Goal: Contribute content: Contribute content

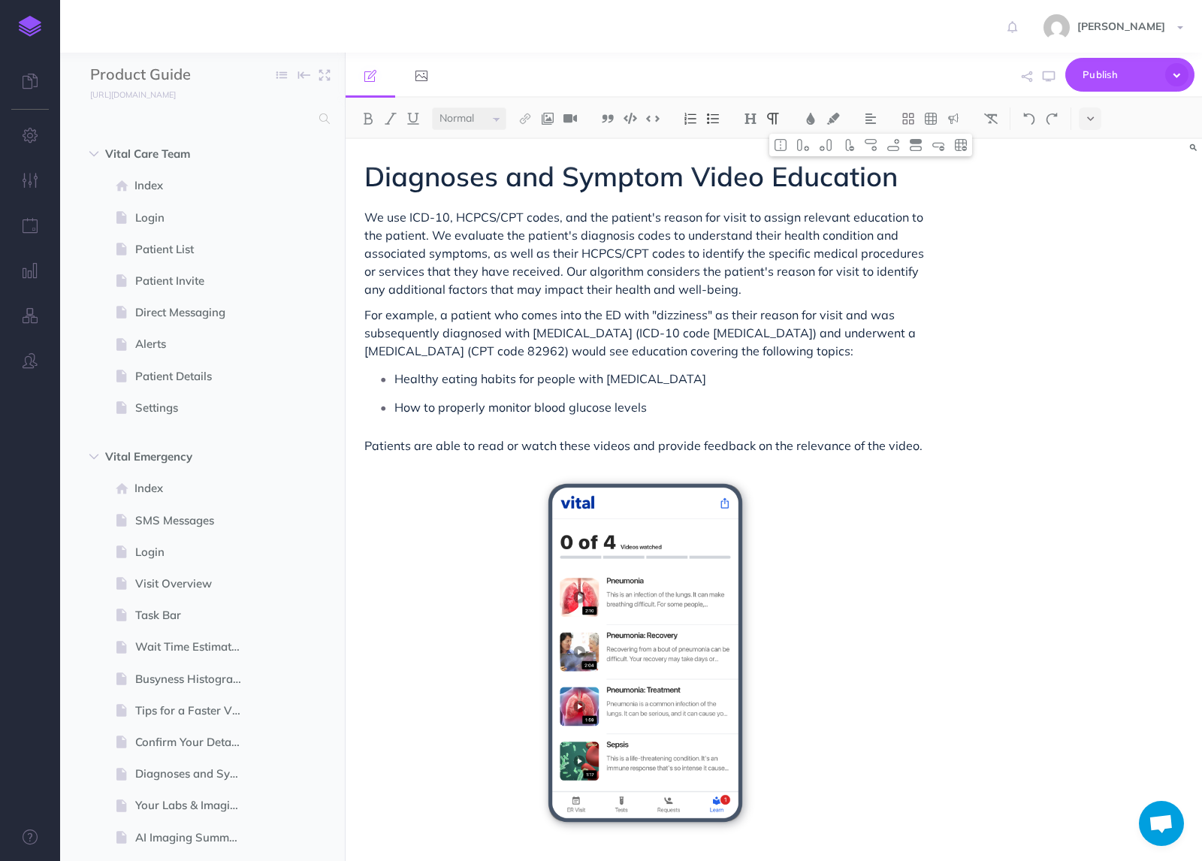
select select "null"
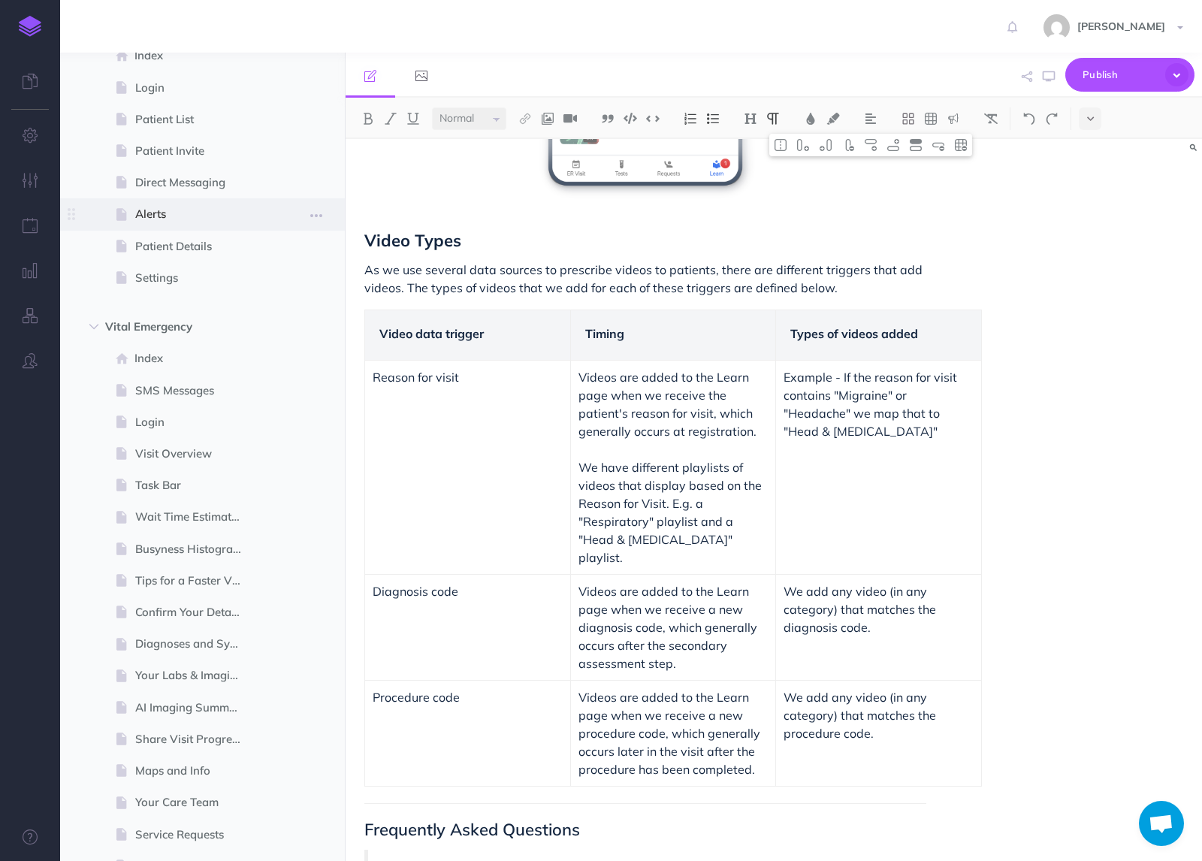
scroll to position [131, 0]
click at [168, 355] on span "Index" at bounding box center [194, 357] width 120 height 18
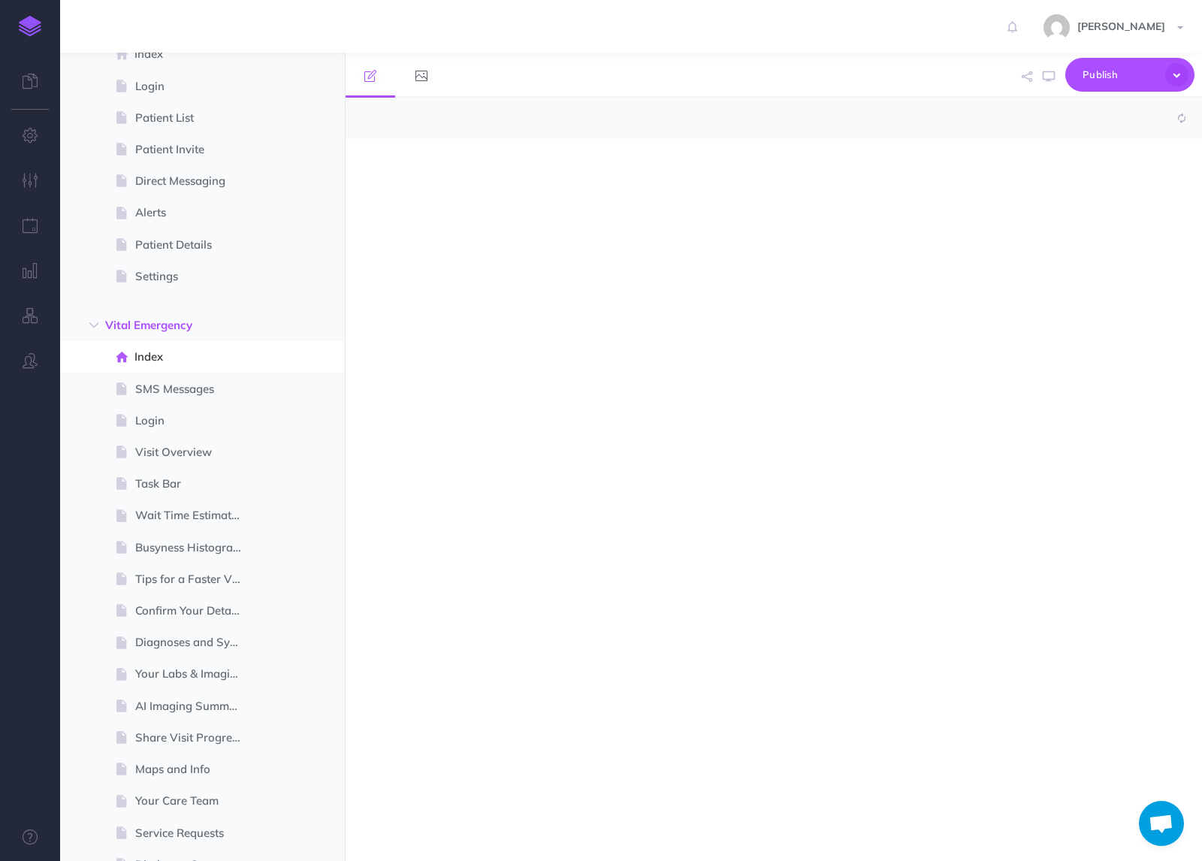
select select "null"
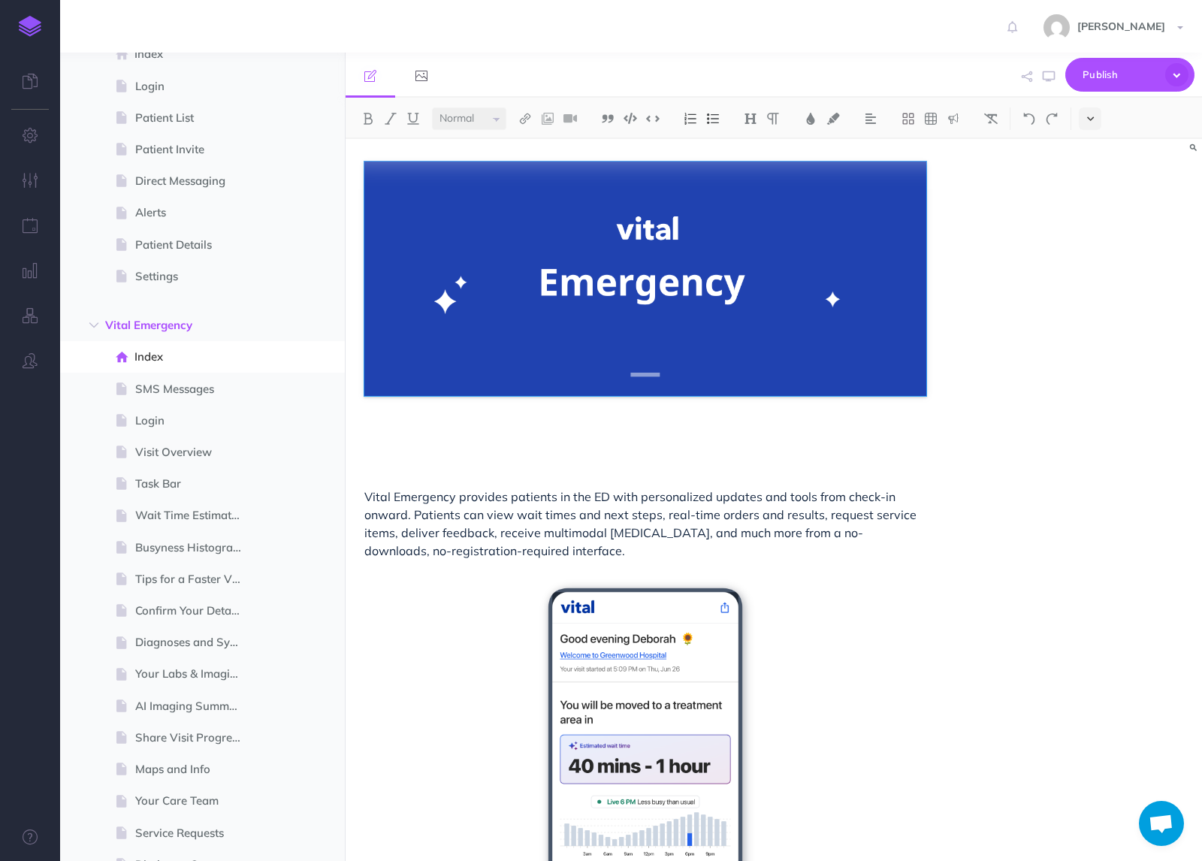
click at [1099, 123] on button at bounding box center [1090, 118] width 23 height 23
click at [1087, 260] on img at bounding box center [1091, 257] width 14 height 8
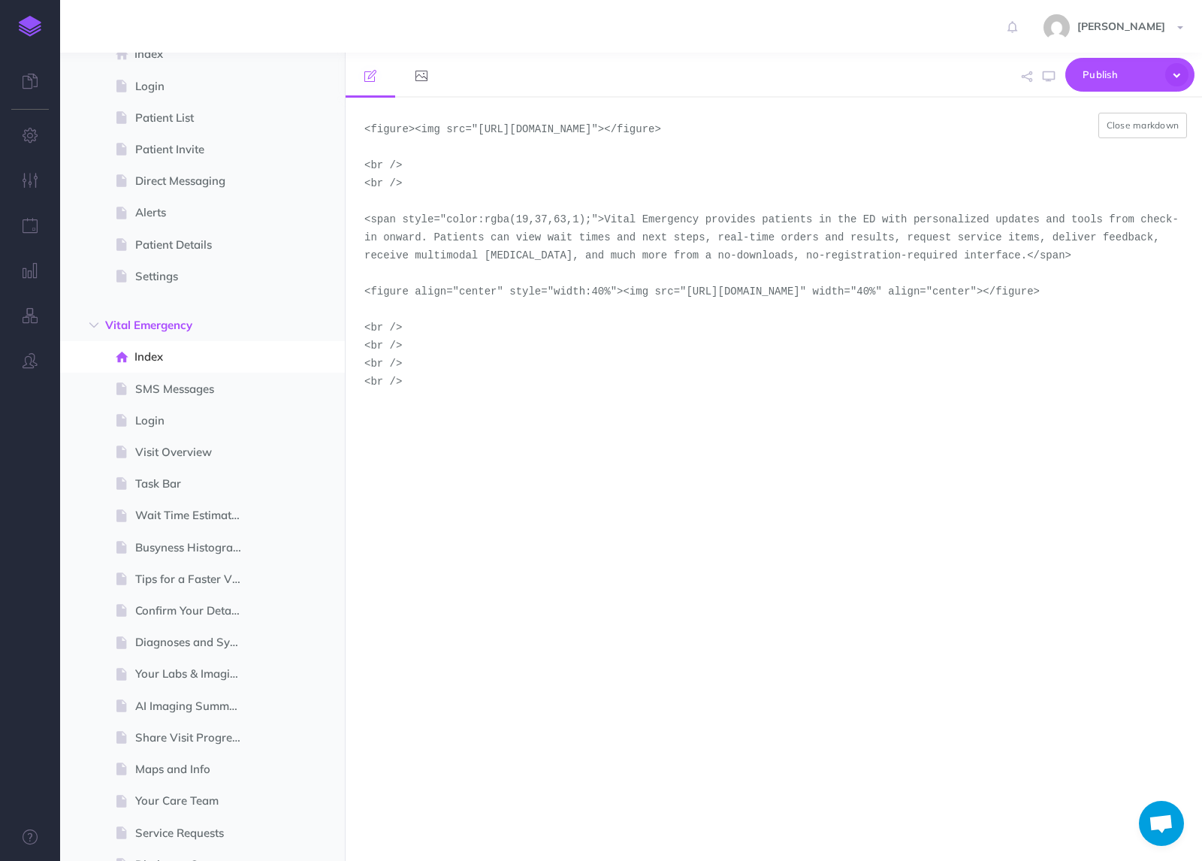
drag, startPoint x: 540, startPoint y: 327, endPoint x: 686, endPoint y: 311, distance: 146.6
click at [686, 311] on textarea "<figure><img src="[URL][DOMAIN_NAME]"></figure> <br /> <br /> <span style="colo…" at bounding box center [774, 479] width 857 height 763
paste textarea "demo-tool-screenshots/desktop-portrait-light-emergency-secondary-assessment"
type textarea "<figure><img src="[URL][DOMAIN_NAME]"></figure> <br /> <br /> <span style="colo…"
click at [1147, 124] on button "Close markdown" at bounding box center [1143, 126] width 89 height 26
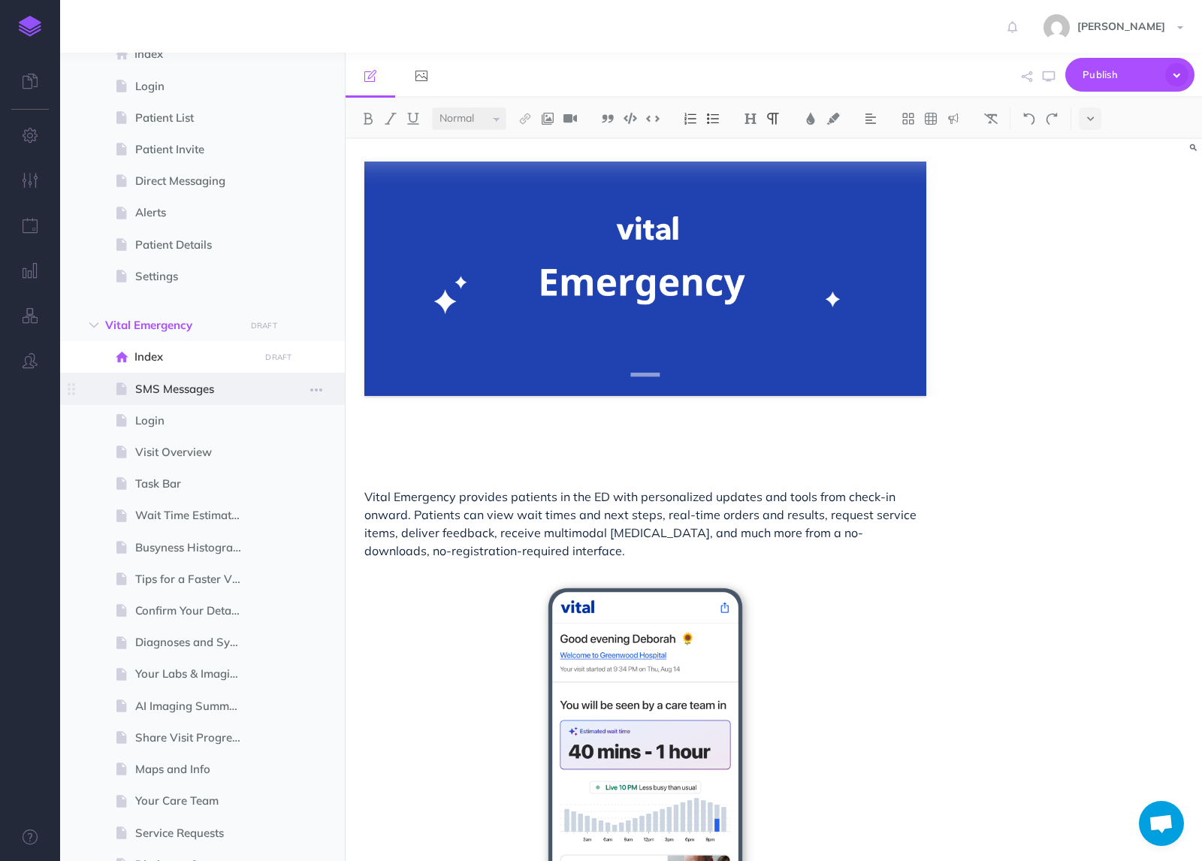
click at [174, 390] on span "SMS Messages" at bounding box center [194, 389] width 119 height 18
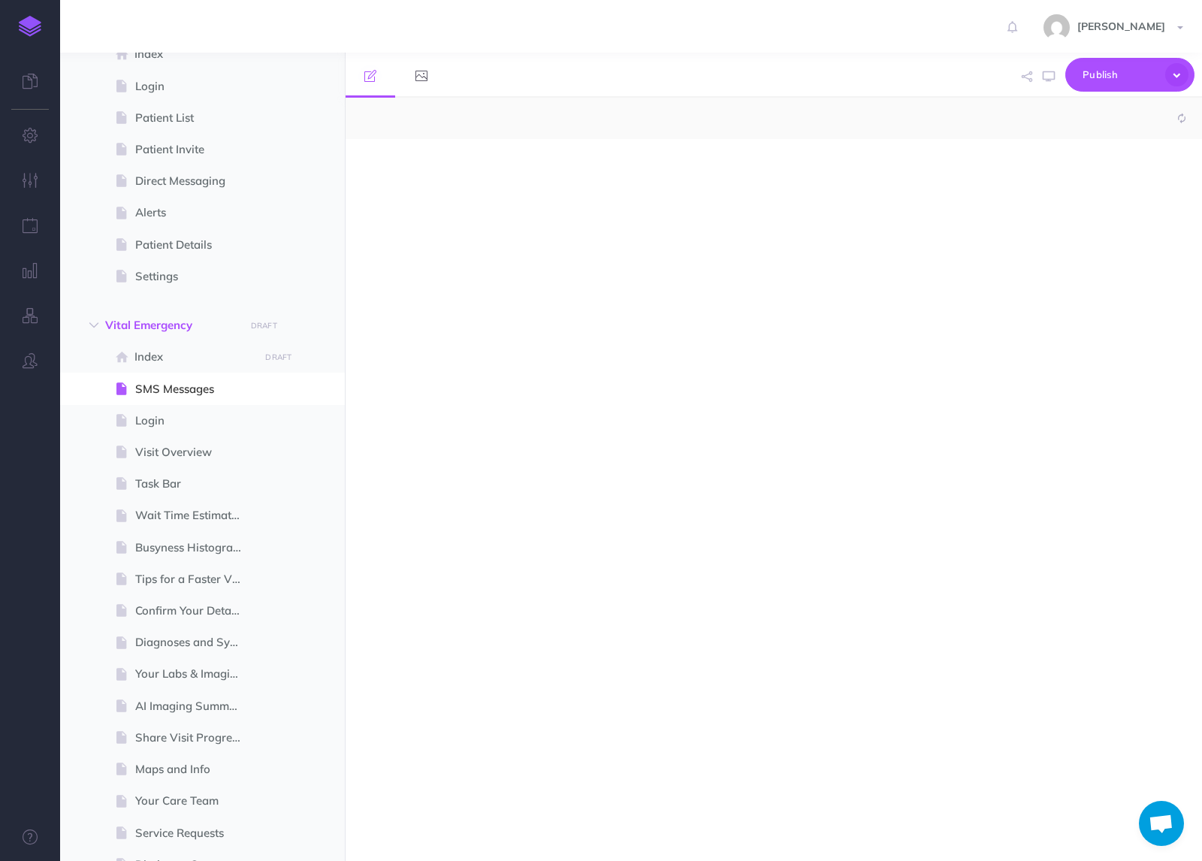
select select "null"
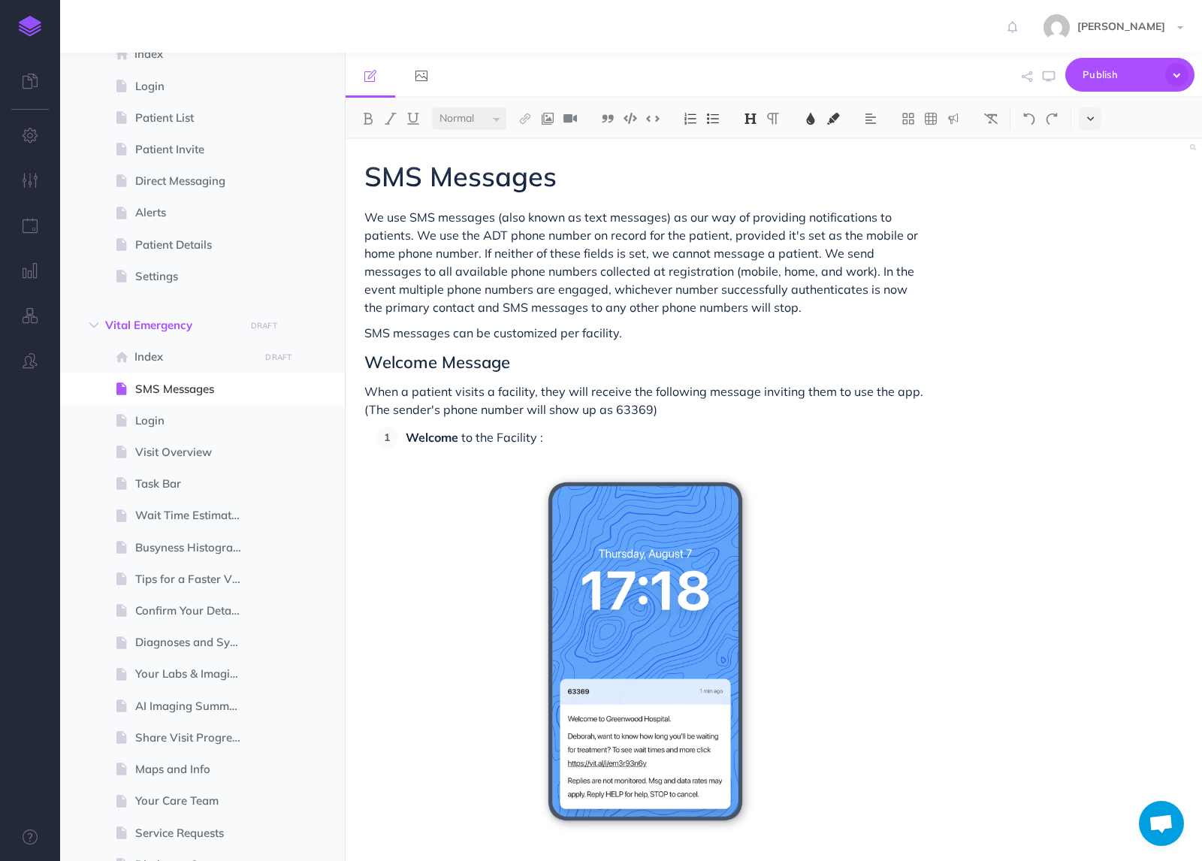
click at [1089, 117] on icon at bounding box center [1090, 118] width 7 height 11
click at [1094, 260] on img at bounding box center [1091, 257] width 14 height 8
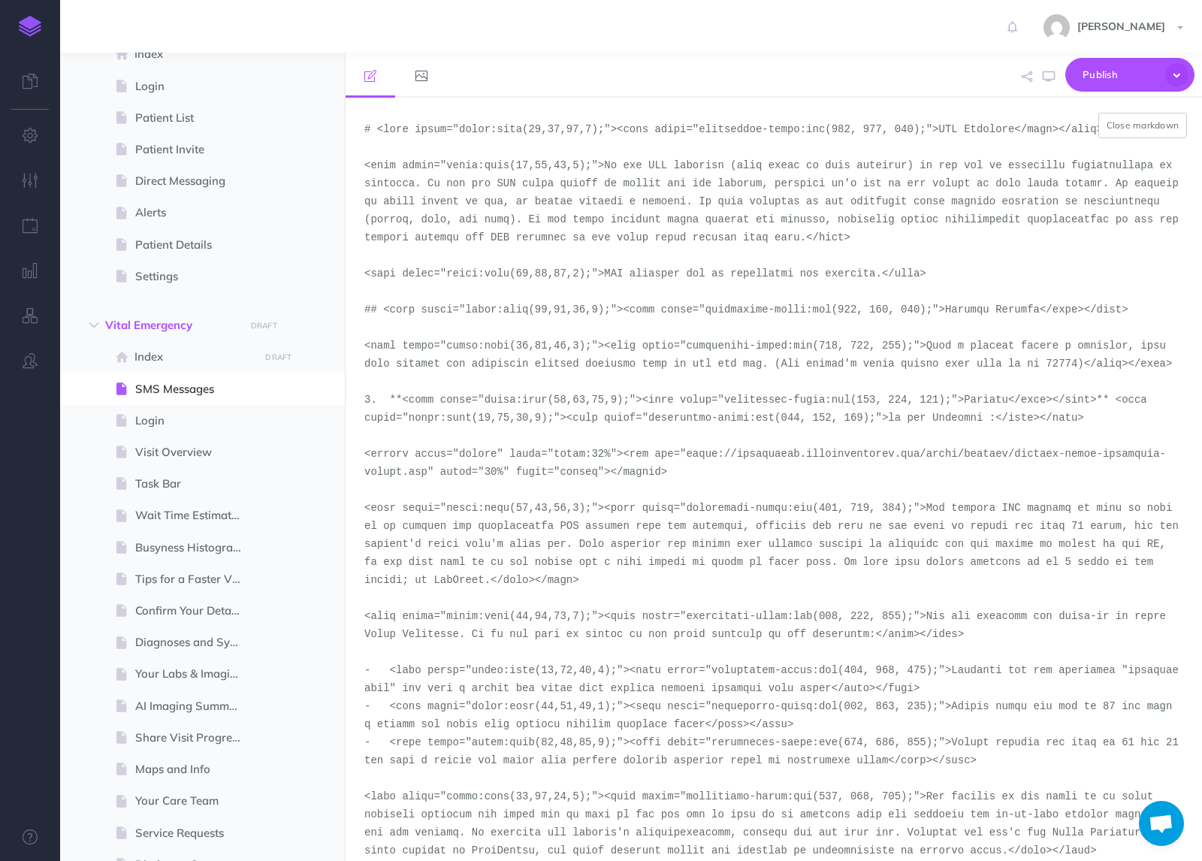
click at [524, 474] on textarea at bounding box center [774, 479] width 857 height 763
drag, startPoint x: 427, startPoint y: 471, endPoint x: 689, endPoint y: 454, distance: 262.8
click at [689, 454] on textarea at bounding box center [774, 479] width 857 height 763
paste textarea "demo-tool-screenshots/desktop-portrait"
type textarea "# <span style="color:rgba(19,37,63,1);"><span style="background-color:rgb(255, …"
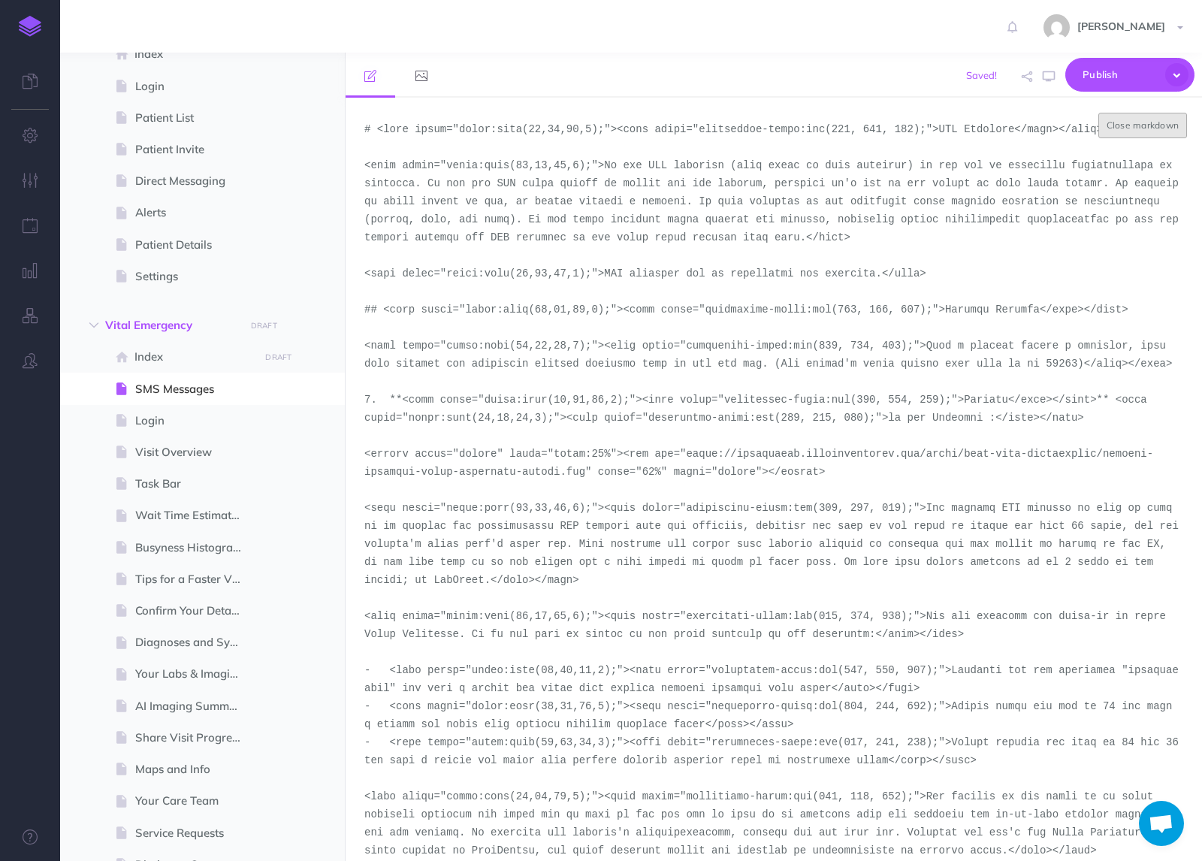
click at [1129, 124] on button "Close markdown" at bounding box center [1143, 126] width 89 height 26
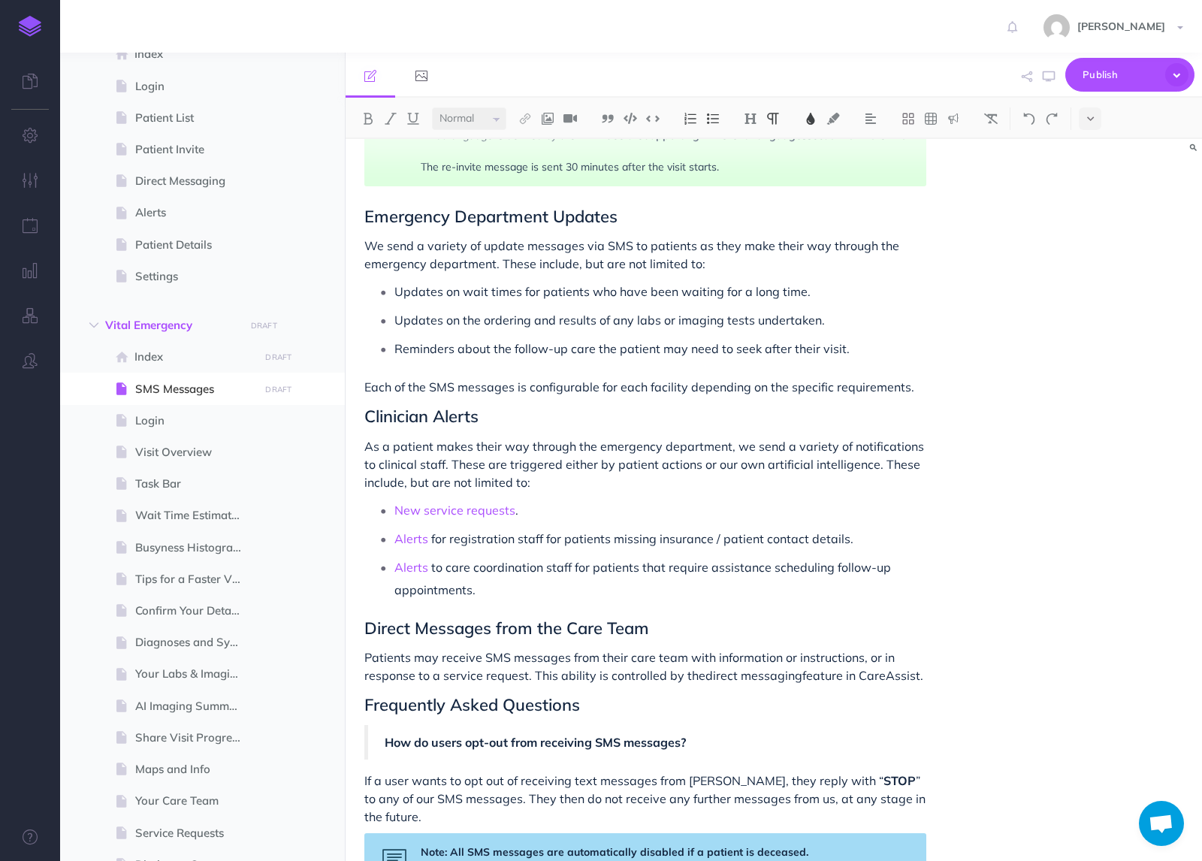
scroll to position [1150, 0]
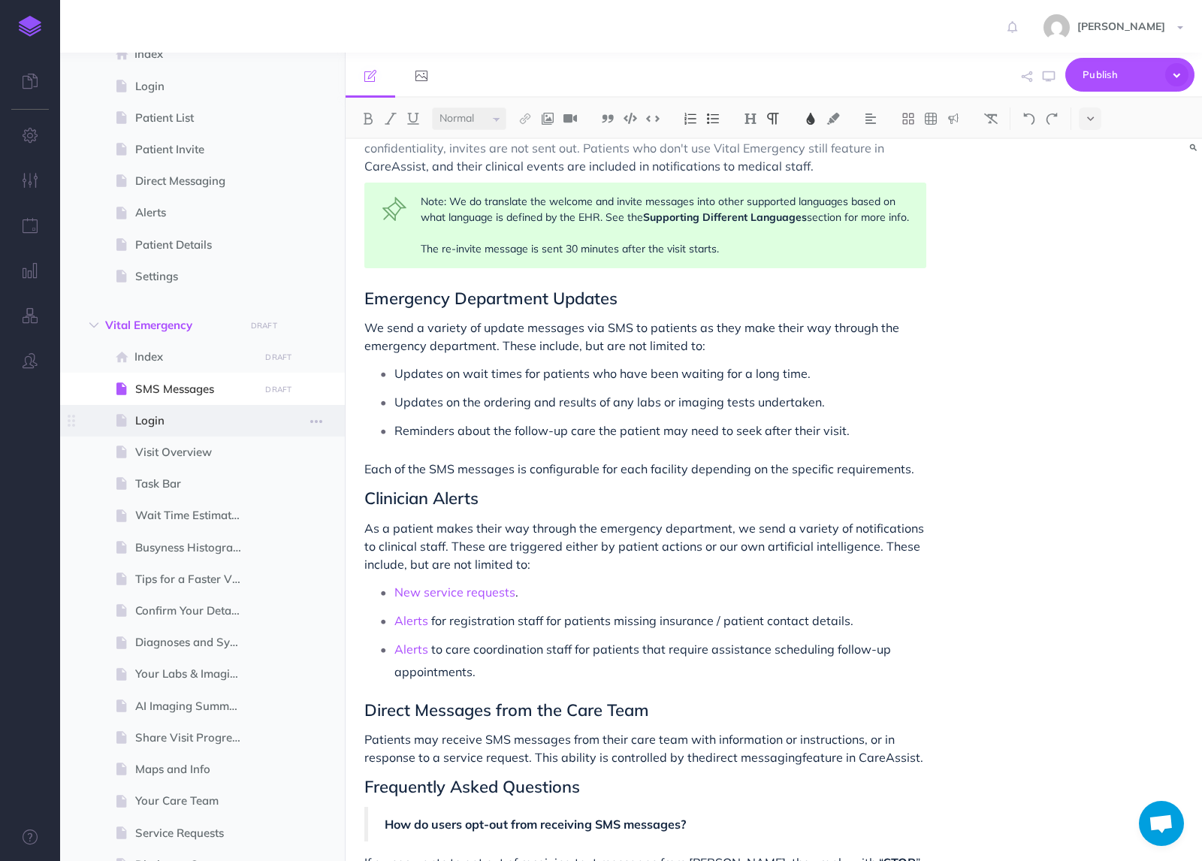
click at [155, 419] on span "Login" at bounding box center [194, 421] width 119 height 18
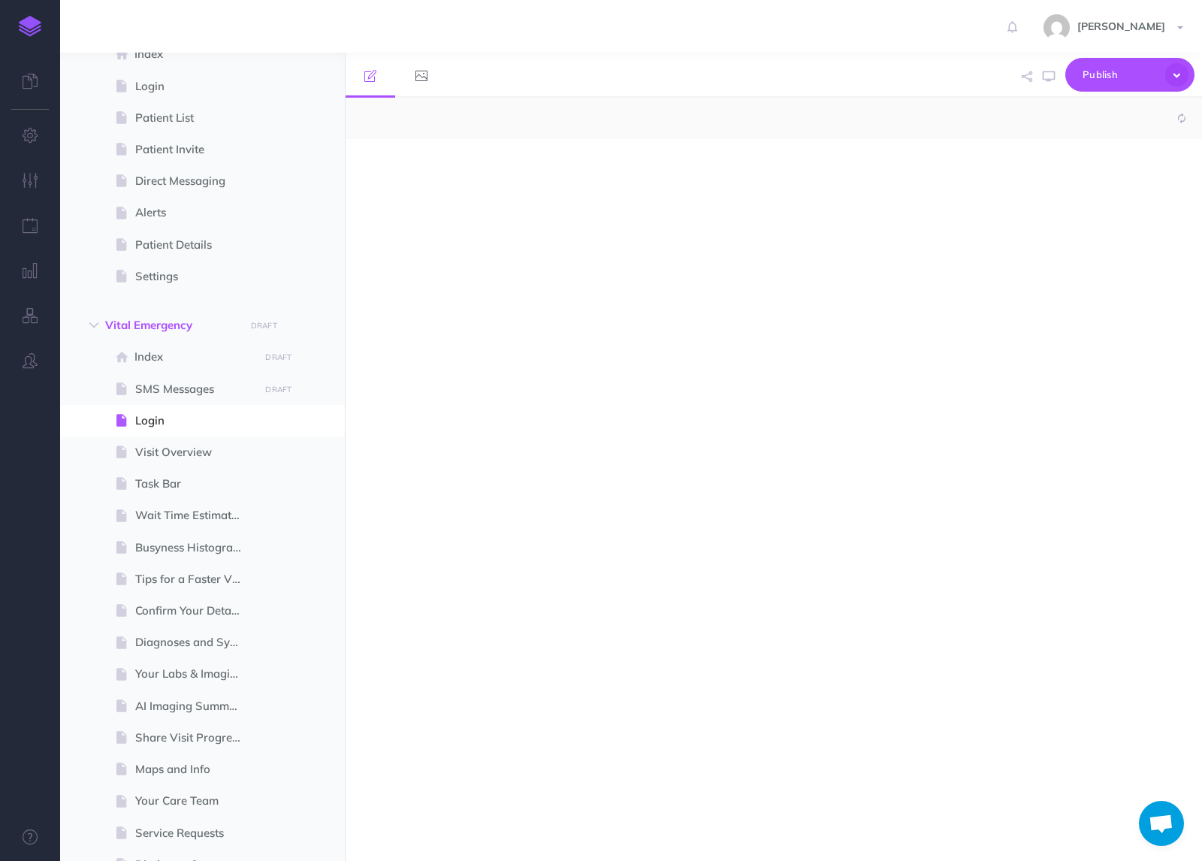
select select "null"
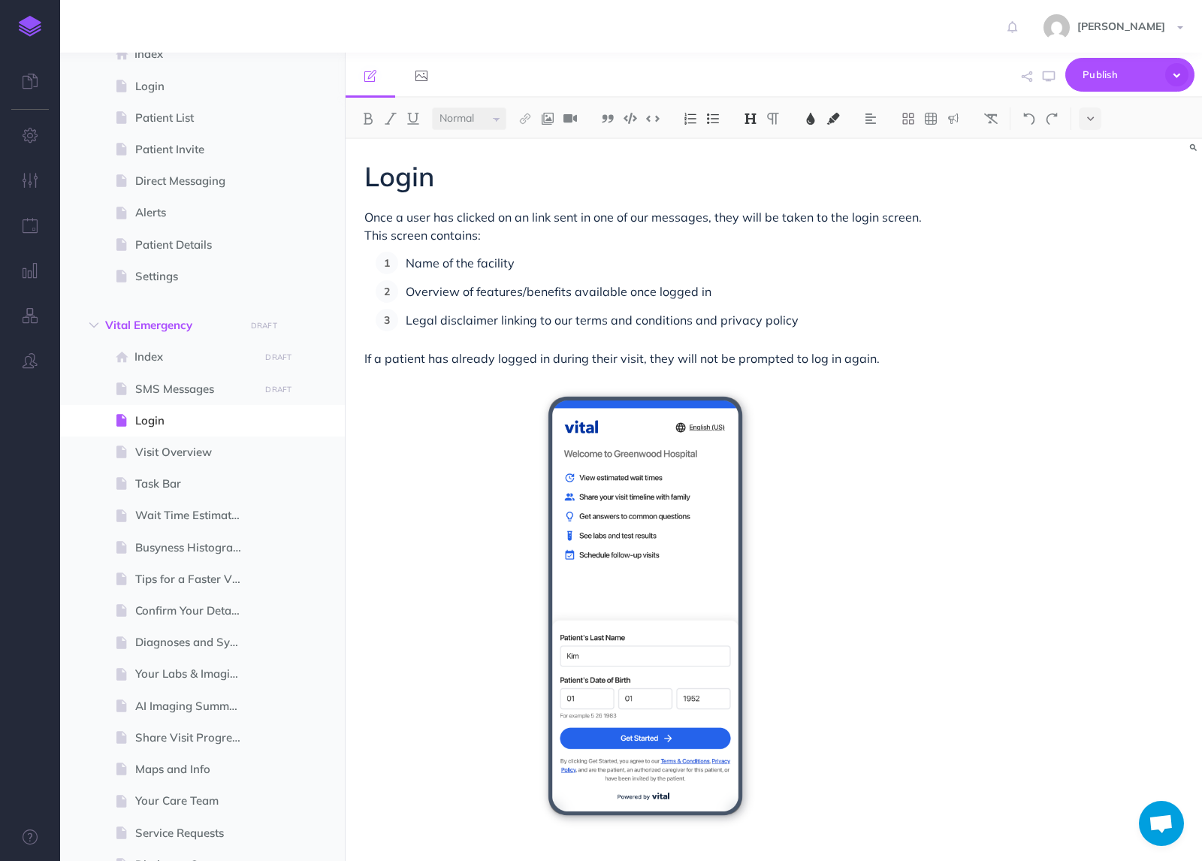
click at [1075, 122] on div at bounding box center [1086, 118] width 31 height 23
click at [1090, 116] on icon at bounding box center [1090, 118] width 7 height 11
click at [1089, 251] on button at bounding box center [1090, 257] width 23 height 23
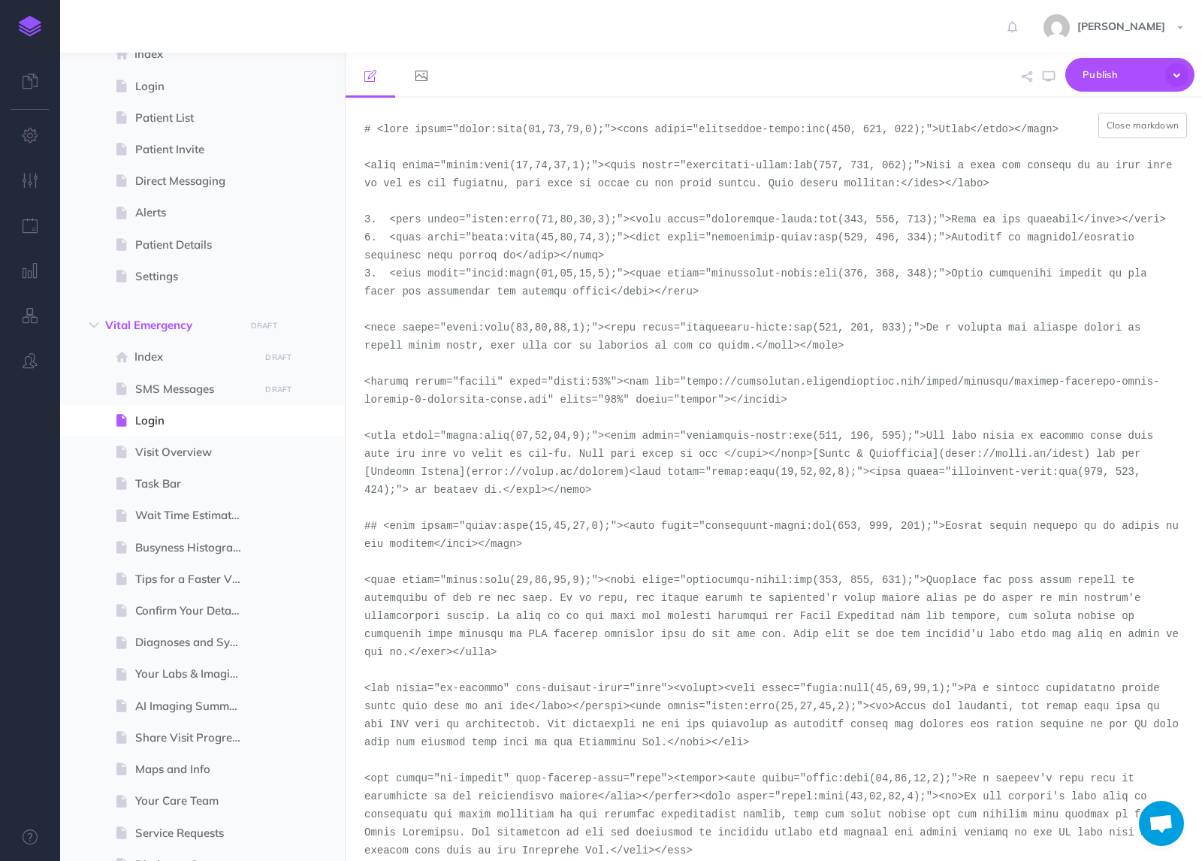
drag, startPoint x: 520, startPoint y: 403, endPoint x: 689, endPoint y: 383, distance: 170.2
click at [689, 383] on textarea at bounding box center [774, 479] width 857 height 763
paste textarea "demo-tool-screenshots/desktop-portrait-light-emergency-login.png"
drag, startPoint x: 606, startPoint y: 402, endPoint x: 582, endPoint y: 404, distance: 24.9
click at [582, 404] on textarea at bounding box center [774, 479] width 857 height 763
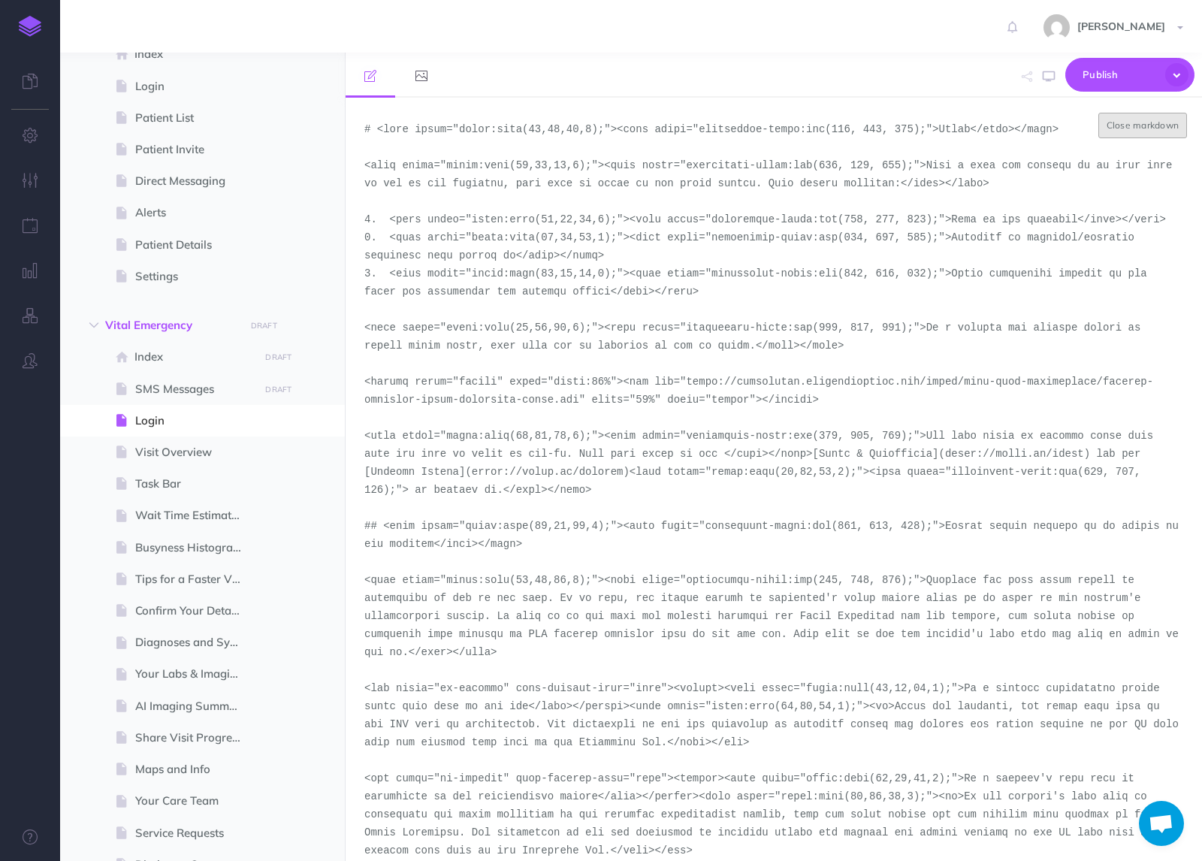
type textarea "# <span style="color:rgba(19,37,63,1);"><span style="background-color:rgb(255, …"
click at [1159, 131] on button "Close markdown" at bounding box center [1143, 126] width 89 height 26
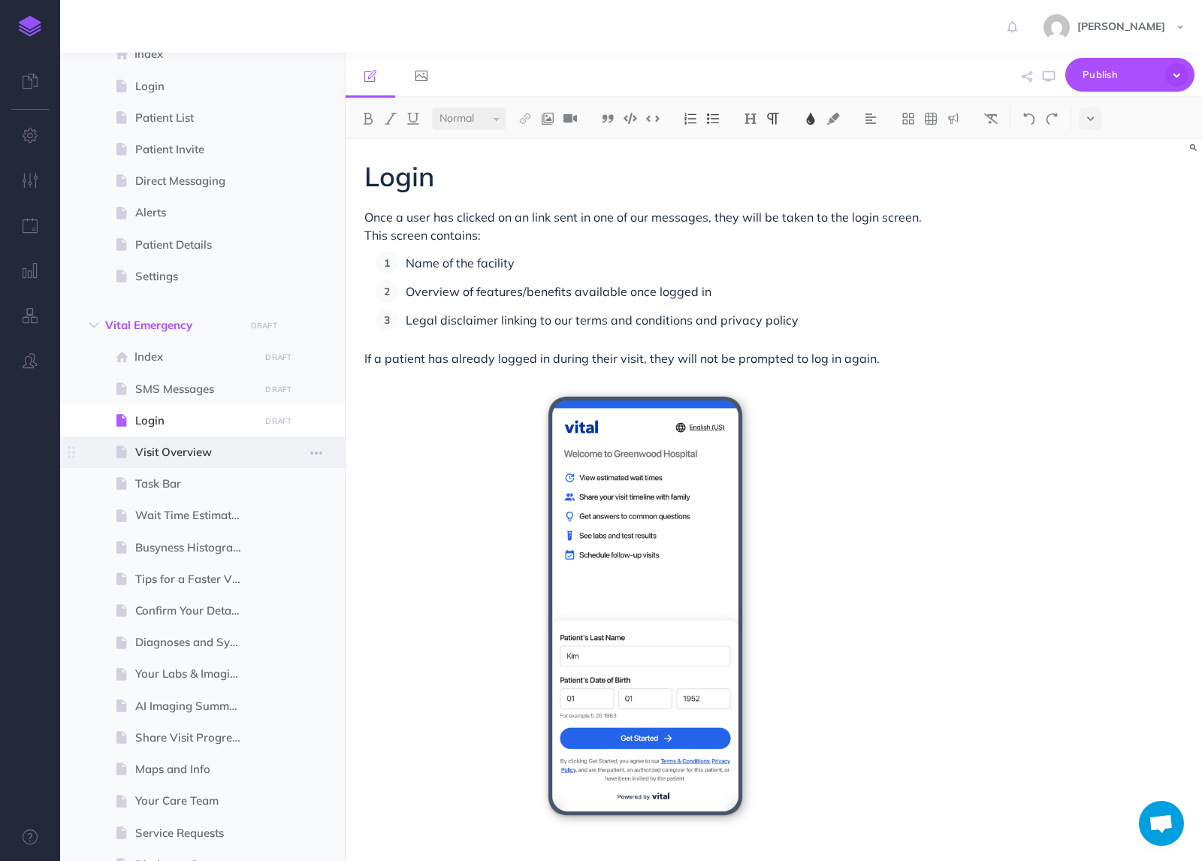
click at [173, 445] on span "Visit Overview" at bounding box center [194, 452] width 119 height 18
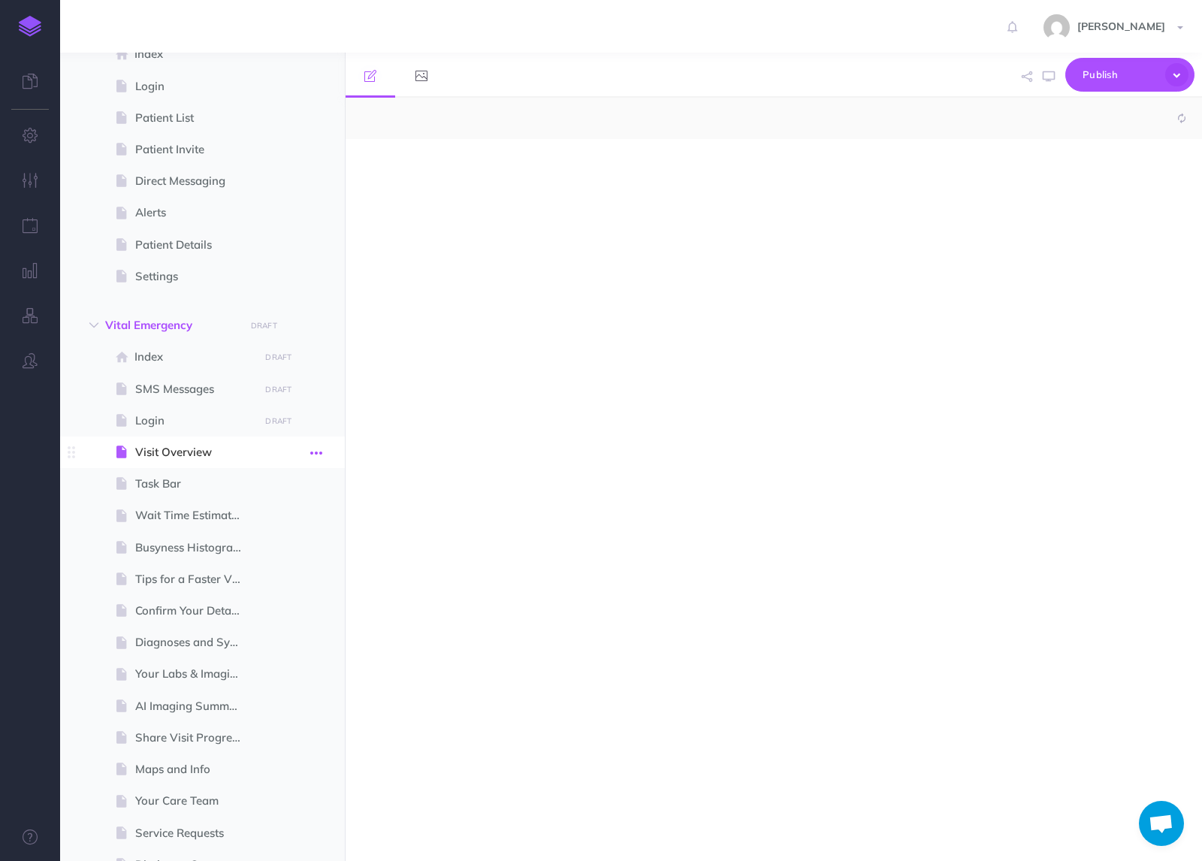
select select "null"
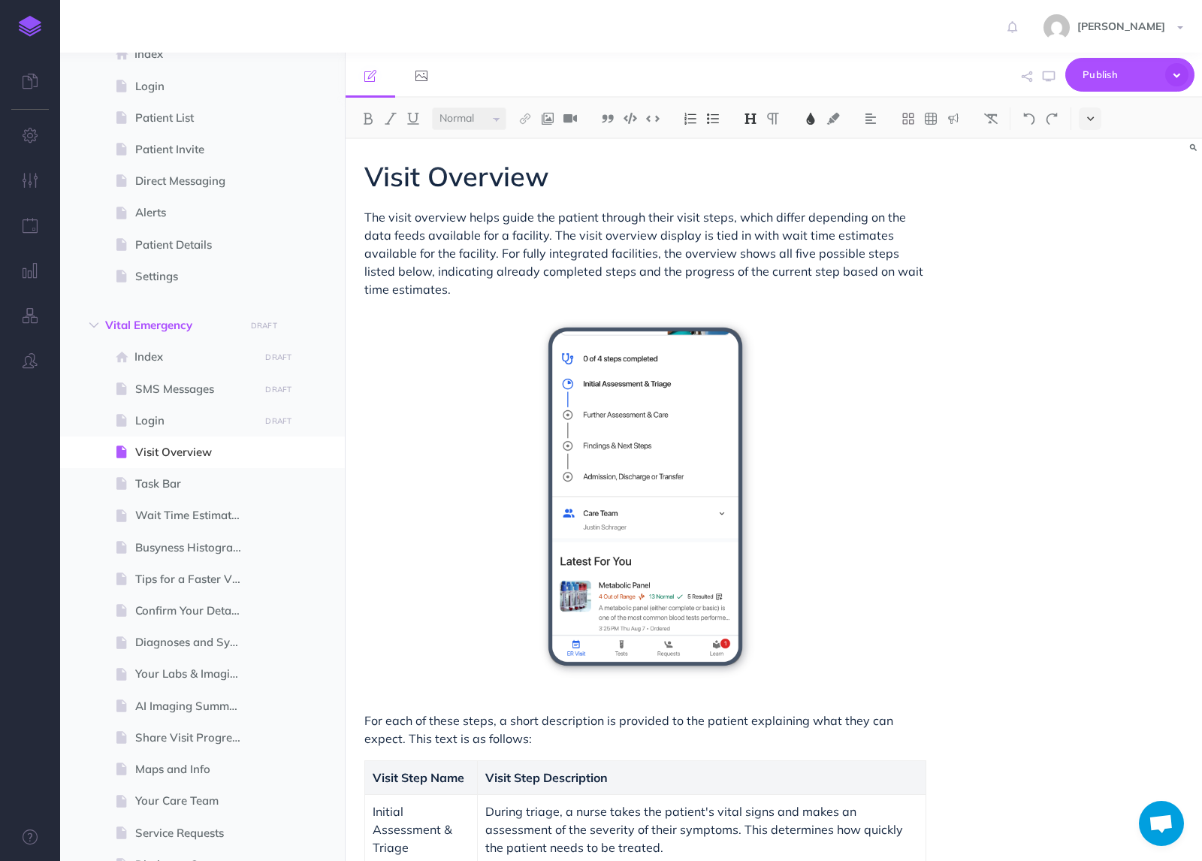
click at [1094, 118] on button at bounding box center [1090, 118] width 23 height 23
click at [1090, 258] on img at bounding box center [1091, 257] width 14 height 8
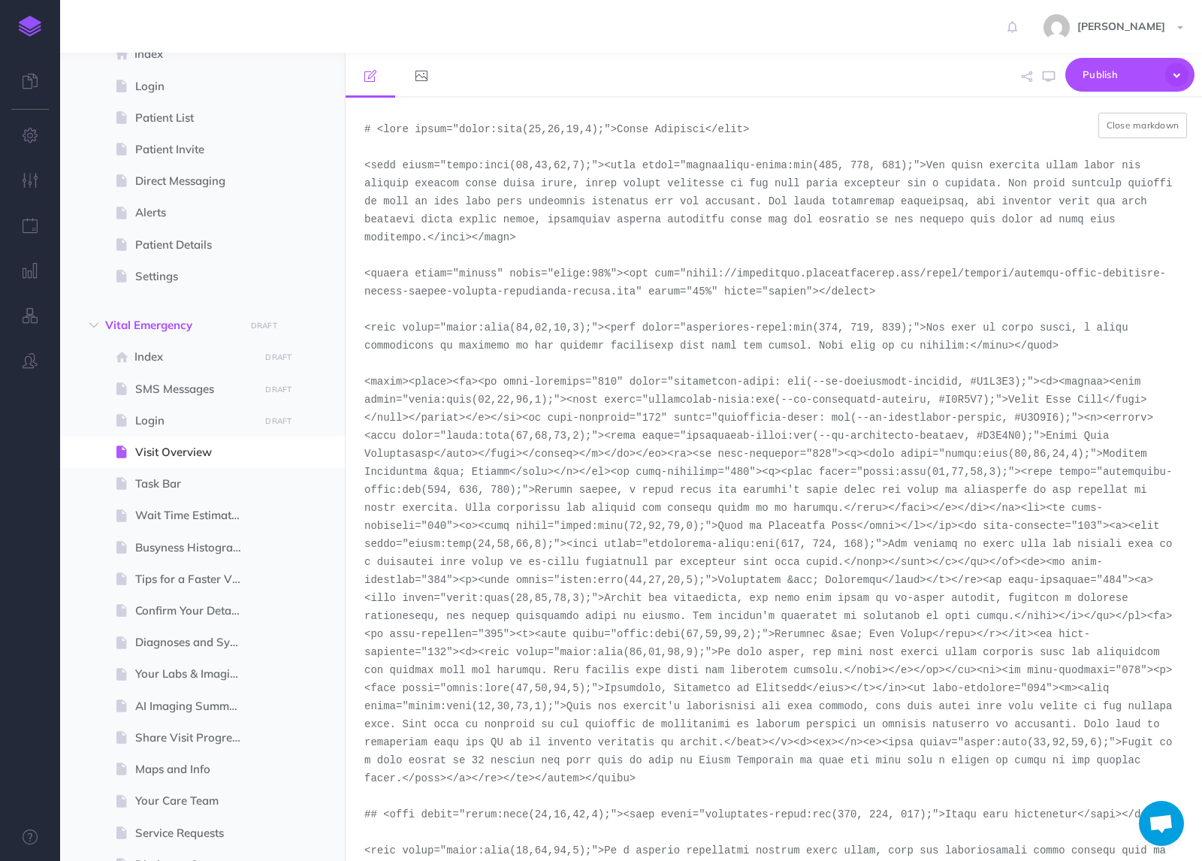
drag, startPoint x: 639, startPoint y: 292, endPoint x: 689, endPoint y: 272, distance: 54.3
click at [689, 272] on textarea at bounding box center [774, 479] width 857 height 763
paste textarea "demo-tool-screenshots/desktop-portrait"
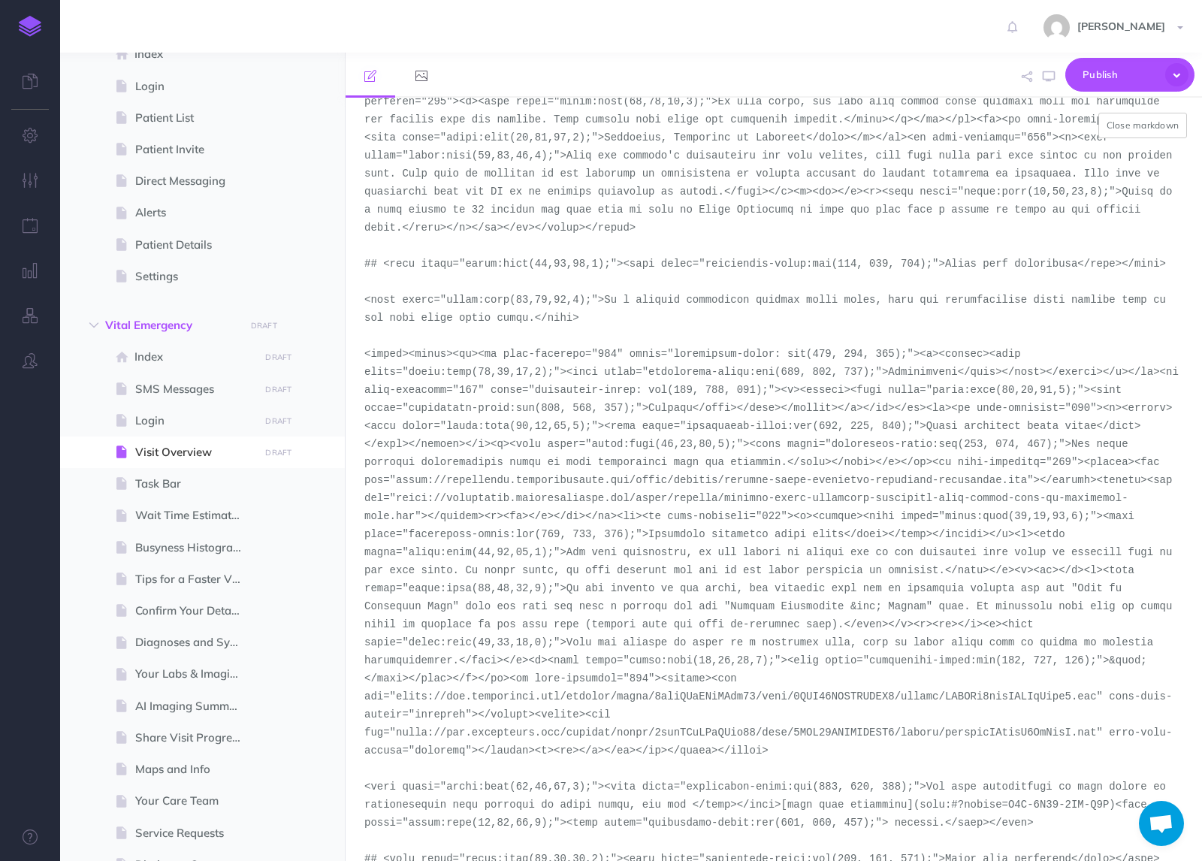
drag, startPoint x: 1029, startPoint y: 481, endPoint x: 396, endPoint y: 475, distance: 632.7
click at [396, 475] on textarea at bounding box center [774, 479] width 857 height 763
paste textarea "demo-tool-screenshots/desktop-portrait"
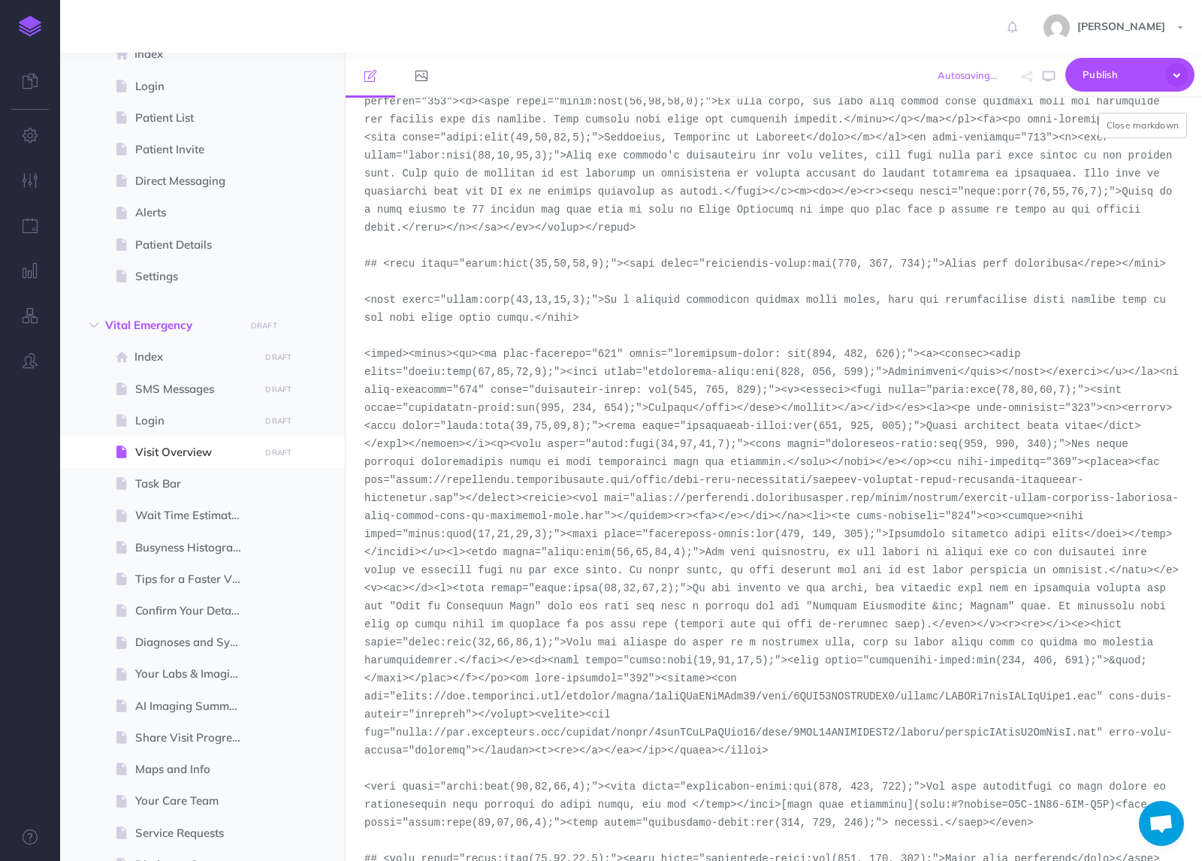
drag, startPoint x: 638, startPoint y: 498, endPoint x: 605, endPoint y: 515, distance: 37.3
click at [605, 515] on textarea at bounding box center [774, 479] width 857 height 763
paste textarea "demo-tool-screenshots/desktop-portrait-light-emergency-secondary-assessment-exp…"
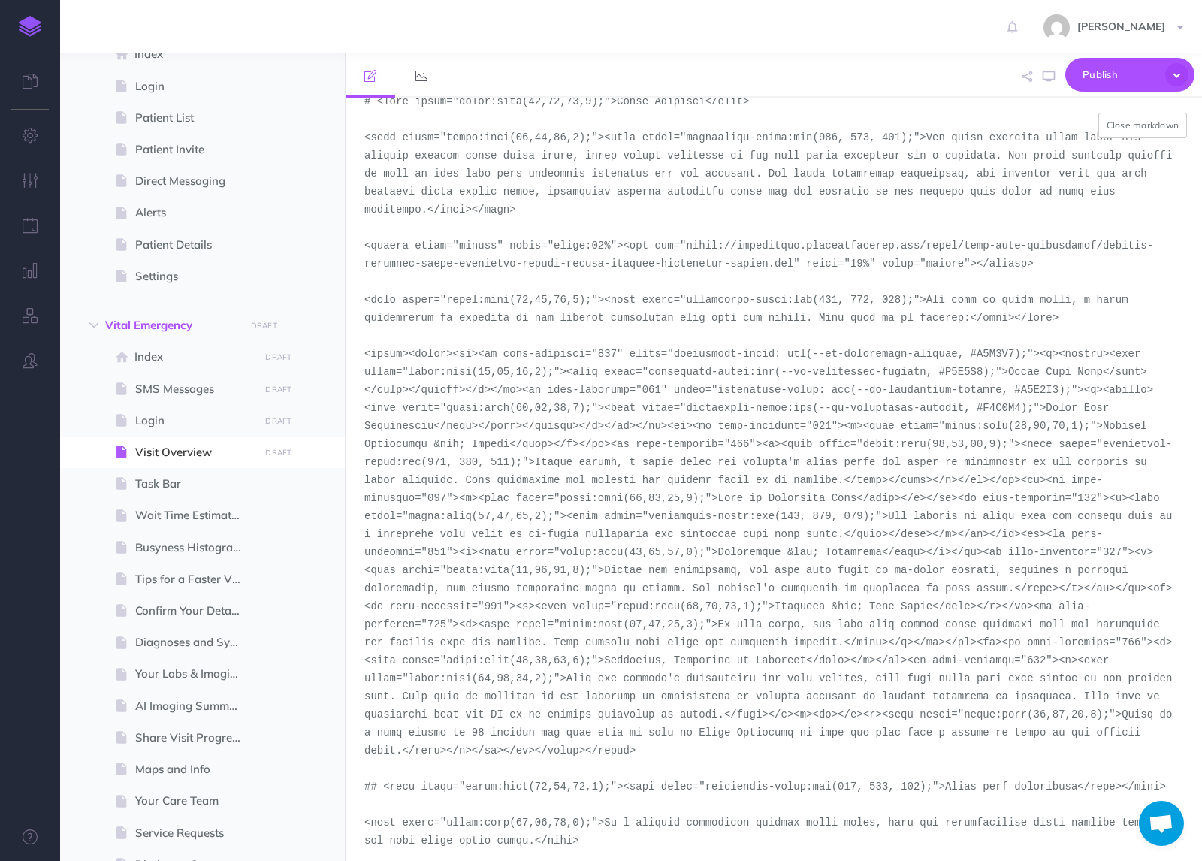
scroll to position [868, 0]
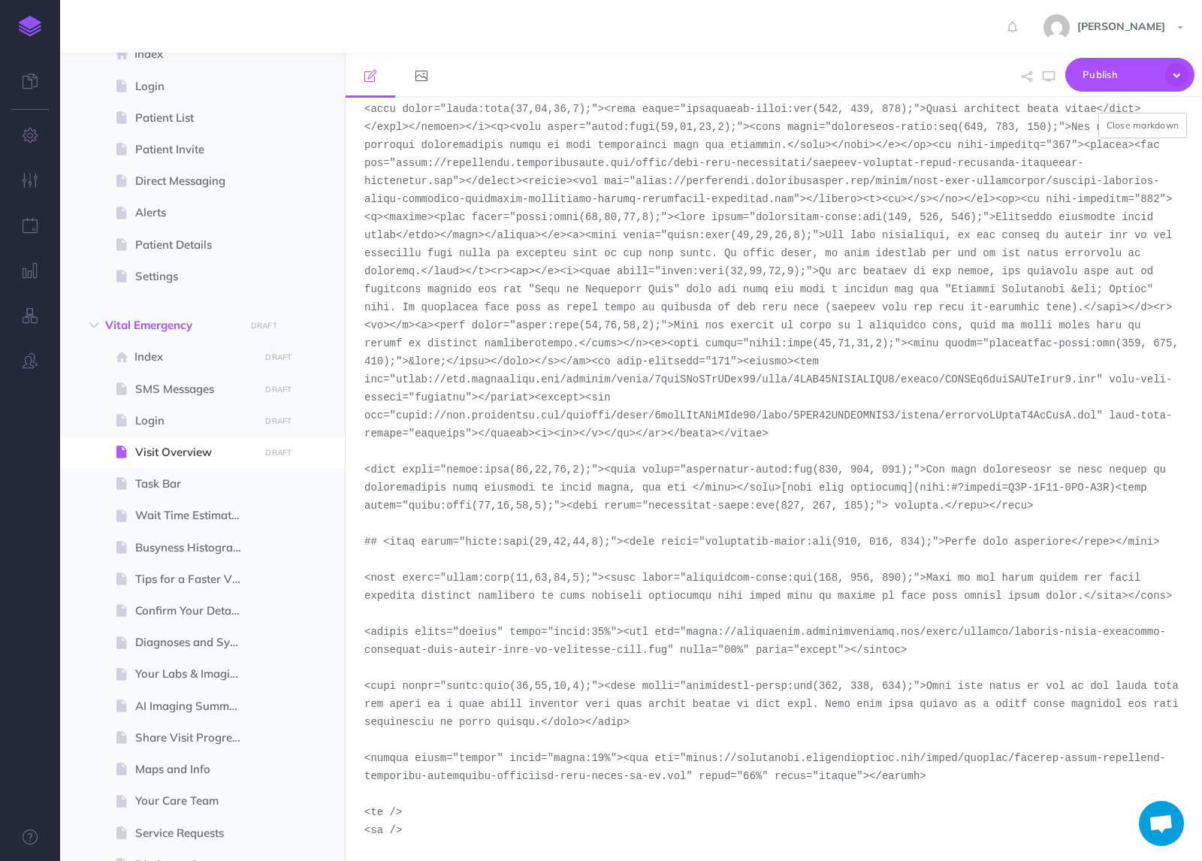
drag, startPoint x: 666, startPoint y: 650, endPoint x: 691, endPoint y: 629, distance: 31.9
click at [691, 629] on textarea at bounding box center [774, 479] width 857 height 763
paste textarea "demo-tool-screenshots/desktop-portrait-light-emergency-secondary-assessment-exp…"
drag, startPoint x: 685, startPoint y: 777, endPoint x: 690, endPoint y: 761, distance: 16.4
click at [690, 761] on textarea at bounding box center [774, 479] width 857 height 763
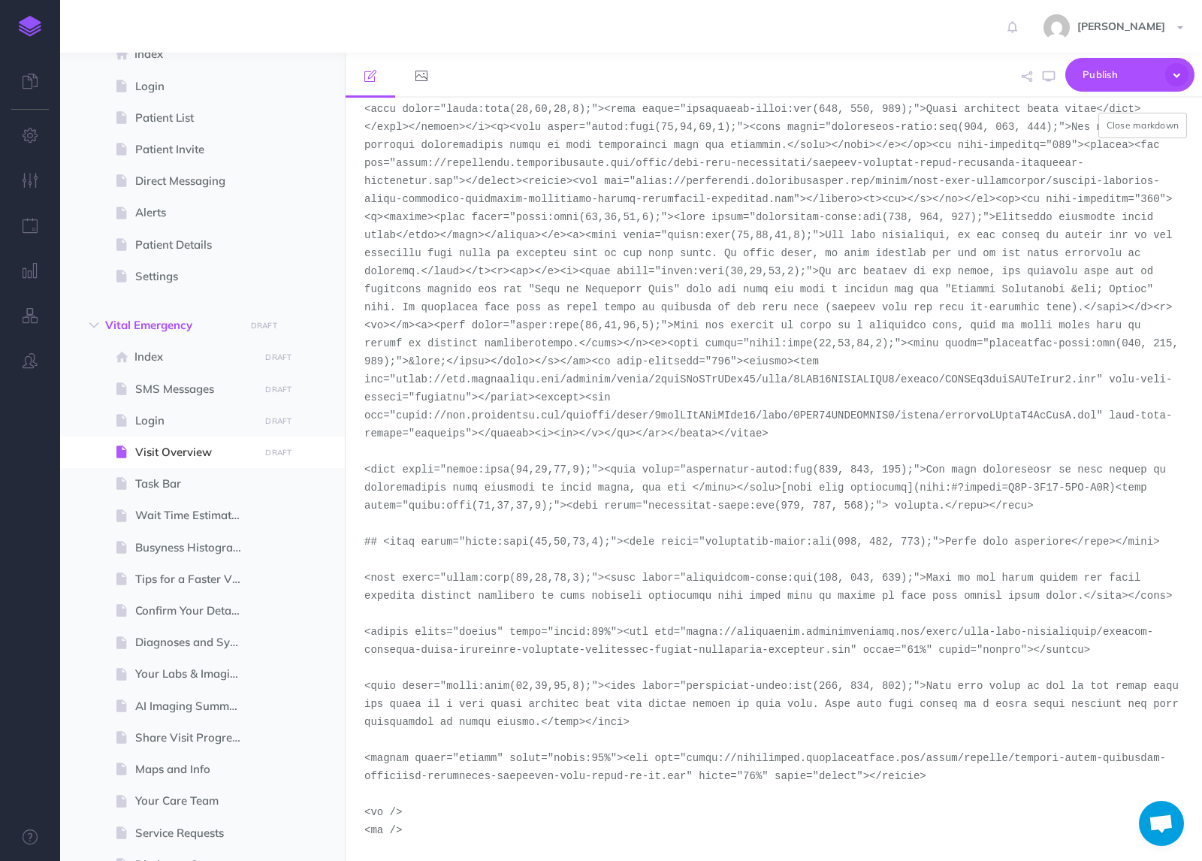
paste textarea "demo-tool-screenshots/desktop-portrait"
type textarea "# <span style="color:rgba(19,37,63,1);">Visit Overview</span> <span style="colo…"
click at [1141, 124] on button "Close markdown" at bounding box center [1143, 126] width 89 height 26
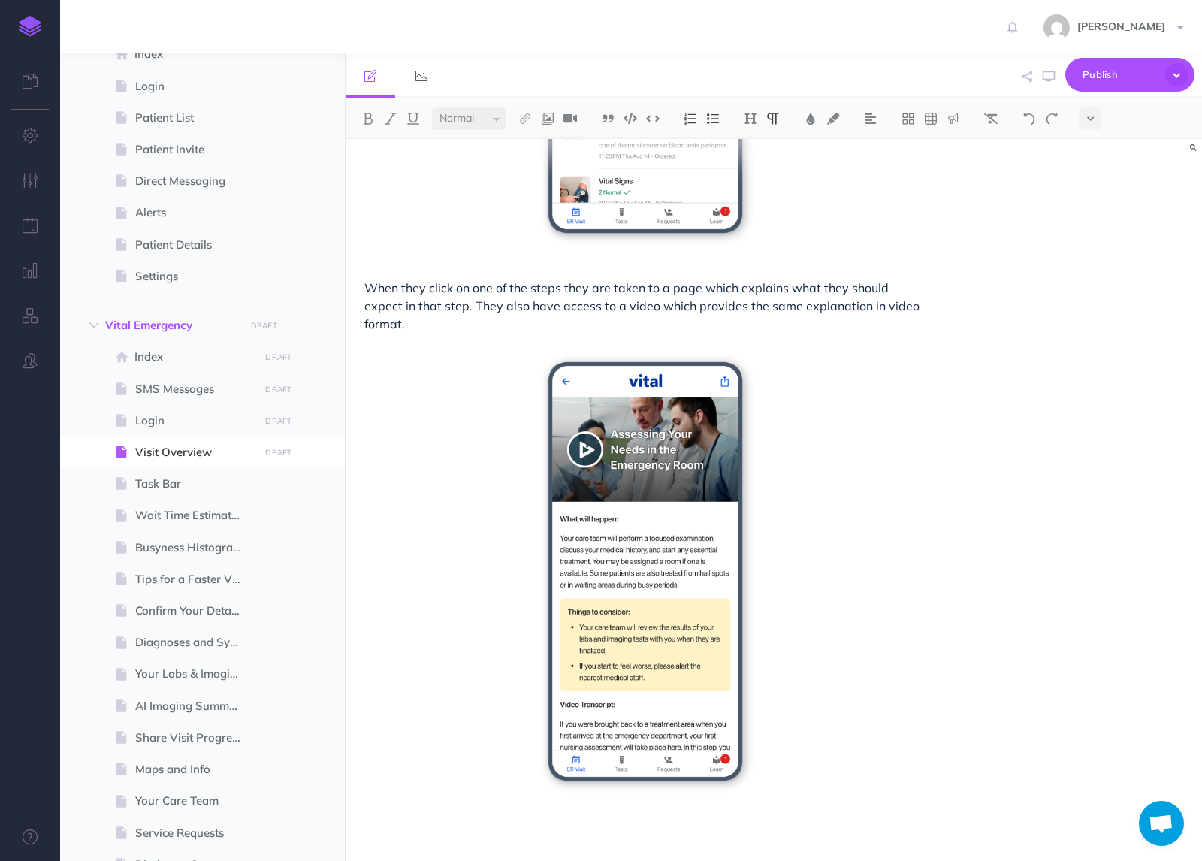
scroll to position [2782, 0]
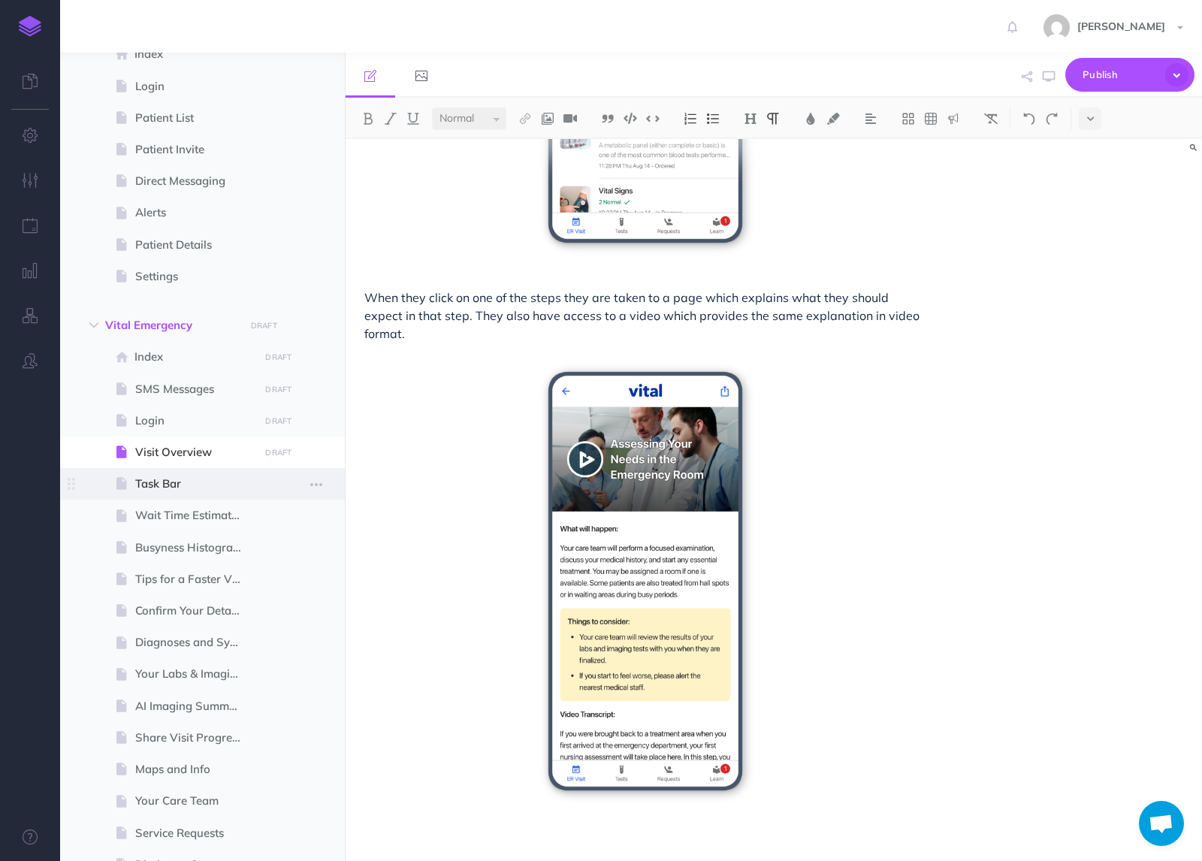
click at [147, 480] on span "Task Bar" at bounding box center [194, 484] width 119 height 18
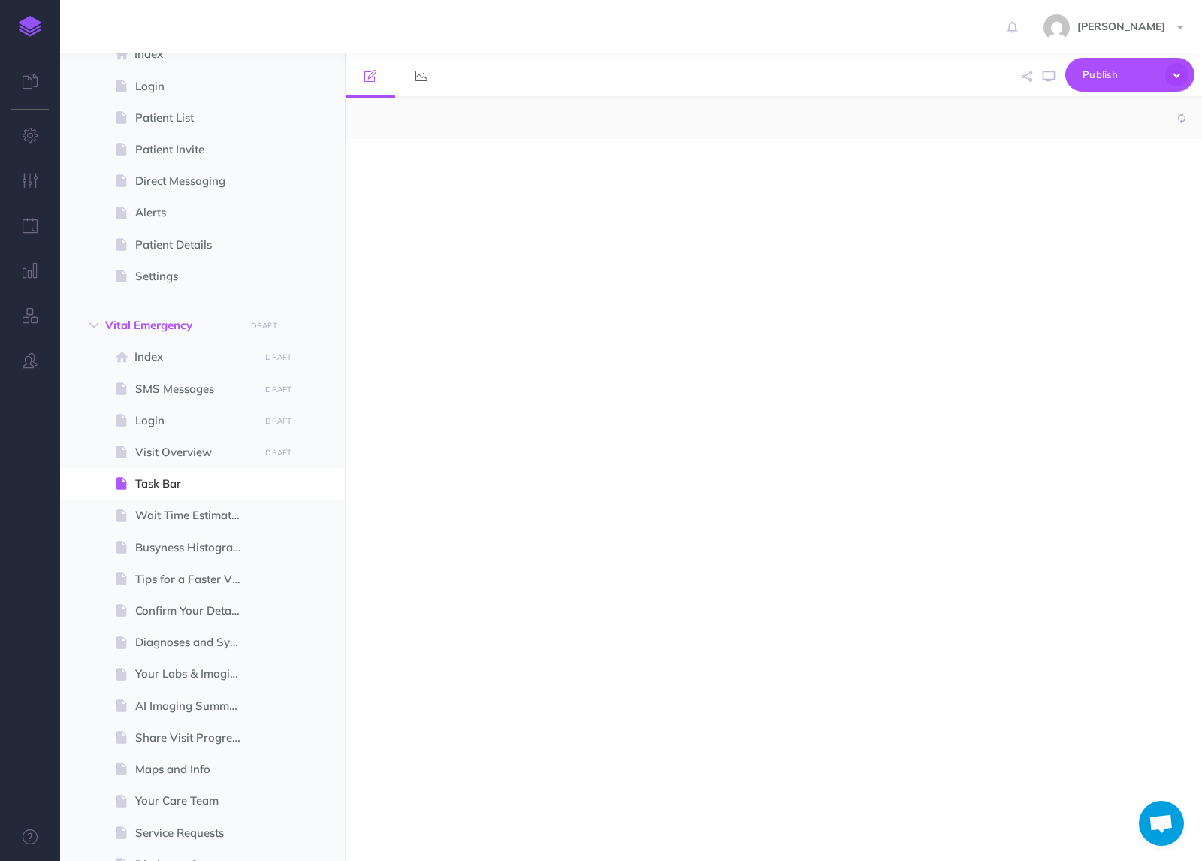
select select "null"
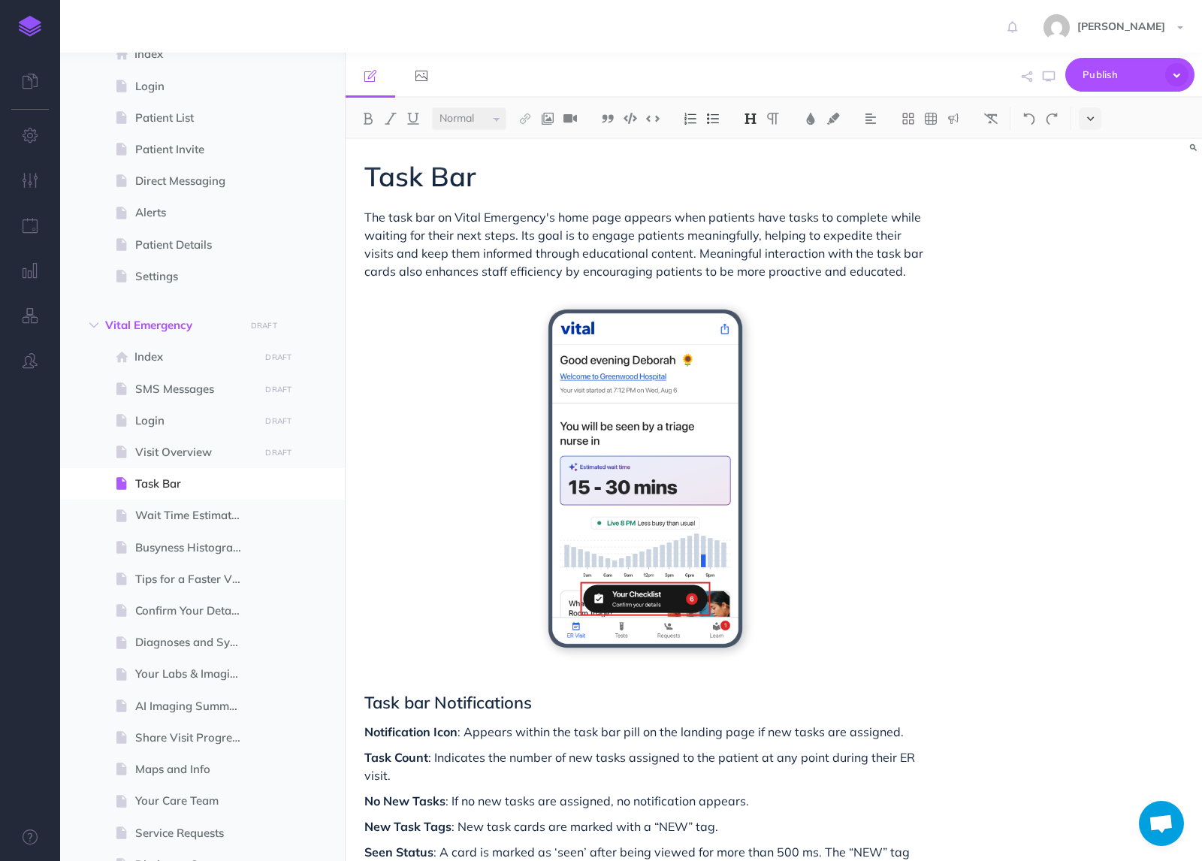
click at [1086, 118] on button at bounding box center [1090, 118] width 23 height 23
click at [1084, 259] on img at bounding box center [1091, 257] width 14 height 8
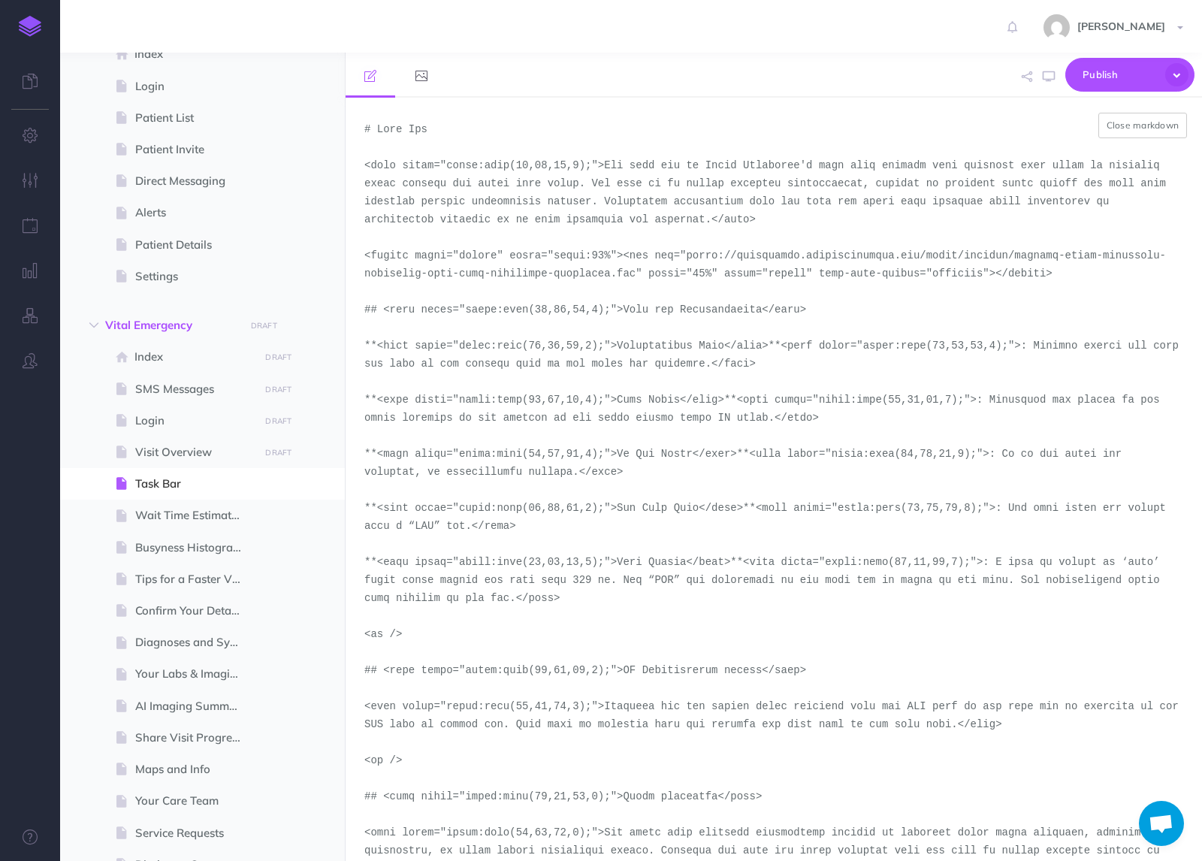
drag, startPoint x: 691, startPoint y: 253, endPoint x: 637, endPoint y: 272, distance: 57.3
click at [637, 272] on textarea at bounding box center [774, 479] width 857 height 763
click at [700, 244] on textarea at bounding box center [774, 479] width 857 height 763
drag, startPoint x: 636, startPoint y: 274, endPoint x: 685, endPoint y: 260, distance: 50.0
click at [685, 260] on textarea at bounding box center [774, 479] width 857 height 763
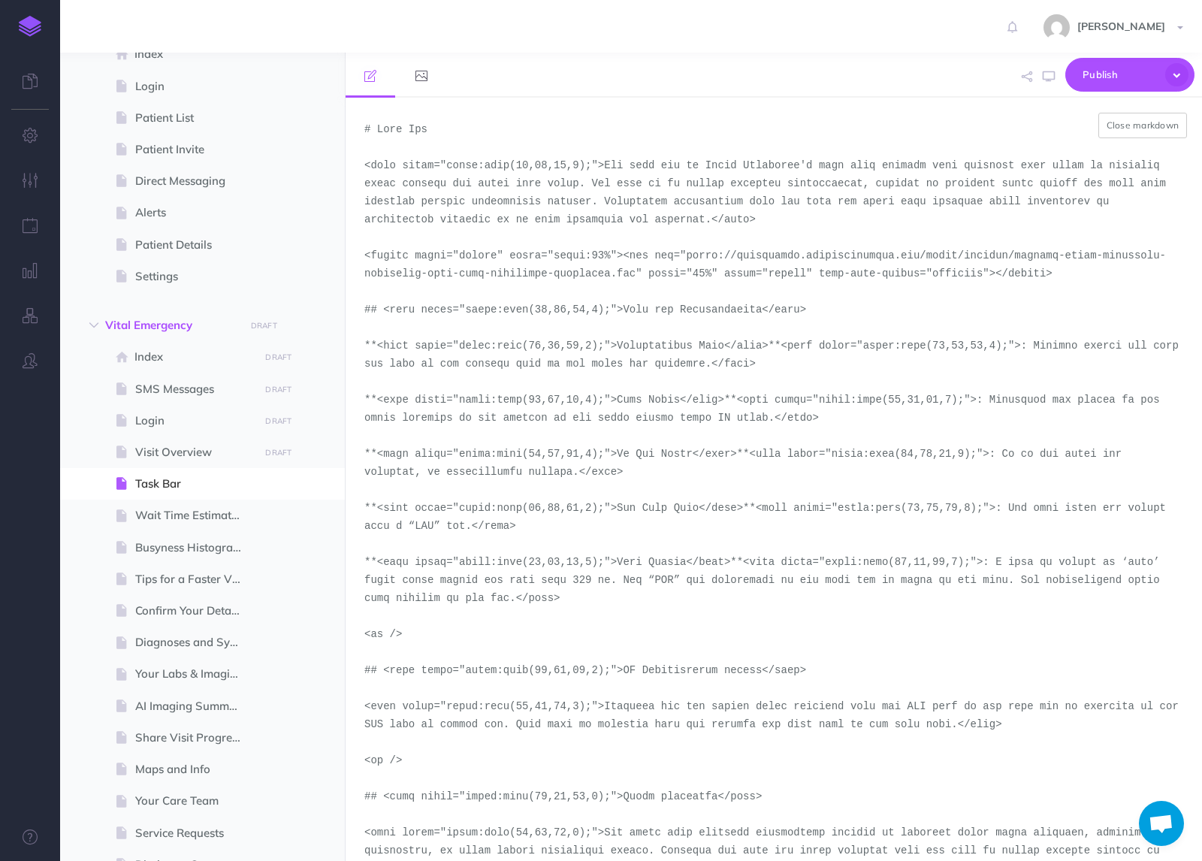
paste textarea "demo-tool-screenshots/desktop-portrait"
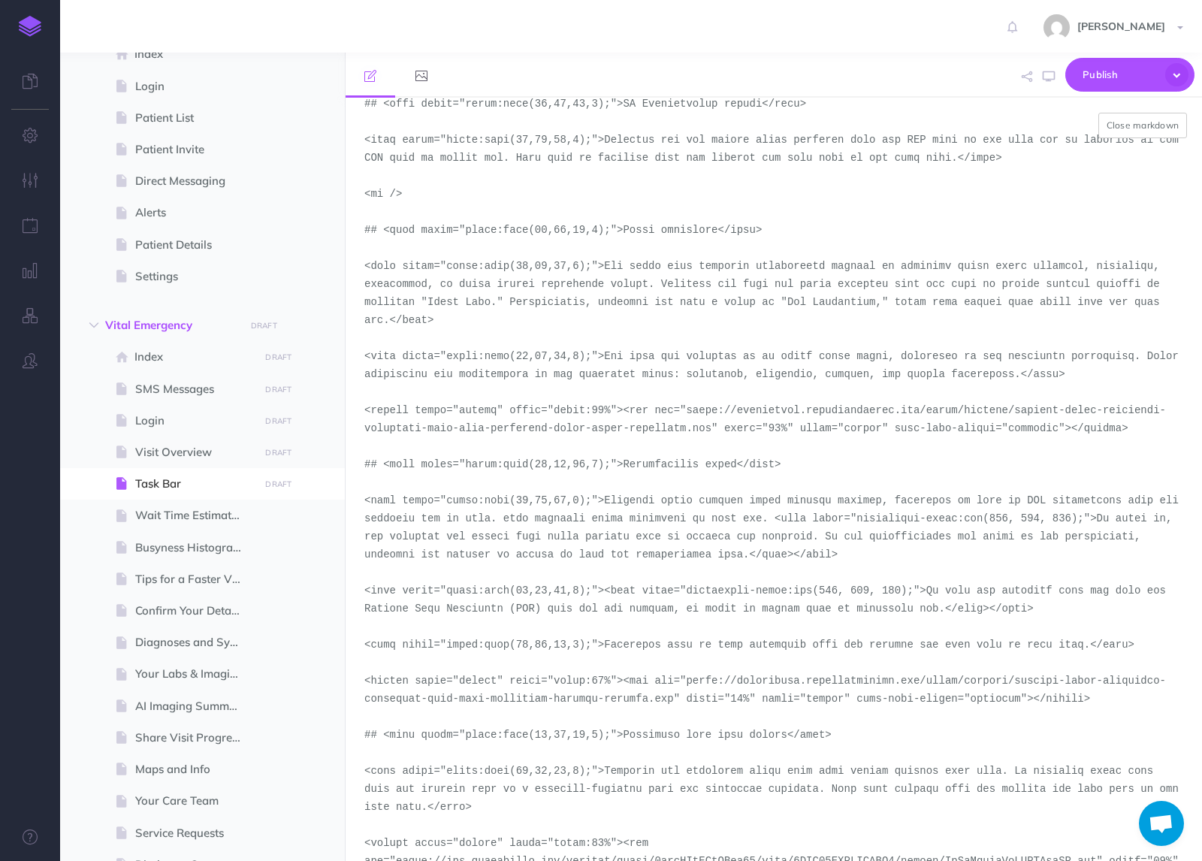
scroll to position [594, 0]
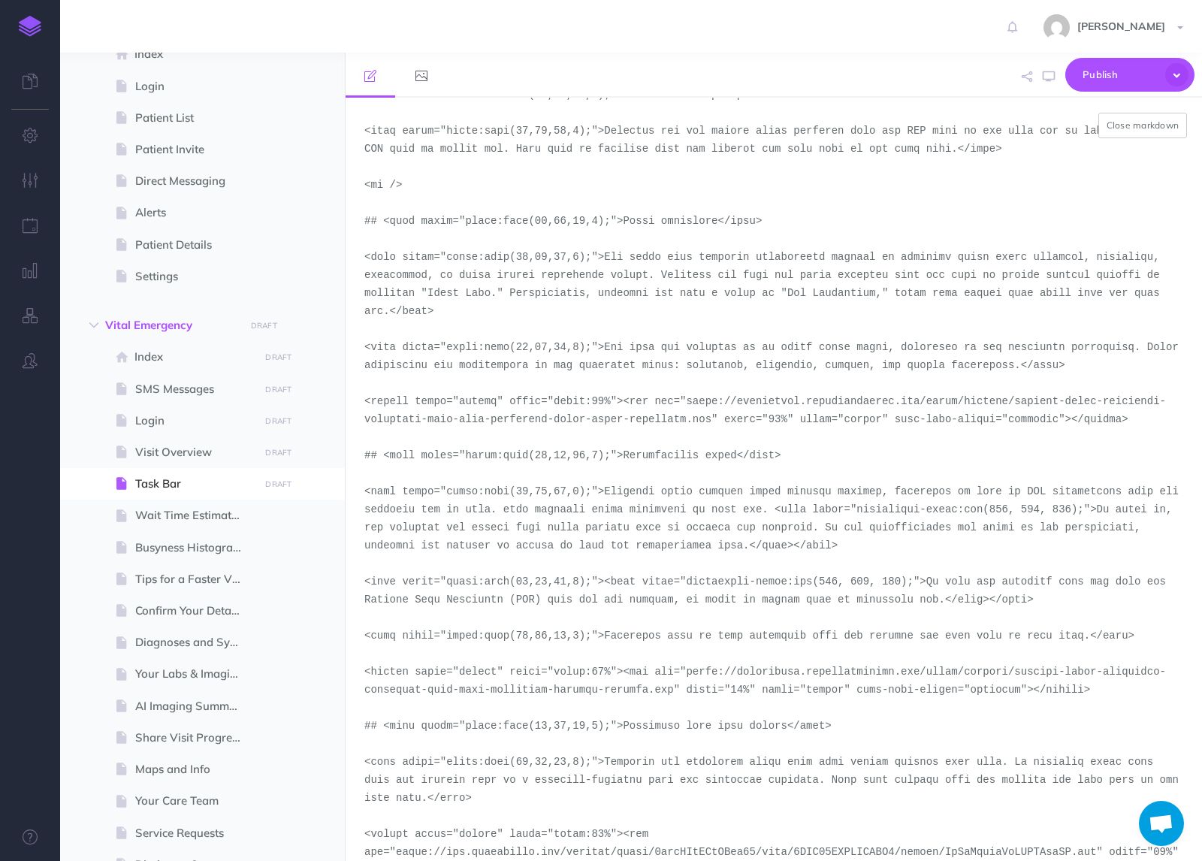
drag, startPoint x: 714, startPoint y: 422, endPoint x: 686, endPoint y: 405, distance: 32.3
click at [686, 405] on textarea at bounding box center [774, 479] width 857 height 763
paste textarea "demo-tool-screenshots/desktop-portrait"
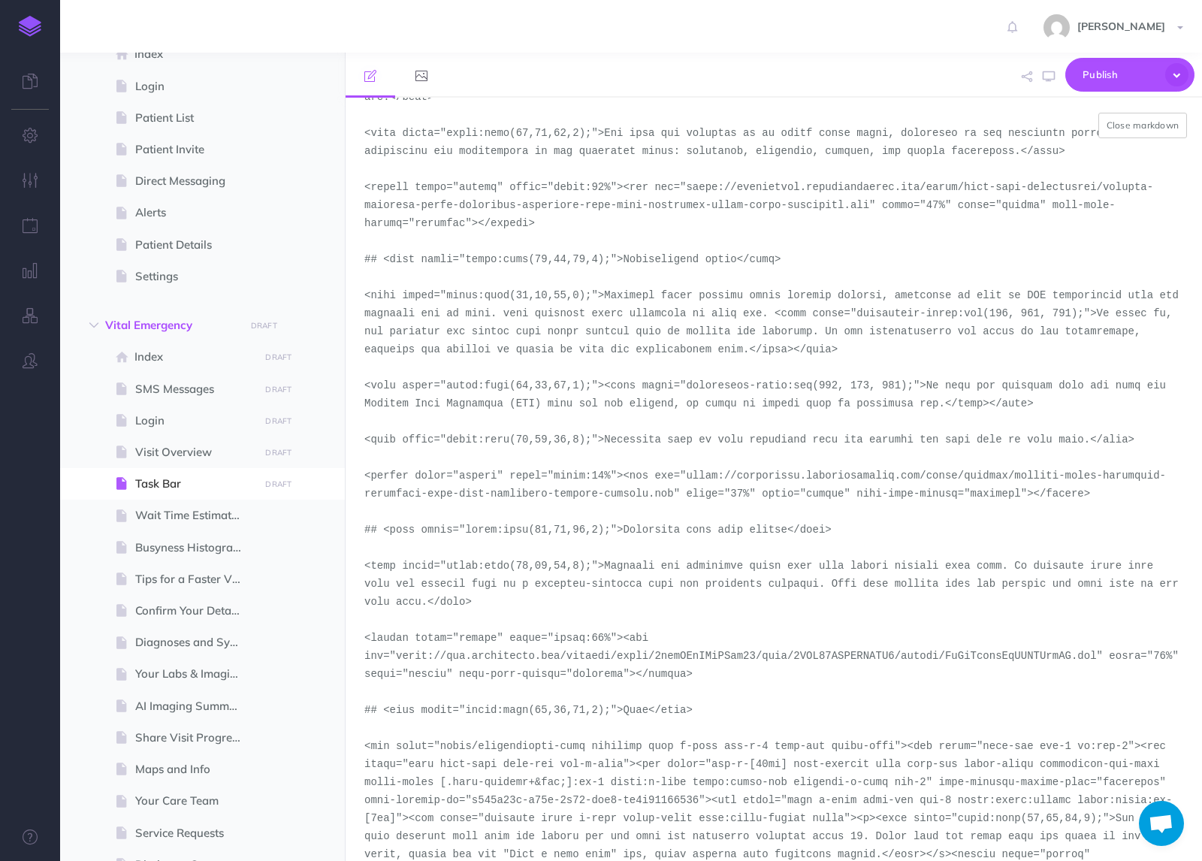
scroll to position [820, 0]
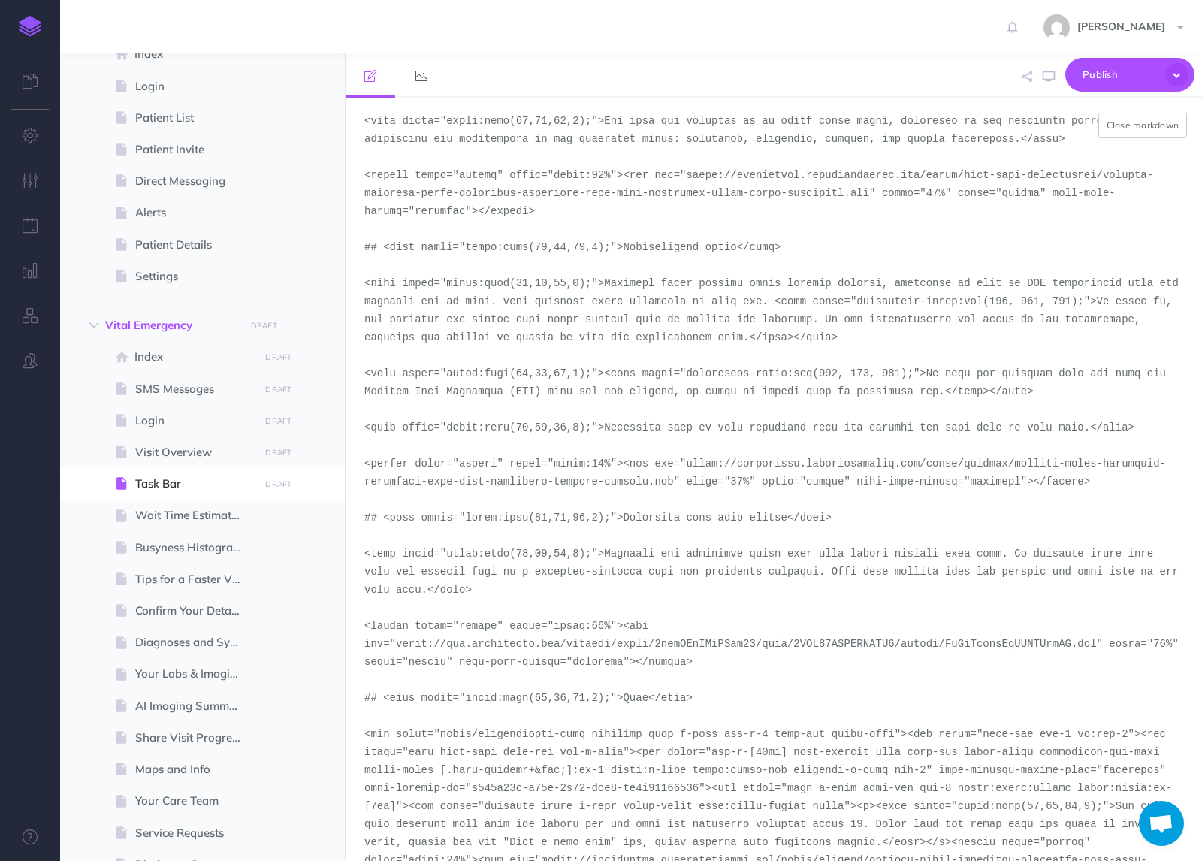
drag, startPoint x: 675, startPoint y: 486, endPoint x: 691, endPoint y: 469, distance: 23.4
click at [691, 469] on textarea at bounding box center [774, 479] width 857 height 763
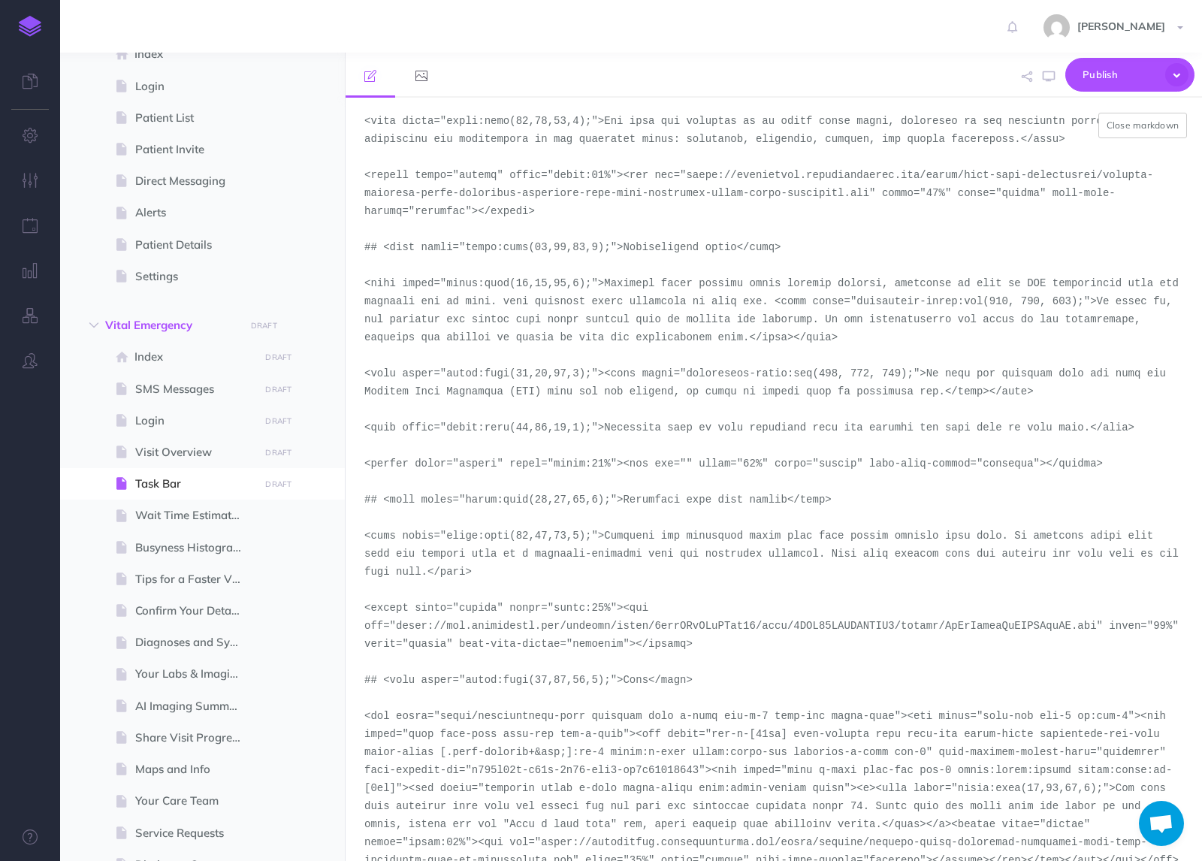
paste textarea "[URL][DOMAIN_NAME]"
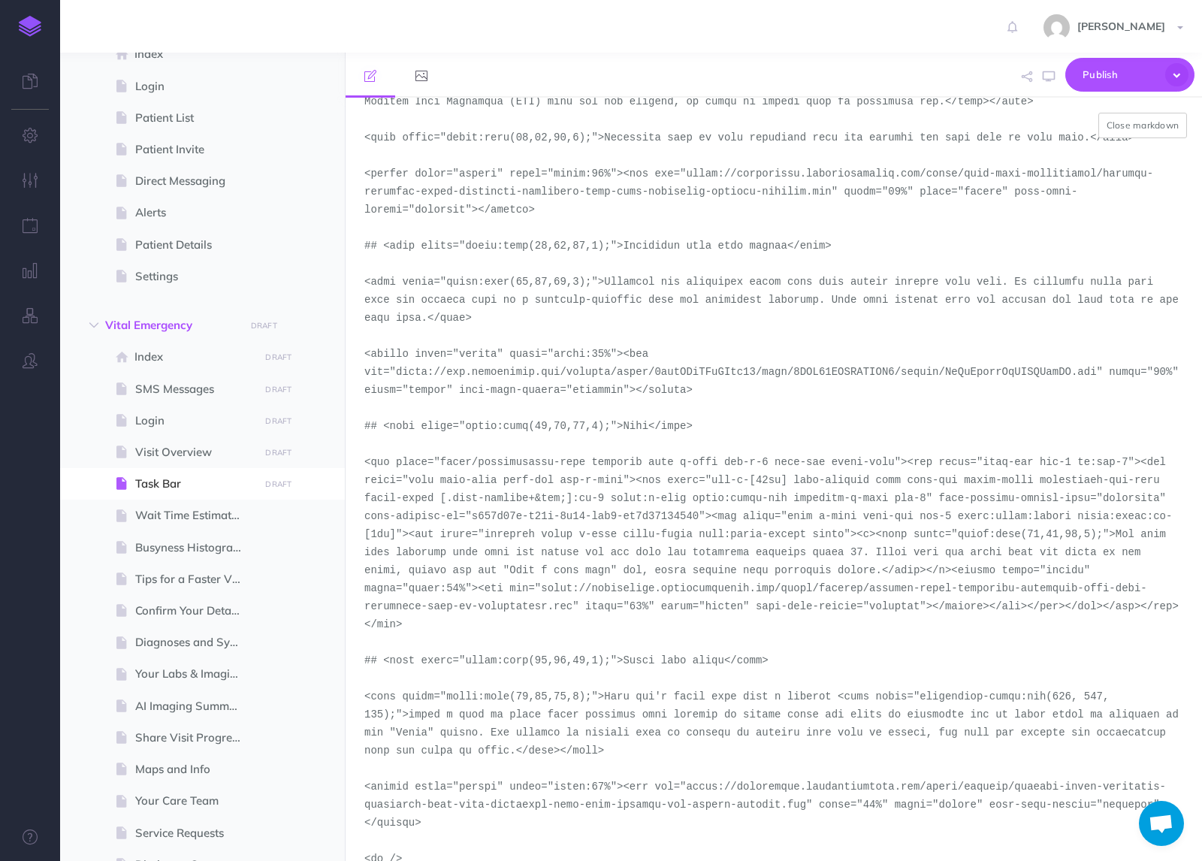
scroll to position [1112, 0]
click at [572, 608] on textarea at bounding box center [774, 479] width 857 height 763
drag, startPoint x: 571, startPoint y: 608, endPoint x: 540, endPoint y: 587, distance: 37.9
click at [540, 587] on textarea at bounding box center [774, 479] width 857 height 763
paste textarea "demo-tool-screenshots/desktop-portrait"
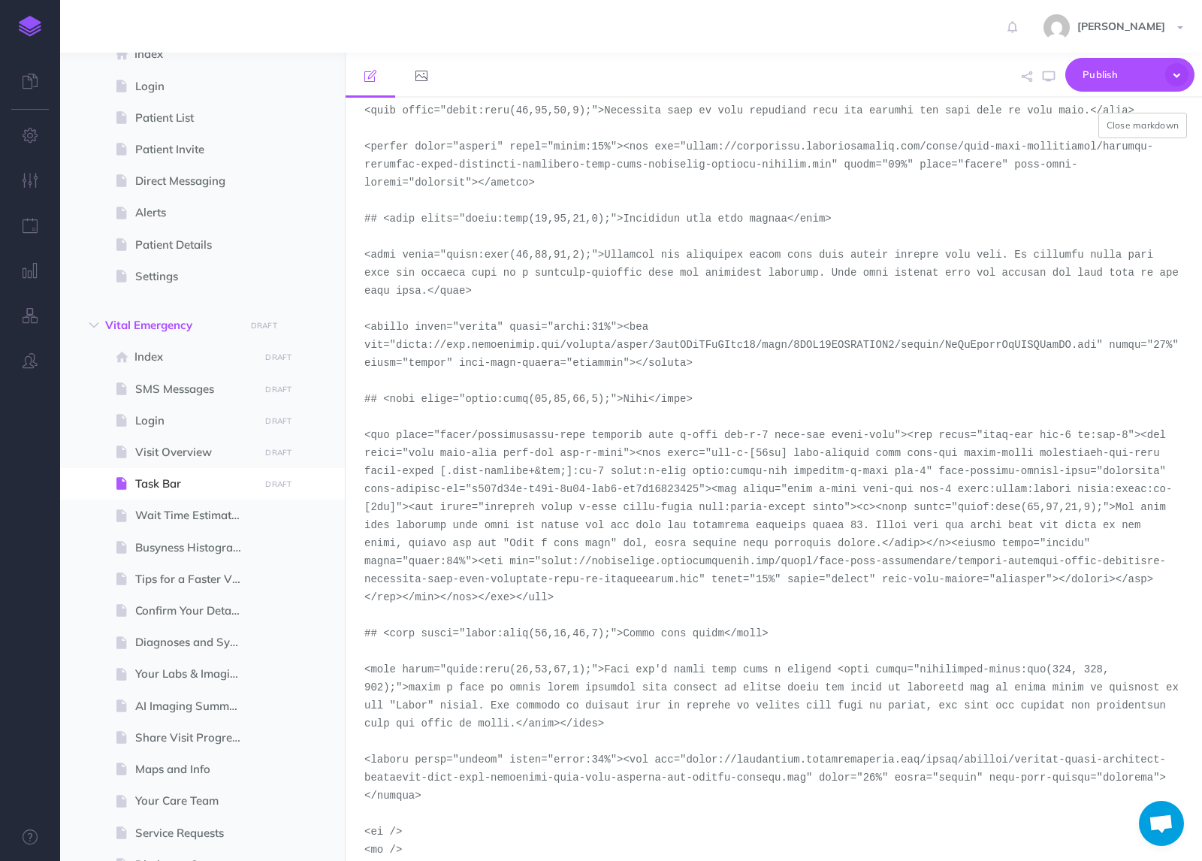
scroll to position [1156, 0]
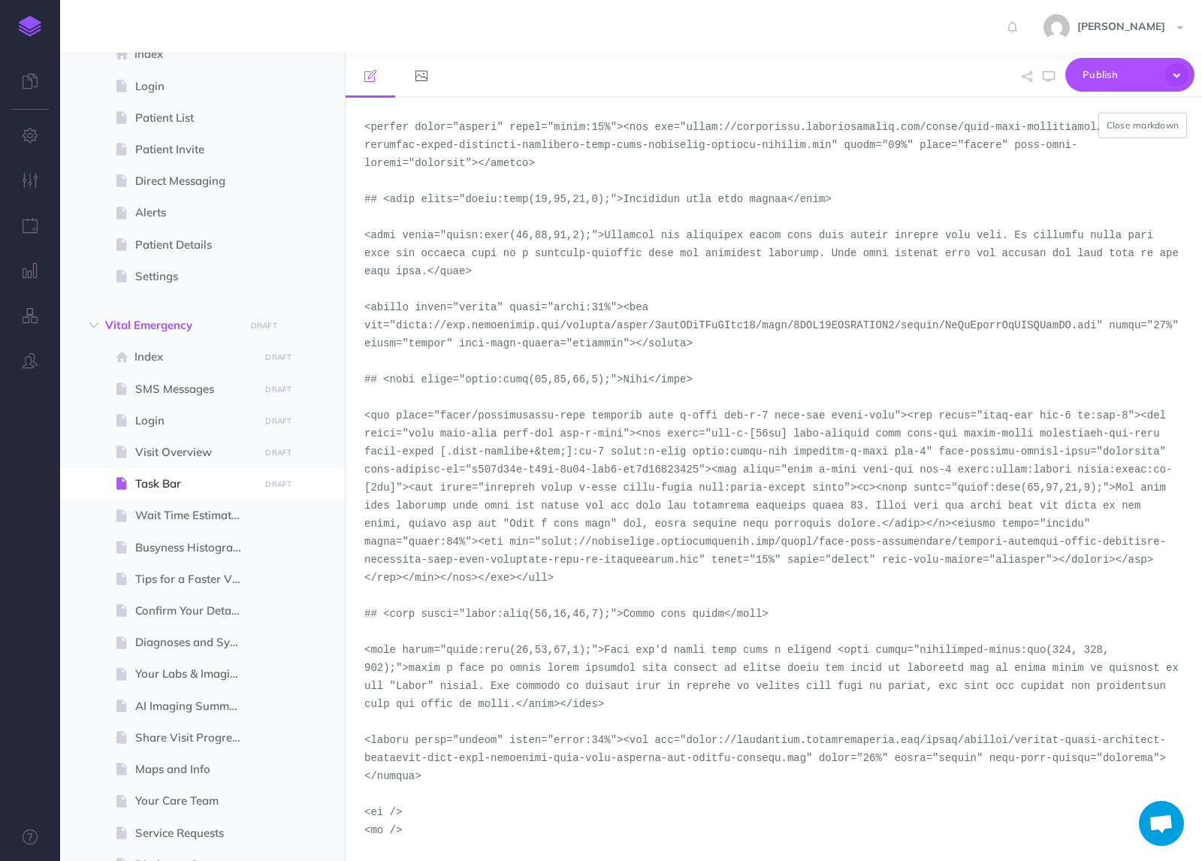
click at [791, 763] on textarea at bounding box center [774, 479] width 857 height 763
drag, startPoint x: 805, startPoint y: 762, endPoint x: 687, endPoint y: 742, distance: 119.7
click at [687, 742] on textarea at bounding box center [774, 479] width 857 height 763
paste textarea "demo-tool-screenshots/desktop-portrait"
type textarea "# Task Bar <span style="color:rgba(19,37,63,1);">The task bar on Vital Emergenc…"
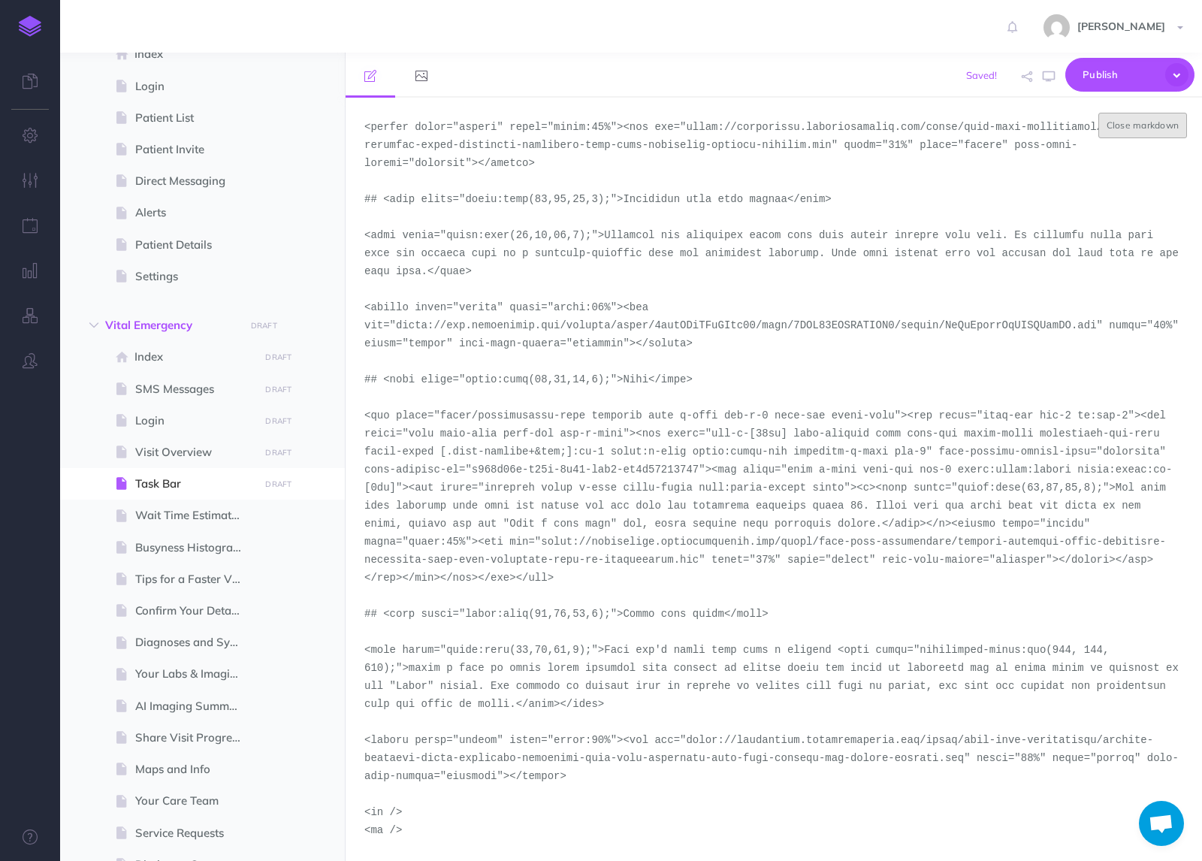
click at [1147, 120] on button "Close markdown" at bounding box center [1143, 126] width 89 height 26
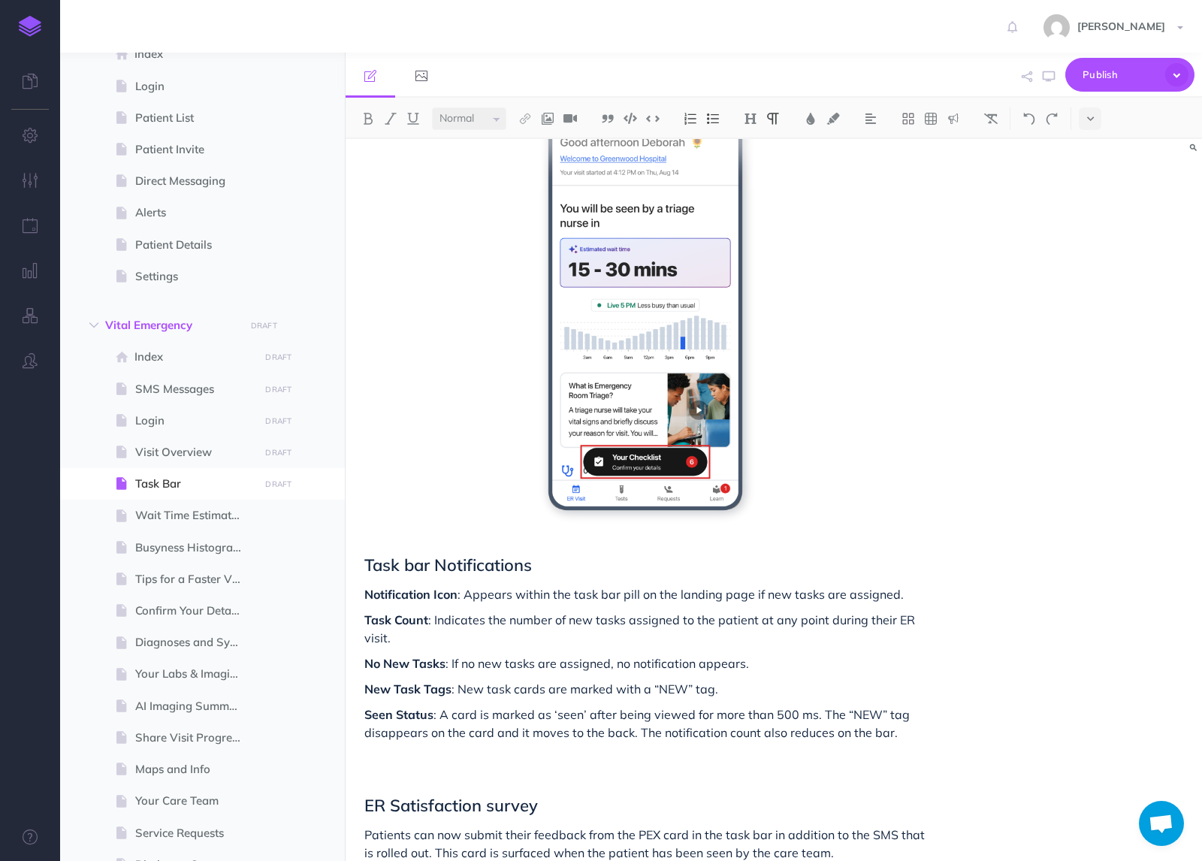
scroll to position [0, 0]
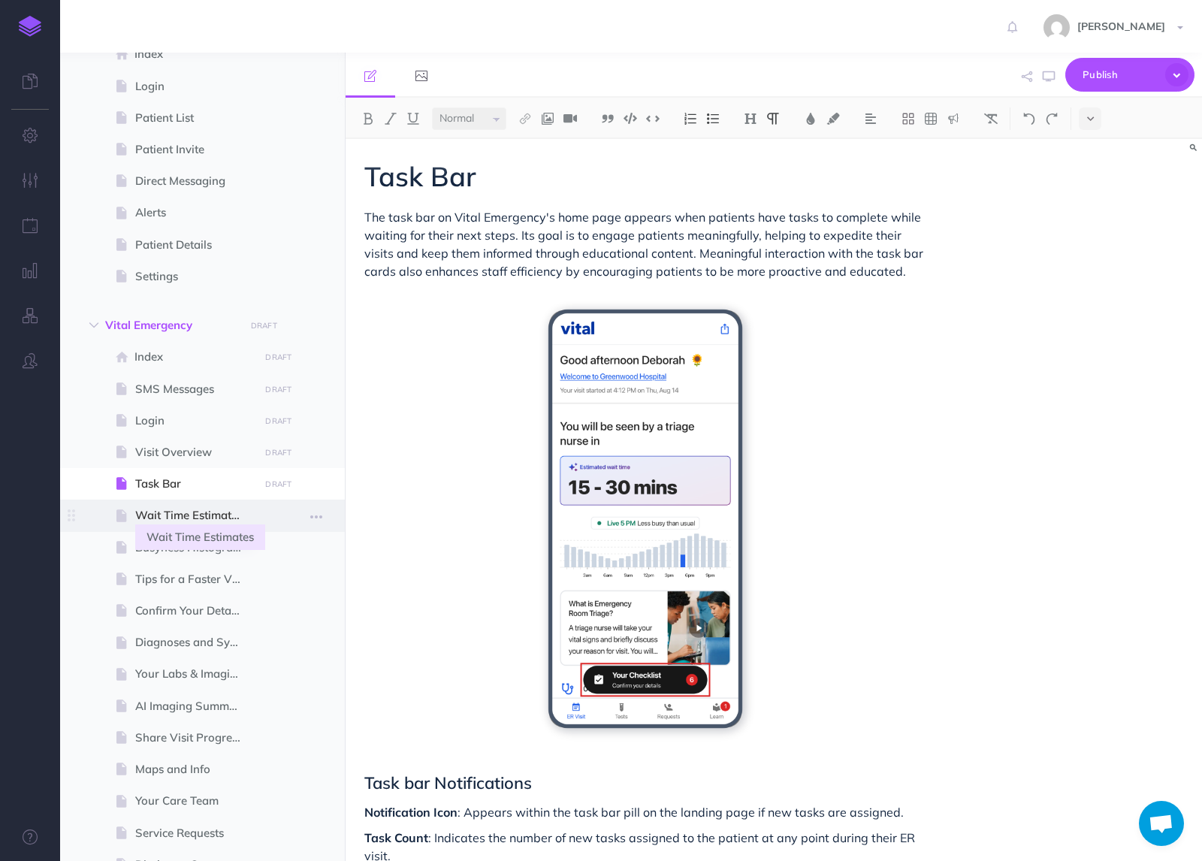
click at [147, 518] on span "Wait Time Estimates" at bounding box center [194, 515] width 119 height 18
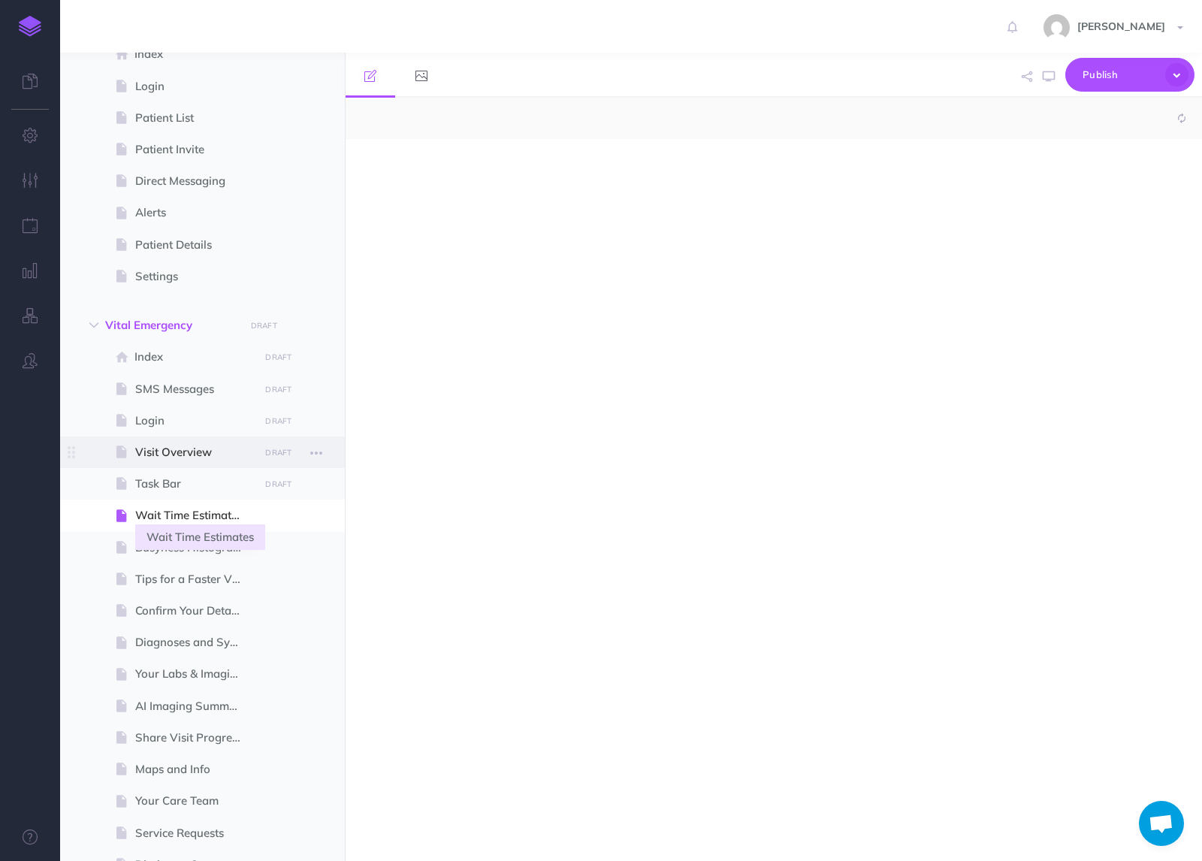
select select "null"
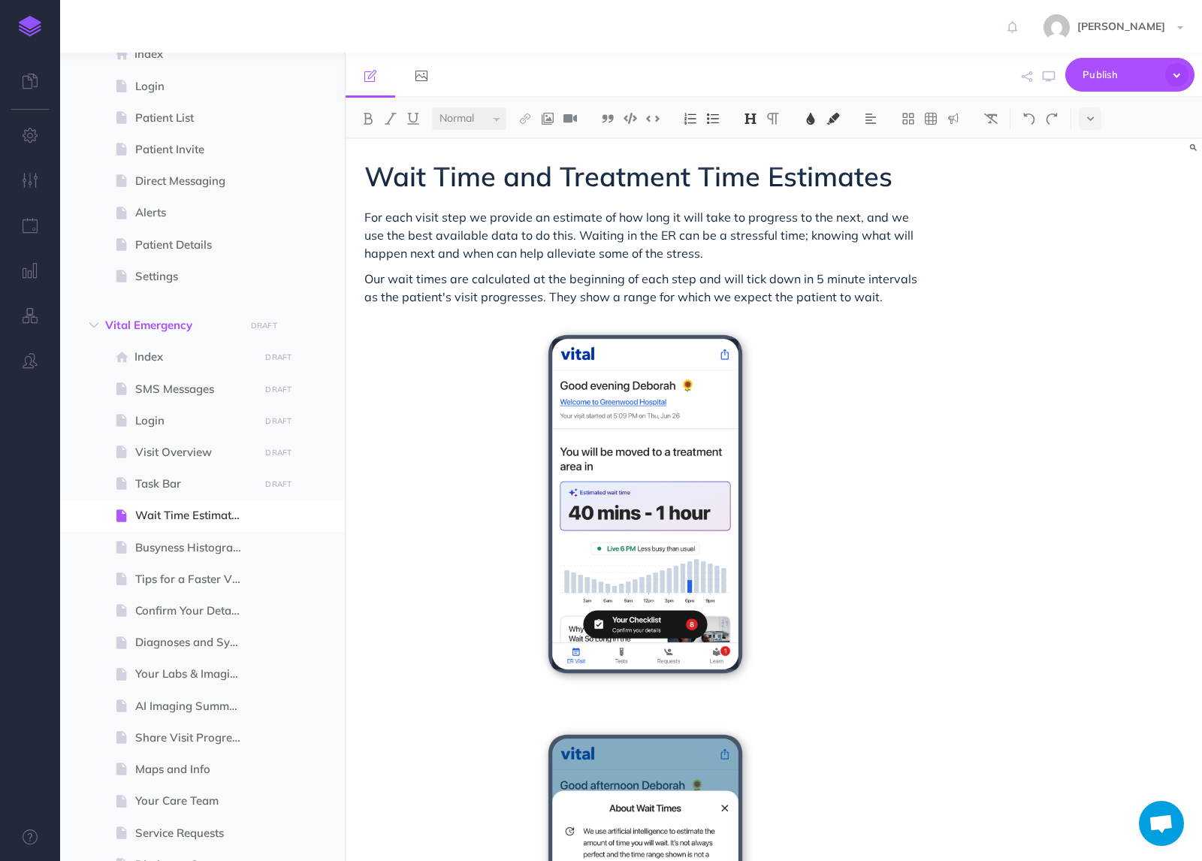
click at [1090, 101] on div "Small Normal Large H1 H2 H3 H4" at bounding box center [774, 118] width 857 height 41
click at [1091, 113] on icon at bounding box center [1090, 118] width 7 height 11
click at [1090, 249] on button at bounding box center [1090, 257] width 23 height 23
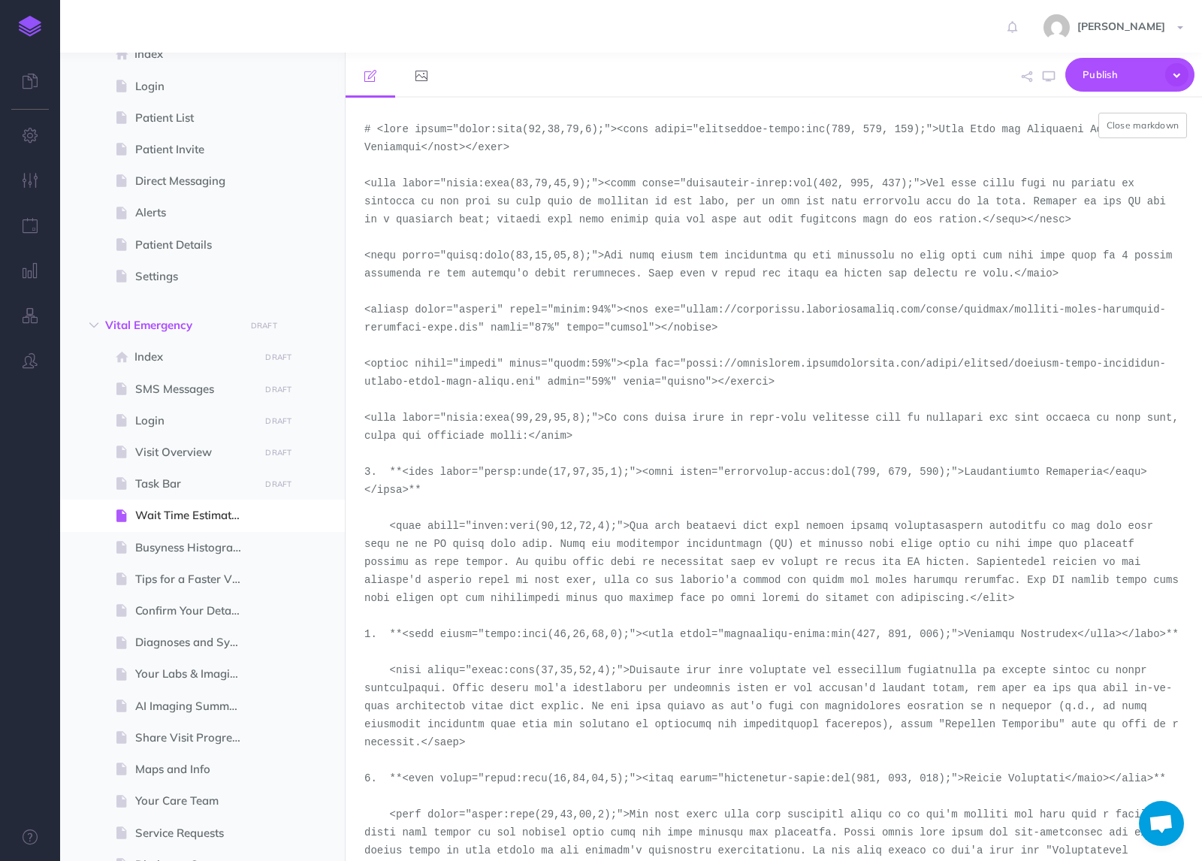
drag, startPoint x: 477, startPoint y: 329, endPoint x: 690, endPoint y: 313, distance: 213.3
click at [690, 313] on textarea at bounding box center [774, 479] width 857 height 763
paste textarea "demo-tool-screenshots/desktop-portrait-light-emergency-secondary-assessment"
drag, startPoint x: 533, startPoint y: 384, endPoint x: 685, endPoint y: 369, distance: 153.3
click at [685, 369] on textarea at bounding box center [774, 479] width 857 height 763
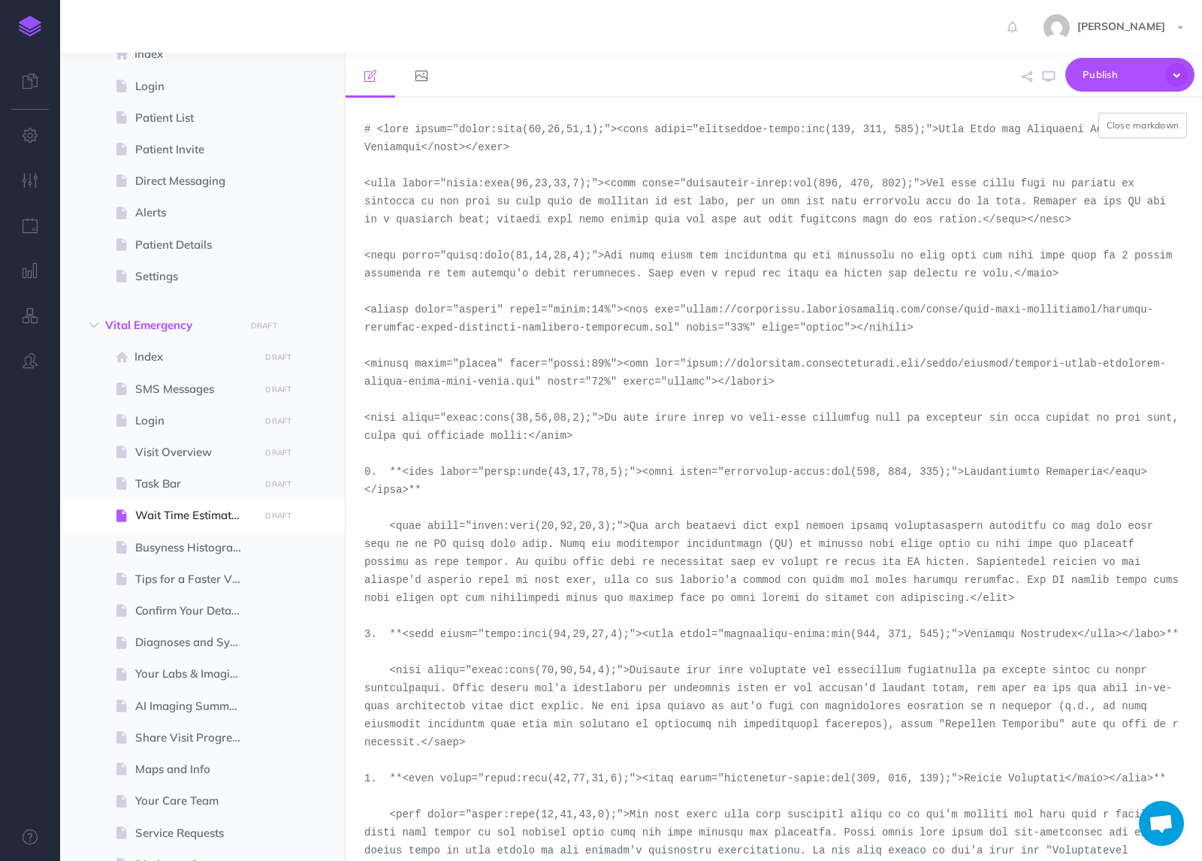
paste textarea "demo-tool-screenshots/desktop-portrait"
type textarea "# <span style="color:rgba(19,37,63,1);"><span style="background-color:rgb(255, …"
click at [1133, 129] on button "Close markdown" at bounding box center [1143, 126] width 89 height 26
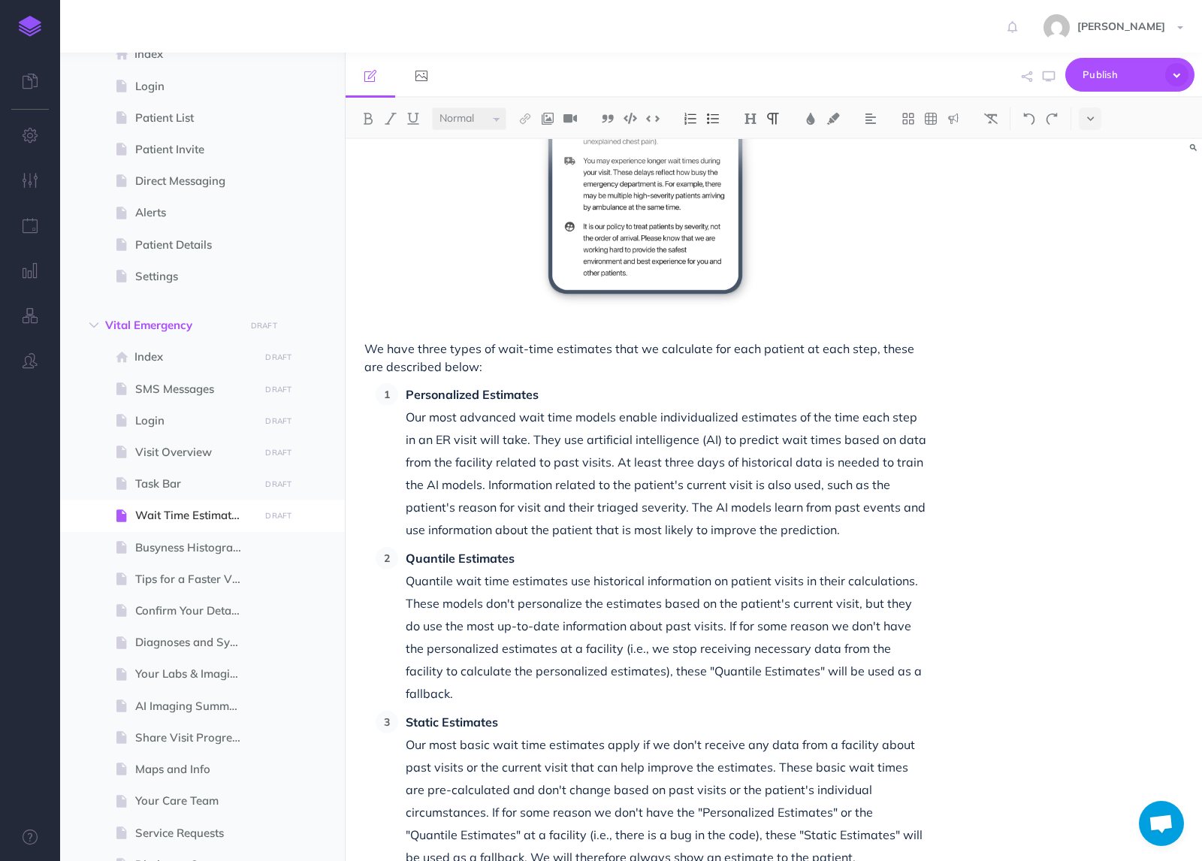
scroll to position [81, 0]
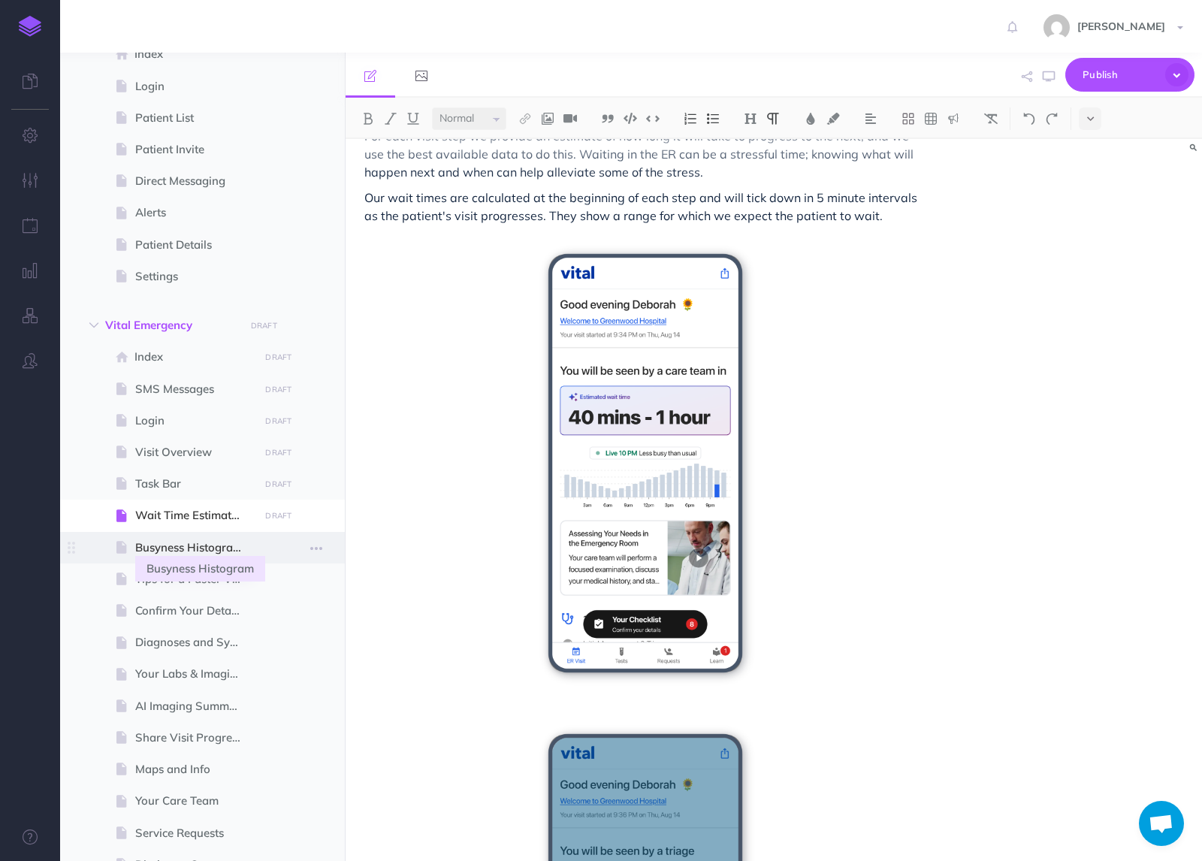
click at [198, 552] on span "Busyness Histogram" at bounding box center [194, 548] width 119 height 18
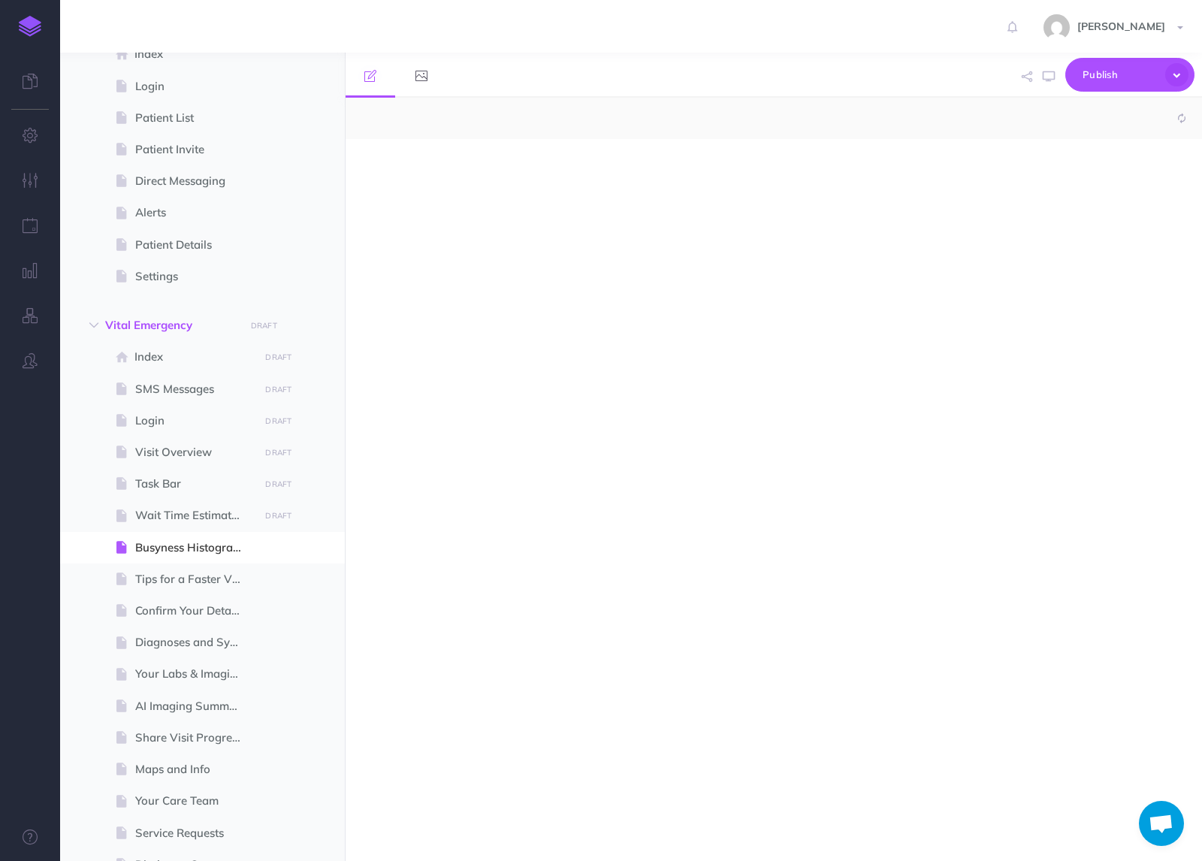
select select "null"
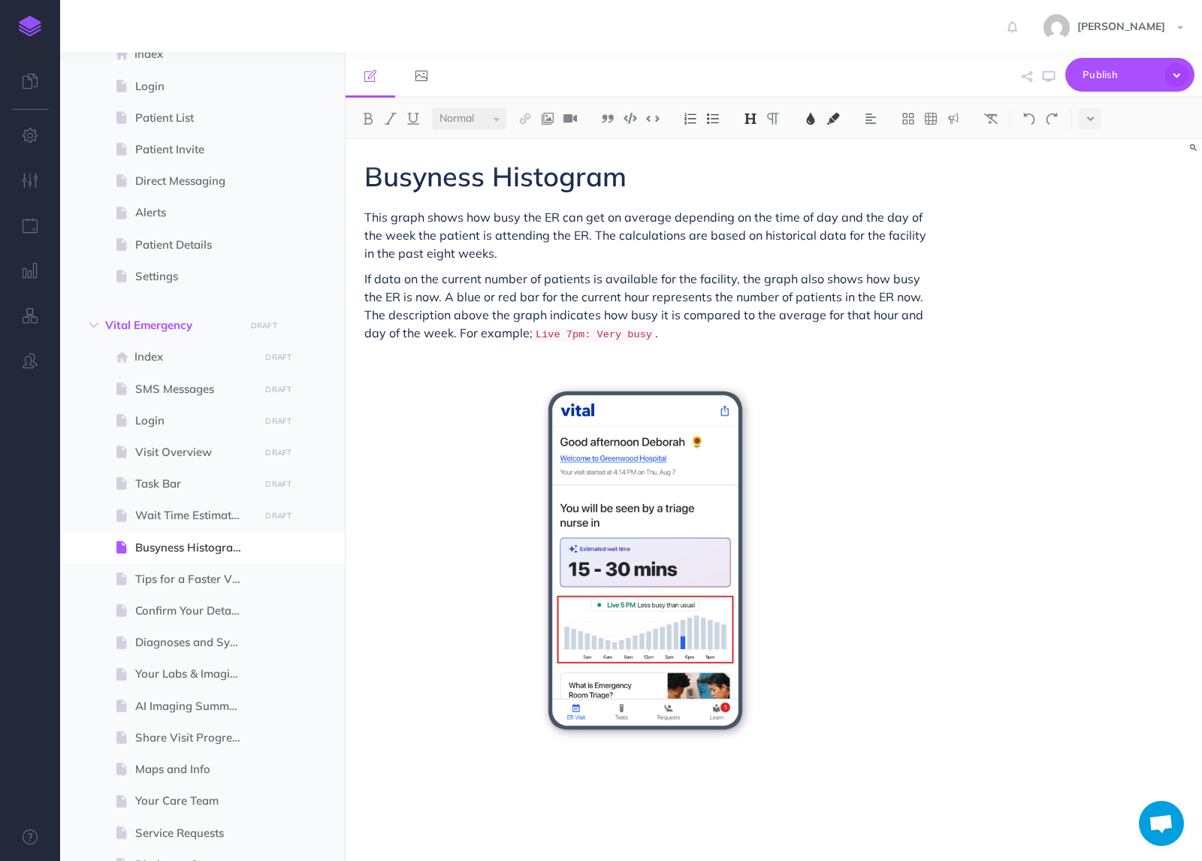
click at [1105, 122] on div "Small Normal Large H1 H2 H3 H4" at bounding box center [774, 118] width 857 height 41
click at [1099, 119] on button at bounding box center [1090, 118] width 23 height 23
click at [1089, 248] on button at bounding box center [1090, 257] width 23 height 23
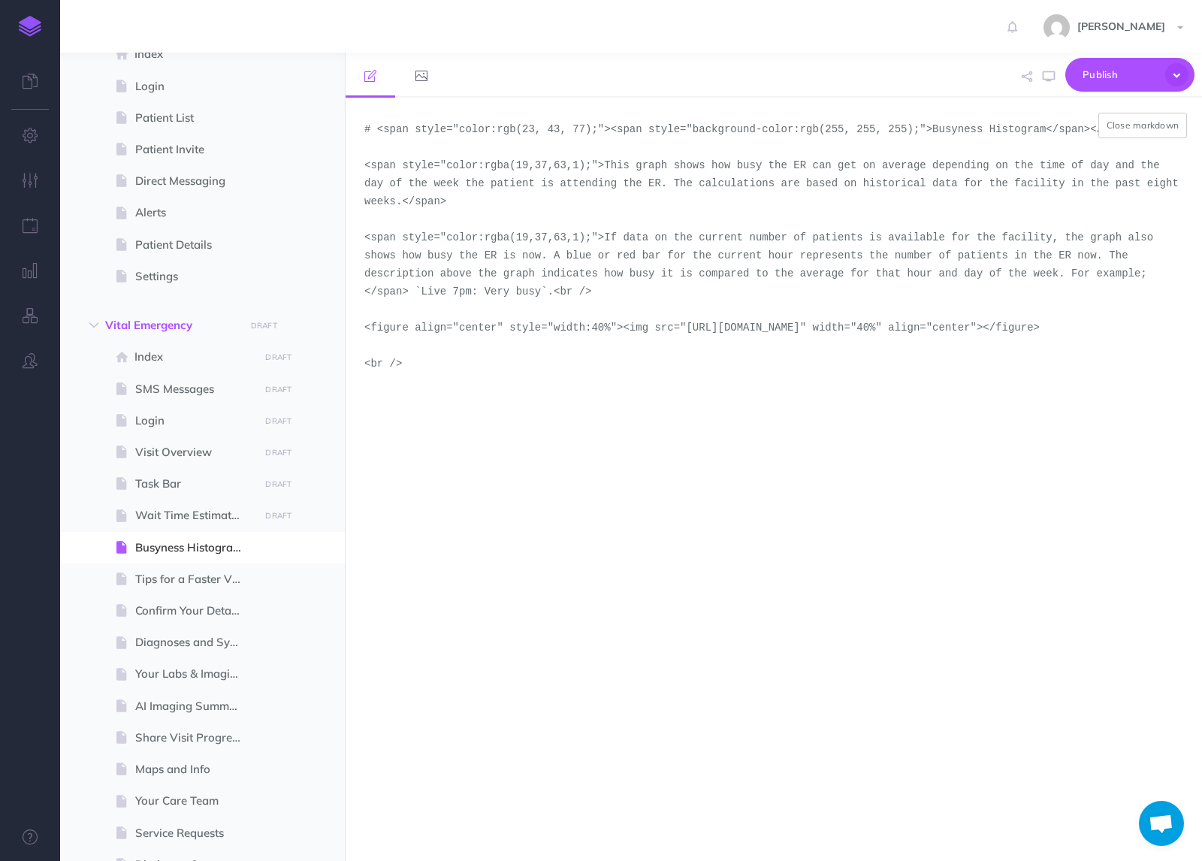
drag, startPoint x: 586, startPoint y: 353, endPoint x: 685, endPoint y: 331, distance: 101.7
click at [685, 331] on textarea "# <span style="color:rgb(23, 43, 77);"><span style="background-color:rgb(255, 2…" at bounding box center [774, 479] width 857 height 763
paste textarea "demo-tool-screenshots/desktop-portrait-light-emergency-triage-busy-histogram-an…"
type textarea "# <span style="color:rgb(23, 43, 77);"><span style="background-color:rgb(255, 2…"
click at [1163, 125] on button "Close markdown" at bounding box center [1143, 126] width 89 height 26
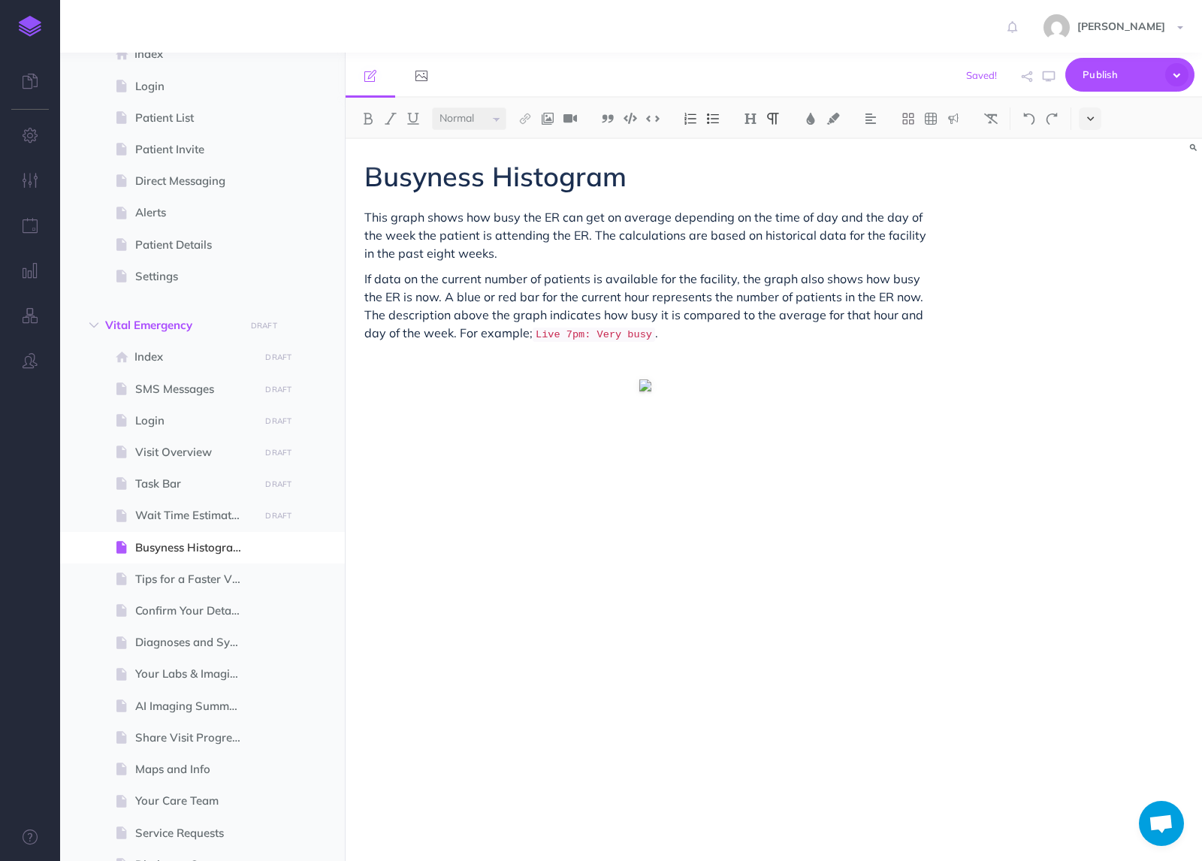
click at [1092, 119] on icon at bounding box center [1090, 118] width 7 height 11
click at [1093, 257] on img at bounding box center [1091, 257] width 14 height 8
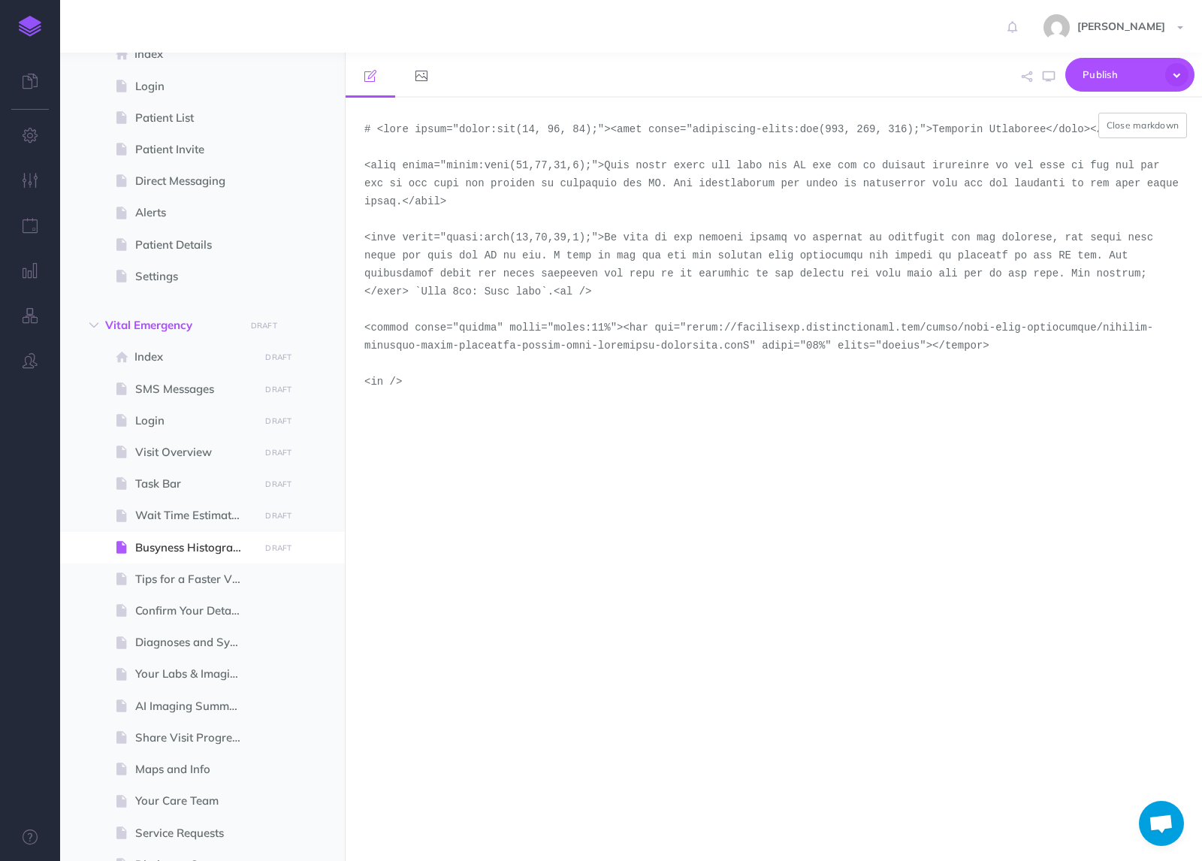
click at [750, 343] on textarea at bounding box center [774, 479] width 857 height 763
type textarea "# <span style="color:rgb(23, 43, 77);"><span style="background-color:rgb(255, 2…"
click at [1148, 125] on button "Close markdown" at bounding box center [1143, 126] width 89 height 26
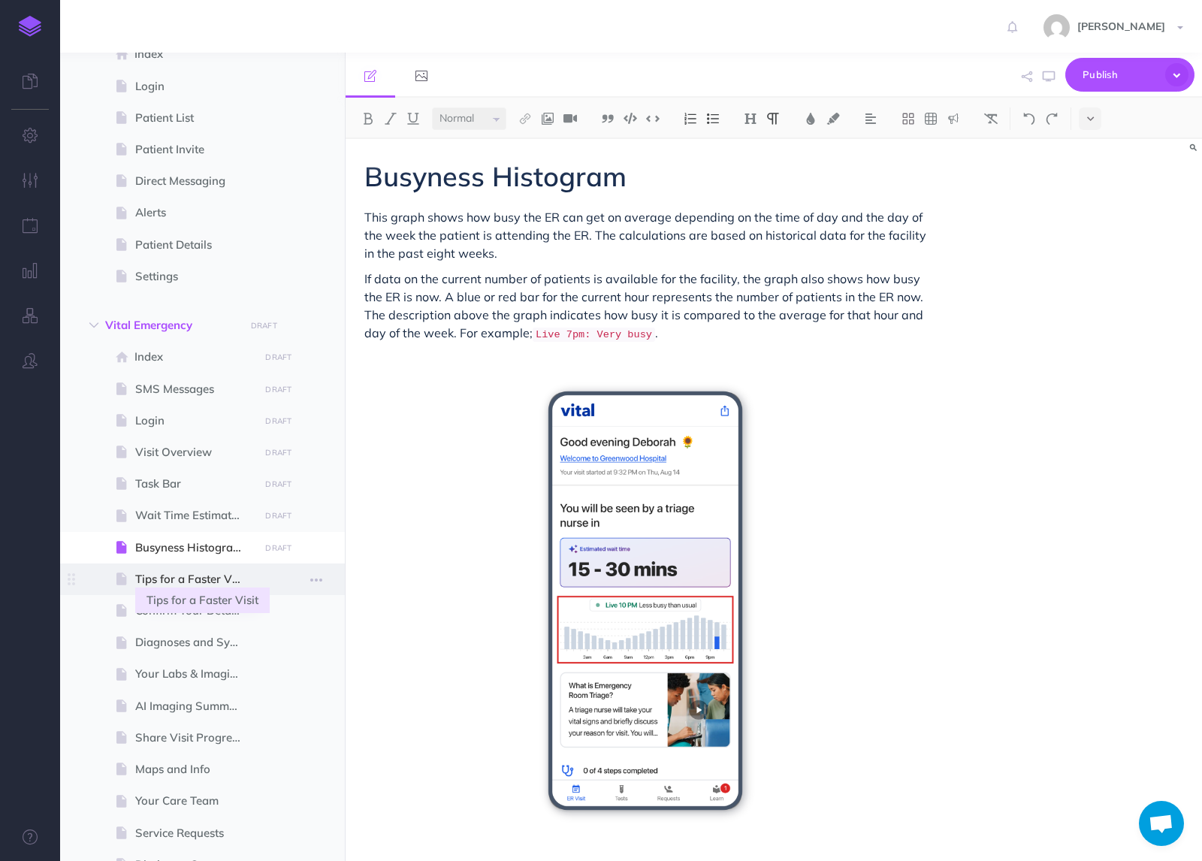
click at [174, 570] on span "Tips for a Faster Visit" at bounding box center [194, 579] width 119 height 18
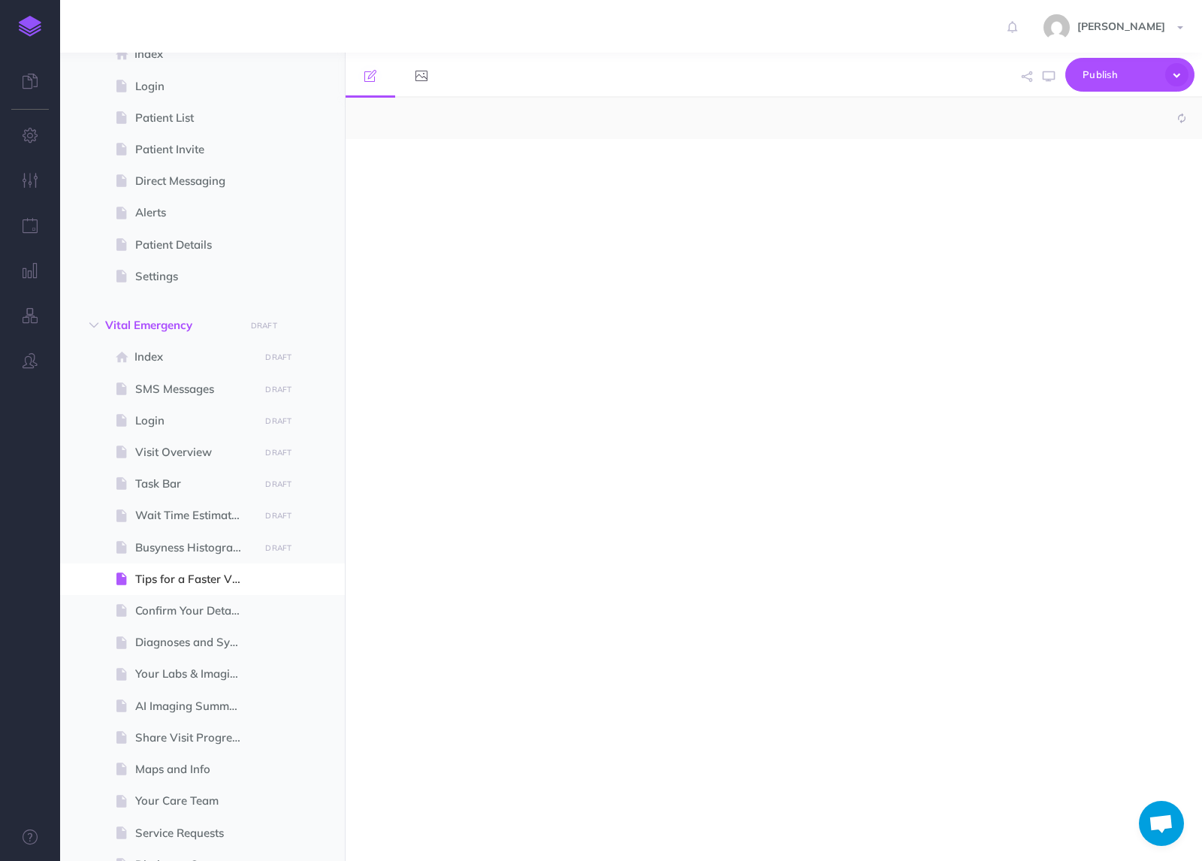
select select "null"
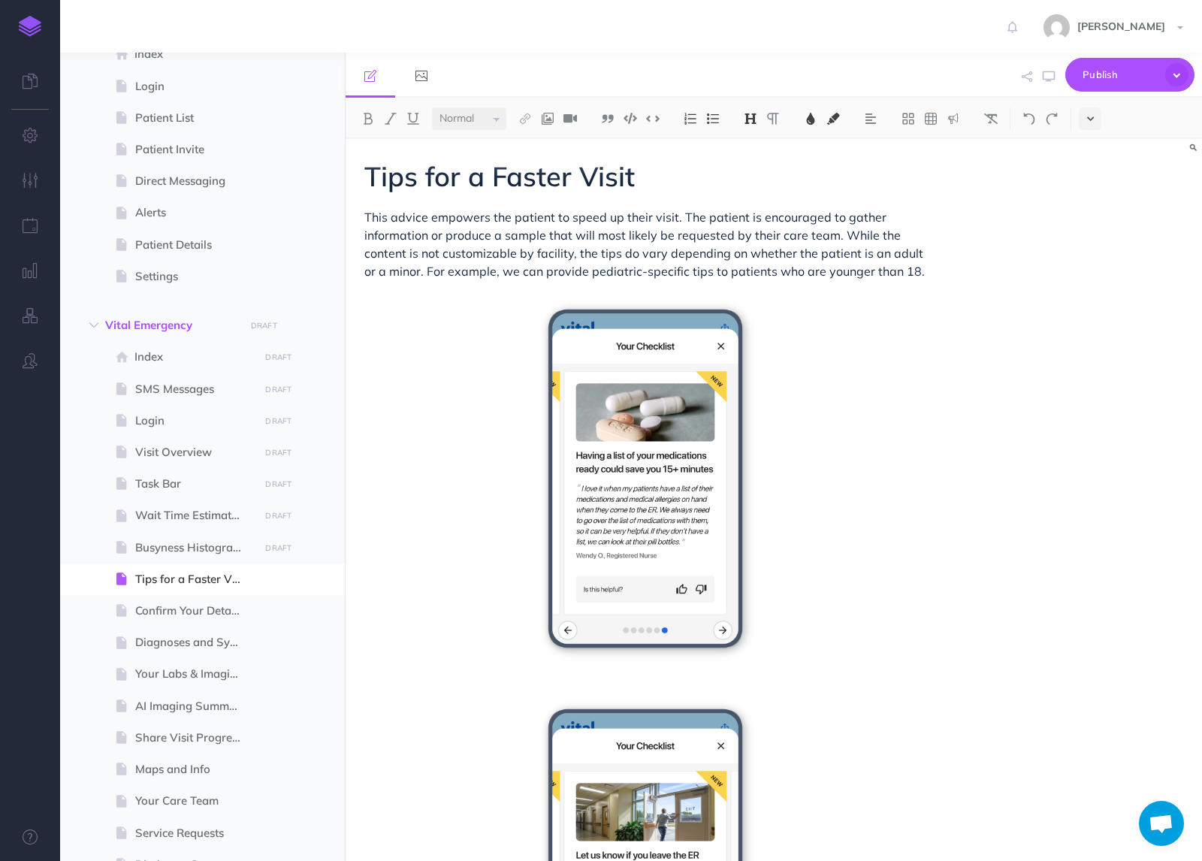
click at [1090, 124] on icon at bounding box center [1090, 118] width 7 height 11
click at [1087, 266] on button at bounding box center [1090, 257] width 23 height 23
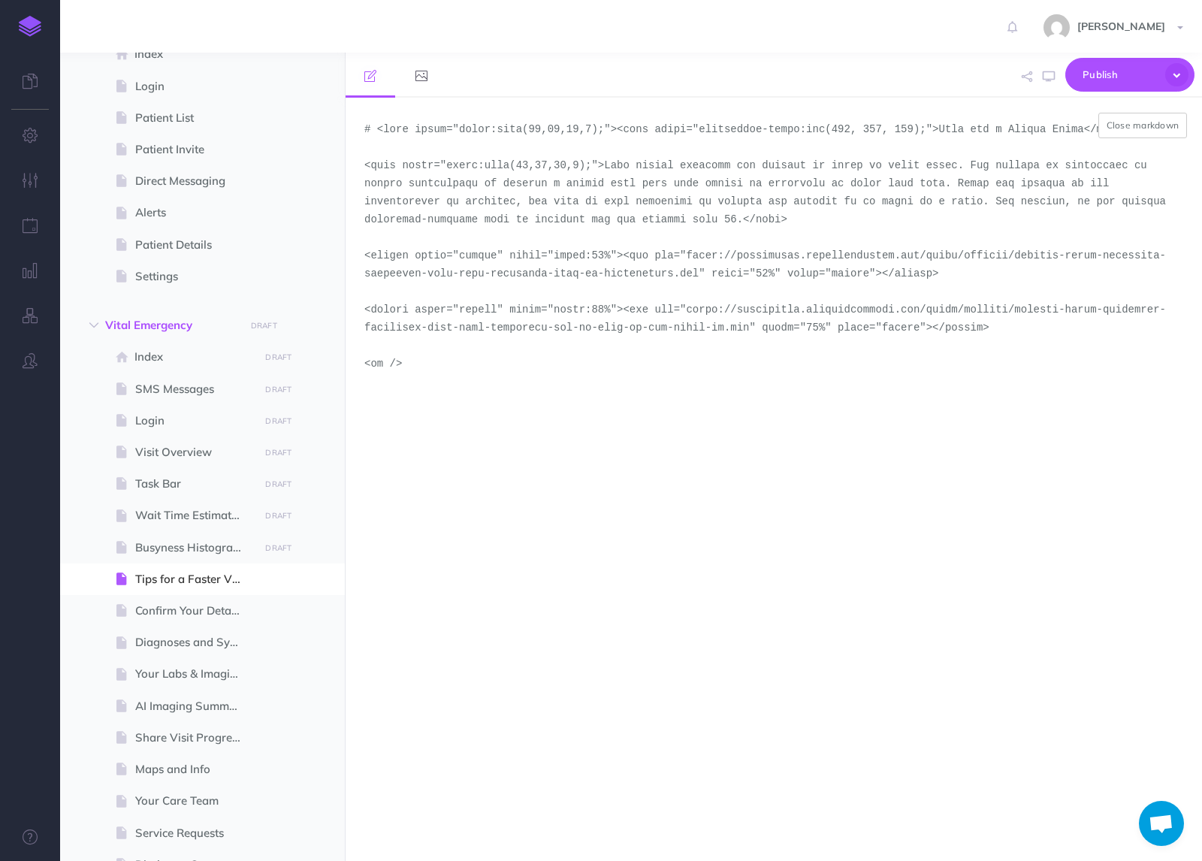
drag, startPoint x: 700, startPoint y: 276, endPoint x: 687, endPoint y: 261, distance: 19.7
click at [687, 261] on textarea at bounding box center [774, 479] width 857 height 763
paste textarea "demo-tool-screenshots/desktop-portrait"
drag, startPoint x: 751, startPoint y: 328, endPoint x: 688, endPoint y: 307, distance: 66.3
click at [688, 307] on textarea at bounding box center [774, 479] width 857 height 763
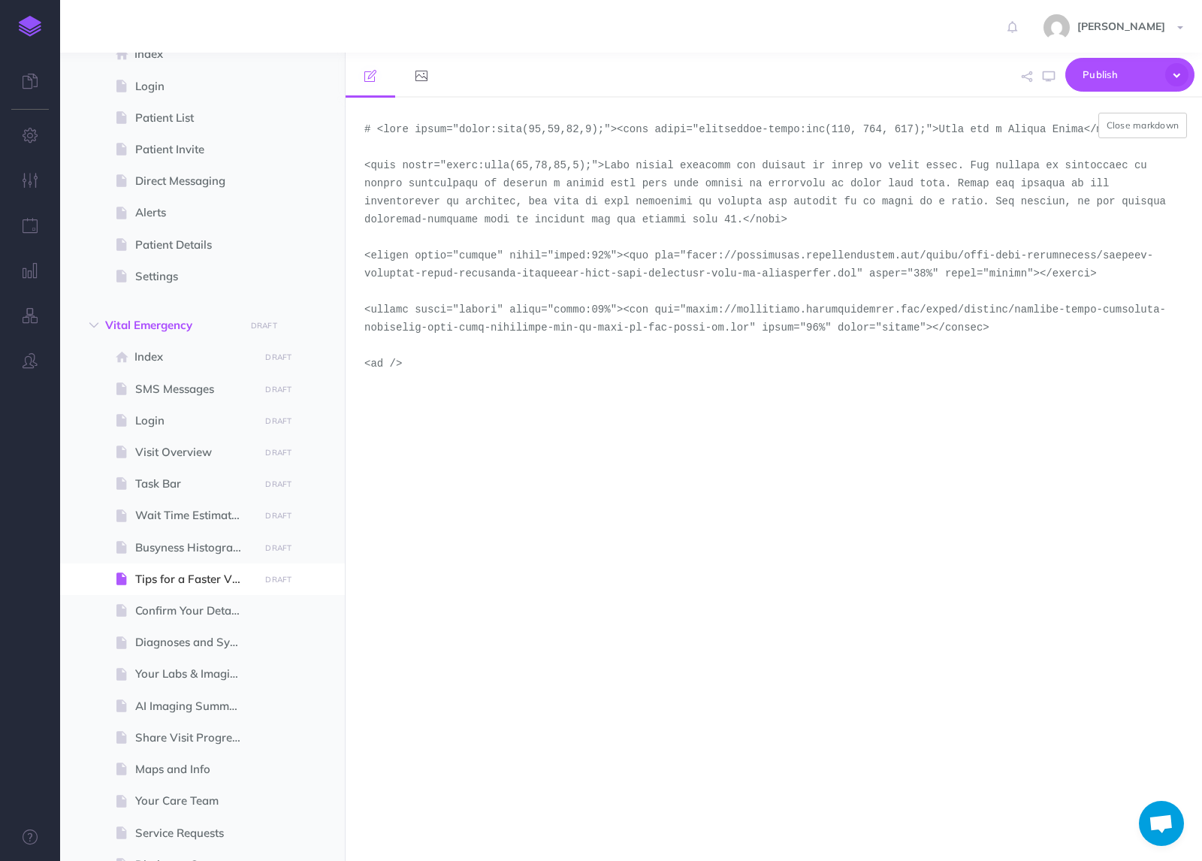
paste textarea "demo-tool-screenshots/desktop-portrait"
type textarea "# <span style="color:rgba(19,37,63,1);"><span style="background-color:rgb(255, …"
click at [1156, 125] on button "Close markdown" at bounding box center [1143, 126] width 89 height 26
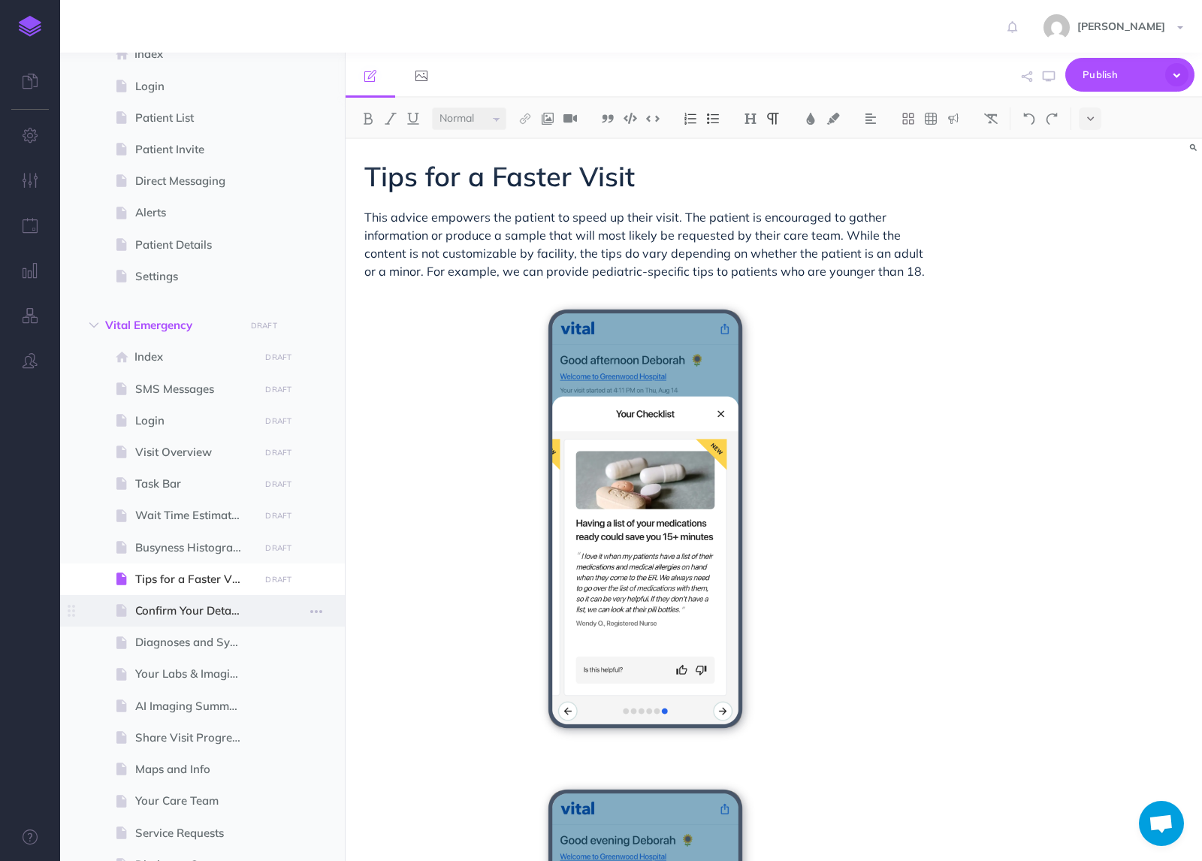
click at [176, 621] on span at bounding box center [202, 611] width 285 height 32
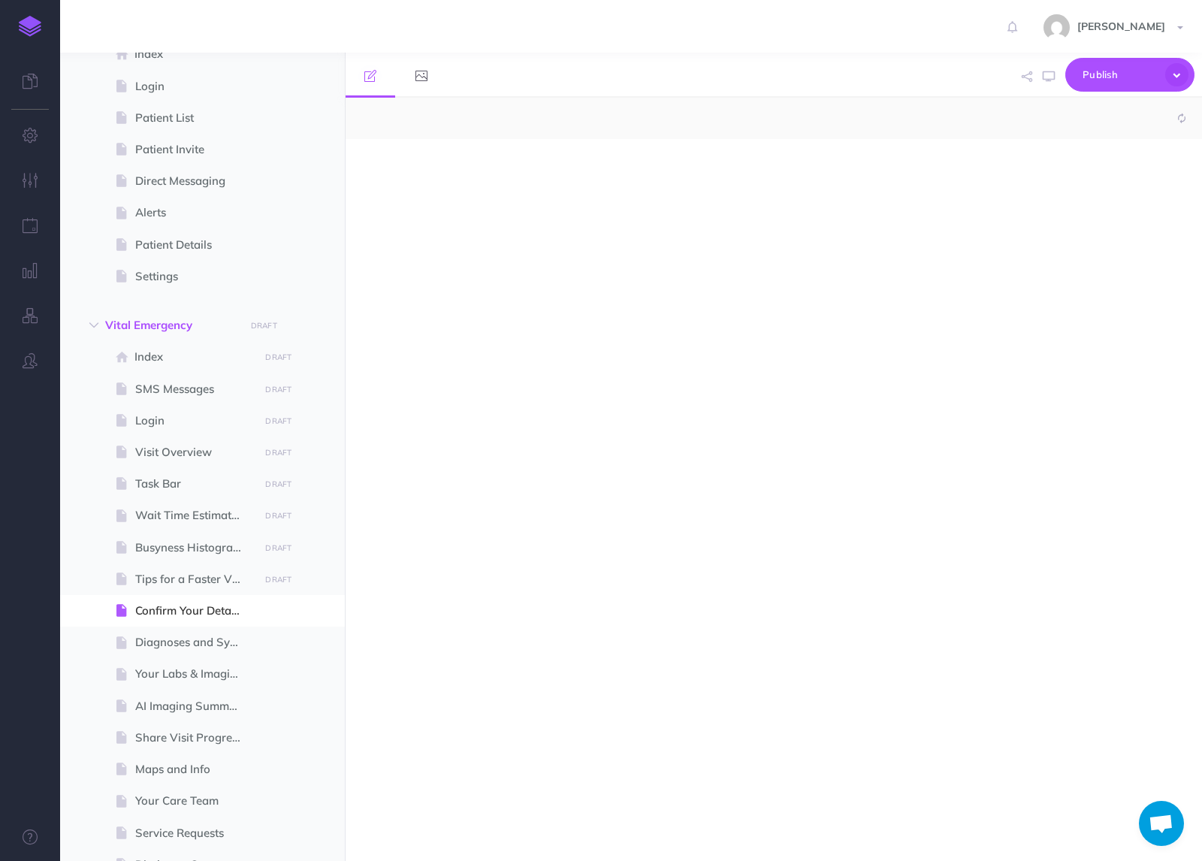
select select "null"
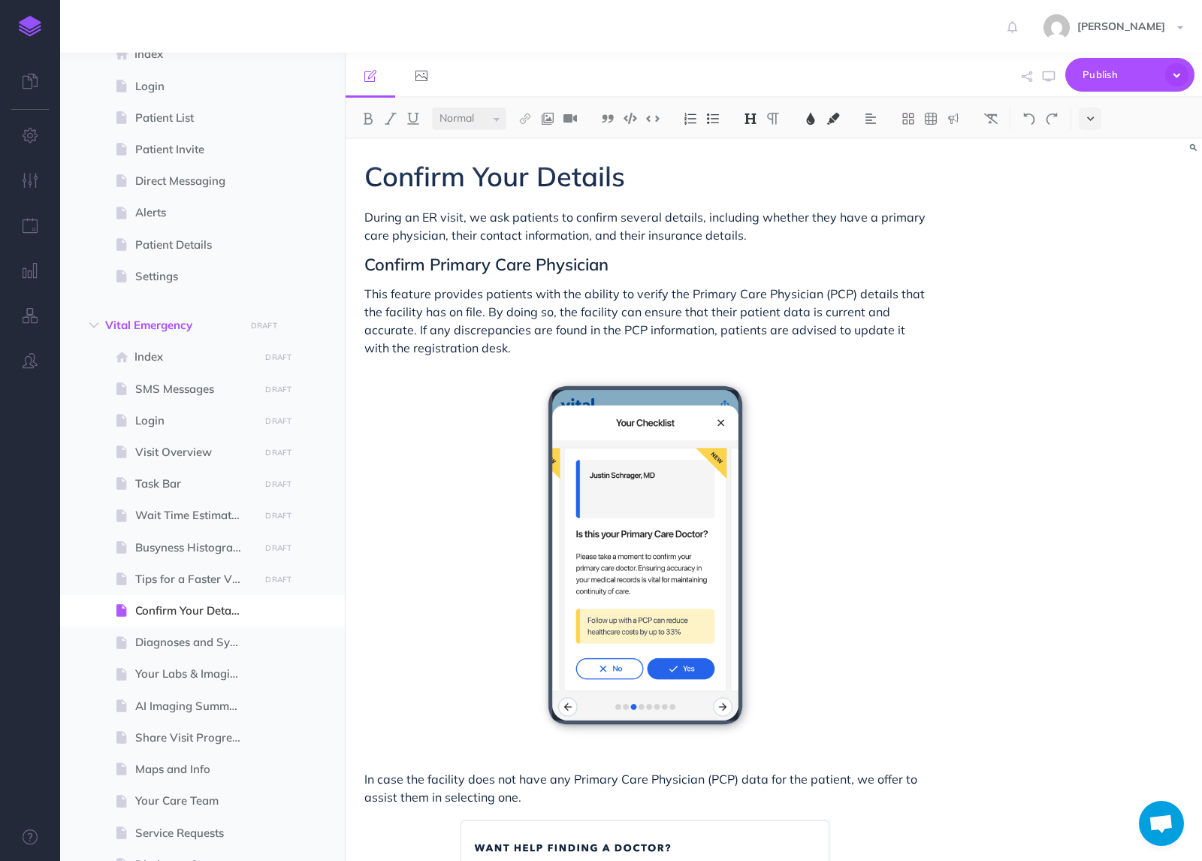
click at [1084, 123] on button at bounding box center [1090, 118] width 23 height 23
click at [1085, 258] on img at bounding box center [1091, 257] width 14 height 8
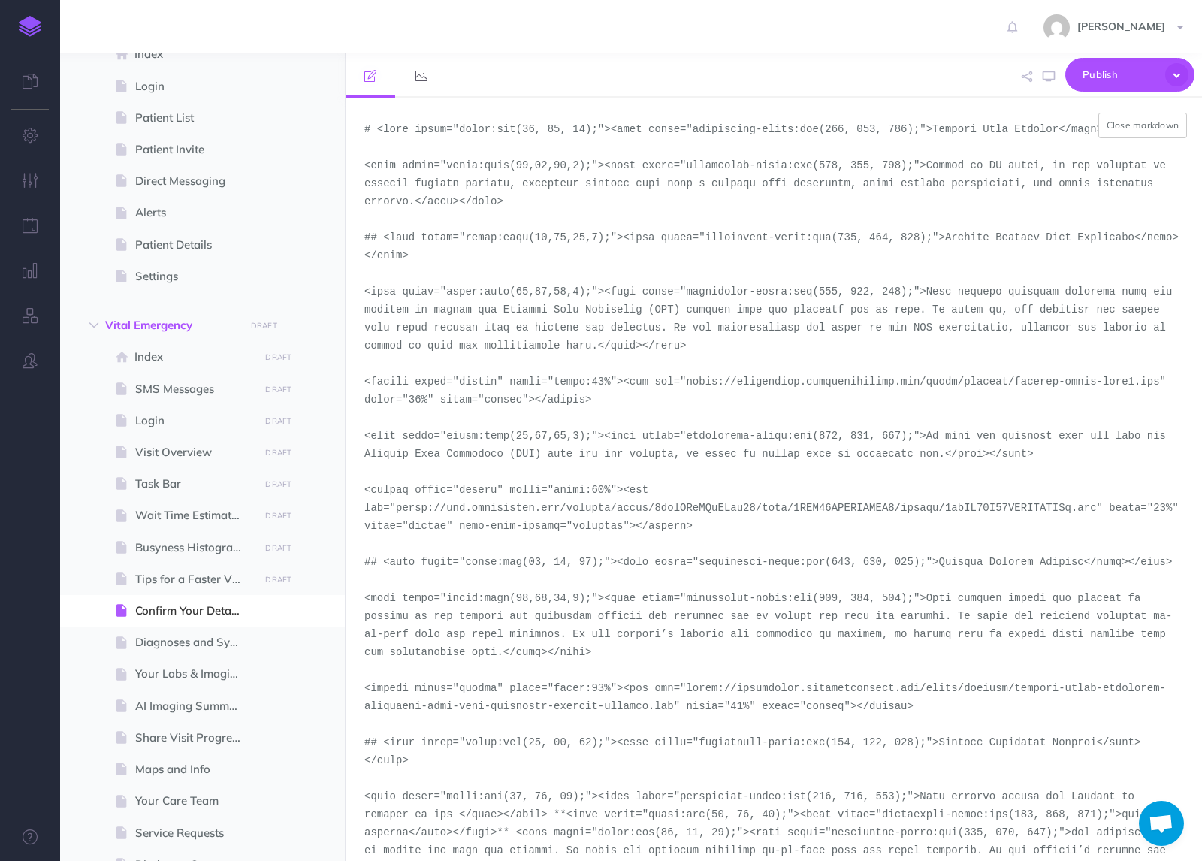
drag, startPoint x: 688, startPoint y: 380, endPoint x: 1056, endPoint y: 371, distance: 368.3
click at [1056, 371] on textarea at bounding box center [774, 479] width 857 height 763
drag, startPoint x: 1164, startPoint y: 383, endPoint x: 688, endPoint y: 388, distance: 476.4
click at [688, 388] on textarea at bounding box center [774, 479] width 857 height 763
paste textarea "demo-tool-screenshots/desktop-portrait-light-emergency-treatment-area-your-chec…"
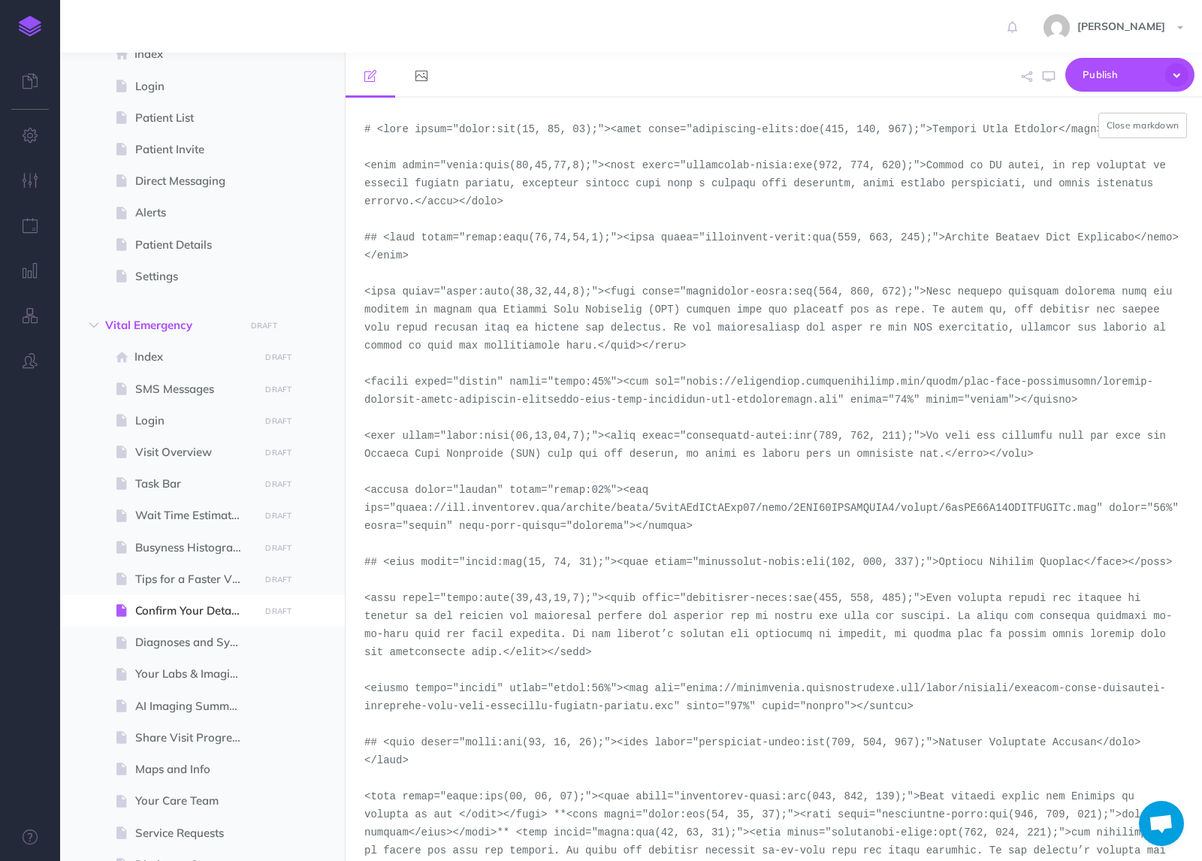
drag, startPoint x: 673, startPoint y: 712, endPoint x: 690, endPoint y: 694, distance: 25.0
click at [690, 694] on textarea at bounding box center [774, 479] width 857 height 763
paste textarea "demo-tool-screenshots/desktop-portrait"
type textarea "# <span style="color:rgb(23, 43, 77);"><span style="background-color:rgb(255, 2…"
click at [1121, 126] on button "Close markdown" at bounding box center [1143, 126] width 89 height 26
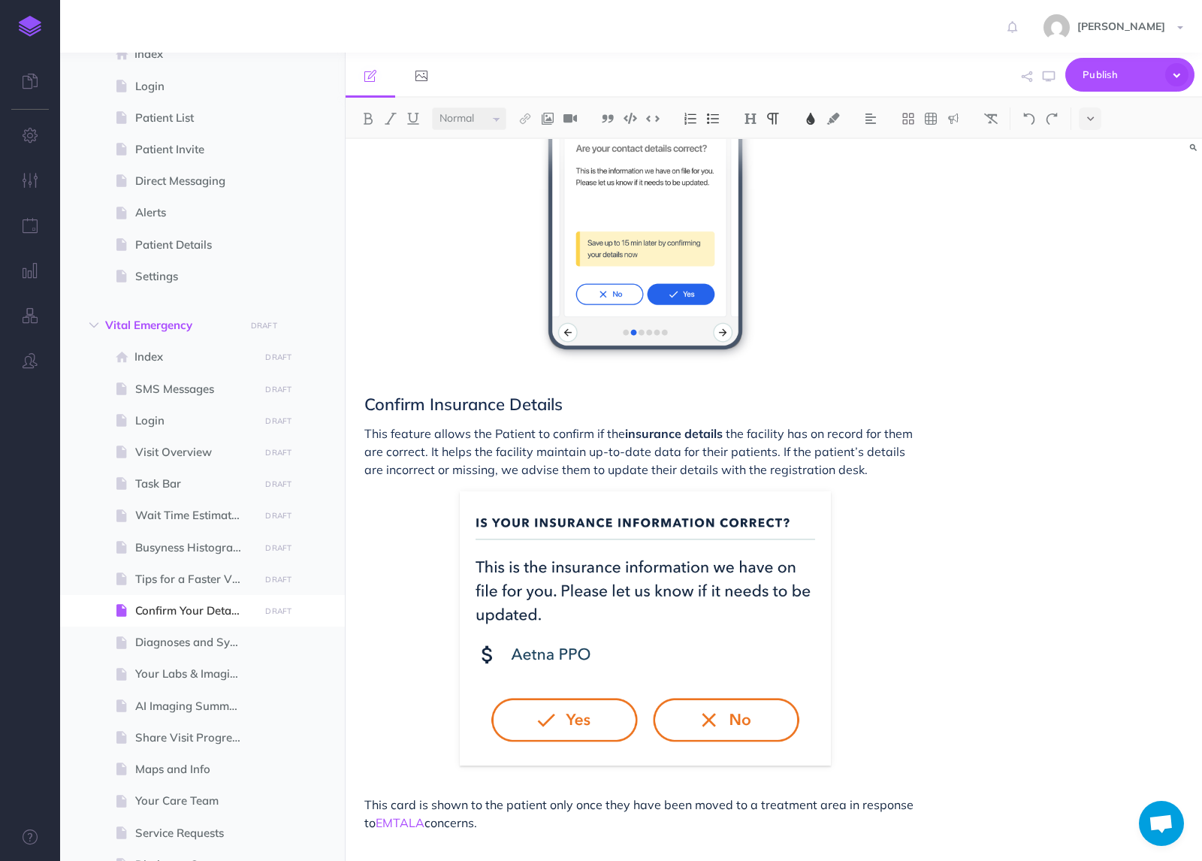
scroll to position [1253, 0]
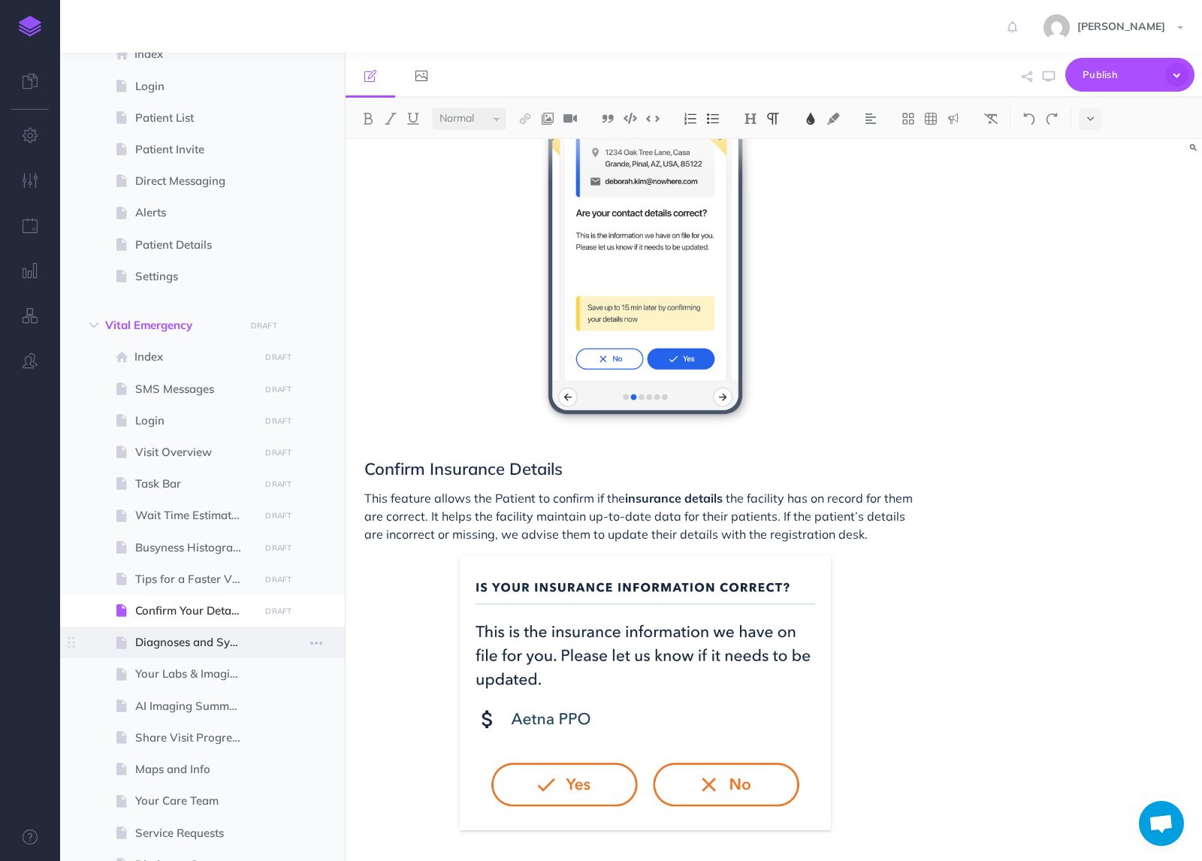
click at [213, 630] on span at bounding box center [202, 643] width 285 height 32
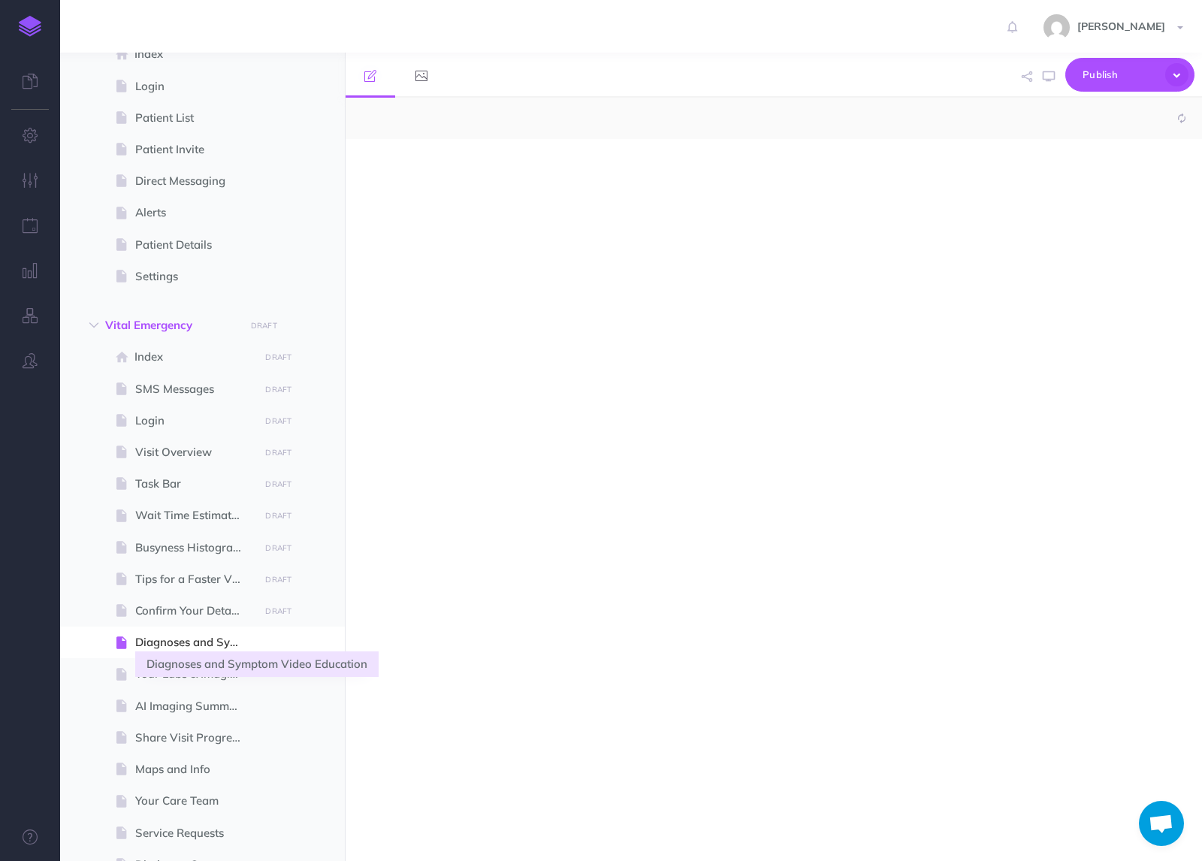
select select "null"
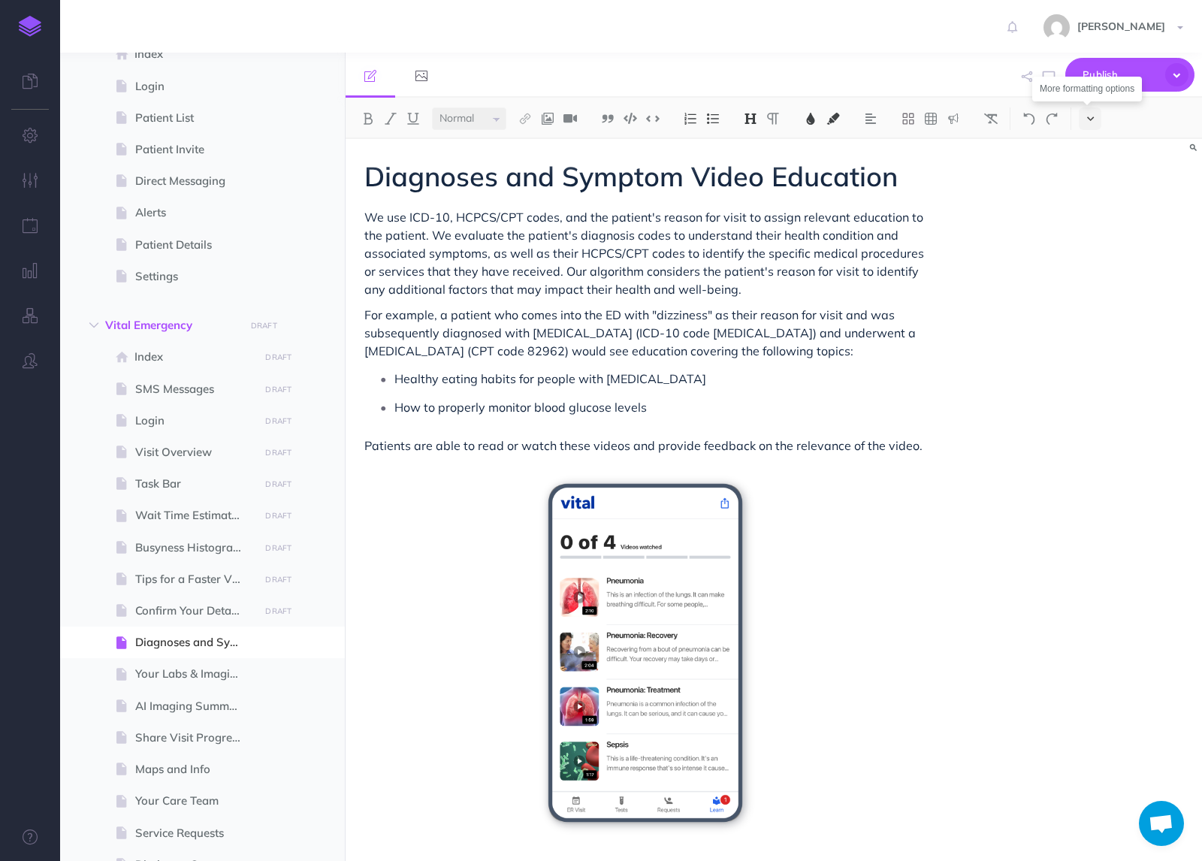
click at [1096, 116] on button at bounding box center [1090, 118] width 23 height 23
click at [1090, 261] on button at bounding box center [1090, 257] width 23 height 23
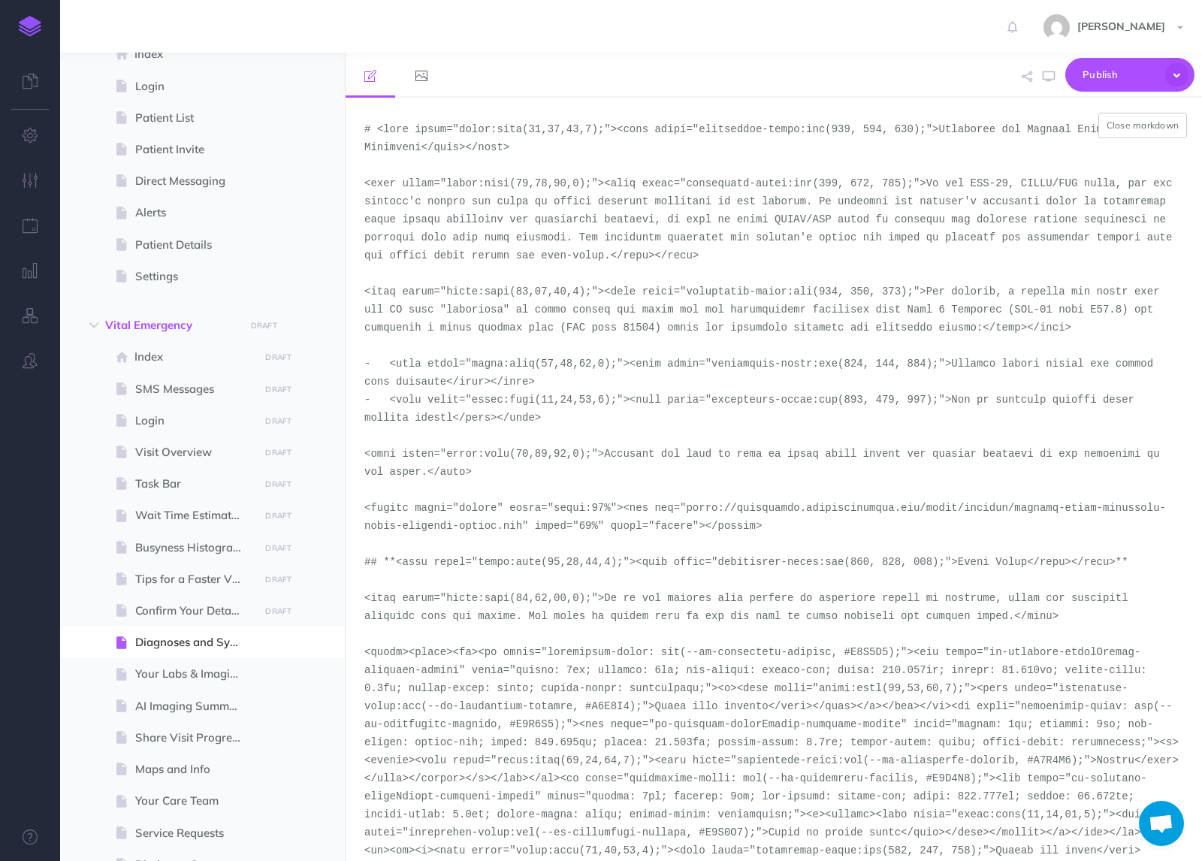
click at [511, 528] on textarea at bounding box center [774, 479] width 857 height 763
drag, startPoint x: 521, startPoint y: 529, endPoint x: 687, endPoint y: 510, distance: 167.1
click at [687, 510] on textarea at bounding box center [774, 479] width 857 height 763
paste textarea "demo-tool-screenshots/desktop-portrait"
type textarea "# <span style="color:rgba(19,37,63,1);"><span style="background-color:rgb(255, …"
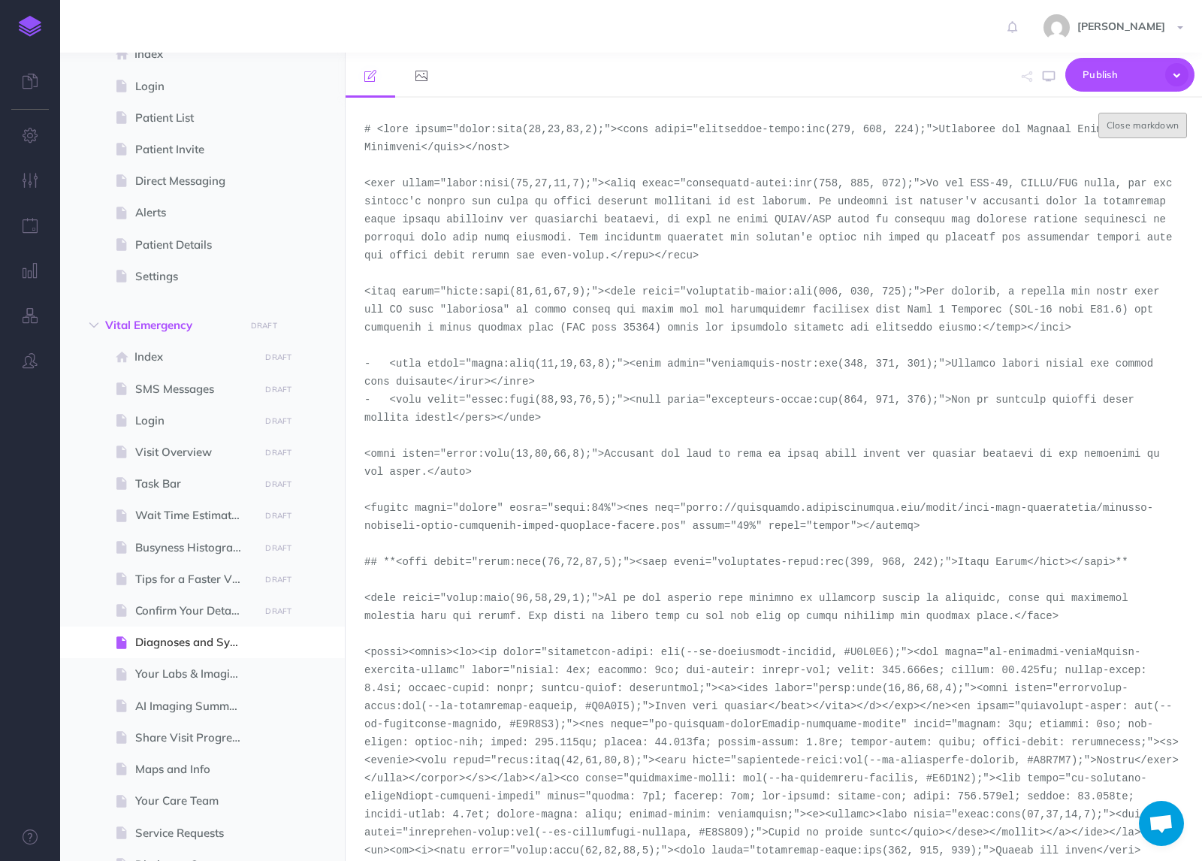
click at [1138, 123] on button "Close markdown" at bounding box center [1143, 126] width 89 height 26
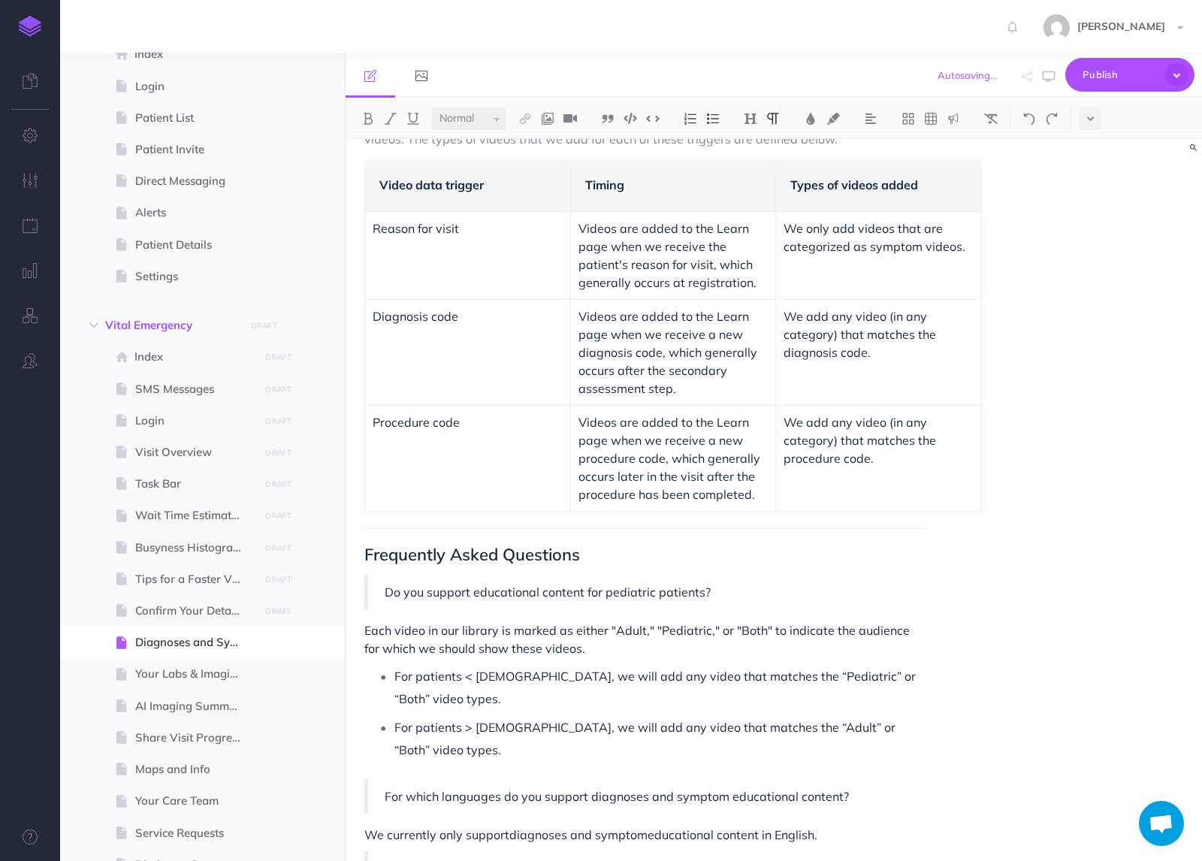
scroll to position [1005, 0]
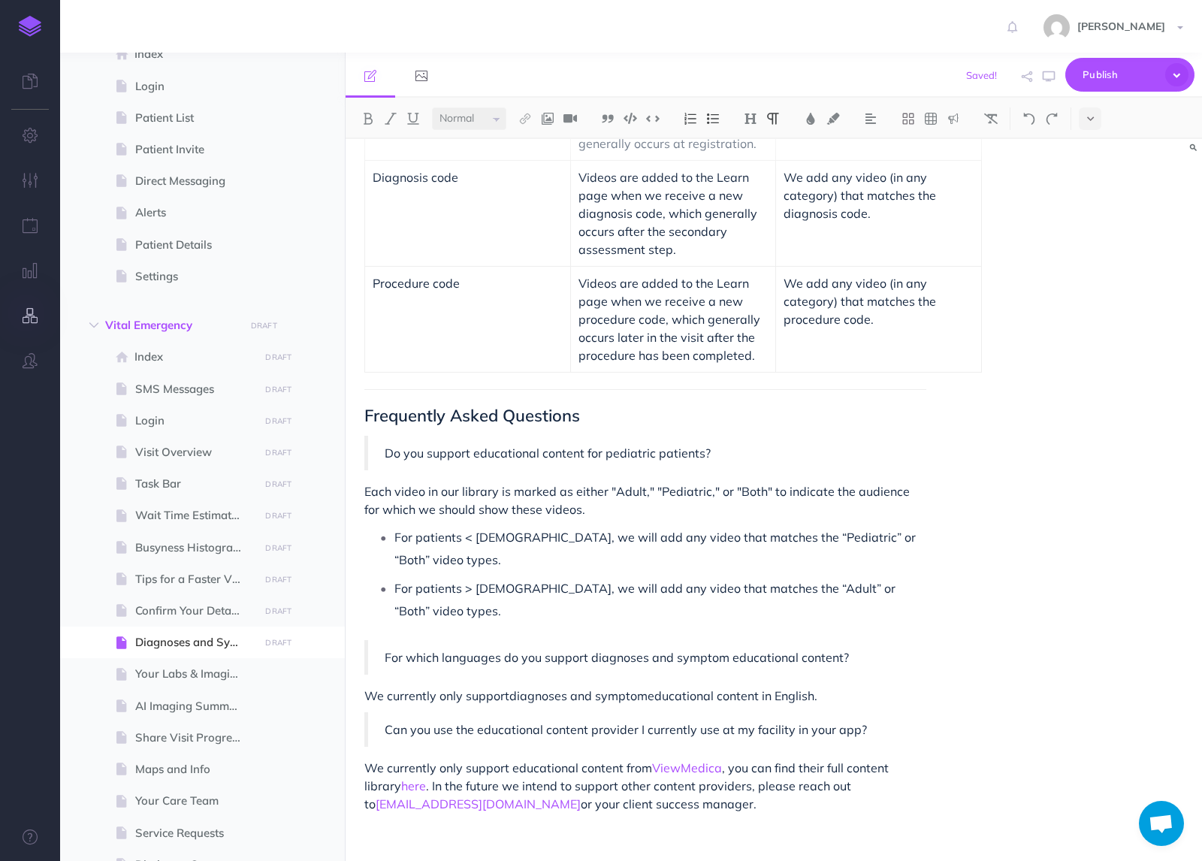
click at [14, 314] on button "button" at bounding box center [30, 316] width 60 height 45
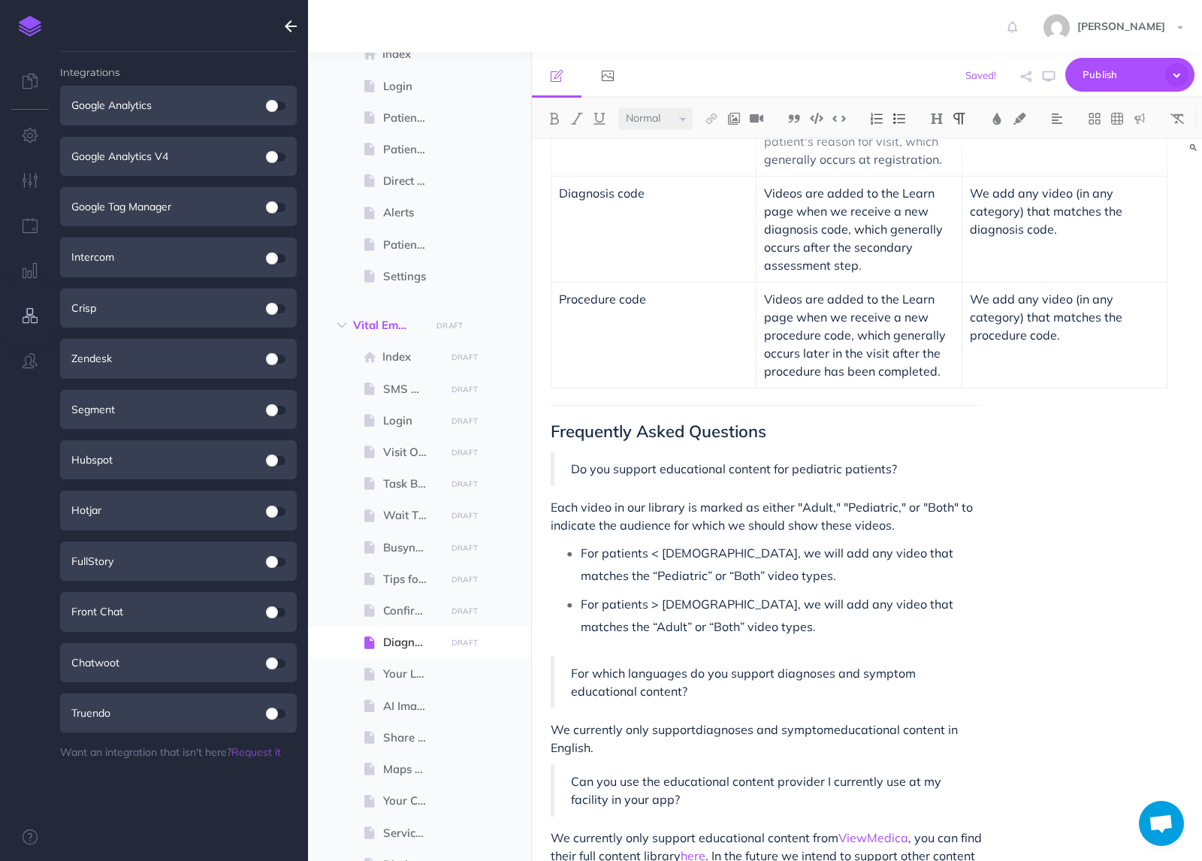
scroll to position [1002, 0]
click at [21, 319] on button "button" at bounding box center [30, 316] width 60 height 45
click at [29, 318] on icon "button" at bounding box center [31, 315] width 16 height 15
click at [285, 29] on icon "button" at bounding box center [291, 26] width 12 height 18
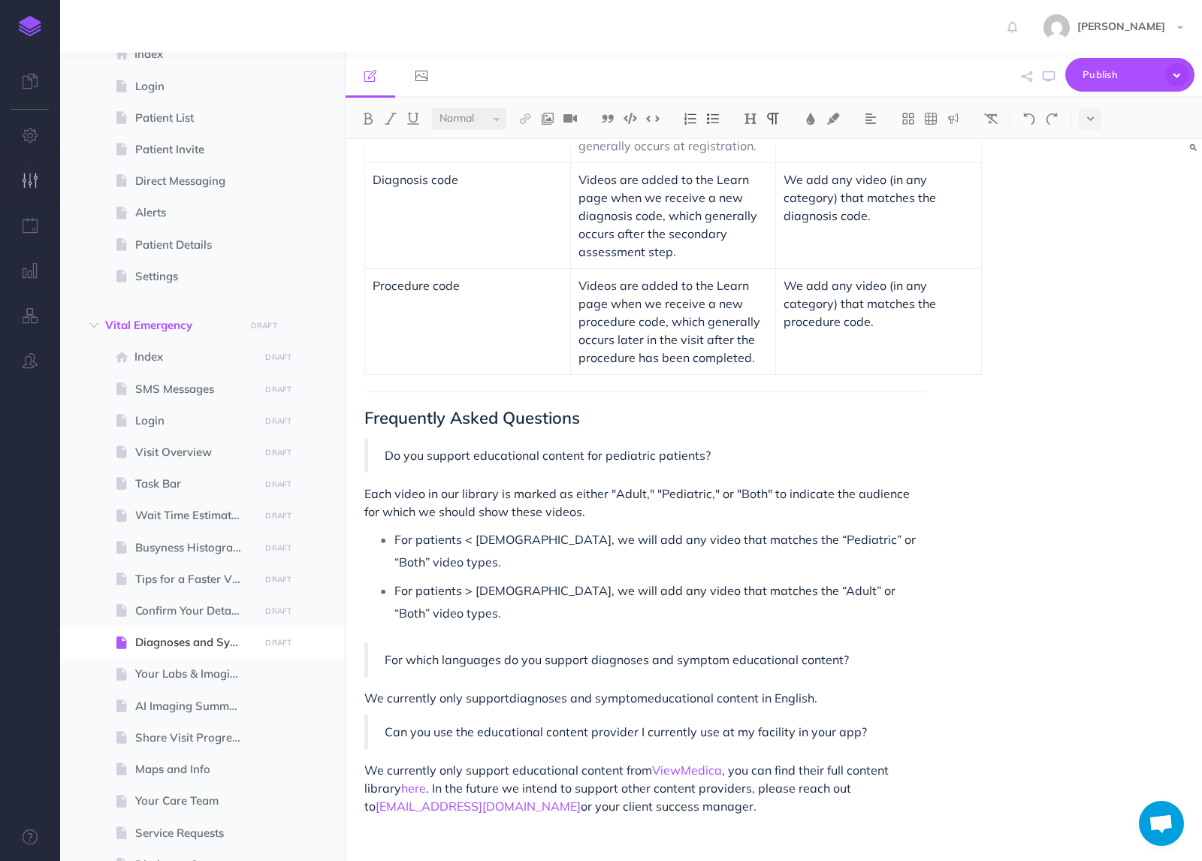
scroll to position [1005, 0]
click at [162, 661] on span at bounding box center [202, 674] width 285 height 32
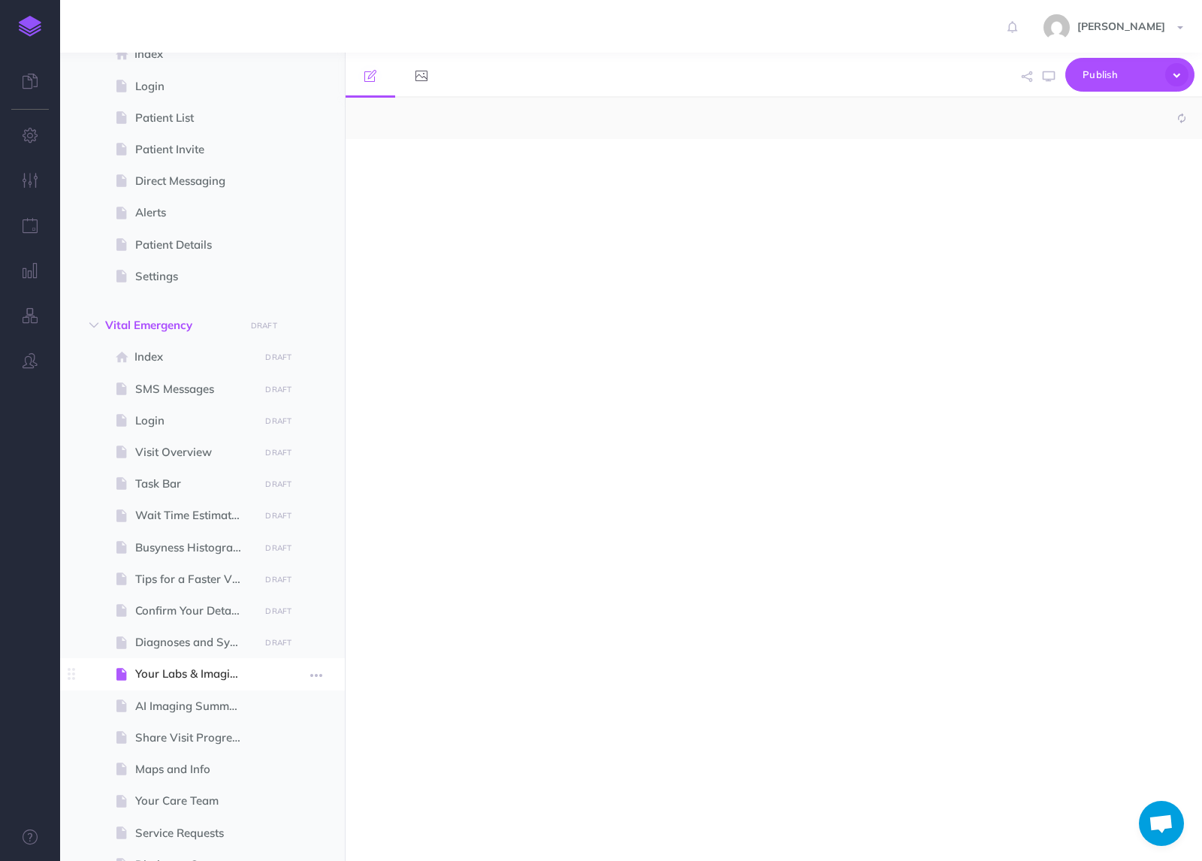
select select "null"
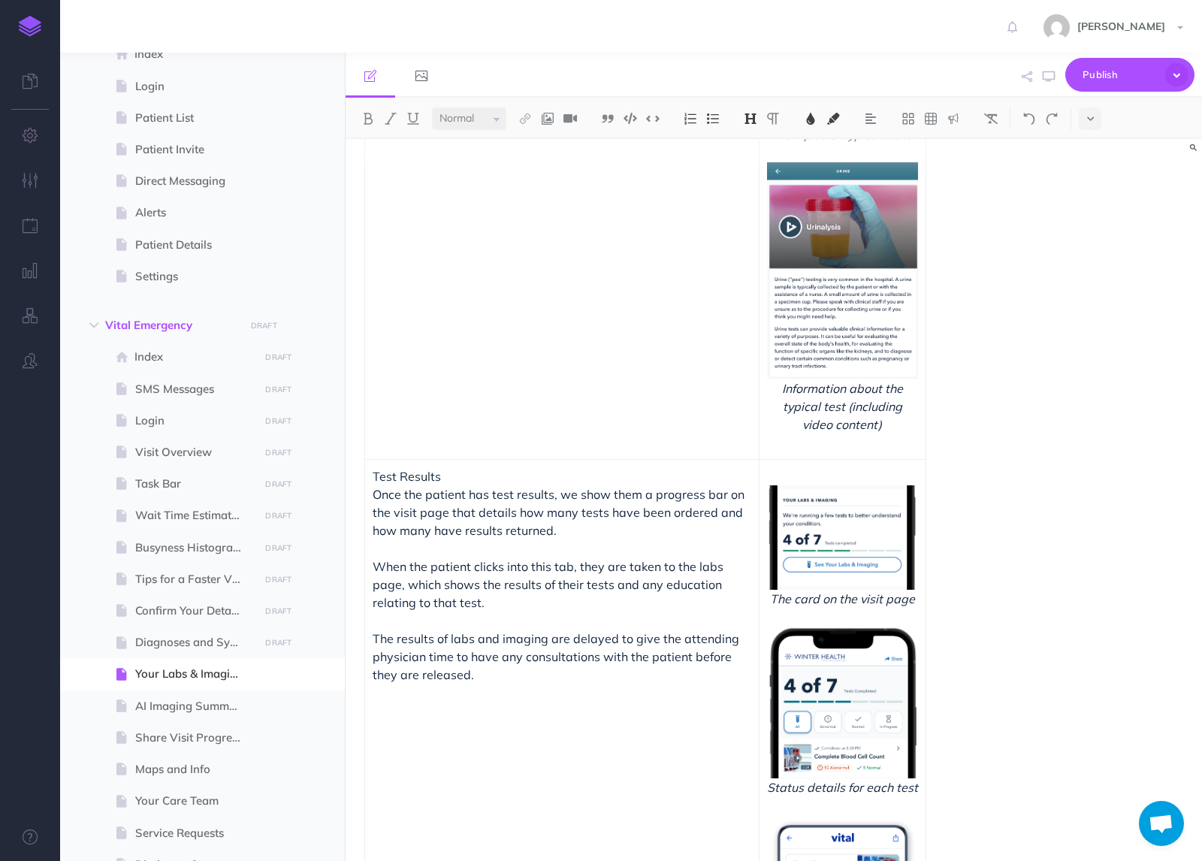
scroll to position [598, 0]
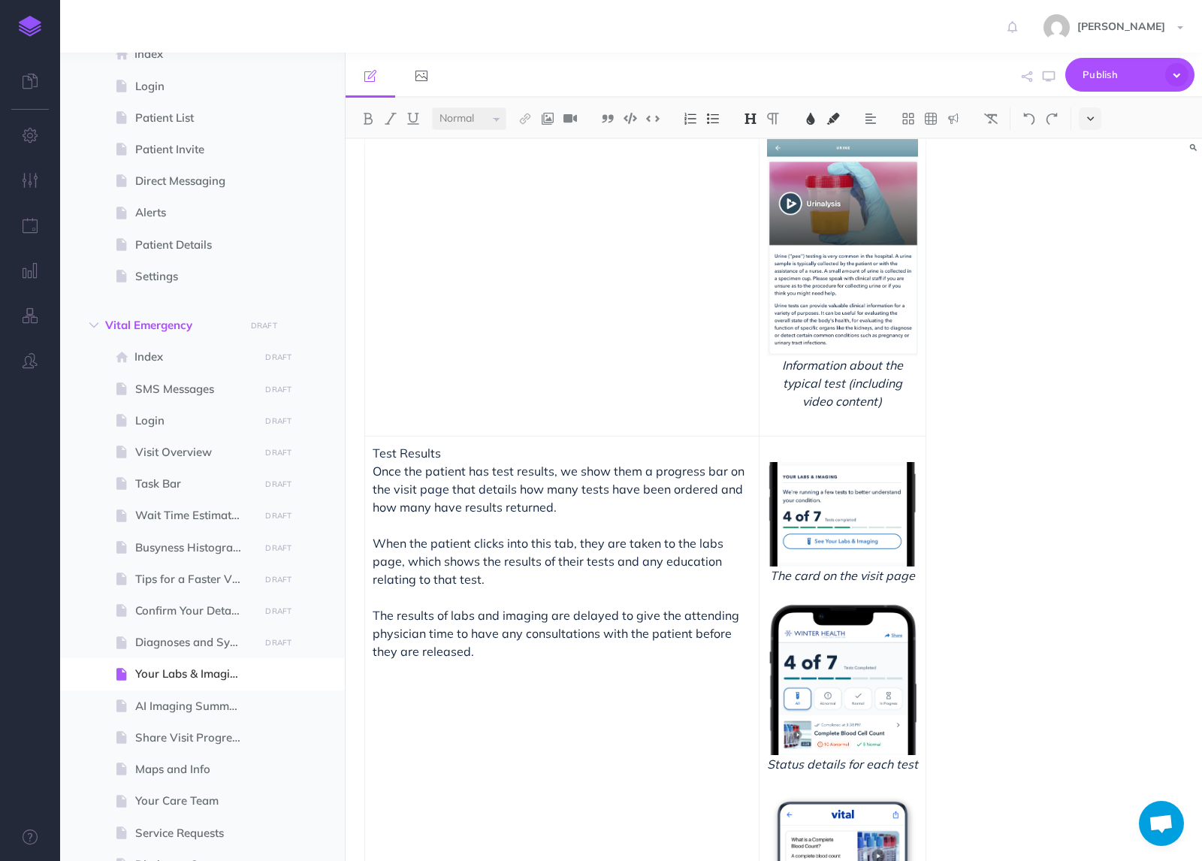
click at [1090, 124] on icon at bounding box center [1090, 118] width 7 height 11
click at [1087, 258] on img at bounding box center [1091, 257] width 14 height 8
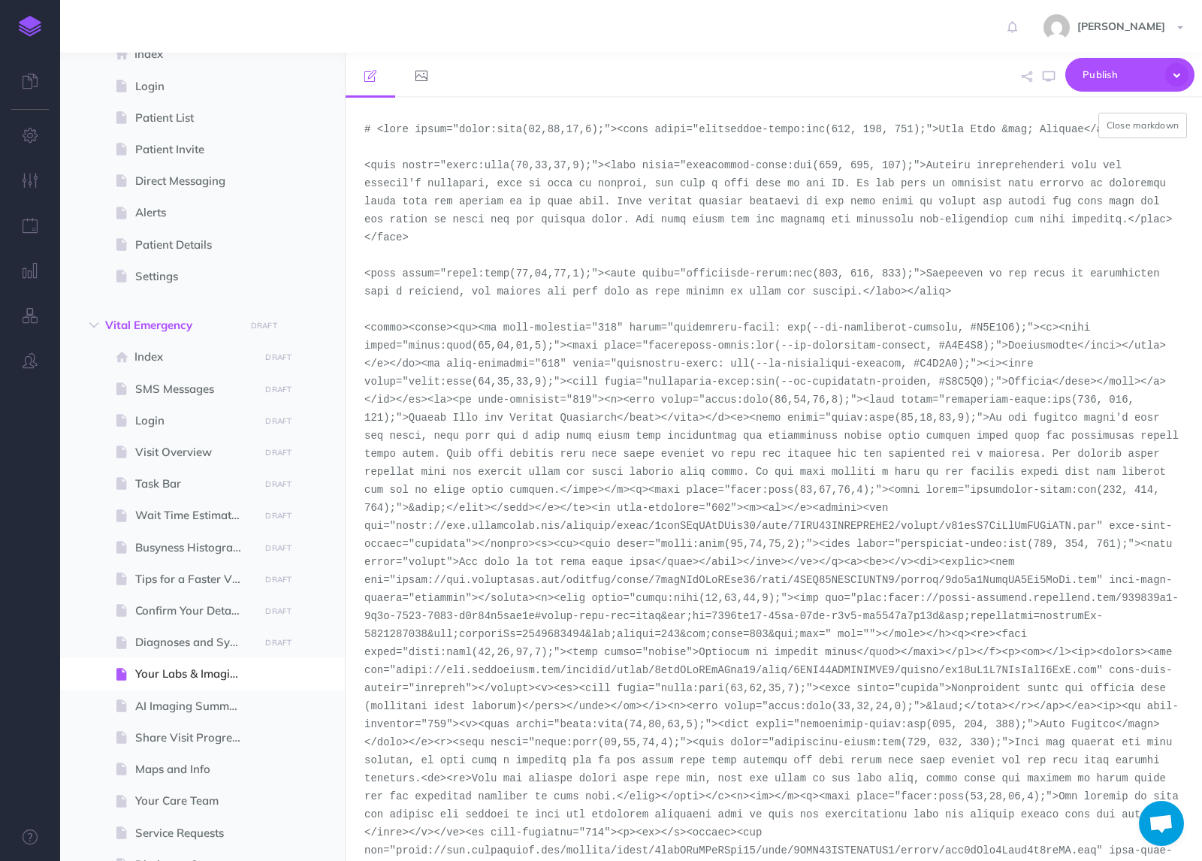
scroll to position [479, 0]
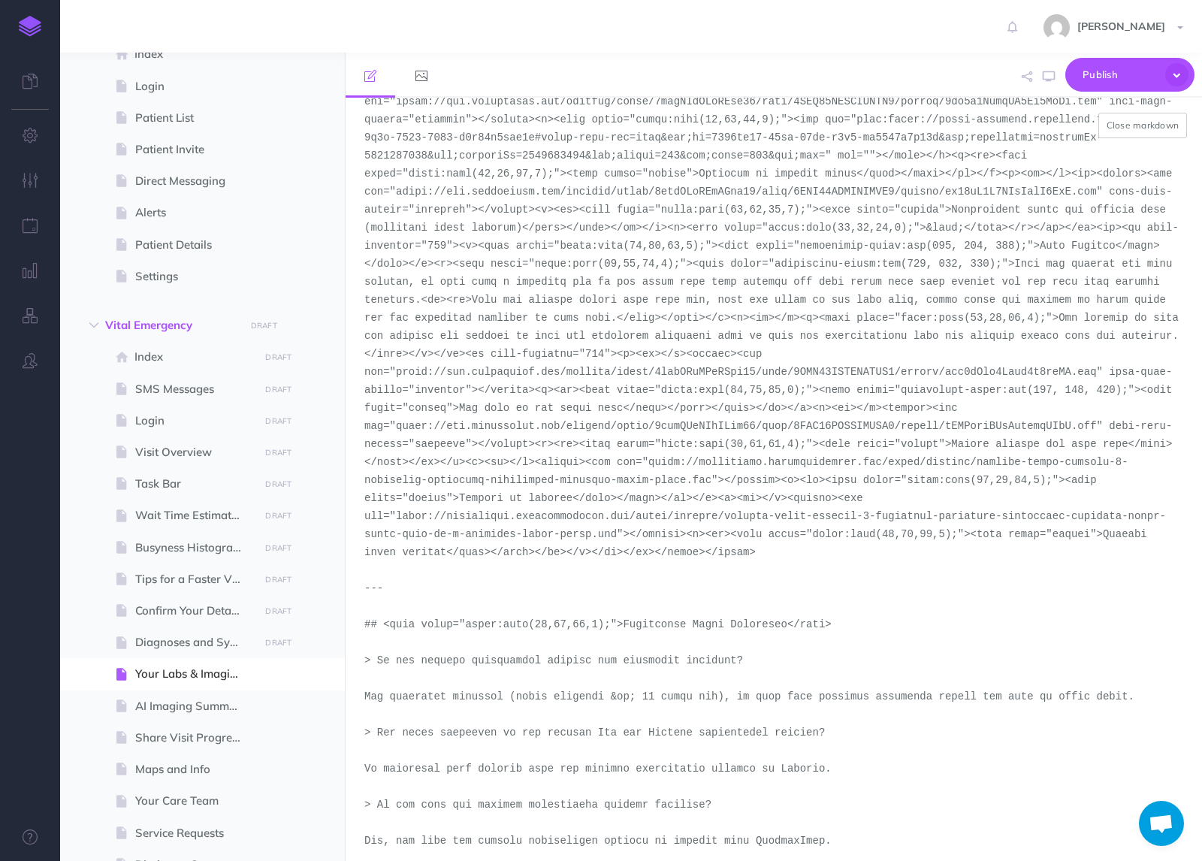
click at [714, 480] on textarea at bounding box center [774, 479] width 857 height 763
drag, startPoint x: 714, startPoint y: 480, endPoint x: 647, endPoint y: 464, distance: 68.7
click at [647, 464] on textarea at bounding box center [774, 479] width 857 height 763
paste textarea "demo-tool-screenshots/desktop-portrait-light"
drag, startPoint x: 615, startPoint y: 535, endPoint x: 396, endPoint y: 514, distance: 219.7
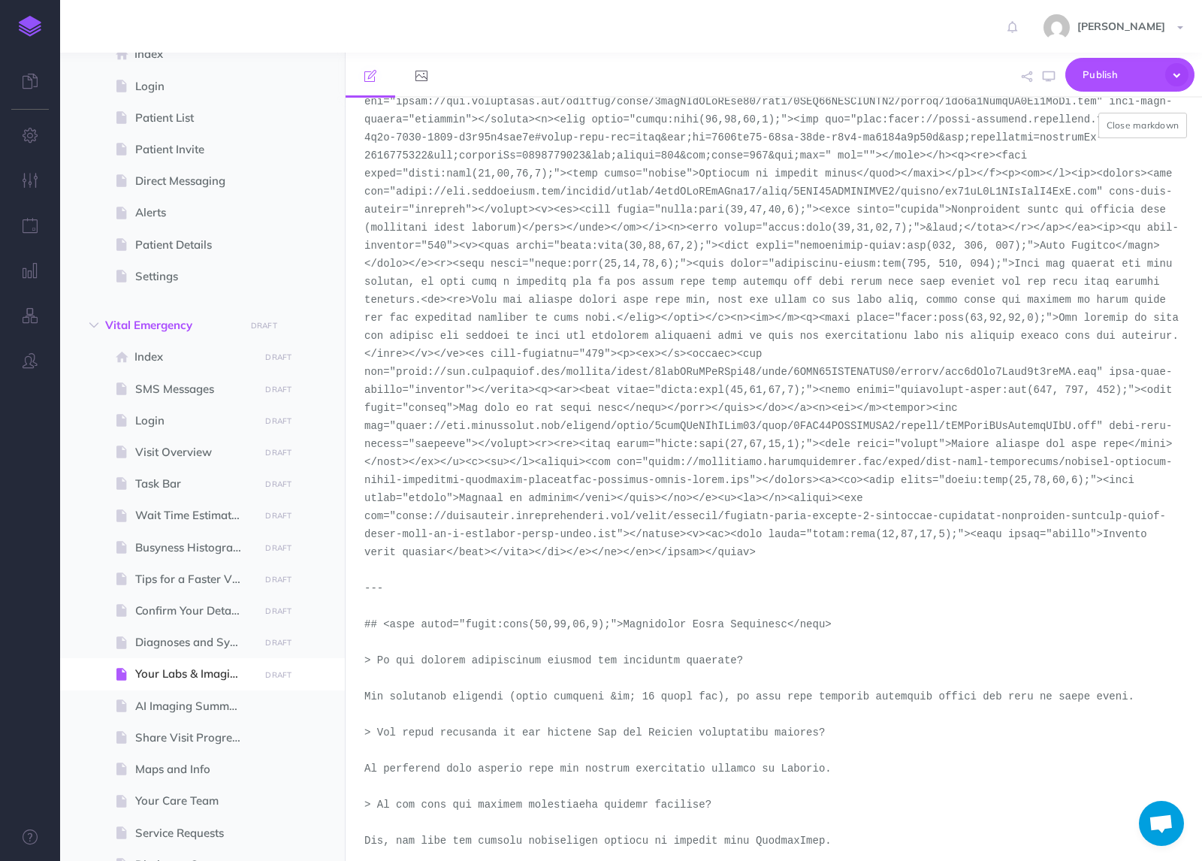
click at [396, 514] on textarea at bounding box center [774, 479] width 857 height 763
paste textarea "demo-tool-screenshots/desktop-portrait-light"
type textarea "# <span style="color:rgba(19,37,63,1);"><span style="background-color:rgb(255, …"
click at [1132, 134] on button "Close markdown" at bounding box center [1143, 126] width 89 height 26
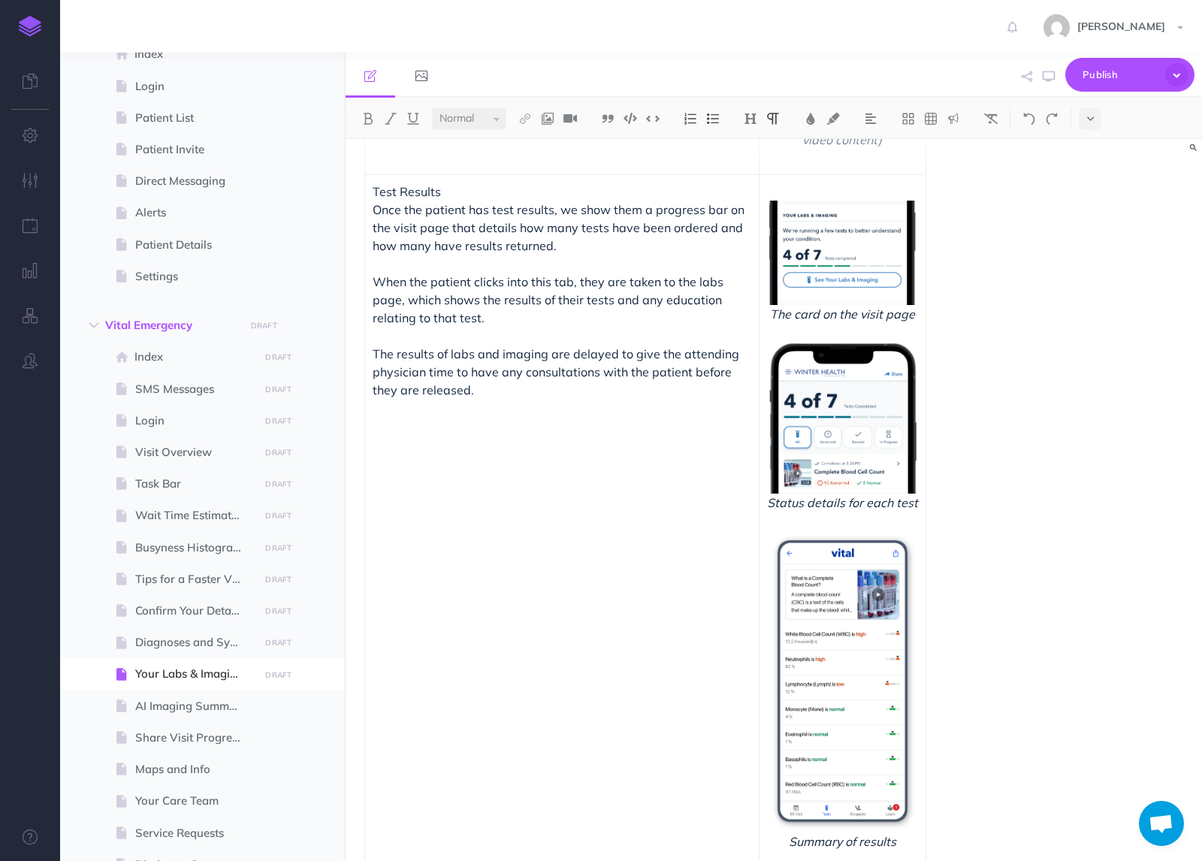
scroll to position [784, 0]
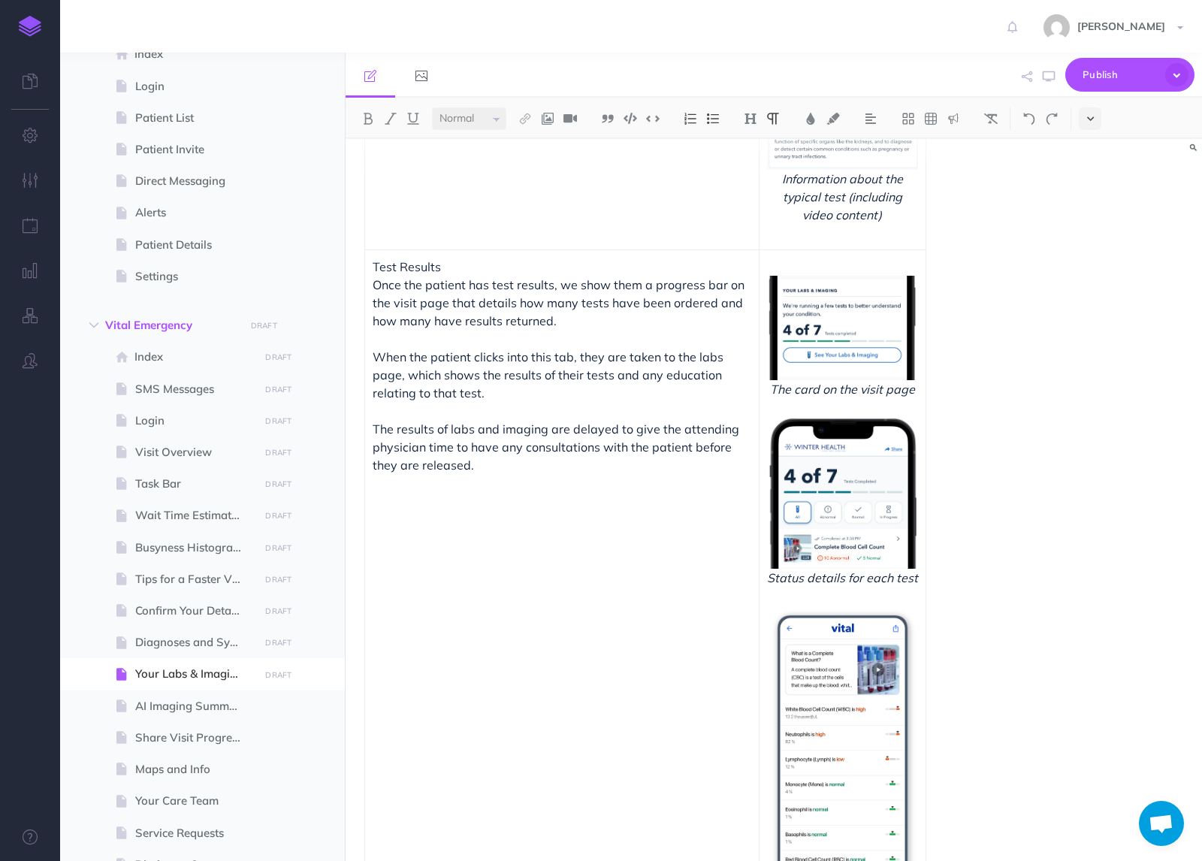
click at [1082, 125] on button at bounding box center [1090, 118] width 23 height 23
click at [1086, 261] on button at bounding box center [1090, 257] width 23 height 23
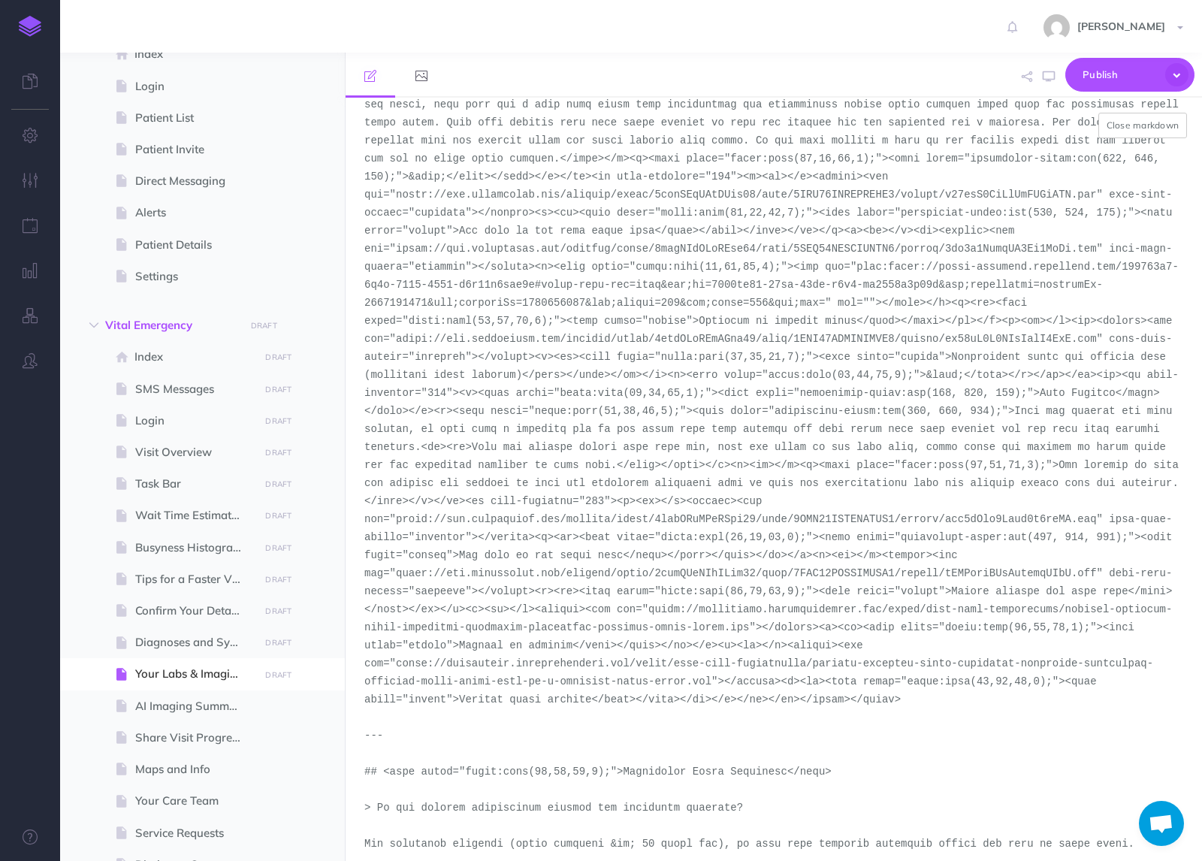
scroll to position [326, 0]
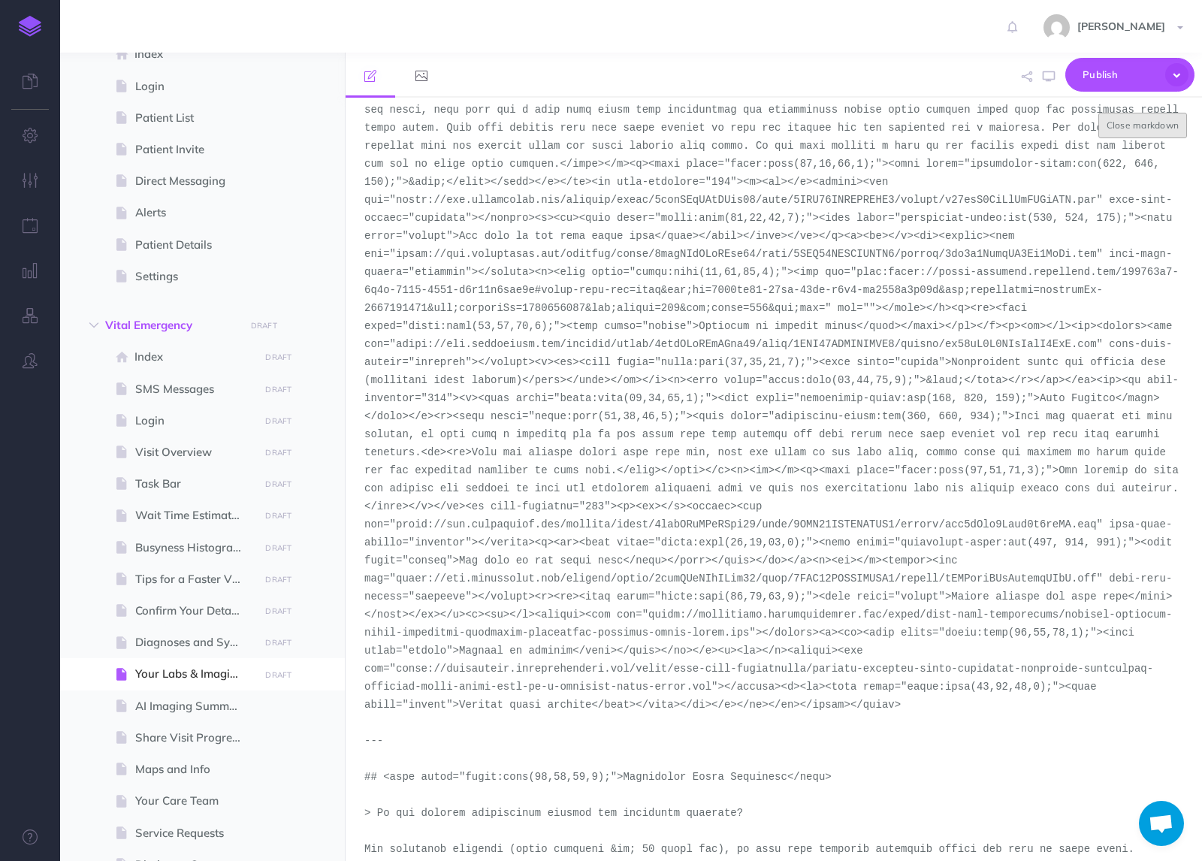
click at [1136, 131] on button "Close markdown" at bounding box center [1143, 126] width 89 height 26
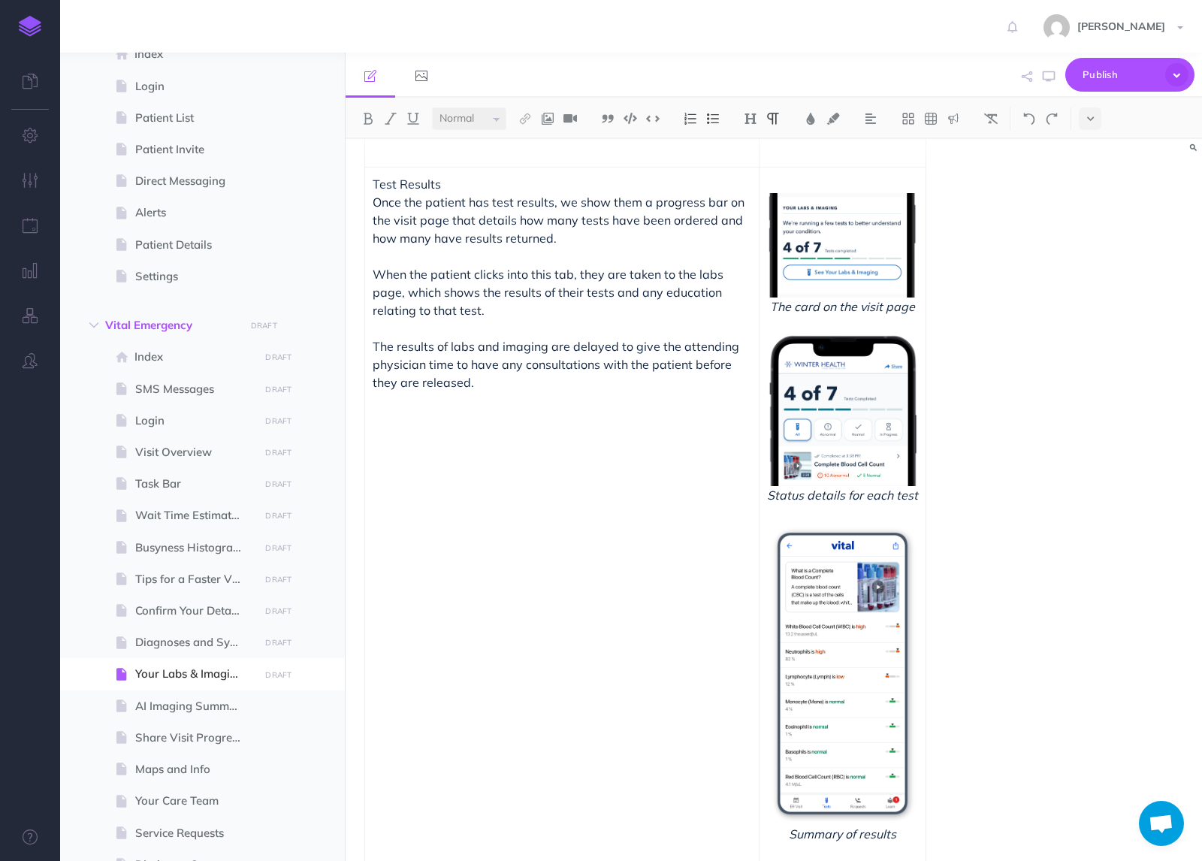
scroll to position [769, 0]
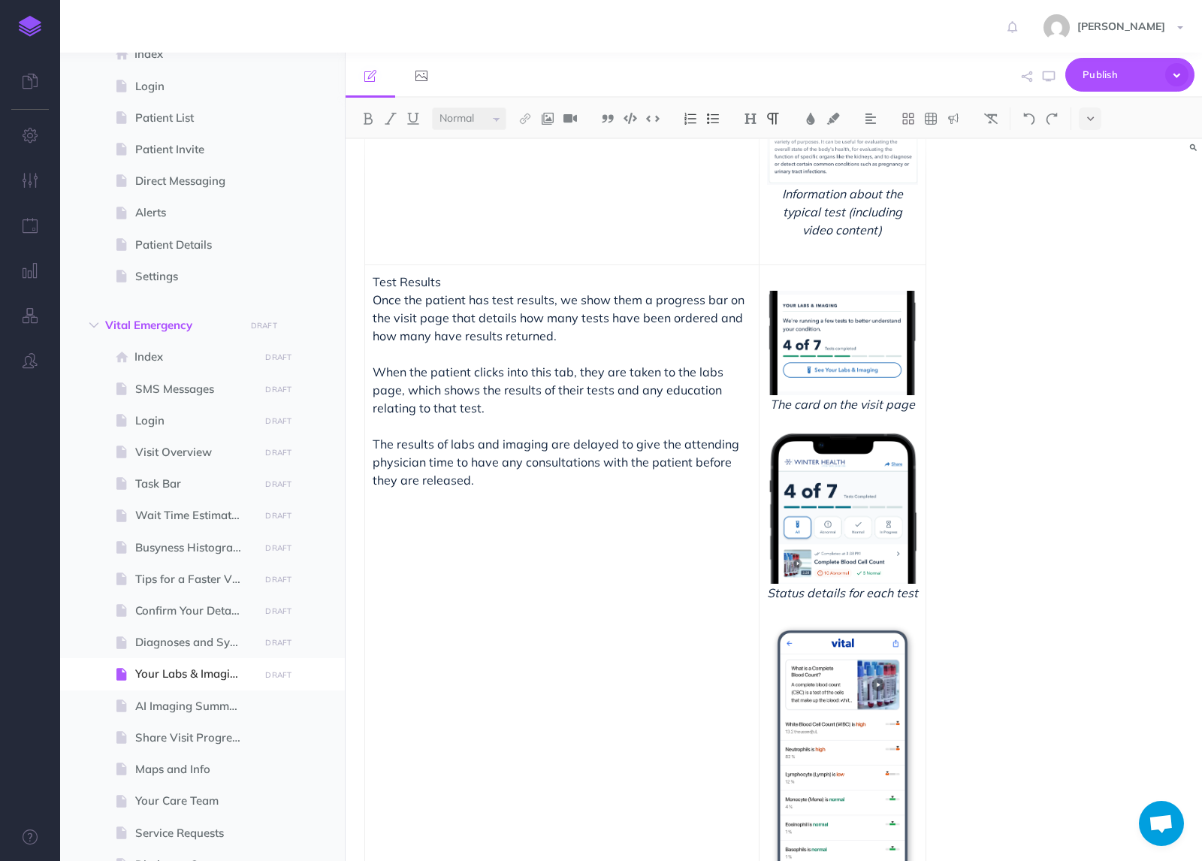
click at [1095, 131] on div "Small Normal Large H1 H2 H3 H4" at bounding box center [774, 118] width 857 height 41
click at [1093, 127] on button at bounding box center [1090, 118] width 23 height 23
click at [1089, 250] on button at bounding box center [1090, 257] width 23 height 23
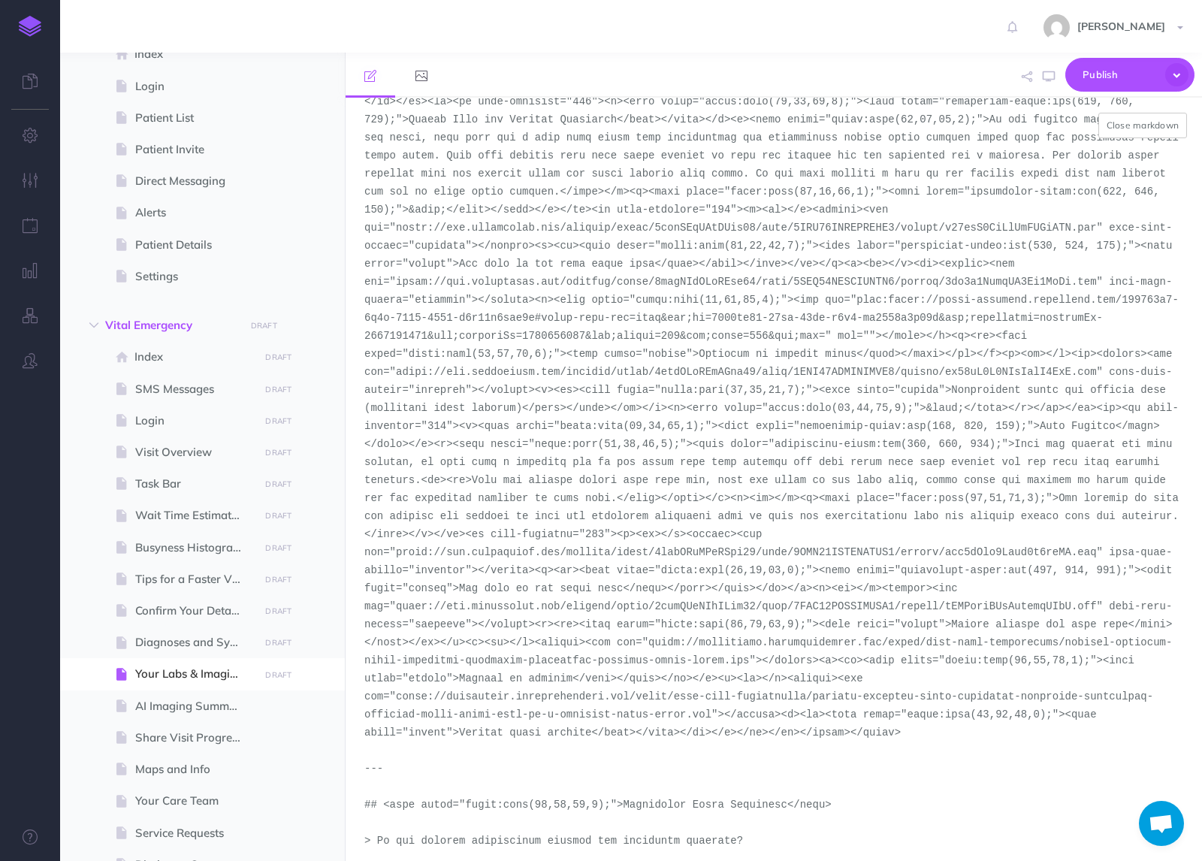
scroll to position [316, 0]
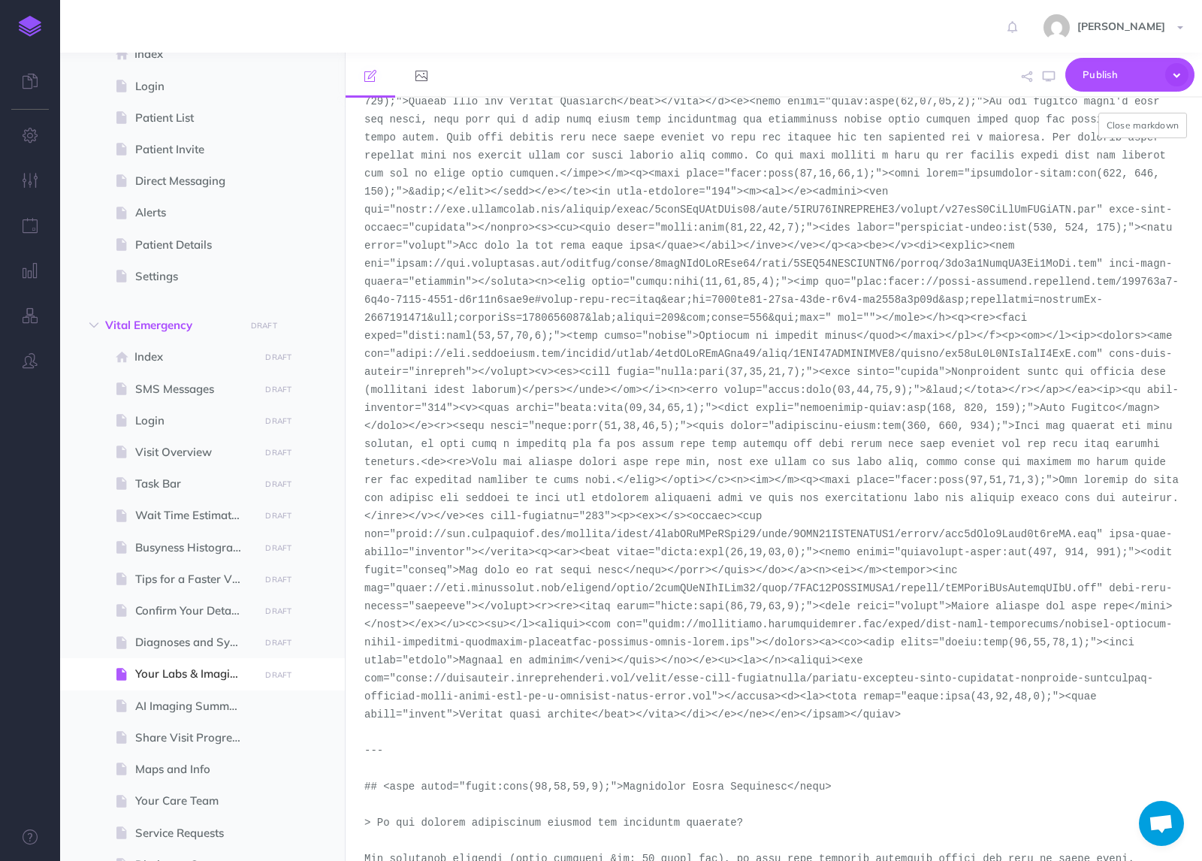
click at [1095, 588] on textarea at bounding box center [774, 479] width 857 height 763
drag, startPoint x: 1096, startPoint y: 588, endPoint x: 396, endPoint y: 590, distance: 700.3
click at [396, 590] on textarea at bounding box center [774, 479] width 857 height 763
drag, startPoint x: 1096, startPoint y: 591, endPoint x: 397, endPoint y: 594, distance: 699.6
click at [397, 594] on textarea at bounding box center [774, 479] width 857 height 763
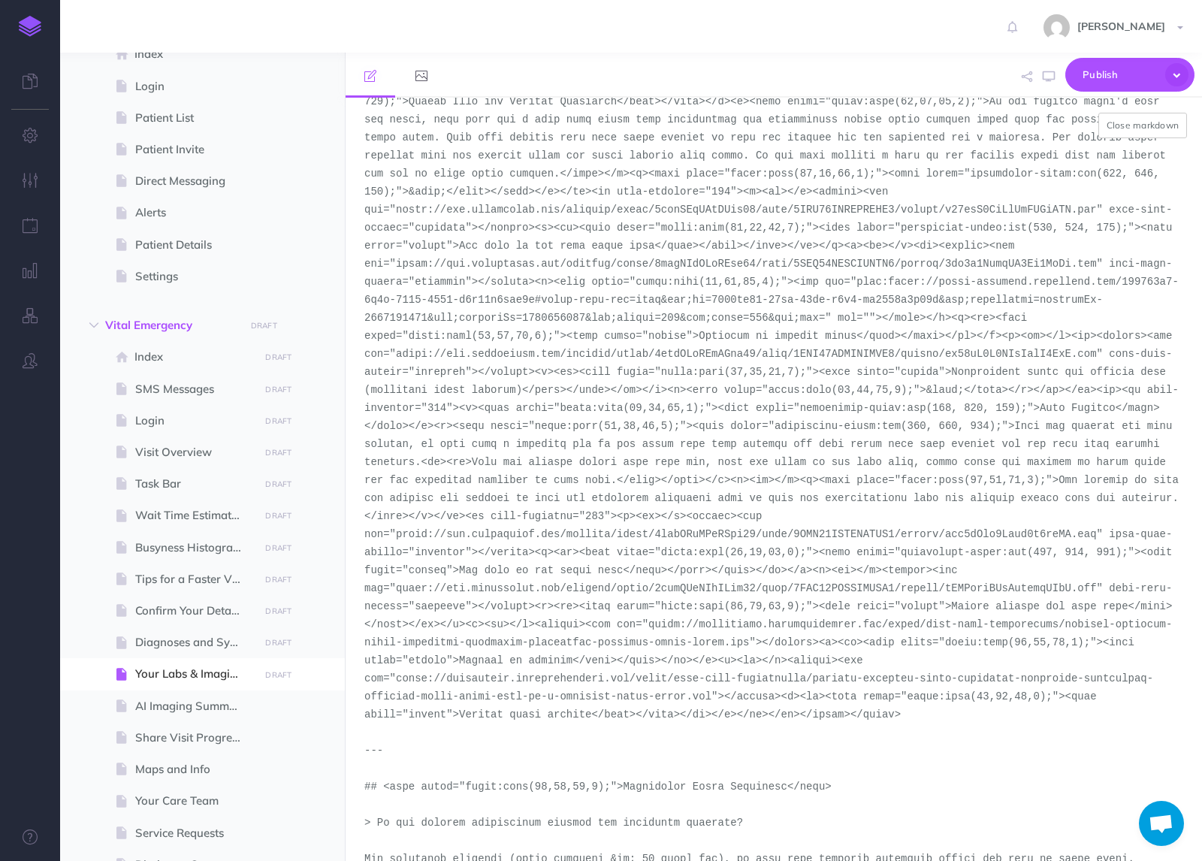
paste textarea "[DOMAIN_NAME][URL]"
type textarea "# <span style="color:rgba(19,37,63,1);"><span style="background-color:rgb(255, …"
click at [1156, 123] on button "Close markdown" at bounding box center [1143, 126] width 89 height 26
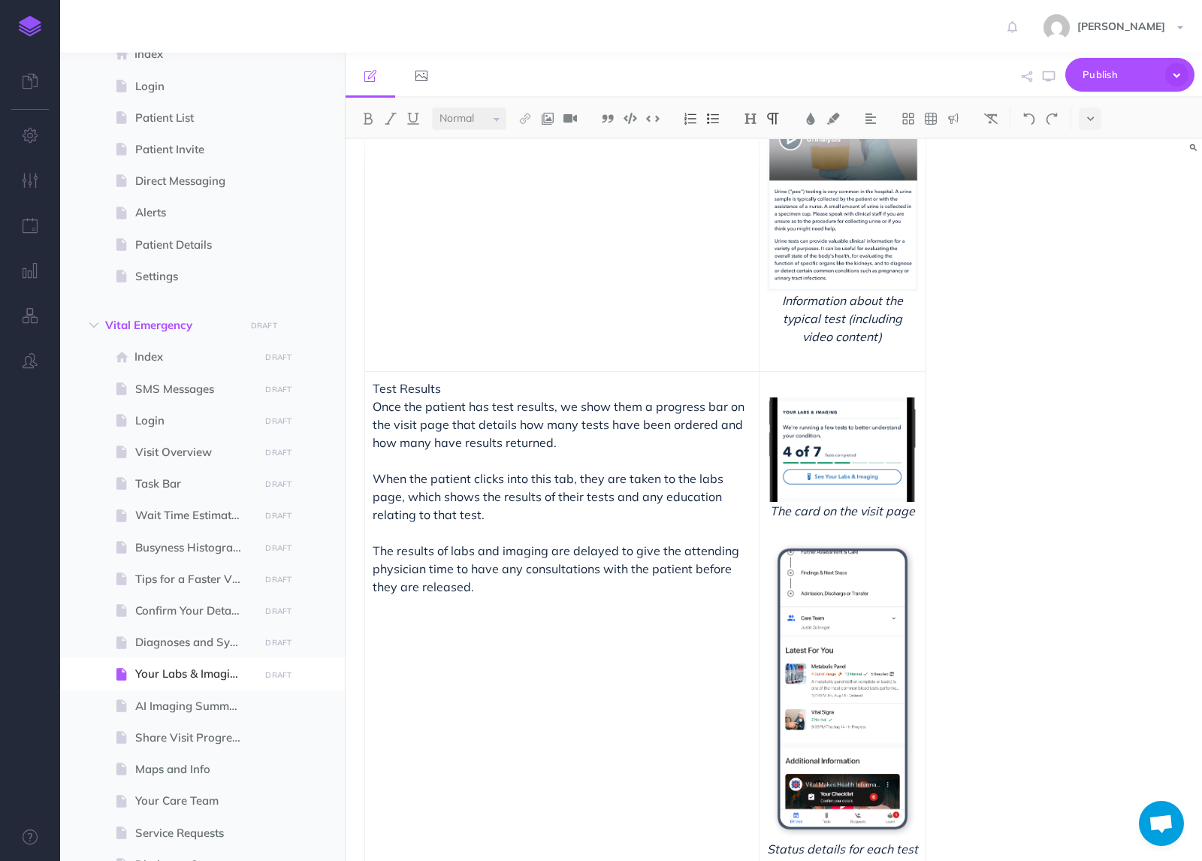
scroll to position [661, 0]
click at [188, 703] on span "AI Imaging Summaries" at bounding box center [194, 706] width 119 height 18
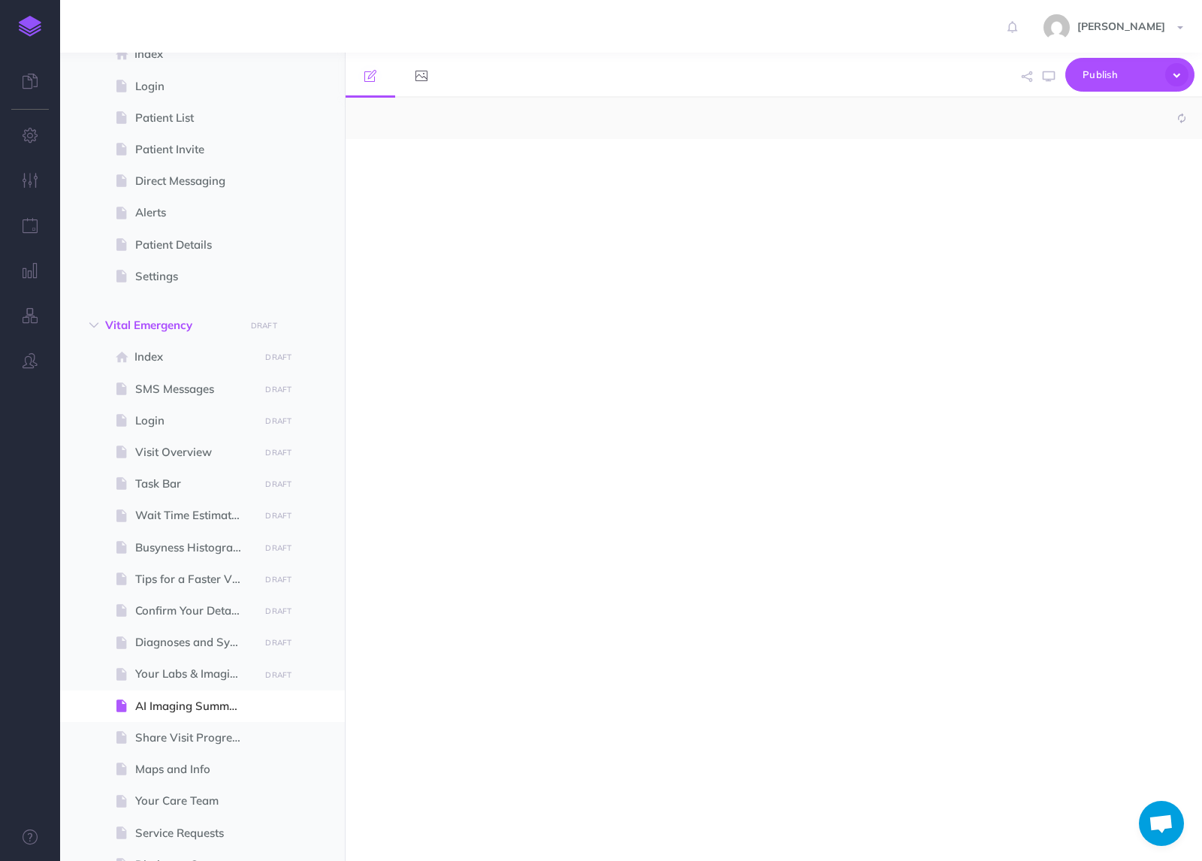
select select "null"
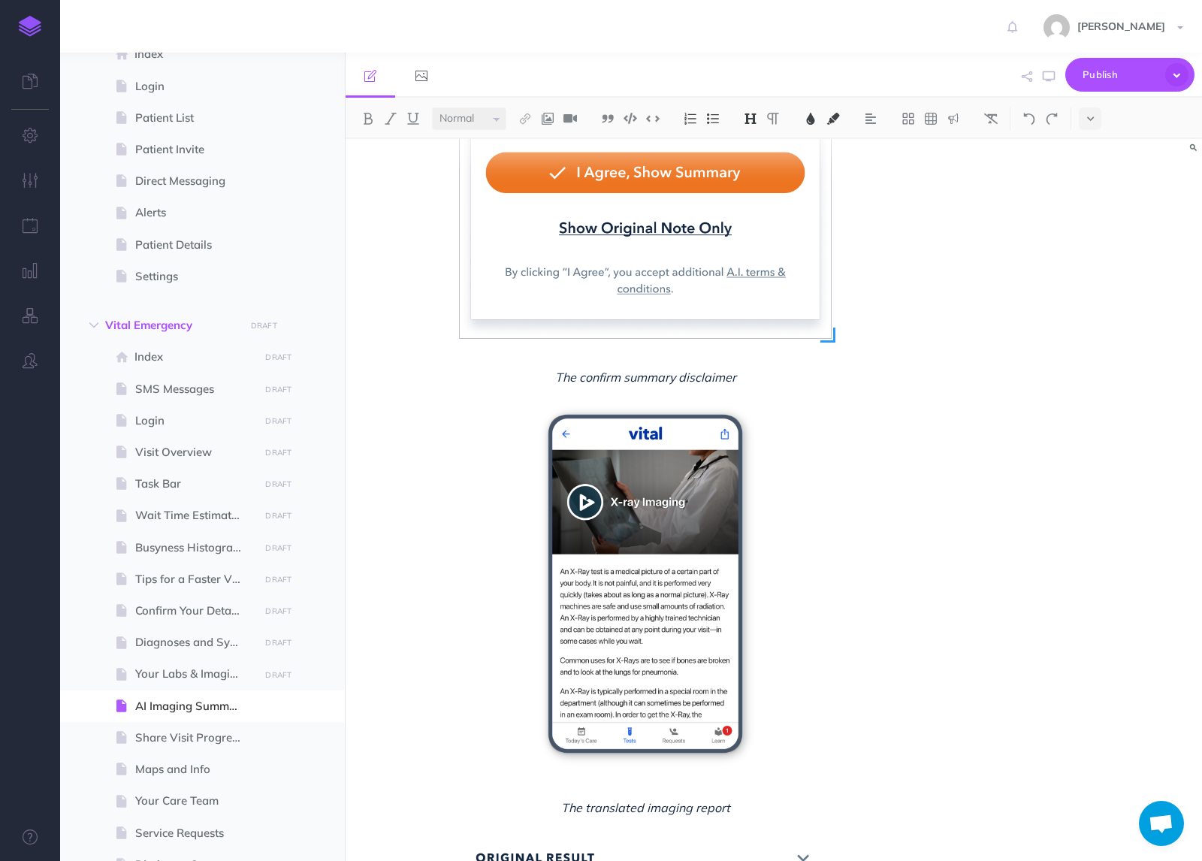
scroll to position [527, 0]
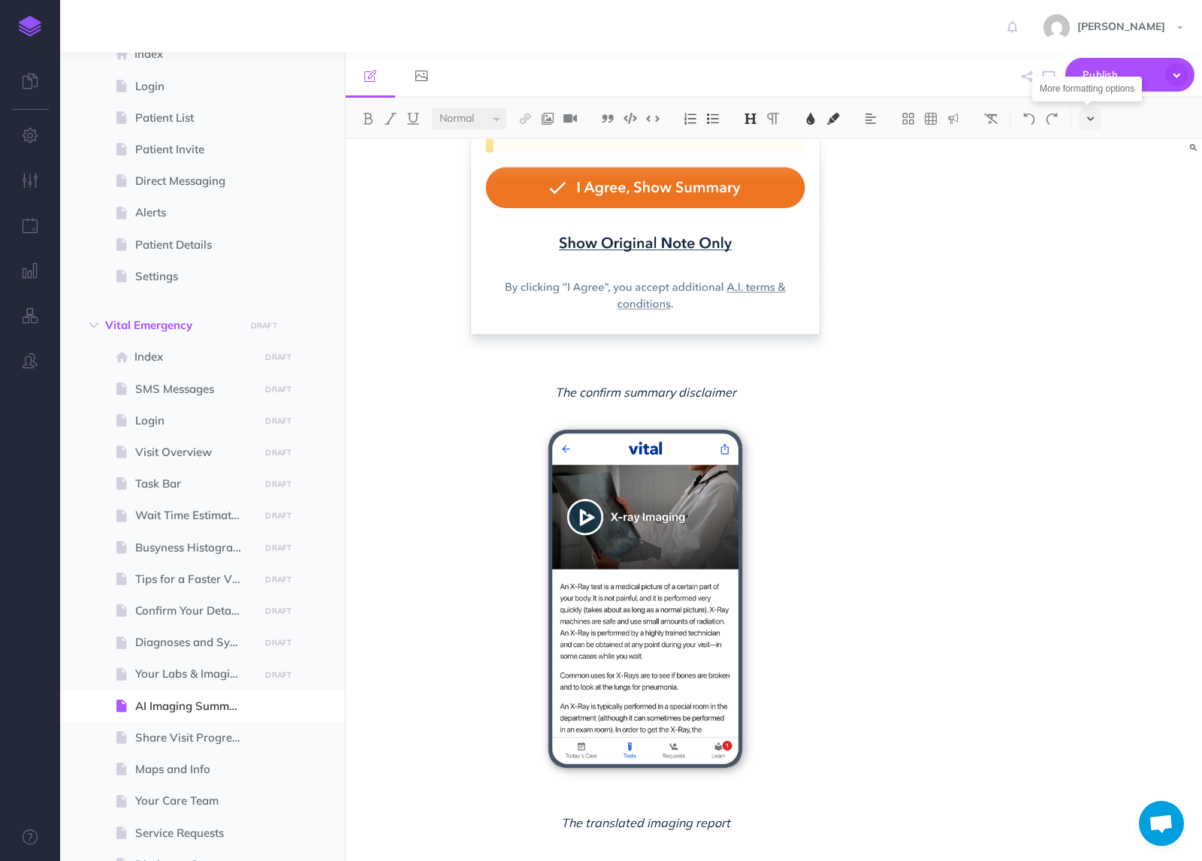
click at [1092, 121] on icon at bounding box center [1090, 118] width 7 height 11
click at [1092, 253] on img at bounding box center [1091, 257] width 14 height 8
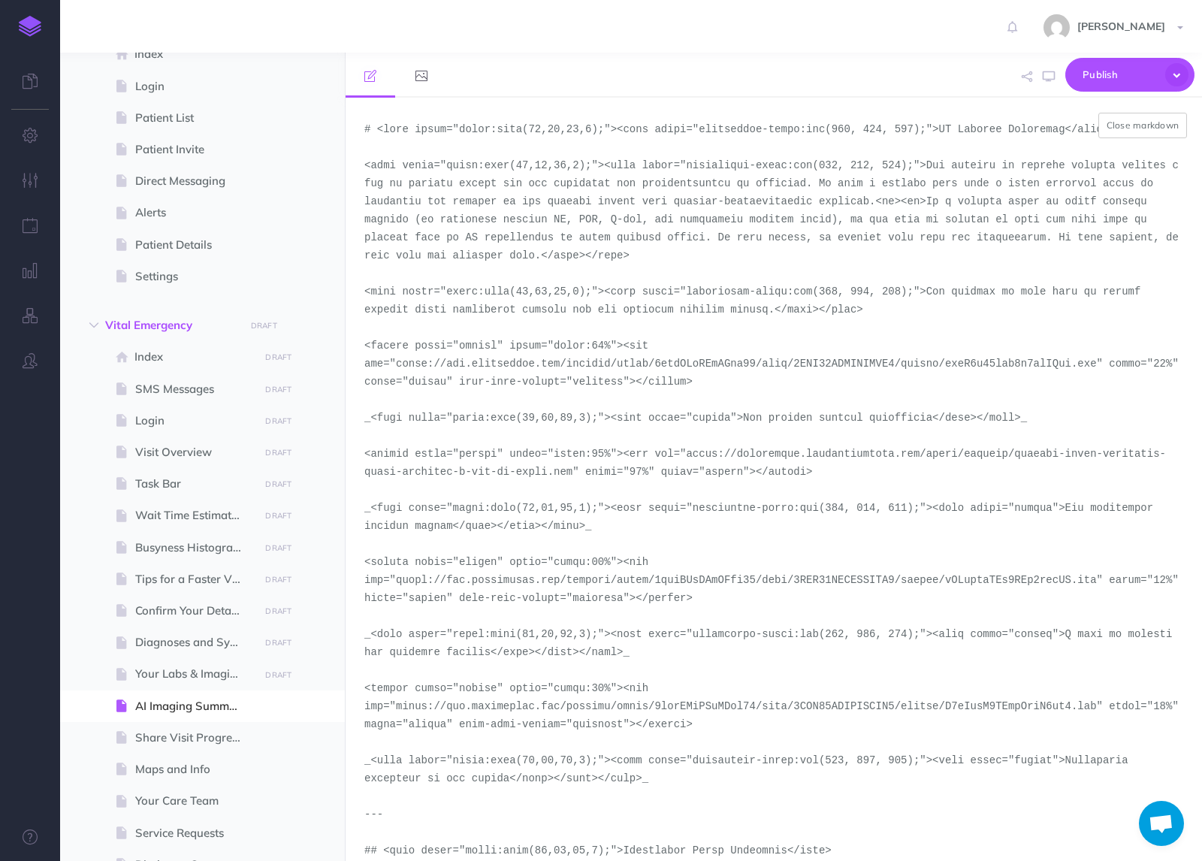
drag, startPoint x: 575, startPoint y: 473, endPoint x: 688, endPoint y: 456, distance: 114.7
click at [688, 456] on textarea at bounding box center [774, 479] width 857 height 763
paste textarea "demo-tool-screenshots/desktop-portrait-light-emergency"
type textarea "# <span style="color:rgba(19,37,63,1);"><span style="background-color:rgb(255, …"
click at [1144, 128] on button "Close markdown" at bounding box center [1143, 126] width 89 height 26
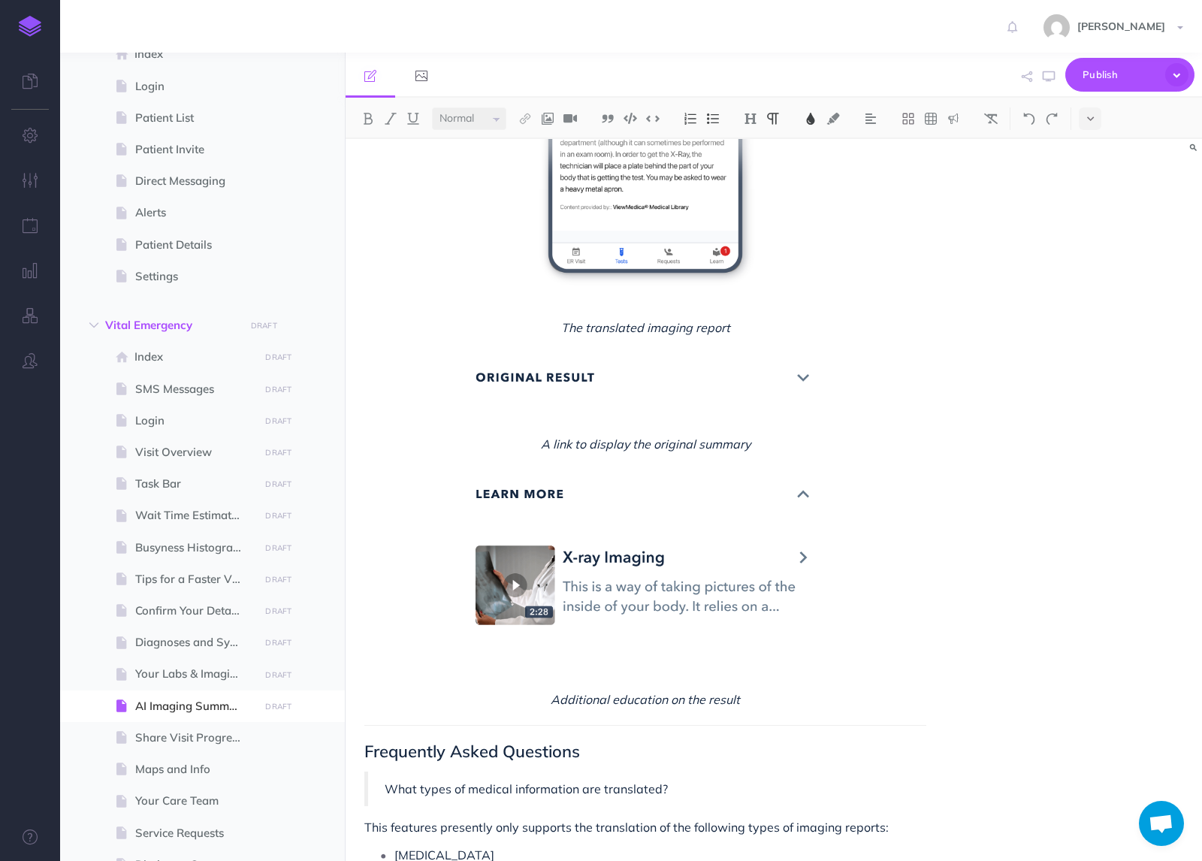
scroll to position [1087, 0]
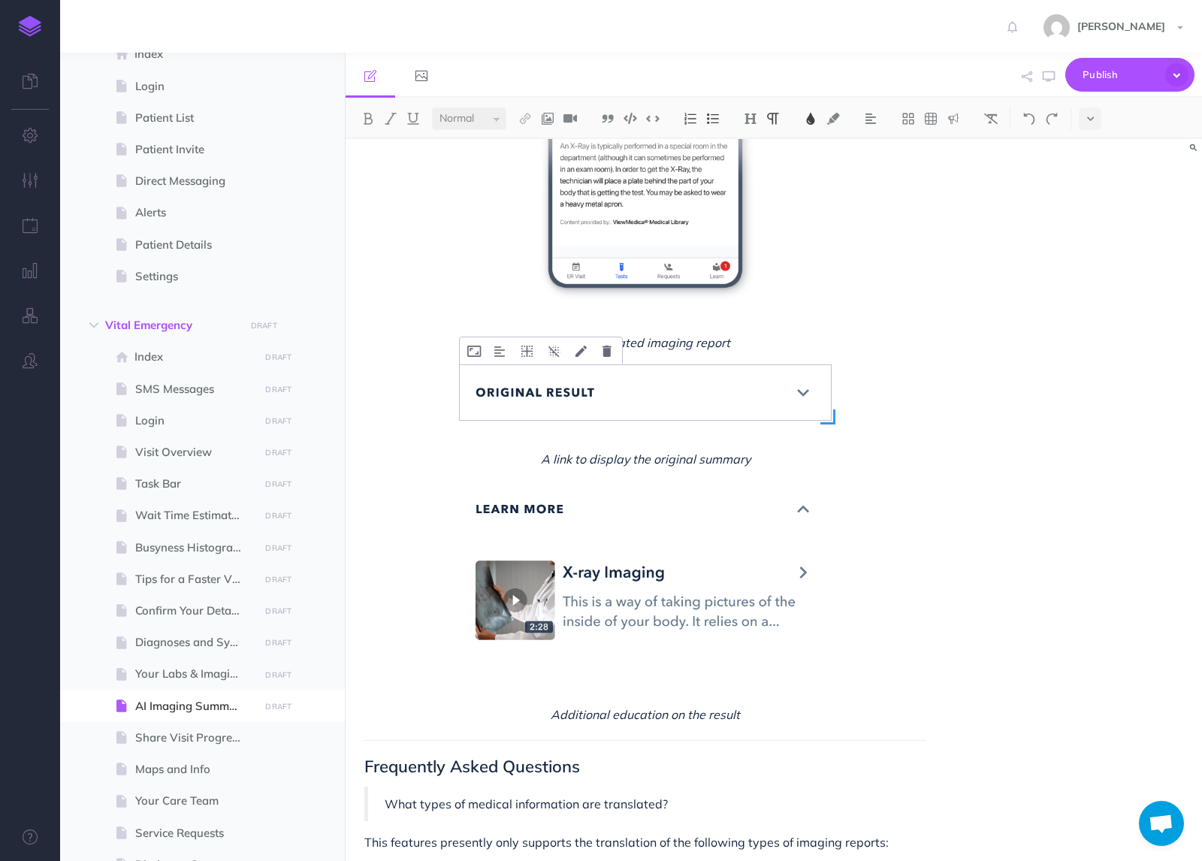
click at [805, 373] on img at bounding box center [645, 393] width 371 height 56
click at [948, 452] on div "AI Imaging Summaries The results of imaging reports contain a lot of medical ja…" at bounding box center [774, 500] width 857 height 722
click at [386, 526] on div "AI Imaging Summaries The results of imaging reports contain a lot of medical ja…" at bounding box center [646, 151] width 600 height 2198
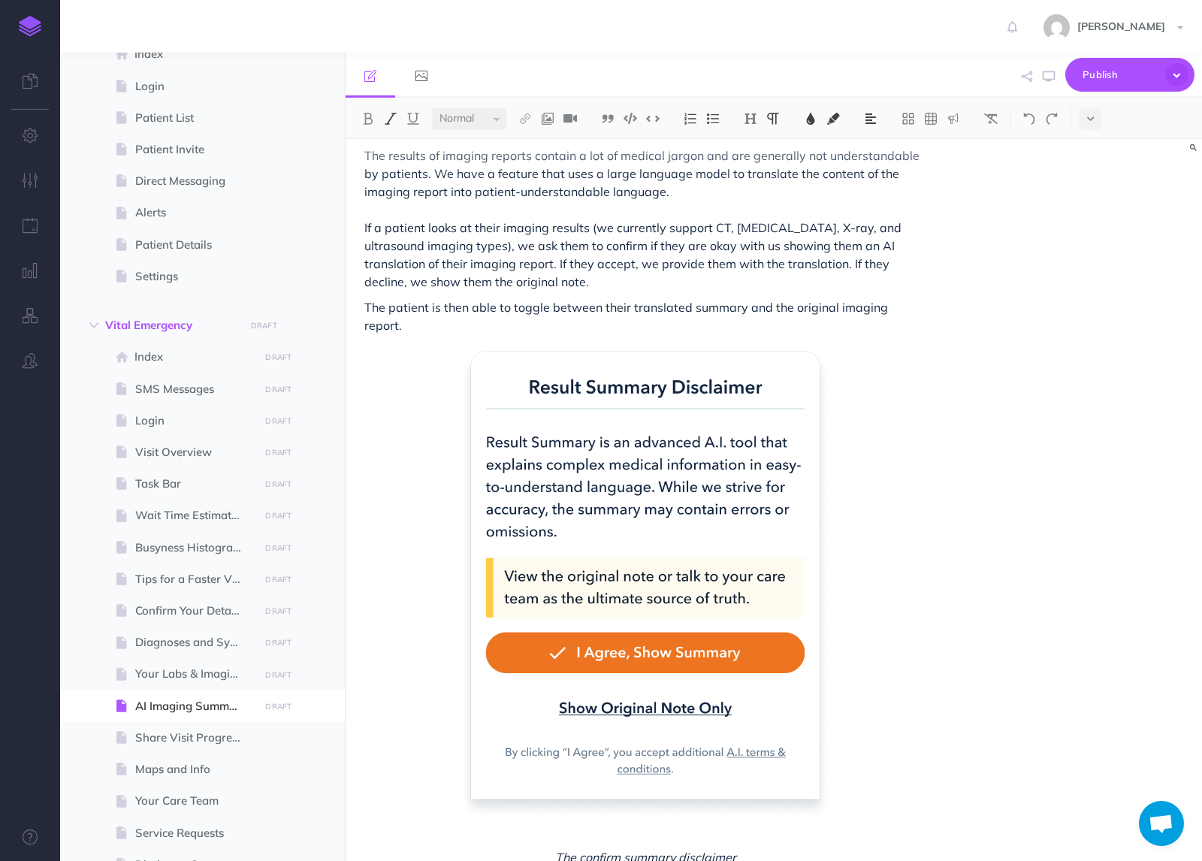
scroll to position [65, 0]
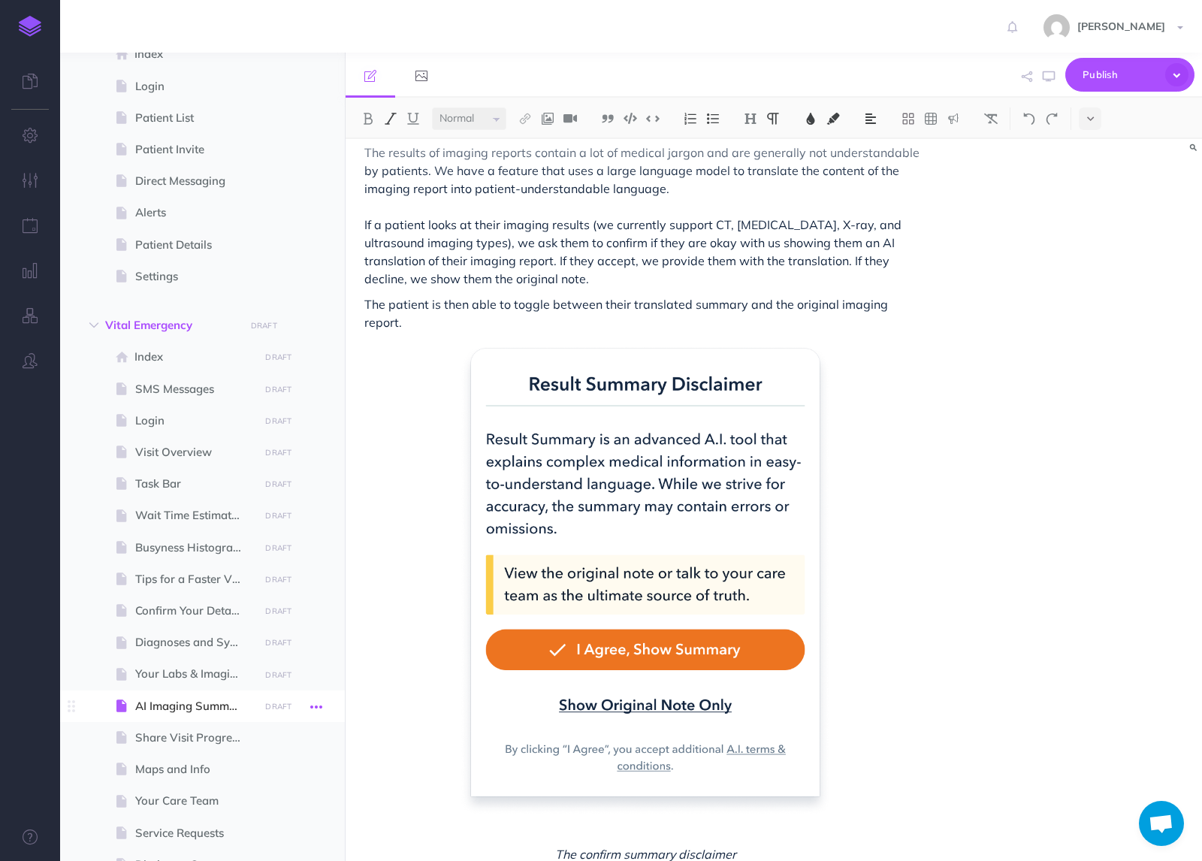
click at [313, 706] on icon "button" at bounding box center [316, 707] width 12 height 18
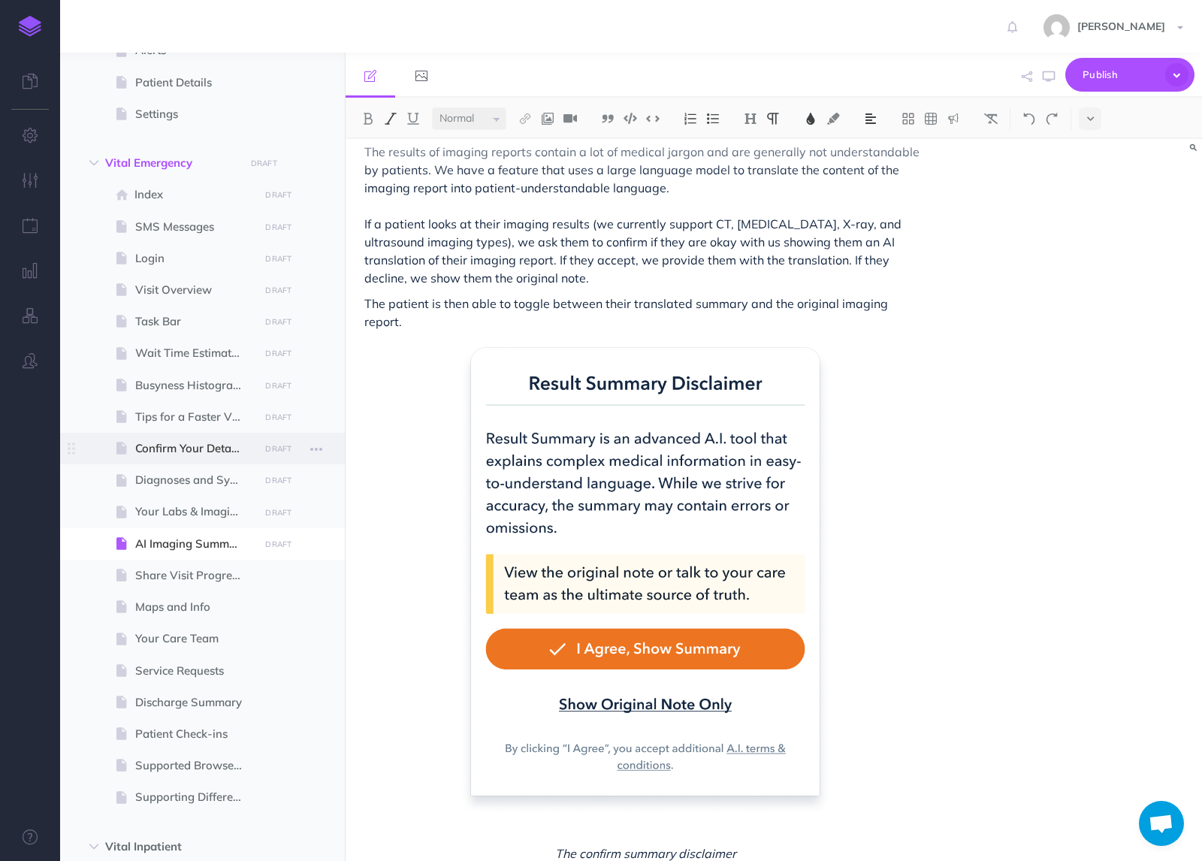
scroll to position [331, 0]
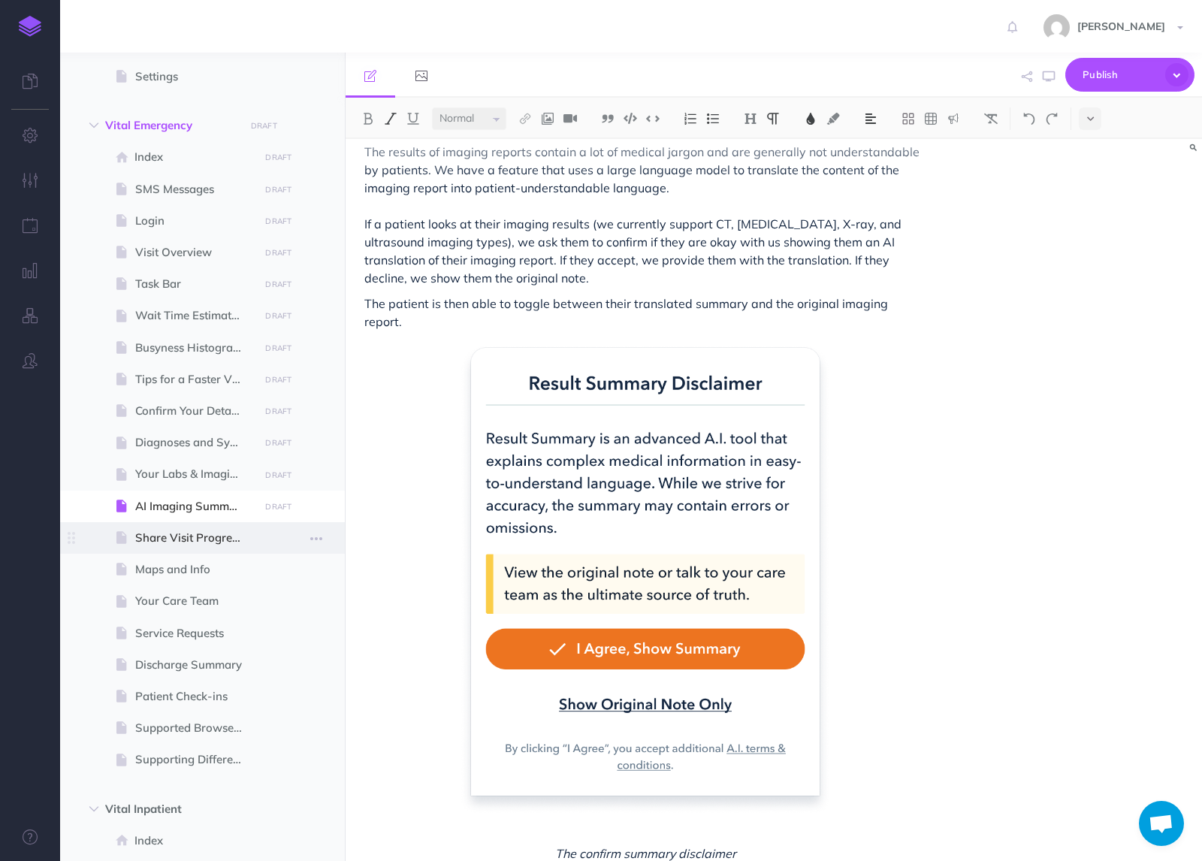
click at [200, 537] on span "Share Visit Progress" at bounding box center [194, 538] width 119 height 18
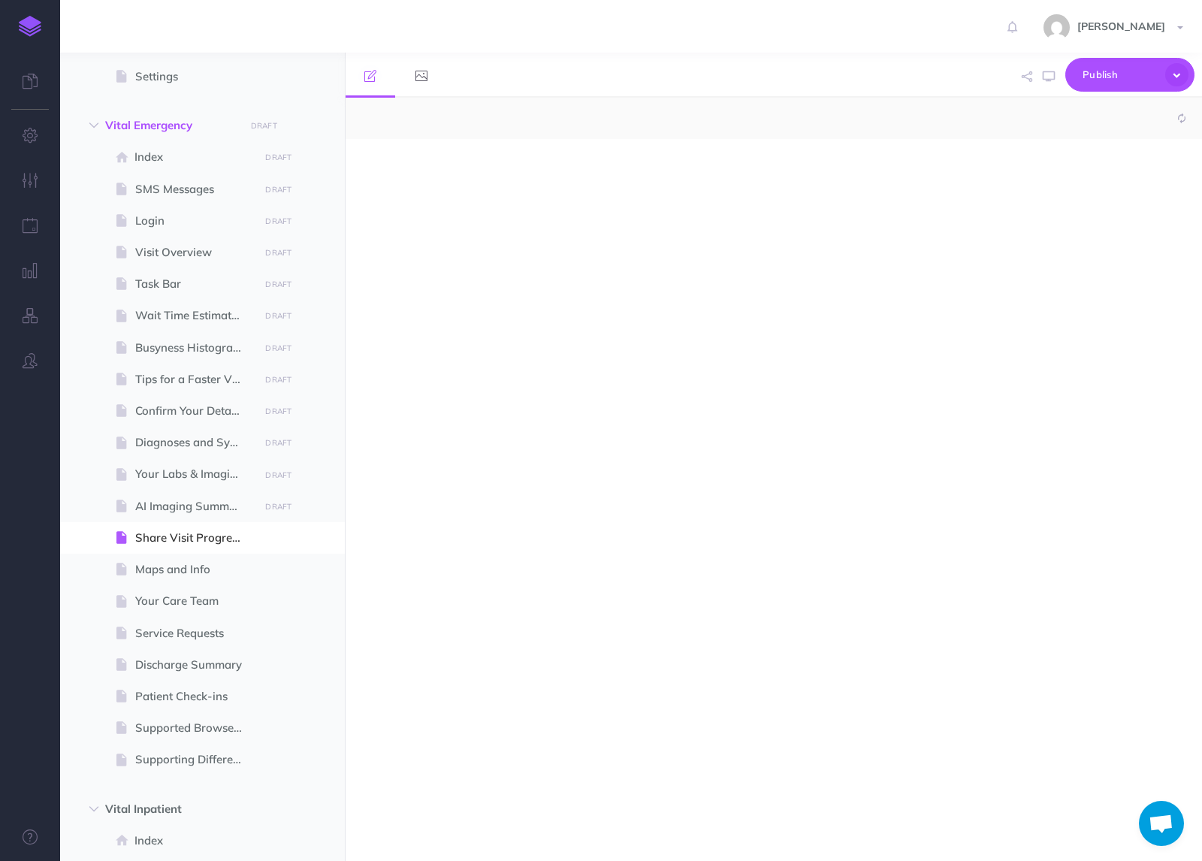
select select "null"
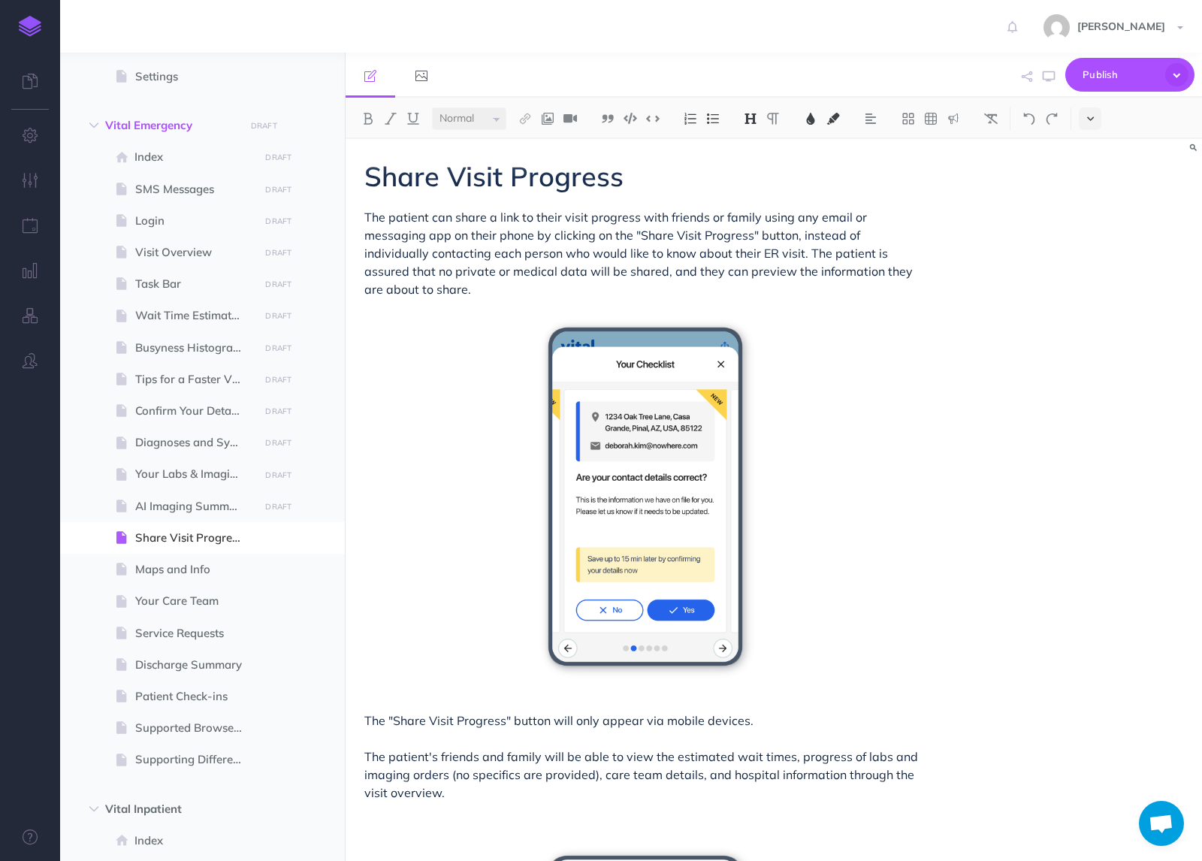
click at [1092, 120] on icon at bounding box center [1090, 118] width 7 height 11
click at [1092, 258] on img at bounding box center [1091, 257] width 14 height 8
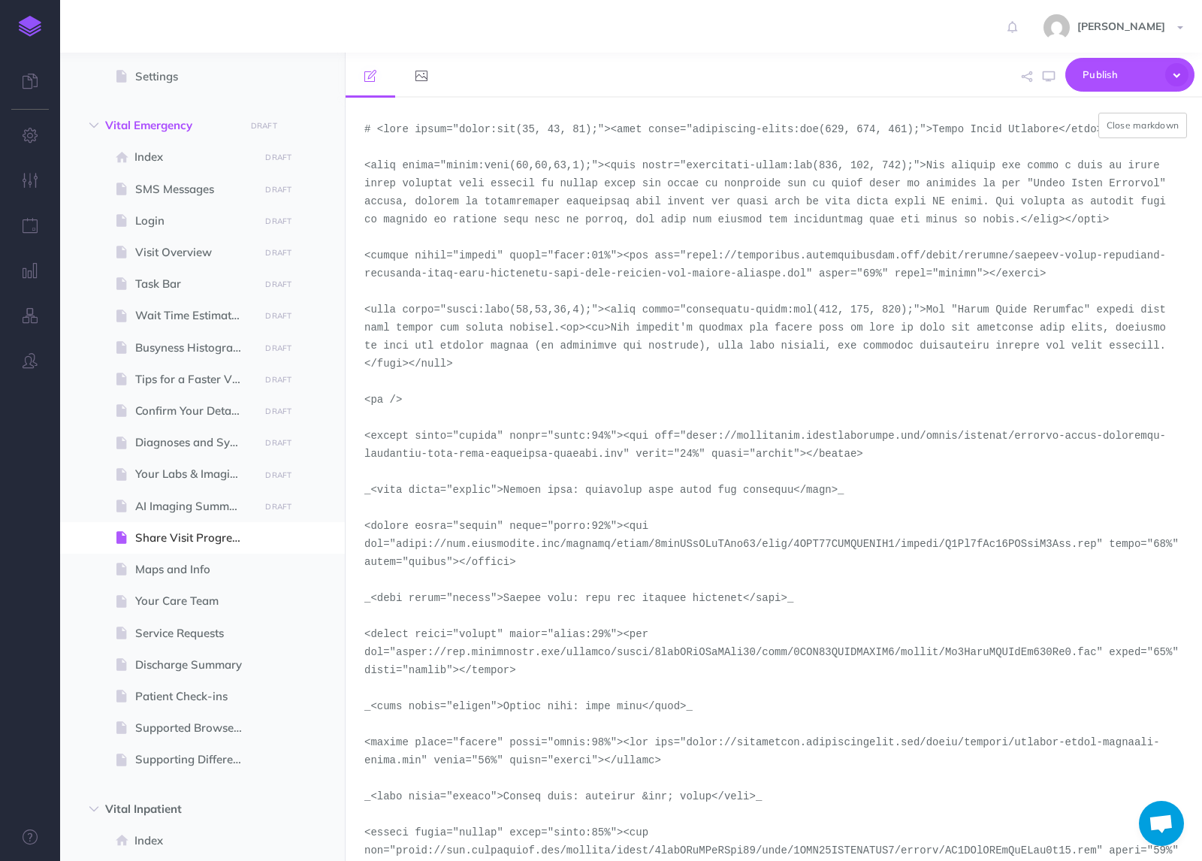
drag, startPoint x: 808, startPoint y: 277, endPoint x: 689, endPoint y: 262, distance: 120.3
click at [689, 262] on textarea at bounding box center [774, 479] width 857 height 763
paste textarea "demo-tool-screenshots/desktop-portrait"
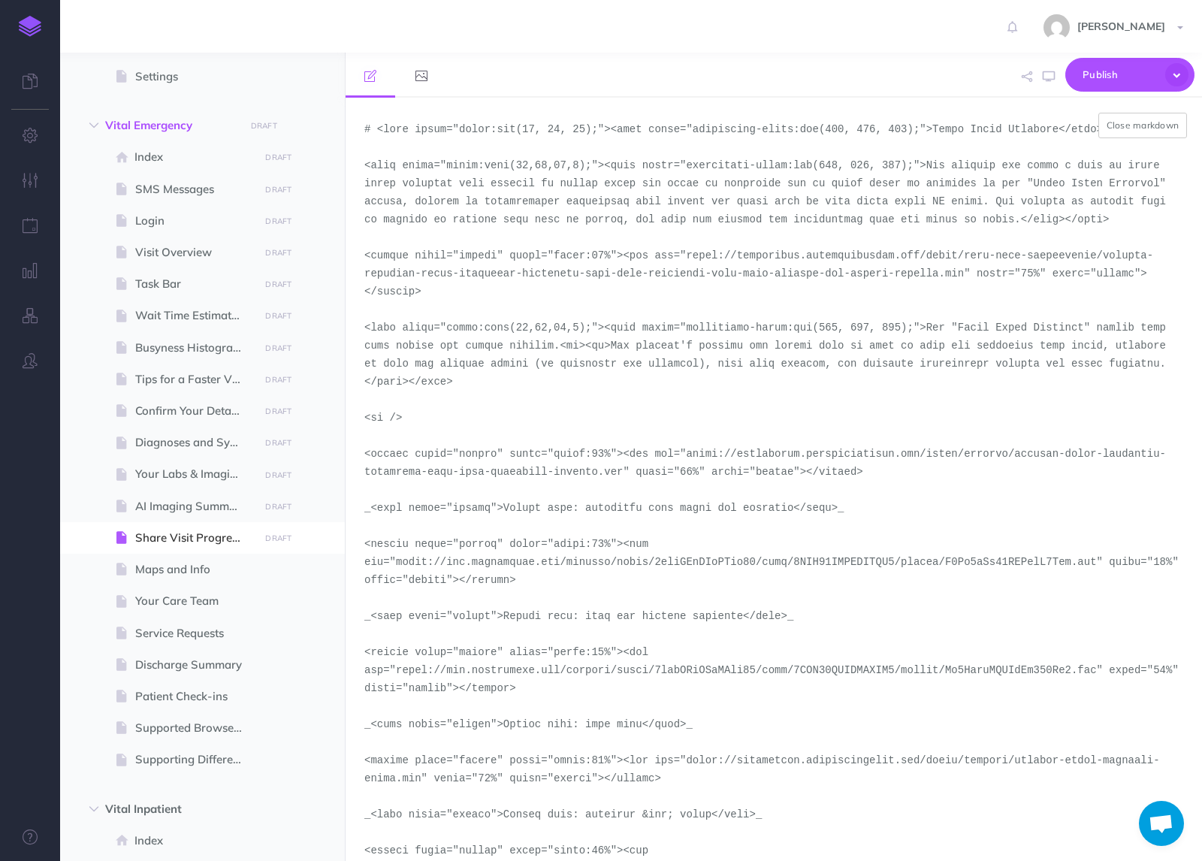
drag, startPoint x: 623, startPoint y: 473, endPoint x: 686, endPoint y: 453, distance: 66.1
click at [686, 453] on textarea at bounding box center [774, 479] width 857 height 763
paste textarea "demo-tool-screenshots/desktop-portrait"
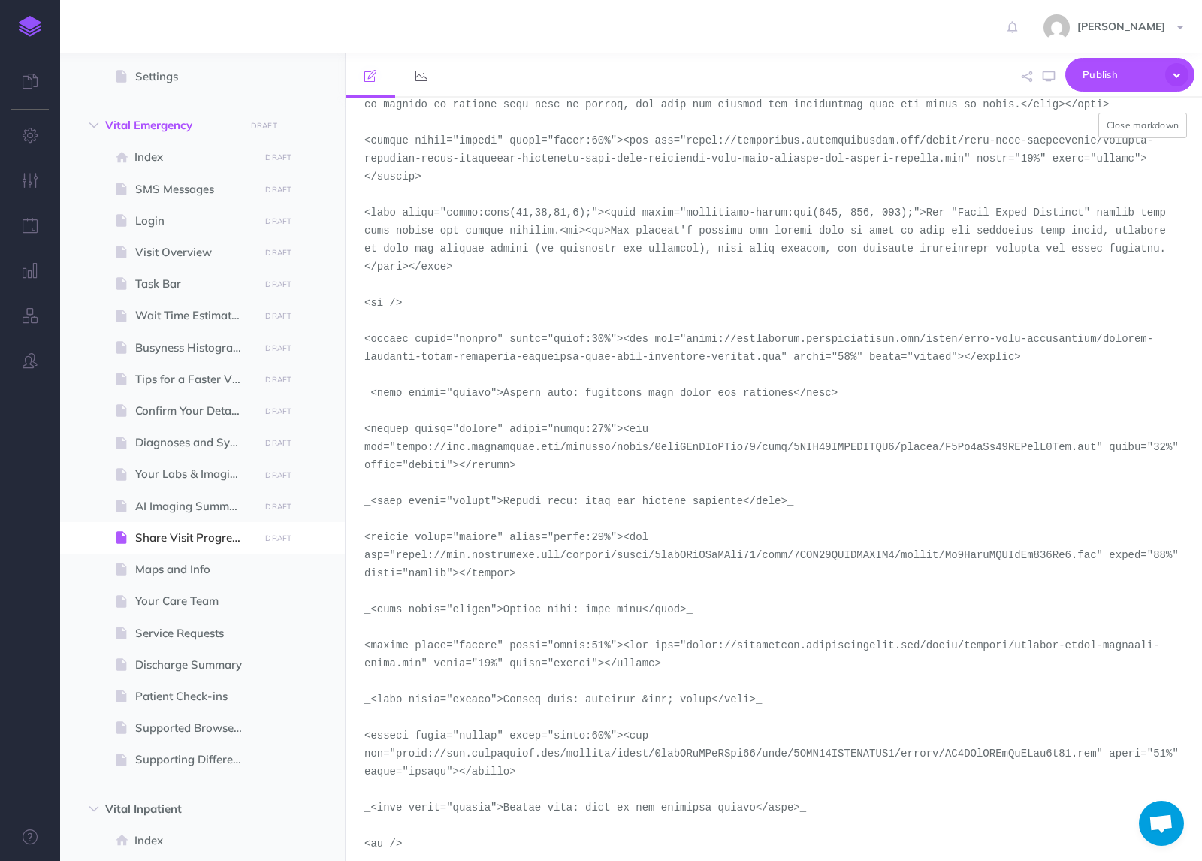
scroll to position [128, 0]
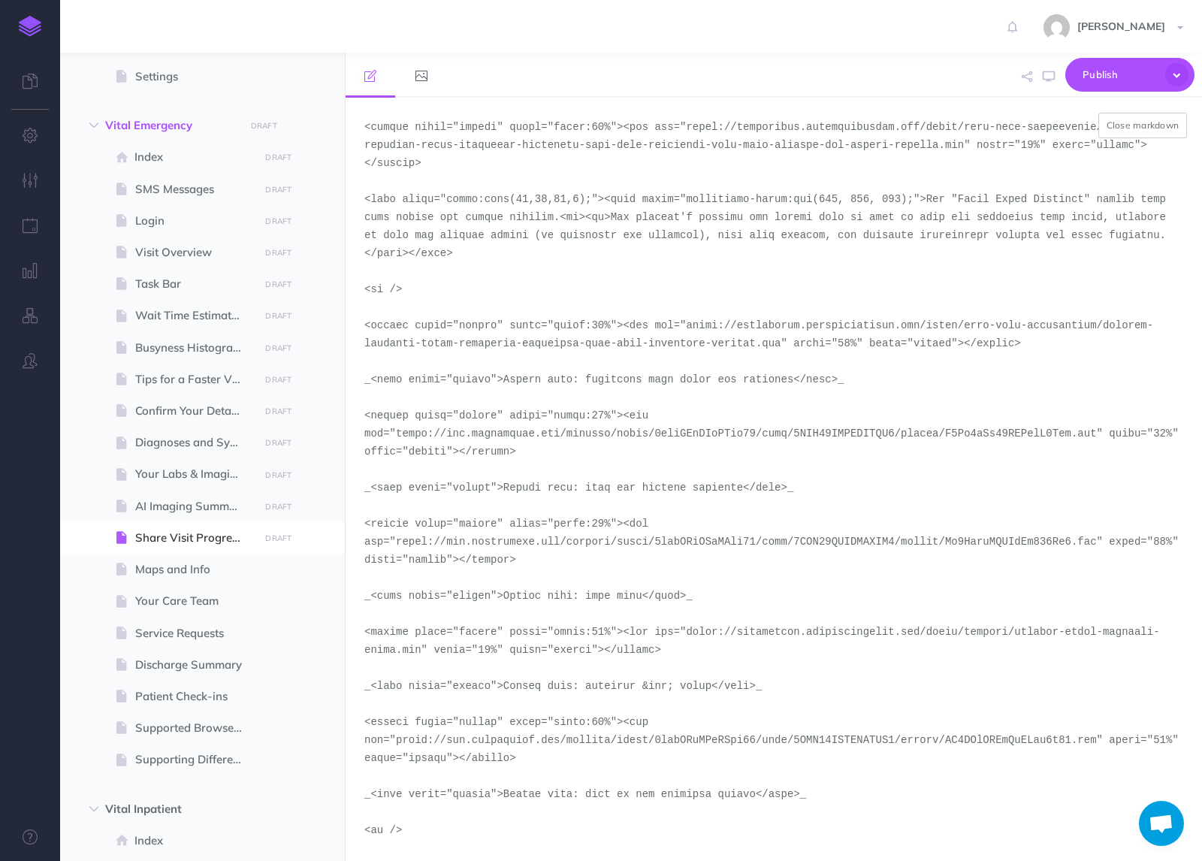
drag, startPoint x: 419, startPoint y: 649, endPoint x: 691, endPoint y: 633, distance: 271.8
click at [691, 633] on textarea at bounding box center [774, 479] width 857 height 763
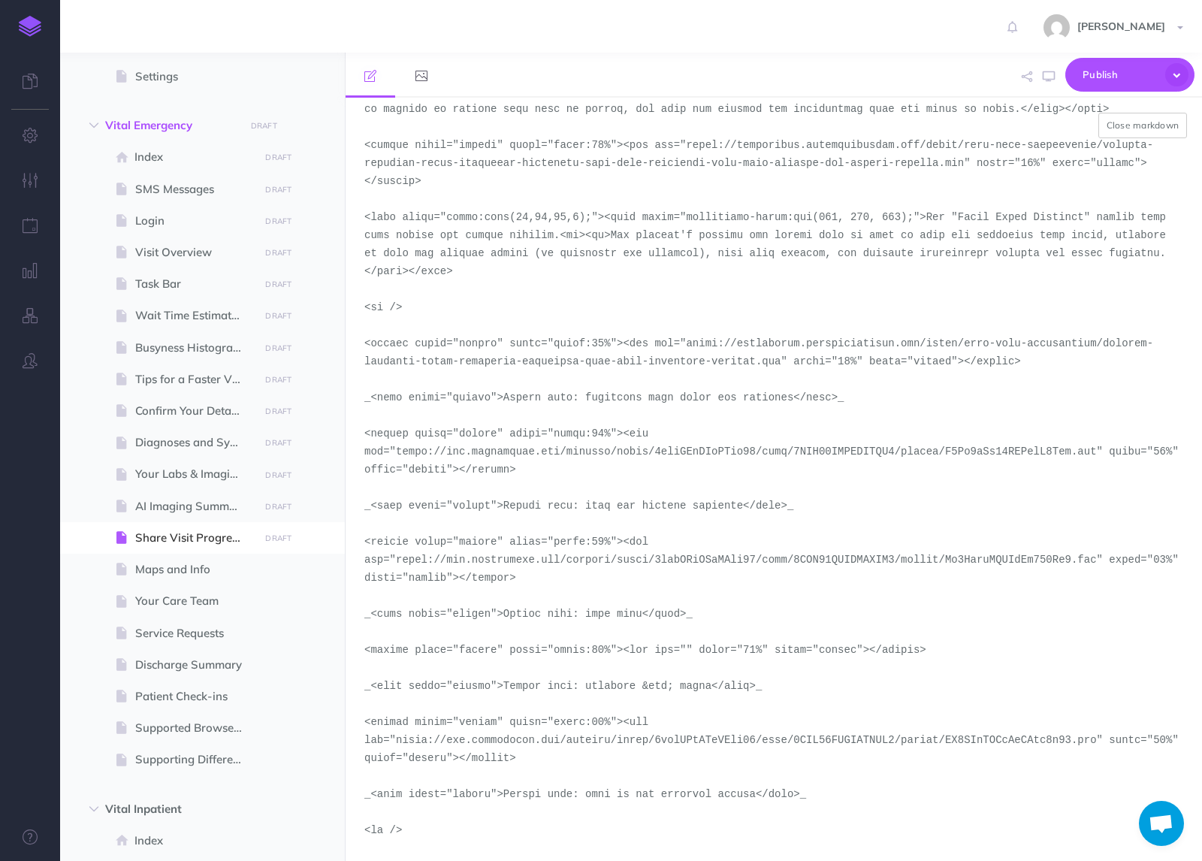
paste textarea "[URL][DOMAIN_NAME]"
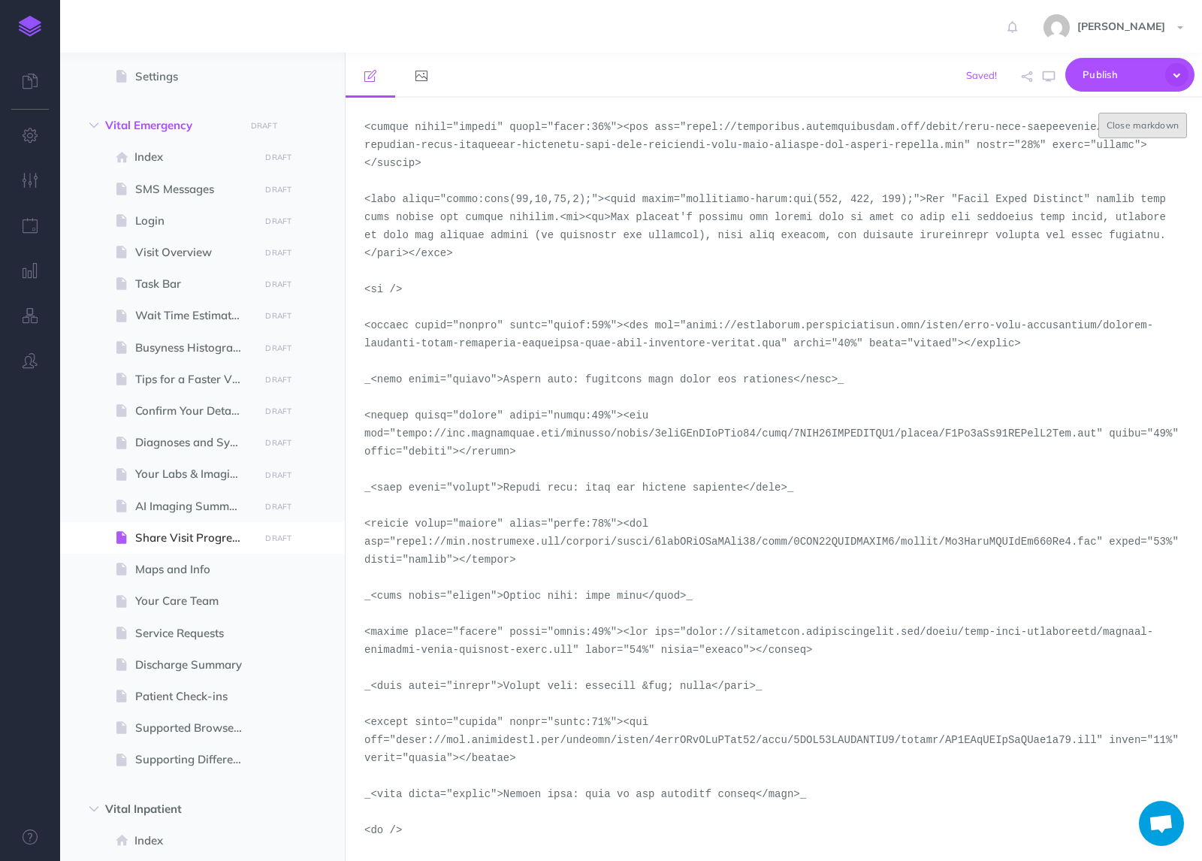
type textarea "# <span style="color:rgb(23, 43, 77);"><span style="background-color:rgb(255, 2…"
click at [1135, 127] on button "Close markdown" at bounding box center [1143, 126] width 89 height 26
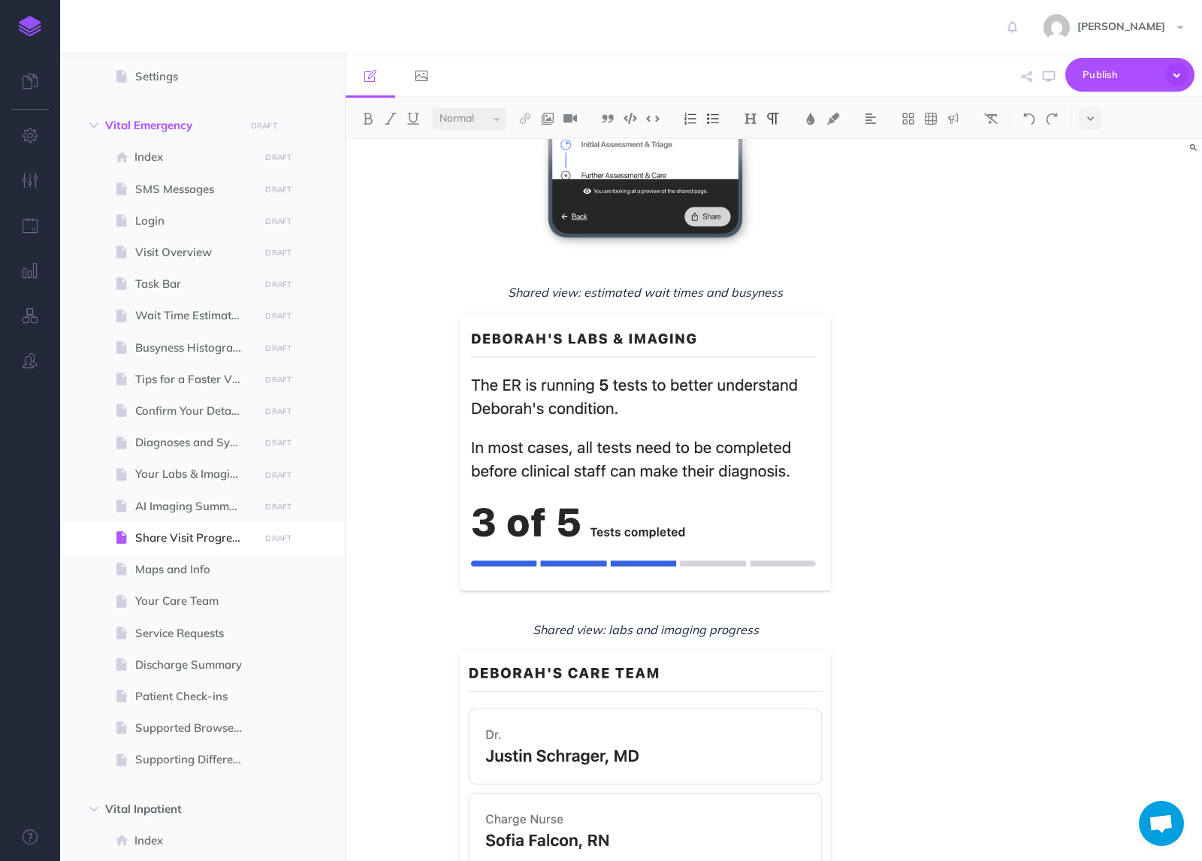
scroll to position [1147, 0]
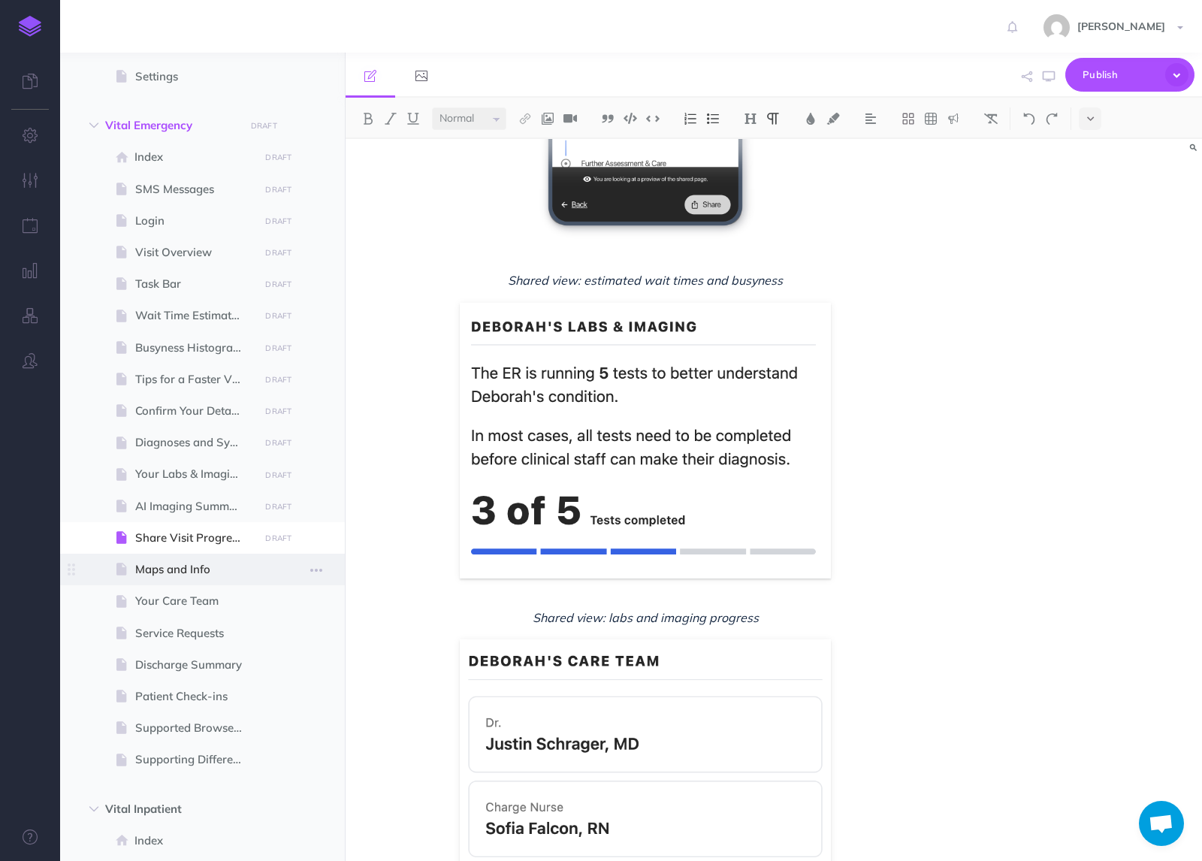
click at [185, 573] on span "Maps and Info" at bounding box center [194, 570] width 119 height 18
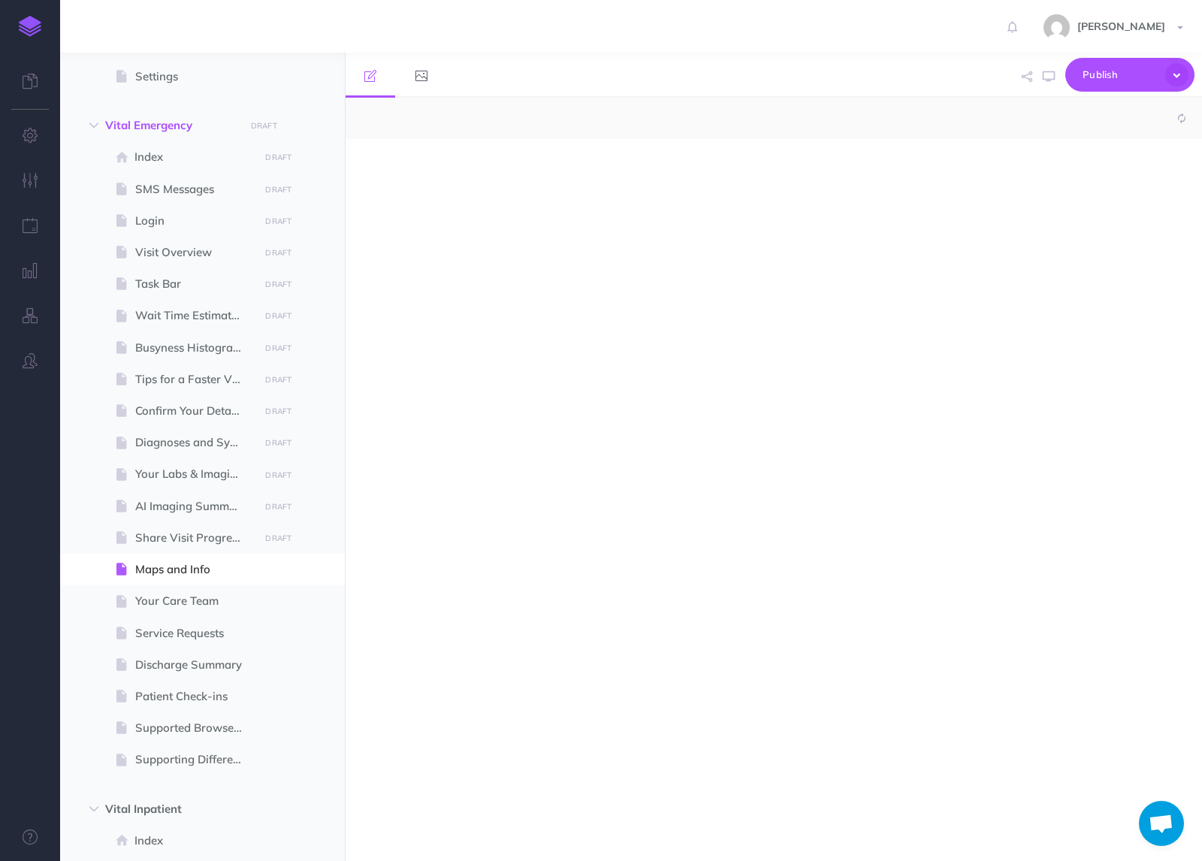
select select "null"
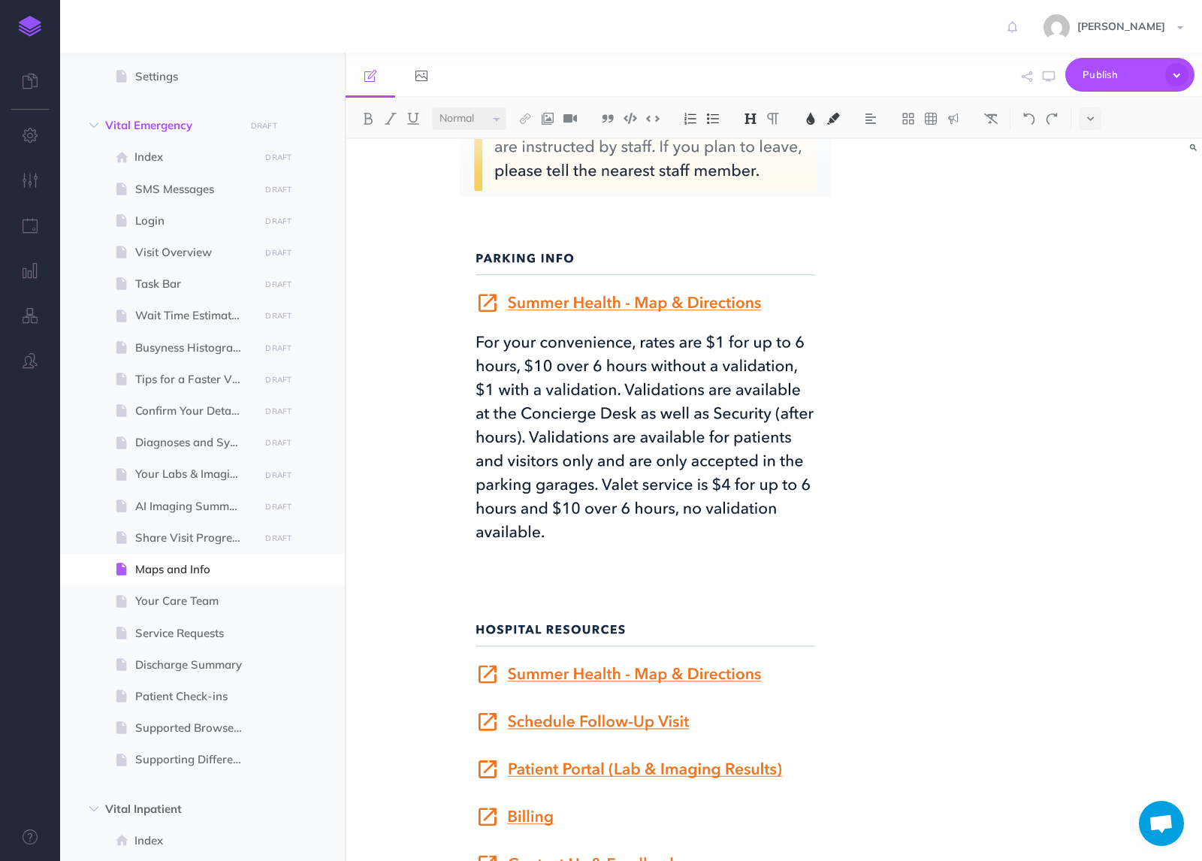
scroll to position [973, 0]
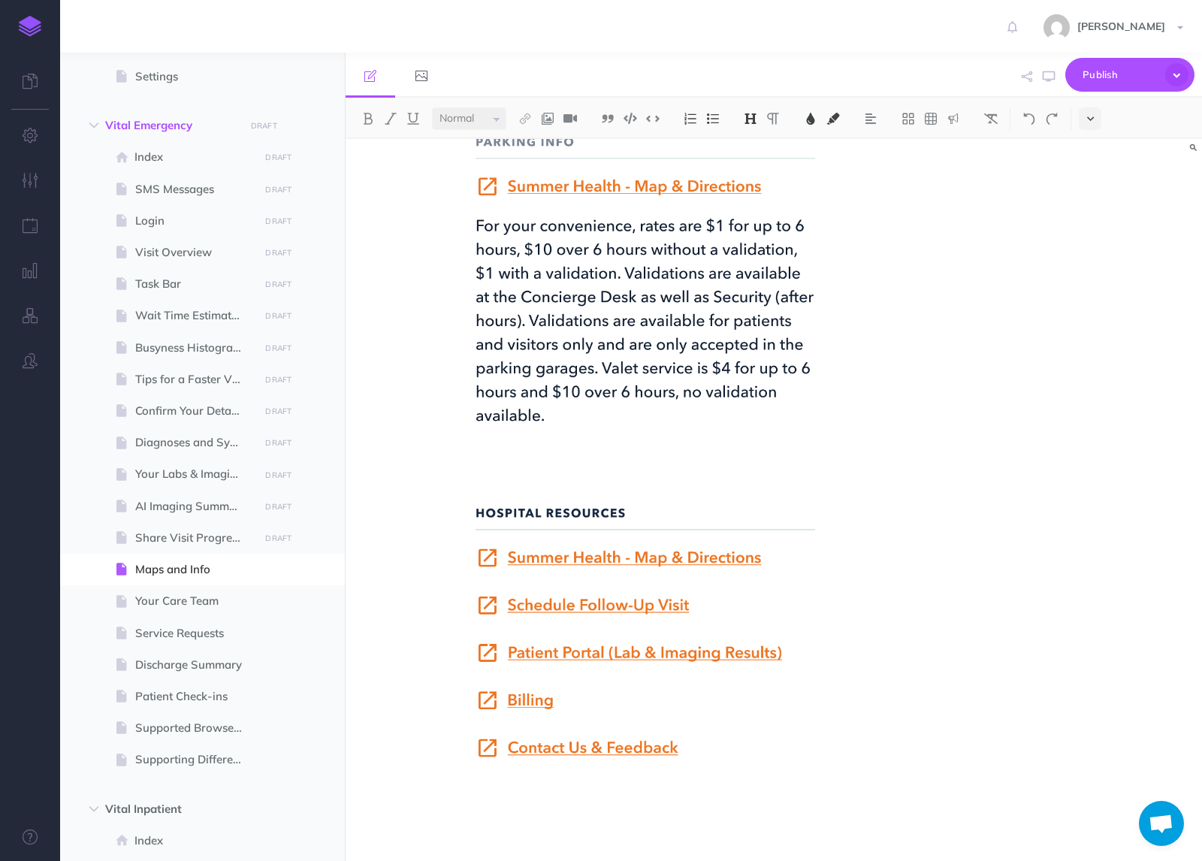
click at [1089, 116] on icon at bounding box center [1090, 118] width 7 height 11
click at [1086, 261] on button at bounding box center [1090, 257] width 23 height 23
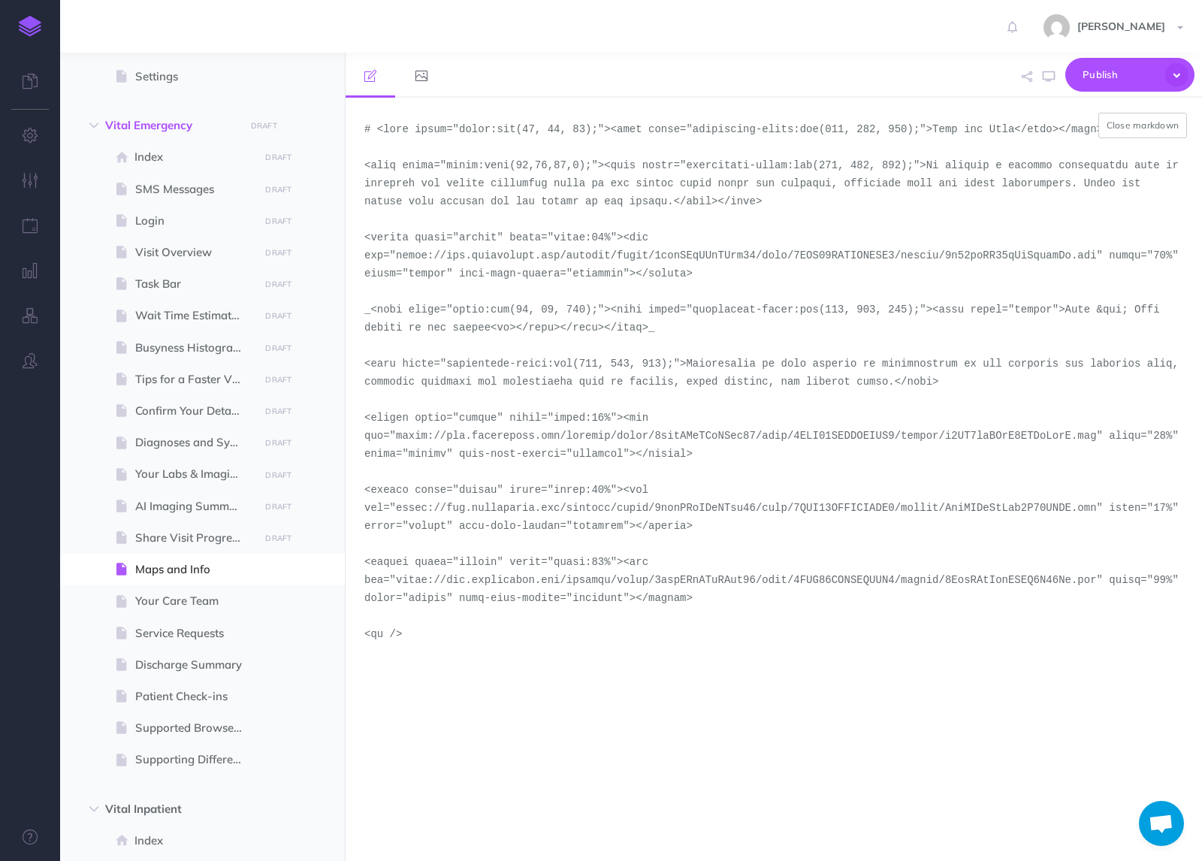
drag, startPoint x: 1096, startPoint y: 579, endPoint x: 398, endPoint y: 587, distance: 698.1
click at [398, 587] on textarea at bounding box center [774, 479] width 857 height 763
paste textarea "[DOMAIN_NAME][URL]"
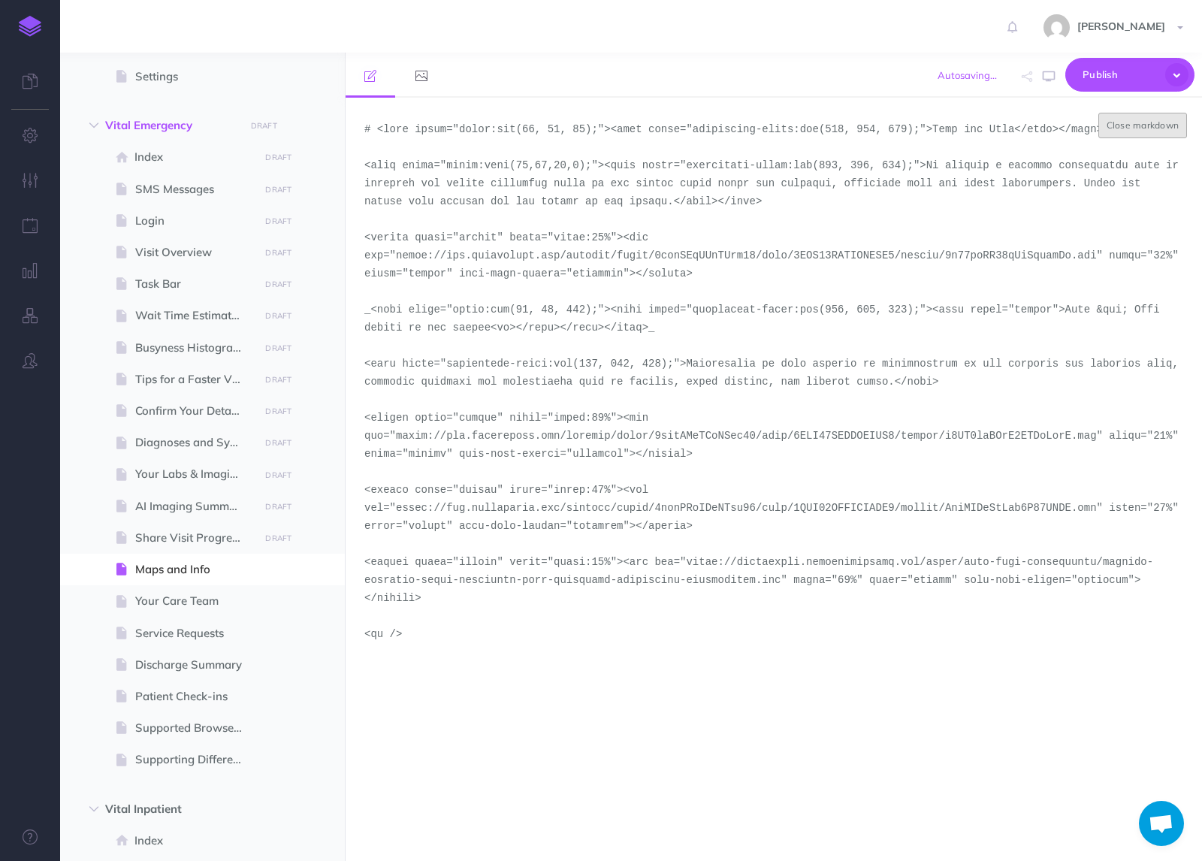
type textarea "# <span style="color:rgb(23, 43, 77);"><span style="background-color:rgb(255, 2…"
click at [1138, 128] on button "Close markdown" at bounding box center [1143, 126] width 89 height 26
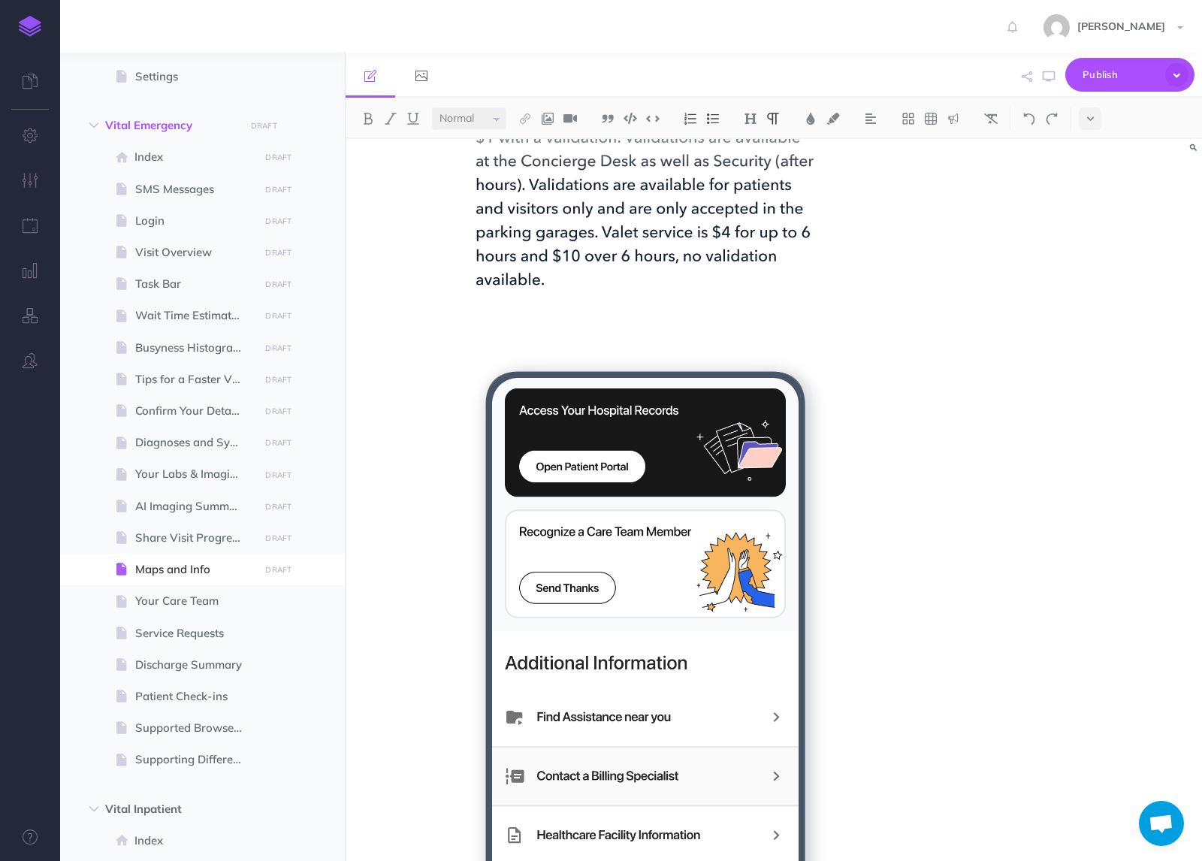
scroll to position [1432, 0]
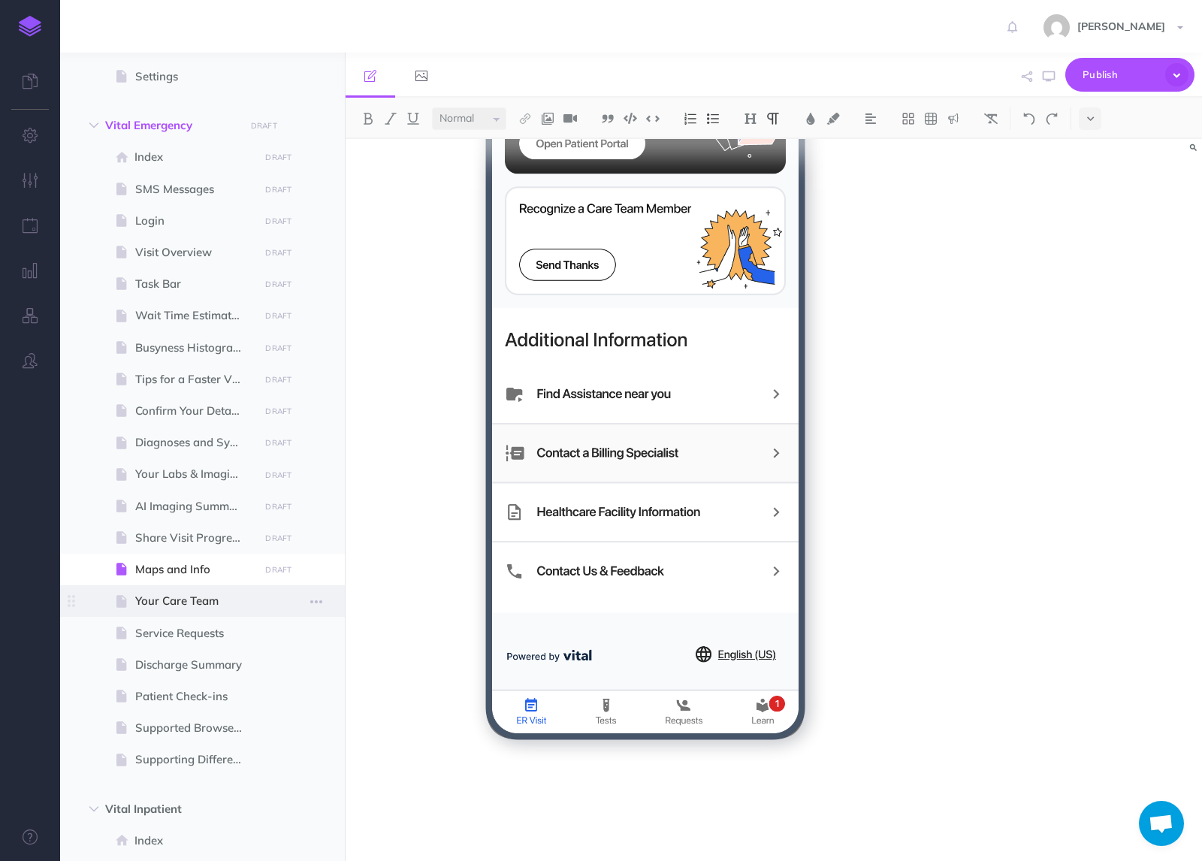
click at [152, 606] on span "Your Care Team" at bounding box center [194, 601] width 119 height 18
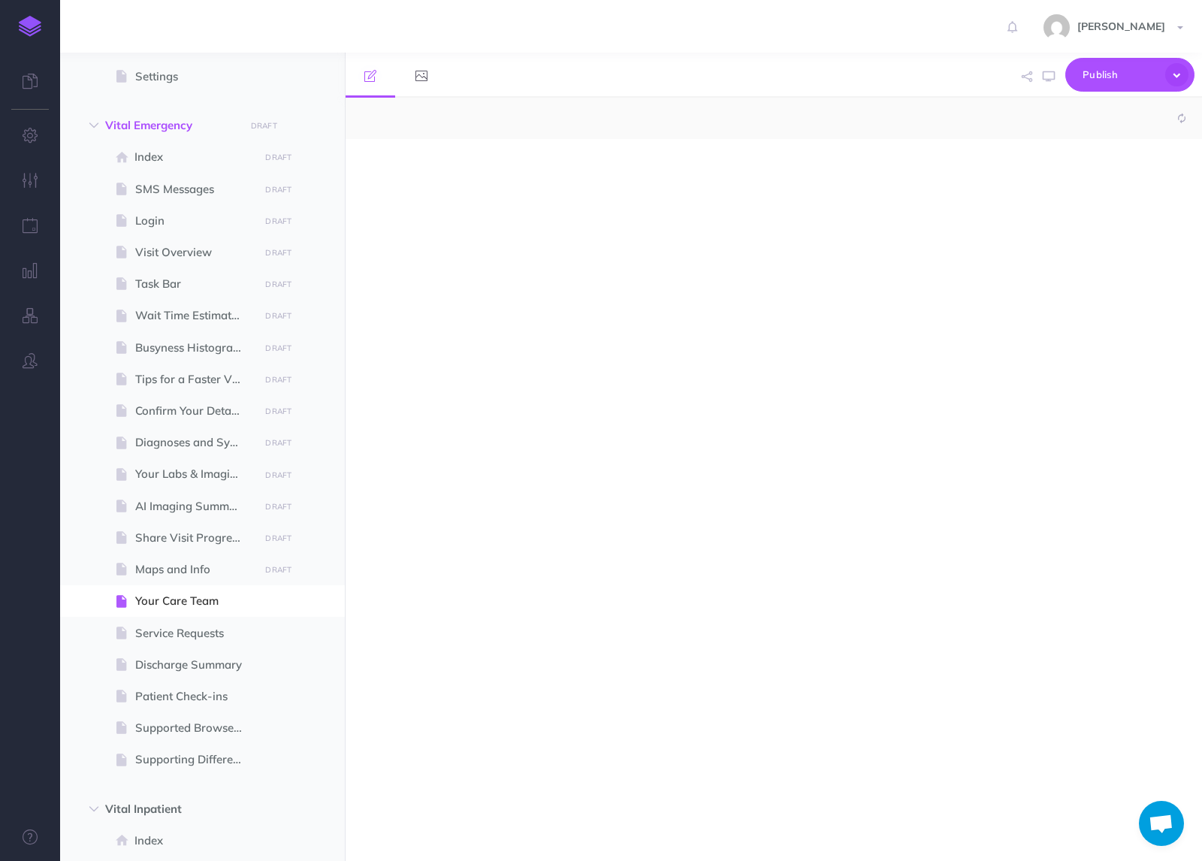
select select "null"
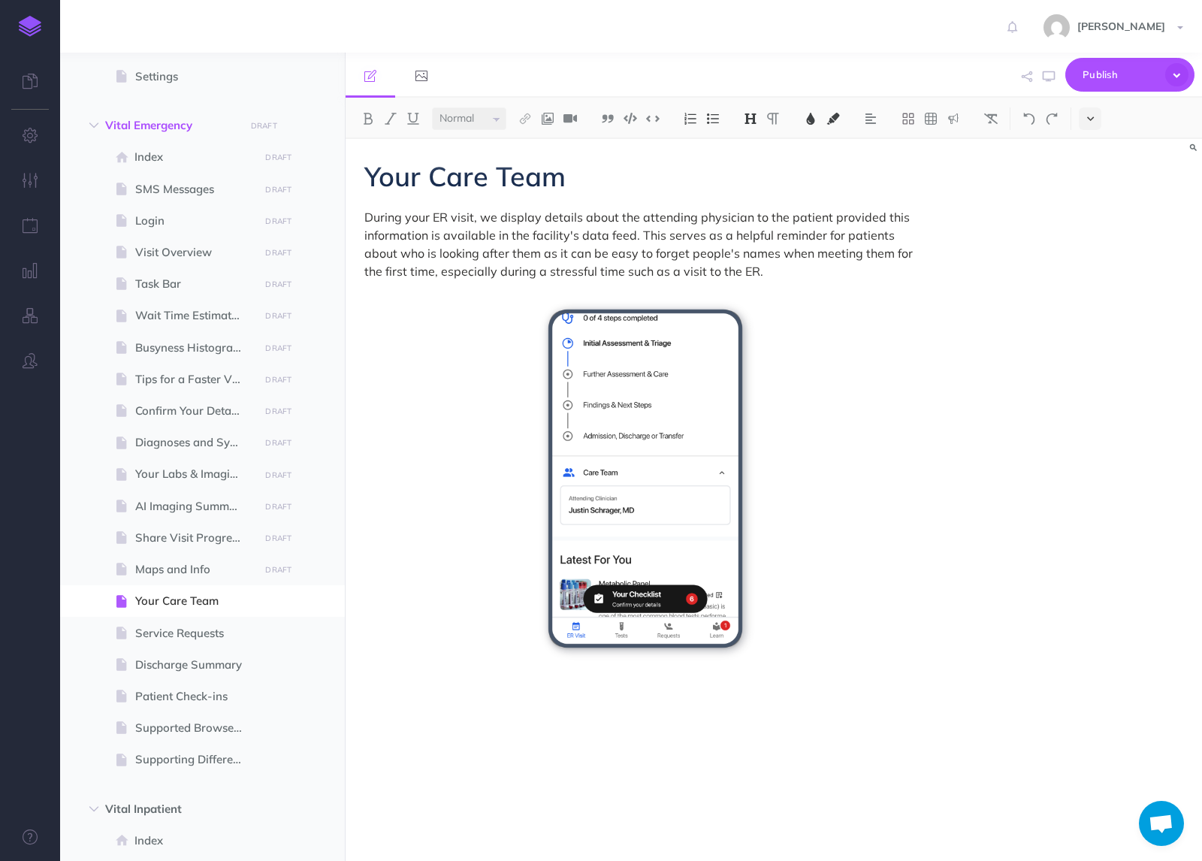
click at [1091, 124] on icon at bounding box center [1090, 118] width 7 height 11
click at [1089, 256] on img at bounding box center [1091, 257] width 14 height 8
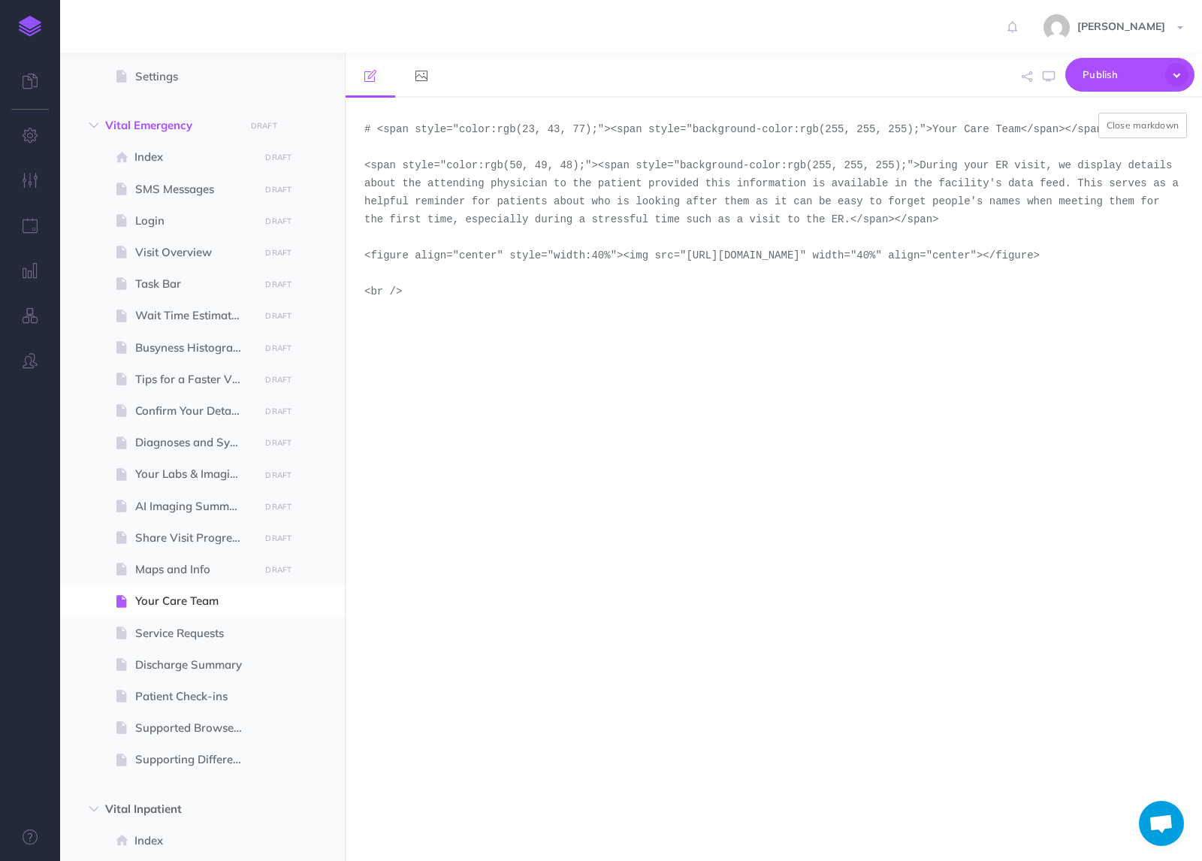
drag, startPoint x: 491, startPoint y: 271, endPoint x: 685, endPoint y: 255, distance: 195.3
click at [685, 255] on textarea "# <span style="color:rgb(23, 43, 77);"><span style="background-color:rgb(255, 2…" at bounding box center [774, 479] width 857 height 763
paste textarea "demo-tool-screenshots/desktop-portrait"
type textarea "# <span style="color:rgb(23, 43, 77);"><span style="background-color:rgb(255, 2…"
click at [1141, 128] on button "Close markdown" at bounding box center [1143, 126] width 89 height 26
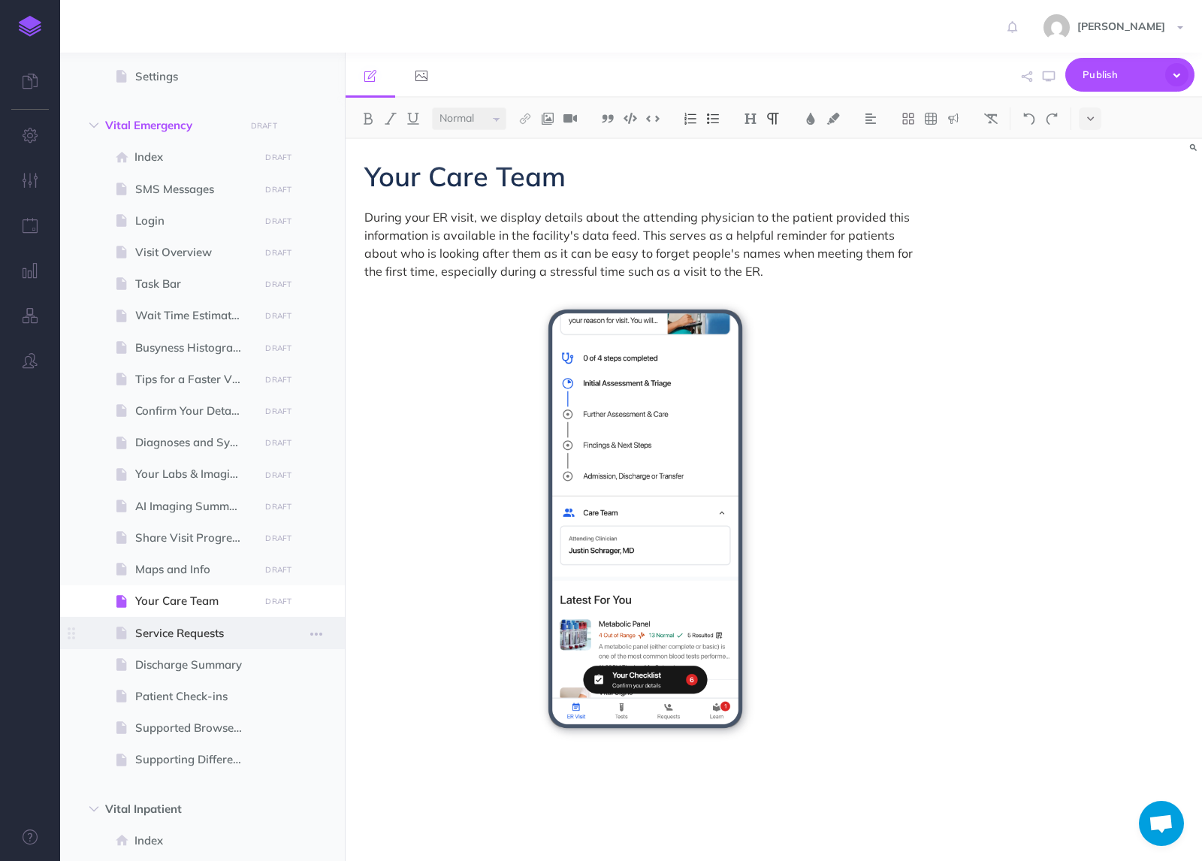
click at [210, 638] on span "Service Requests" at bounding box center [194, 633] width 119 height 18
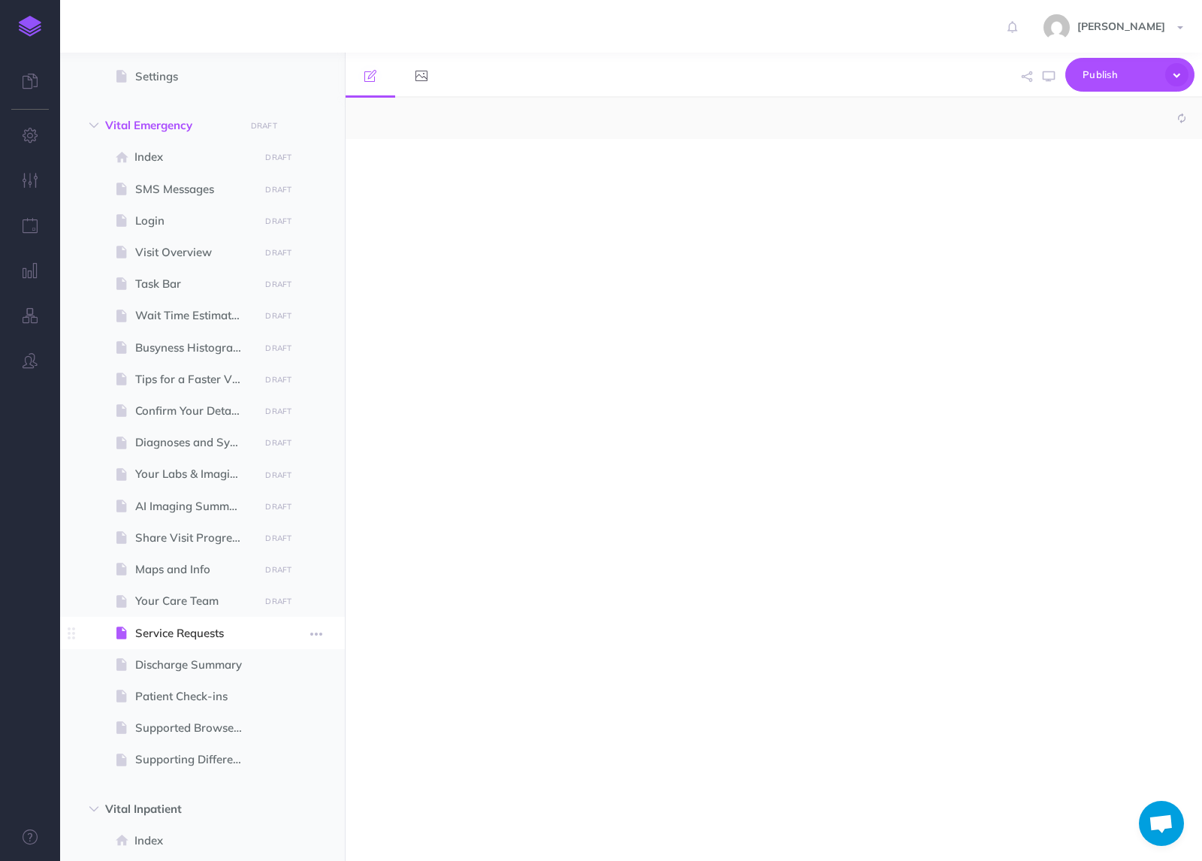
select select "null"
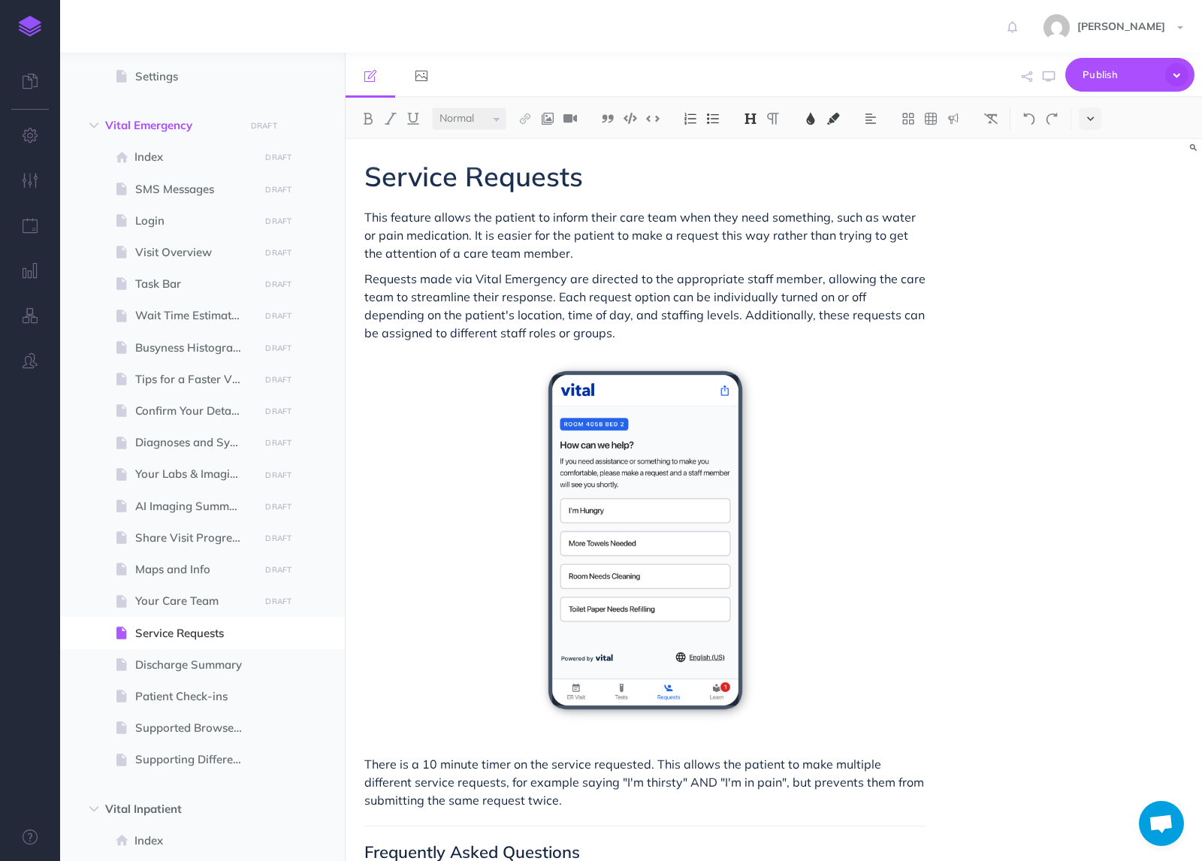
click at [1094, 113] on button at bounding box center [1090, 118] width 23 height 23
click at [1087, 257] on img at bounding box center [1091, 257] width 14 height 8
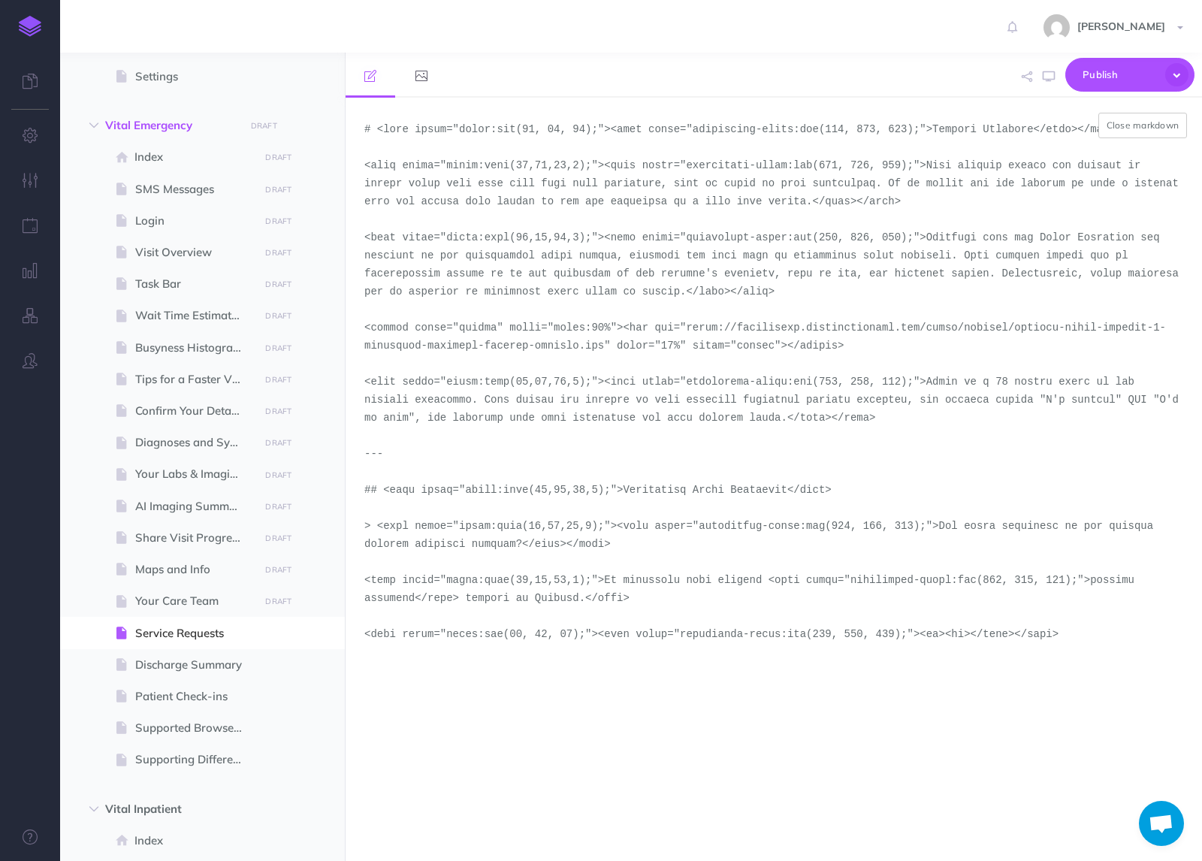
drag, startPoint x: 603, startPoint y: 346, endPoint x: 690, endPoint y: 327, distance: 88.6
click at [690, 327] on textarea at bounding box center [774, 479] width 857 height 763
paste textarea "demo-tool-screenshots/desktop-portrait-light"
type textarea "# <span style="color:rgb(23, 43, 77);"><span style="background-color:rgb(255, 2…"
click at [1140, 123] on button "Close markdown" at bounding box center [1143, 126] width 89 height 26
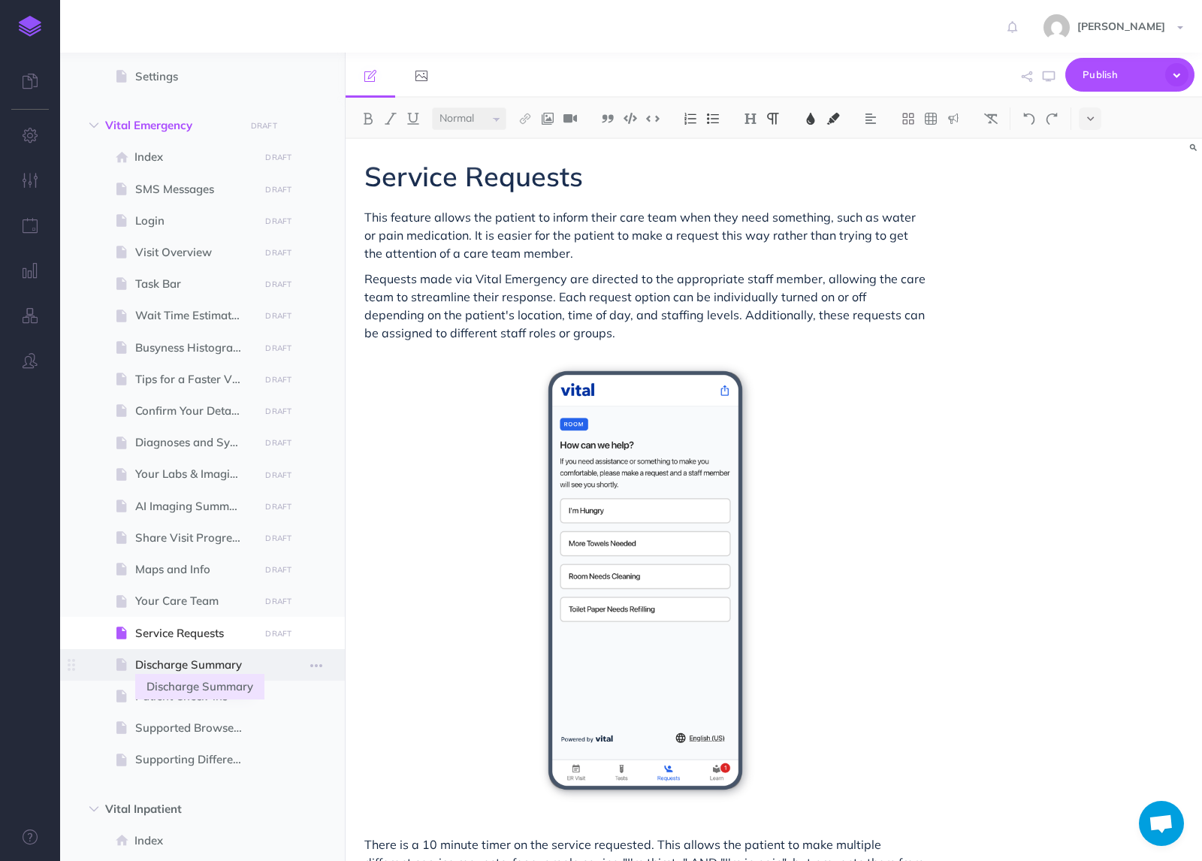
click at [186, 665] on span "Discharge Summary" at bounding box center [194, 665] width 119 height 18
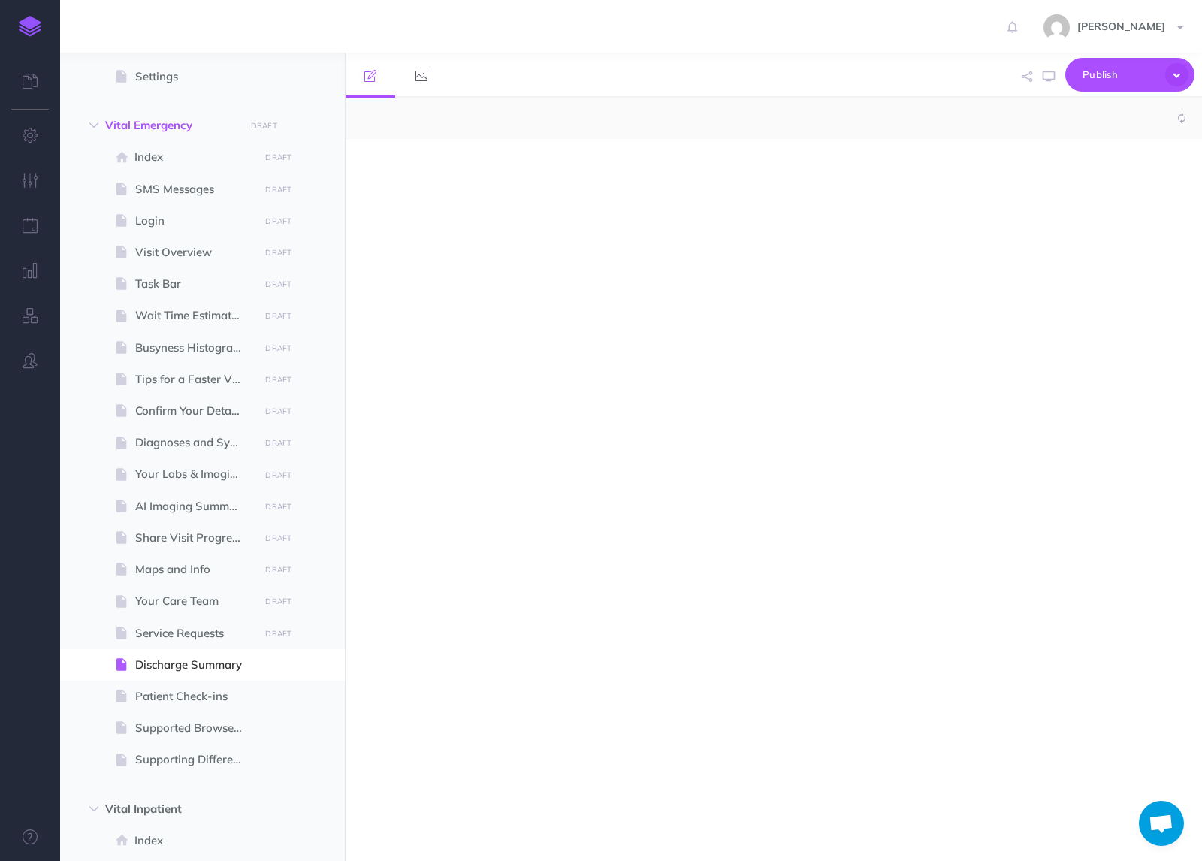
select select "null"
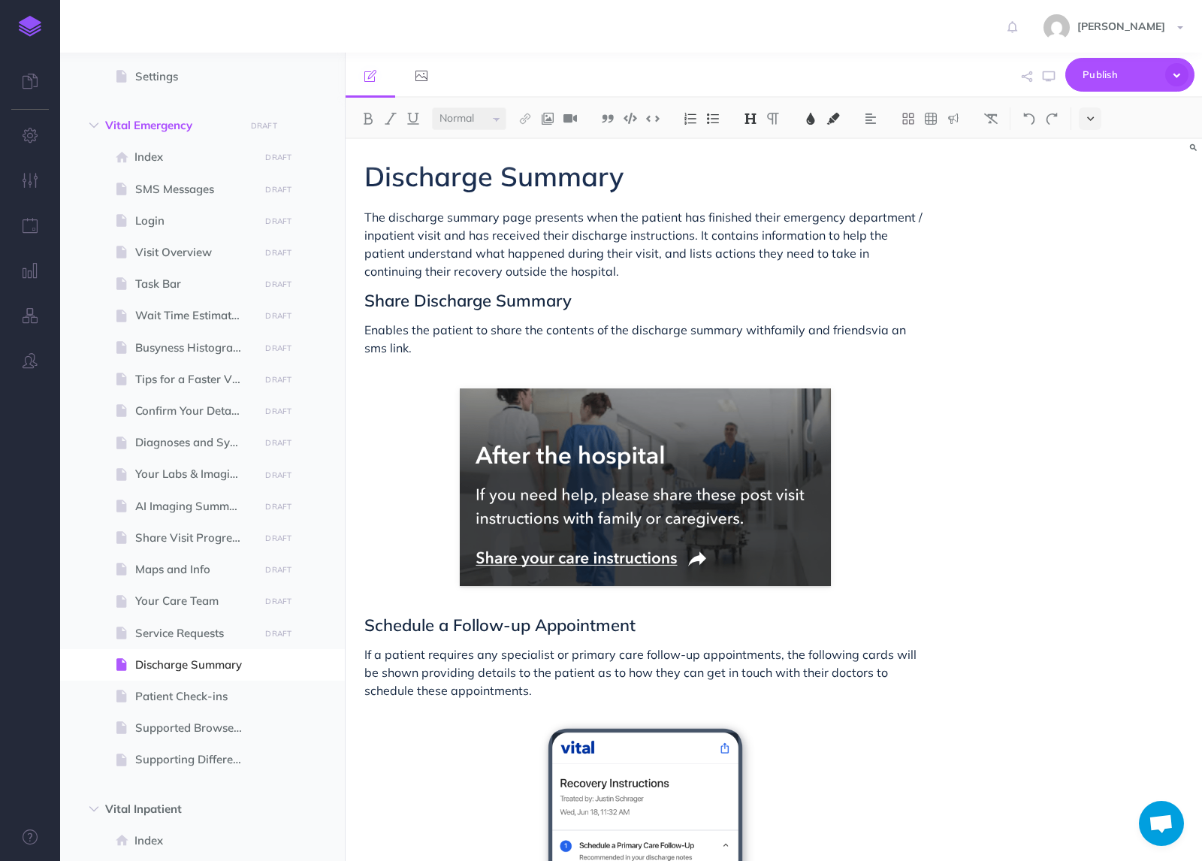
click at [1084, 113] on button at bounding box center [1090, 118] width 23 height 23
click at [1089, 261] on button at bounding box center [1090, 257] width 23 height 23
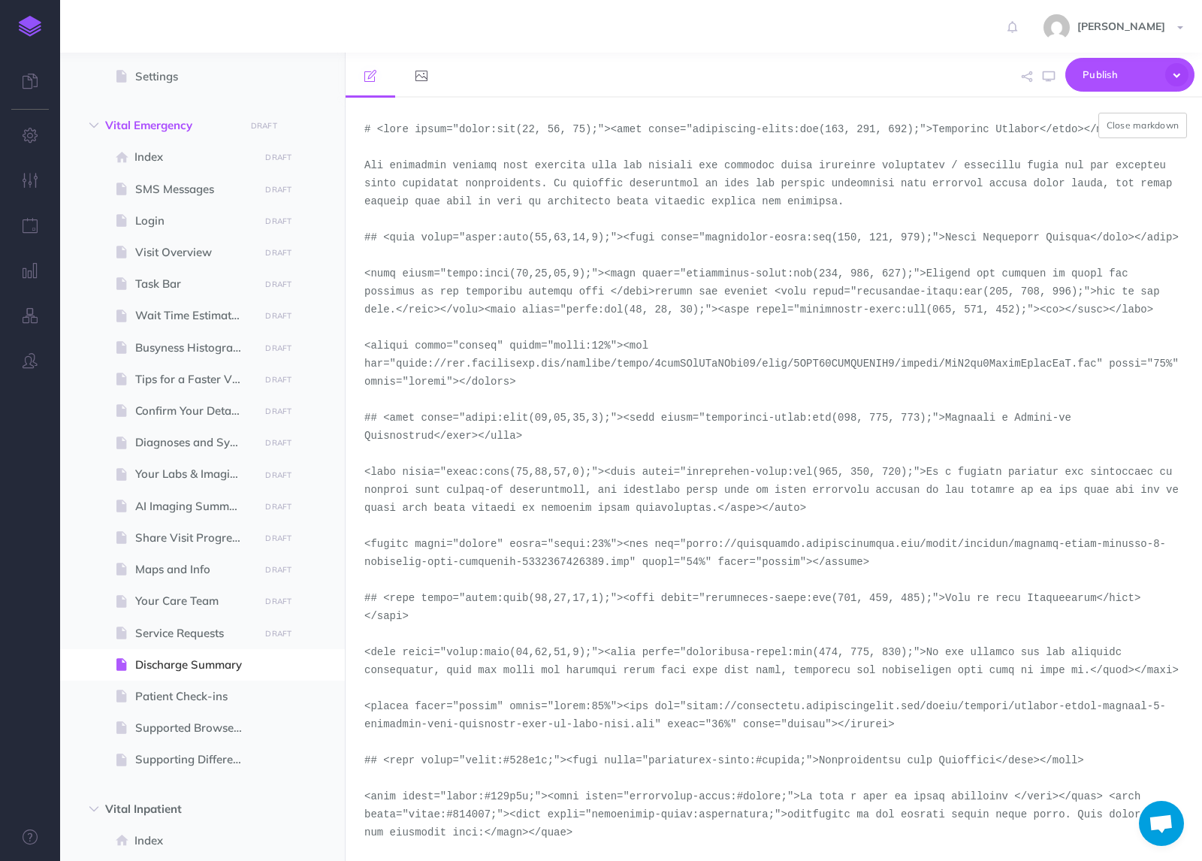
drag, startPoint x: 630, startPoint y: 561, endPoint x: 689, endPoint y: 546, distance: 61.2
click at [689, 546] on textarea at bounding box center [774, 479] width 857 height 763
paste textarea "demo-tool-screenshots/desktop-portrait-light-emergency-post-discharge"
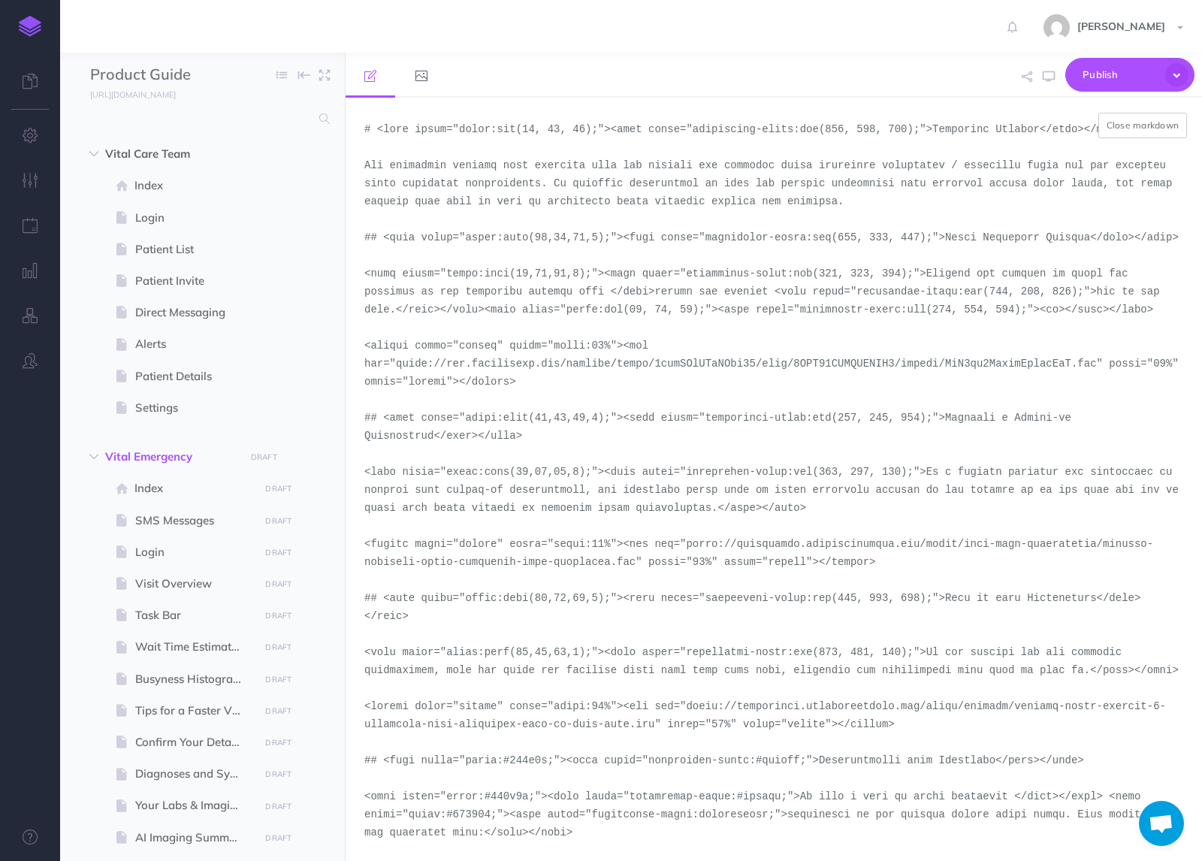
scroll to position [539, 0]
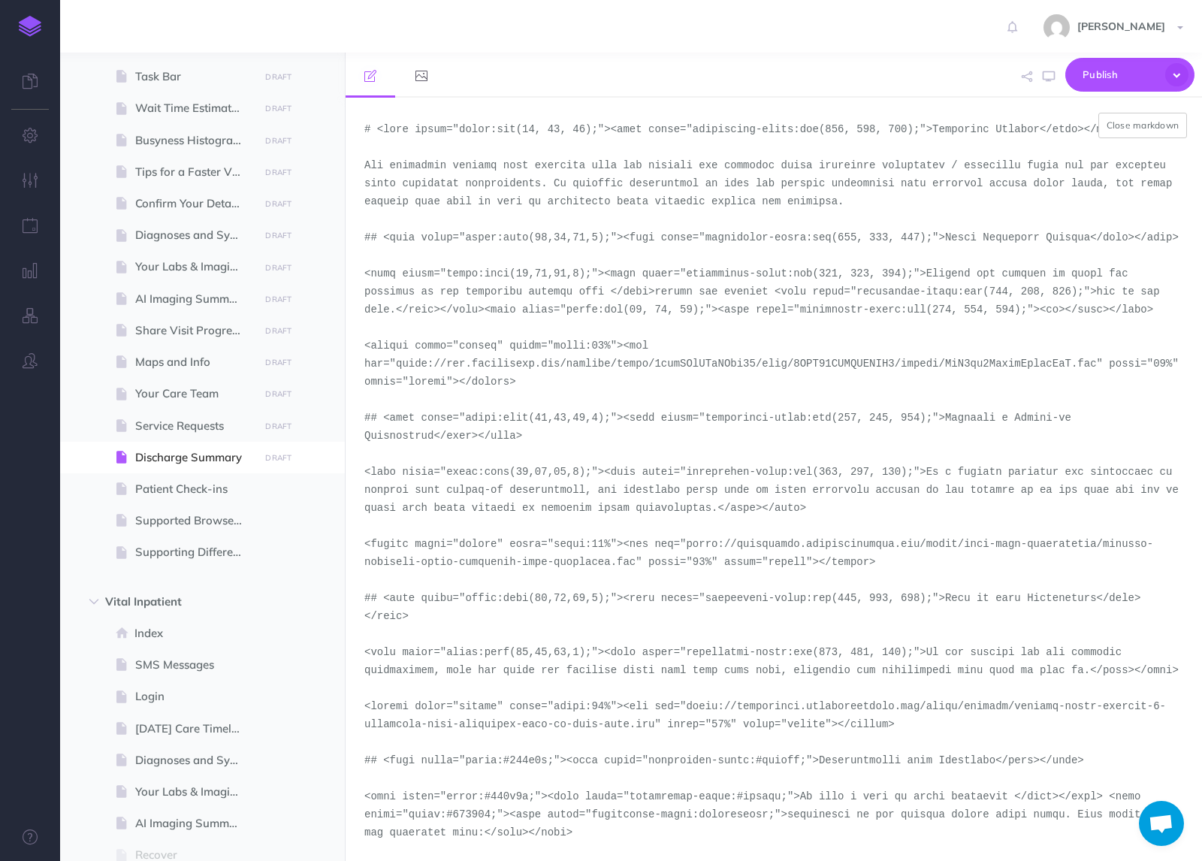
drag, startPoint x: 656, startPoint y: 726, endPoint x: 690, endPoint y: 707, distance: 38.7
click at [690, 707] on textarea at bounding box center [774, 479] width 857 height 763
paste textarea "demo-tool-screenshots/desktop-portrait-light"
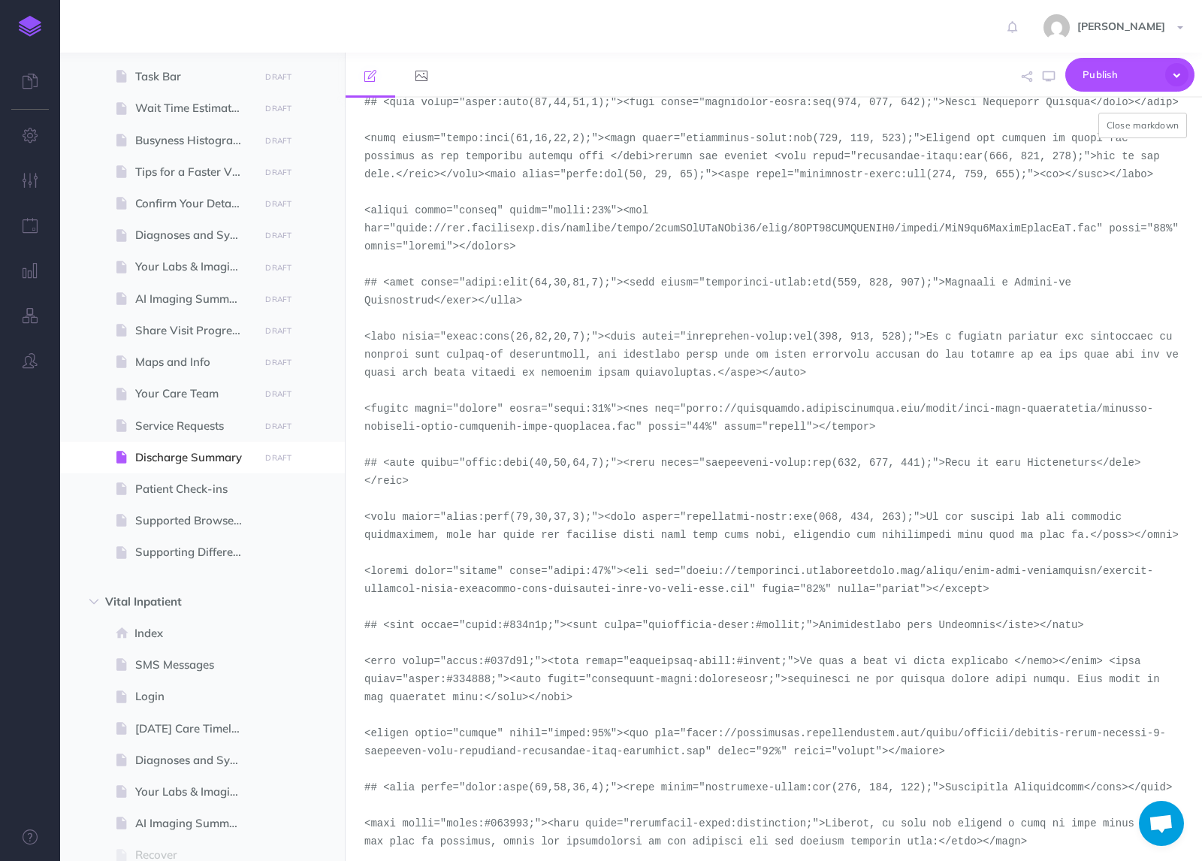
scroll to position [151, 0]
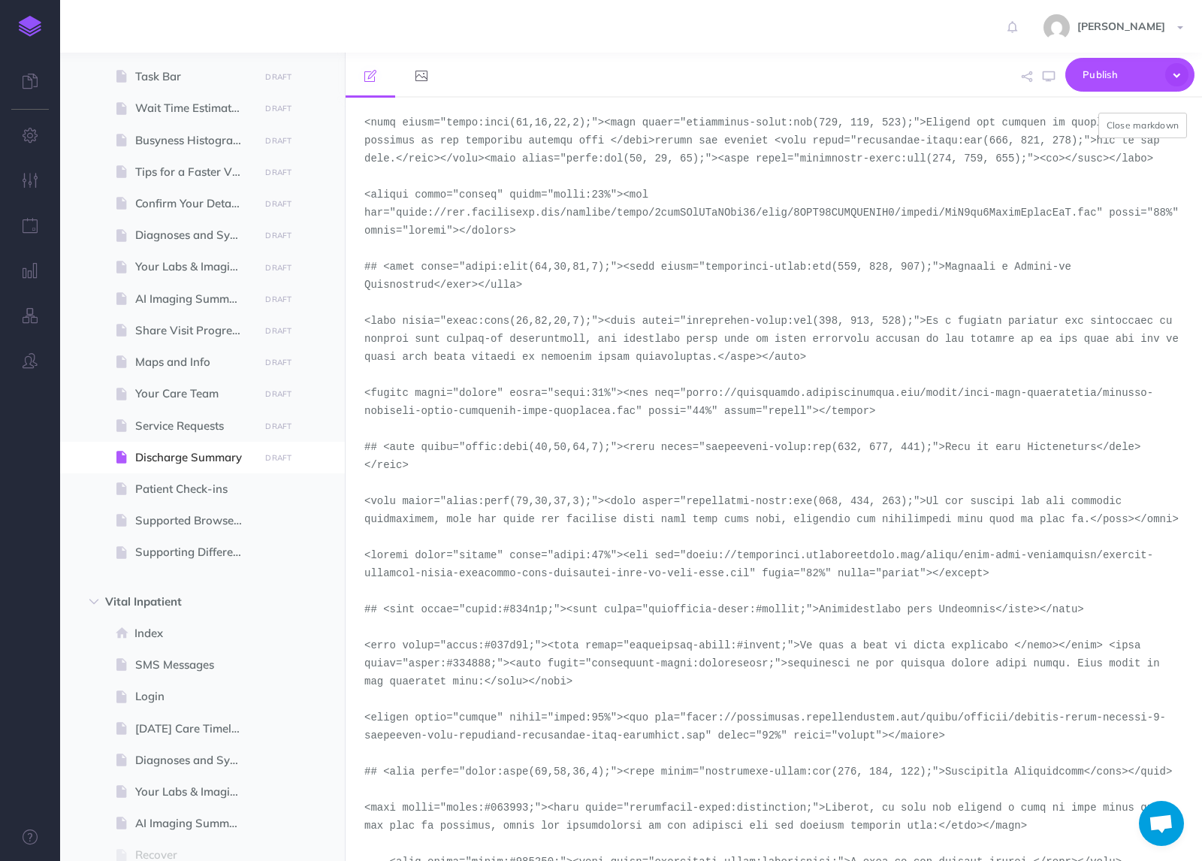
click at [701, 734] on textarea at bounding box center [774, 479] width 857 height 763
drag, startPoint x: 707, startPoint y: 736, endPoint x: 688, endPoint y: 720, distance: 25.6
click at [688, 720] on textarea at bounding box center [774, 479] width 857 height 763
paste textarea "demo-tool-screenshots/desktop-portrait-light"
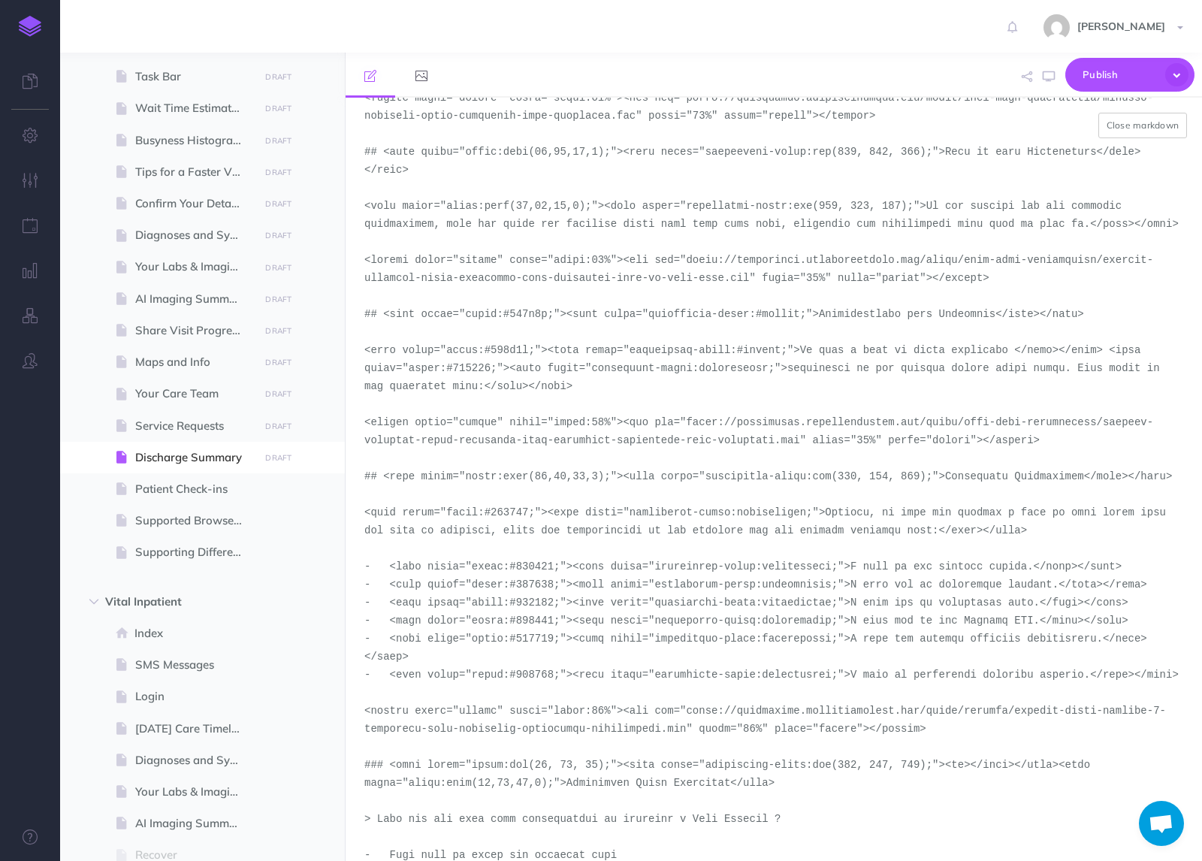
scroll to position [457, 0]
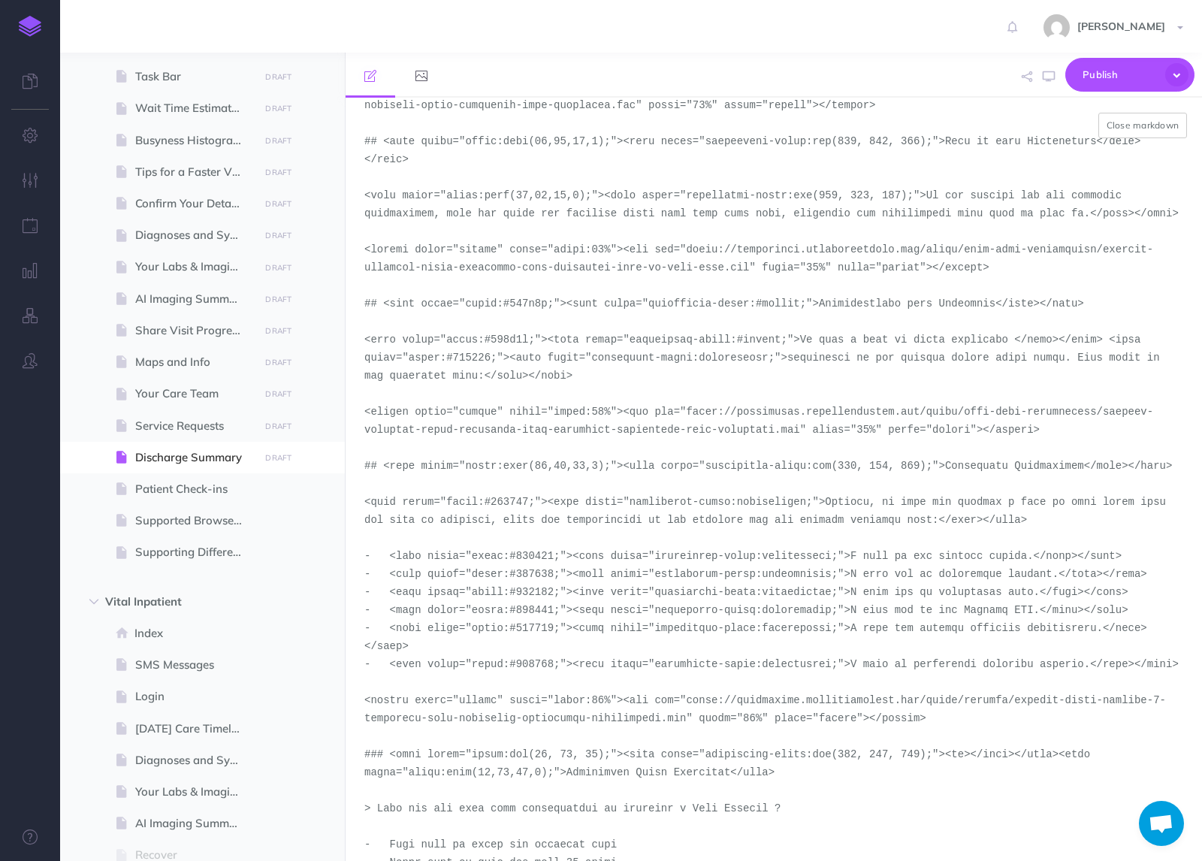
drag, startPoint x: 687, startPoint y: 721, endPoint x: 688, endPoint y: 703, distance: 17.3
click at [688, 703] on textarea at bounding box center [774, 479] width 857 height 763
paste textarea "demo-tool-screenshots/desktop-portrait-light"
type textarea "# <span style="color:rgb(23, 43, 77);"><span style="background-color:rgb(255, 2…"
click at [1142, 120] on button "Close markdown" at bounding box center [1143, 126] width 89 height 26
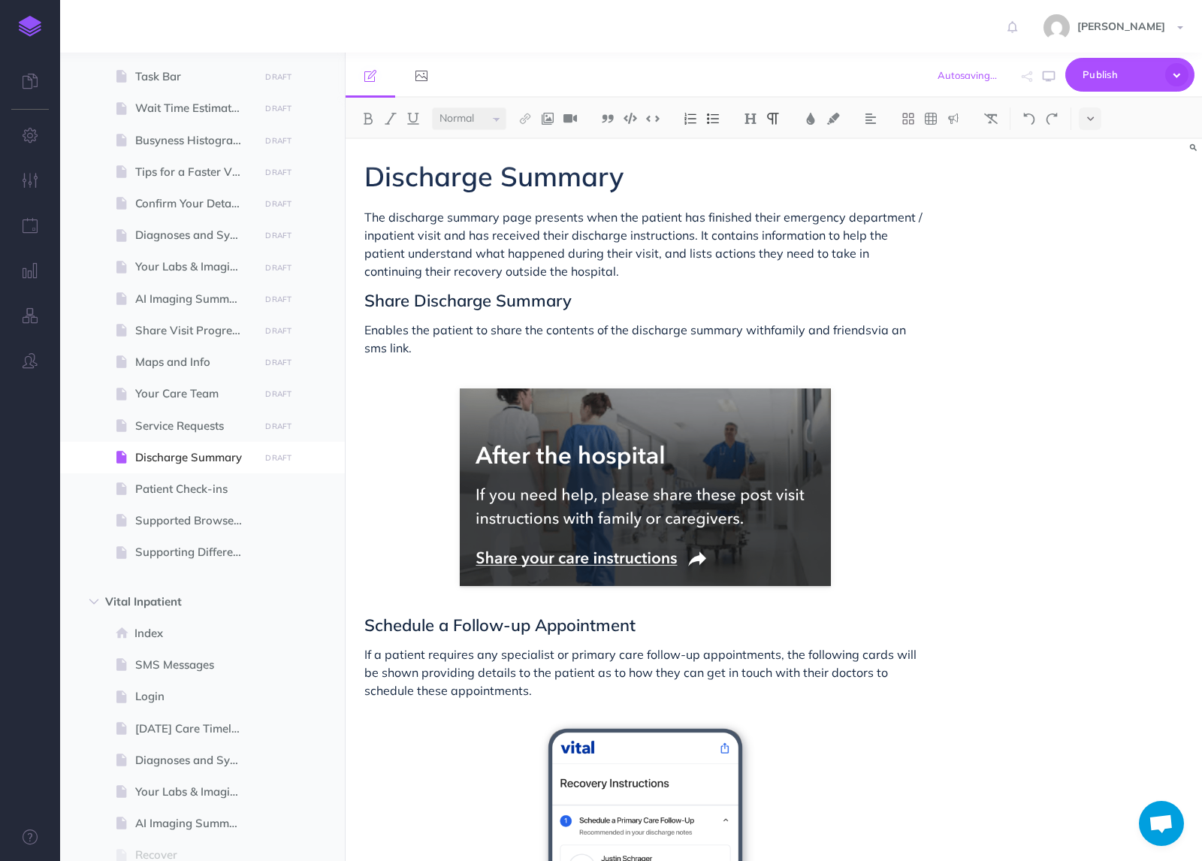
click at [1142, 120] on div "Small Normal Large H1 H2 H3 H4" at bounding box center [774, 118] width 857 height 41
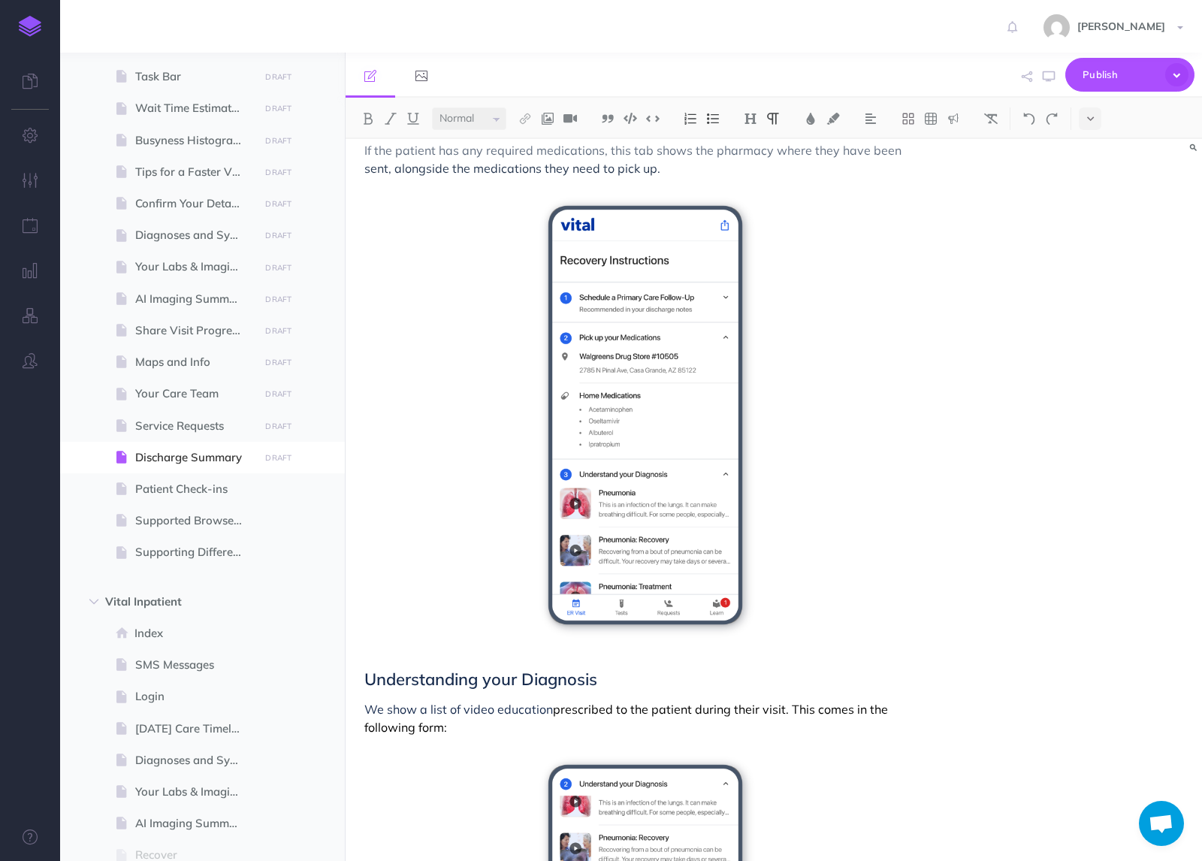
scroll to position [976, 0]
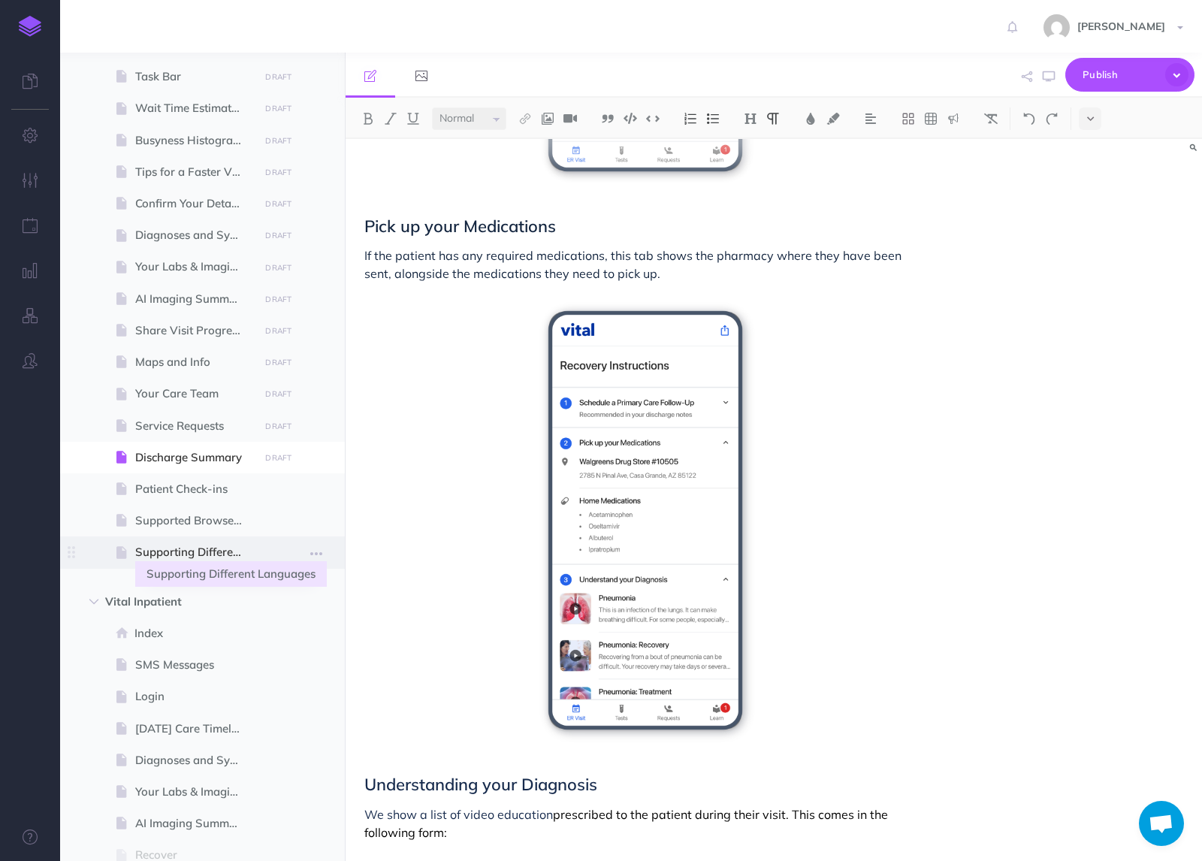
click at [175, 555] on span "Supporting Different Languages" at bounding box center [194, 552] width 119 height 18
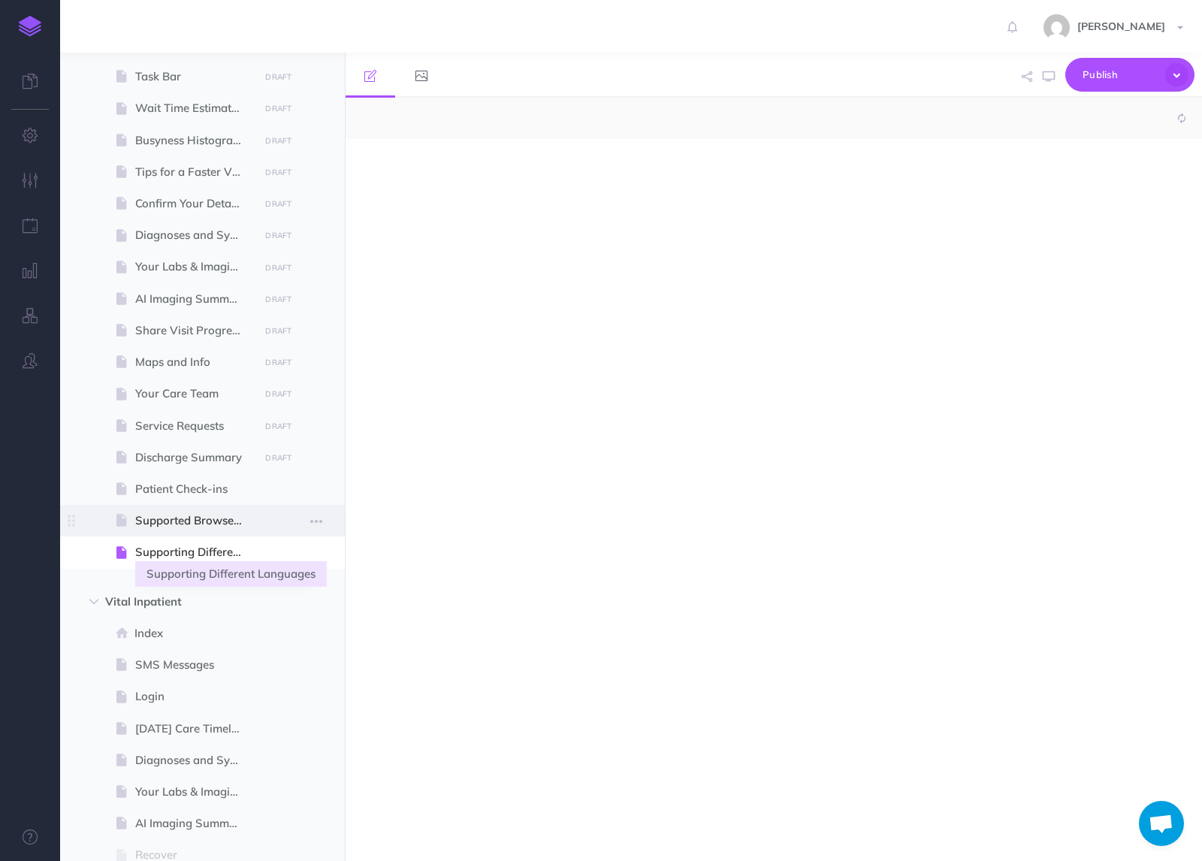
select select "null"
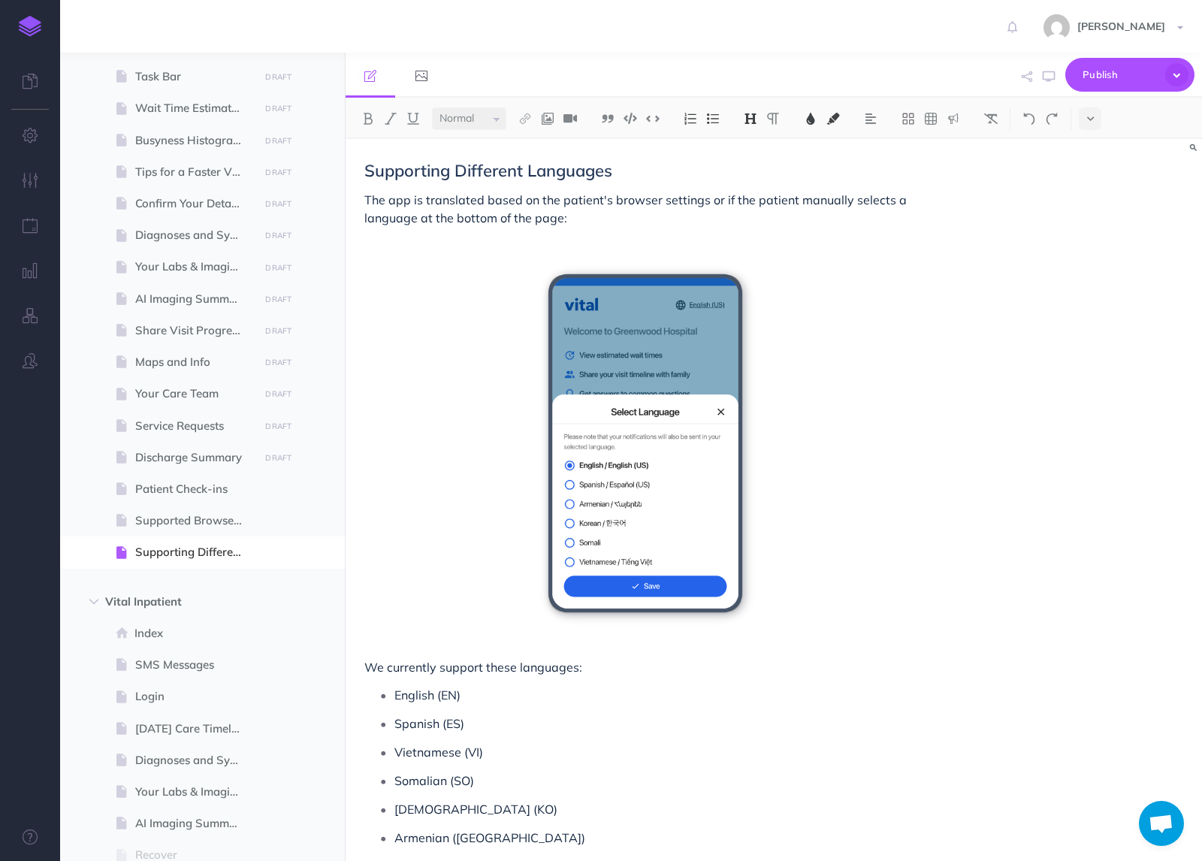
click at [1077, 114] on div at bounding box center [1086, 118] width 31 height 23
click at [1095, 122] on button at bounding box center [1090, 118] width 23 height 23
click at [1094, 254] on img at bounding box center [1091, 257] width 14 height 8
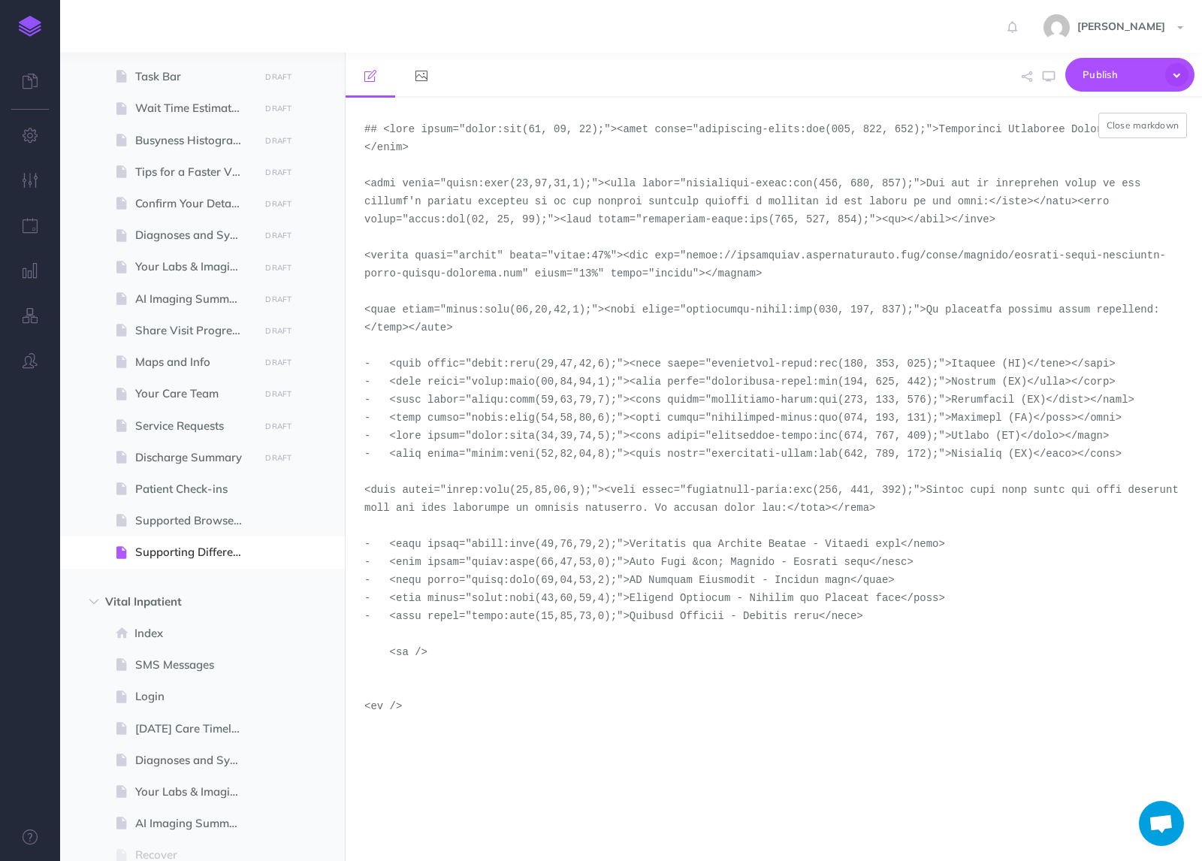
drag, startPoint x: 522, startPoint y: 275, endPoint x: 685, endPoint y: 251, distance: 164.1
click at [685, 251] on textarea at bounding box center [774, 479] width 857 height 763
paste textarea "demo-tool-screenshots/desktop-portrait"
type textarea "## <span style="color:rgb(23, 43, 77);"><span style="background-color:rgb(255, …"
click at [1138, 123] on button "Close markdown" at bounding box center [1143, 126] width 89 height 26
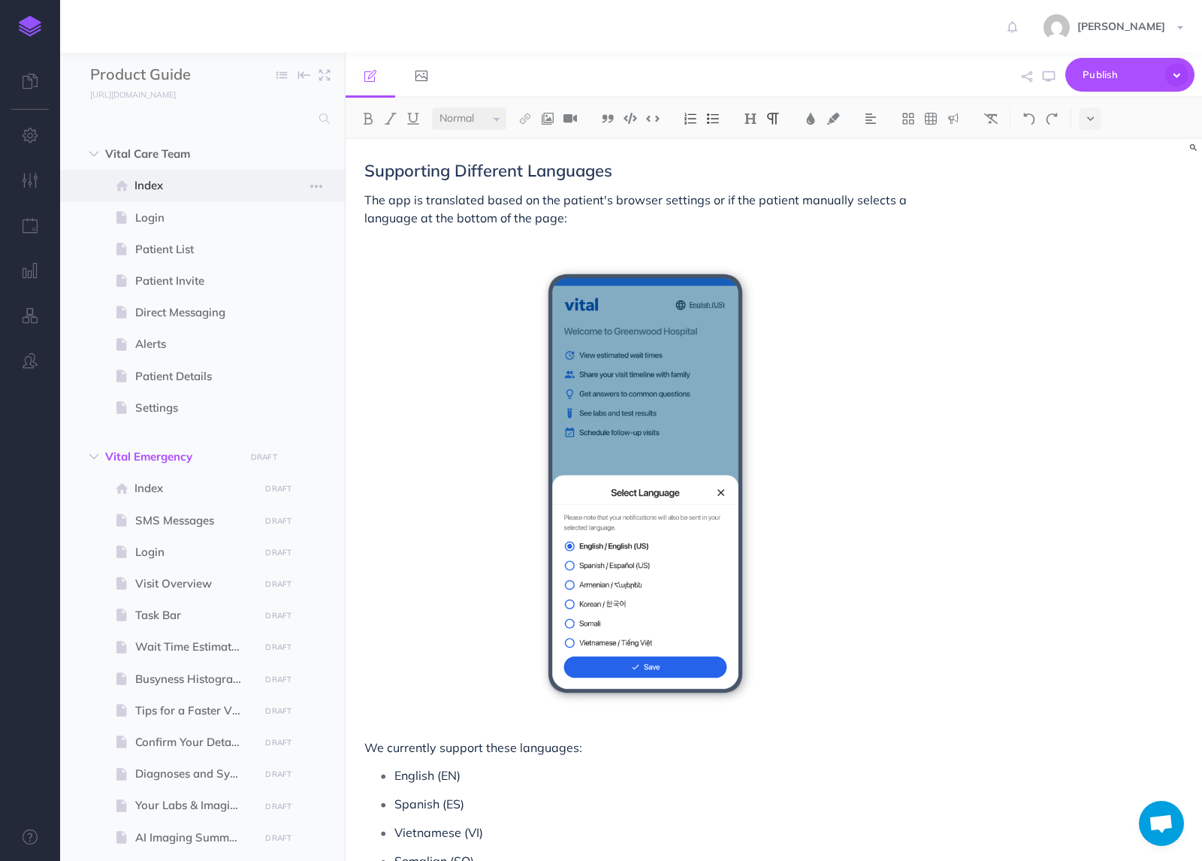
click at [162, 185] on span "Index" at bounding box center [194, 186] width 120 height 18
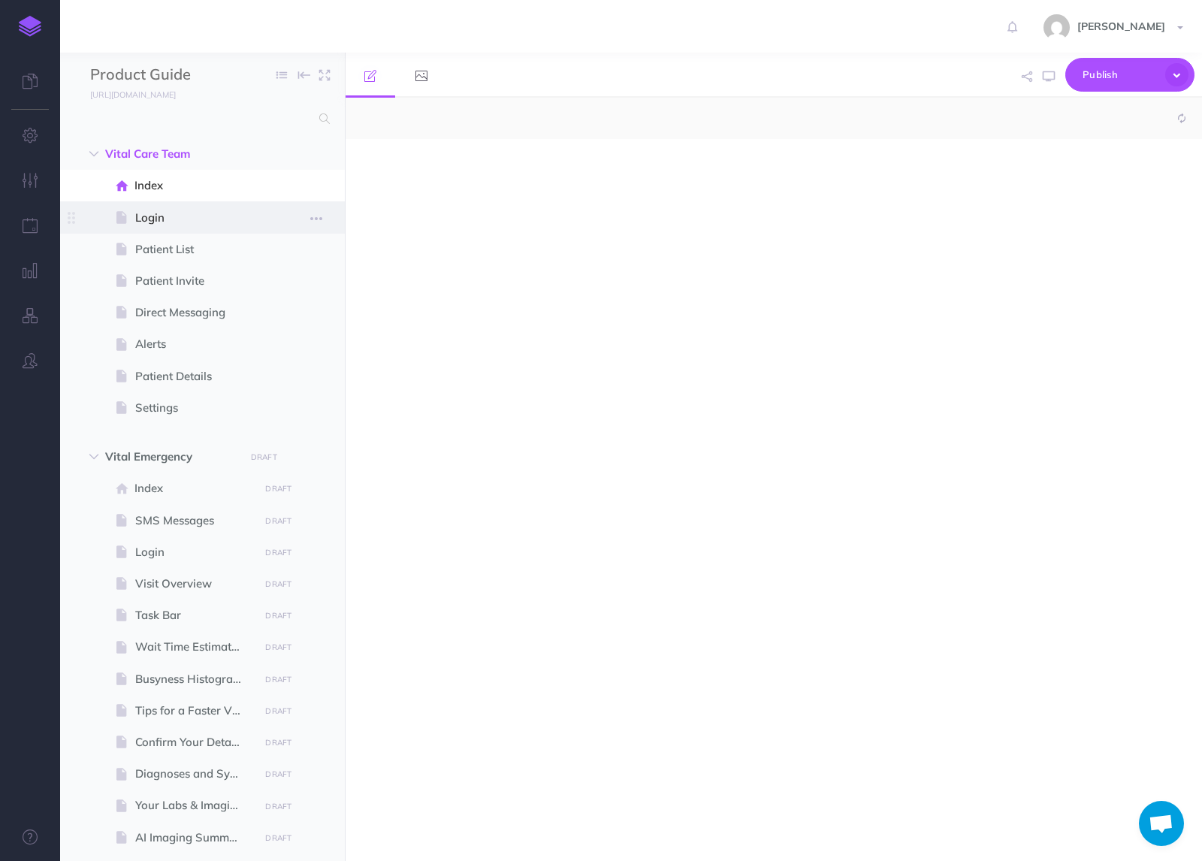
select select "null"
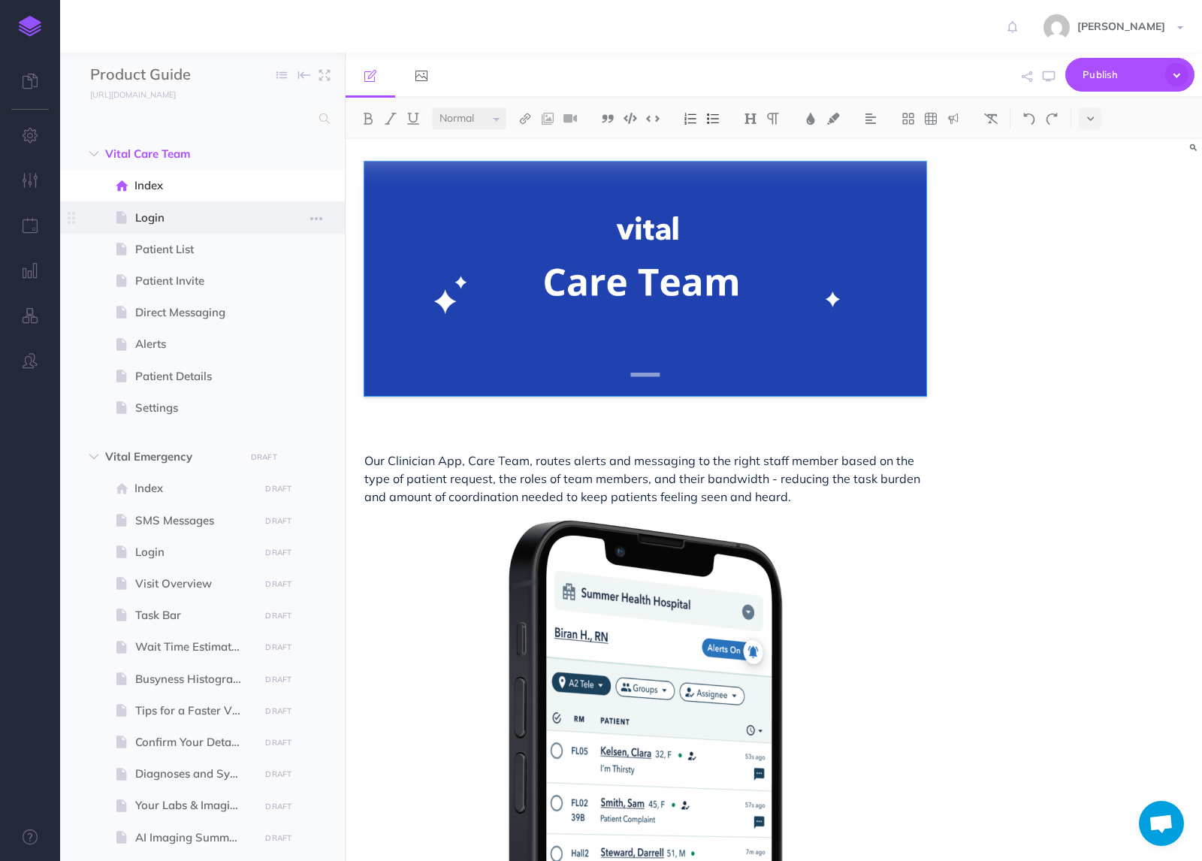
click at [157, 218] on span "Login" at bounding box center [194, 218] width 119 height 18
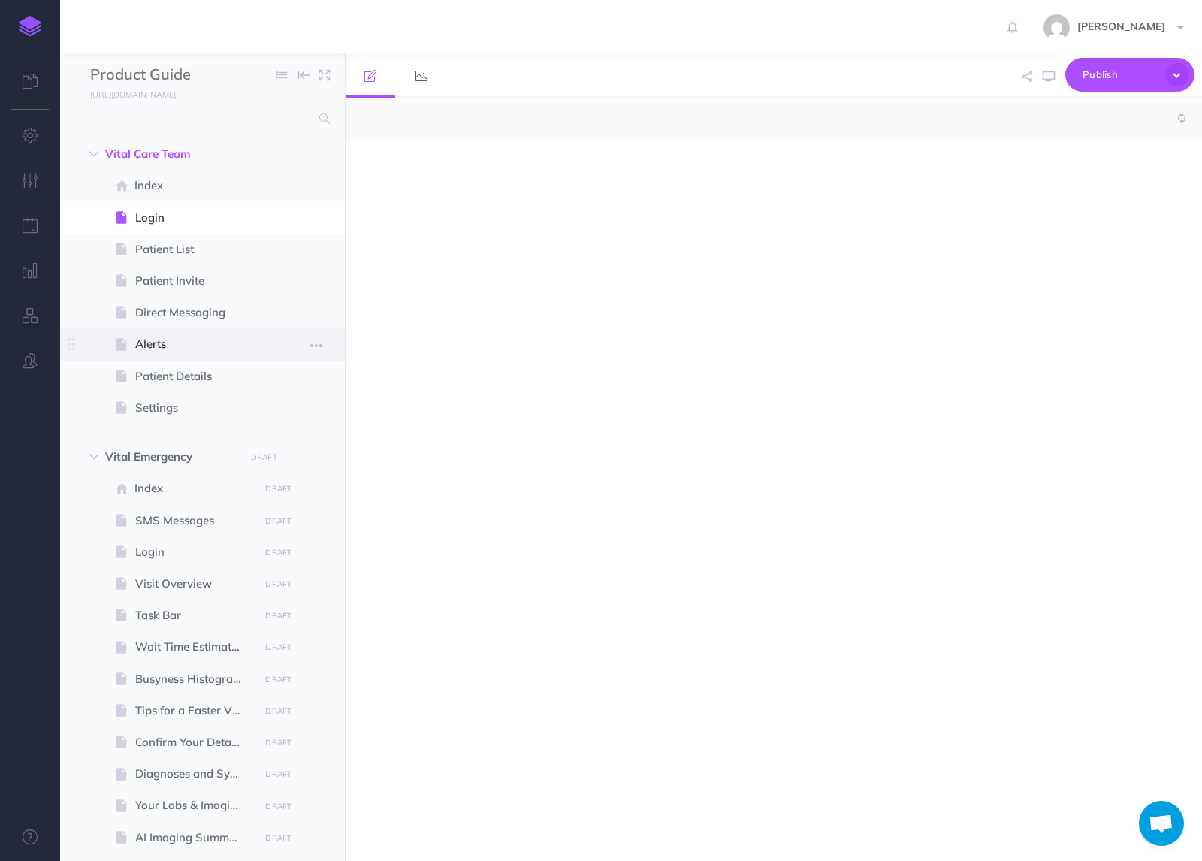
select select "null"
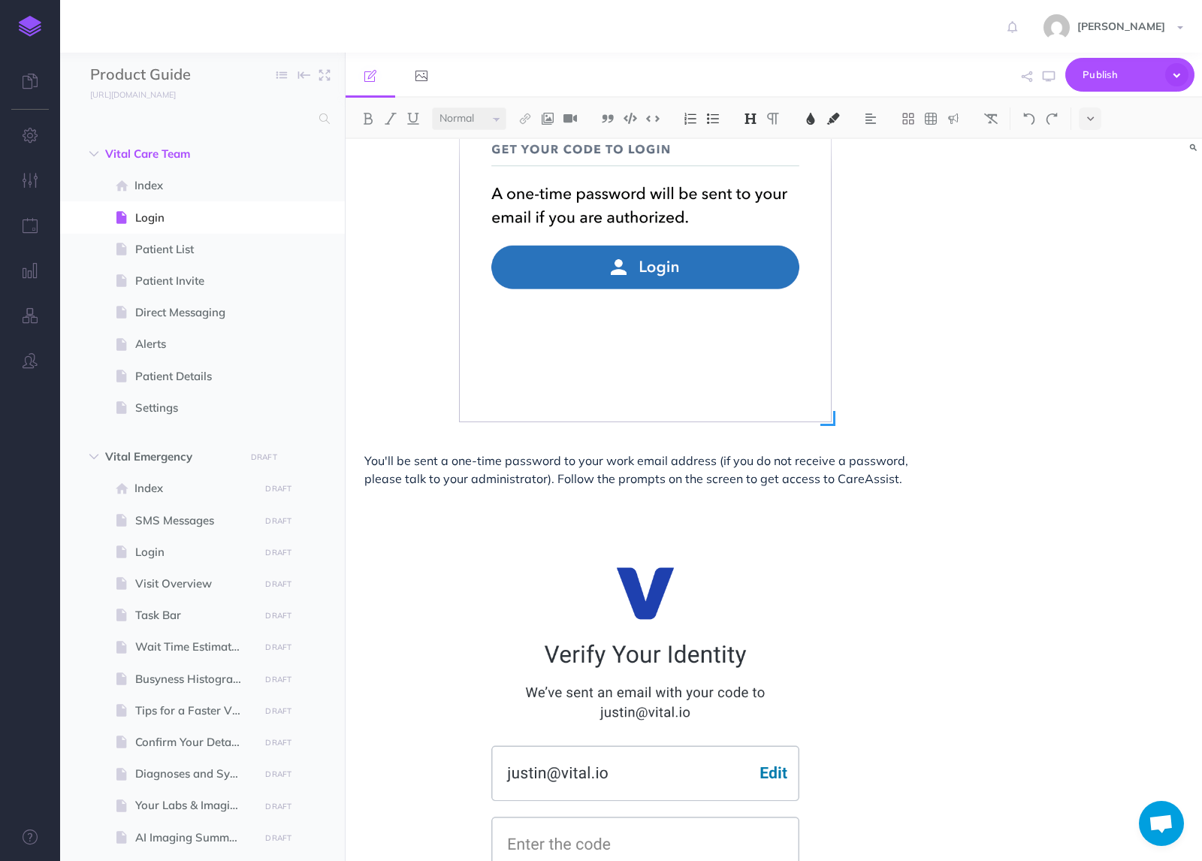
scroll to position [397, 0]
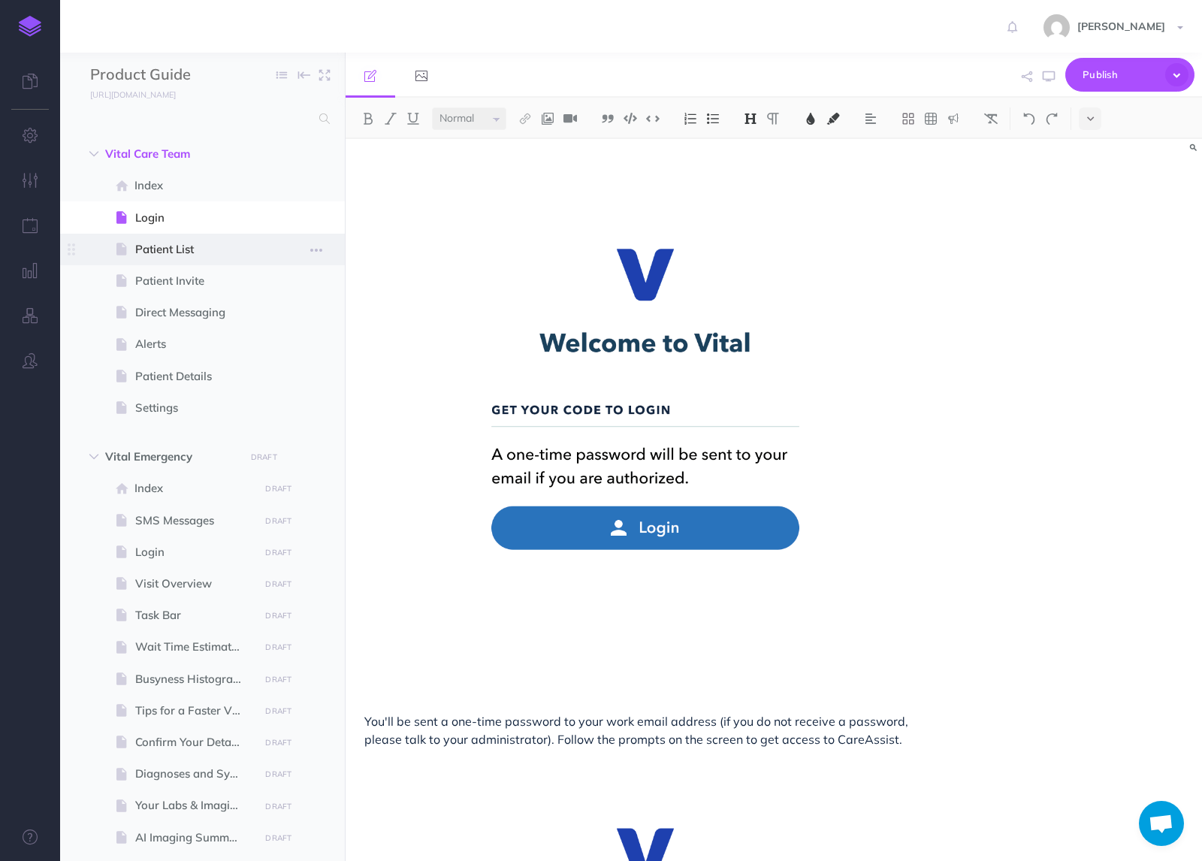
click at [165, 248] on span "Patient List" at bounding box center [194, 249] width 119 height 18
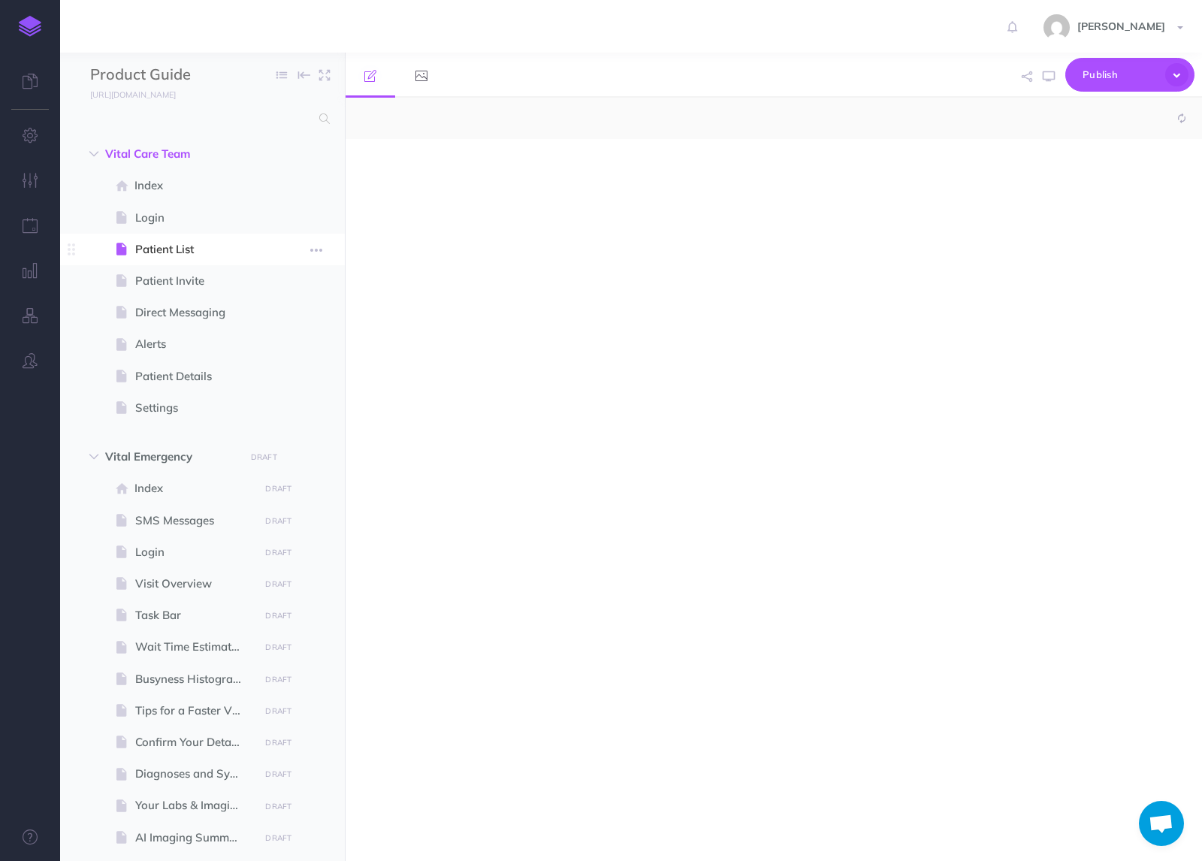
select select "null"
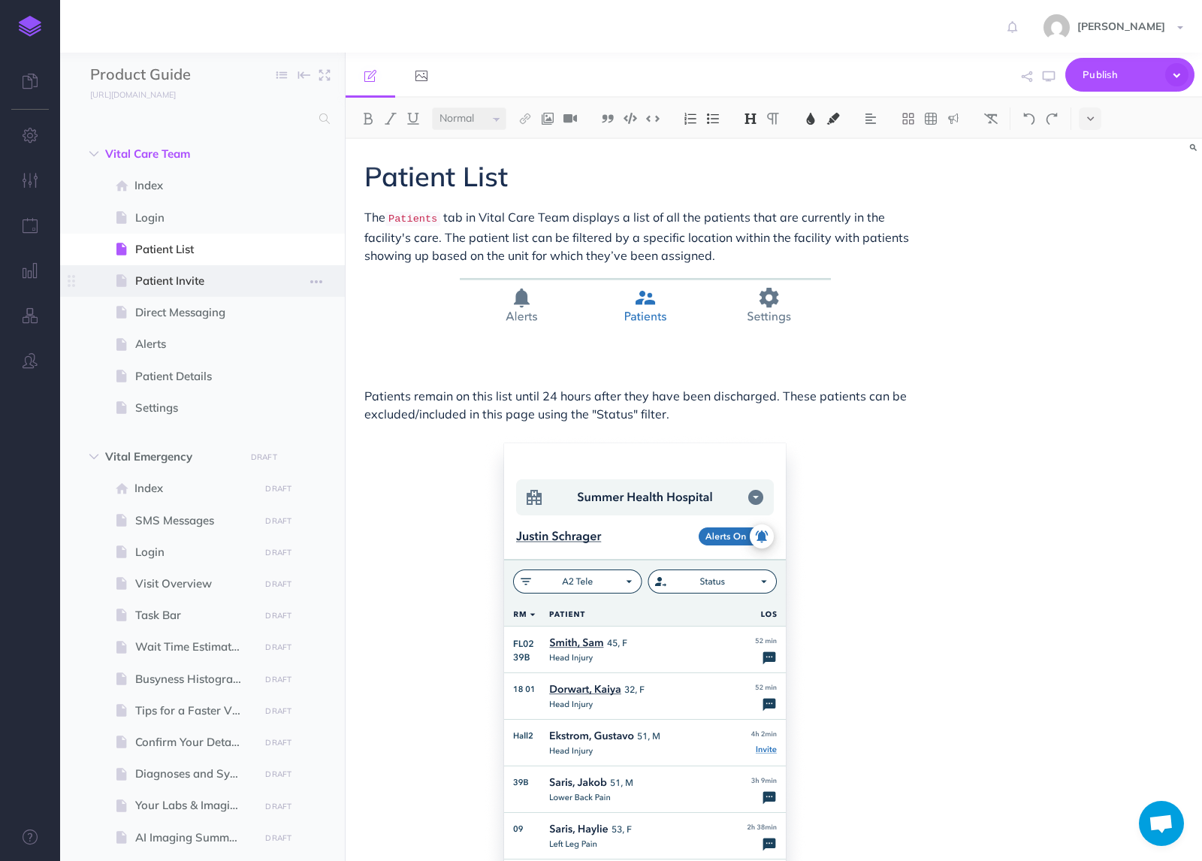
click at [167, 292] on span at bounding box center [202, 281] width 285 height 32
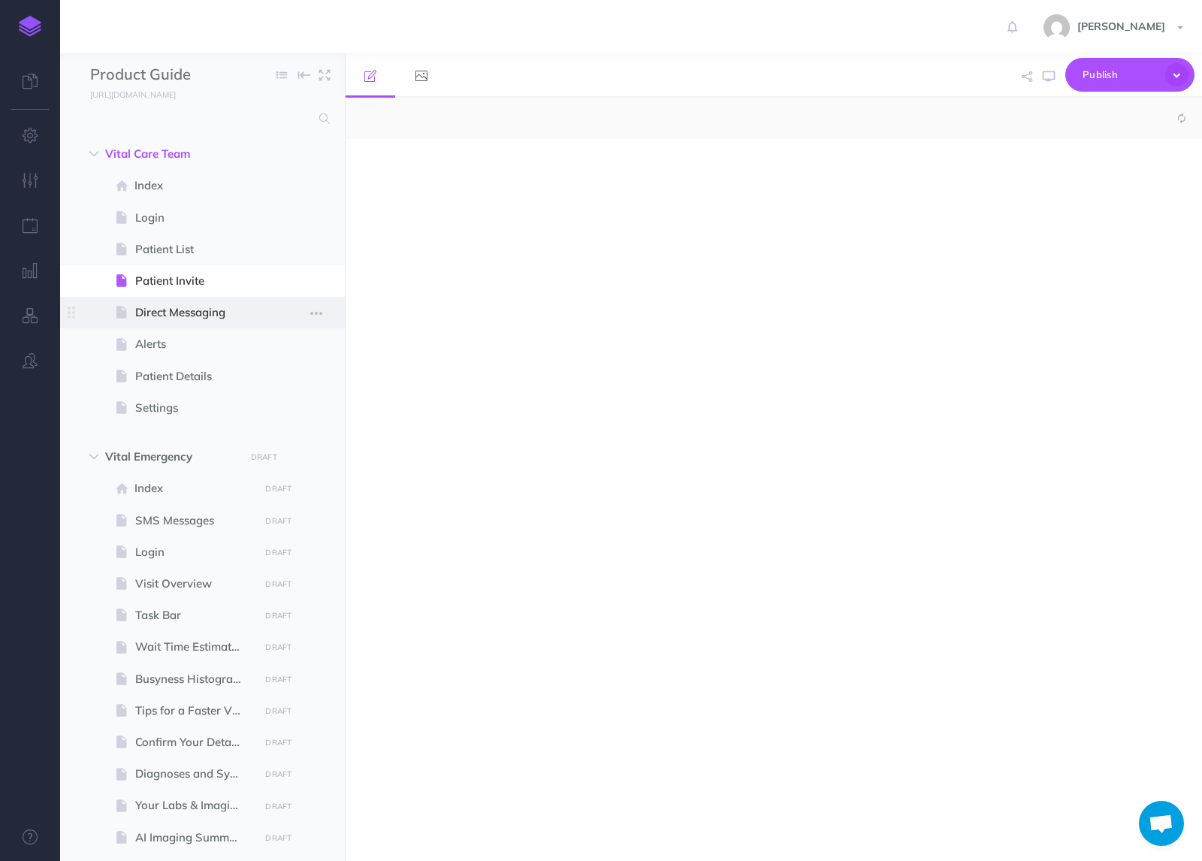
select select "null"
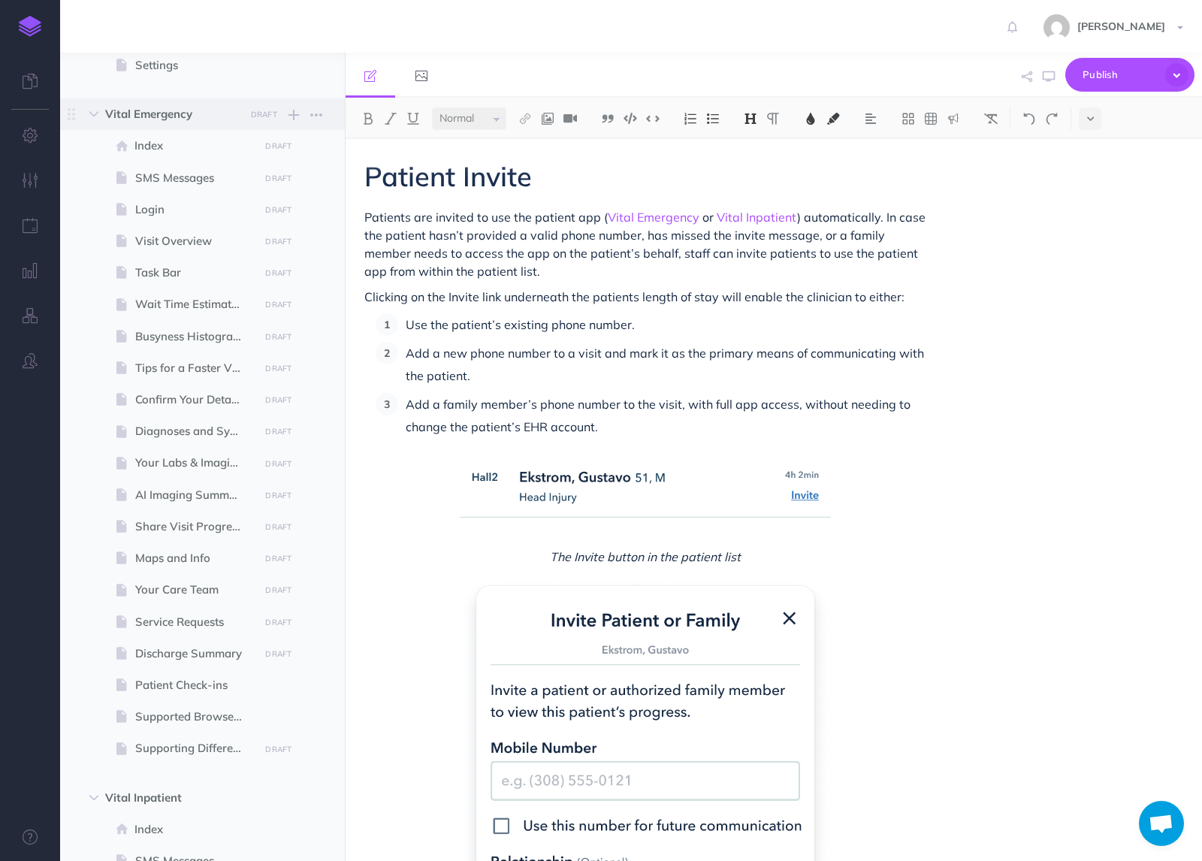
scroll to position [684, 0]
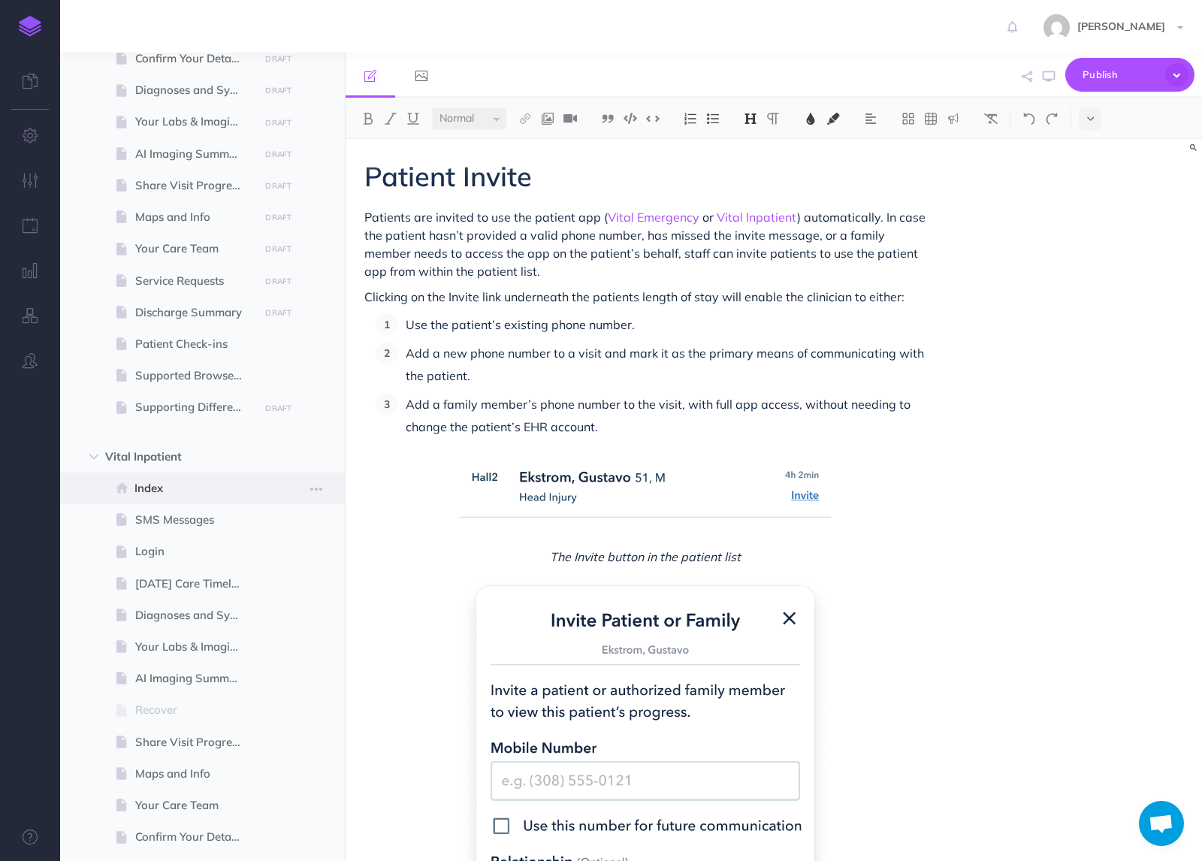
click at [180, 489] on span "Index" at bounding box center [194, 488] width 120 height 18
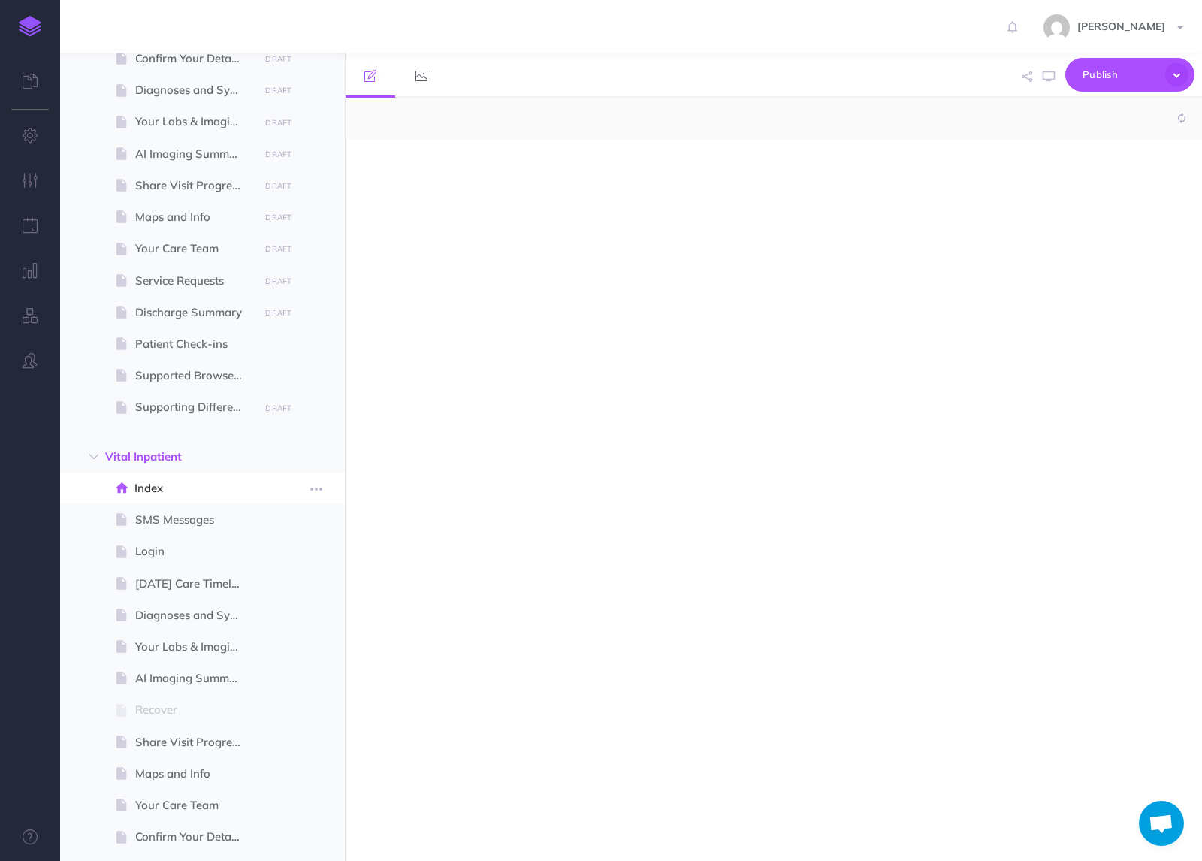
select select "null"
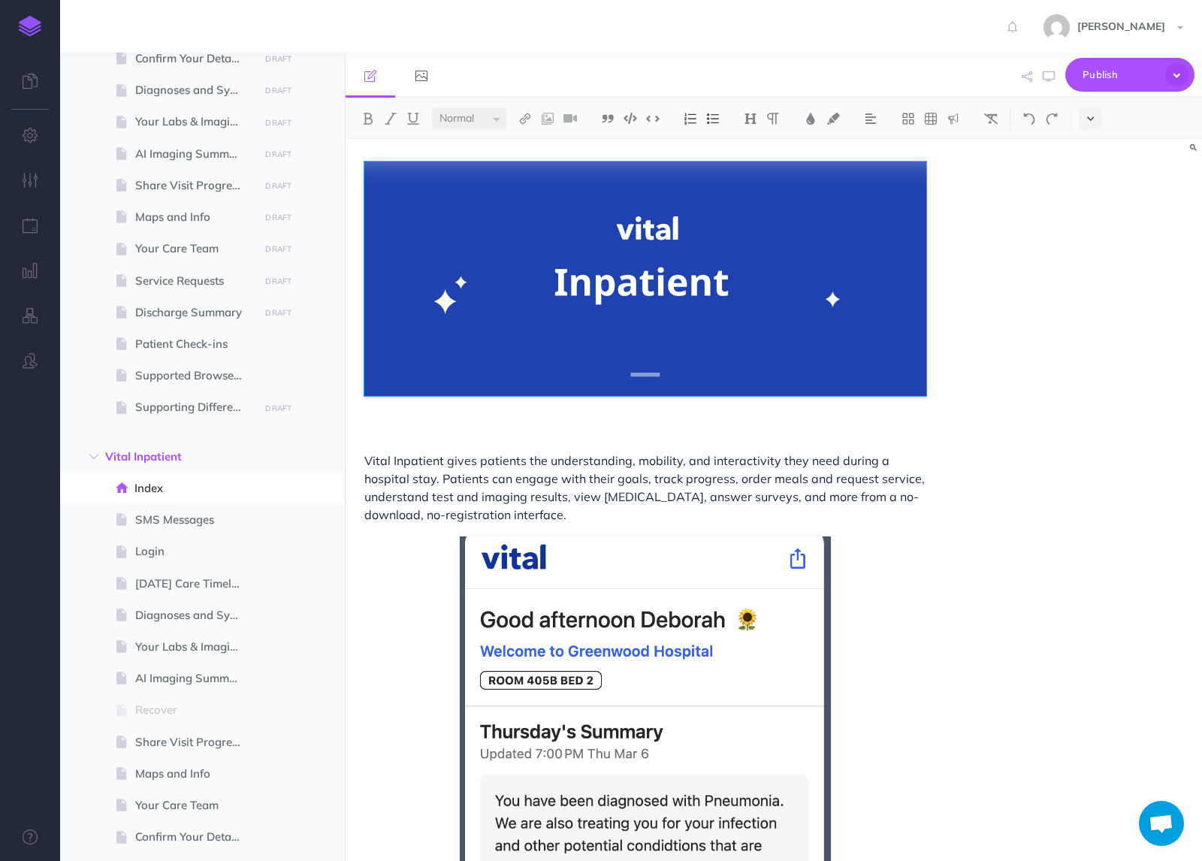
click at [1096, 120] on button at bounding box center [1090, 118] width 23 height 23
click at [1092, 256] on img at bounding box center [1091, 257] width 14 height 8
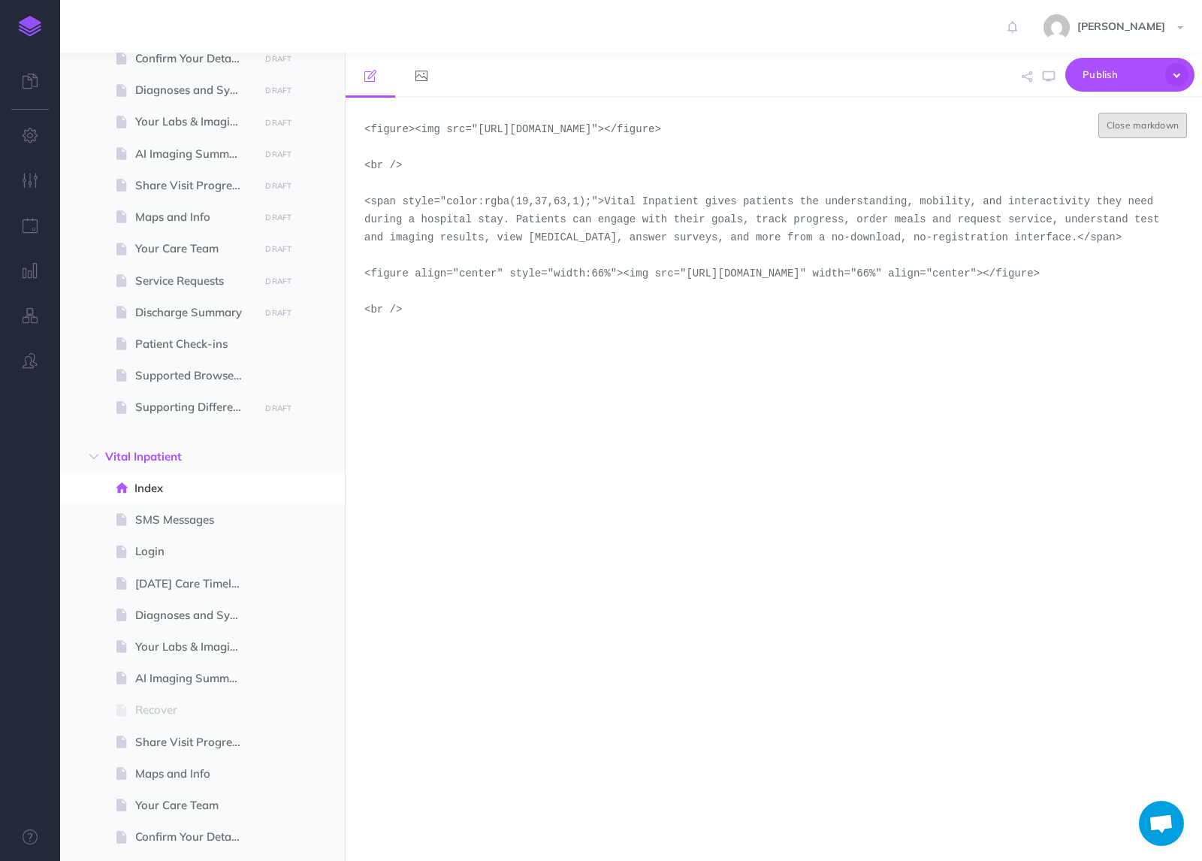
click at [1144, 130] on button "Close markdown" at bounding box center [1143, 126] width 89 height 26
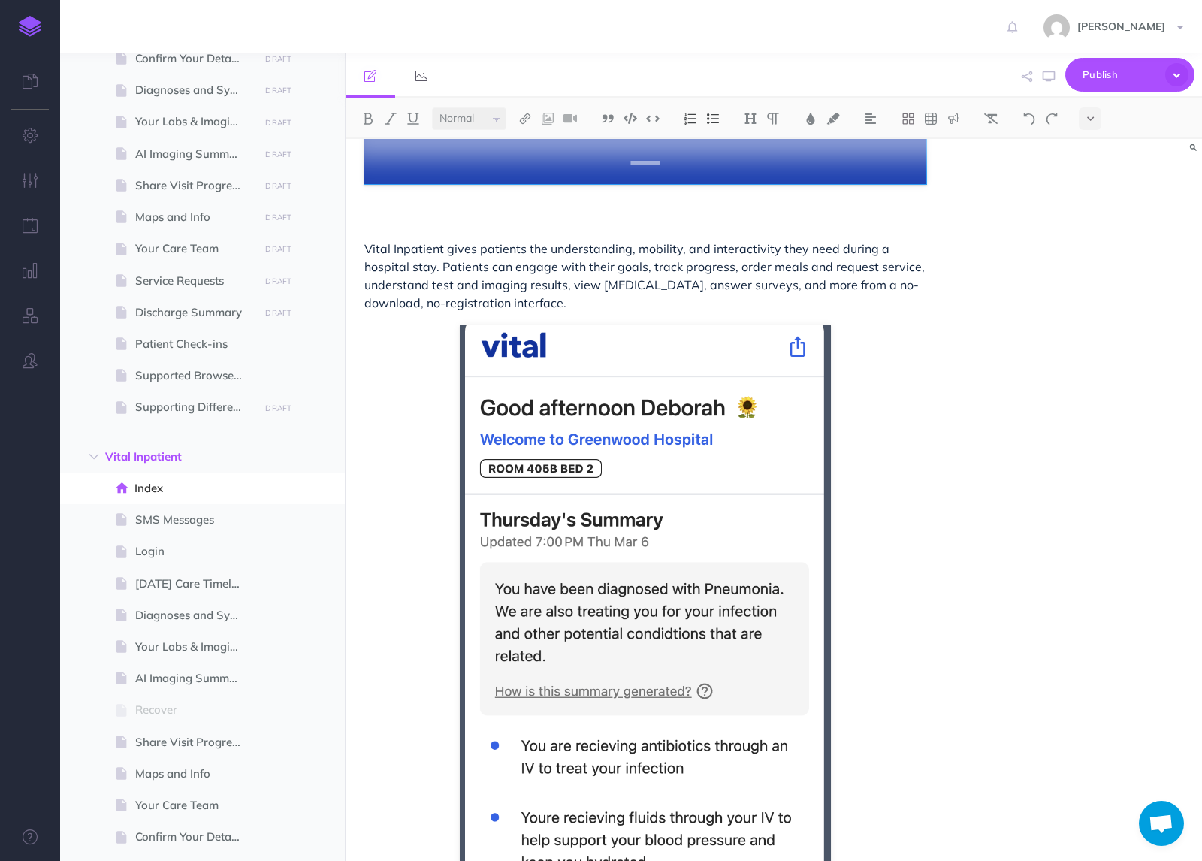
scroll to position [1, 0]
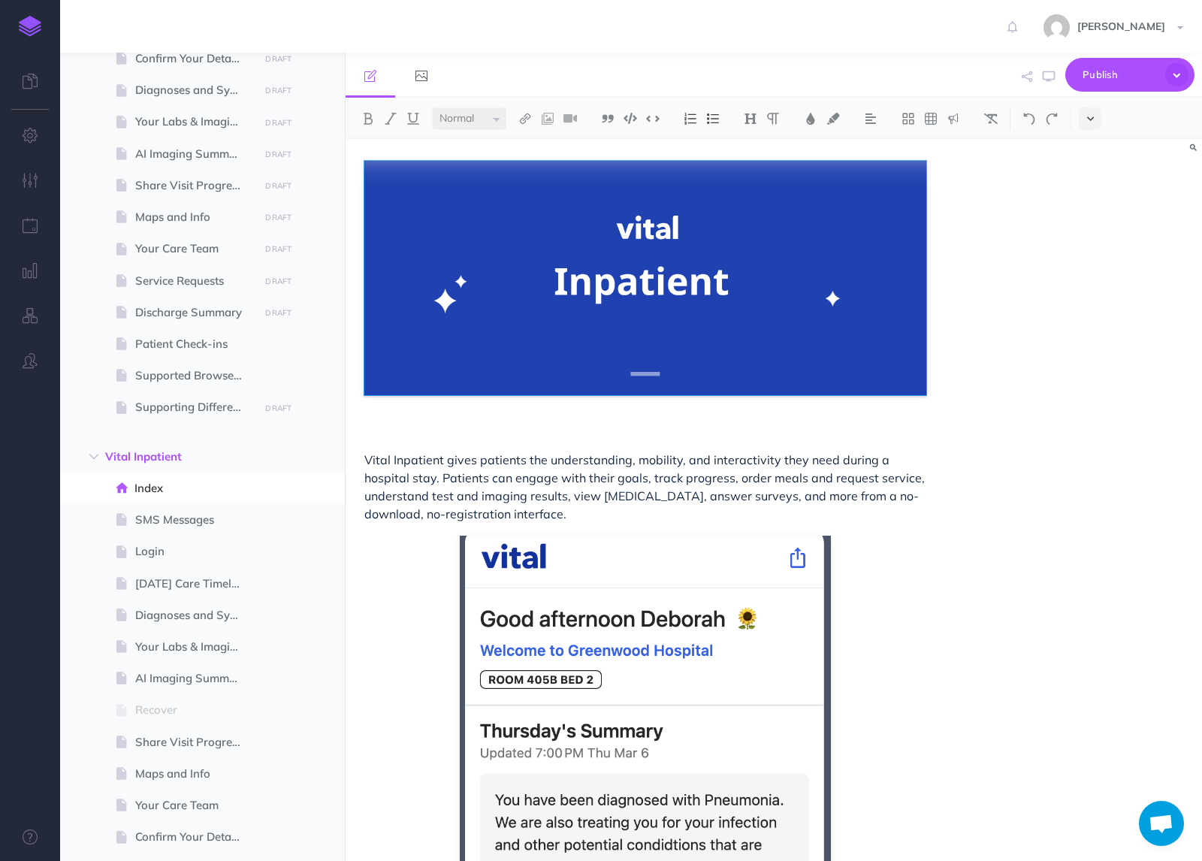
click at [1086, 123] on button at bounding box center [1090, 118] width 23 height 23
click at [1087, 261] on img at bounding box center [1091, 257] width 14 height 8
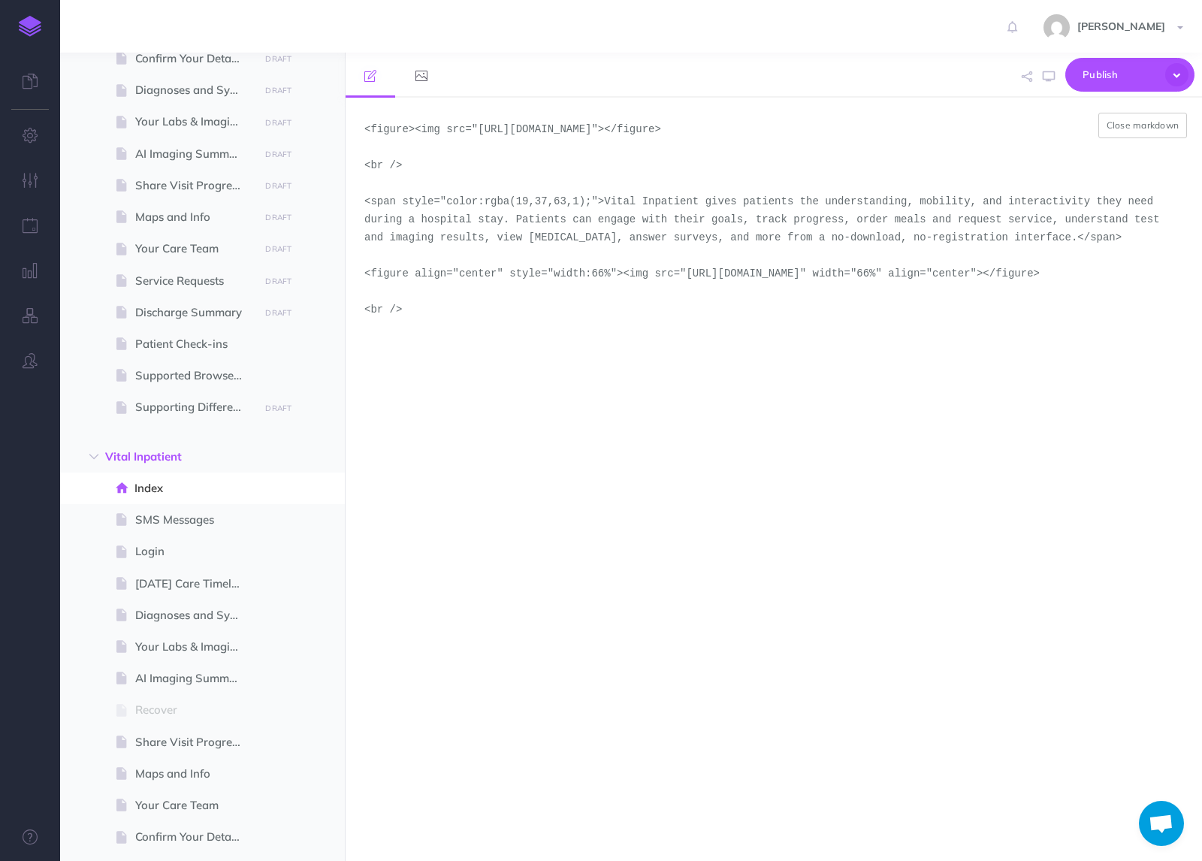
click at [1095, 312] on textarea "<figure><img src="[URL][DOMAIN_NAME]"></figure> <br /> <span style="color:rgba(…" at bounding box center [774, 479] width 857 height 763
drag, startPoint x: 1097, startPoint y: 312, endPoint x: 395, endPoint y: 309, distance: 701.8
click at [395, 309] on textarea "<figure><img src="[URL][DOMAIN_NAME]"></figure> <br /> <span style="color:rgba(…" at bounding box center [774, 479] width 857 height 763
paste textarea "[DOMAIN_NAME][URL]"
type textarea "<figure><img src="[URL][DOMAIN_NAME]"></figure> <br /> <span style="color:rgba(…"
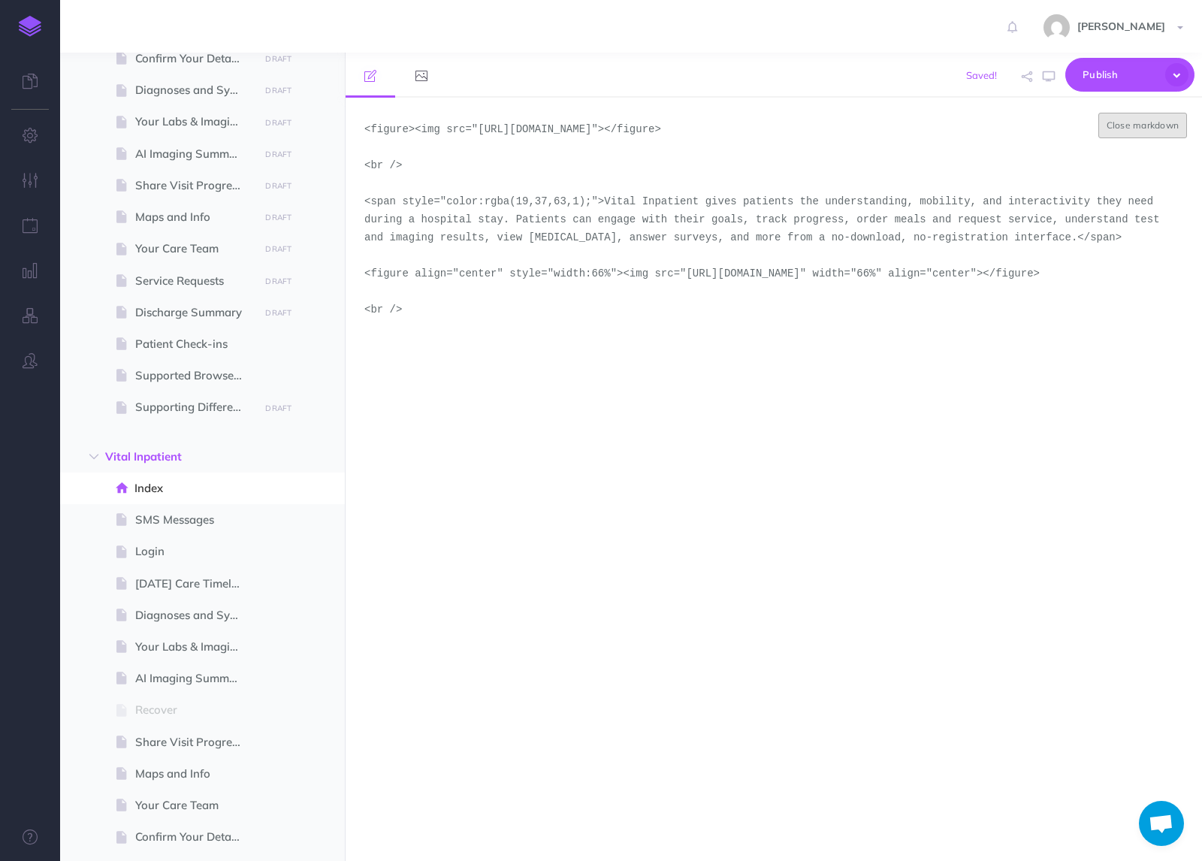
click at [1133, 128] on button "Close markdown" at bounding box center [1143, 126] width 89 height 26
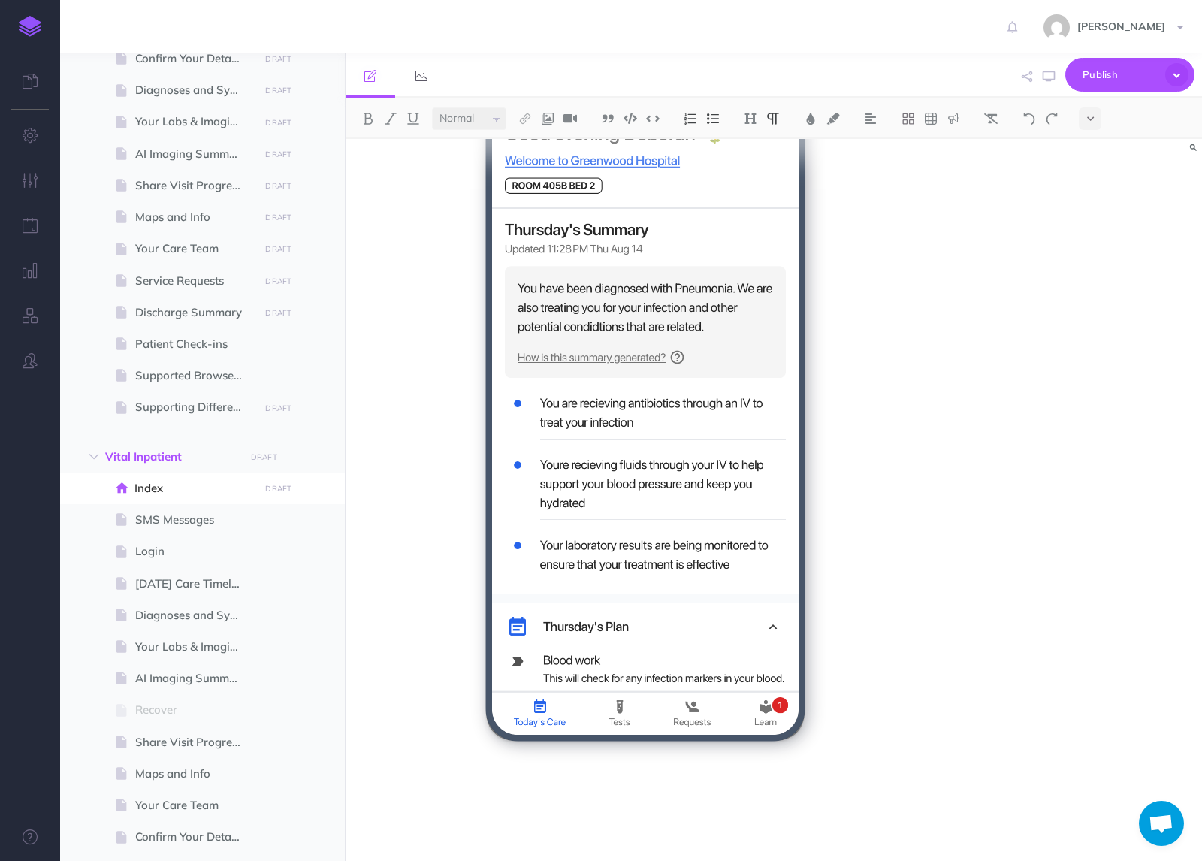
scroll to position [531, 0]
click at [169, 518] on span "SMS Messages" at bounding box center [194, 520] width 119 height 18
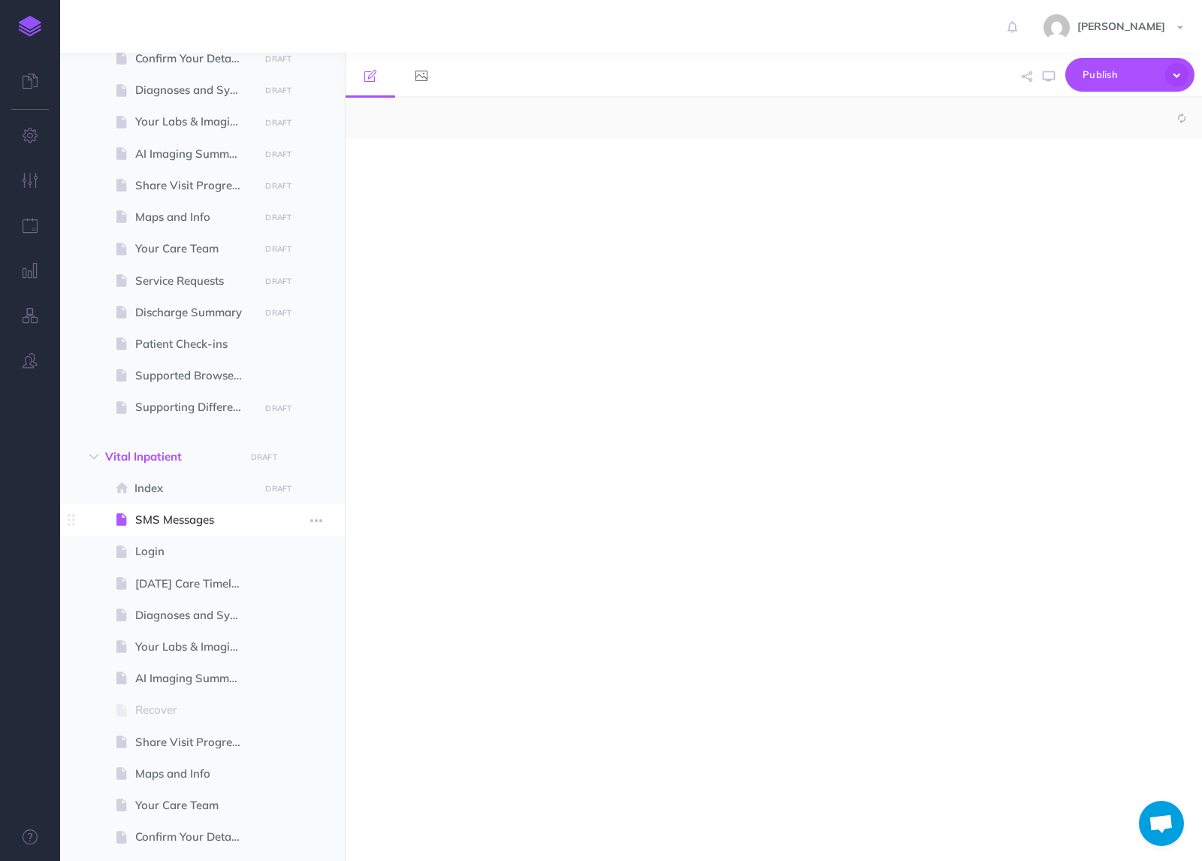
select select "null"
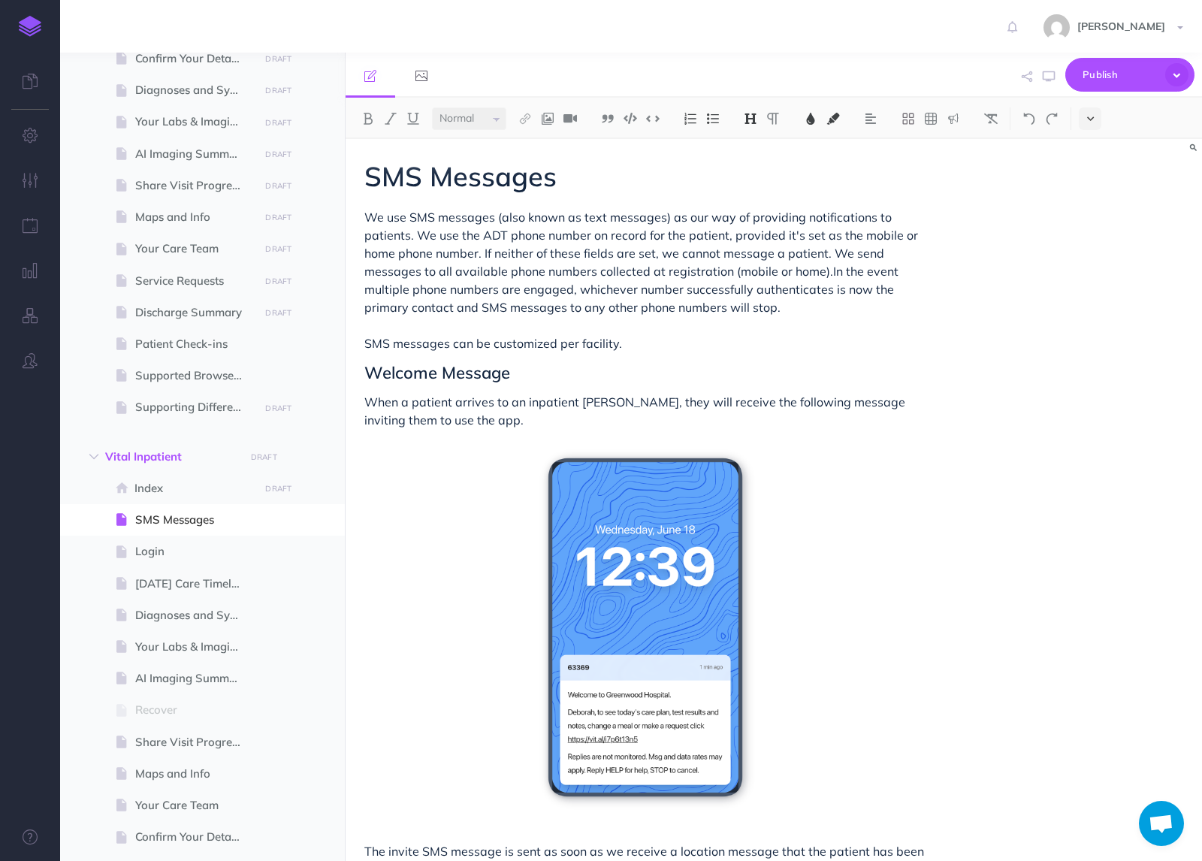
click at [1098, 128] on button at bounding box center [1090, 118] width 23 height 23
click at [1087, 261] on img at bounding box center [1091, 257] width 14 height 8
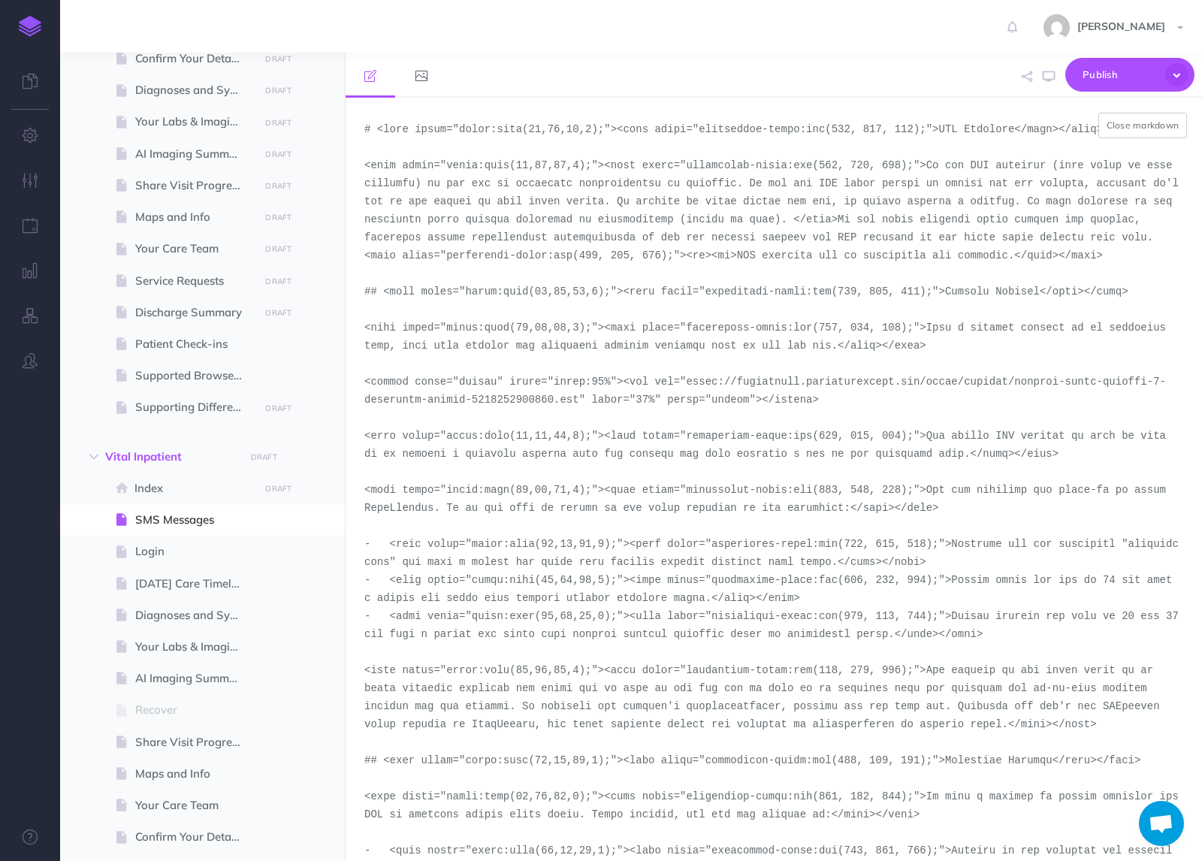
drag, startPoint x: 694, startPoint y: 382, endPoint x: 581, endPoint y: 401, distance: 114.3
click at [581, 401] on textarea at bounding box center [774, 479] width 857 height 763
click at [690, 379] on textarea at bounding box center [774, 479] width 857 height 763
drag, startPoint x: 690, startPoint y: 379, endPoint x: 579, endPoint y: 404, distance: 113.4
click at [579, 404] on textarea at bounding box center [774, 479] width 857 height 763
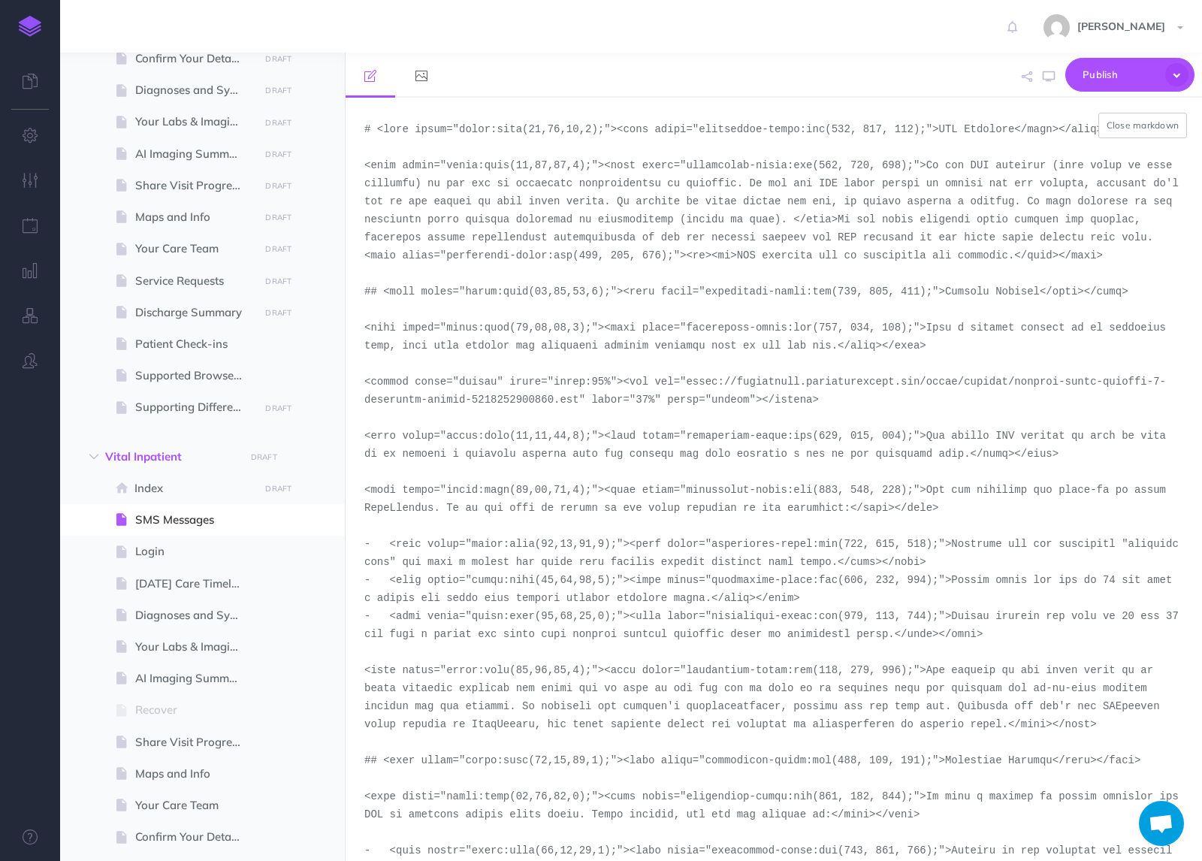
paste textarea "demo-tool-screenshots/desktop-portrait-light-inpatient-invite"
type textarea "# <span style="color:rgba(19,37,63,1);"><span style="background-color:rgb(255, …"
click at [1138, 129] on button "Close markdown" at bounding box center [1143, 126] width 89 height 26
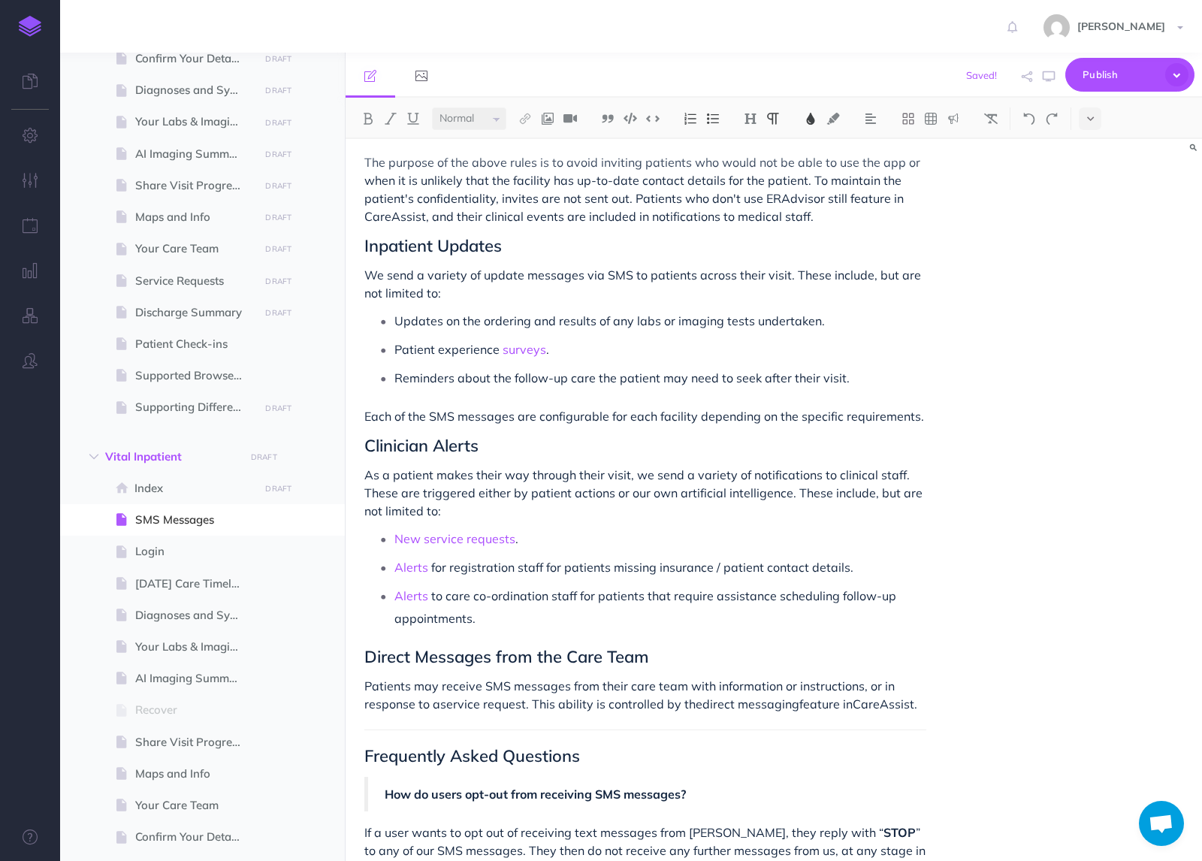
scroll to position [1200, 0]
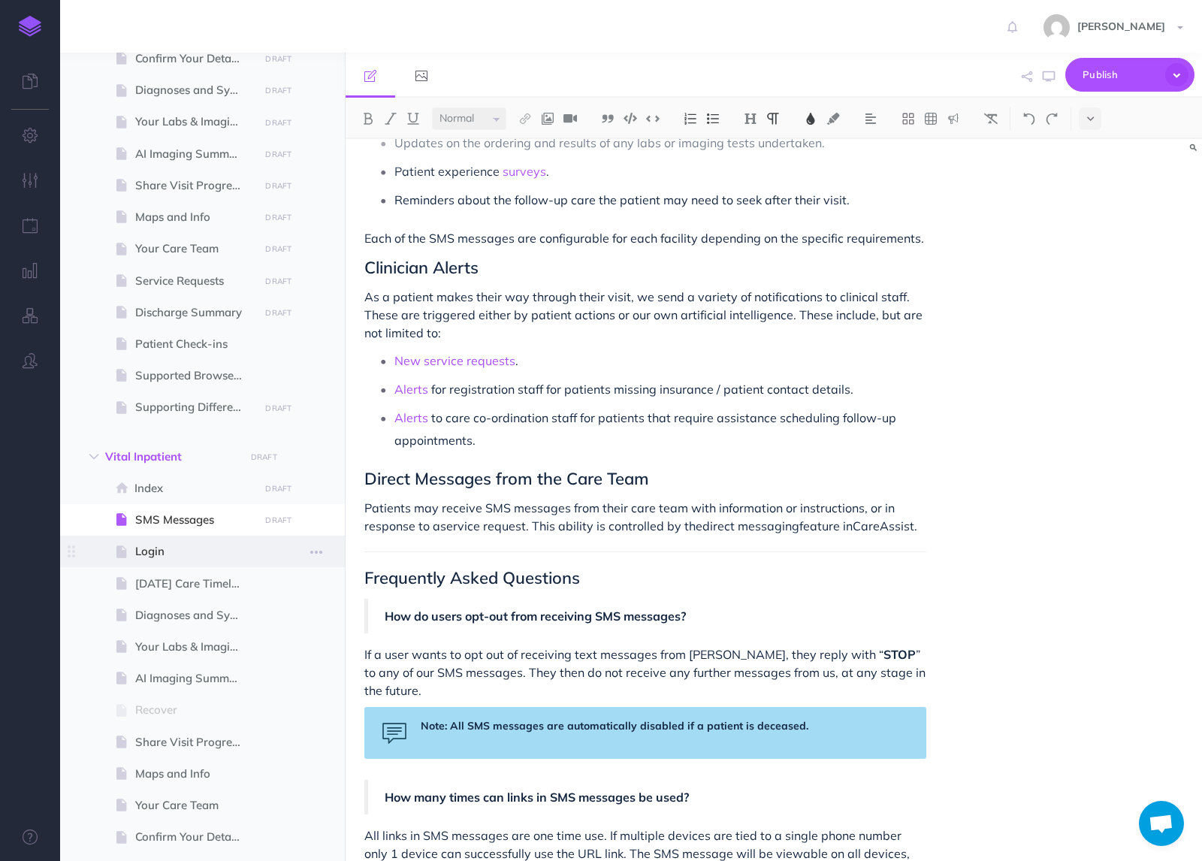
click at [160, 548] on span "Login" at bounding box center [194, 552] width 119 height 18
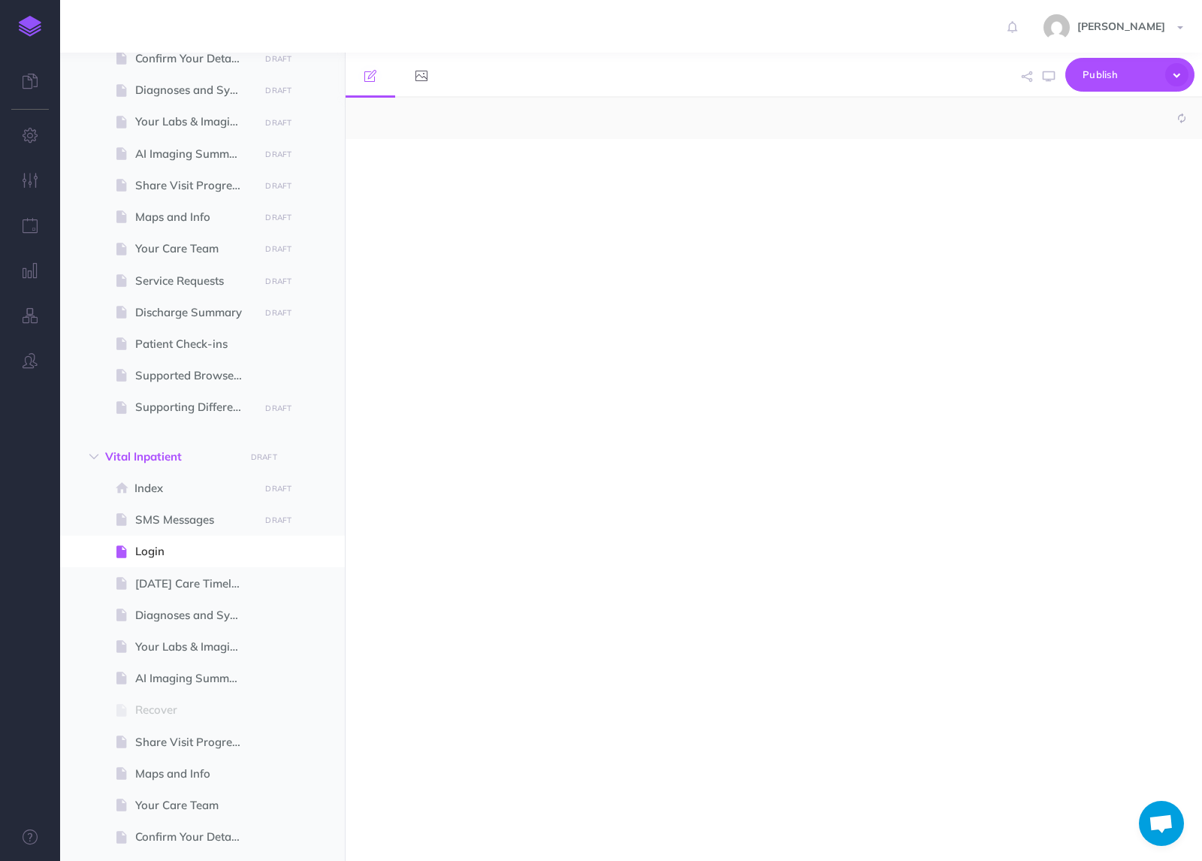
select select "null"
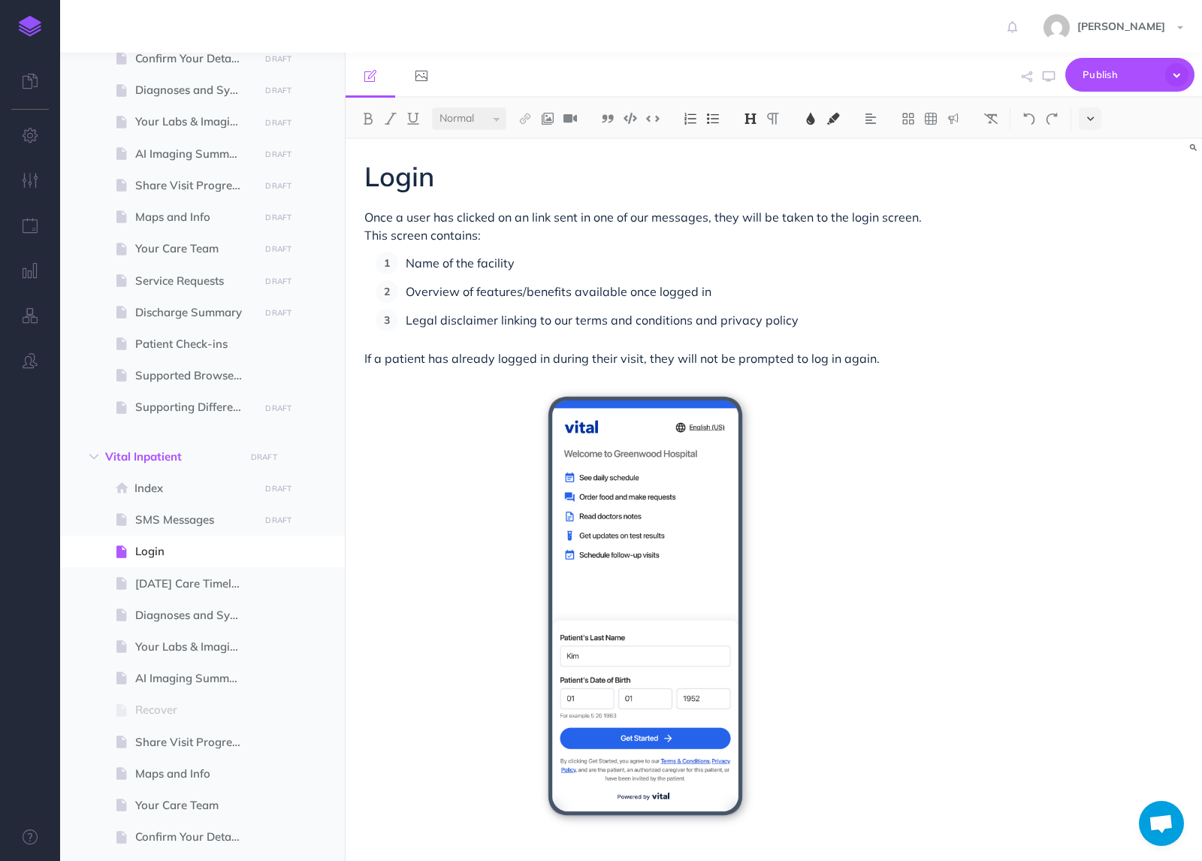
click at [1090, 119] on icon at bounding box center [1090, 118] width 7 height 11
click at [1090, 259] on img at bounding box center [1091, 257] width 14 height 8
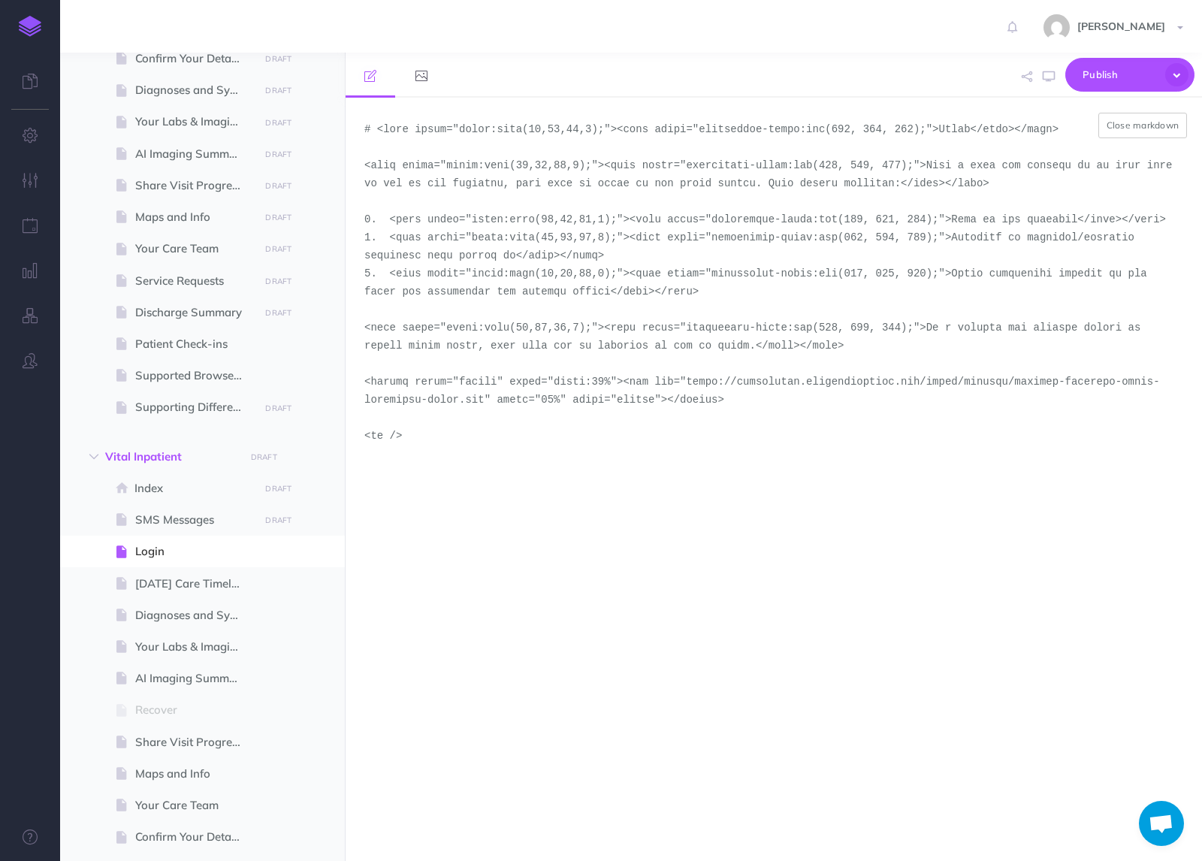
click at [741, 389] on textarea at bounding box center [774, 479] width 857 height 763
click at [708, 394] on textarea at bounding box center [774, 479] width 857 height 763
drag, startPoint x: 482, startPoint y: 398, endPoint x: 688, endPoint y: 384, distance: 206.4
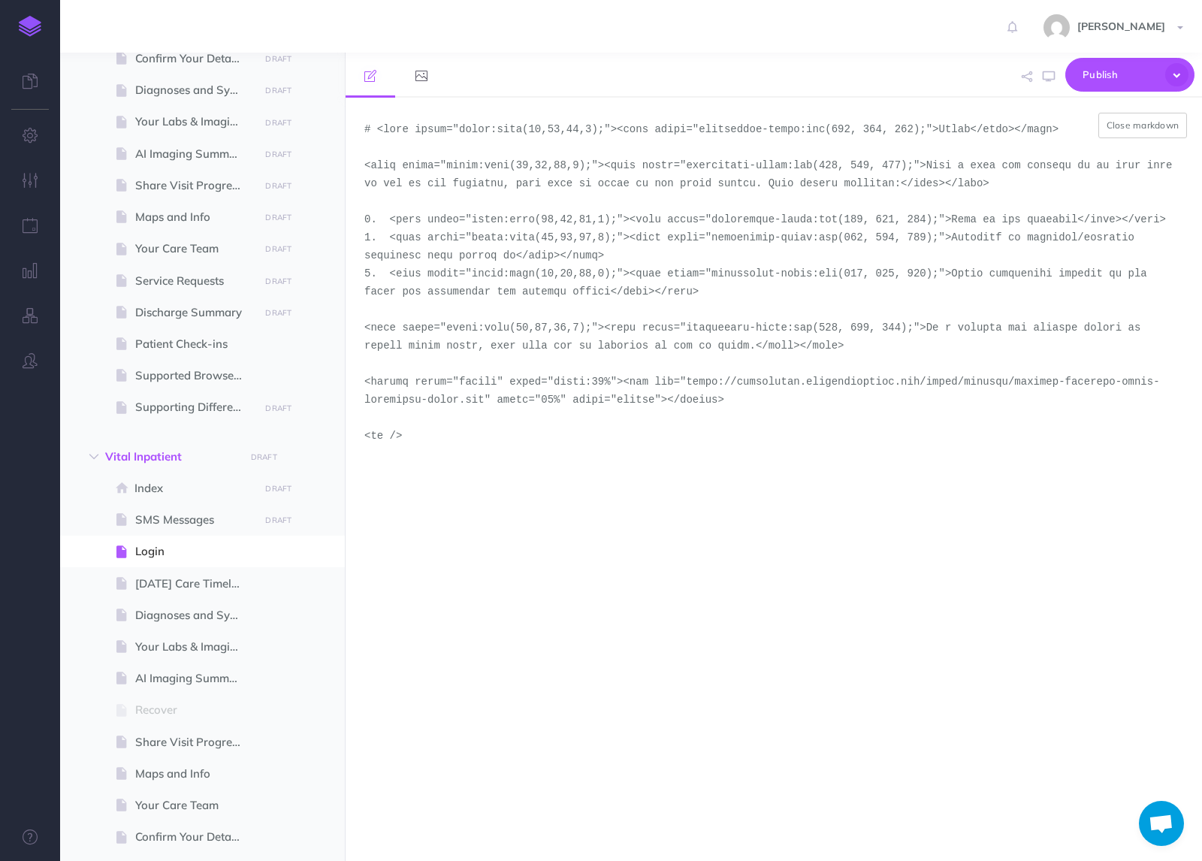
click at [688, 384] on textarea at bounding box center [774, 479] width 857 height 763
paste textarea "demo-tool-screenshots"
type textarea "# <span style="color:rgba(19,37,63,1);"><span style="background-color:rgb(255, …"
click at [1156, 124] on button "Close markdown" at bounding box center [1143, 126] width 89 height 26
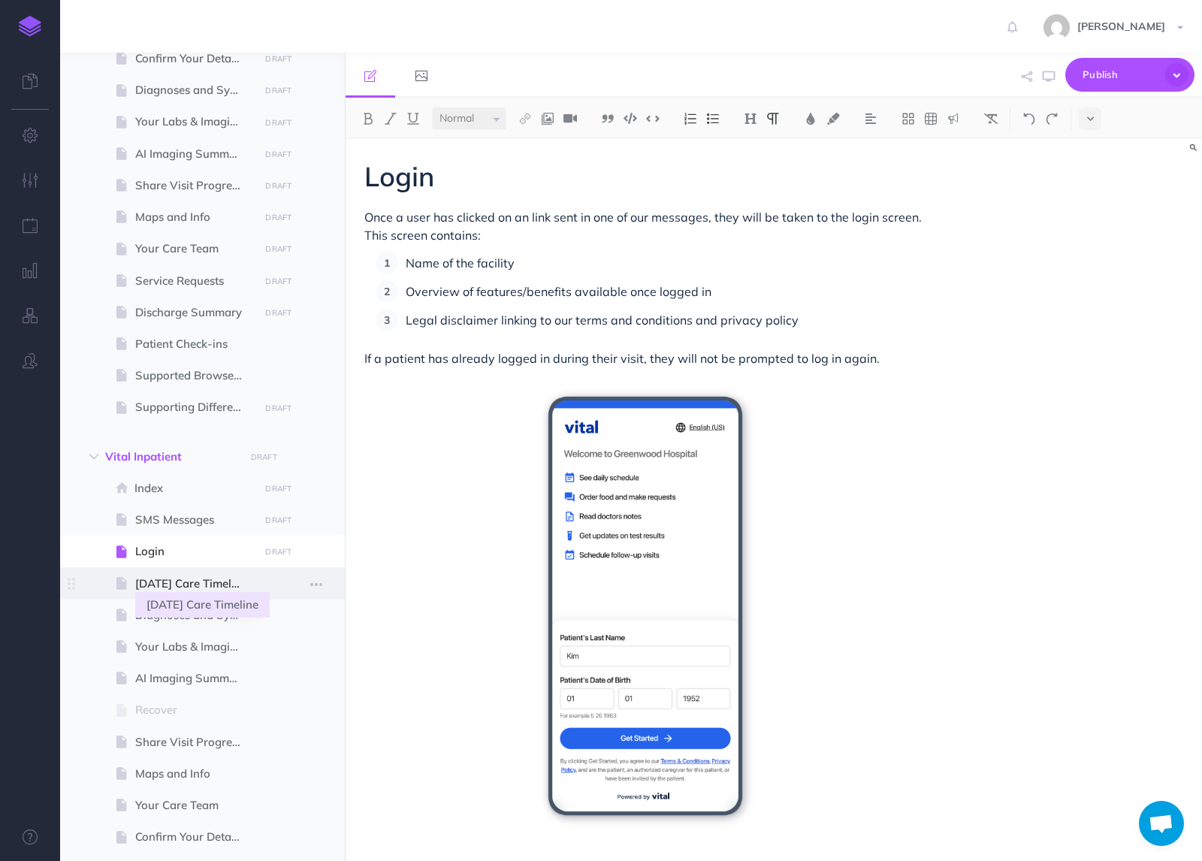
click at [145, 587] on span "[DATE] Care Timeline" at bounding box center [194, 584] width 119 height 18
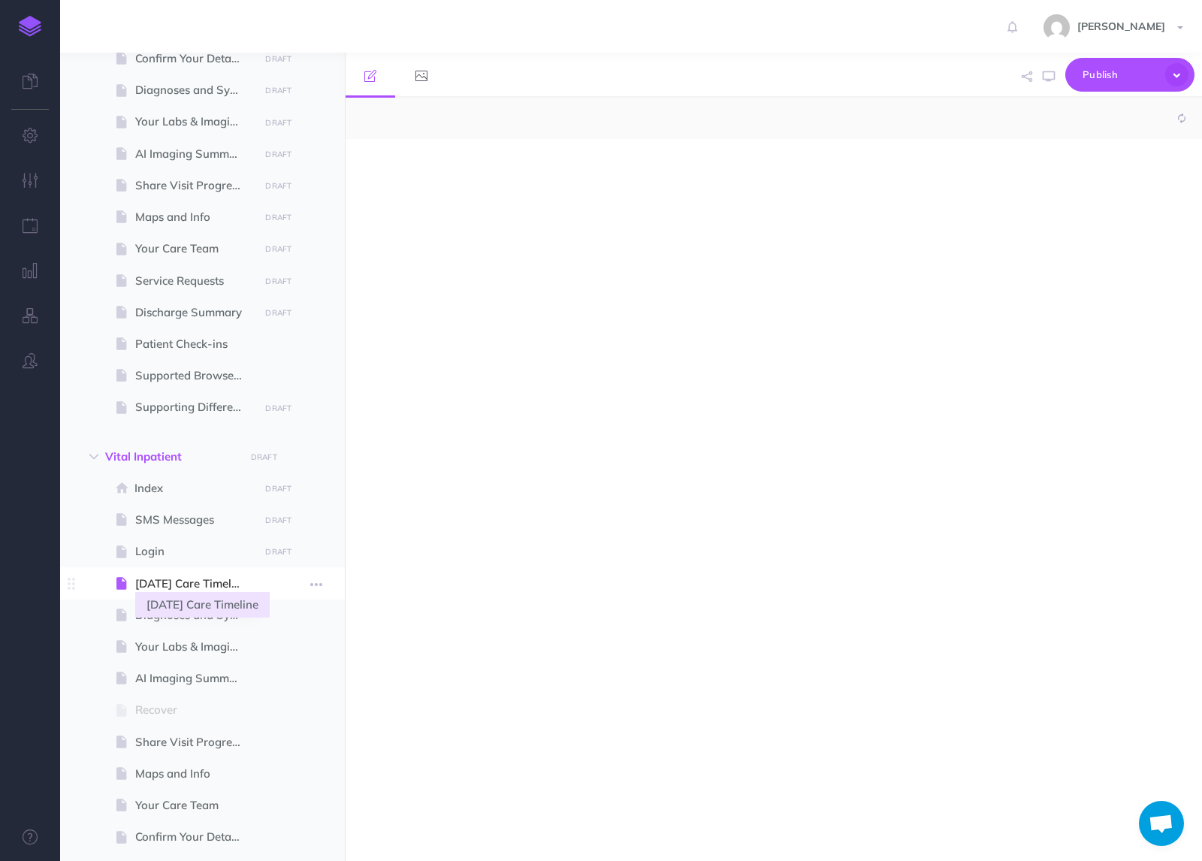
select select "null"
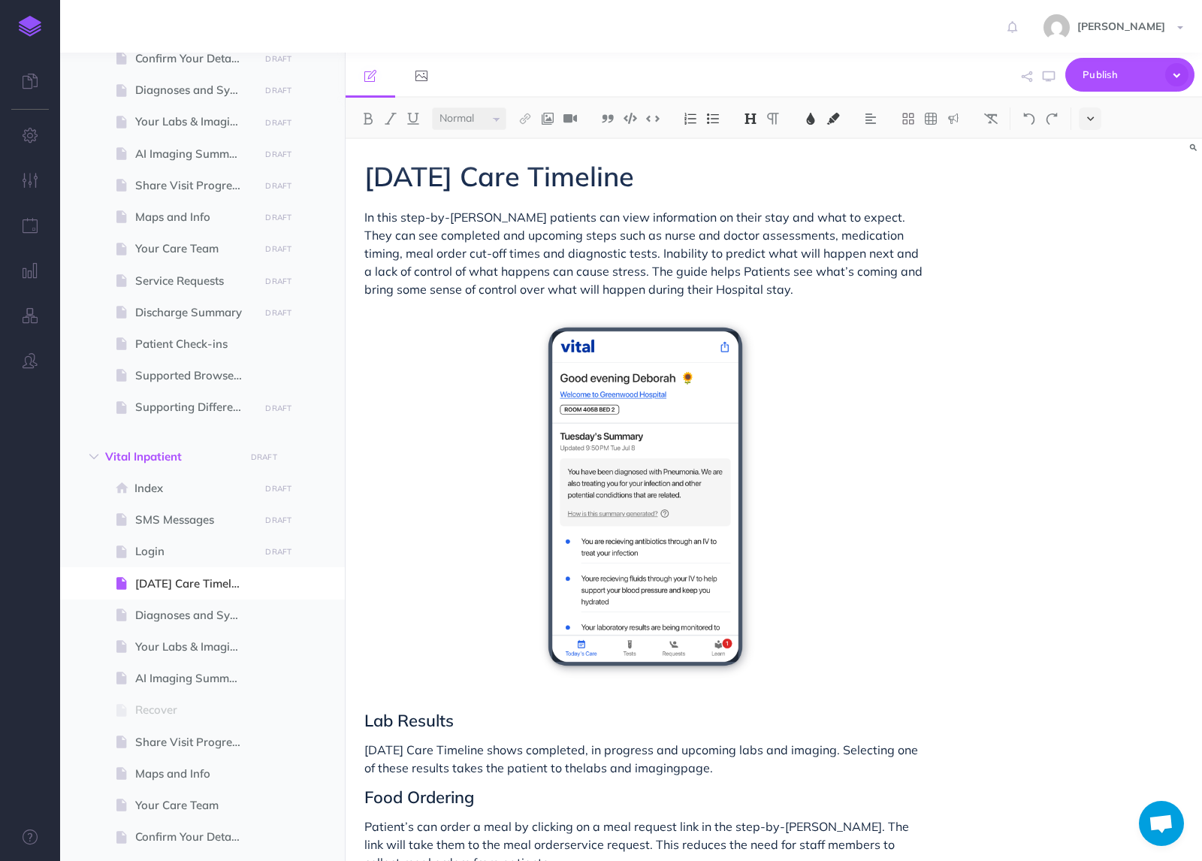
click at [1093, 116] on icon at bounding box center [1090, 118] width 7 height 11
click at [1090, 256] on img at bounding box center [1091, 257] width 14 height 8
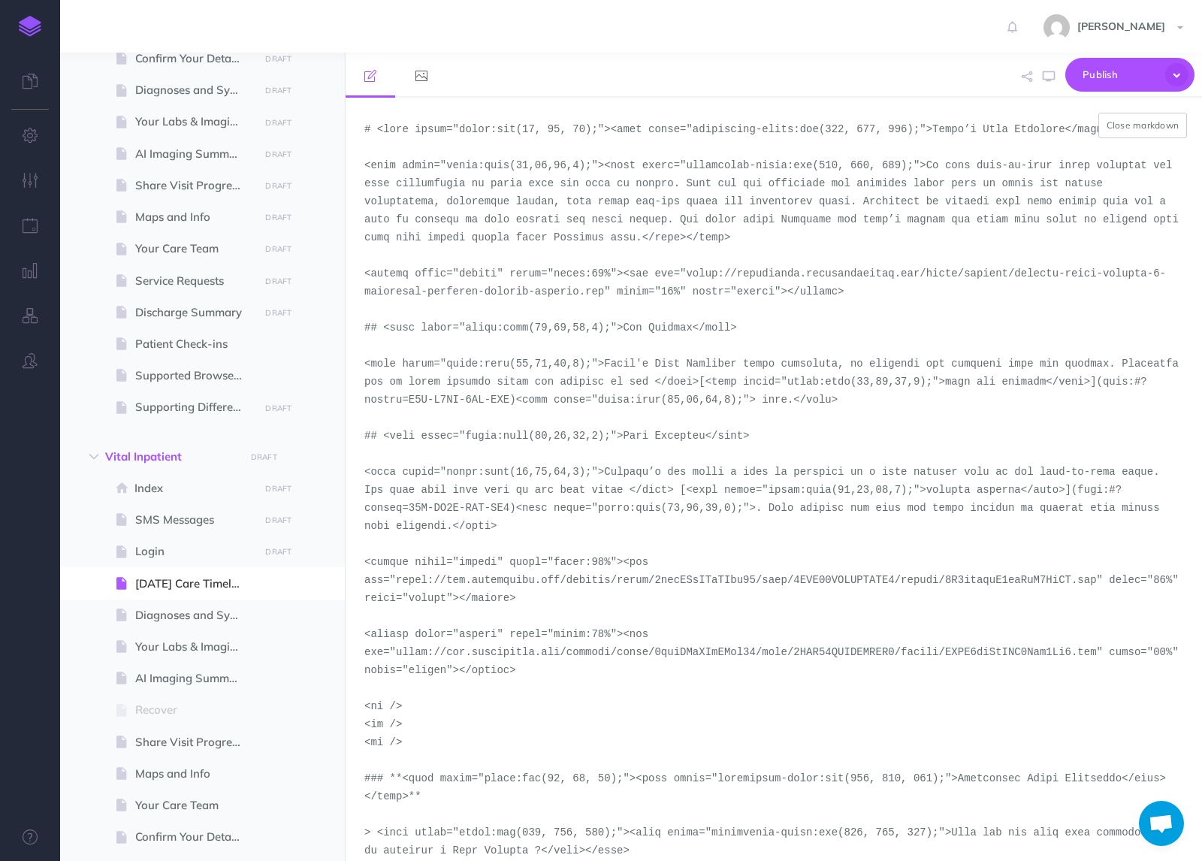
click at [691, 280] on textarea at bounding box center [774, 479] width 857 height 763
drag, startPoint x: 690, startPoint y: 274, endPoint x: 605, endPoint y: 298, distance: 88.5
click at [605, 298] on textarea at bounding box center [774, 479] width 857 height 763
paste textarea "demo-tool-screenshots/desktop-portrait-light"
type textarea "# <lore ipsum="dolor:sit(27, 33, 15);"><amet conse="adipiscing-elits:doe(110, 6…"
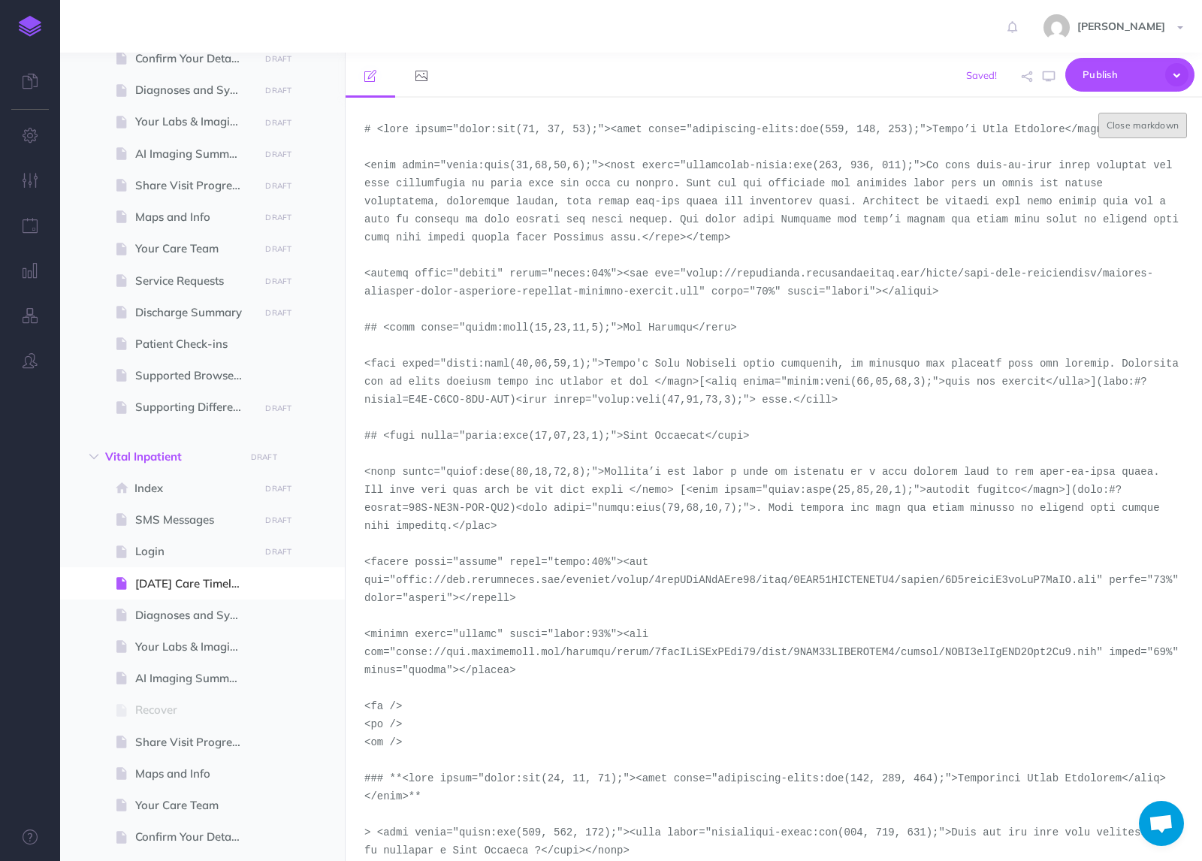
click at [1147, 124] on button "Close markdown" at bounding box center [1143, 126] width 89 height 26
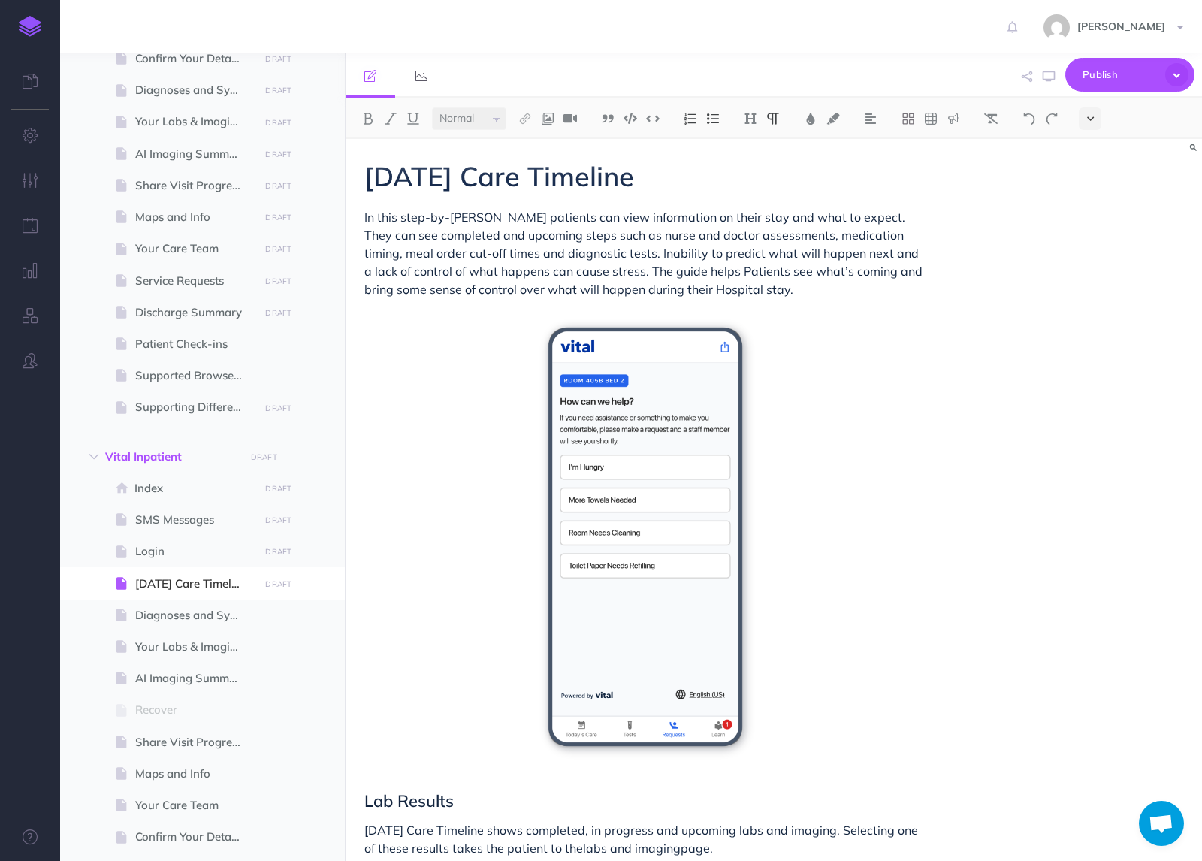
click at [1093, 112] on button at bounding box center [1090, 118] width 23 height 23
click at [1086, 264] on button at bounding box center [1090, 257] width 23 height 23
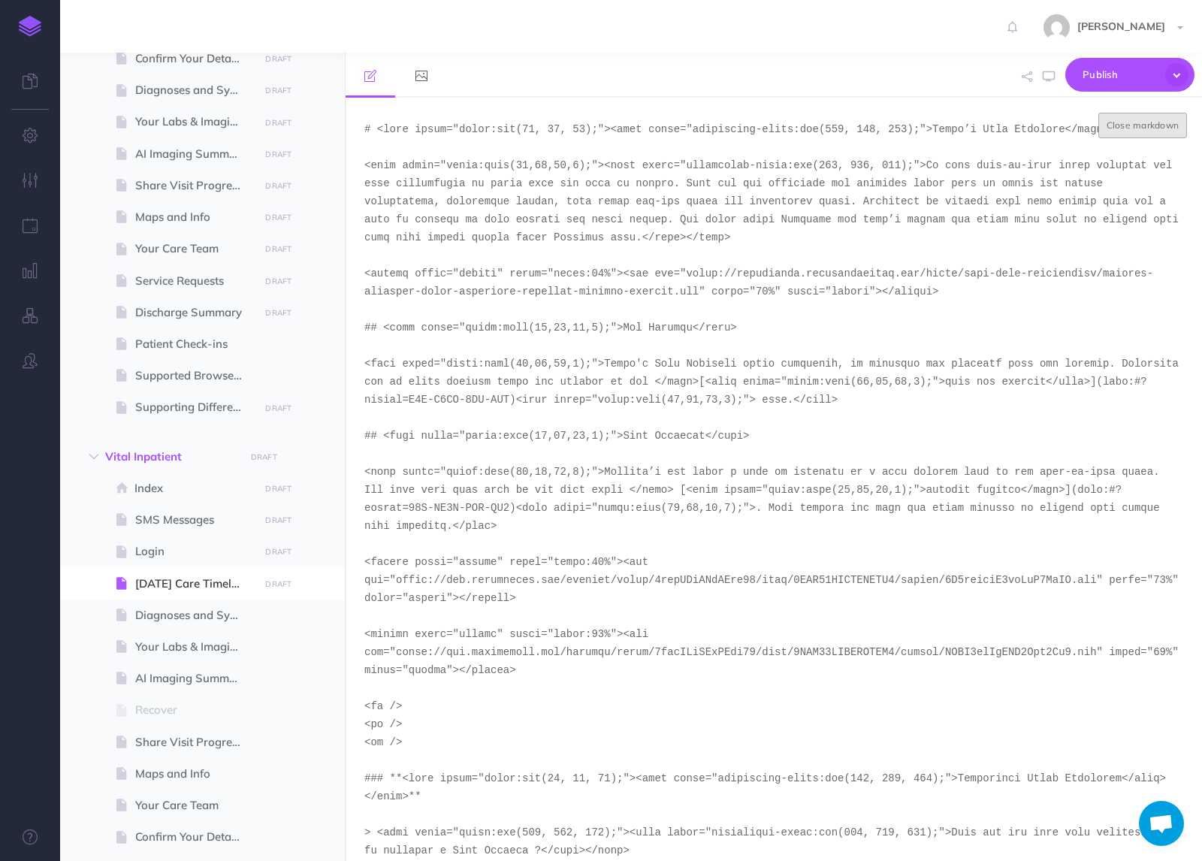
click at [1143, 131] on button "Close markdown" at bounding box center [1143, 126] width 89 height 26
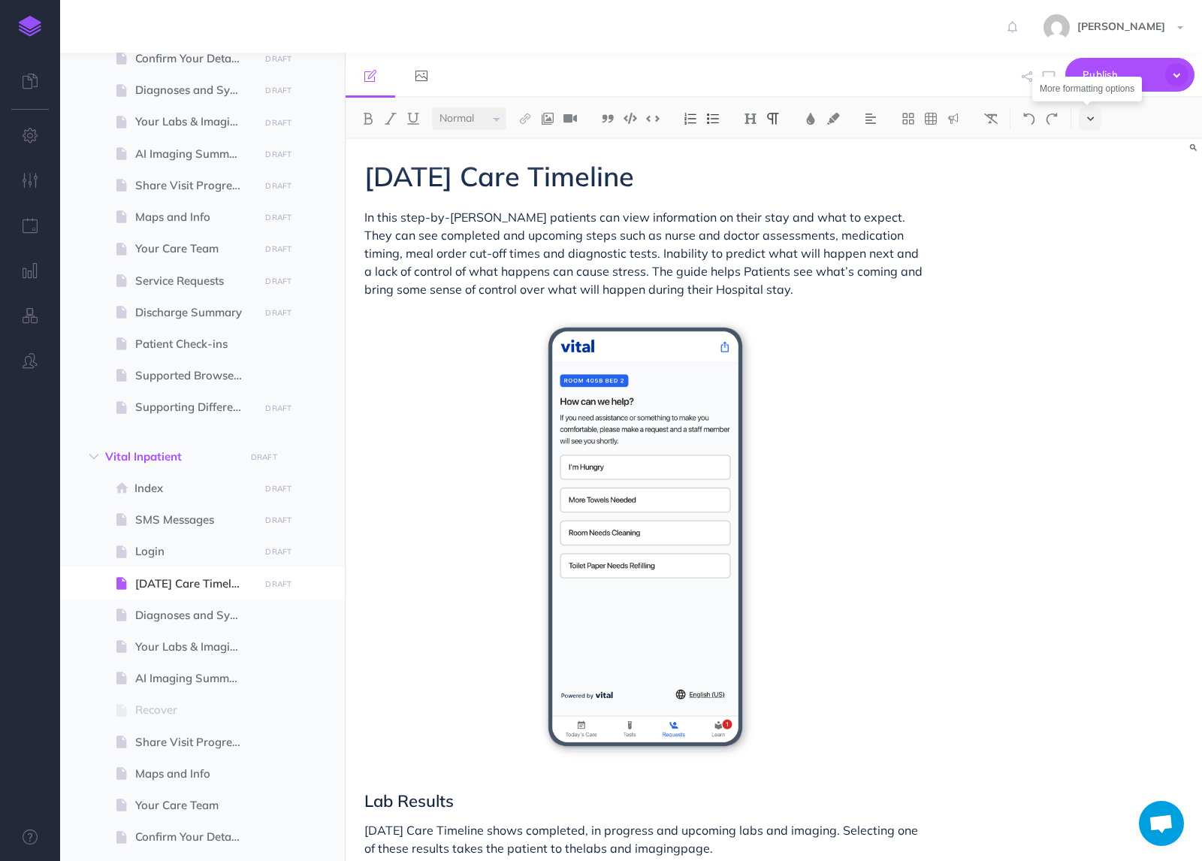
click at [1096, 122] on button at bounding box center [1090, 118] width 23 height 23
click at [1092, 259] on img at bounding box center [1091, 257] width 14 height 8
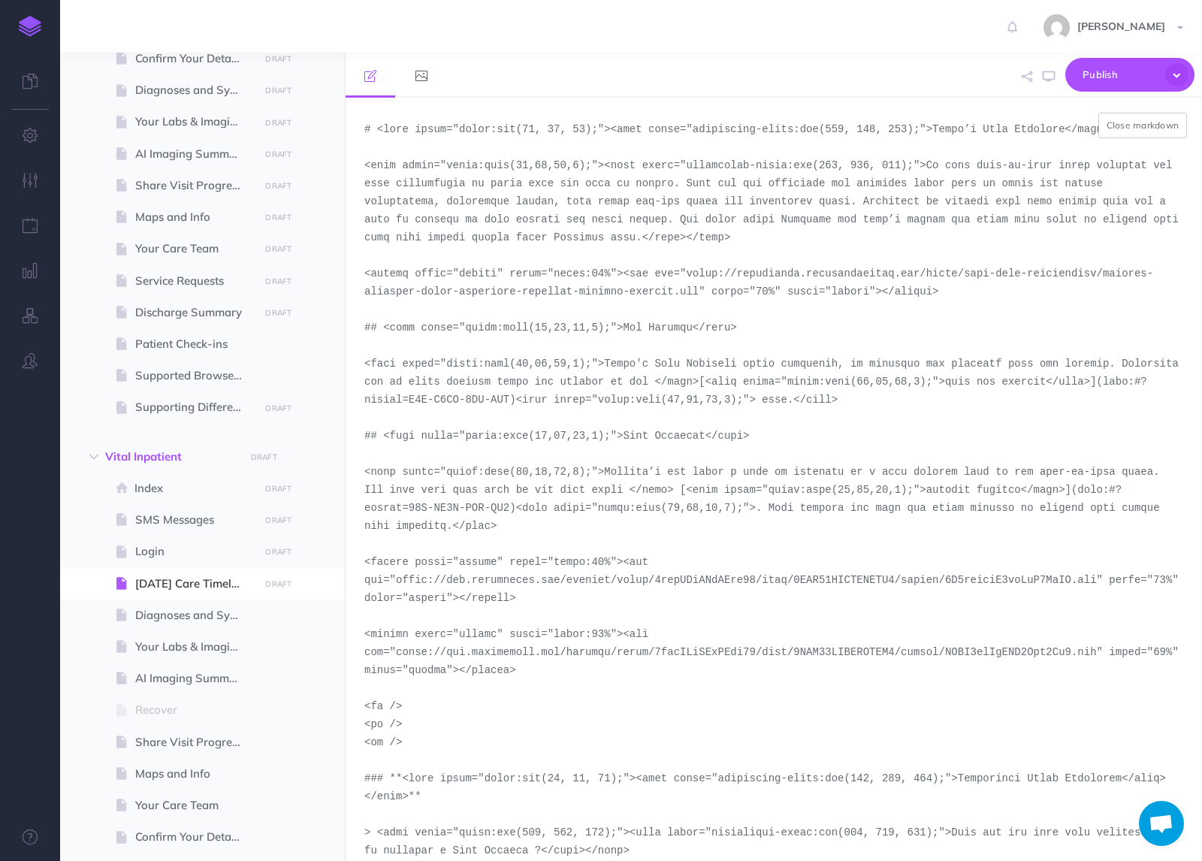
drag, startPoint x: 703, startPoint y: 295, endPoint x: 688, endPoint y: 280, distance: 21.3
click at [688, 280] on textarea at bounding box center [774, 479] width 857 height 763
paste textarea "version-5-inpatient-day-2-1755211834420"
type textarea "# <lore ipsum="dolor:sit(77, 19, 56);"><amet conse="adipiscing-elits:doe(785, 8…"
click at [1147, 125] on button "Close markdown" at bounding box center [1143, 126] width 89 height 26
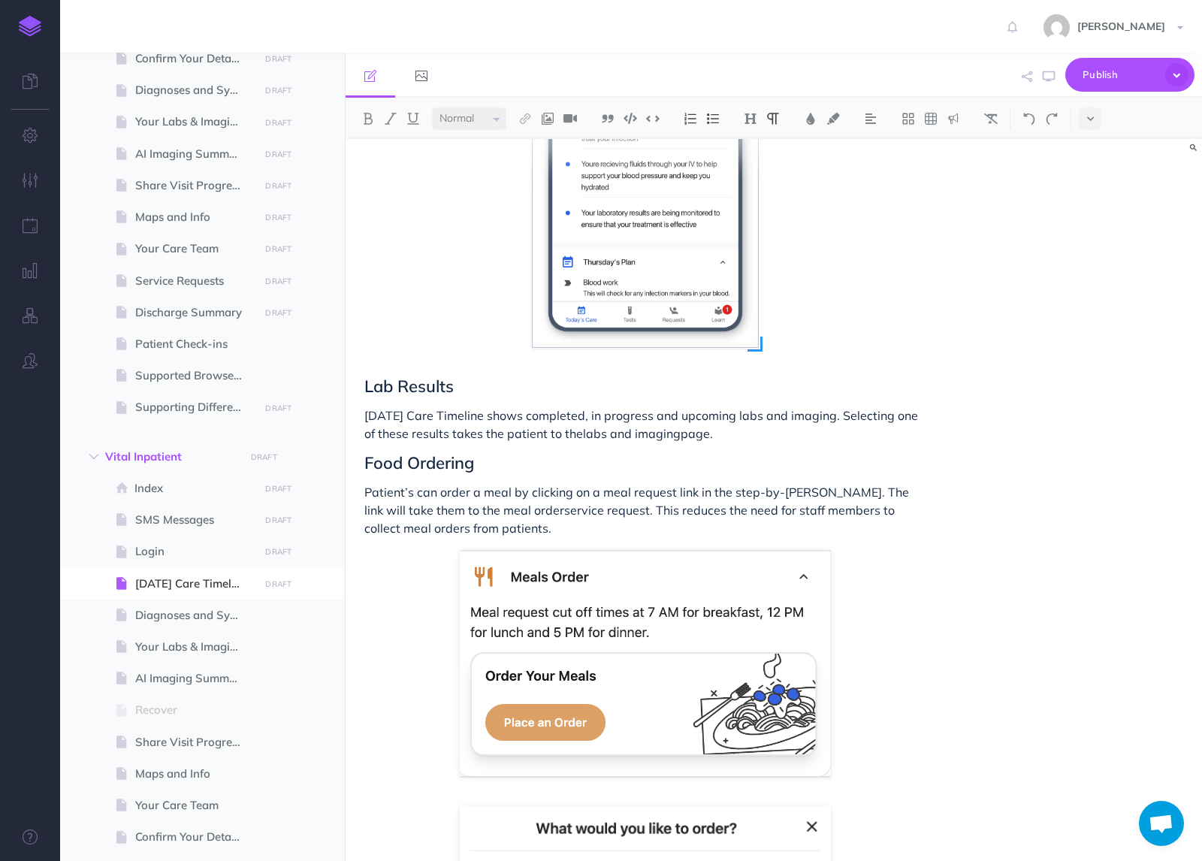
scroll to position [447, 0]
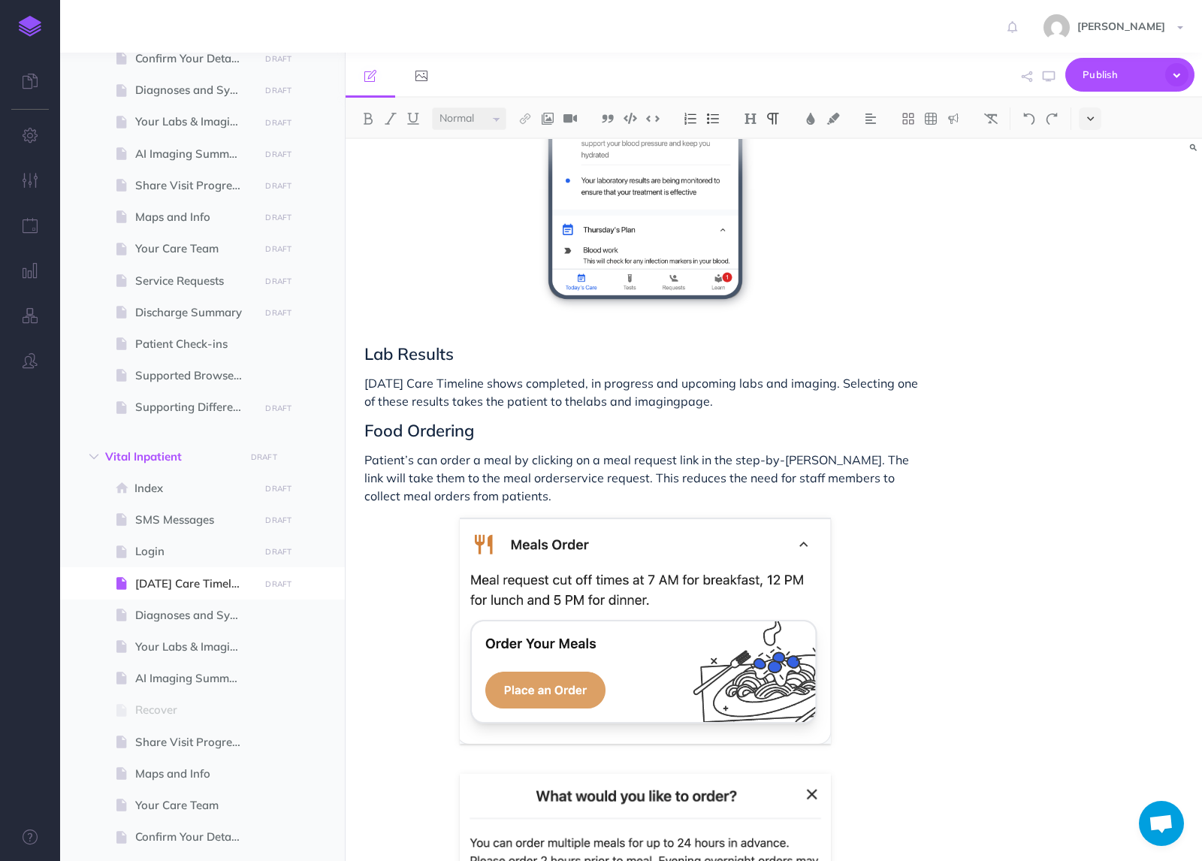
click at [1079, 116] on button at bounding box center [1090, 118] width 23 height 23
click at [1086, 259] on img at bounding box center [1091, 257] width 14 height 8
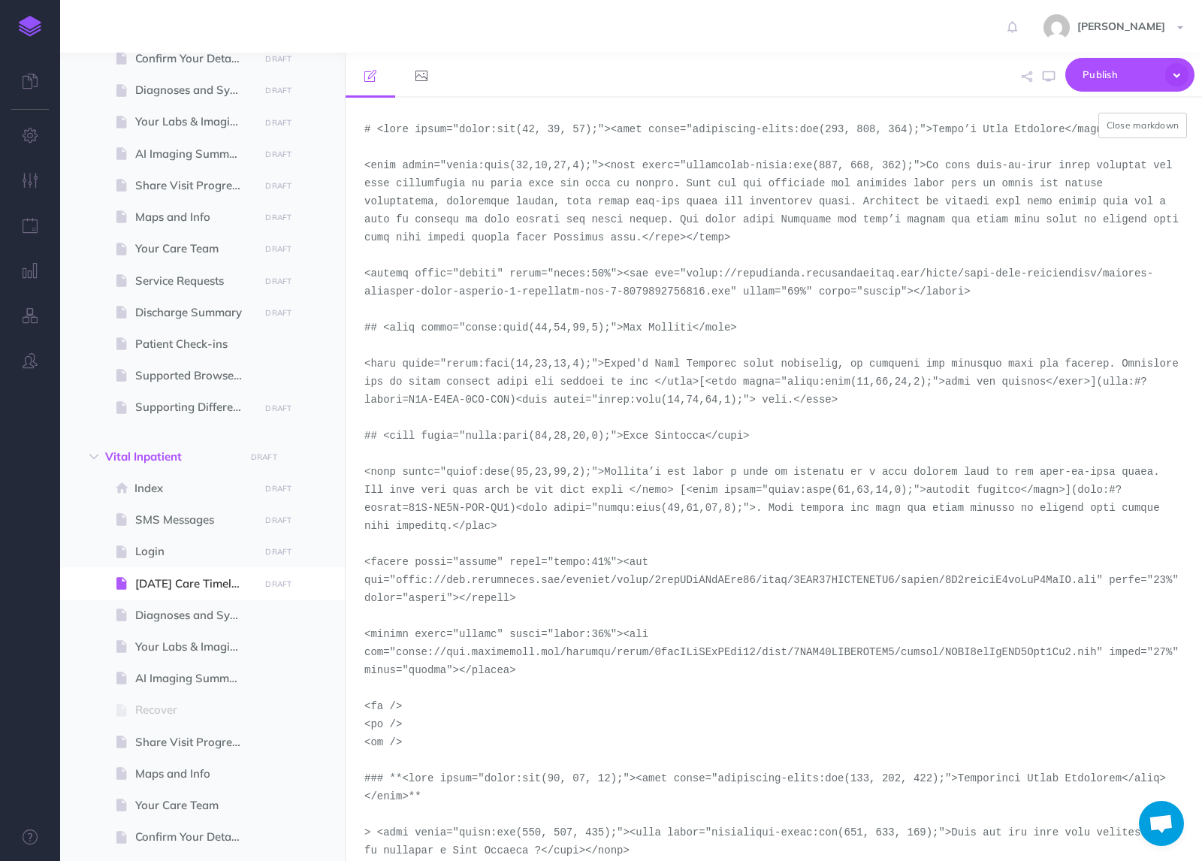
click at [589, 317] on textarea at bounding box center [774, 479] width 857 height 763
drag, startPoint x: 987, startPoint y: 294, endPoint x: 361, endPoint y: 277, distance: 625.4
click at [361, 277] on textarea at bounding box center [774, 479] width 857 height 763
click at [924, 306] on textarea at bounding box center [774, 479] width 857 height 763
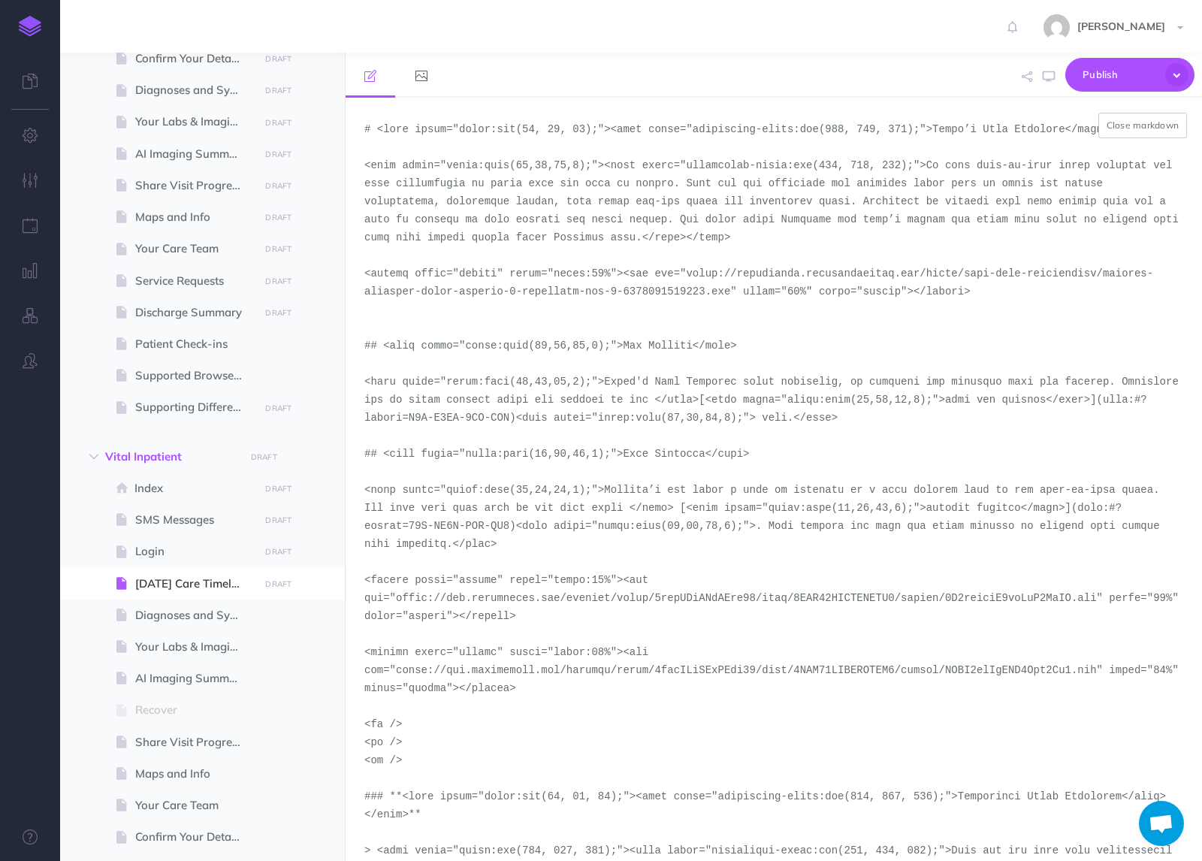
paste textarea "<figure align="center" style="width:40%"><img src="[URL][DOMAIN_NAME]" width="4…"
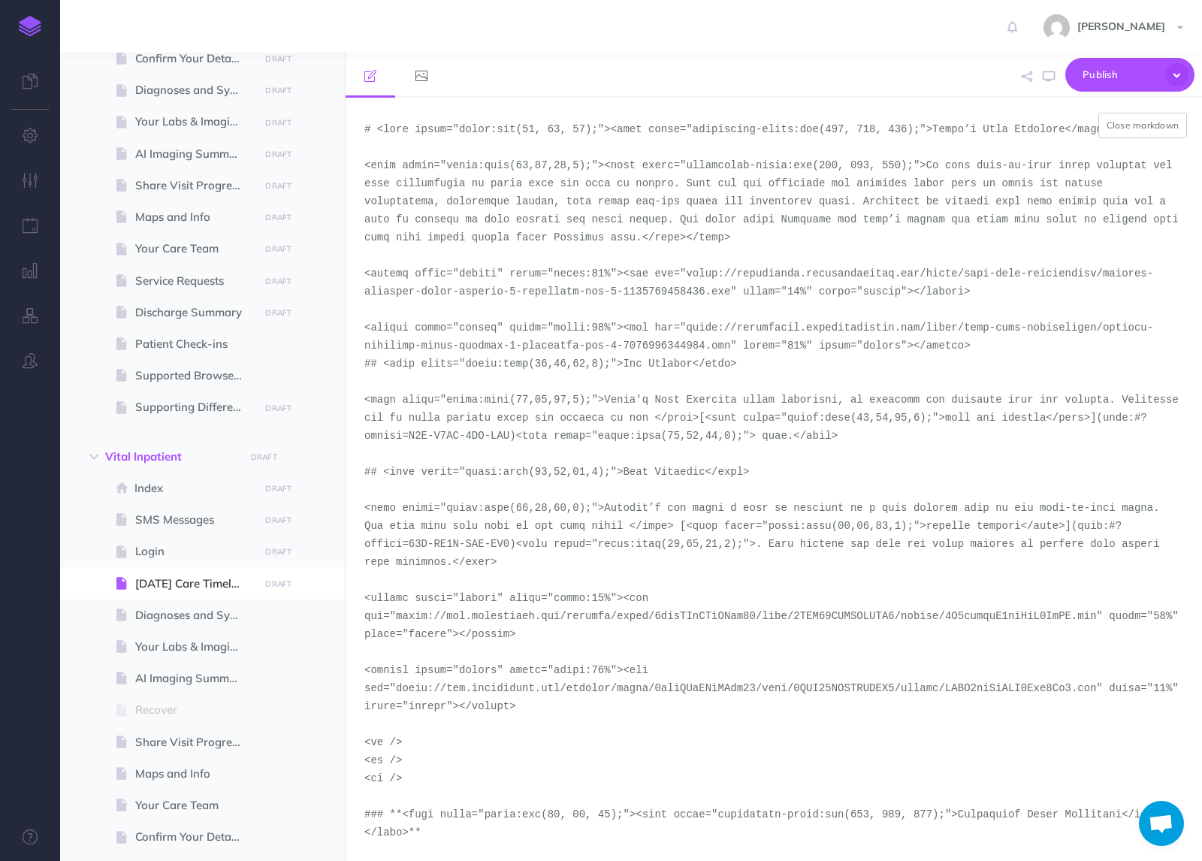
scroll to position [1000, 0]
type textarea "# <lore ipsum="dolor:sit(55, 59, 87);"><amet conse="adipiscing-elits:doe(609, 6…"
click at [1146, 131] on button "Close markdown" at bounding box center [1143, 126] width 89 height 26
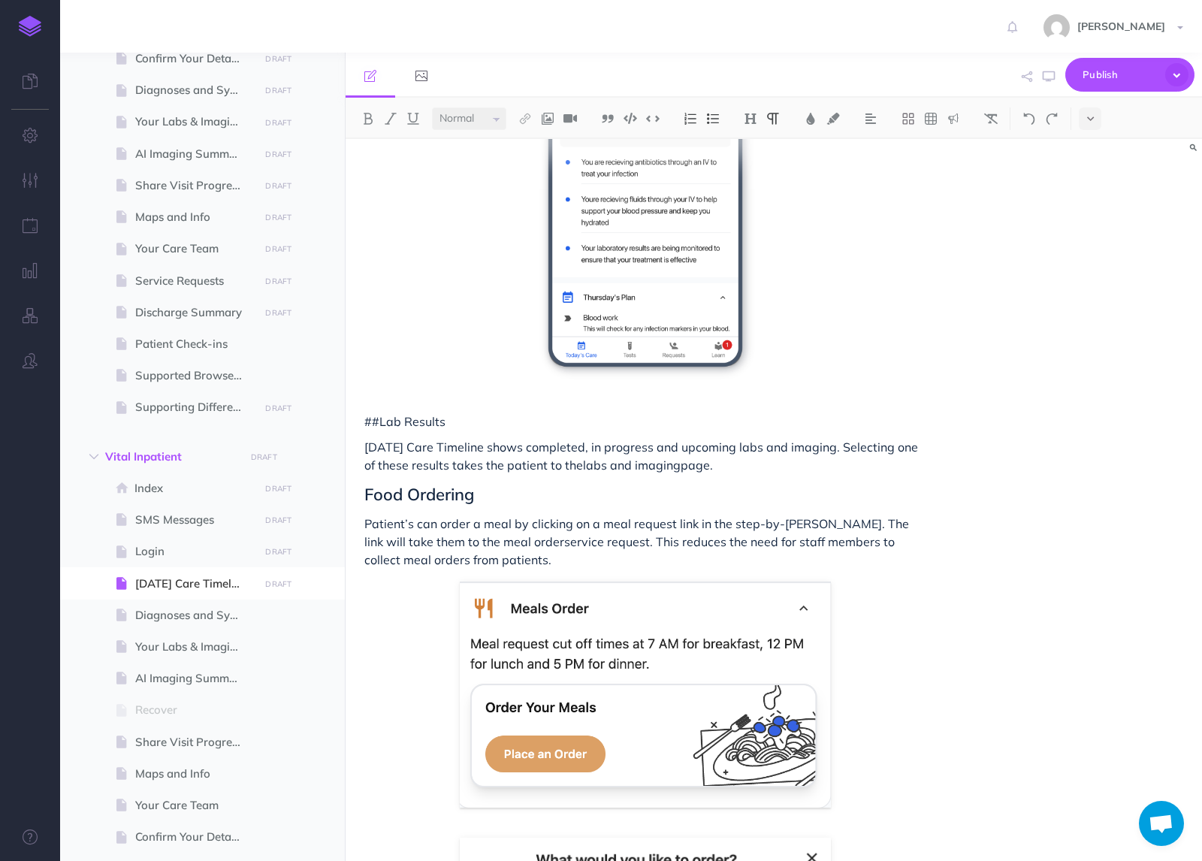
scroll to position [857, 0]
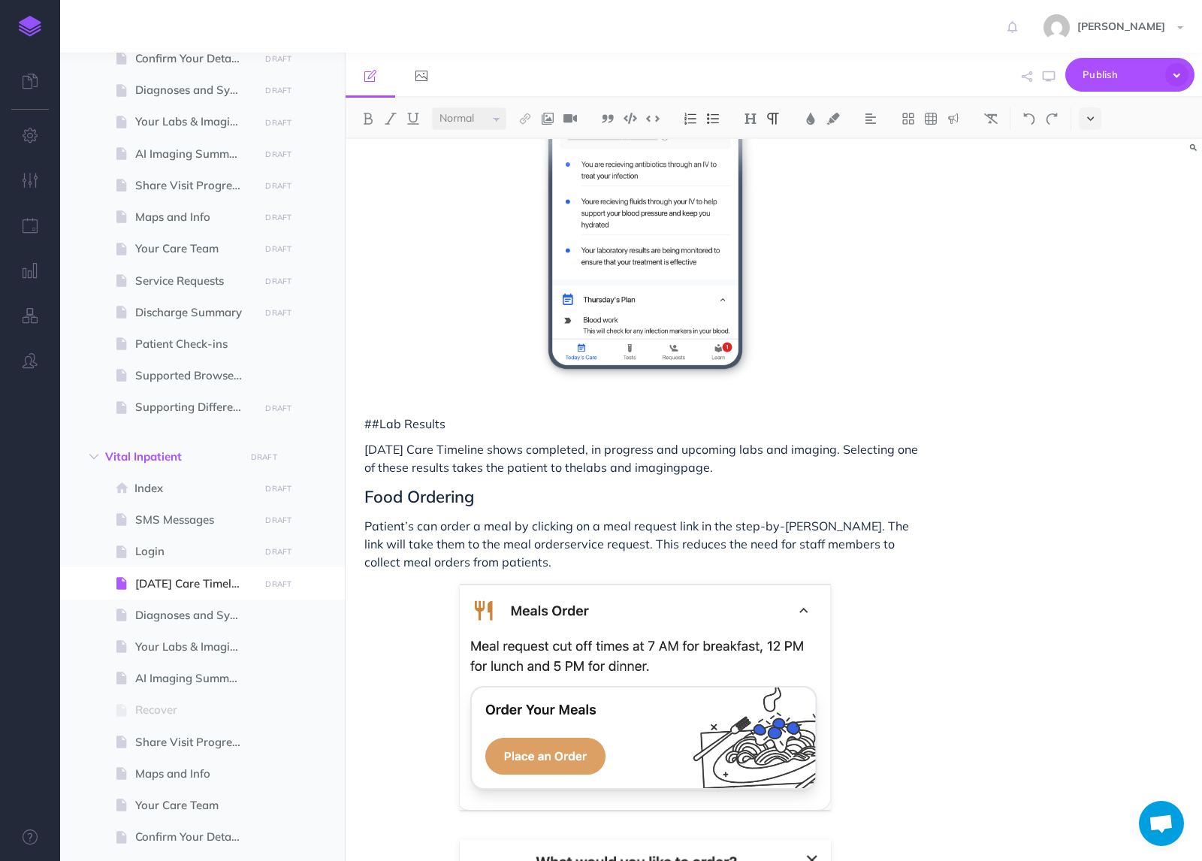
click at [1098, 119] on button at bounding box center [1090, 118] width 23 height 23
click at [1086, 259] on img at bounding box center [1091, 257] width 14 height 8
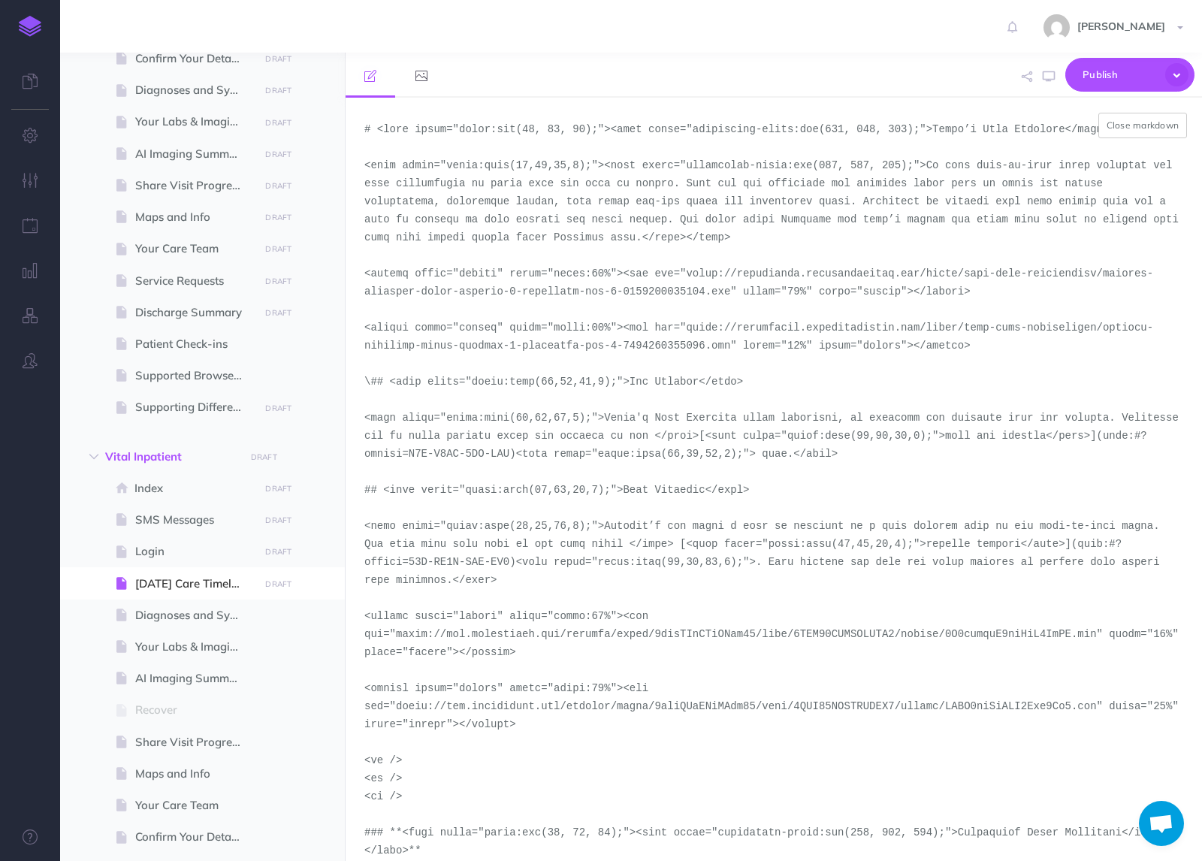
click at [370, 382] on textarea at bounding box center [774, 479] width 857 height 763
drag, startPoint x: 988, startPoint y: 348, endPoint x: 343, endPoint y: 328, distance: 645.8
click at [343, 328] on div "Product Guide Collapse all Expand all Expand to root folders [URL][DOMAIN_NAME]…" at bounding box center [631, 457] width 1142 height 808
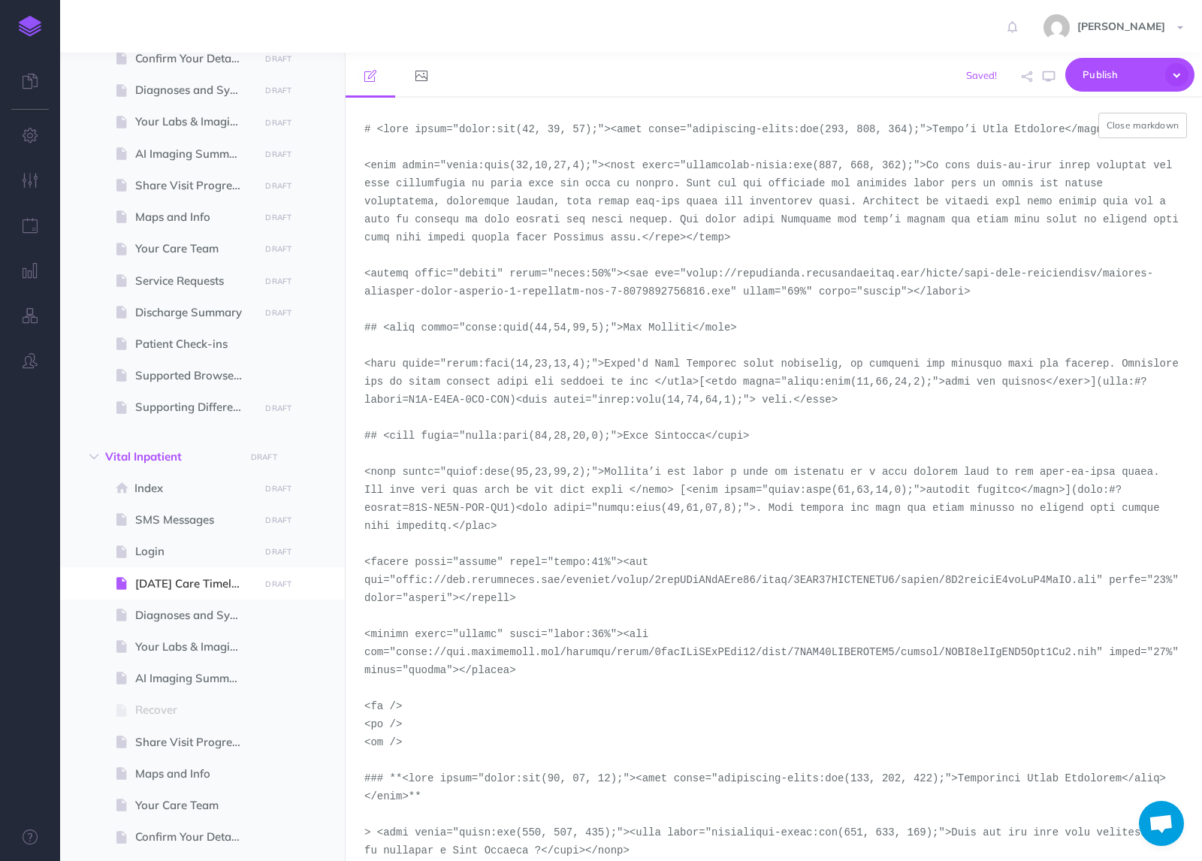
click at [774, 331] on textarea at bounding box center [774, 479] width 857 height 763
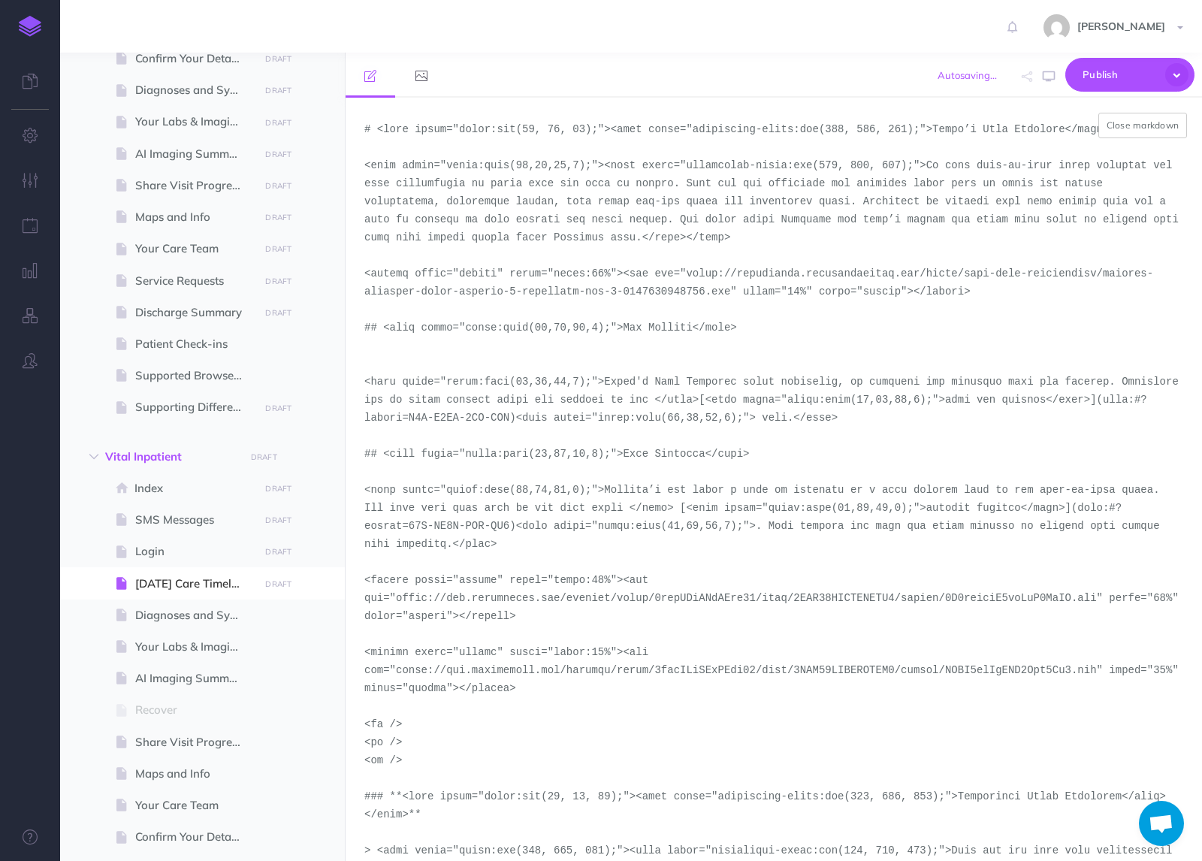
drag, startPoint x: 994, startPoint y: 297, endPoint x: 357, endPoint y: 272, distance: 637.7
click at [357, 272] on textarea at bounding box center [774, 479] width 857 height 763
click at [385, 350] on textarea at bounding box center [774, 479] width 857 height 763
paste textarea "<figure align="center" style="width:40%"><img src="[URL][DOMAIN_NAME]" width="4…"
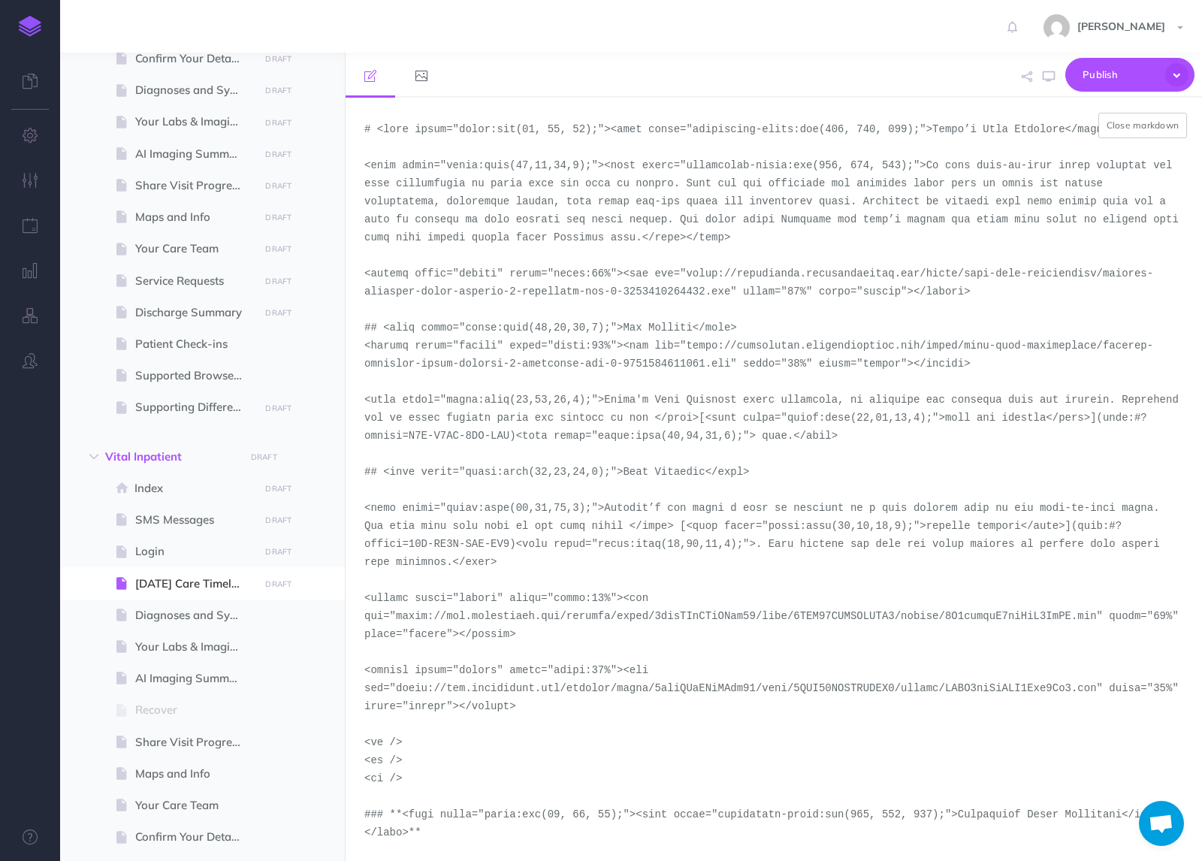
drag, startPoint x: 733, startPoint y: 365, endPoint x: 691, endPoint y: 346, distance: 46.8
click at [691, 346] on textarea at bounding box center [774, 479] width 857 height 763
paste textarea "tests-overview-1755211834039"
type textarea "# <lore ipsum="dolor:sit(35, 30, 00);"><amet conse="adipiscing-elits:doe(111, 9…"
click at [1132, 129] on button "Close markdown" at bounding box center [1143, 126] width 89 height 26
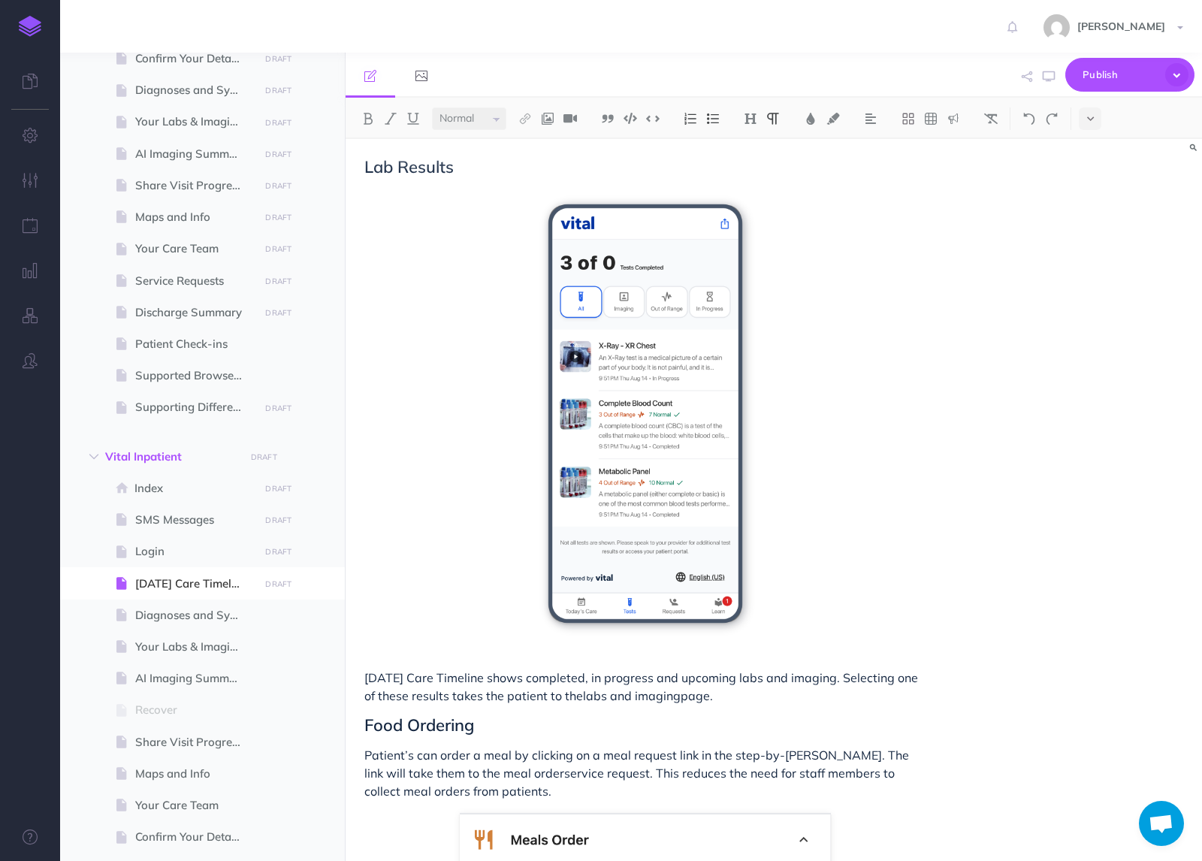
scroll to position [643, 0]
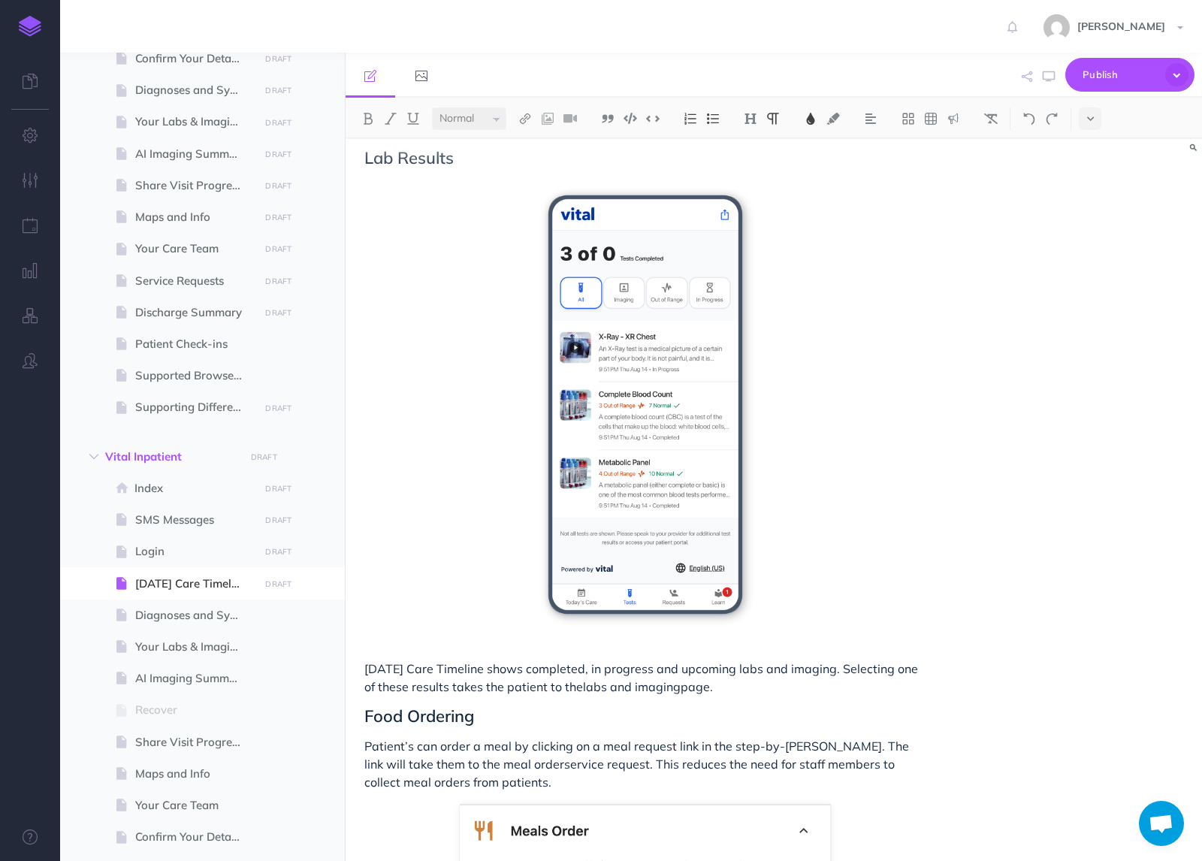
drag, startPoint x: 719, startPoint y: 691, endPoint x: 364, endPoint y: 672, distance: 355.9
click at [364, 672] on p "[DATE] Care Timeline shows completed, in progress and upcoming labs and imaging…" at bounding box center [645, 678] width 562 height 36
copy p "[DATE] Care Timeline shows completed, in progress and upcoming labs and imaging…"
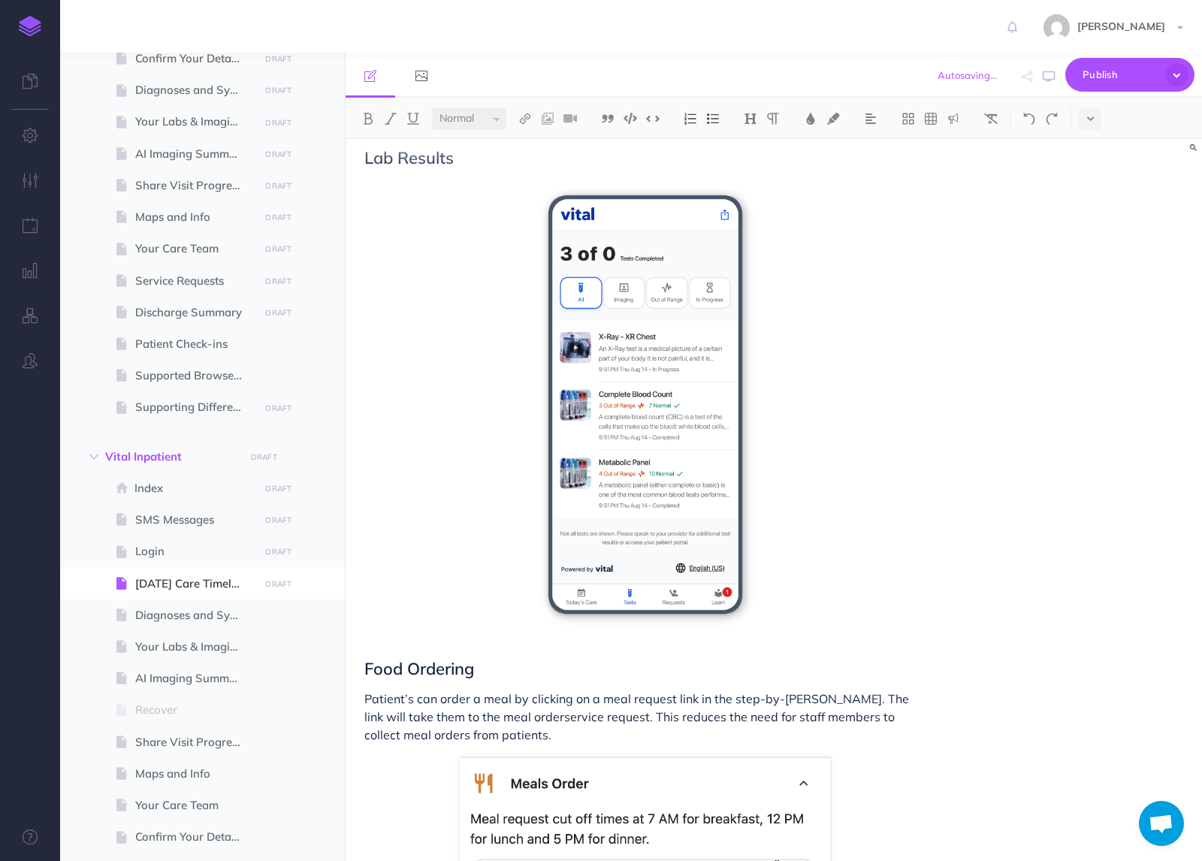
click at [507, 186] on div "[DATE] Care Timeline In this step-by-[PERSON_NAME] patients can view informatio…" at bounding box center [646, 800] width 600 height 2609
click at [490, 167] on div "[DATE] Care Timeline In this step-by-[PERSON_NAME] patients can view informatio…" at bounding box center [646, 800] width 600 height 2609
click at [468, 159] on h2 "Lab Results" at bounding box center [645, 158] width 562 height 18
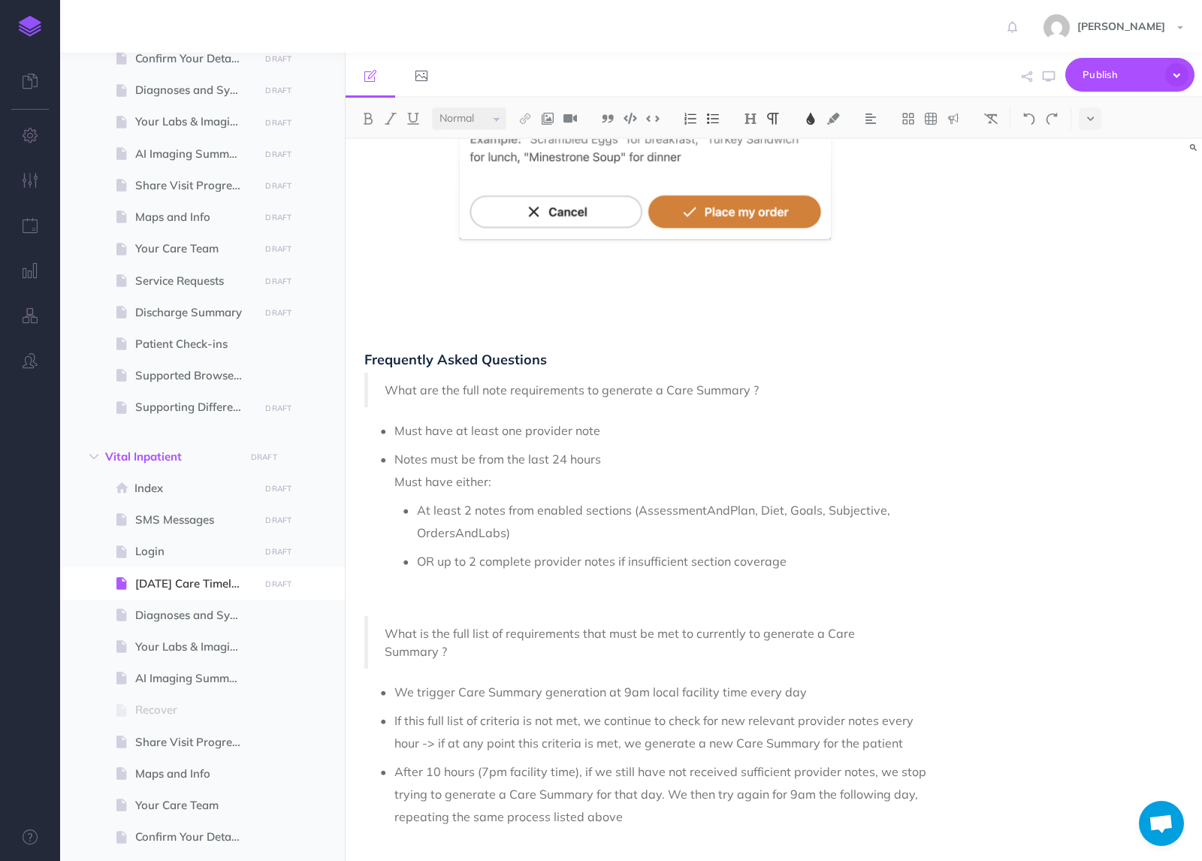
scroll to position [1884, 0]
click at [203, 618] on span "Diagnoses and Symptom Video Education" at bounding box center [194, 615] width 119 height 18
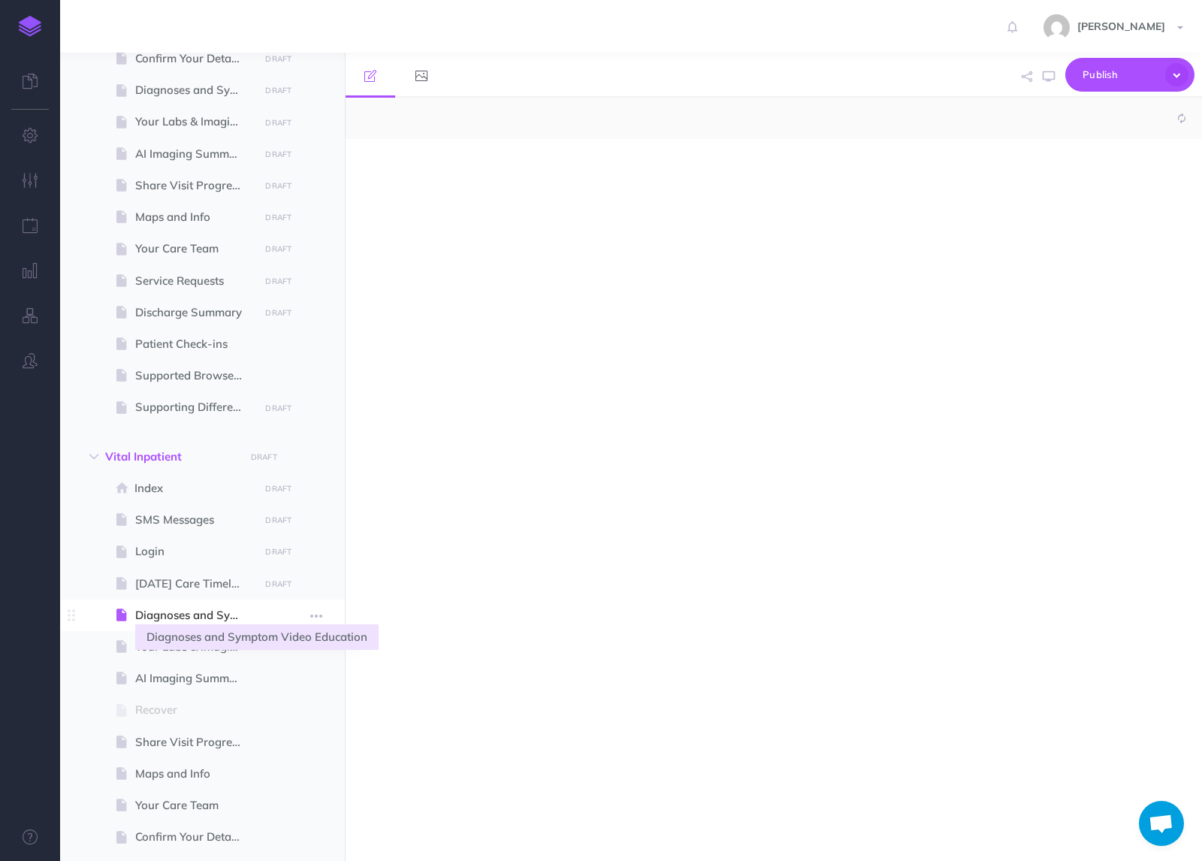
select select "null"
click at [183, 618] on span "Diagnoses and Symptom Video Education" at bounding box center [194, 615] width 119 height 18
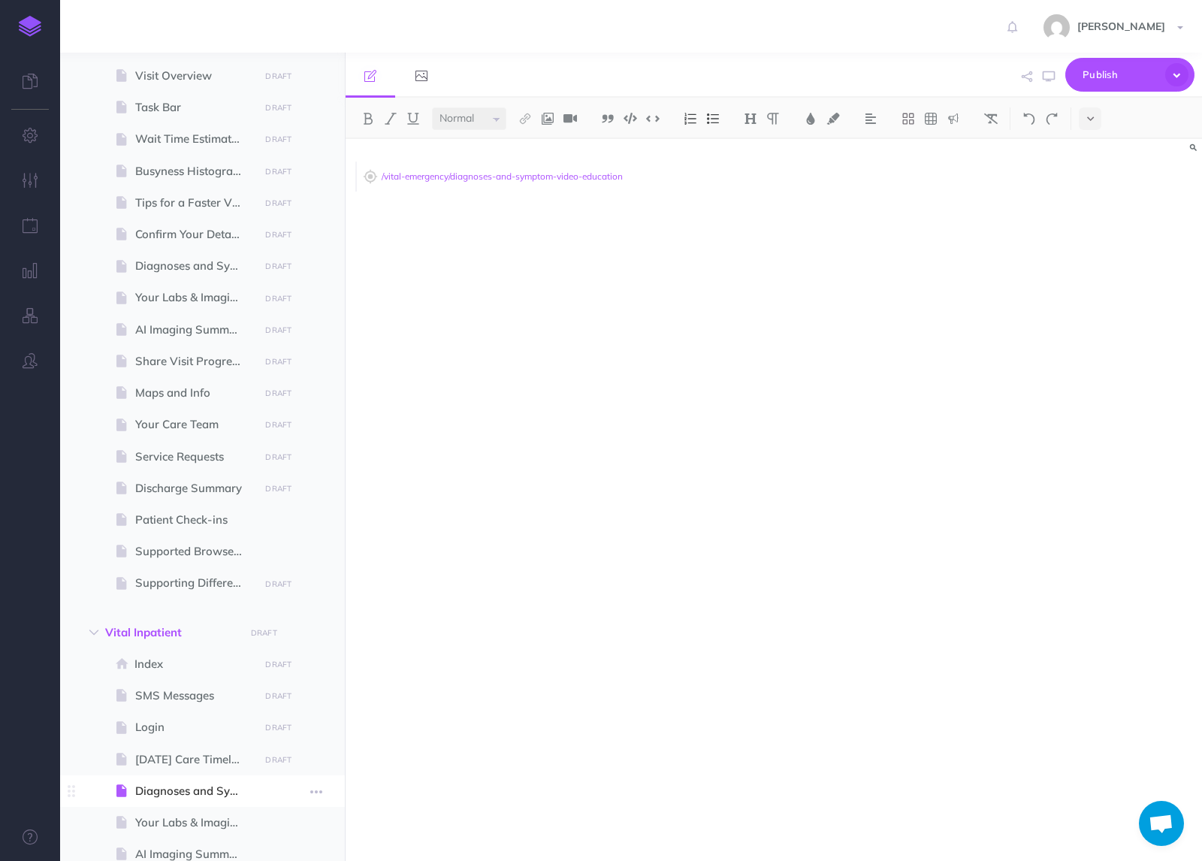
scroll to position [476, 0]
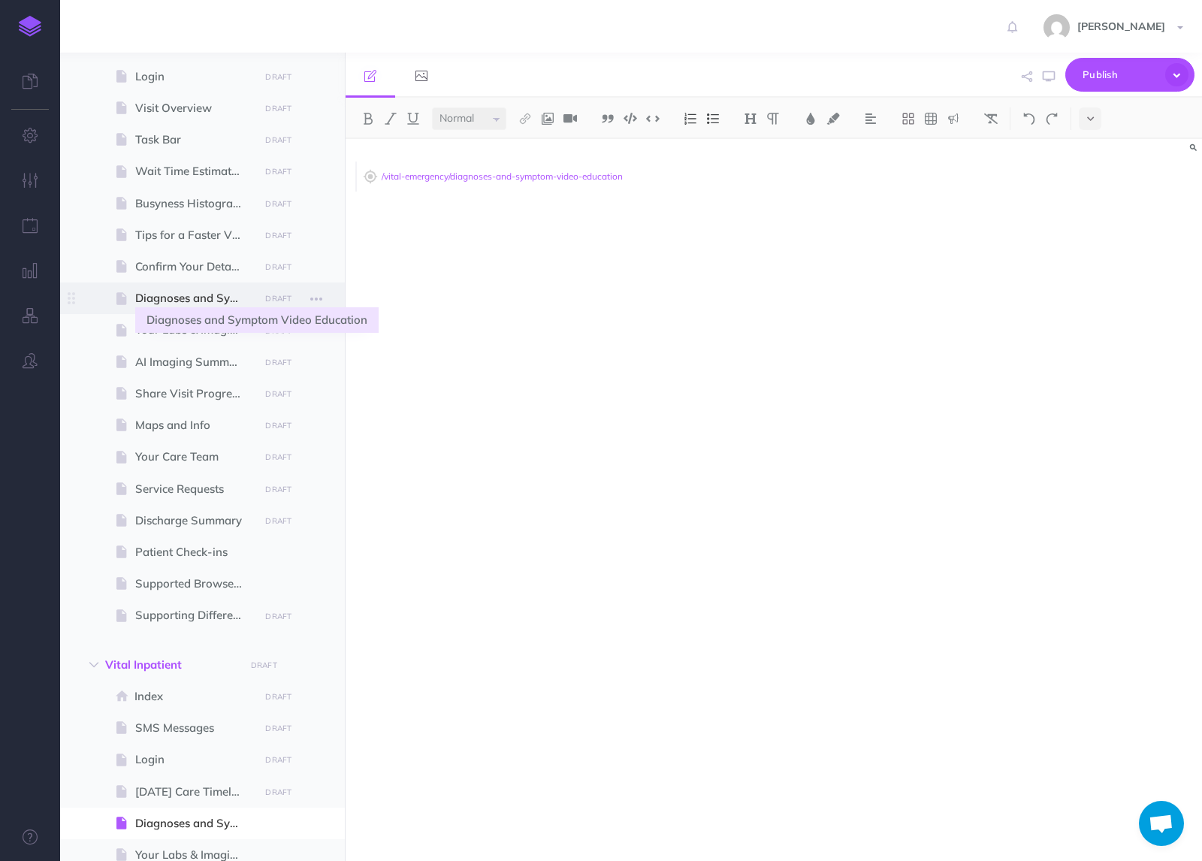
click at [195, 299] on span "Diagnoses and Symptom Video Education" at bounding box center [194, 298] width 119 height 18
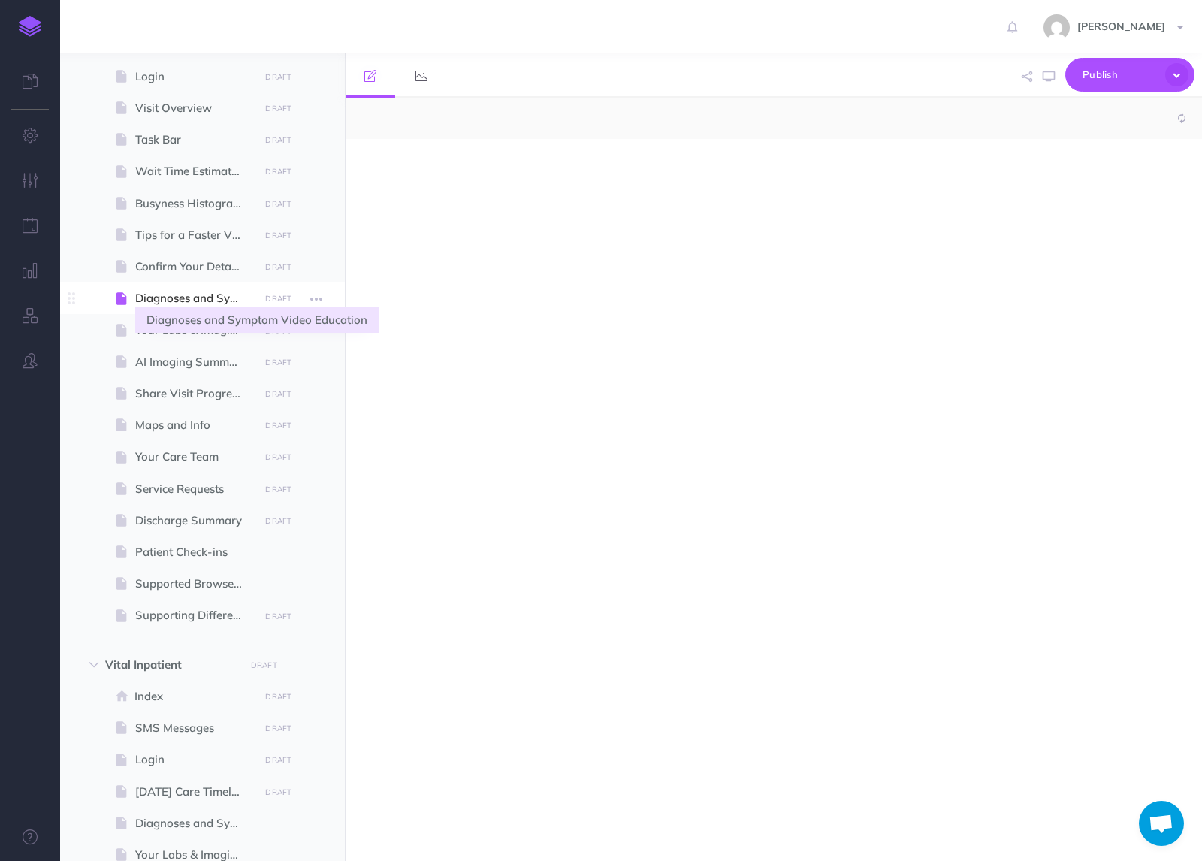
select select "null"
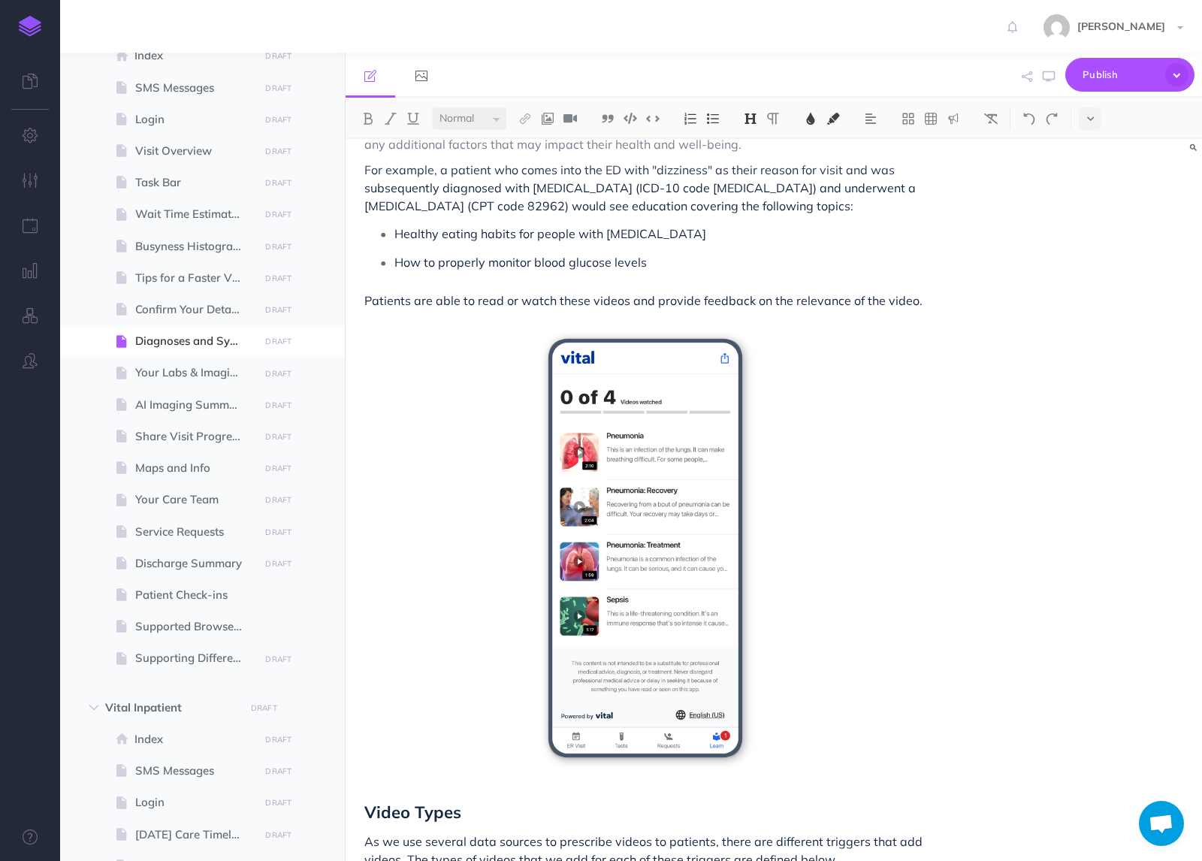
scroll to position [183, 0]
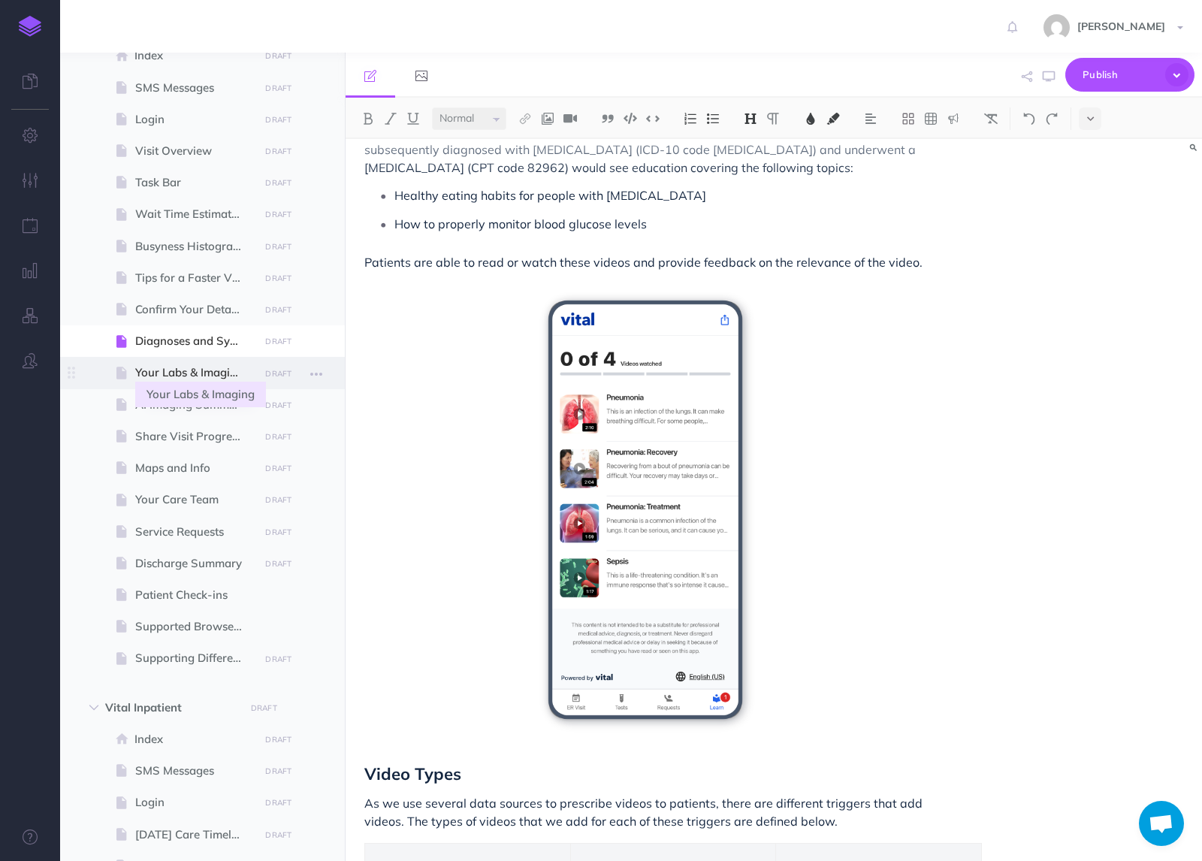
click at [188, 373] on span "Your Labs & Imaging" at bounding box center [194, 373] width 119 height 18
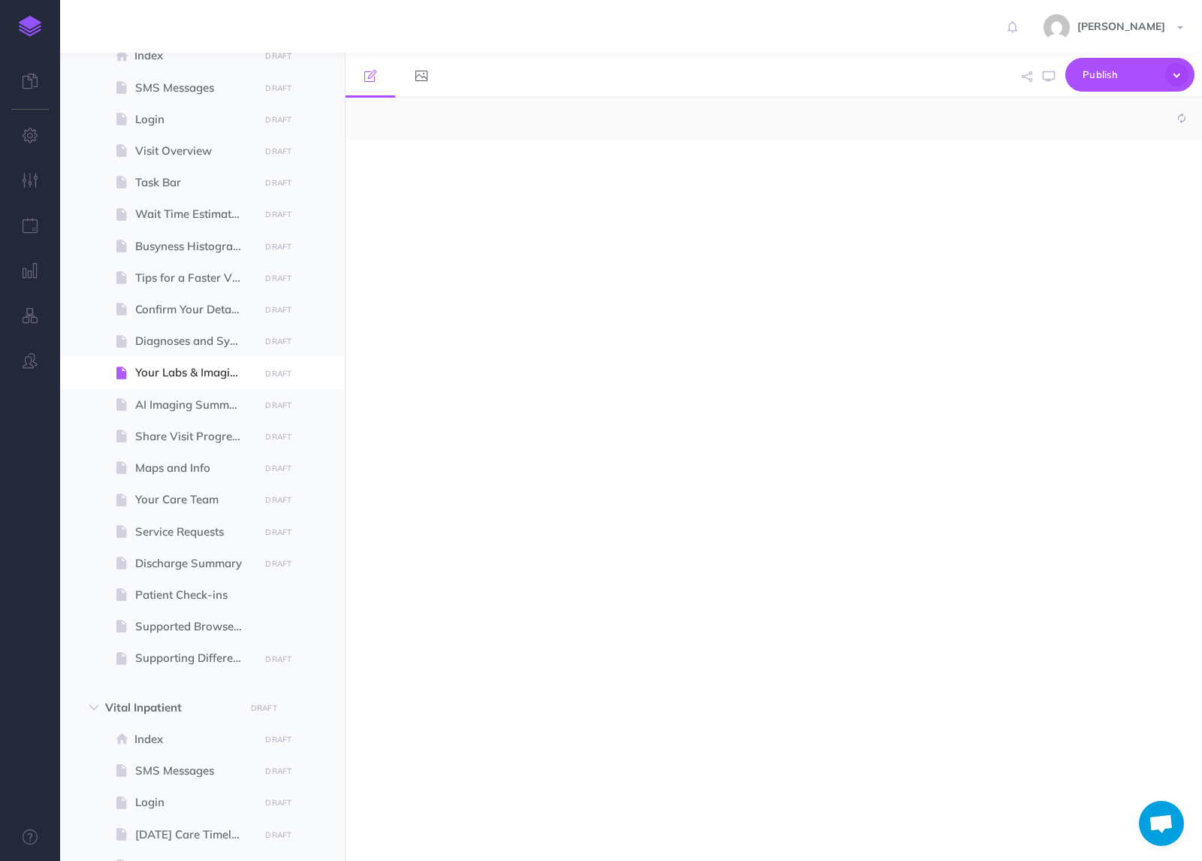
select select "null"
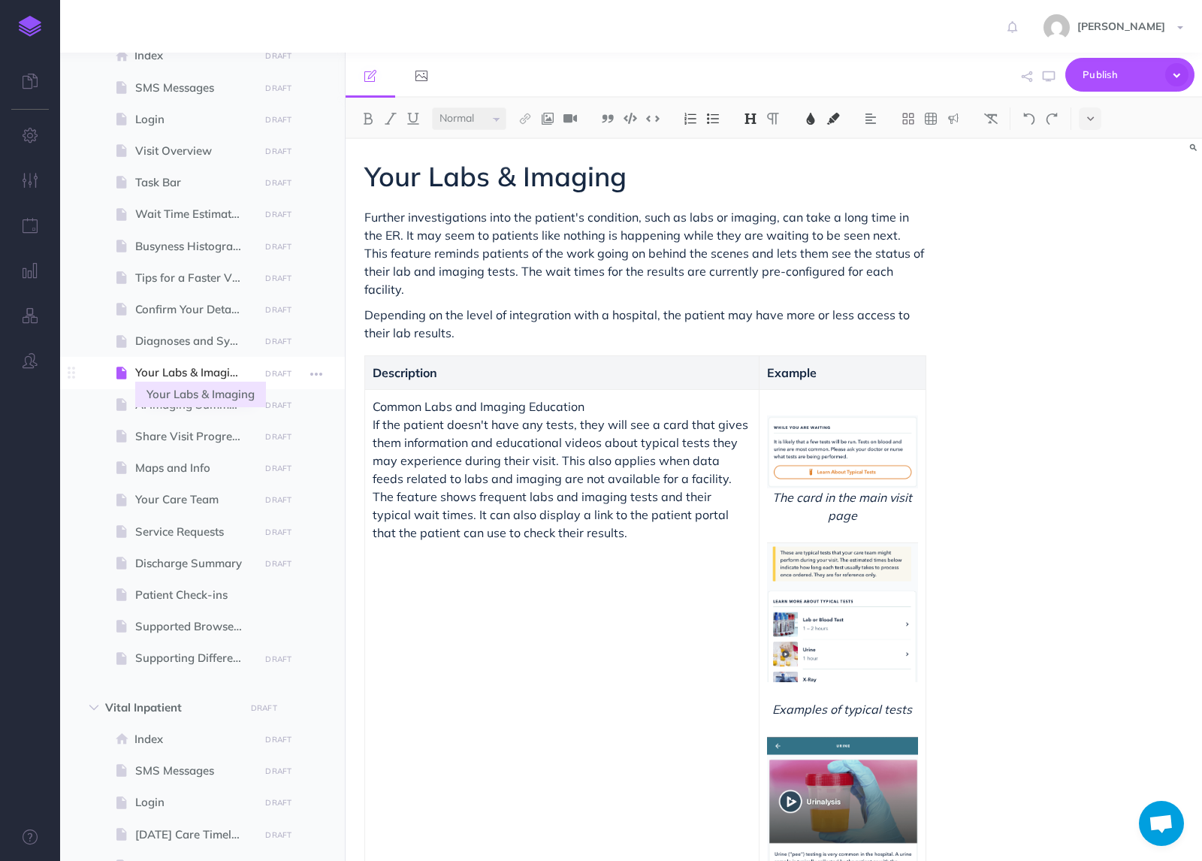
click at [180, 375] on span "Your Labs & Imaging" at bounding box center [194, 373] width 119 height 18
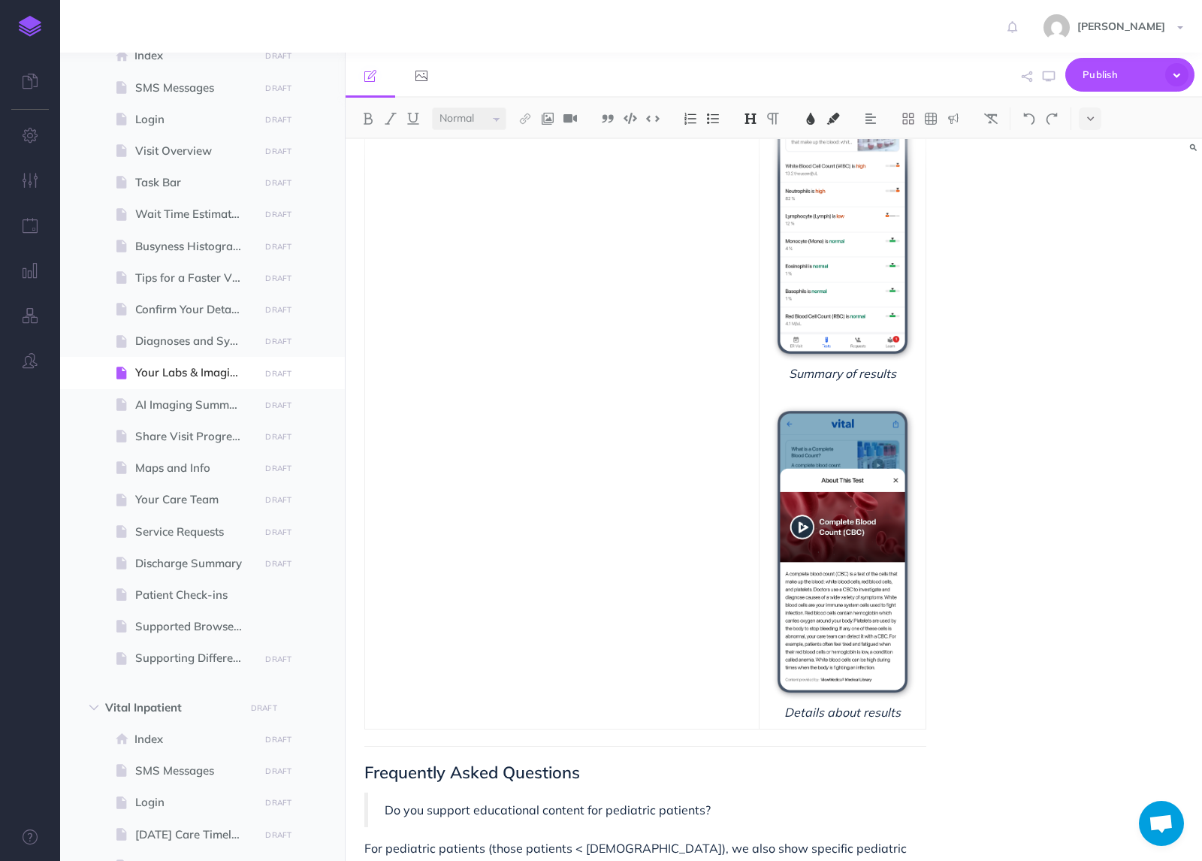
scroll to position [1410, 0]
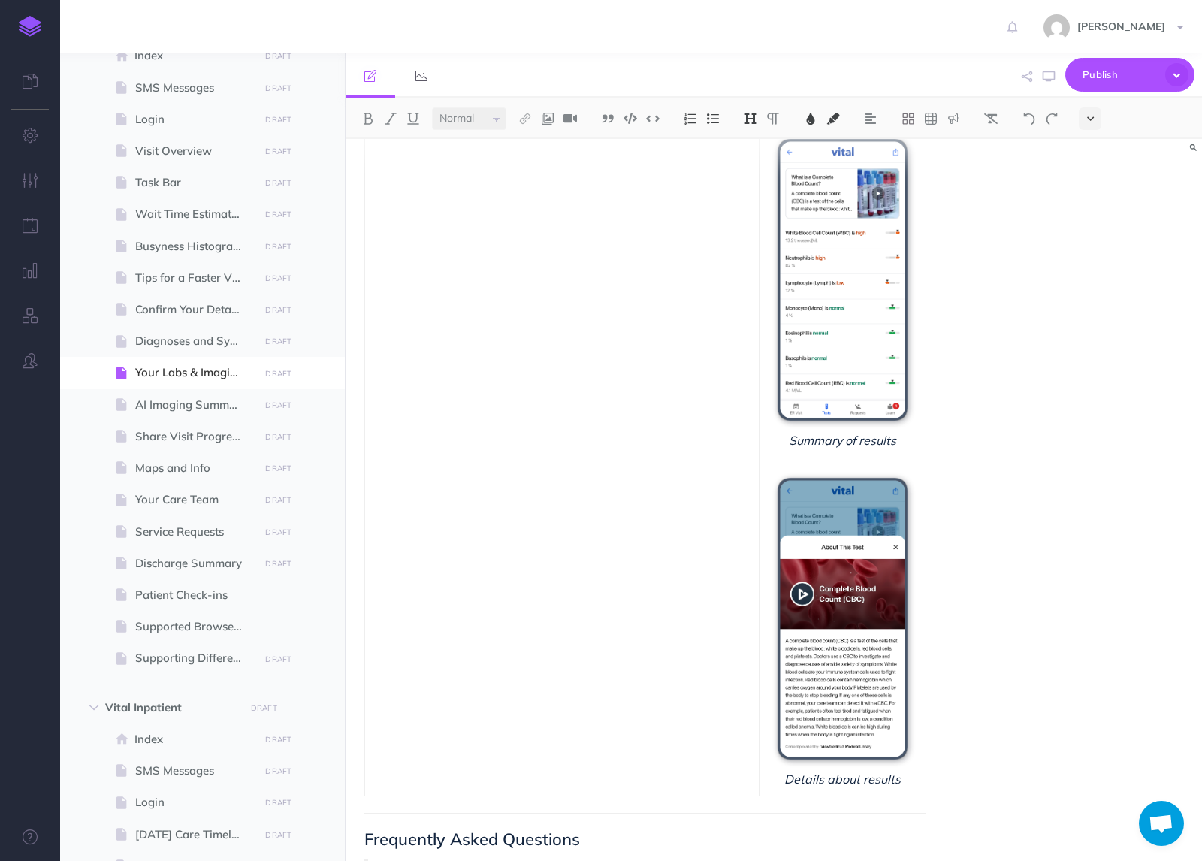
click at [1098, 115] on button at bounding box center [1090, 118] width 23 height 23
click at [1094, 256] on img at bounding box center [1091, 257] width 14 height 8
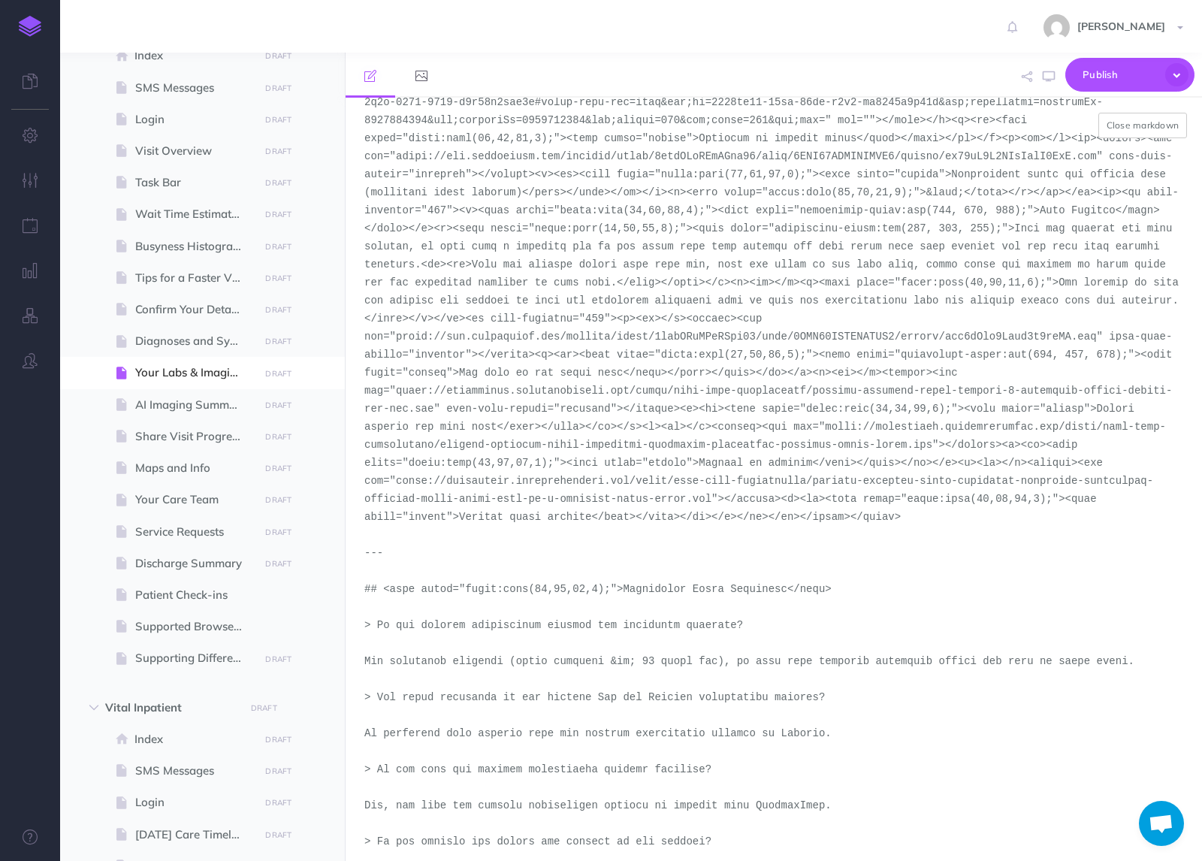
scroll to position [524, 0]
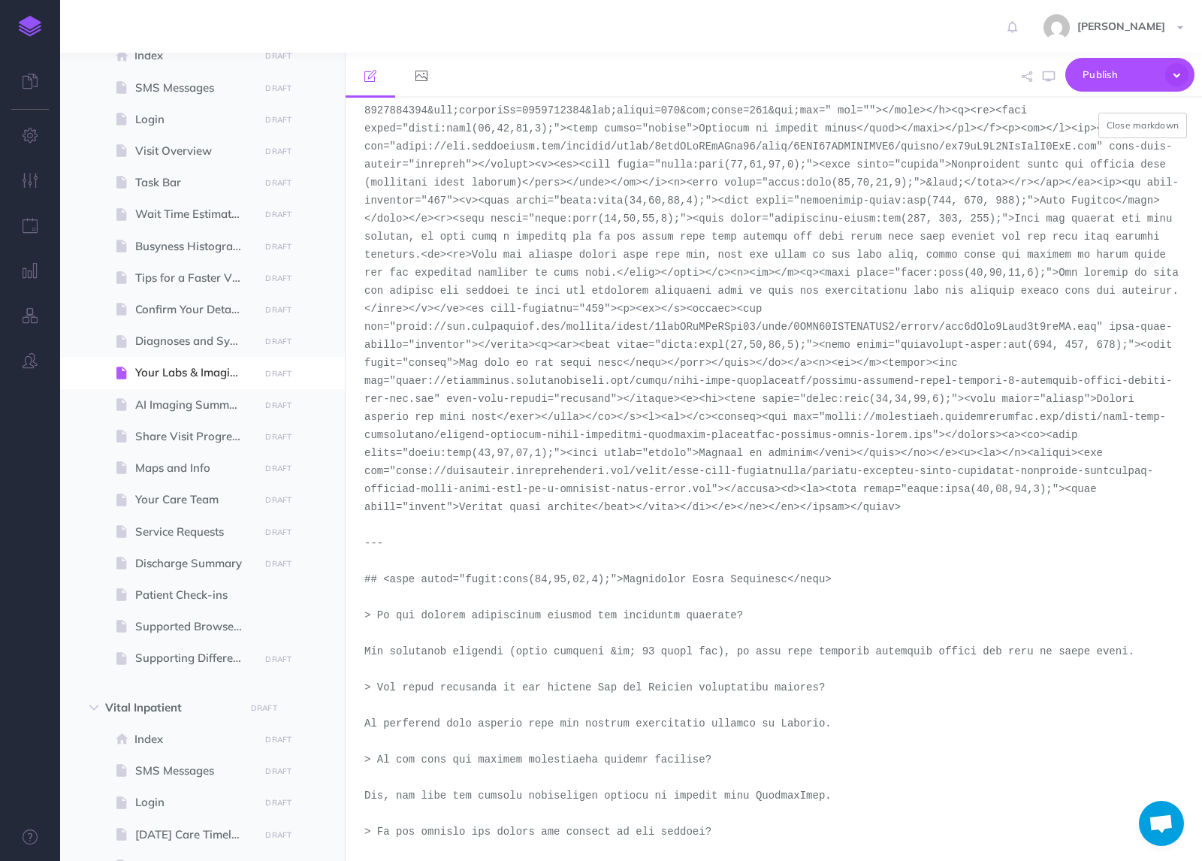
drag, startPoint x: 933, startPoint y: 434, endPoint x: 829, endPoint y: 423, distance: 105.1
click at [829, 423] on textarea at bounding box center [774, 479] width 857 height 763
paste textarea "inpatient-tests-overview"
drag, startPoint x: 714, startPoint y: 489, endPoint x: 396, endPoint y: 476, distance: 318.1
click at [396, 476] on textarea at bounding box center [774, 479] width 857 height 763
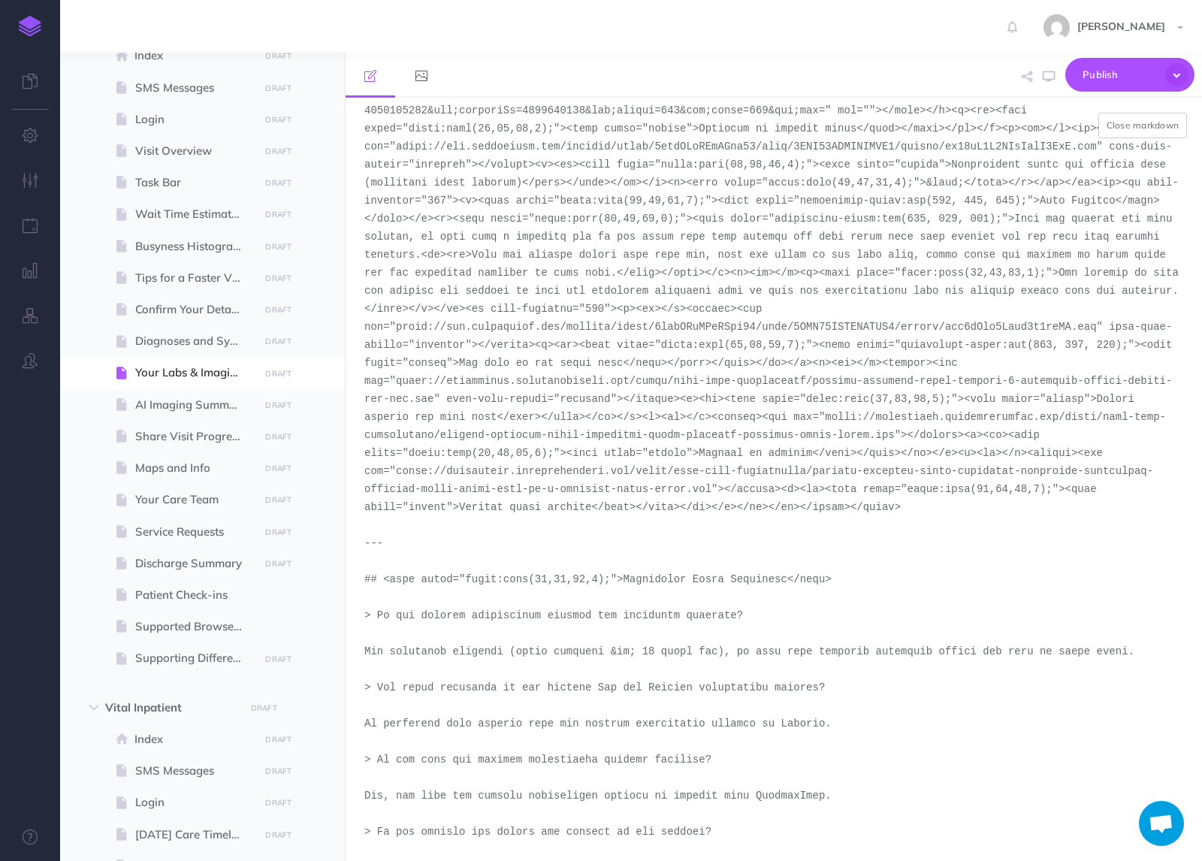
paste textarea "inpatient-tests-overview"
type textarea "# <span style="color:rgba(19,37,63,1);"><span style="background-color:rgb(255, …"
click at [1132, 131] on button "Close markdown" at bounding box center [1143, 126] width 89 height 26
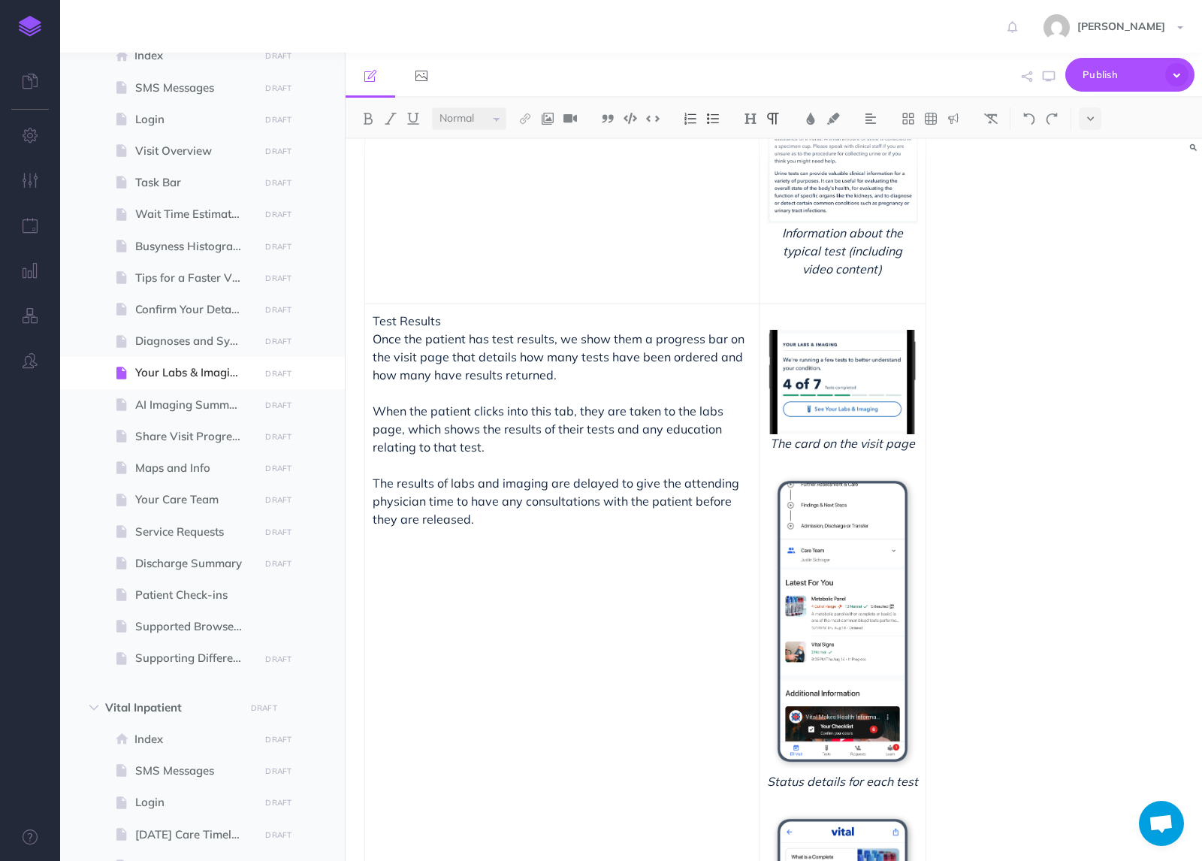
scroll to position [727, 0]
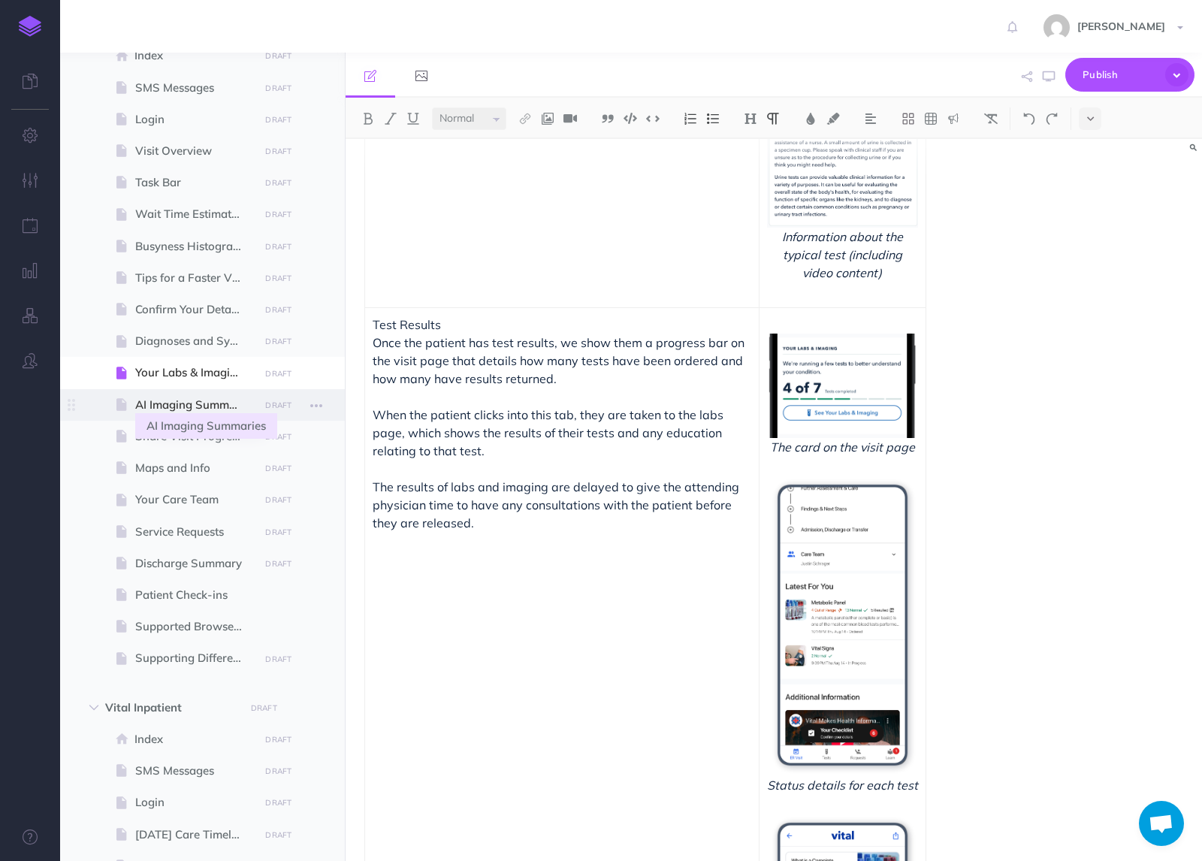
click at [205, 411] on span "AI Imaging Summaries" at bounding box center [194, 405] width 119 height 18
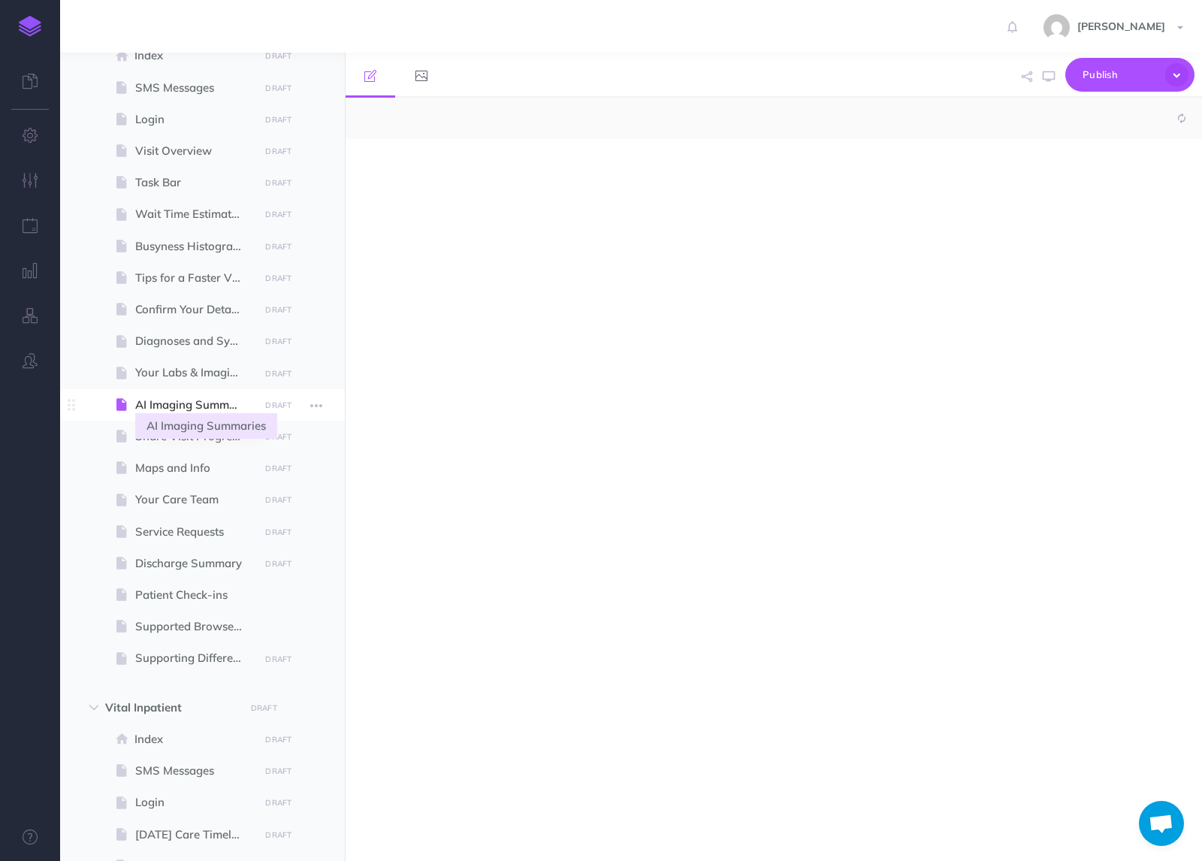
select select "null"
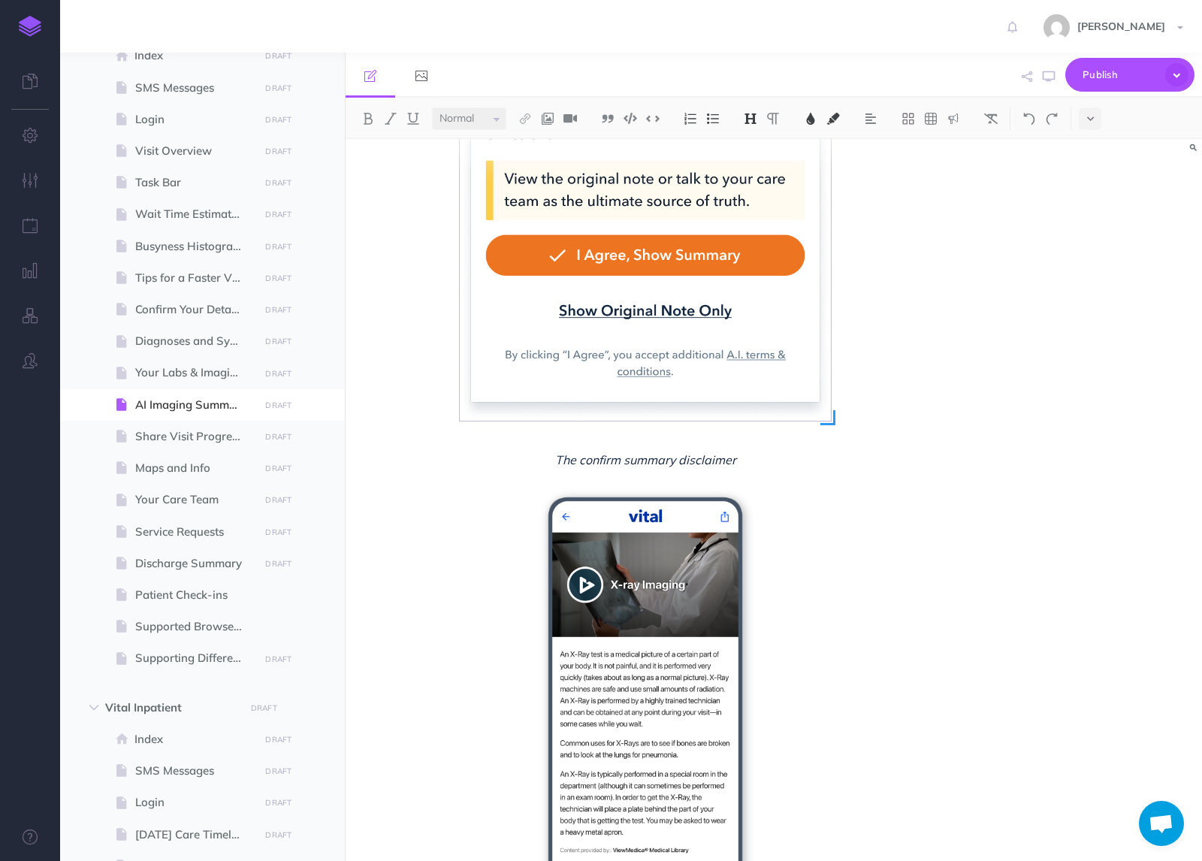
scroll to position [519, 0]
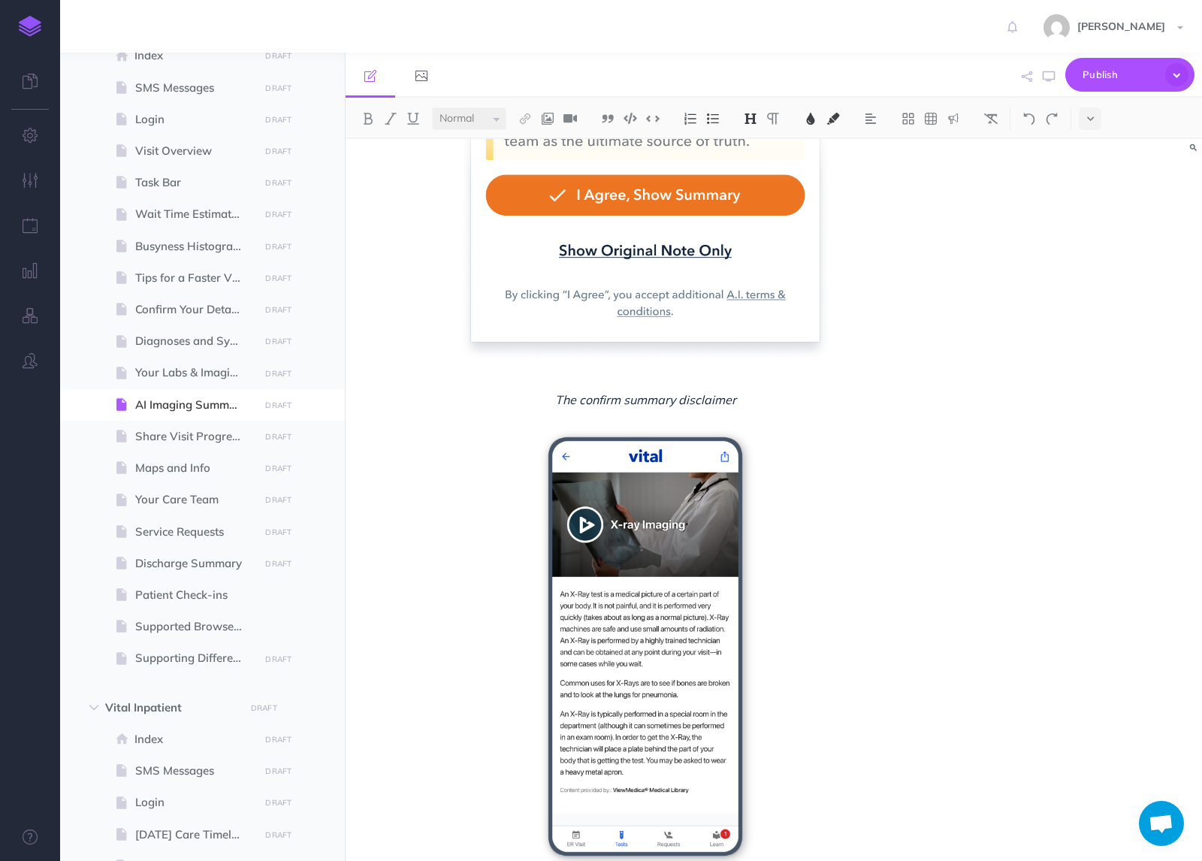
click at [1070, 128] on div at bounding box center [1040, 118] width 61 height 23
click at [1091, 119] on icon at bounding box center [1090, 118] width 7 height 11
click at [1090, 254] on img at bounding box center [1091, 257] width 14 height 8
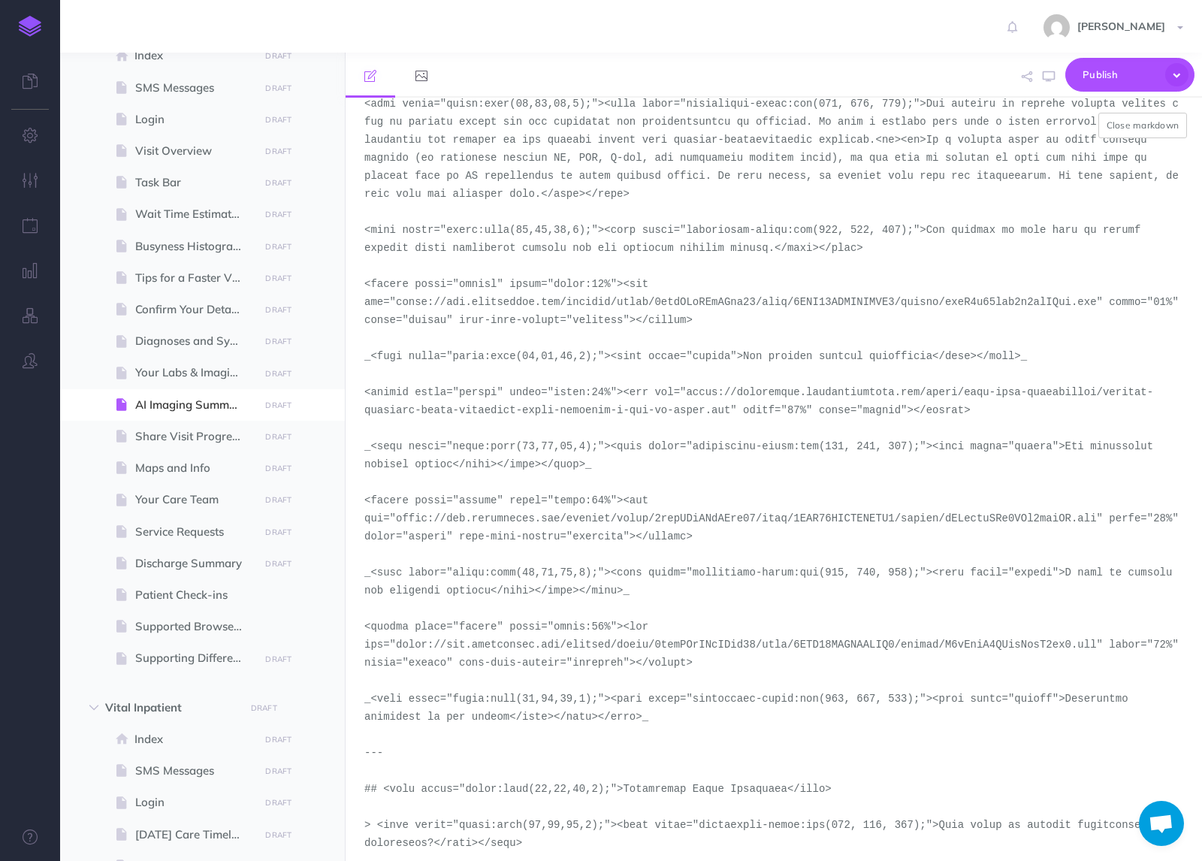
scroll to position [74, 0]
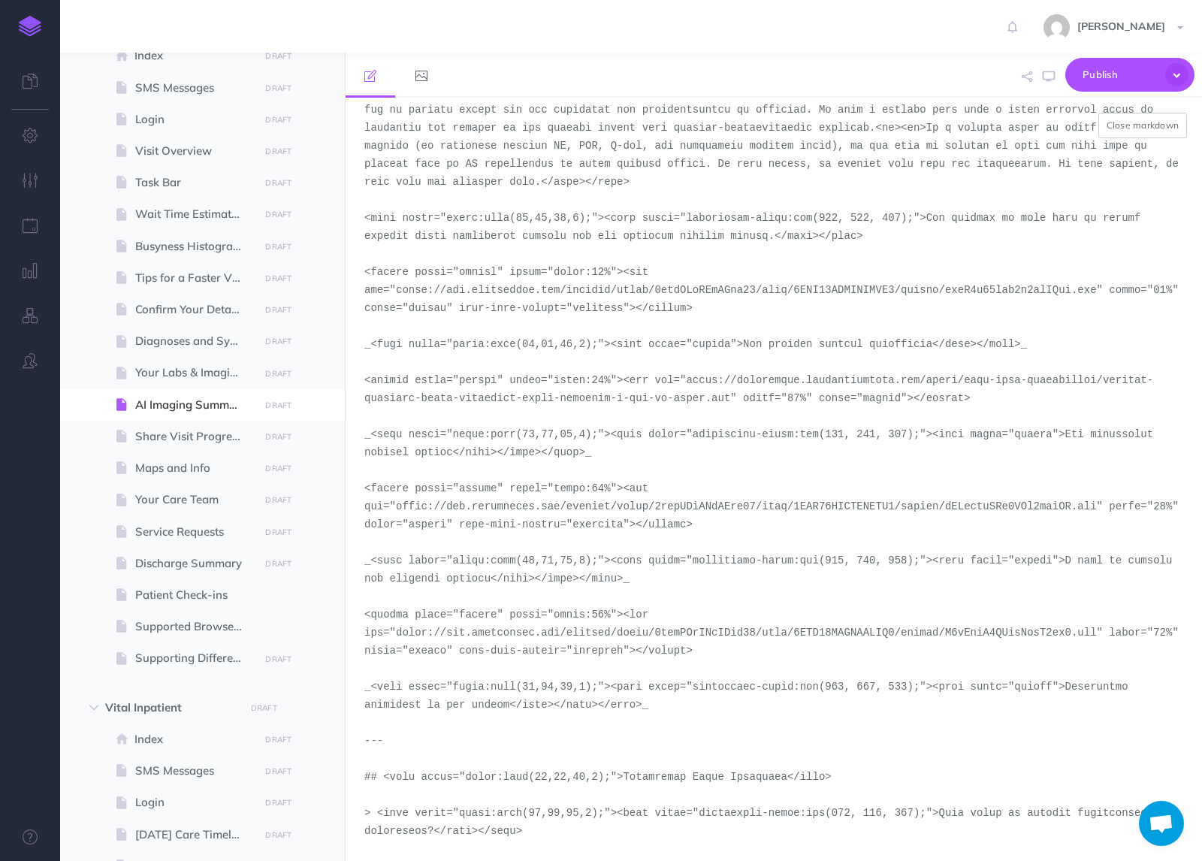
drag, startPoint x: 732, startPoint y: 400, endPoint x: 690, endPoint y: 378, distance: 47.4
click at [690, 378] on textarea at bounding box center [774, 479] width 857 height 763
paste textarea "inpatient"
type textarea "# <span style="color:rgba(19,37,63,1);"><span style="background-color:rgb(255, …"
click at [1143, 124] on button "Close markdown" at bounding box center [1143, 126] width 89 height 26
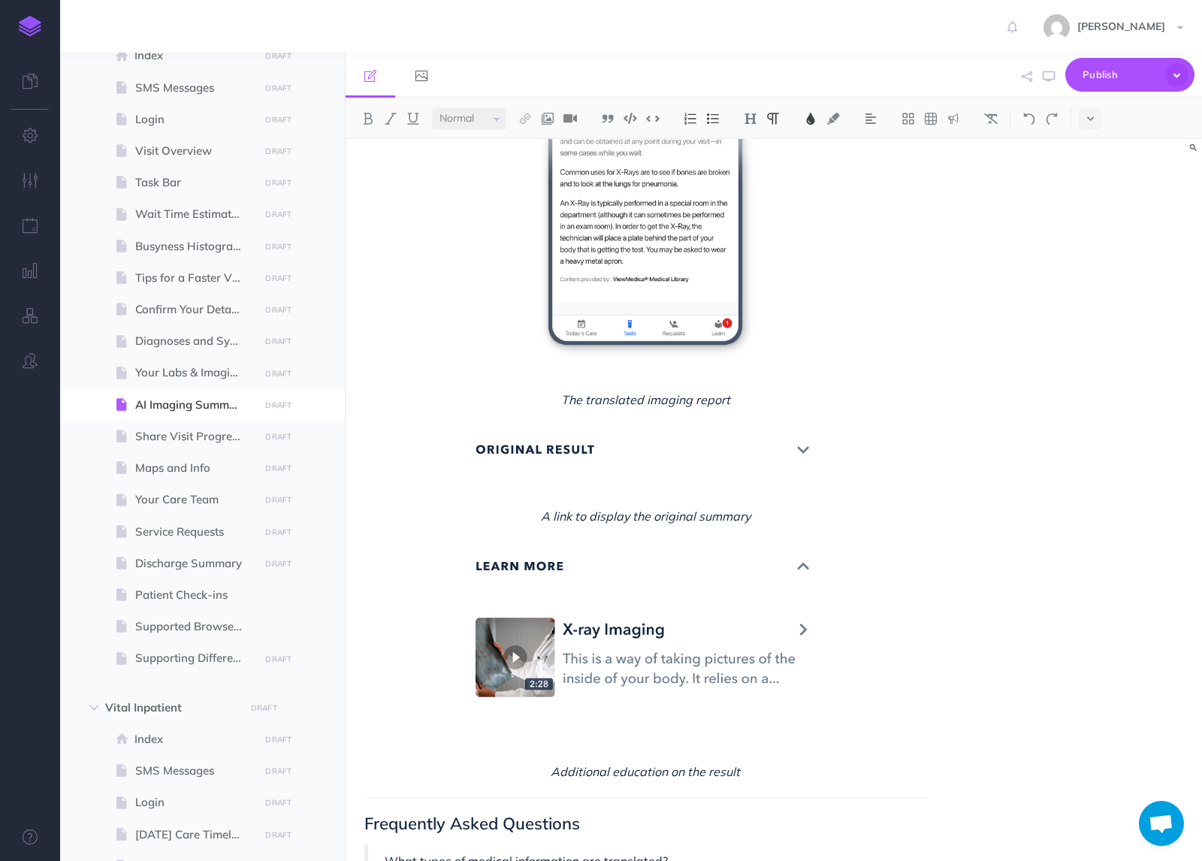
scroll to position [1147, 0]
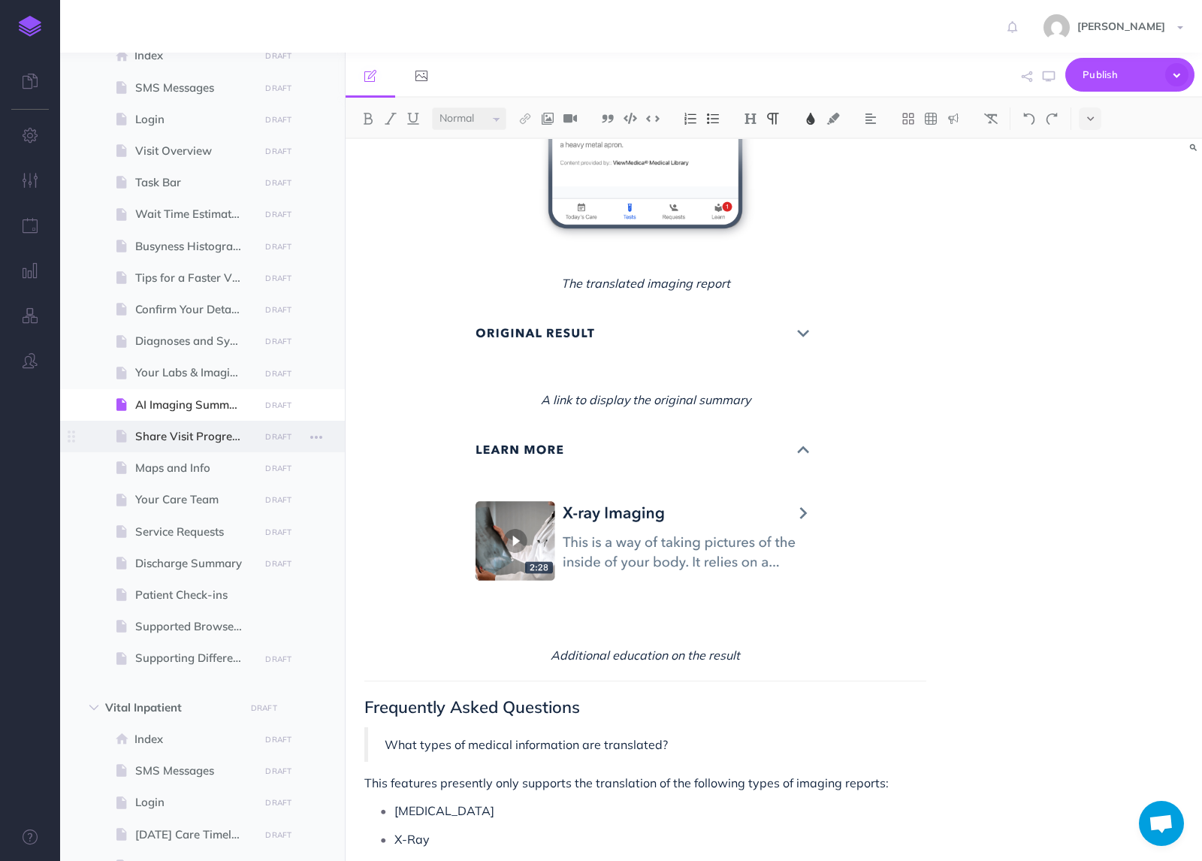
click at [202, 440] on span "Share Visit Progress" at bounding box center [194, 437] width 119 height 18
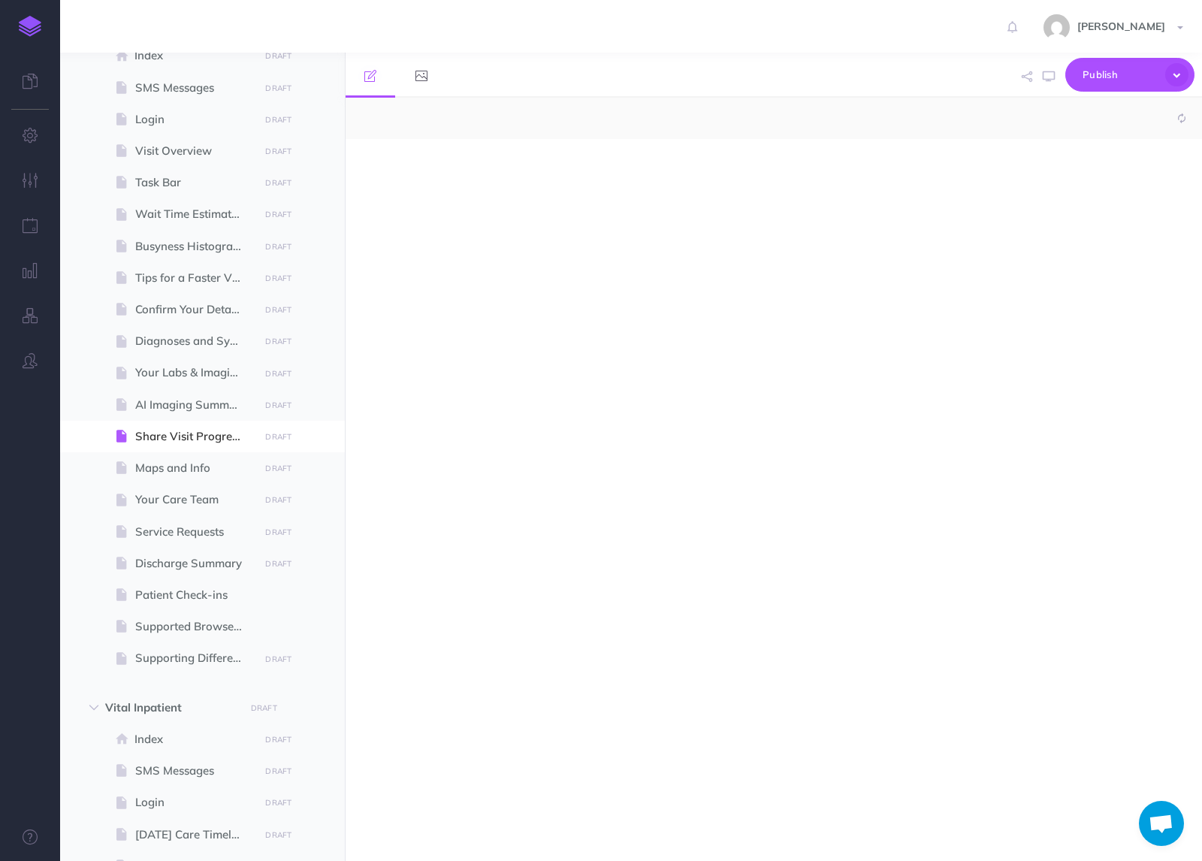
select select "null"
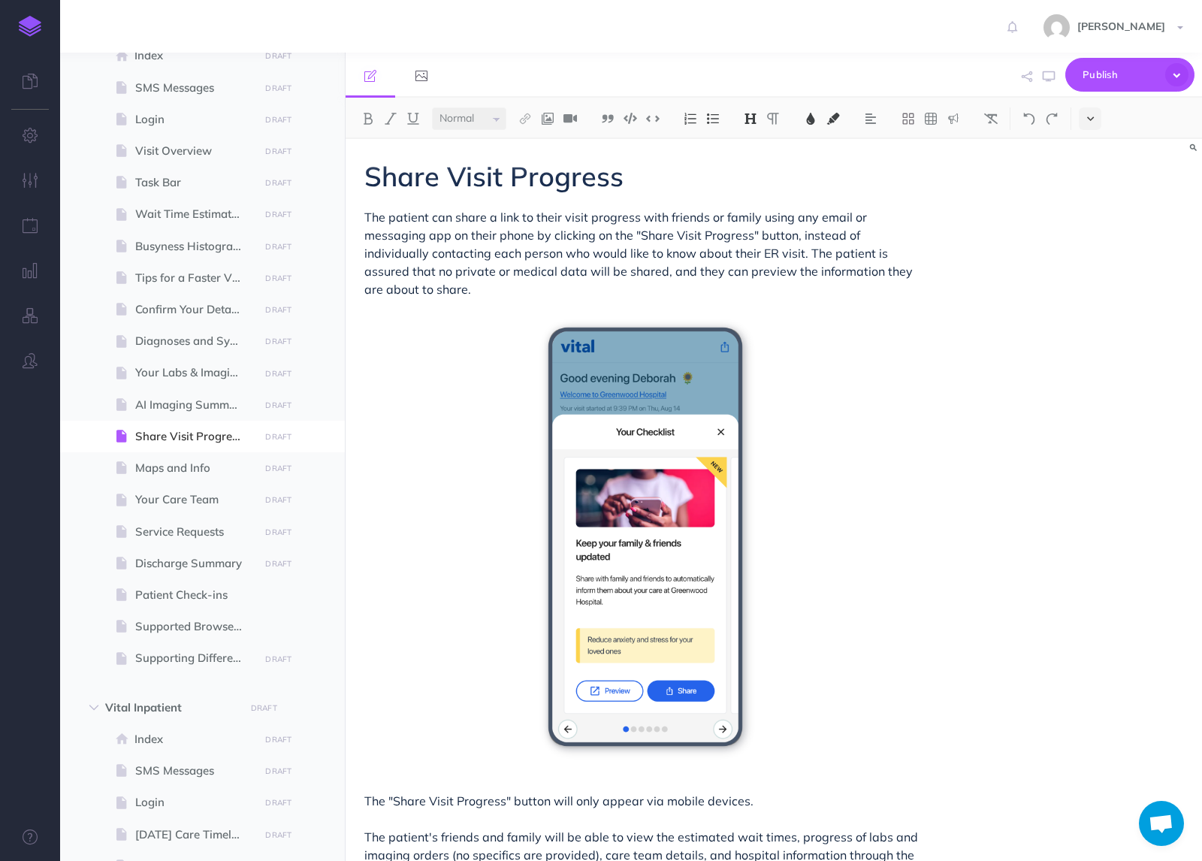
click at [1087, 119] on icon at bounding box center [1090, 118] width 7 height 11
click at [1093, 264] on button at bounding box center [1090, 257] width 23 height 23
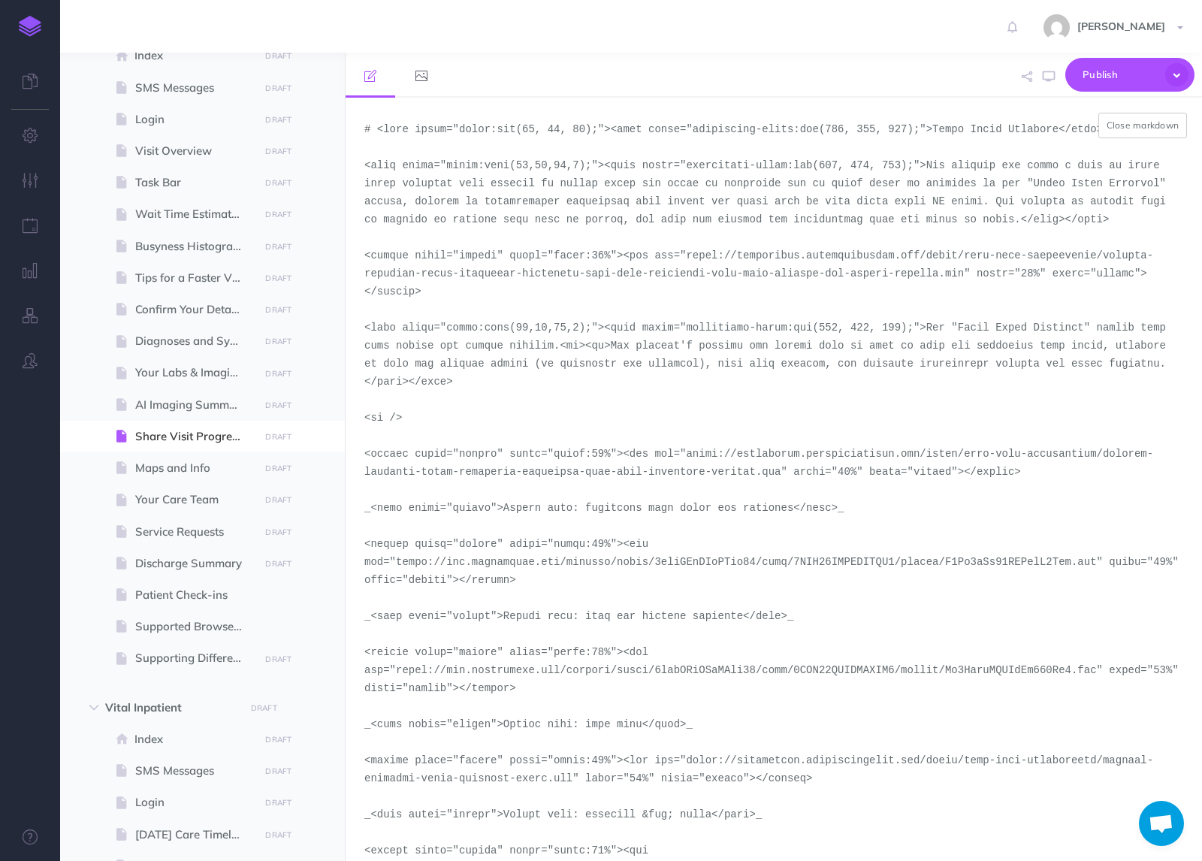
drag, startPoint x: 968, startPoint y: 276, endPoint x: 690, endPoint y: 263, distance: 278.3
click at [690, 263] on textarea at bounding box center [774, 479] width 857 height 763
paste textarea "inpatient-day-1-keep-your-family-friends"
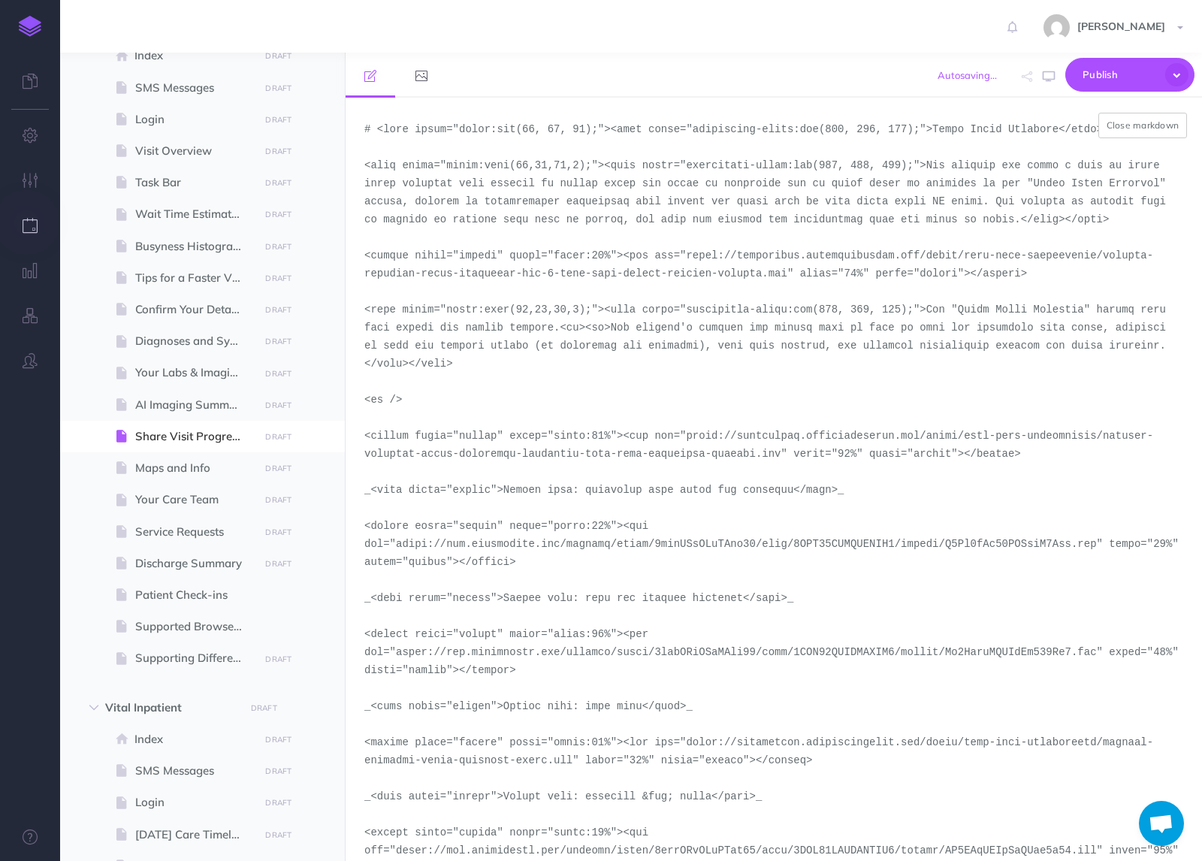
type textarea "# <span style="color:rgb(23, 43, 77);"><span style="background-color:rgb(255, 2…"
click at [1140, 120] on button "Close markdown" at bounding box center [1143, 126] width 89 height 26
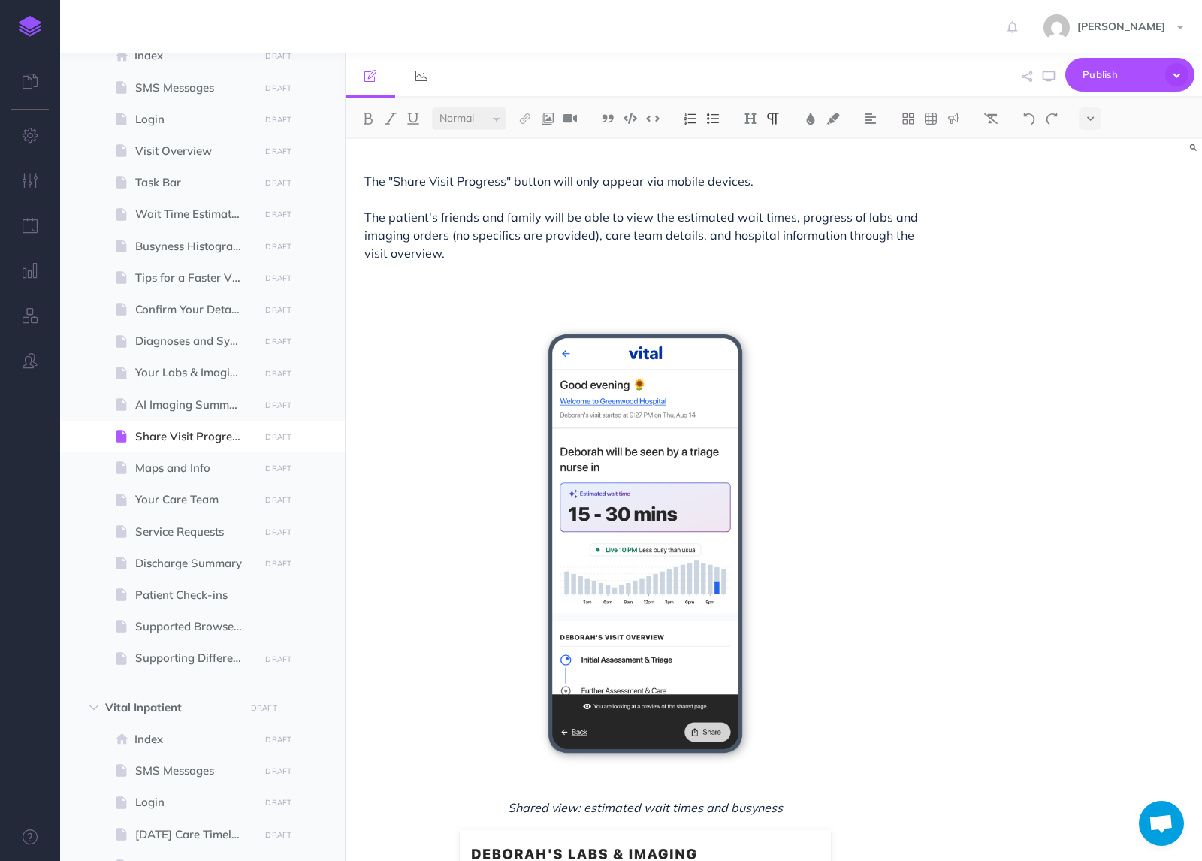
scroll to position [635, 0]
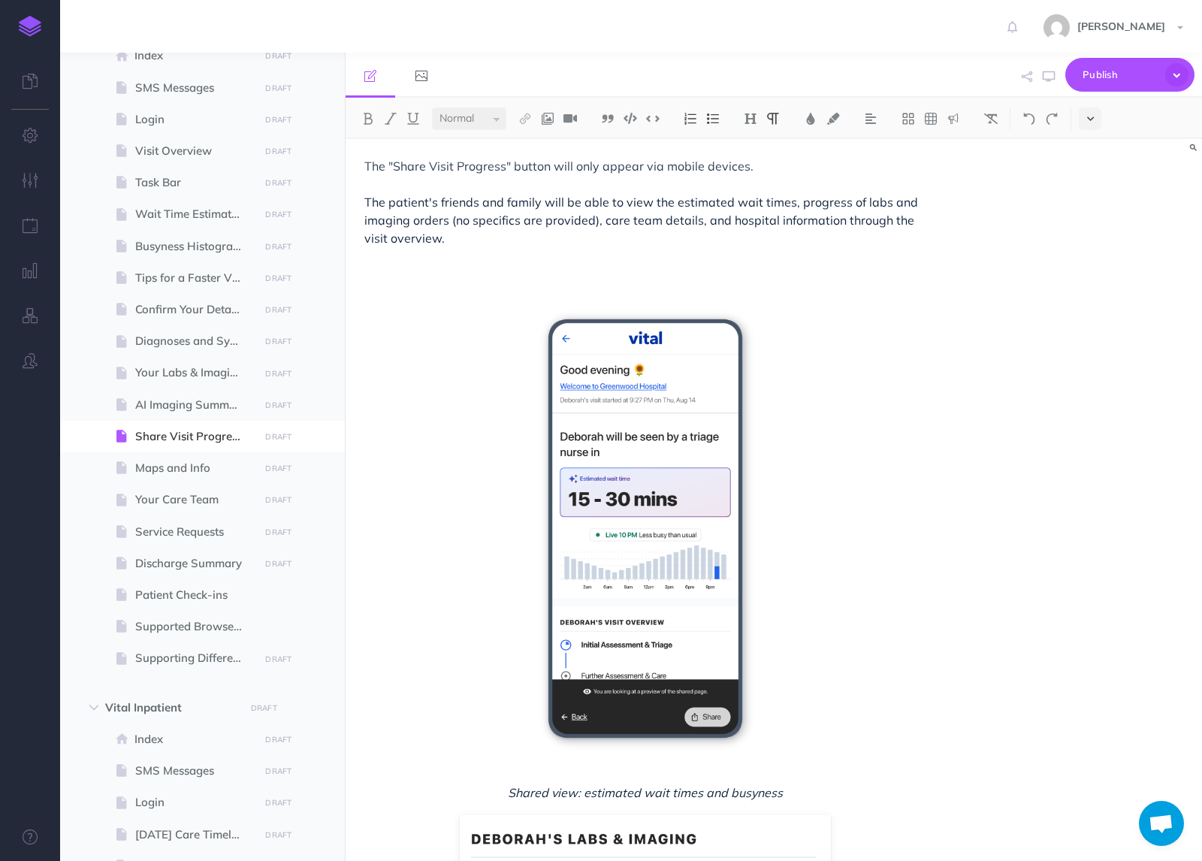
click at [1099, 120] on button at bounding box center [1090, 118] width 23 height 23
click at [1093, 261] on button at bounding box center [1090, 257] width 23 height 23
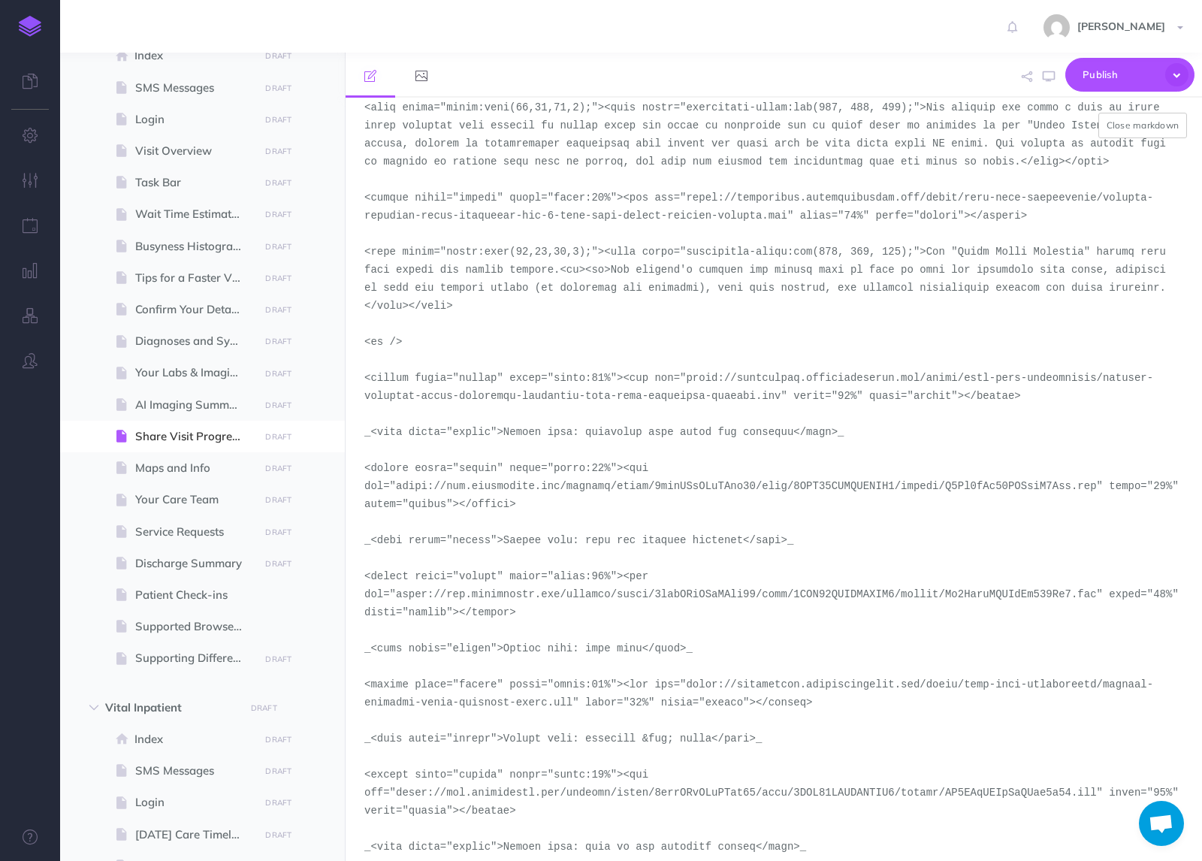
scroll to position [59, 0]
click at [1139, 133] on button "Close markdown" at bounding box center [1143, 126] width 89 height 26
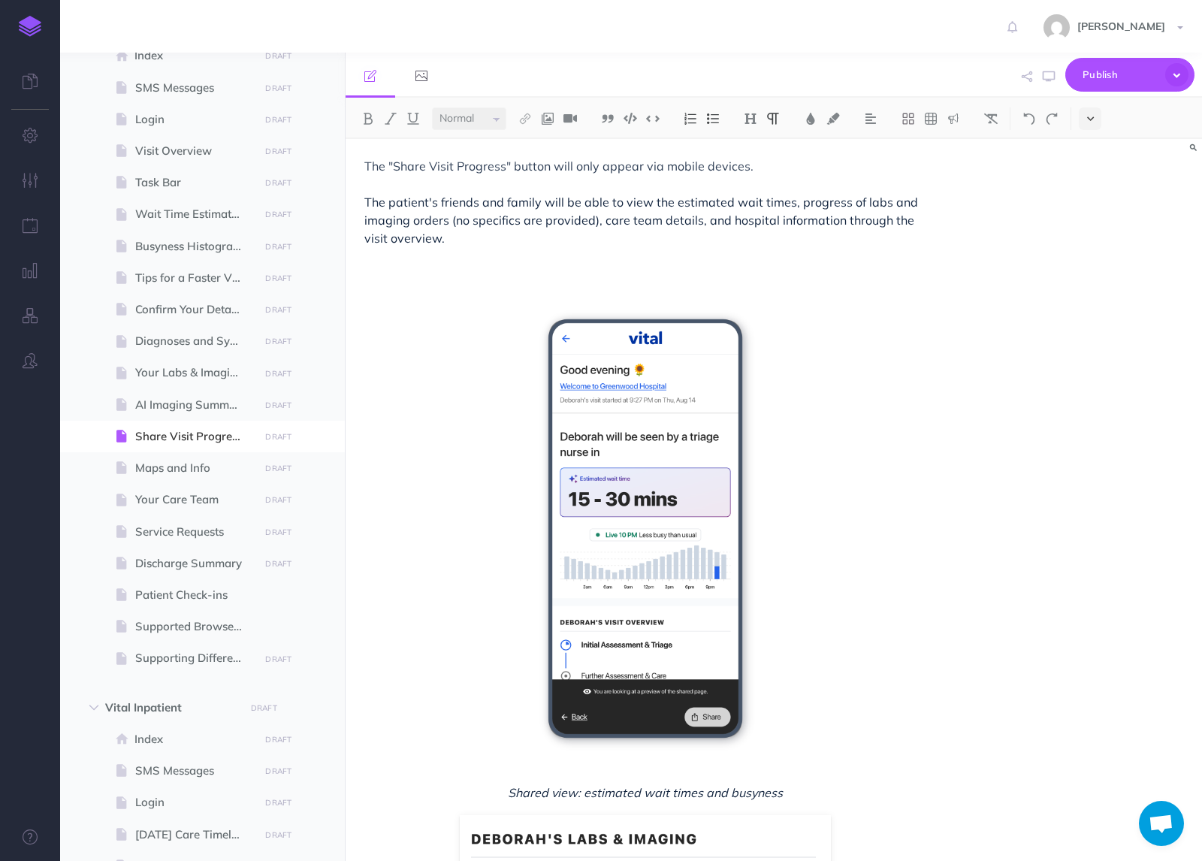
drag, startPoint x: 1053, startPoint y: 77, endPoint x: 1093, endPoint y: 121, distance: 59.0
click at [1093, 121] on div "Publish This page Publish the currently selected page draft. Publish Publish al…" at bounding box center [774, 457] width 857 height 808
click at [1090, 119] on icon at bounding box center [1090, 118] width 7 height 11
click at [1087, 255] on img at bounding box center [1091, 257] width 14 height 8
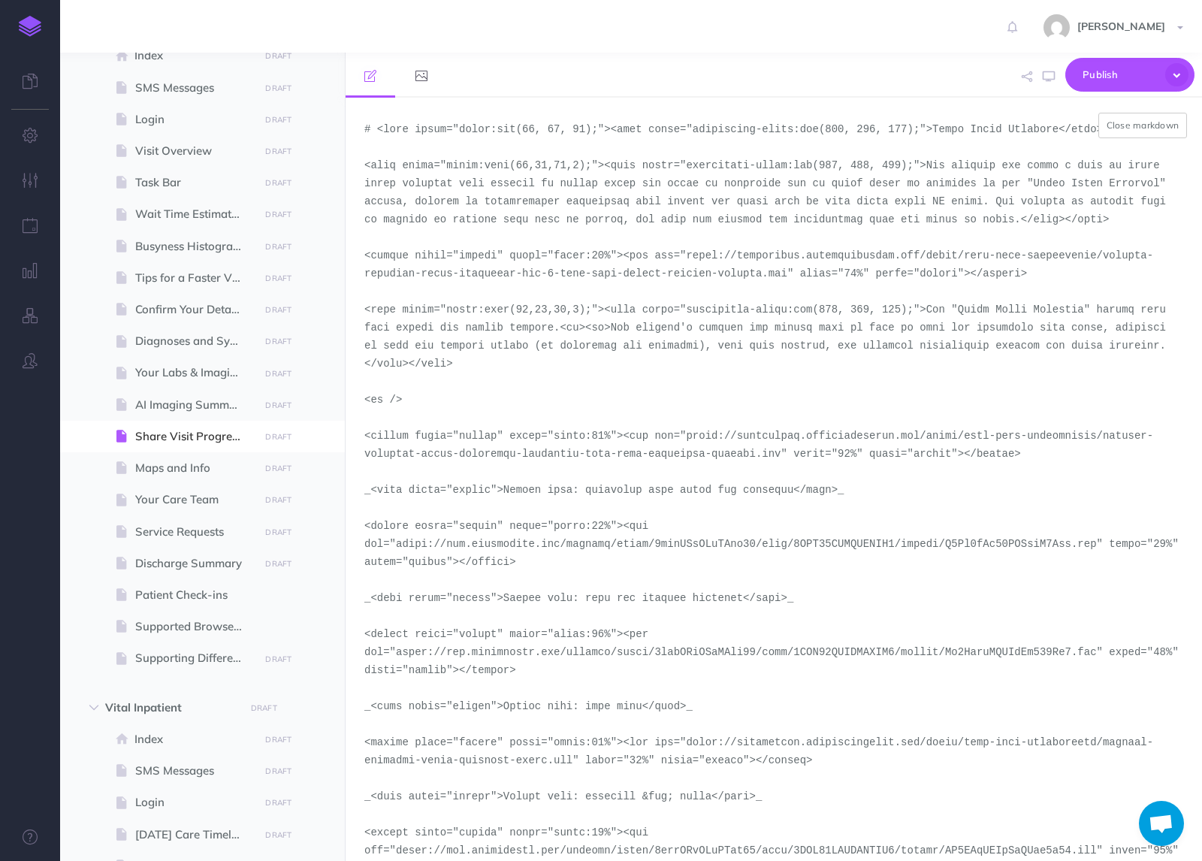
drag, startPoint x: 782, startPoint y: 454, endPoint x: 688, endPoint y: 442, distance: 95.4
click at [688, 442] on textarea at bounding box center [774, 479] width 857 height 763
paste textarea "inpatient-day-1-share-visit-progress"
type textarea "# <span style="color:rgb(23, 43, 77);"><span style="background-color:rgb(255, 2…"
click at [1150, 127] on button "Close markdown" at bounding box center [1143, 126] width 89 height 26
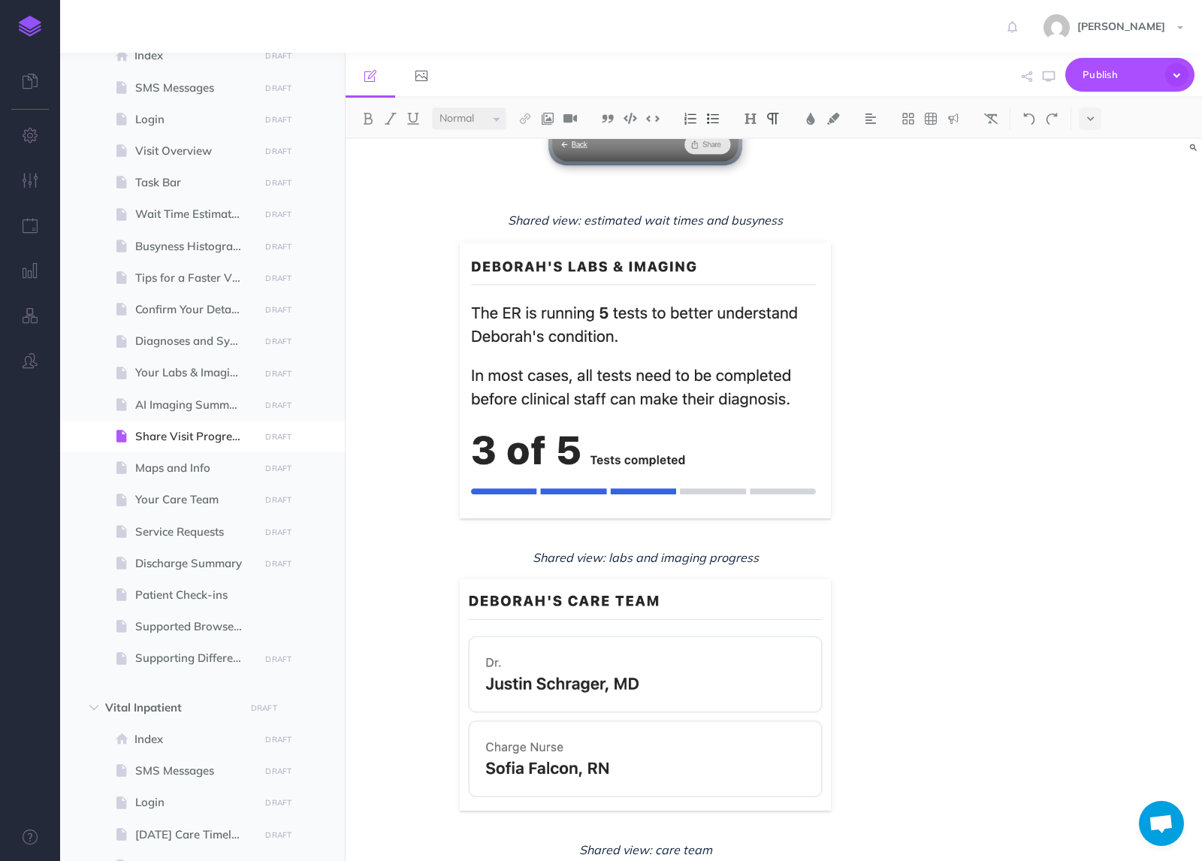
scroll to position [1211, 0]
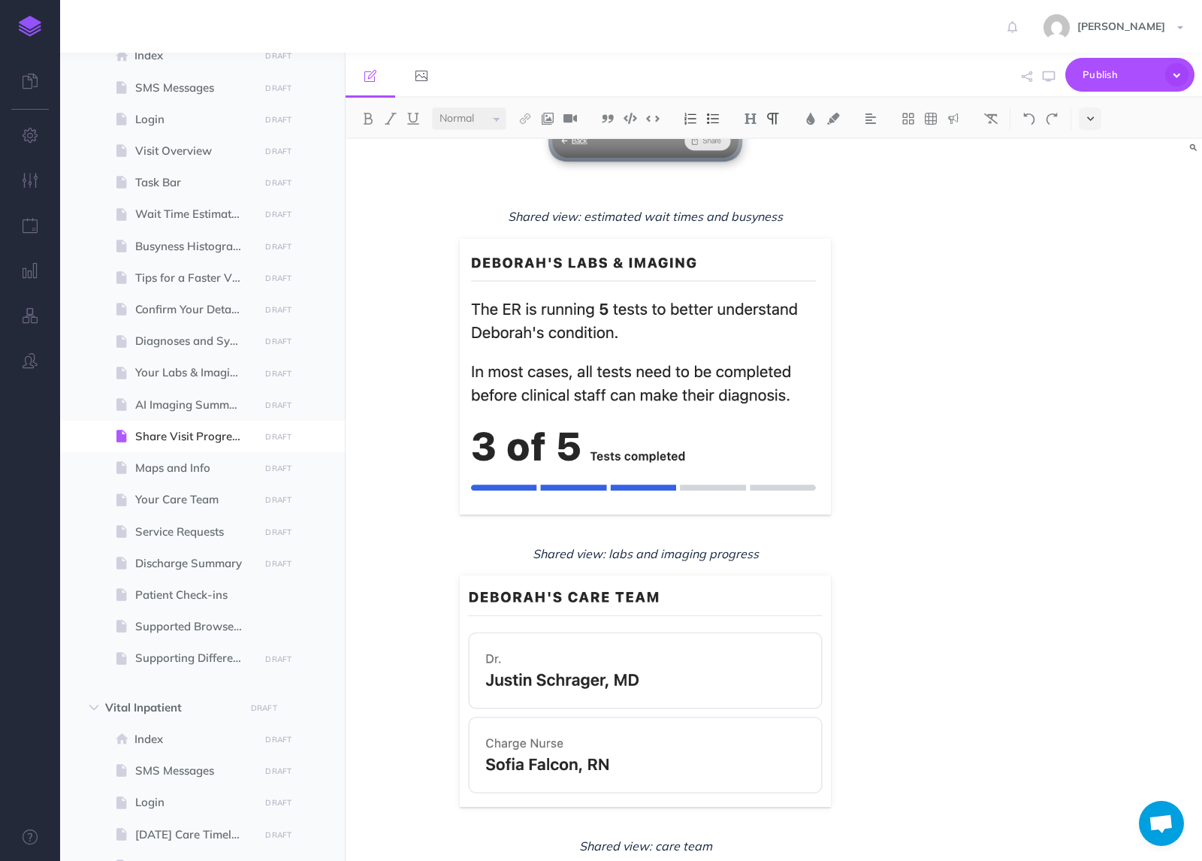
click at [1097, 116] on button at bounding box center [1090, 118] width 23 height 23
click at [1091, 255] on img at bounding box center [1091, 257] width 14 height 8
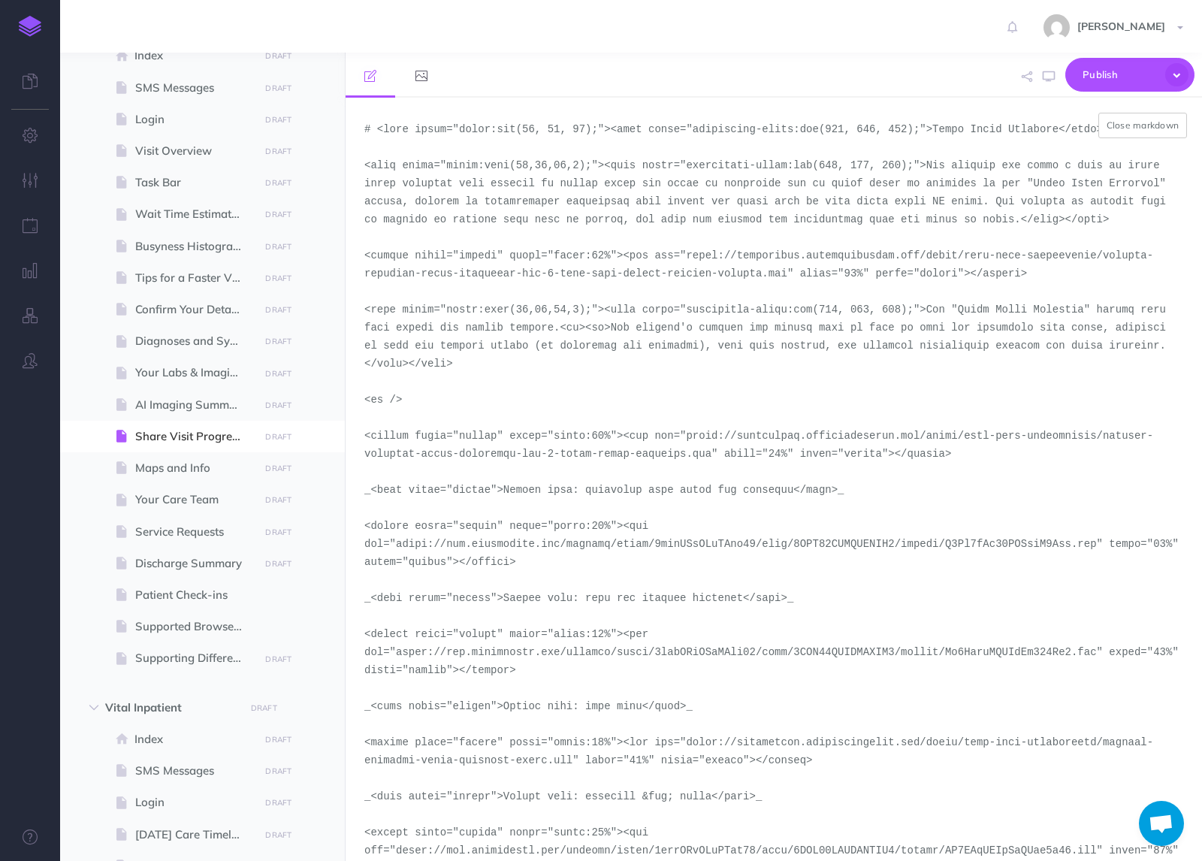
scroll to position [0, 0]
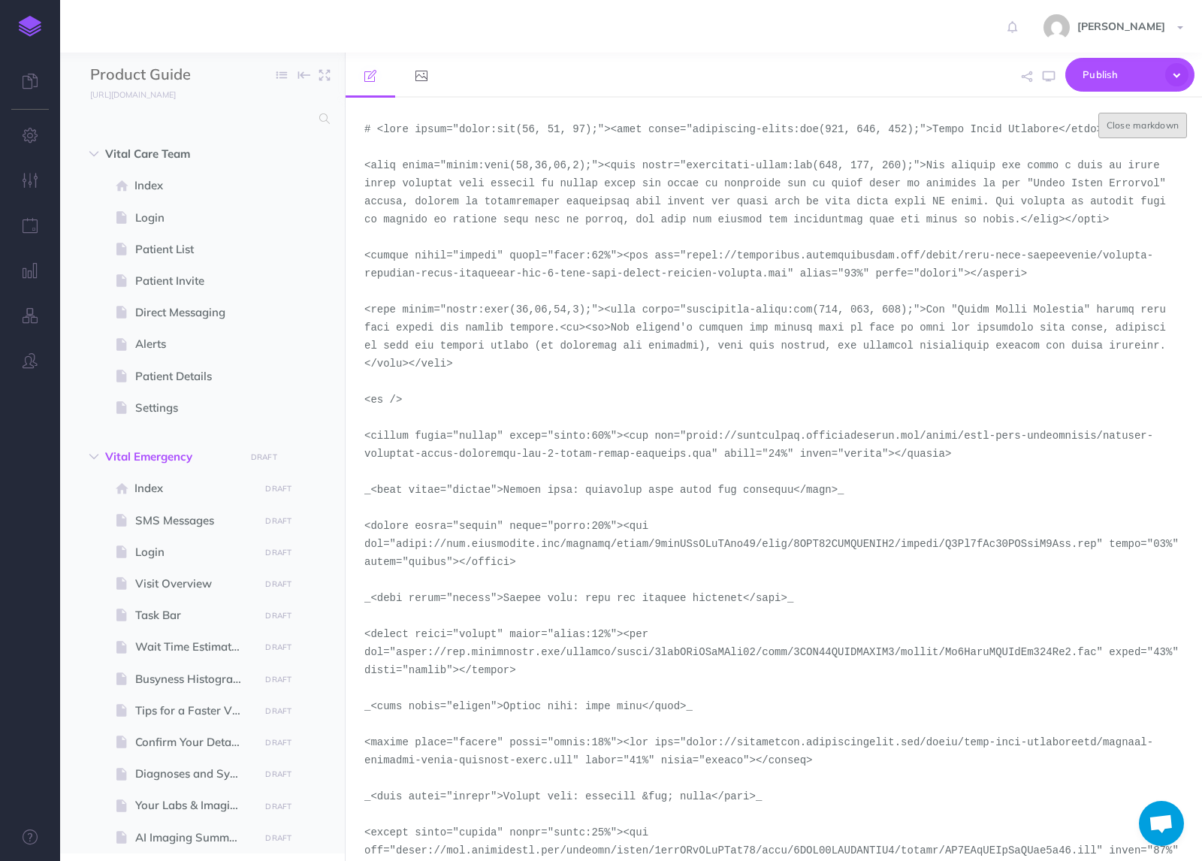
click at [1134, 126] on button "Close markdown" at bounding box center [1143, 126] width 89 height 26
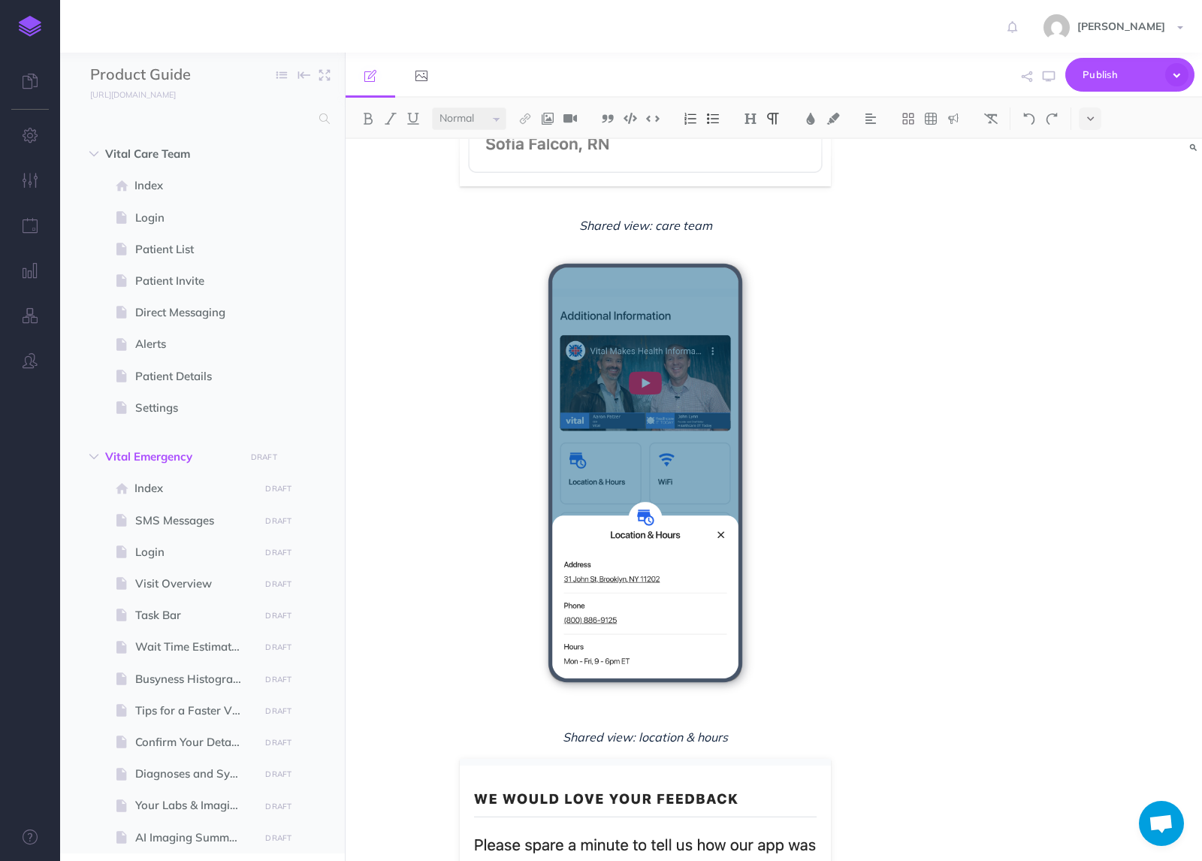
scroll to position [1833, 0]
click at [1093, 111] on button at bounding box center [1090, 118] width 23 height 23
click at [1094, 264] on button at bounding box center [1090, 257] width 23 height 23
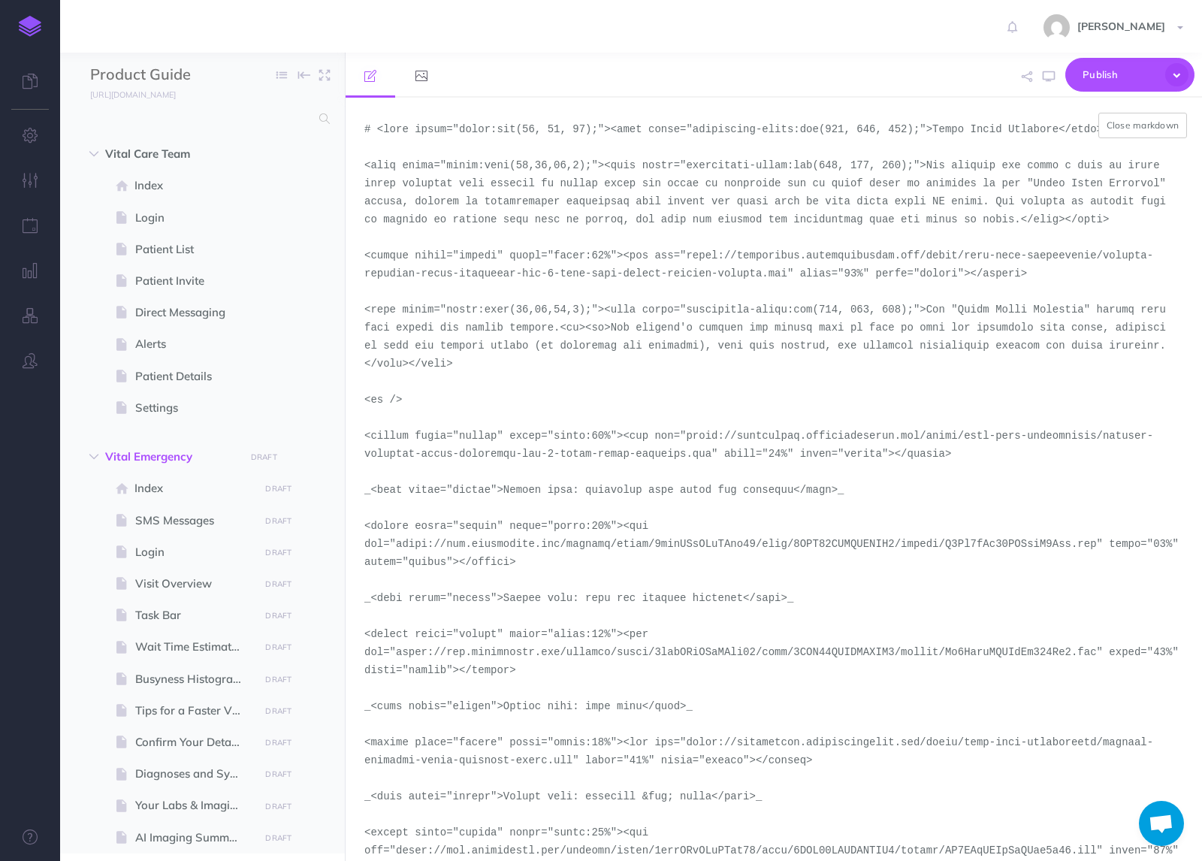
drag, startPoint x: 573, startPoint y: 761, endPoint x: 688, endPoint y: 745, distance: 116.8
click at [688, 745] on textarea at bounding box center [774, 479] width 857 height 763
paste textarea "inpatient-additional-information-"
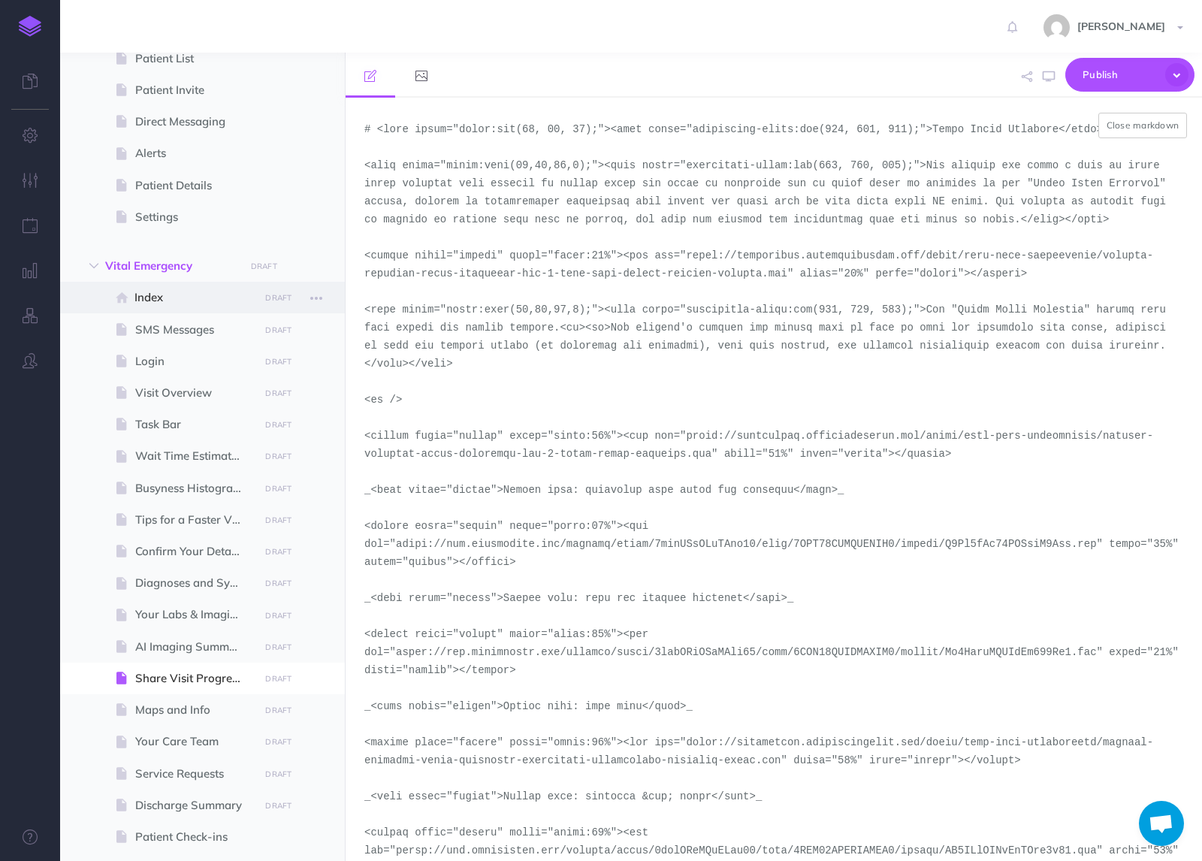
scroll to position [192, 0]
type textarea "# <span style="color:rgb(23, 43, 77);"><span style="background-color:rgb(255, 2…"
click at [1142, 118] on button "Close markdown" at bounding box center [1143, 126] width 89 height 26
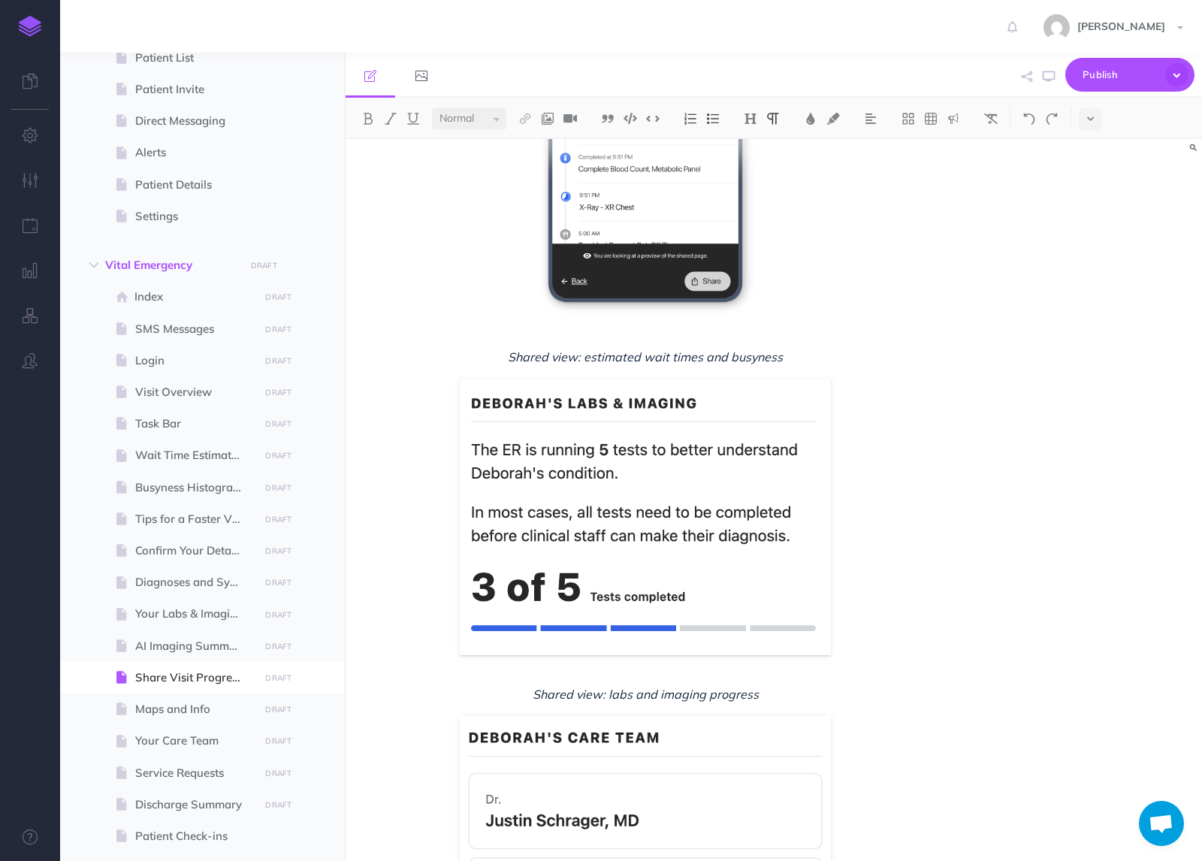
scroll to position [1537, 0]
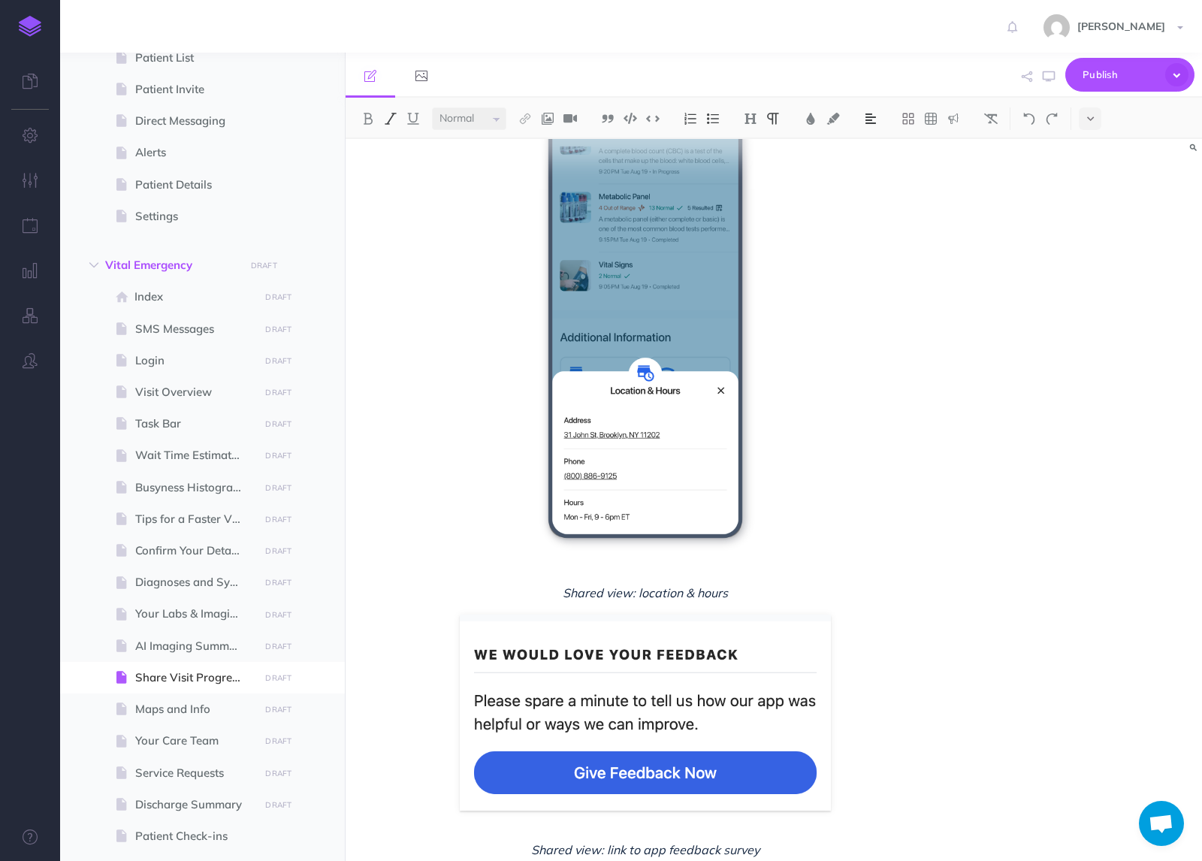
scroll to position [2025, 0]
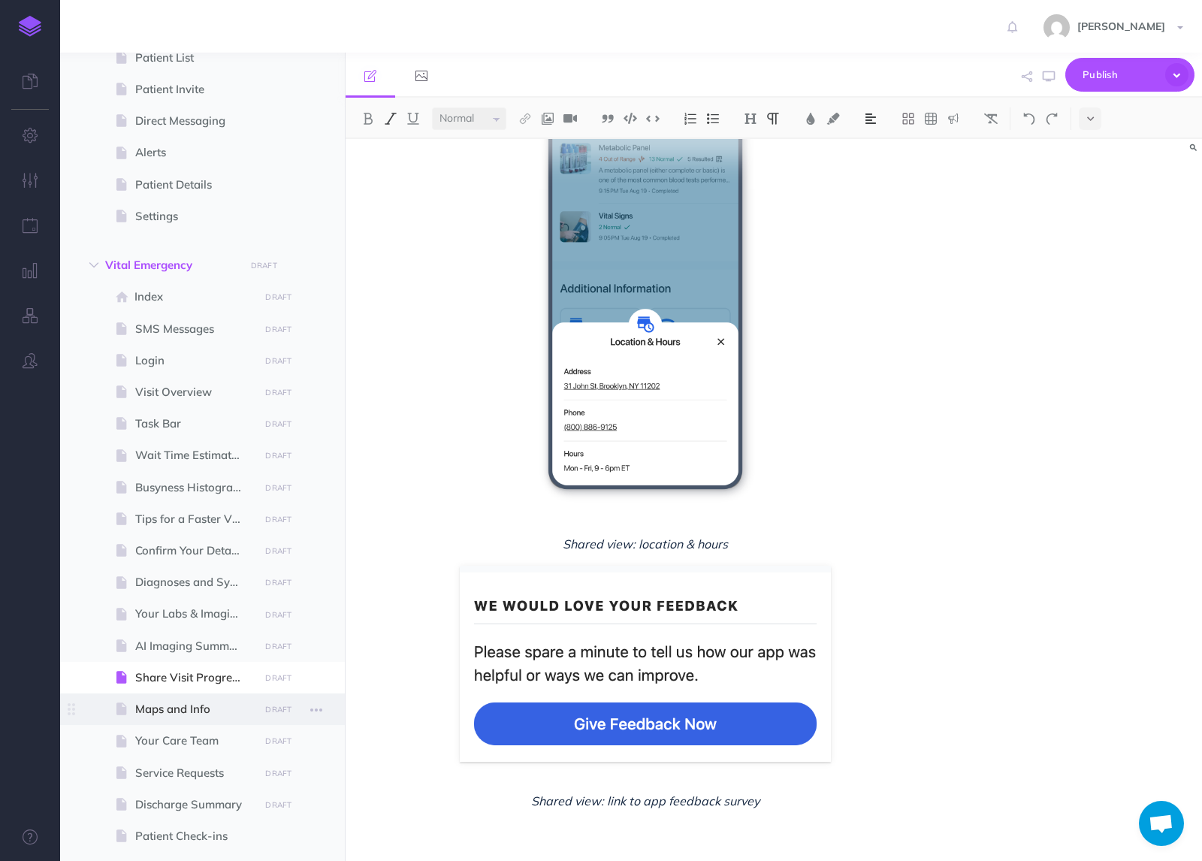
click at [180, 711] on span "Maps and Info" at bounding box center [194, 709] width 119 height 18
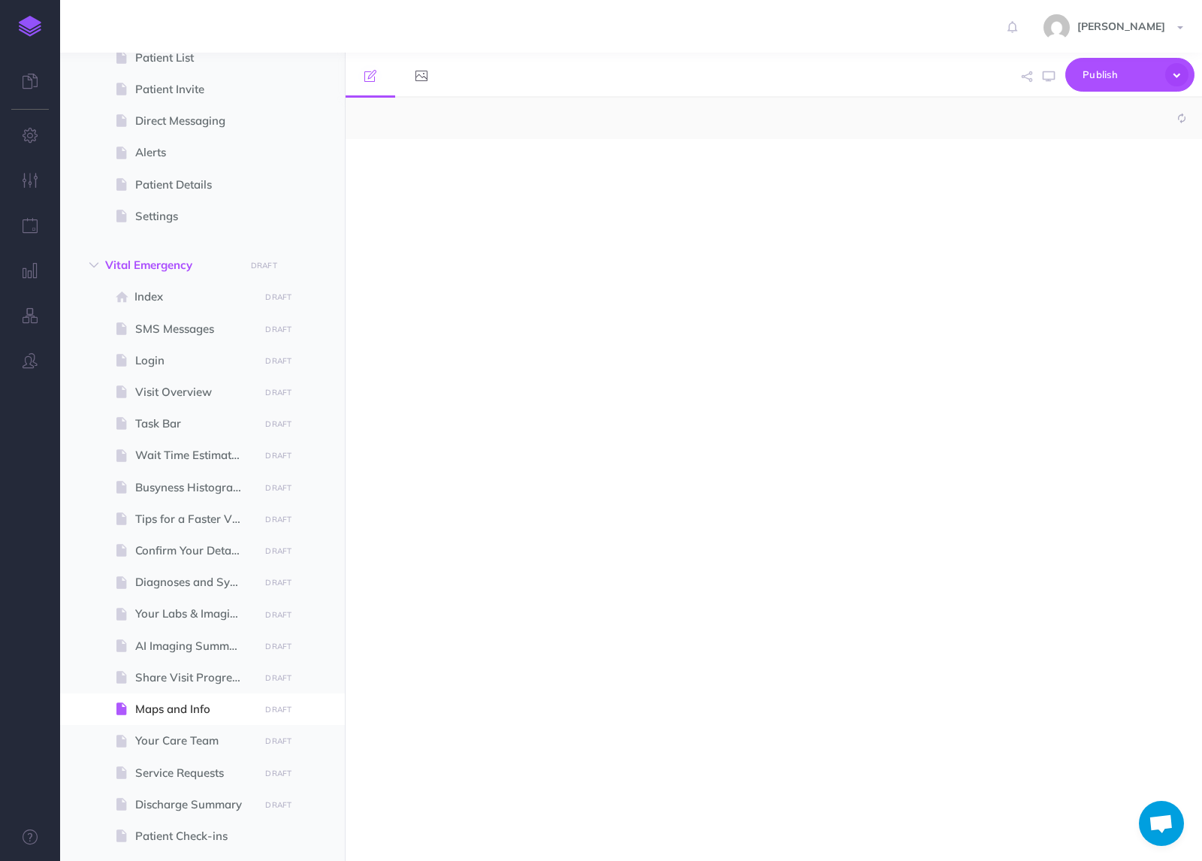
select select "null"
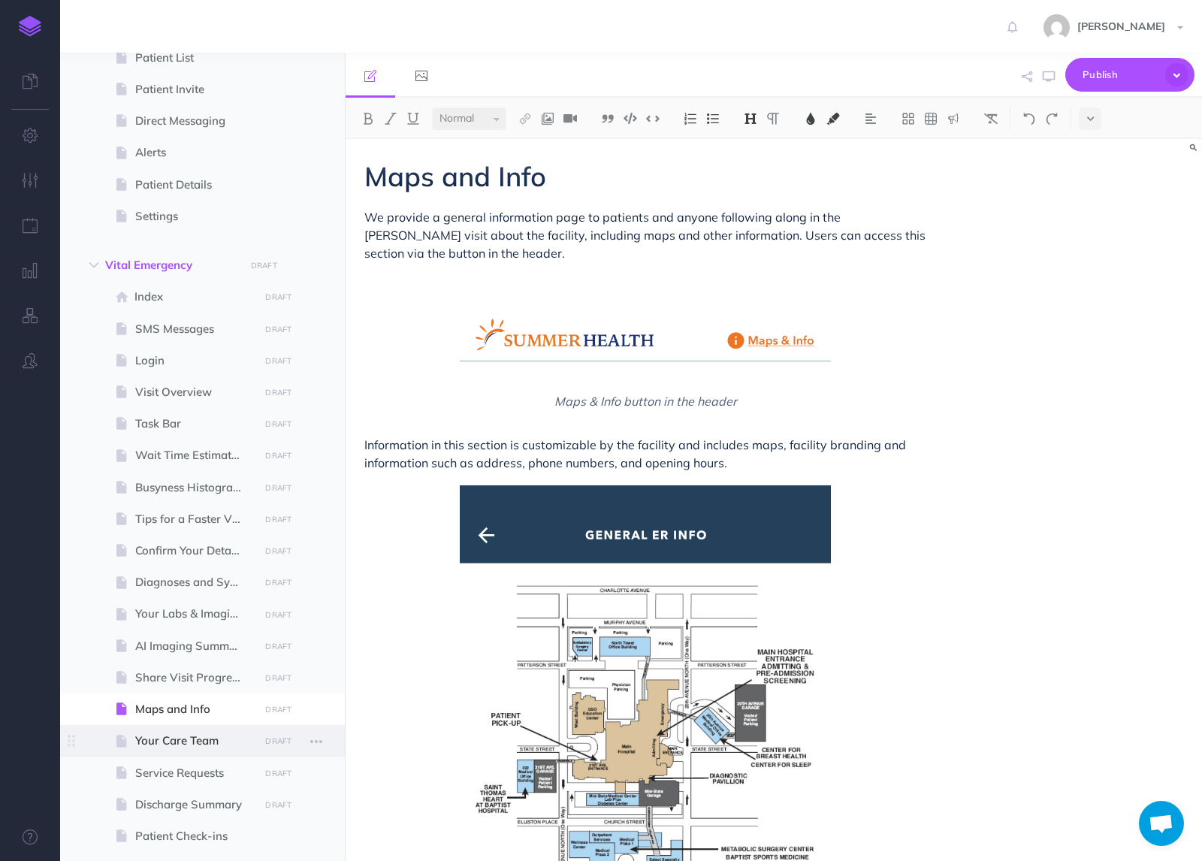
click at [222, 751] on span at bounding box center [202, 741] width 285 height 32
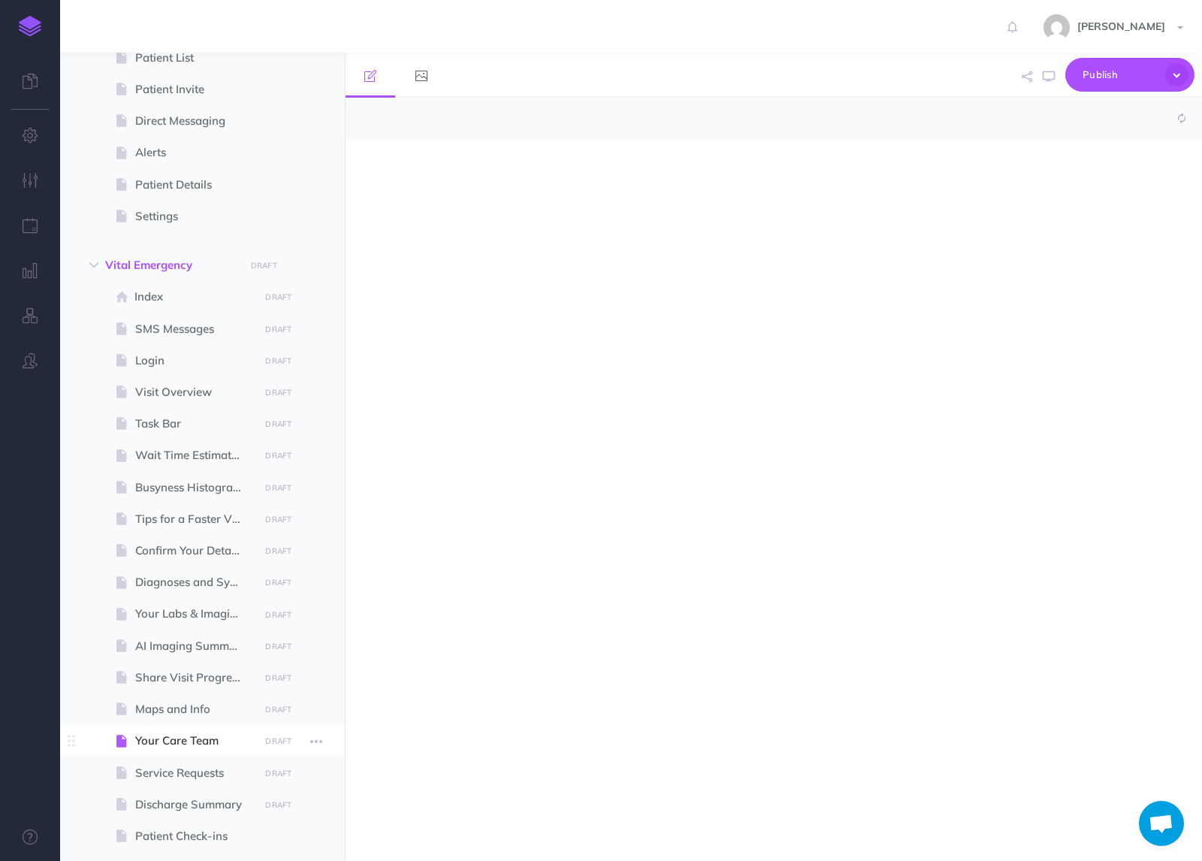
select select "null"
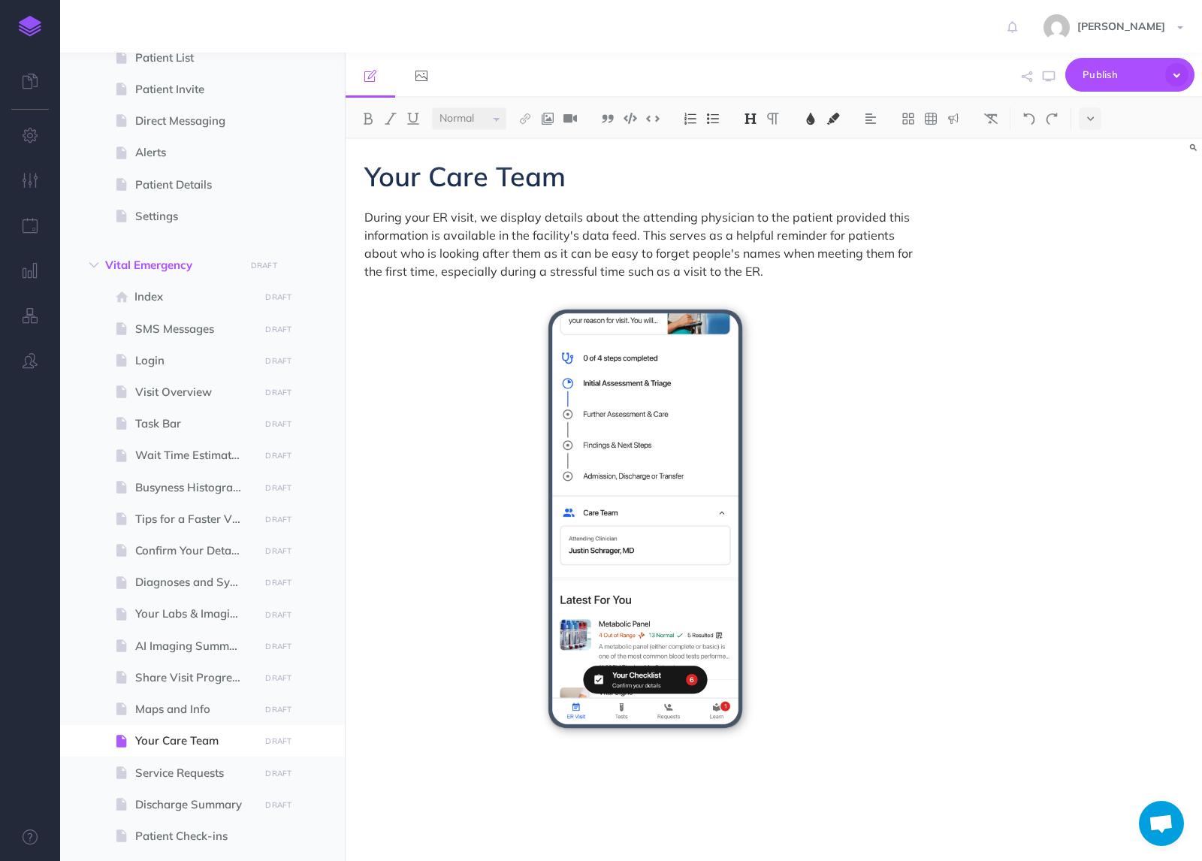
click at [1074, 138] on div "Small Normal Large H1 H2 H3 H4" at bounding box center [774, 118] width 857 height 41
click at [1081, 121] on button at bounding box center [1090, 118] width 23 height 23
click at [1086, 255] on img at bounding box center [1091, 257] width 14 height 8
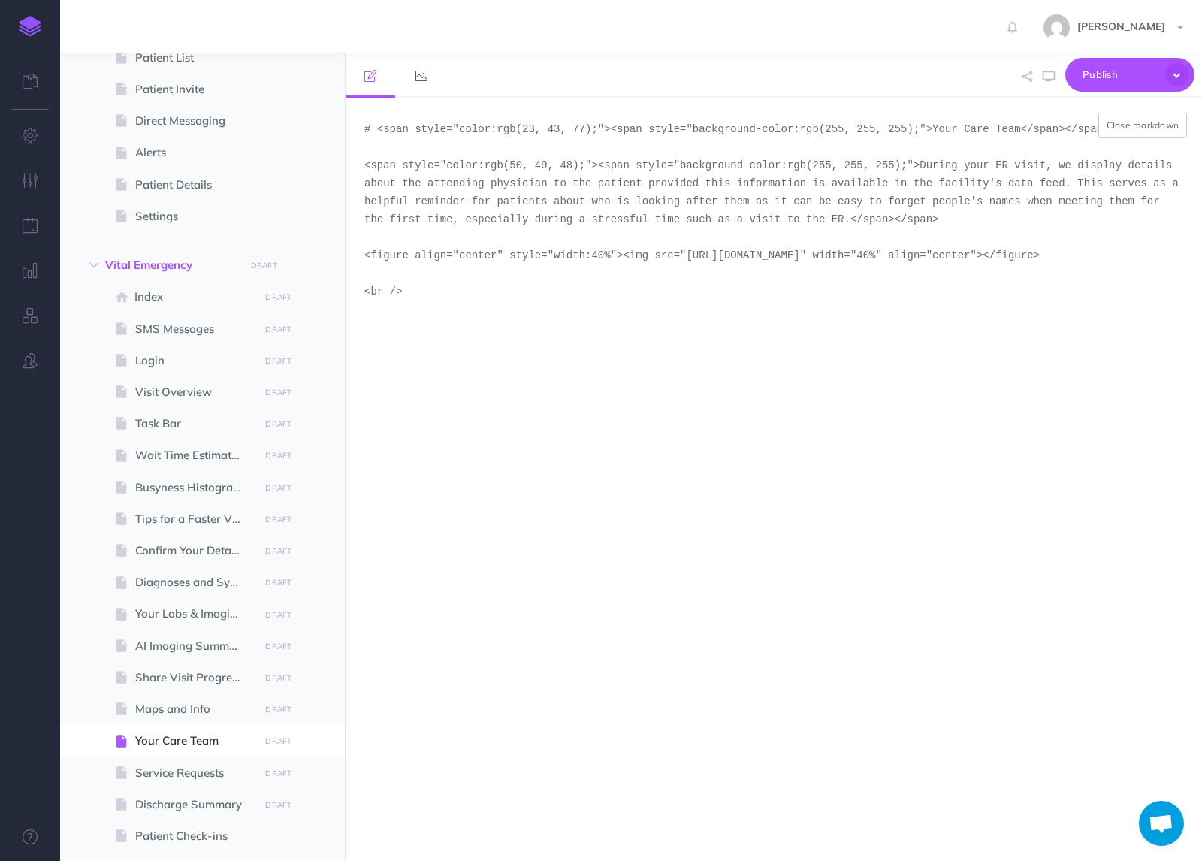
drag, startPoint x: 649, startPoint y: 271, endPoint x: 689, endPoint y: 259, distance: 41.6
click at [689, 259] on textarea "# <span style="color:rgb(23, 43, 77);"><span style="background-color:rgb(255, 2…" at bounding box center [774, 479] width 857 height 763
paste textarea "inpatient-day-1-daily-plan"
type textarea "# <span style="color:rgb(23, 43, 77);"><span style="background-color:rgb(255, 2…"
click at [1138, 126] on button "Close markdown" at bounding box center [1143, 126] width 89 height 26
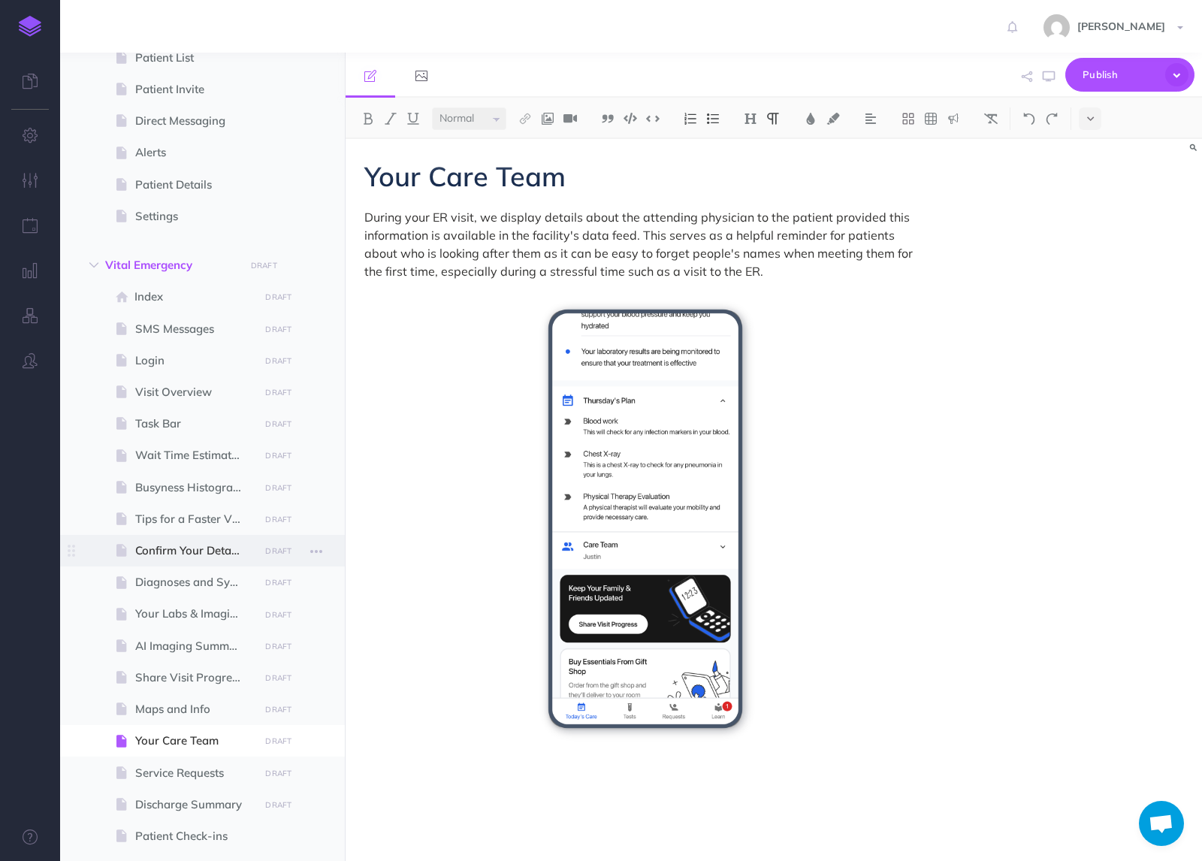
click at [153, 549] on span "Confirm Your Details" at bounding box center [194, 551] width 119 height 18
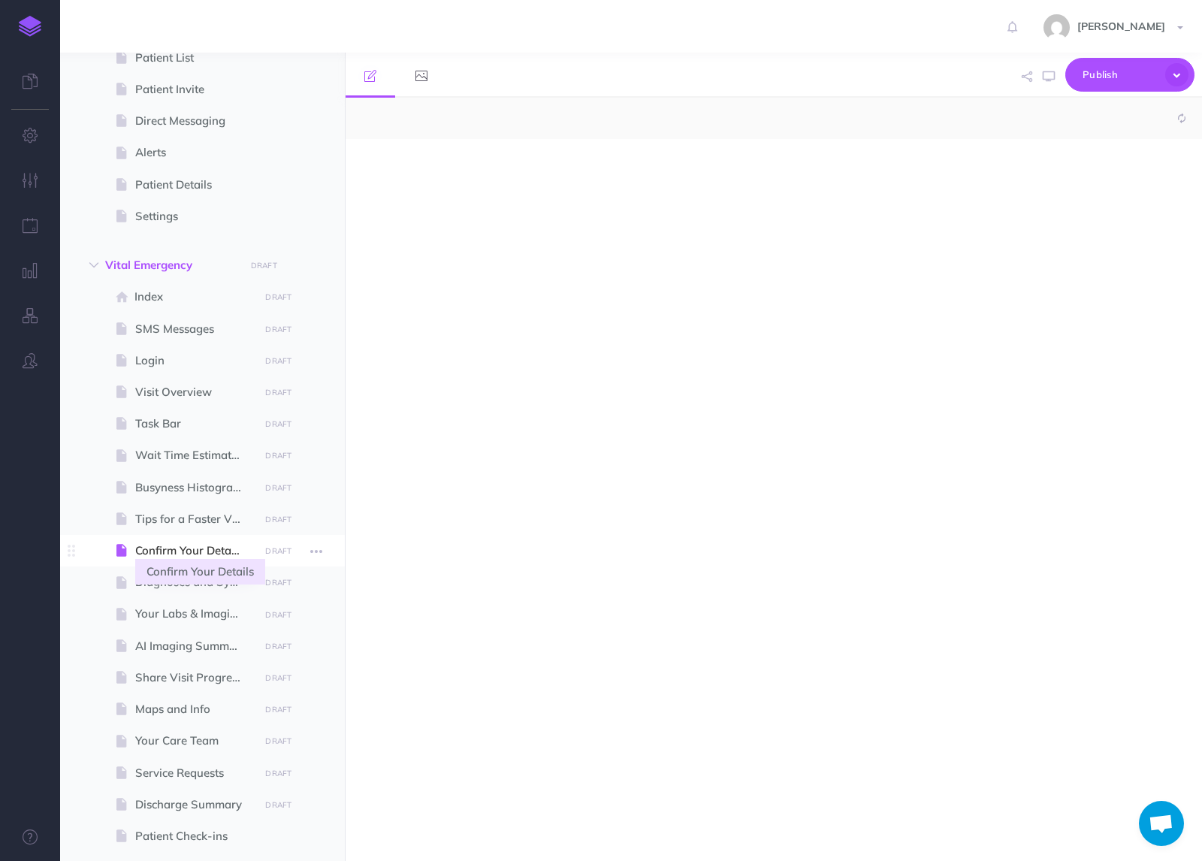
select select "null"
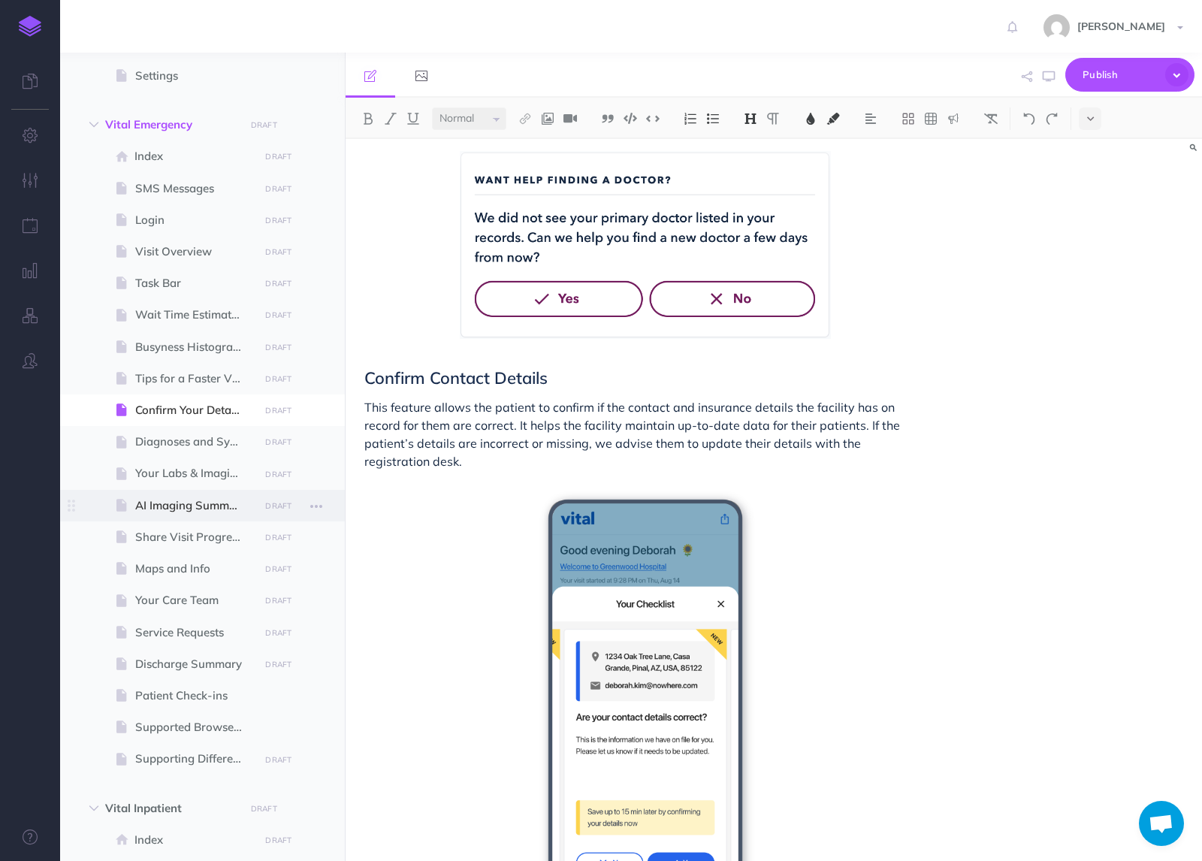
scroll to position [334, 0]
click at [192, 530] on span "Share Visit Progress" at bounding box center [194, 535] width 119 height 18
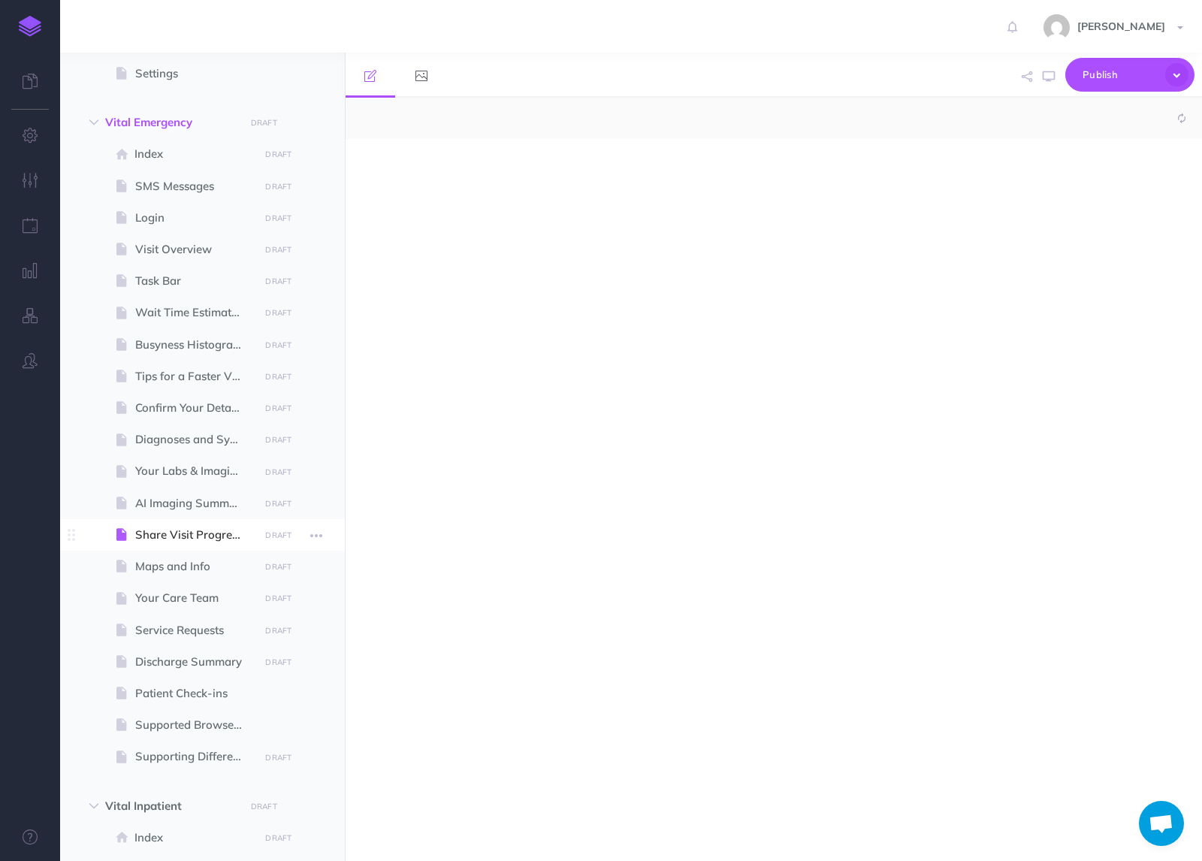
select select "null"
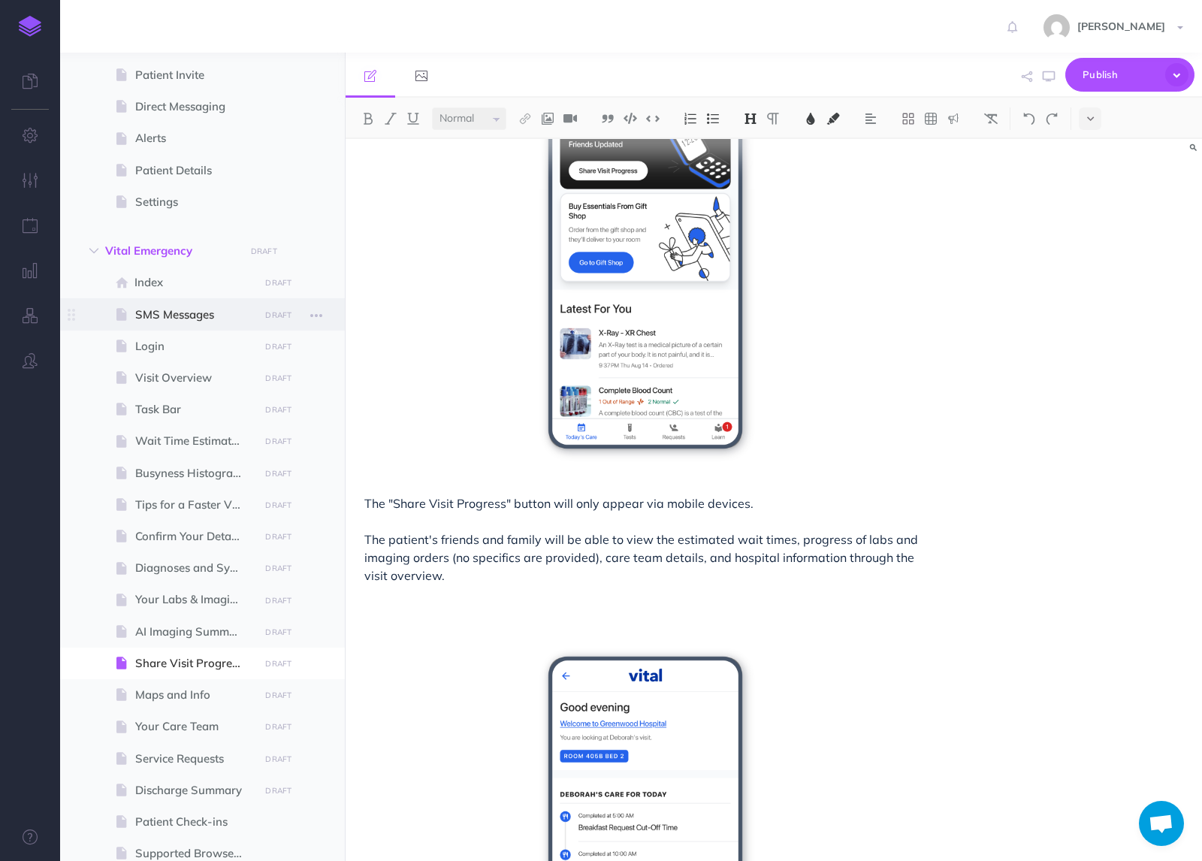
scroll to position [167, 0]
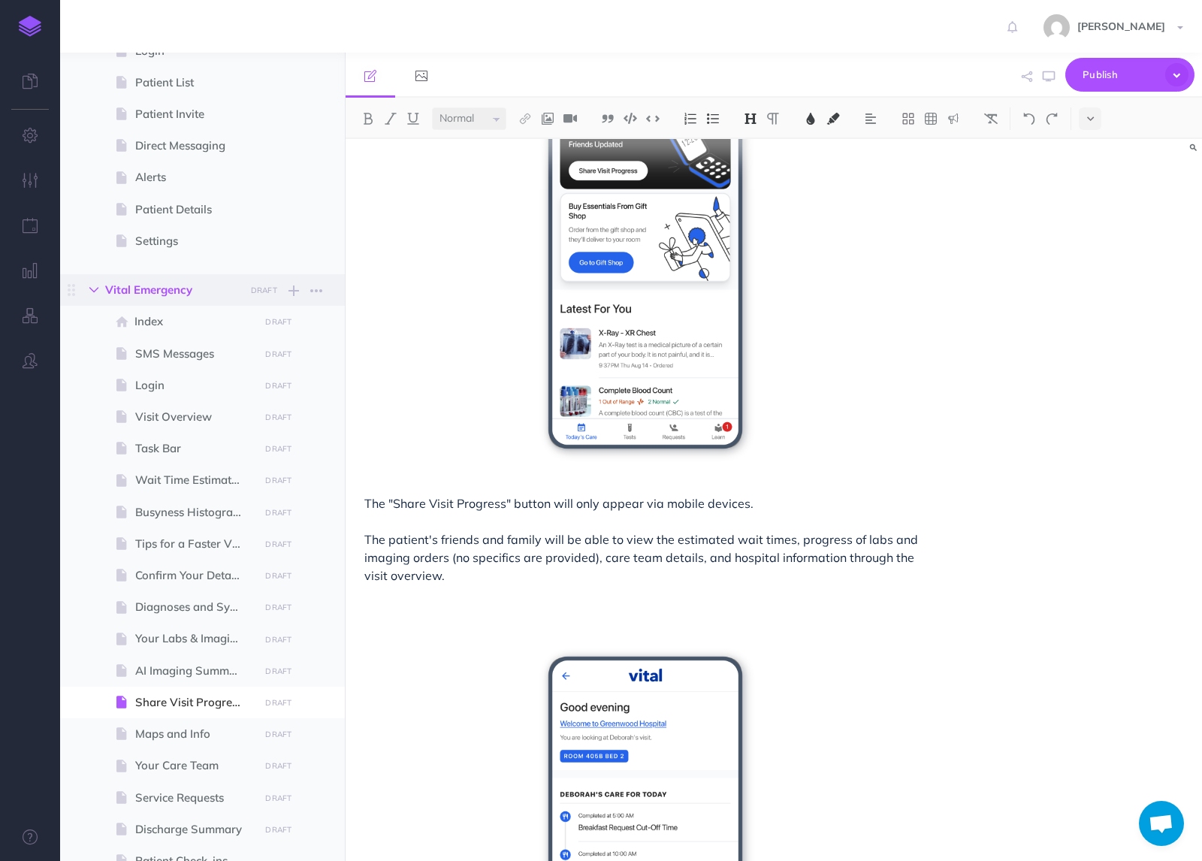
click at [99, 292] on button "button" at bounding box center [93, 290] width 27 height 18
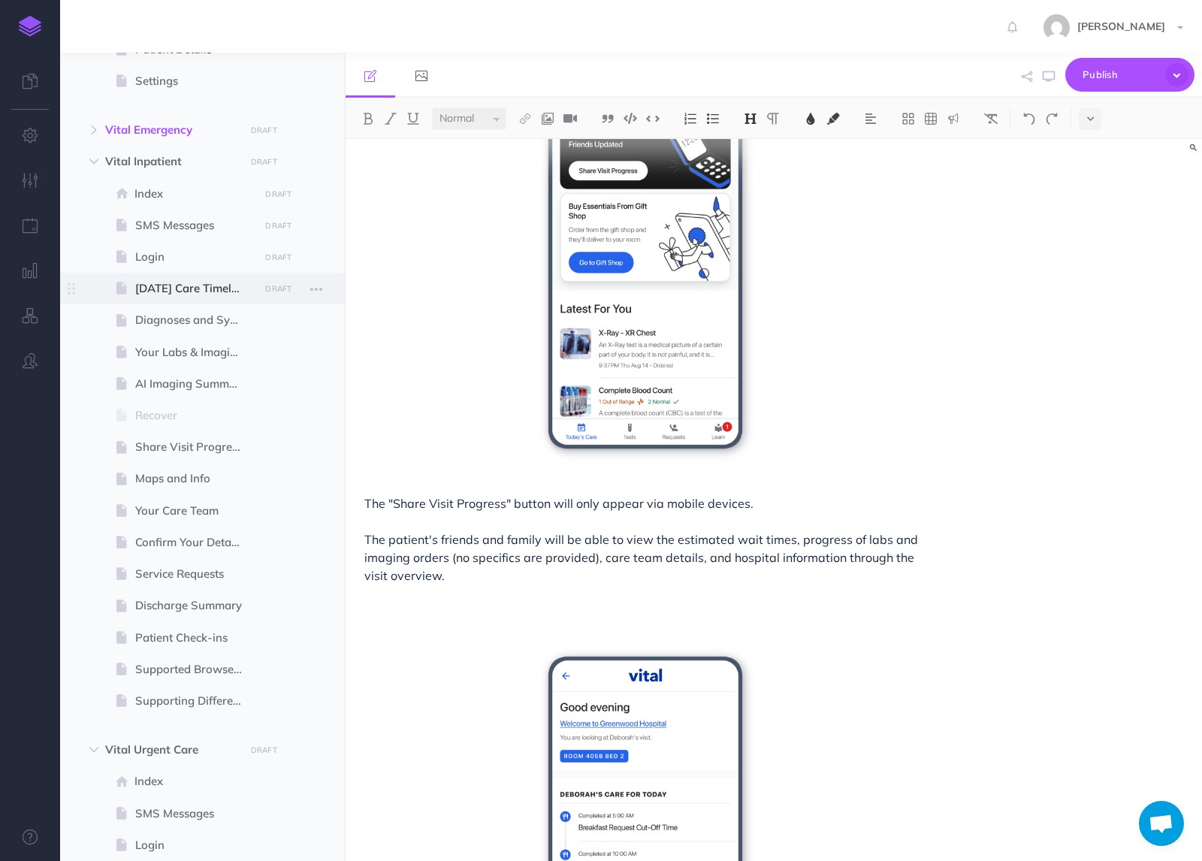
scroll to position [343, 0]
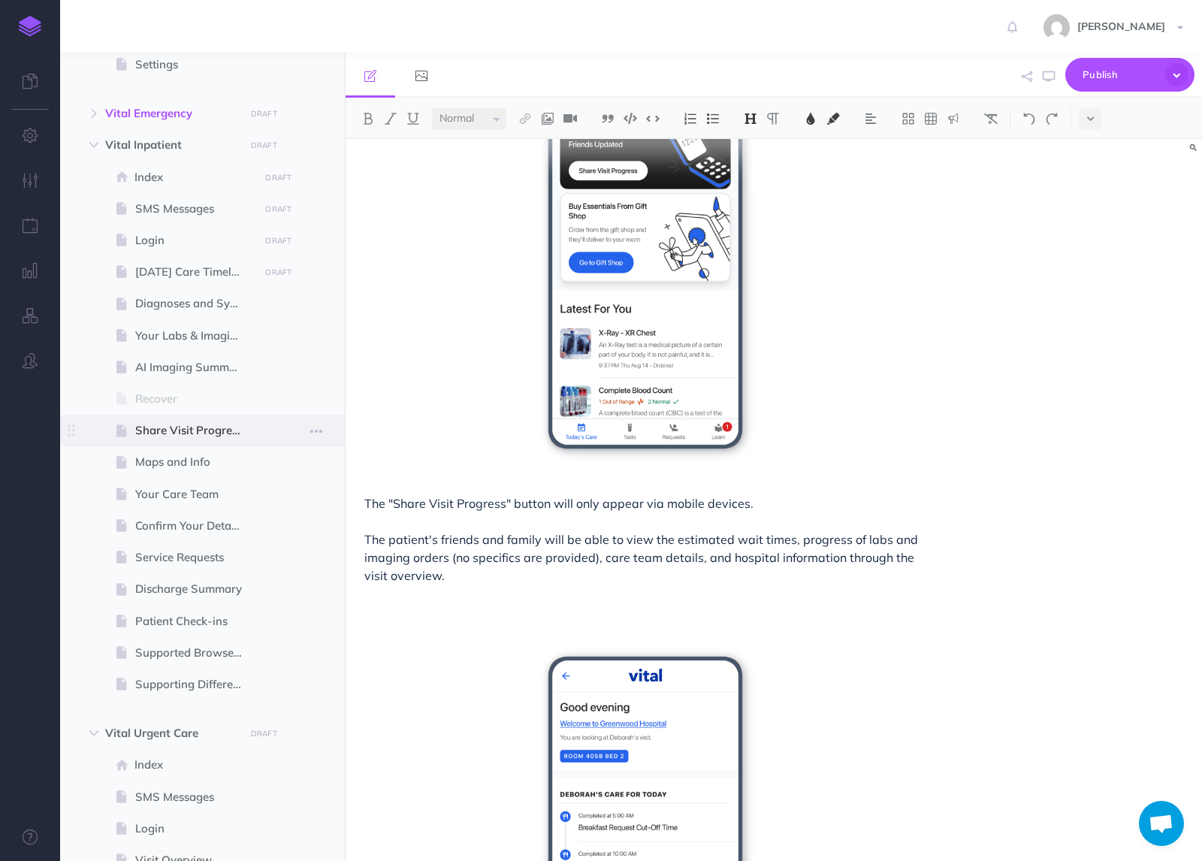
click at [216, 434] on span "Share Visit Progress" at bounding box center [194, 431] width 119 height 18
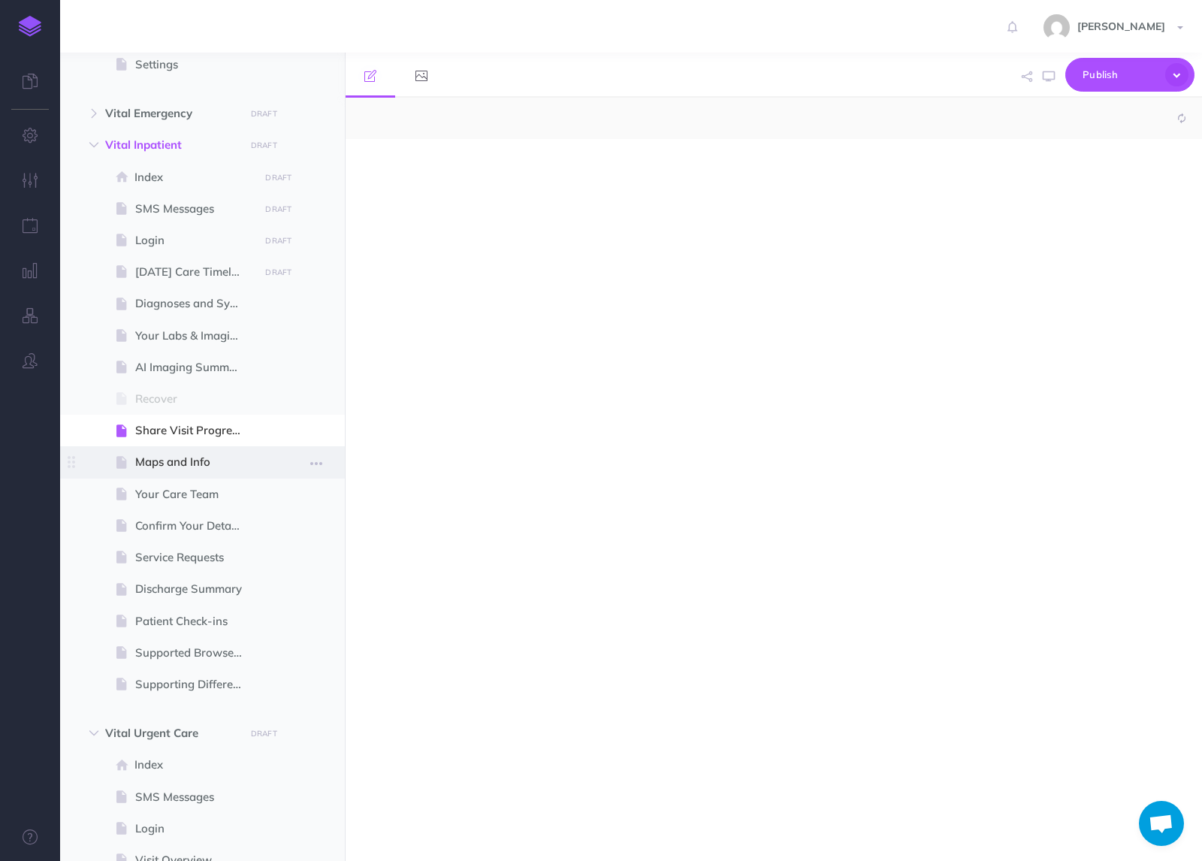
select select "null"
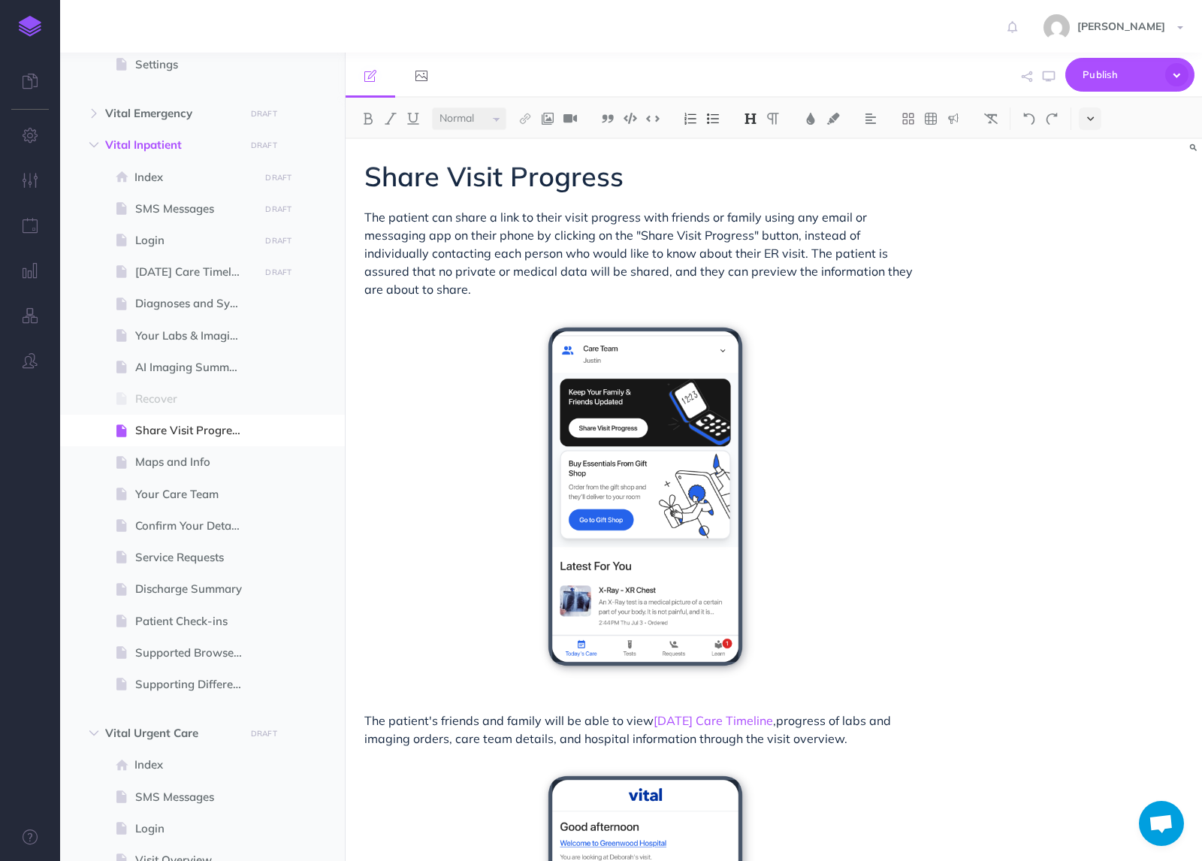
click at [1092, 117] on icon at bounding box center [1090, 118] width 7 height 11
click at [1091, 264] on button at bounding box center [1090, 257] width 23 height 23
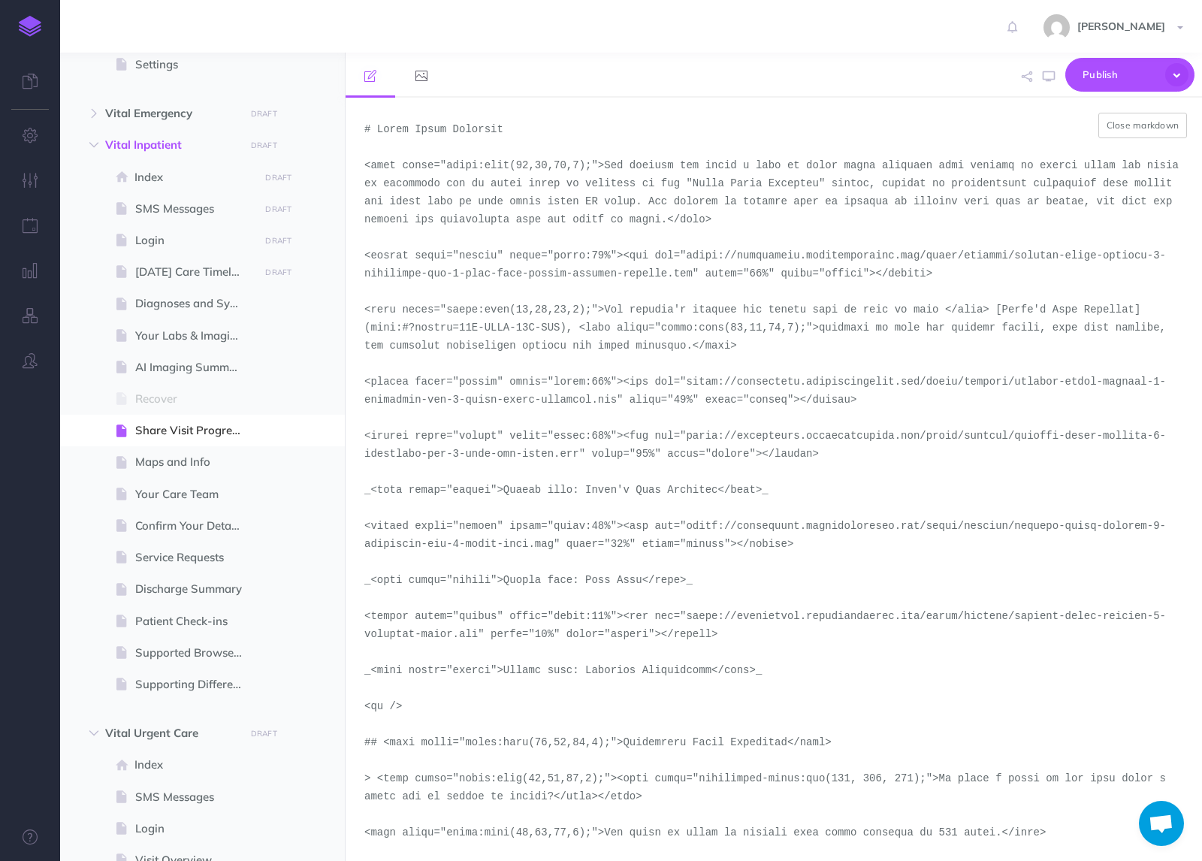
drag, startPoint x: 694, startPoint y: 277, endPoint x: 689, endPoint y: 257, distance: 20.2
click at [689, 257] on textarea at bounding box center [774, 479] width 857 height 763
paste textarea "demo-tool-screenshots/desktop-portrait-light"
drag, startPoint x: 619, startPoint y: 402, endPoint x: 687, endPoint y: 381, distance: 70.8
click at [687, 381] on textarea at bounding box center [774, 479] width 857 height 763
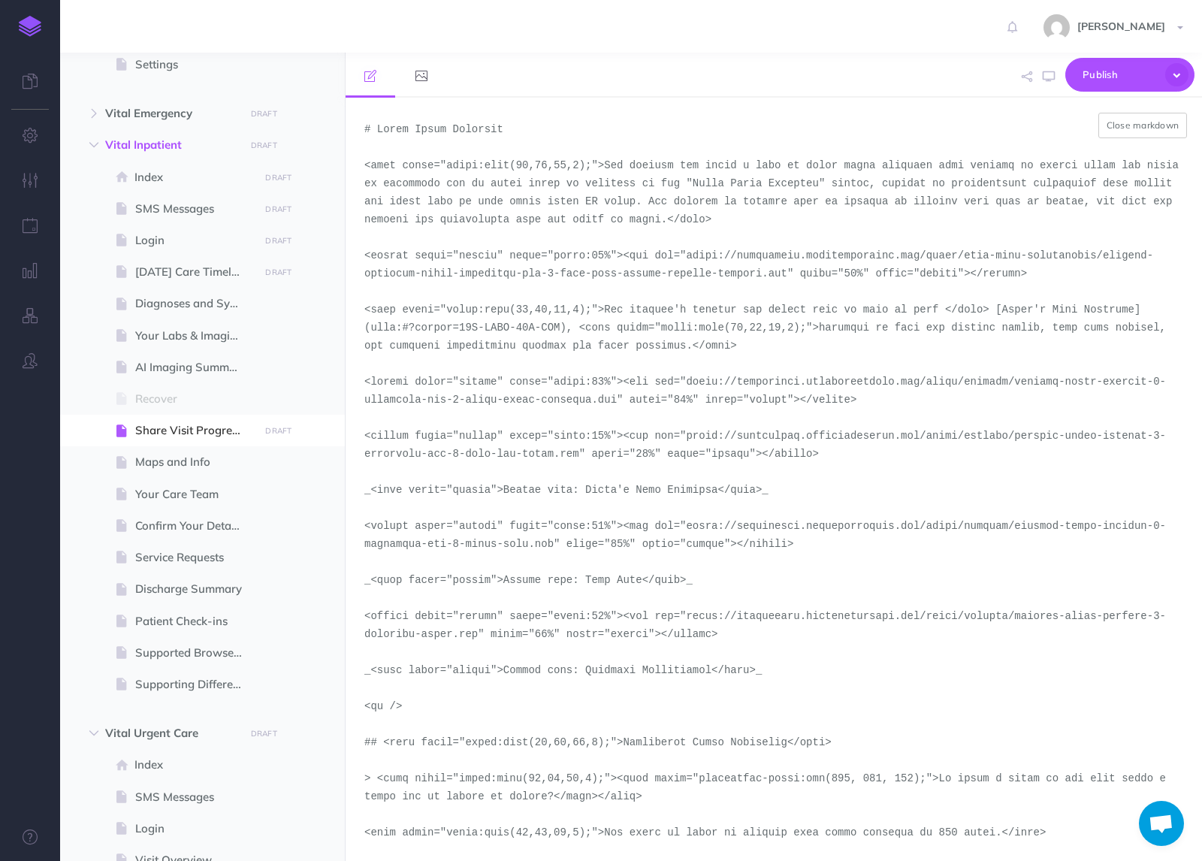
paste textarea "demo-tool-screenshots/desktop-portrait-light"
drag, startPoint x: 579, startPoint y: 459, endPoint x: 686, endPoint y: 433, distance: 109.9
click at [686, 433] on textarea at bounding box center [774, 479] width 857 height 763
paste textarea "demo-tool-screenshots/desktop-portrait-light"
drag, startPoint x: 555, startPoint y: 548, endPoint x: 688, endPoint y: 521, distance: 135.7
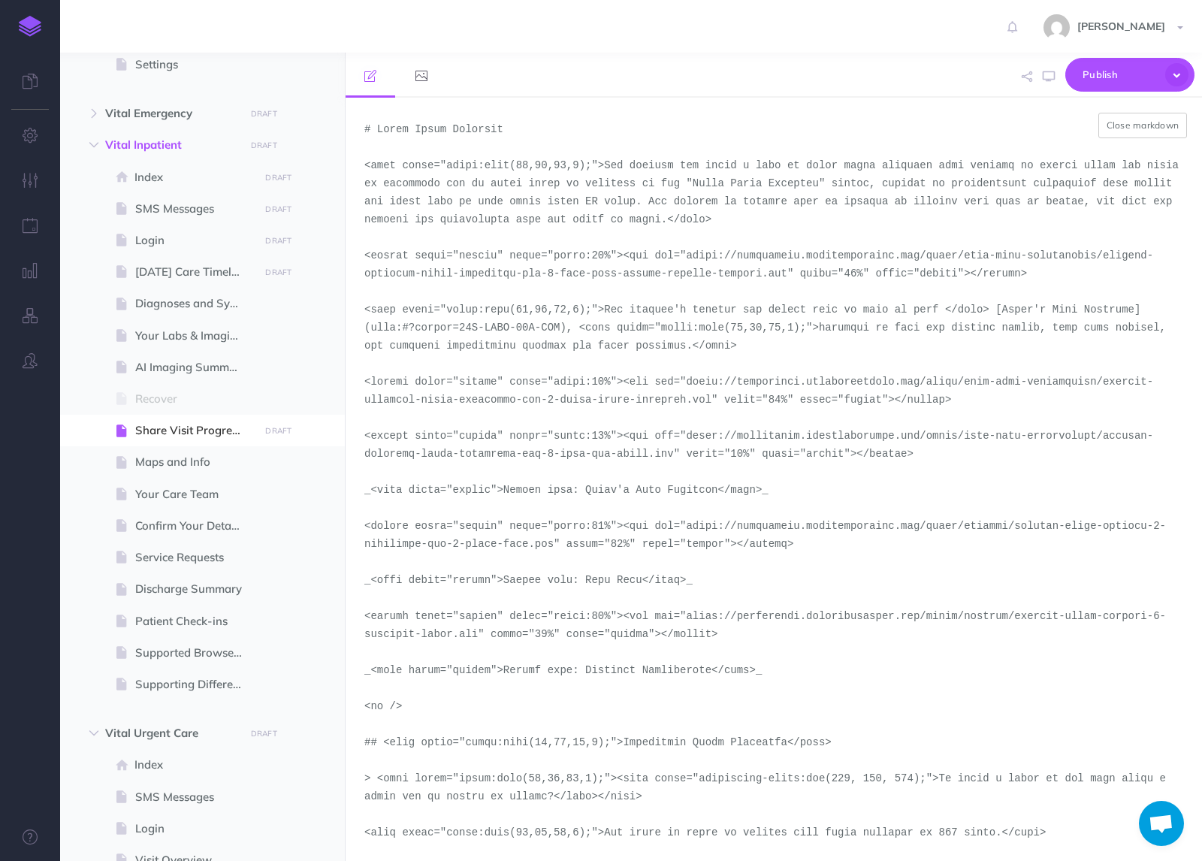
click at [688, 521] on textarea at bounding box center [774, 479] width 857 height 763
paste textarea "demo-tool-screenshots/desktop-portrait-light"
drag, startPoint x: 476, startPoint y: 639, endPoint x: 688, endPoint y: 609, distance: 213.2
click at [688, 609] on textarea at bounding box center [774, 479] width 857 height 763
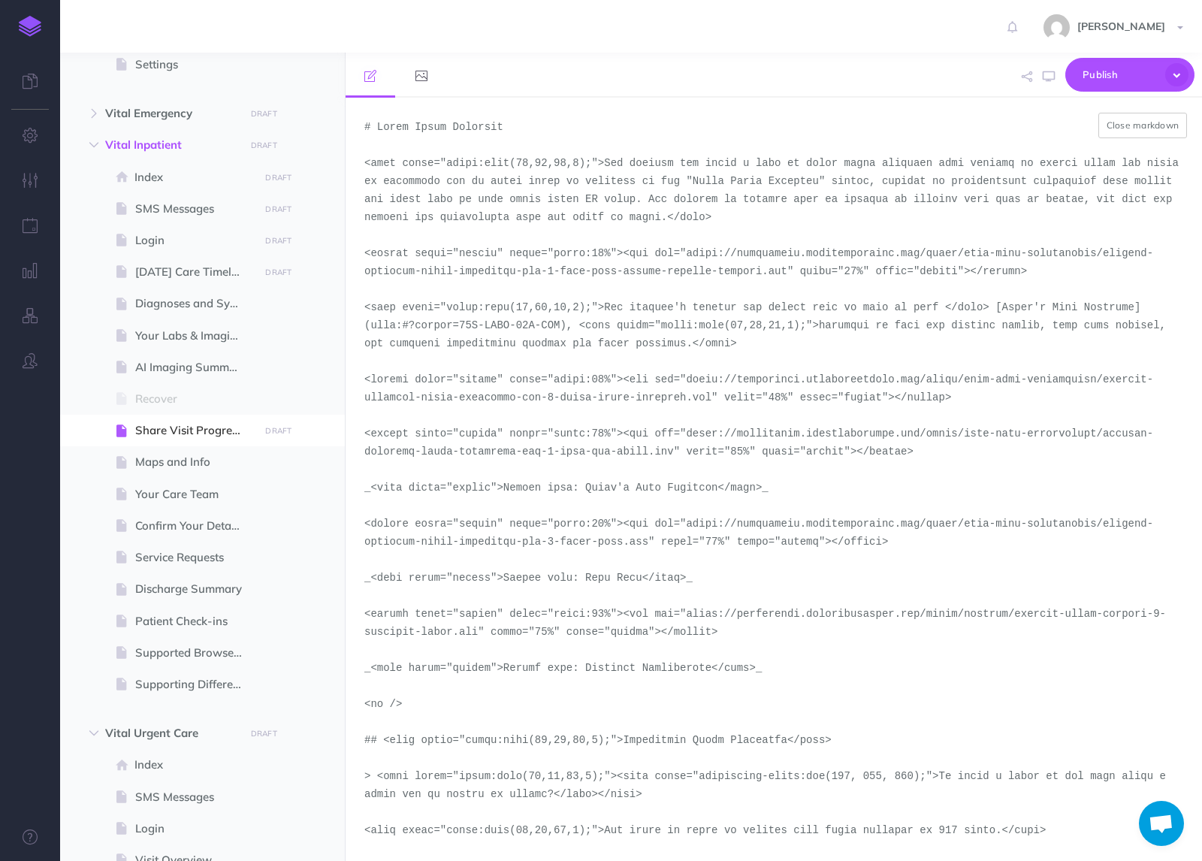
paste textarea "demo-tool-screenshots/desktop-portrait-light-inpatient-additional-information"
type textarea "# Share Visit Progress <span style="color:rgba(19,37,63,1);">The patient can sh…"
click at [1138, 129] on button "Close markdown" at bounding box center [1143, 126] width 89 height 26
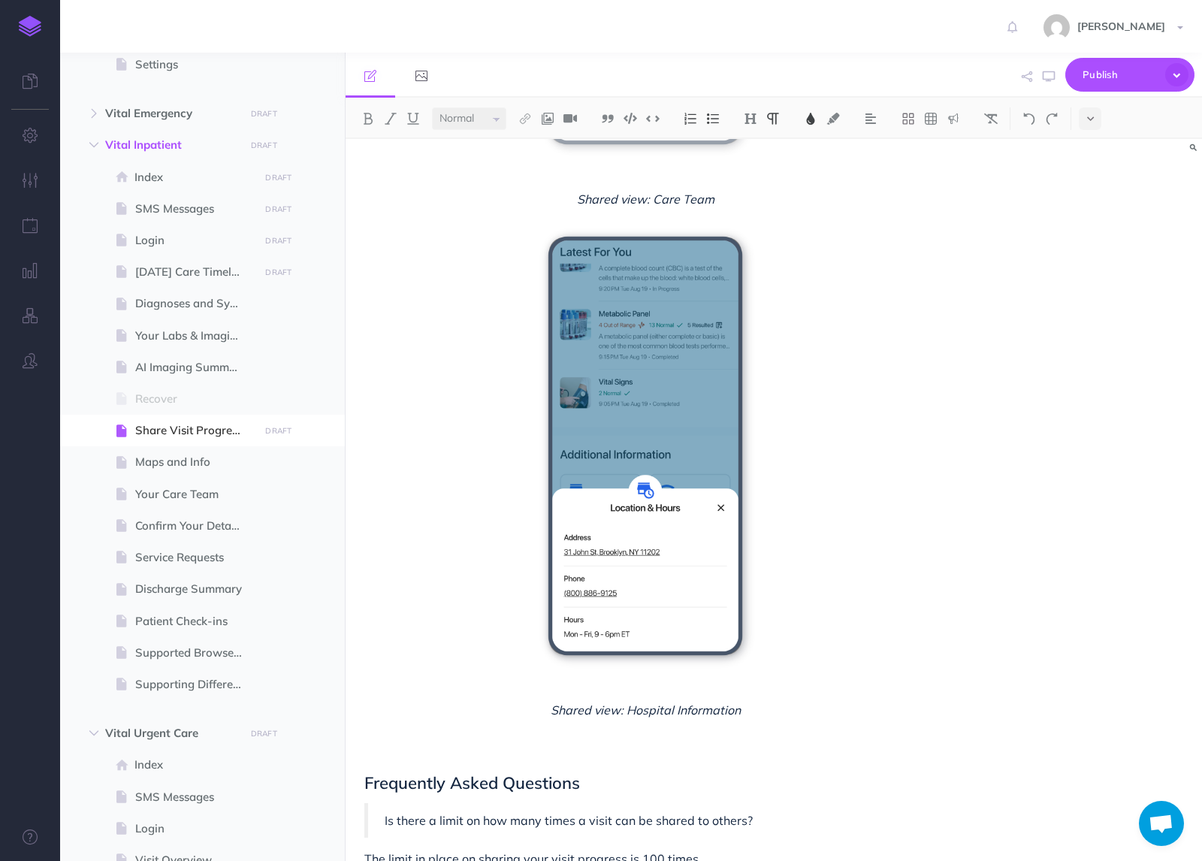
scroll to position [2141, 0]
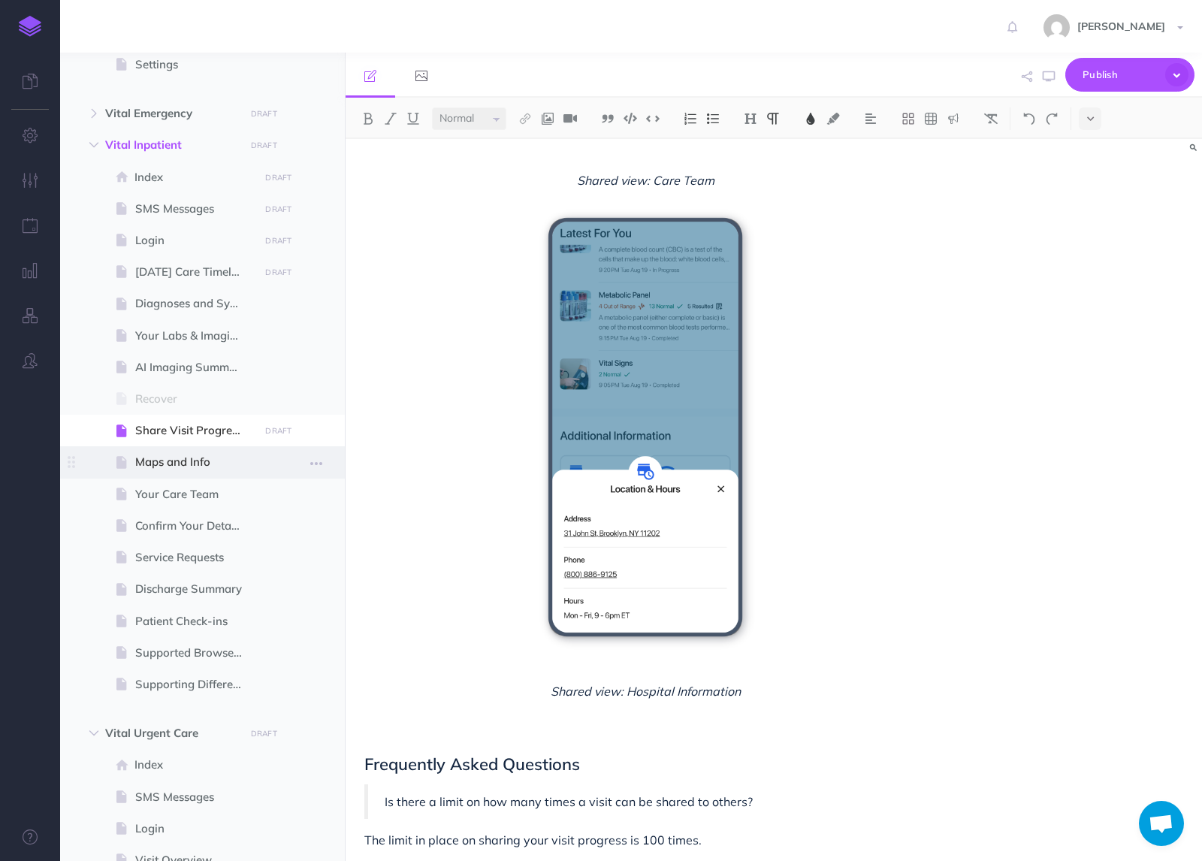
click at [168, 468] on span "Maps and Info" at bounding box center [194, 462] width 119 height 18
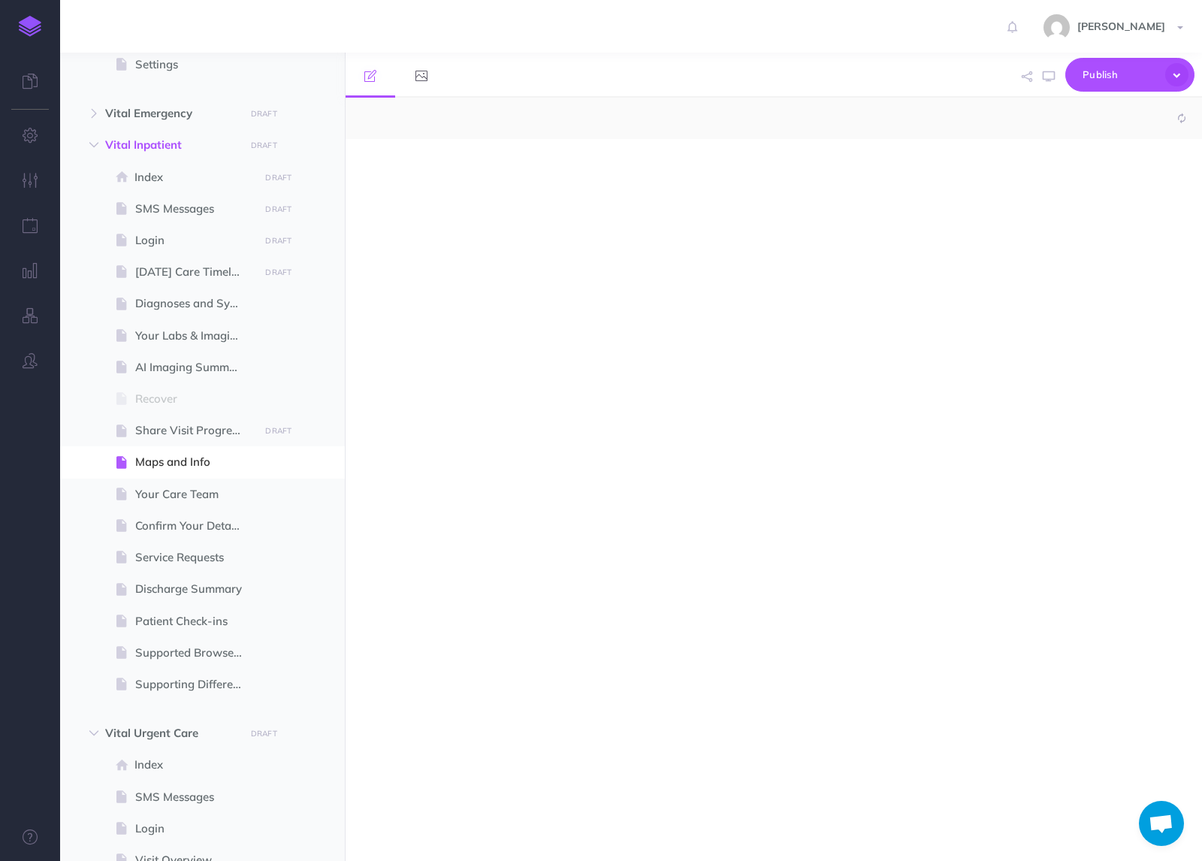
select select "null"
click at [191, 503] on span at bounding box center [202, 495] width 285 height 32
select select "null"
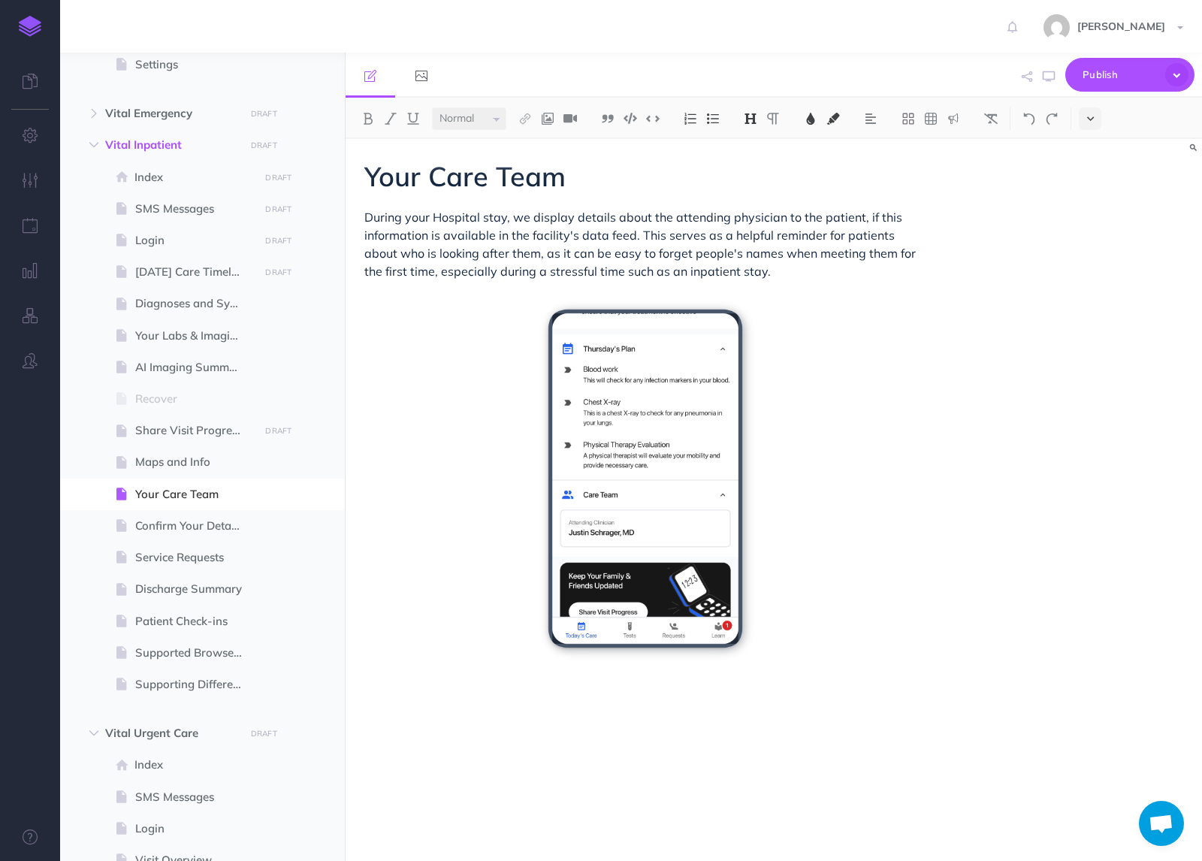
click at [1083, 116] on button at bounding box center [1090, 118] width 23 height 23
click at [1088, 258] on img at bounding box center [1091, 257] width 14 height 8
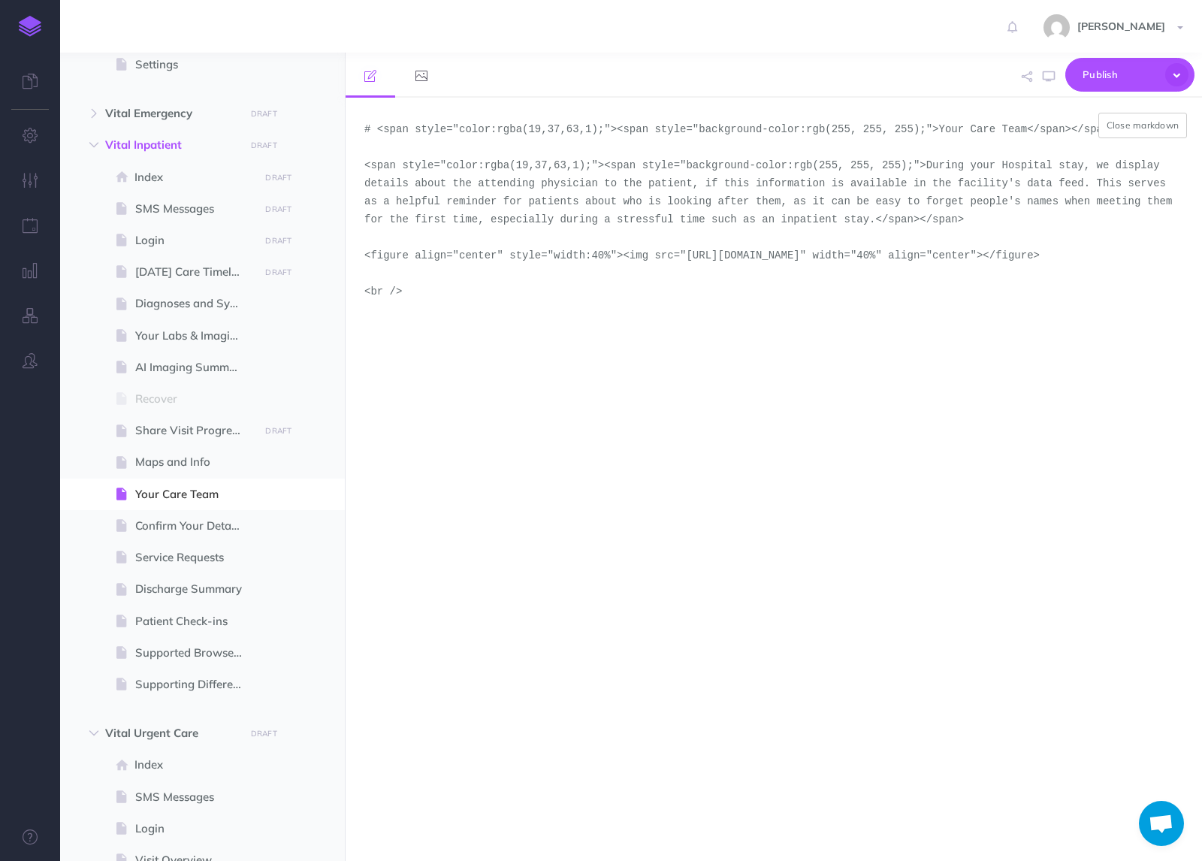
drag, startPoint x: 555, startPoint y: 278, endPoint x: 689, endPoint y: 246, distance: 138.2
click at [689, 246] on textarea "# <span style="color:rgba(19,37,63,1);"><span style="background-color:rgb(255, …" at bounding box center [774, 479] width 857 height 763
paste textarea "demo-tool-screenshots/desktop-portrait-light"
type textarea "# <span style="color:rgba(19,37,63,1);"><span style="background-color:rgb(255, …"
click at [1144, 116] on button "Close markdown" at bounding box center [1143, 126] width 89 height 26
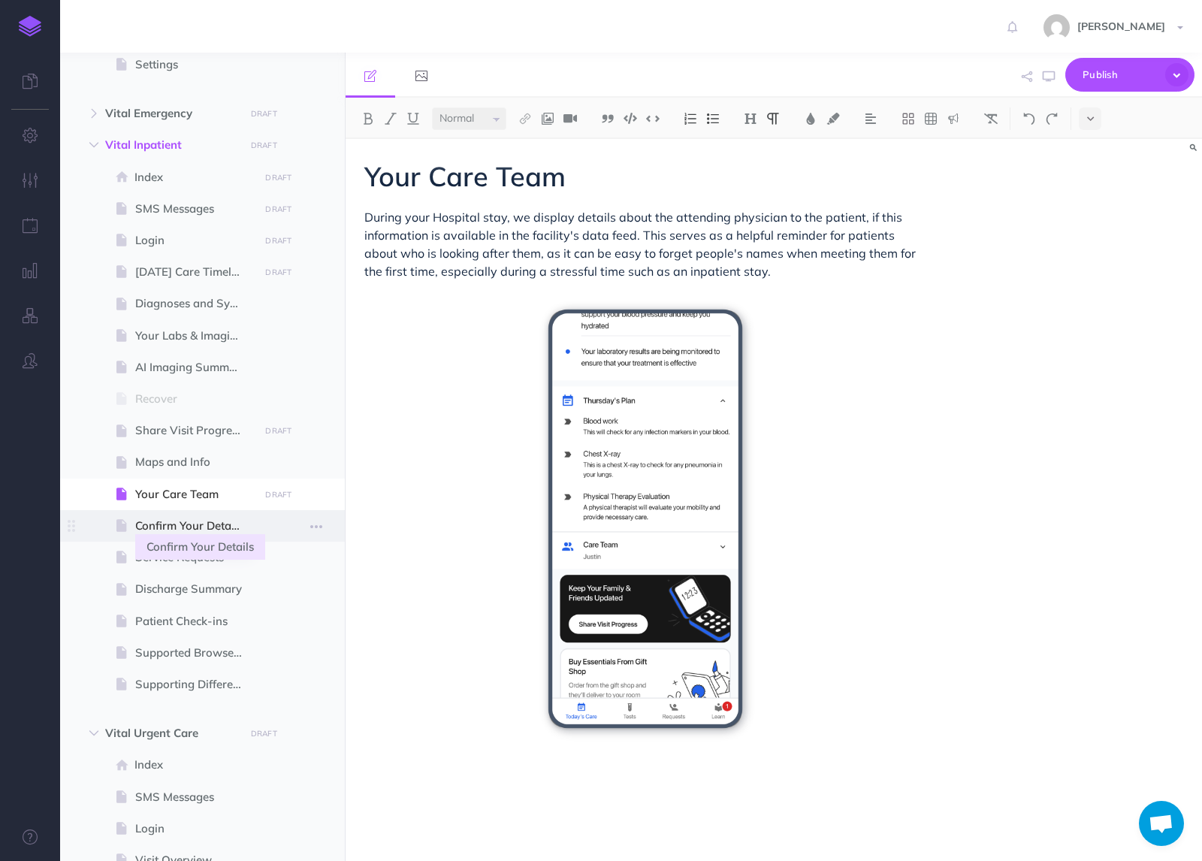
click at [222, 521] on span "Confirm Your Details" at bounding box center [194, 526] width 119 height 18
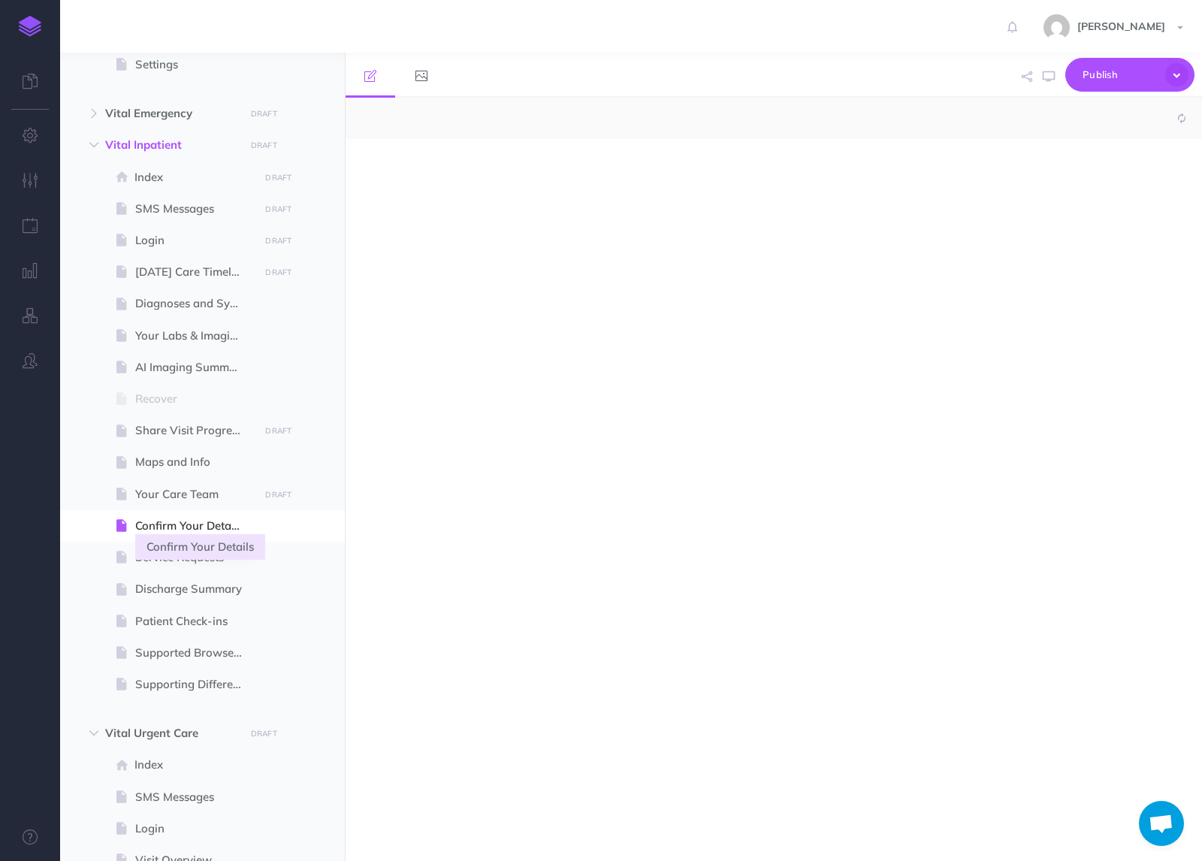
select select "null"
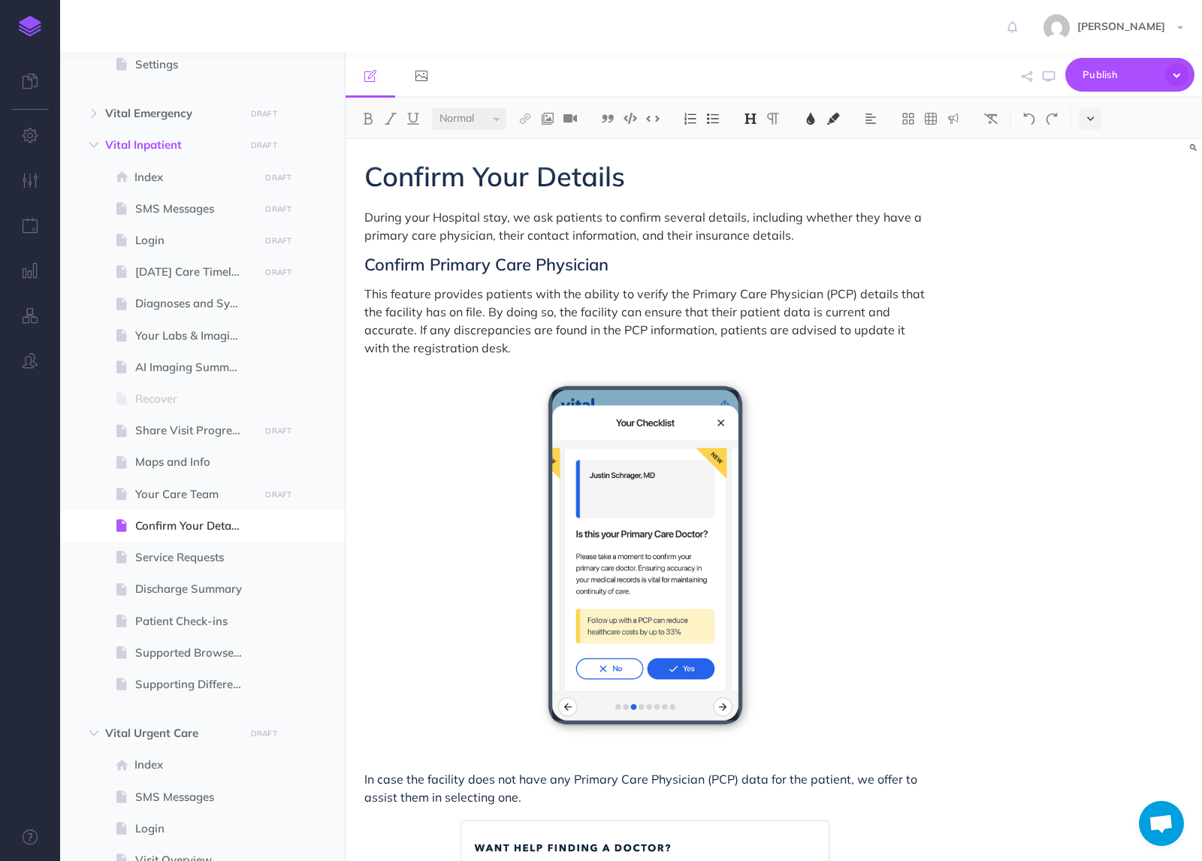
click at [1093, 123] on icon at bounding box center [1090, 118] width 7 height 11
click at [1092, 258] on img at bounding box center [1091, 257] width 14 height 8
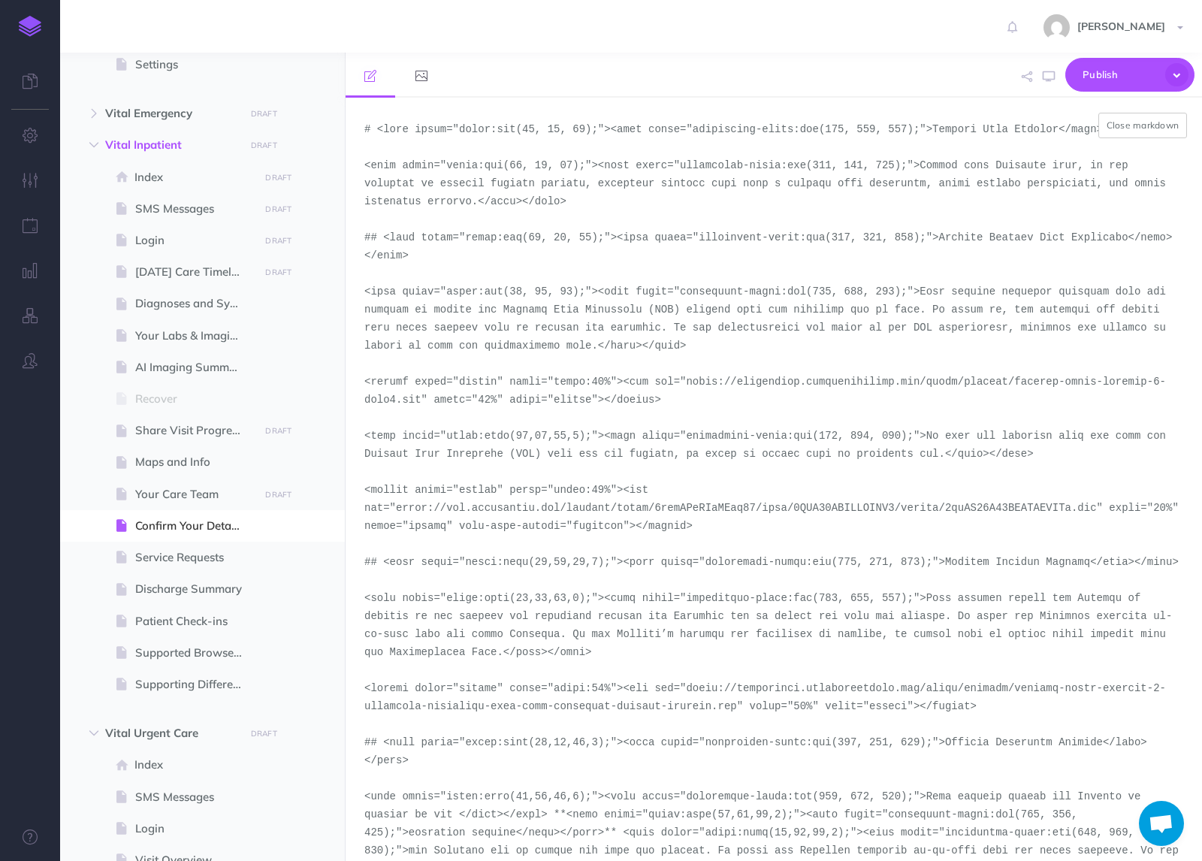
drag, startPoint x: 418, startPoint y: 403, endPoint x: 690, endPoint y: 379, distance: 273.0
click at [690, 379] on textarea at bounding box center [774, 479] width 857 height 763
drag, startPoint x: 424, startPoint y: 402, endPoint x: 689, endPoint y: 378, distance: 266.3
click at [689, 378] on textarea at bounding box center [774, 479] width 857 height 763
paste textarea "demo-tool-screenshots/desktop-portrait-light-emergency-treatment-area-your-chec…"
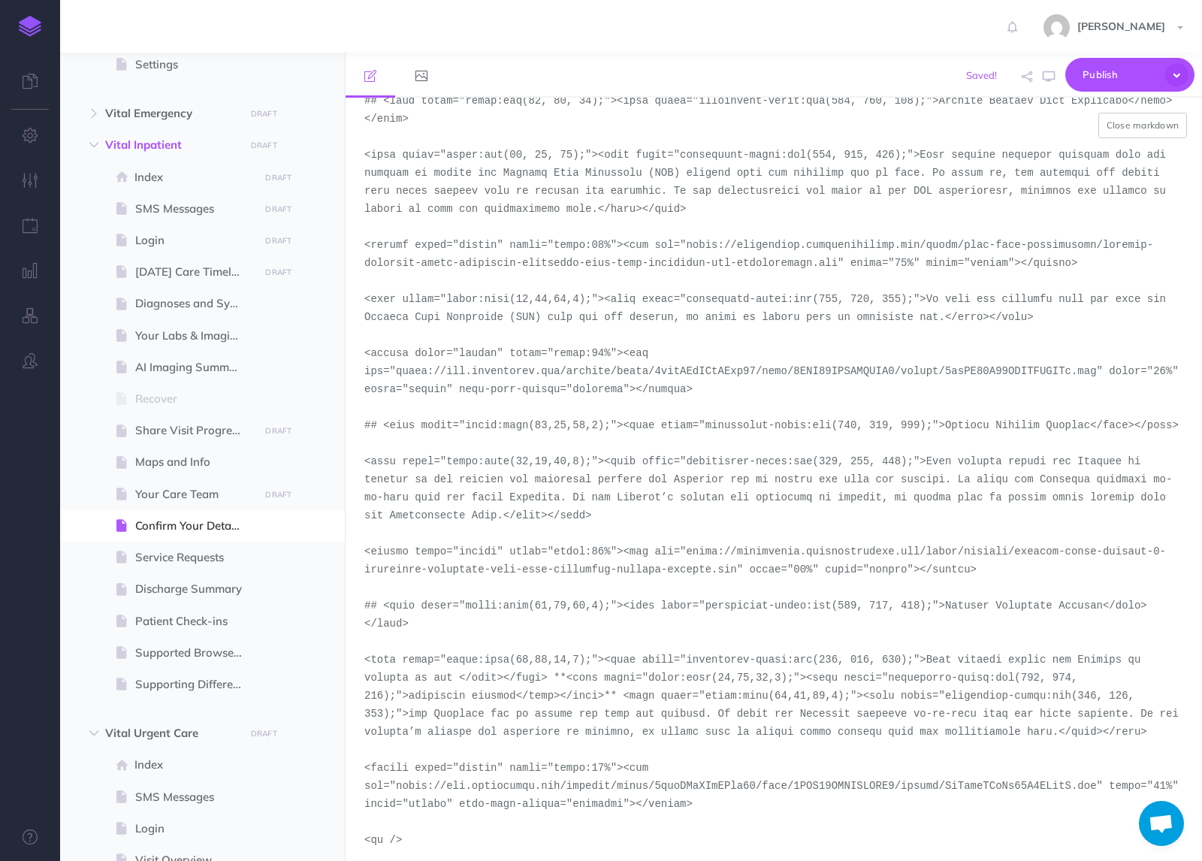
scroll to position [141, 0]
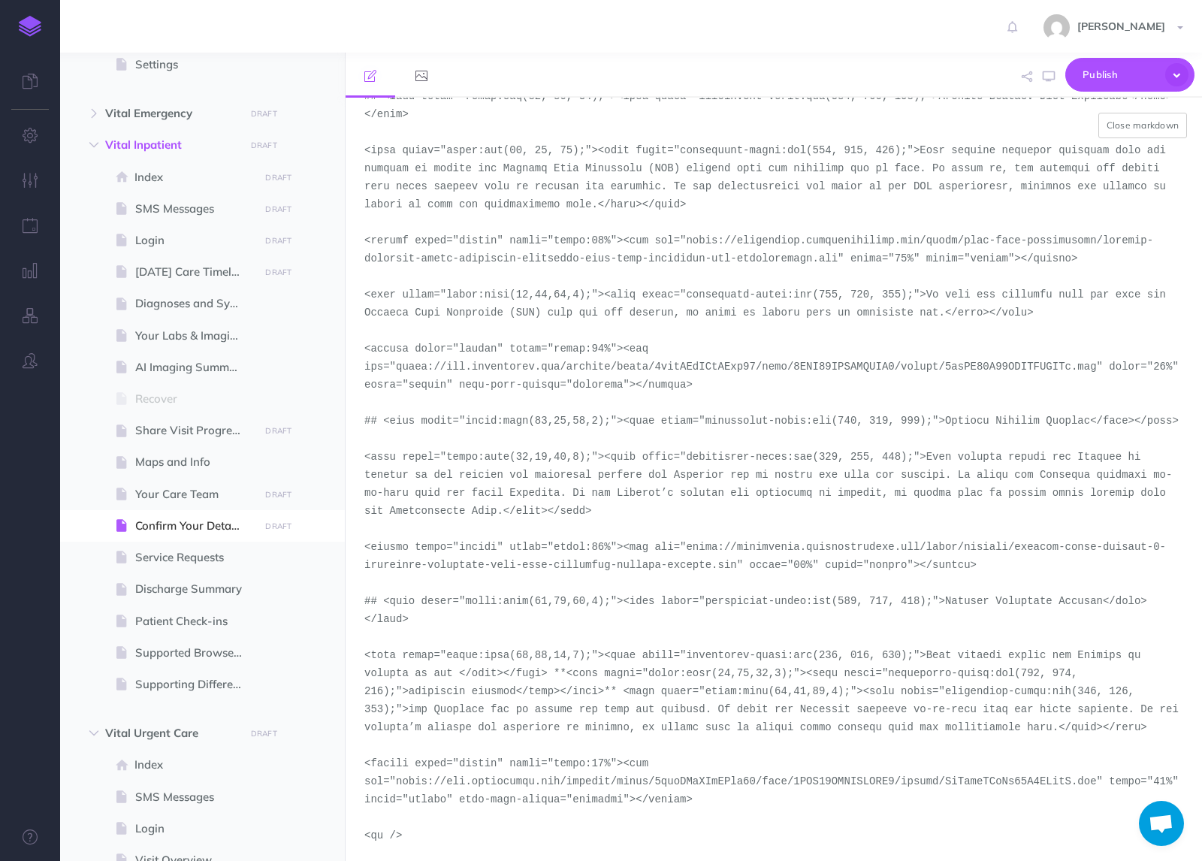
paste textarea "demo-tool-screenshots/desktop-portrait-light"
drag, startPoint x: 737, startPoint y: 570, endPoint x: 689, endPoint y: 549, distance: 52.2
click at [689, 549] on textarea at bounding box center [774, 479] width 857 height 763
type textarea "# <span style="color:rgb(23, 43, 77);"><span style="background-color:rgb(255, 2…"
click at [1162, 125] on button "Close markdown" at bounding box center [1143, 126] width 89 height 26
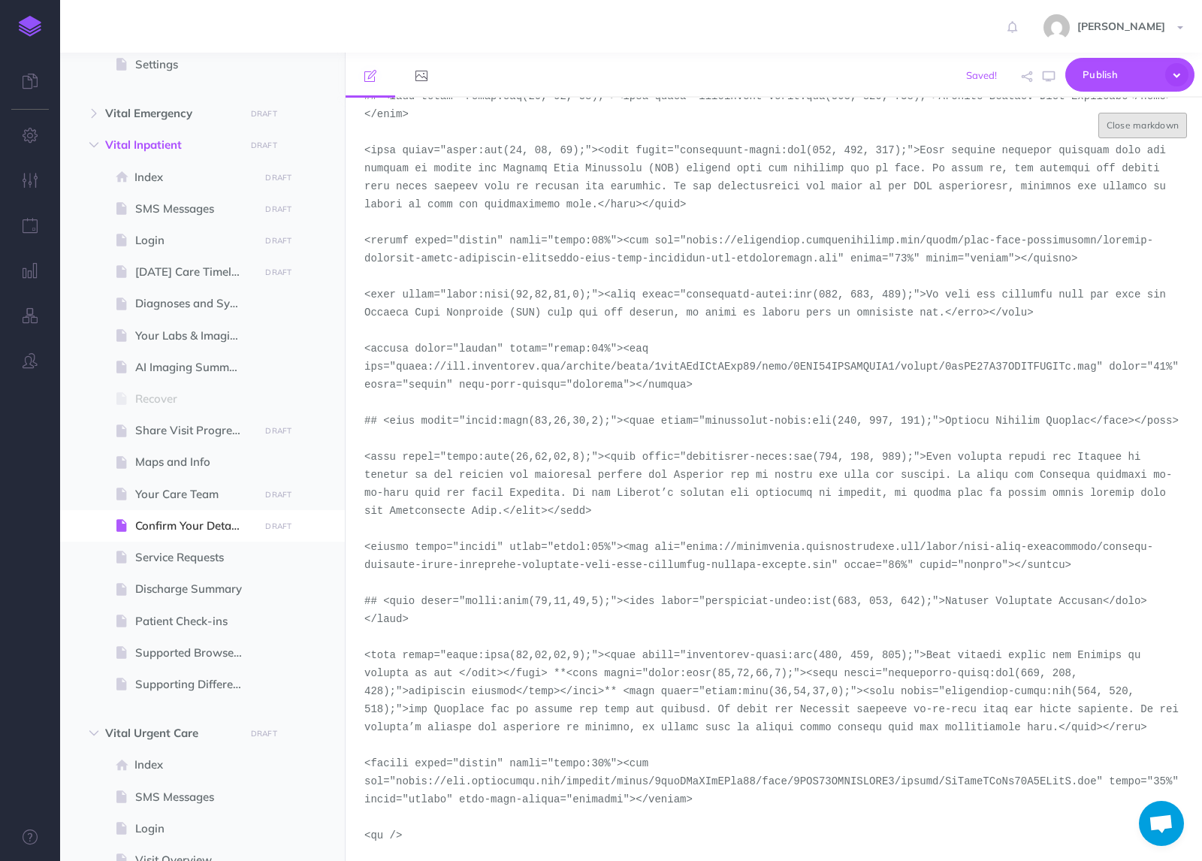
click at [1162, 125] on div "Small Normal Large H1 H2 H3 H4" at bounding box center [774, 118] width 857 height 41
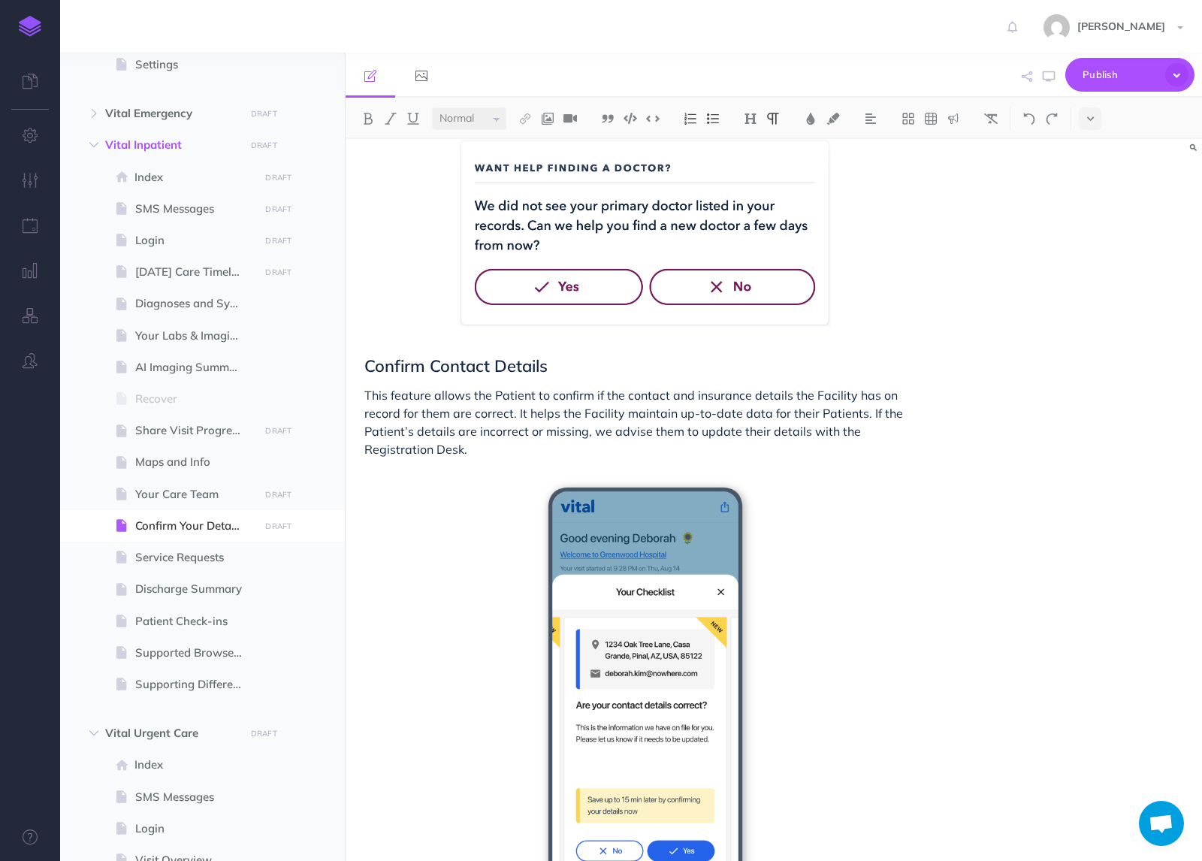
scroll to position [1317, 0]
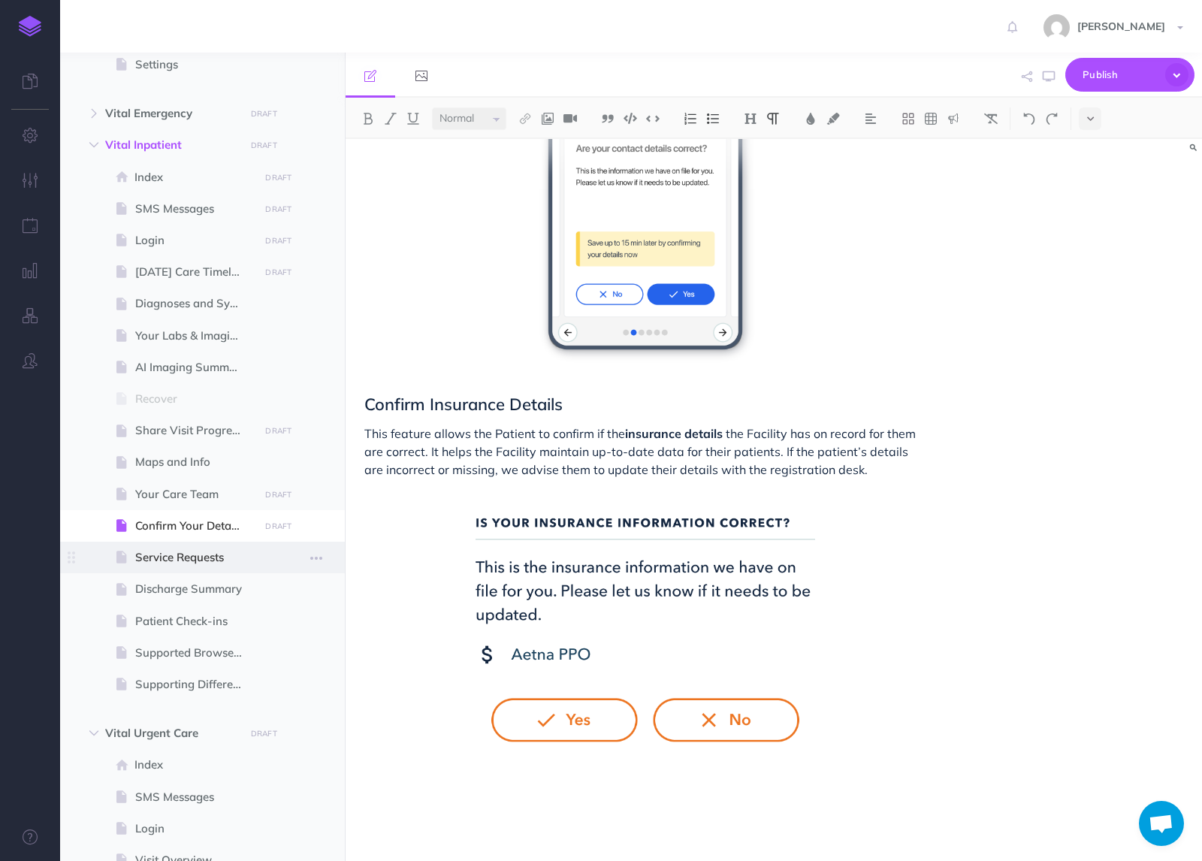
click at [145, 553] on span "Service Requests" at bounding box center [194, 558] width 119 height 18
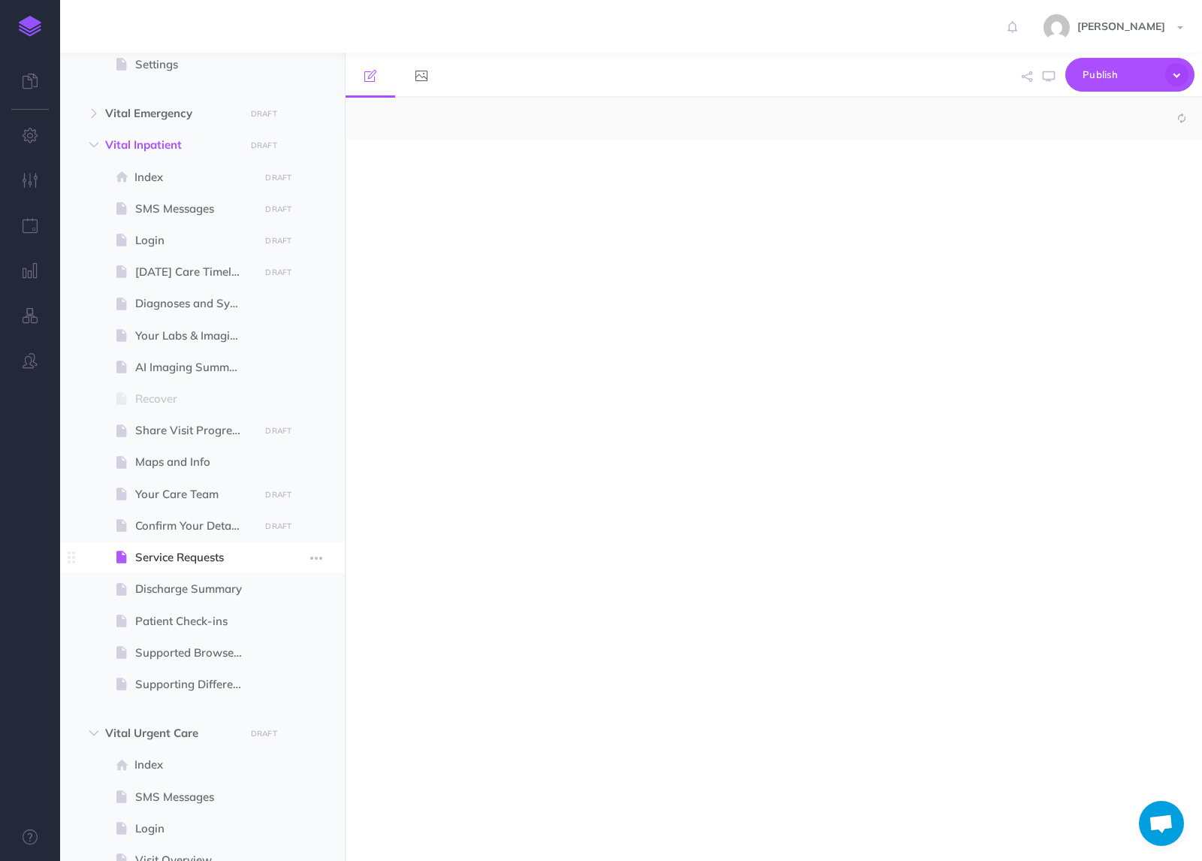
select select "null"
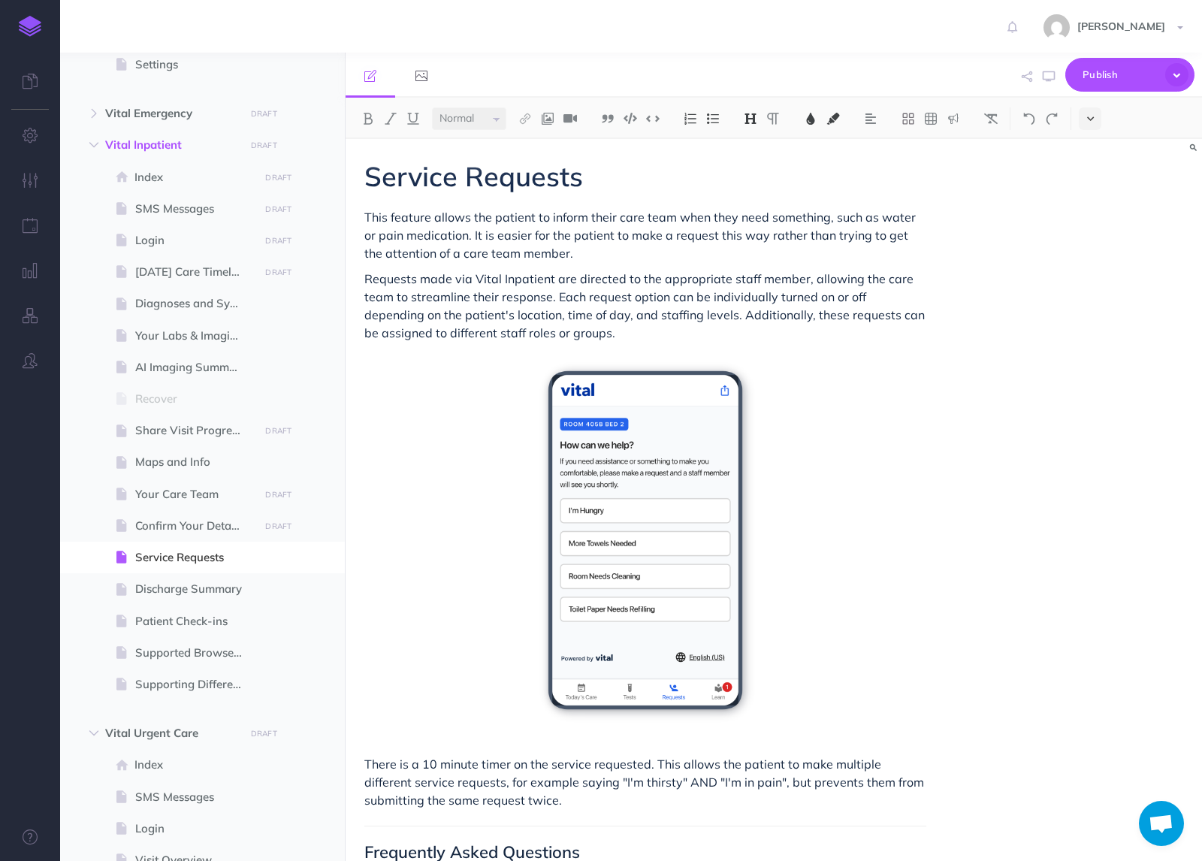
click at [1101, 113] on button at bounding box center [1090, 118] width 23 height 23
click at [1089, 256] on img at bounding box center [1091, 257] width 14 height 8
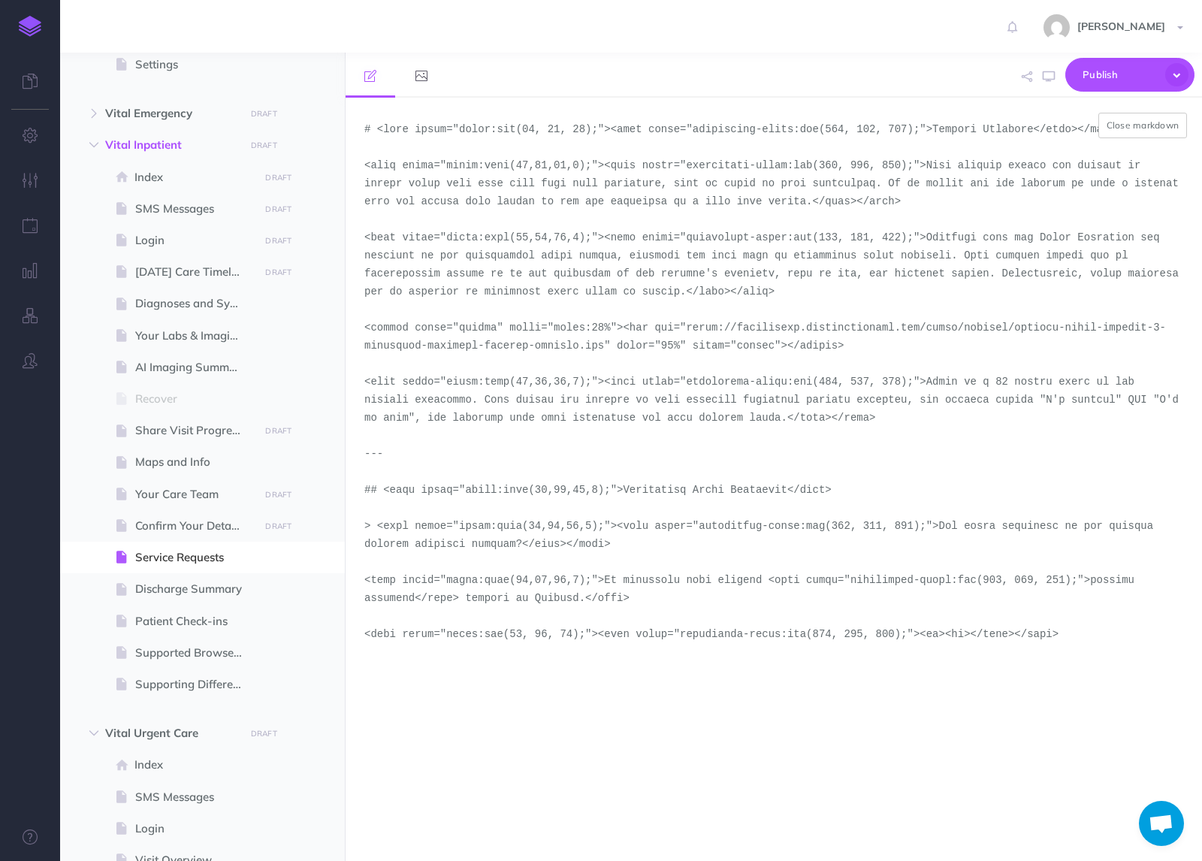
drag, startPoint x: 603, startPoint y: 348, endPoint x: 685, endPoint y: 334, distance: 83.1
click at [685, 334] on textarea at bounding box center [774, 479] width 857 height 763
paste textarea "demo-tool-screenshots/desktop-portrait-light"
type textarea "# <span style="color:rgb(23, 43, 77);"><span style="background-color:rgb(255, 2…"
drag, startPoint x: 1151, startPoint y: 126, endPoint x: 840, endPoint y: 355, distance: 385.9
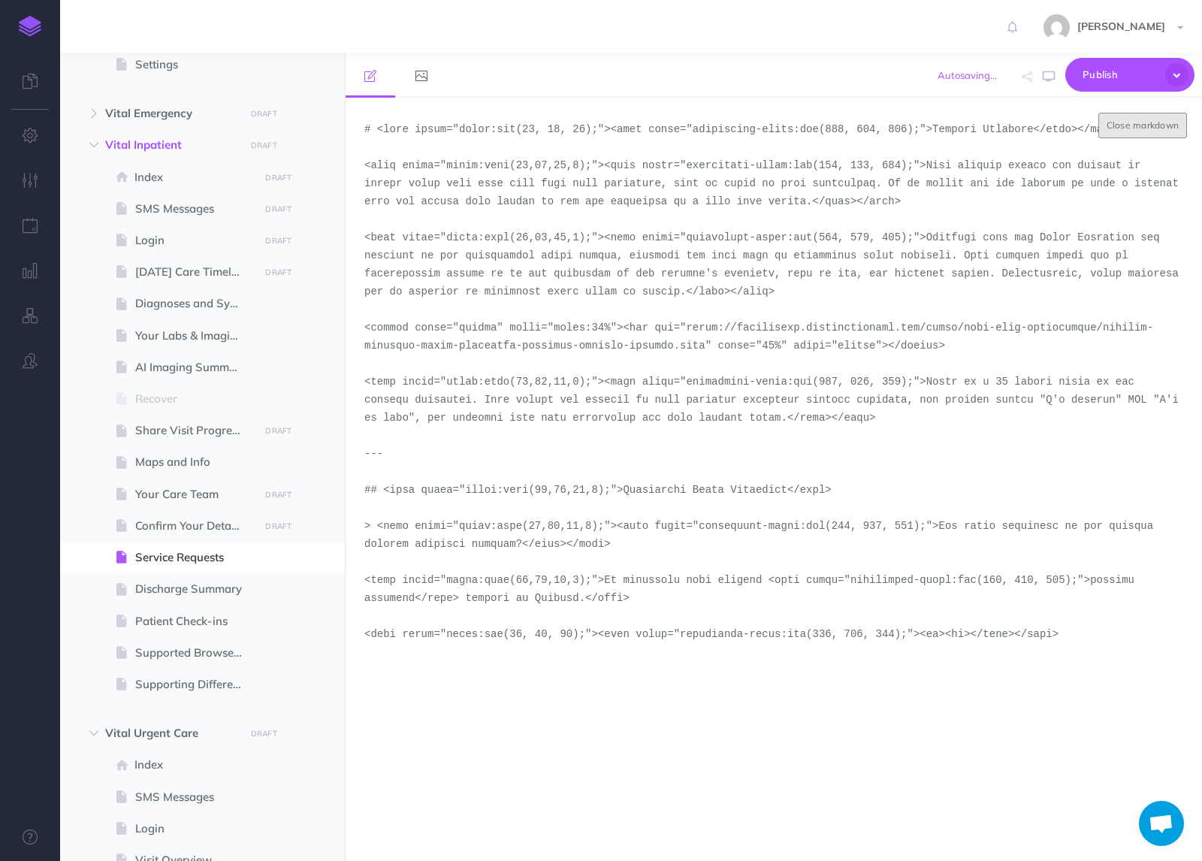
click at [840, 355] on span "Close markdown" at bounding box center [774, 479] width 857 height 763
type textarea "# <span style="color:rgb(23, 43, 77);"><span style="background-color:rgb(255, 2…"
click at [1155, 128] on button "Close markdown" at bounding box center [1143, 126] width 89 height 26
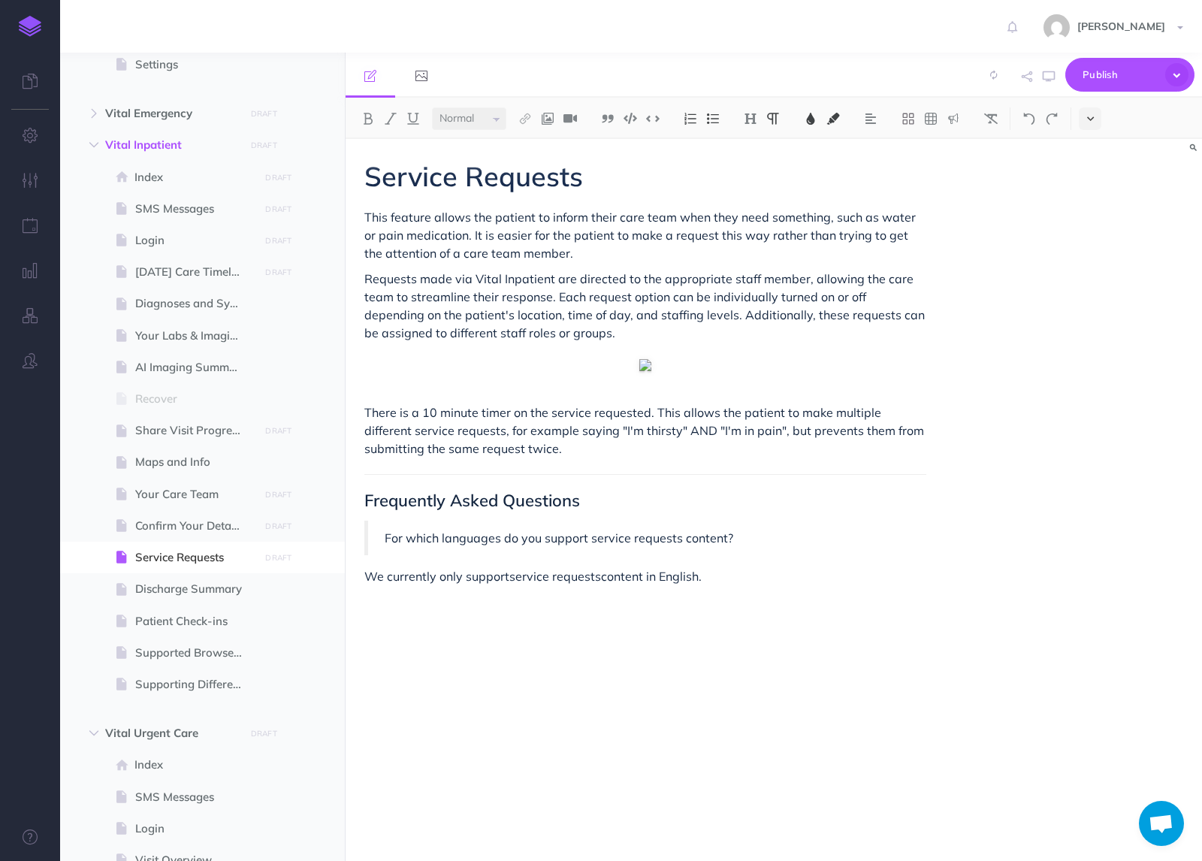
click at [1092, 120] on icon at bounding box center [1090, 118] width 7 height 11
click at [1090, 255] on img at bounding box center [1091, 257] width 14 height 8
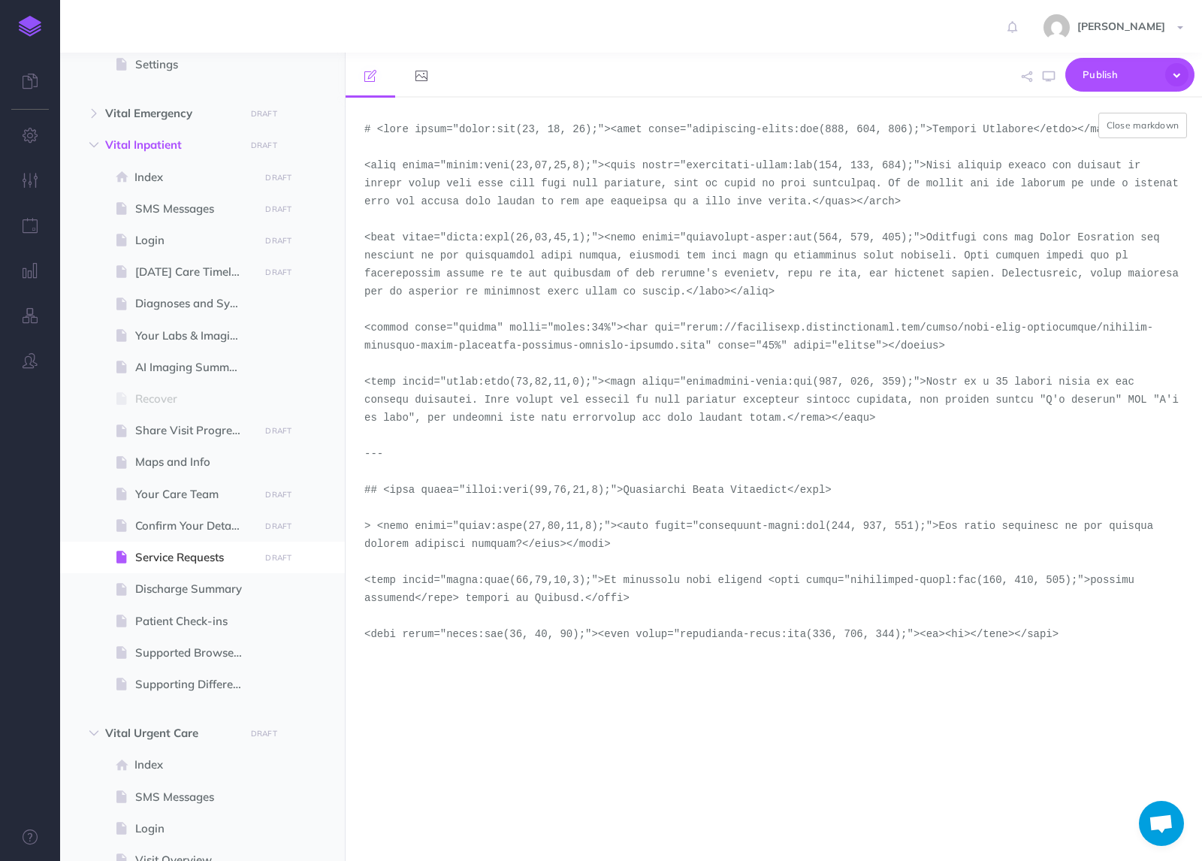
click at [705, 352] on textarea at bounding box center [774, 479] width 857 height 763
type textarea "# <span style="color:rgb(23, 43, 77);"><span style="background-color:rgb(255, 2…"
click at [1145, 122] on button "Close markdown" at bounding box center [1143, 126] width 89 height 26
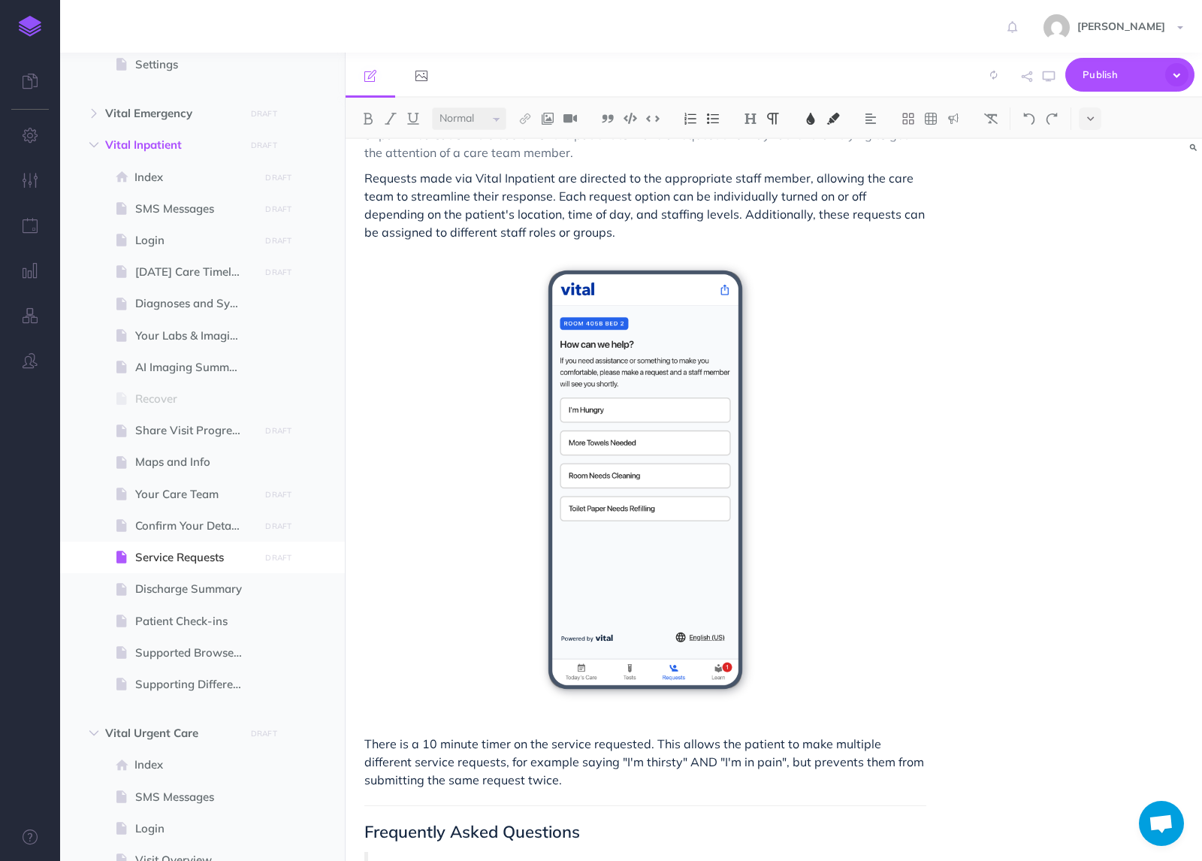
scroll to position [246, 0]
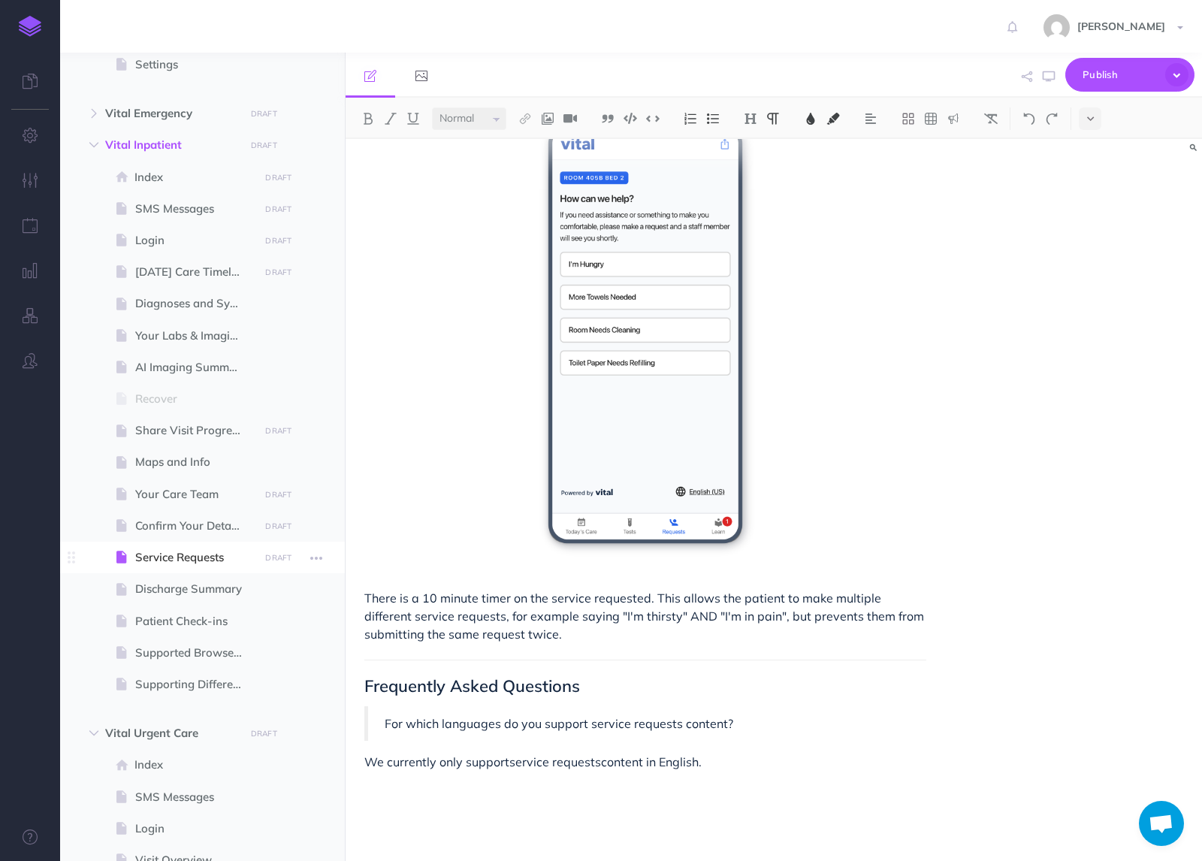
click at [207, 567] on span at bounding box center [202, 558] width 285 height 32
click at [192, 591] on span "Discharge Summary" at bounding box center [194, 589] width 119 height 18
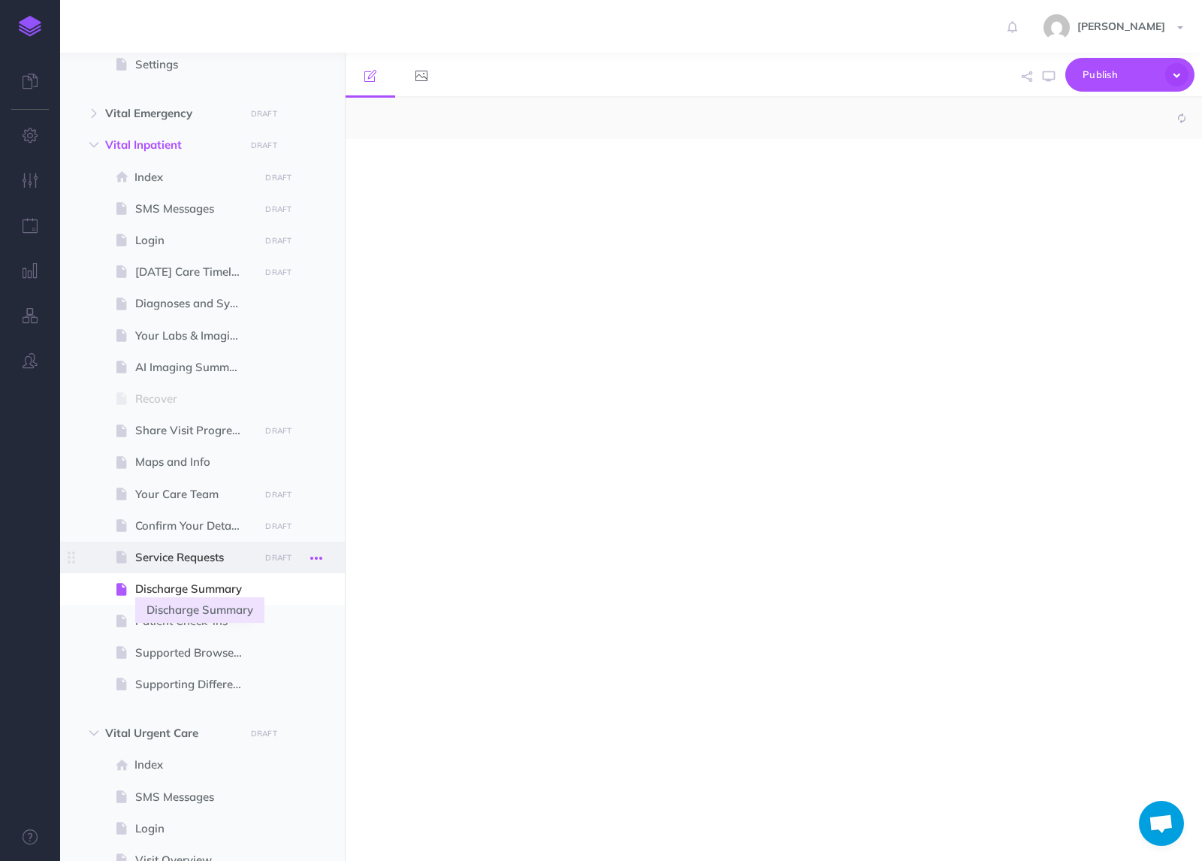
select select "null"
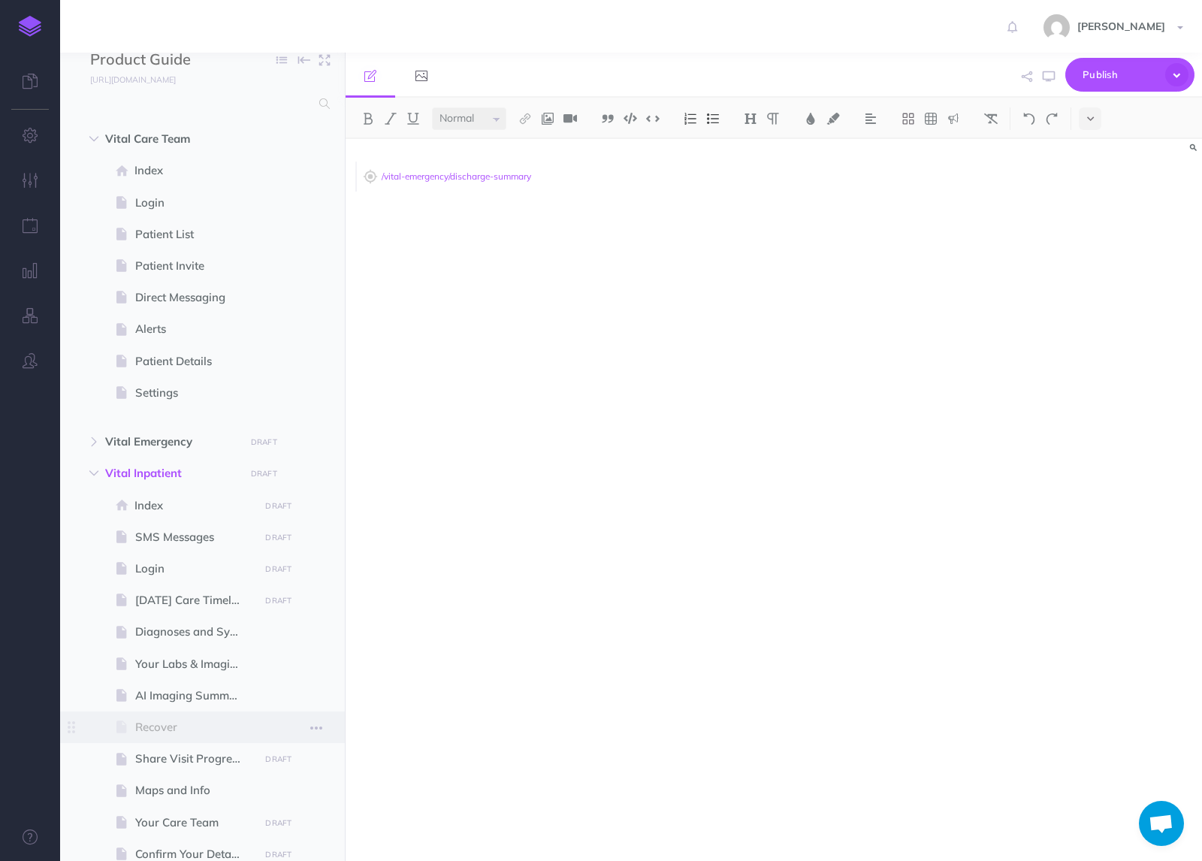
scroll to position [21, 0]
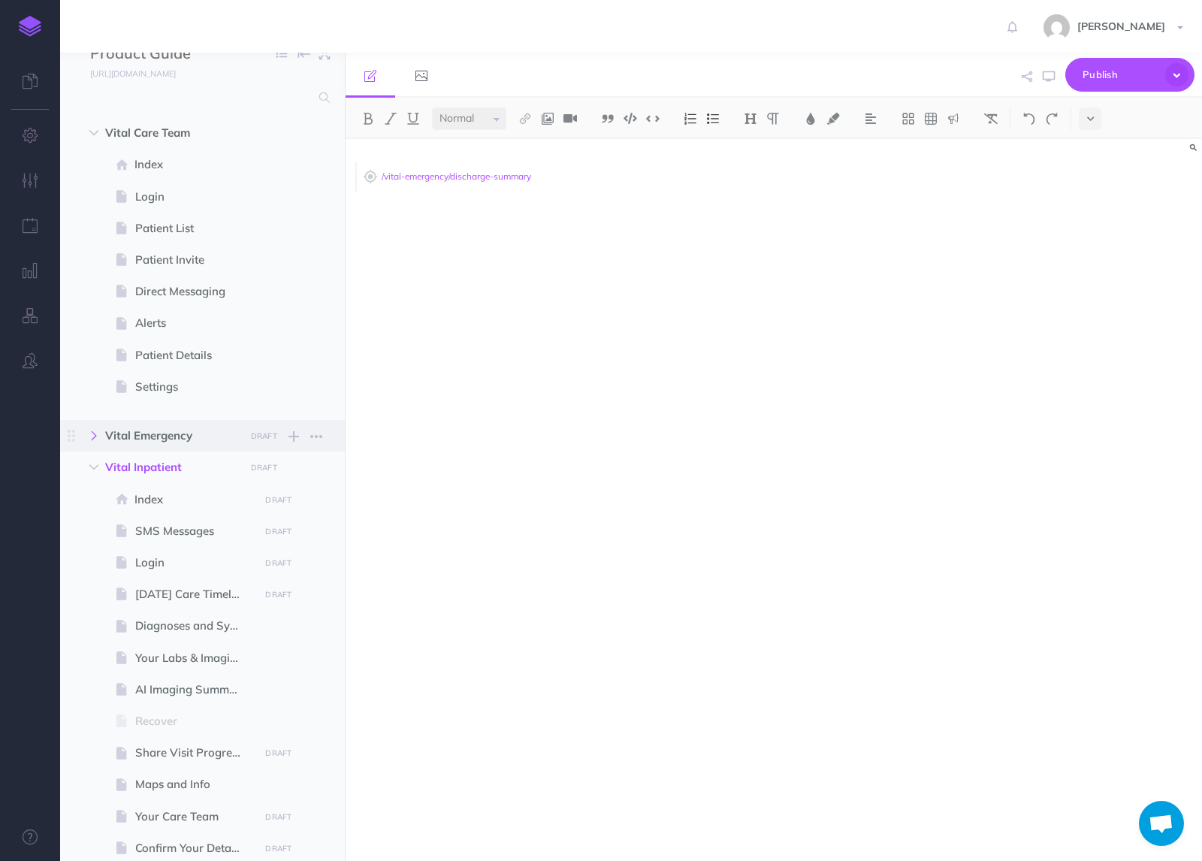
click at [92, 440] on icon "button" at bounding box center [93, 435] width 9 height 9
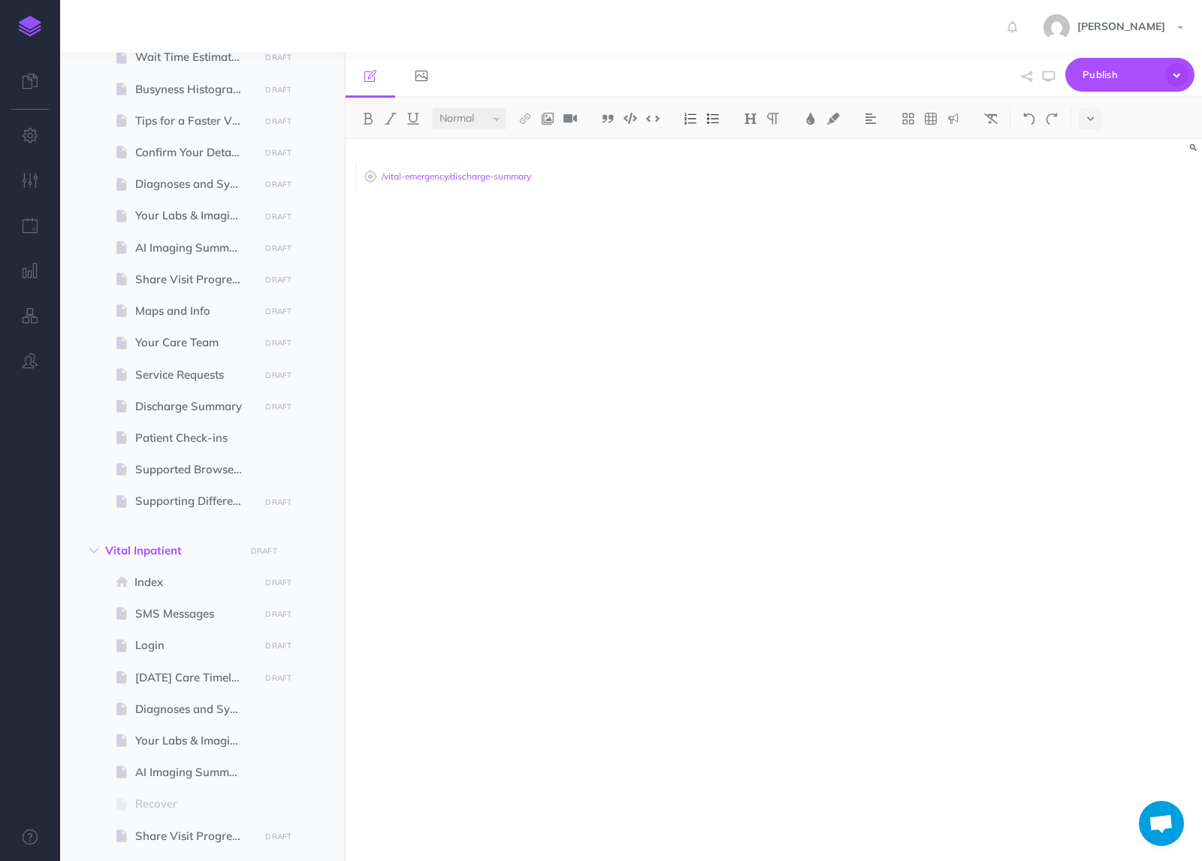
scroll to position [642, 0]
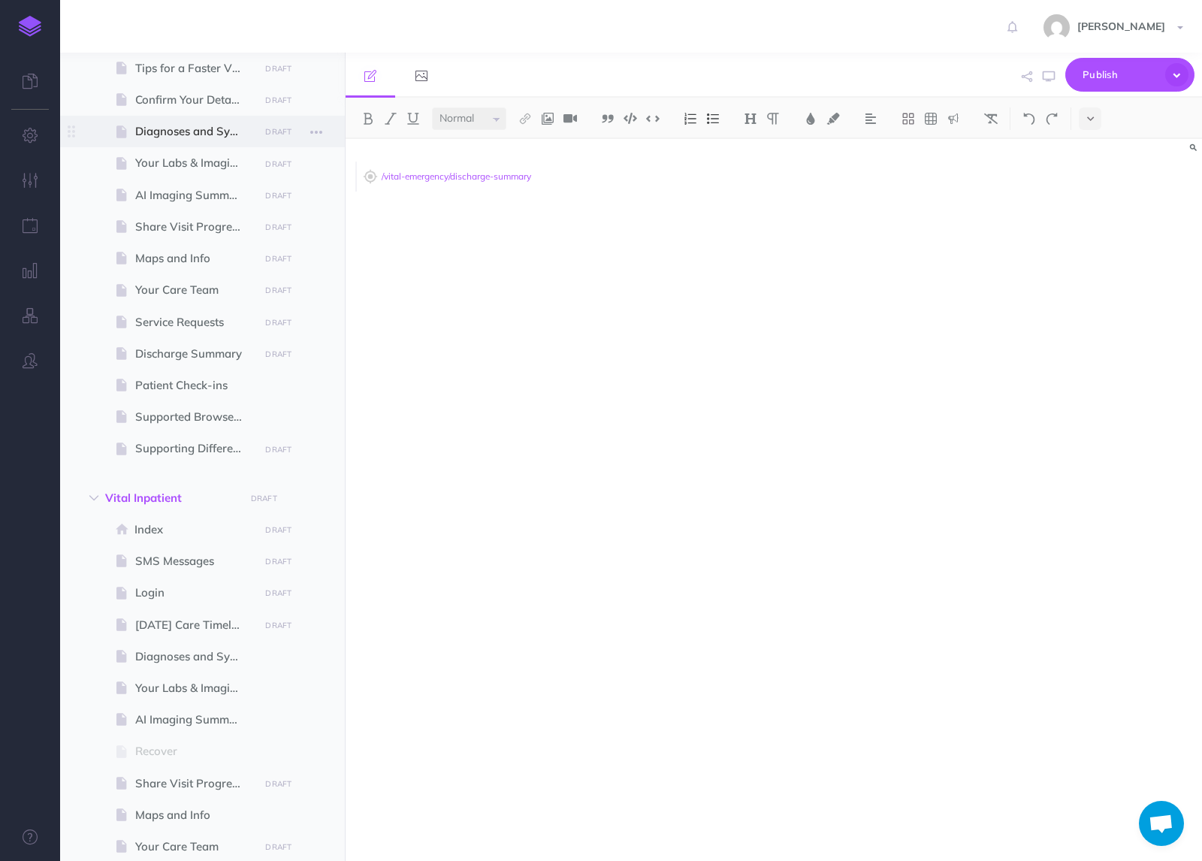
click at [192, 138] on span "Diagnoses and Symptom Video Education" at bounding box center [194, 131] width 119 height 18
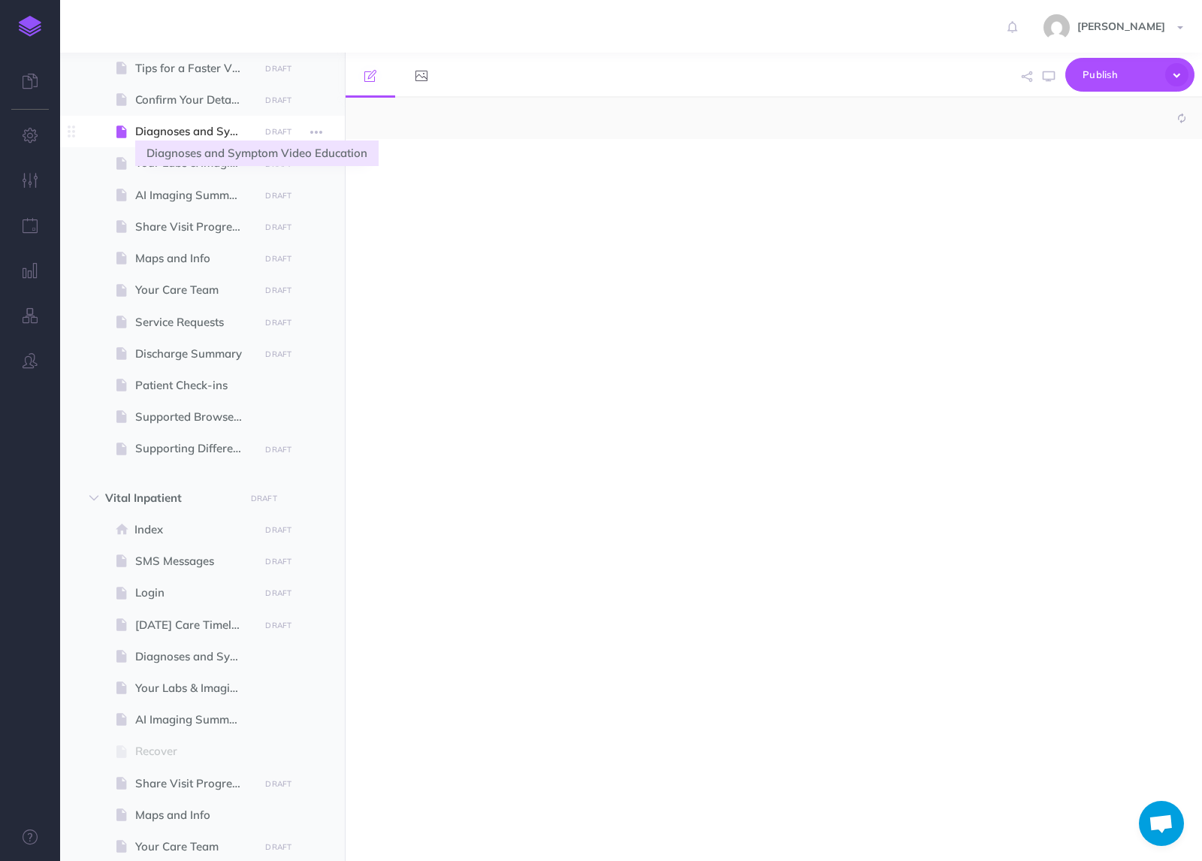
select select "null"
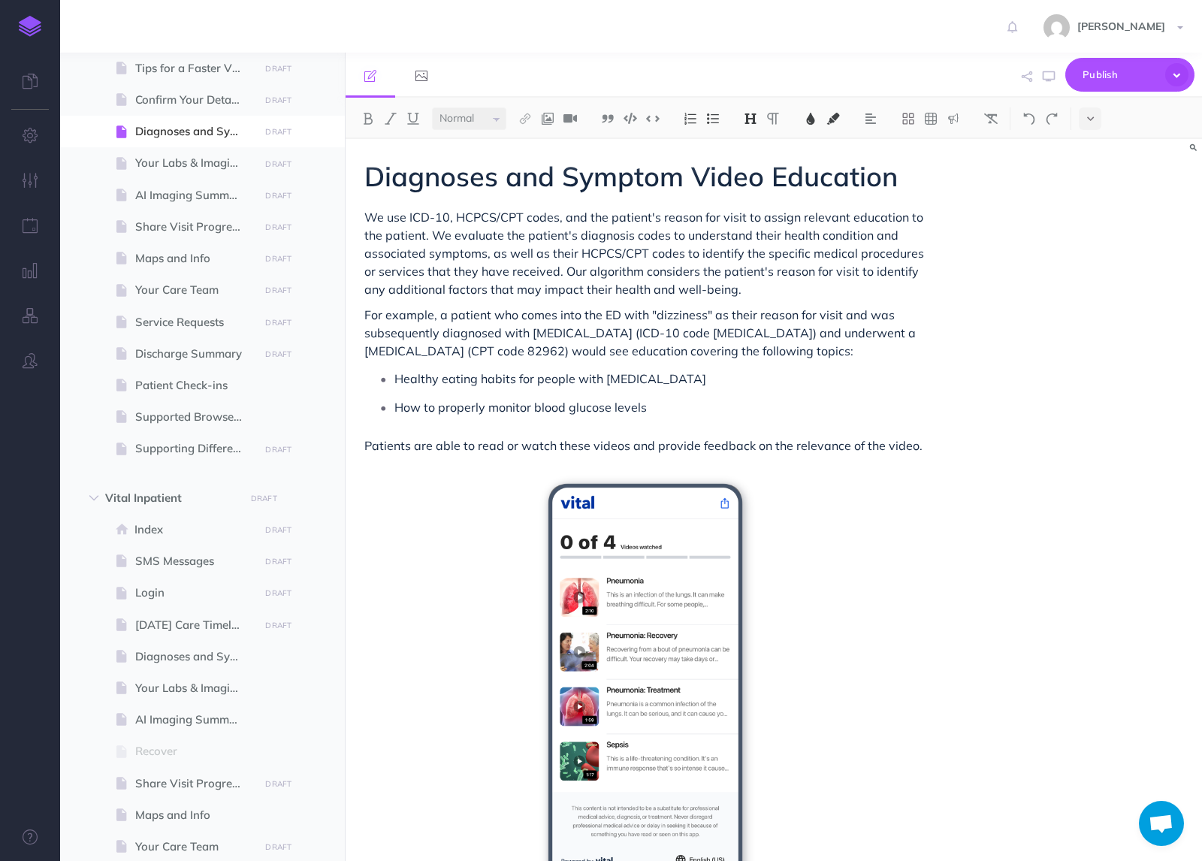
scroll to position [1, 0]
click at [183, 343] on span at bounding box center [202, 354] width 285 height 32
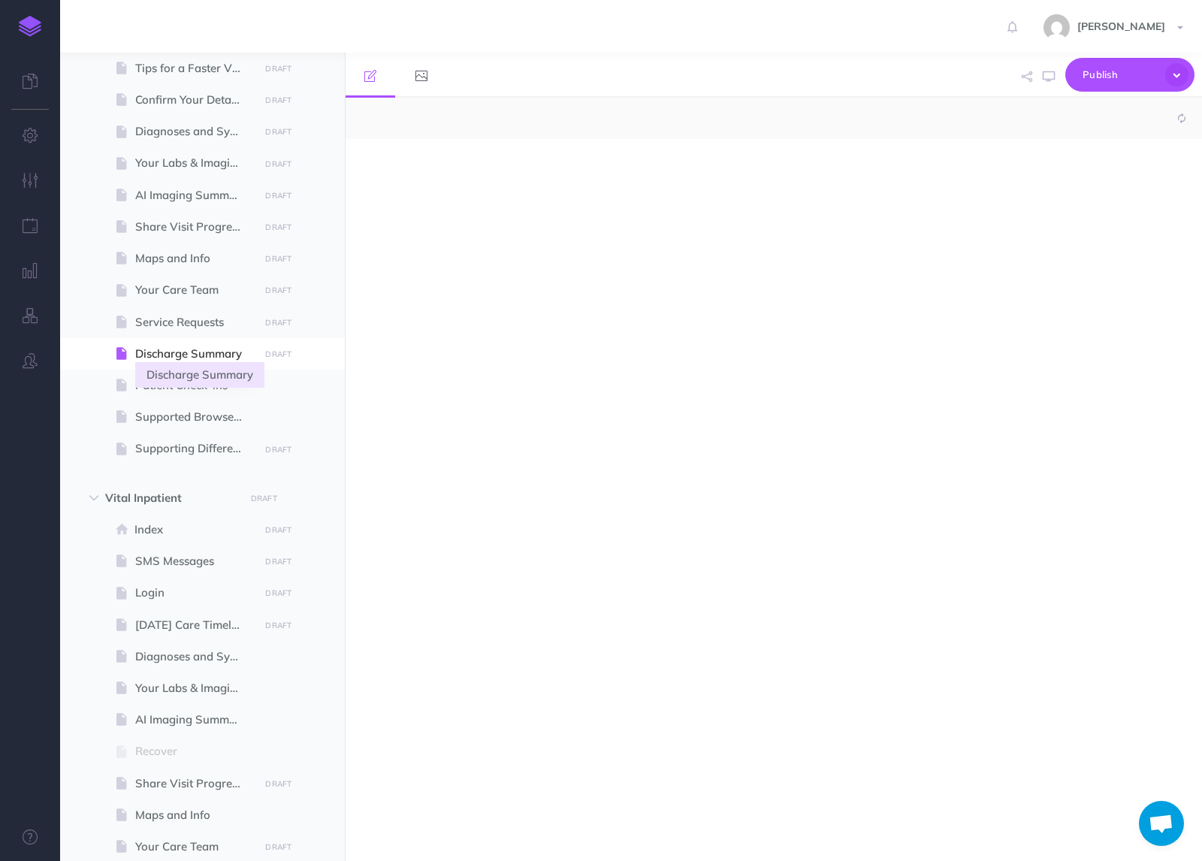
select select "null"
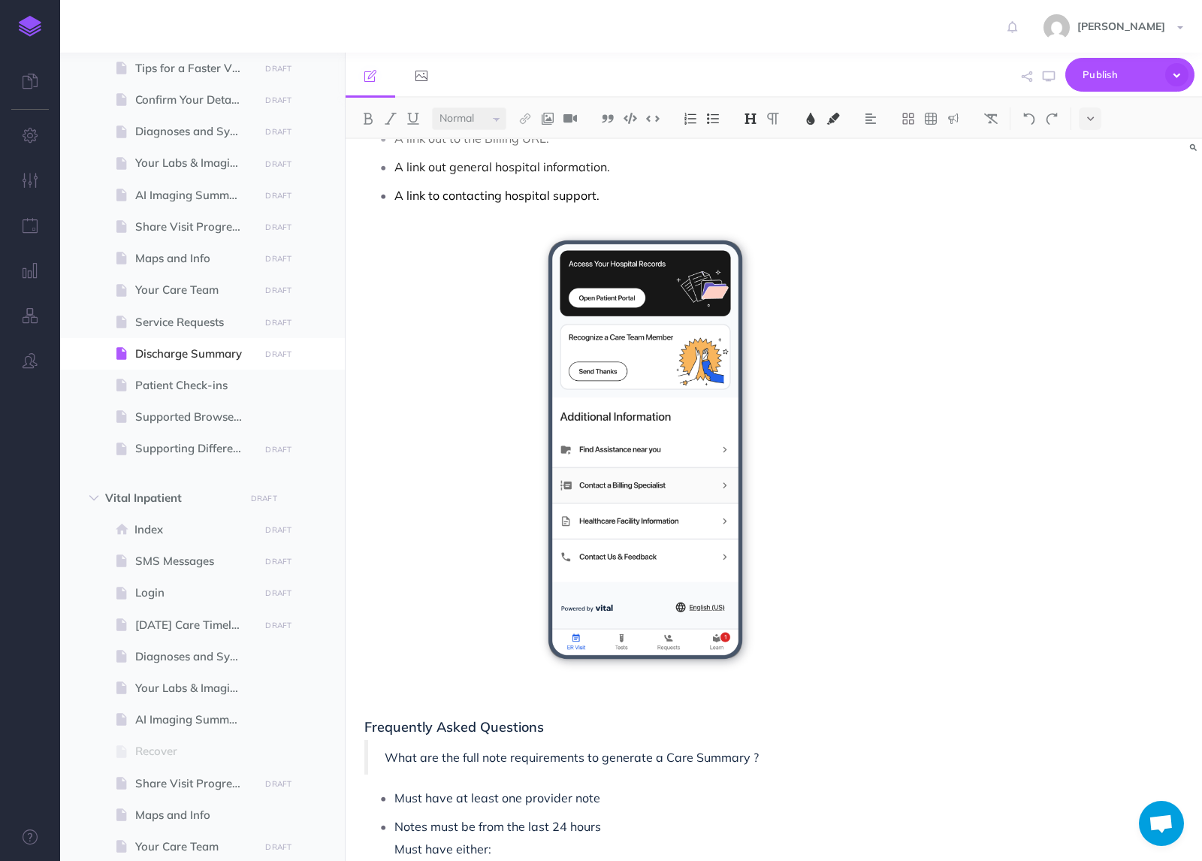
scroll to position [2341, 0]
click at [173, 443] on span "Supporting Different Languages" at bounding box center [194, 449] width 119 height 18
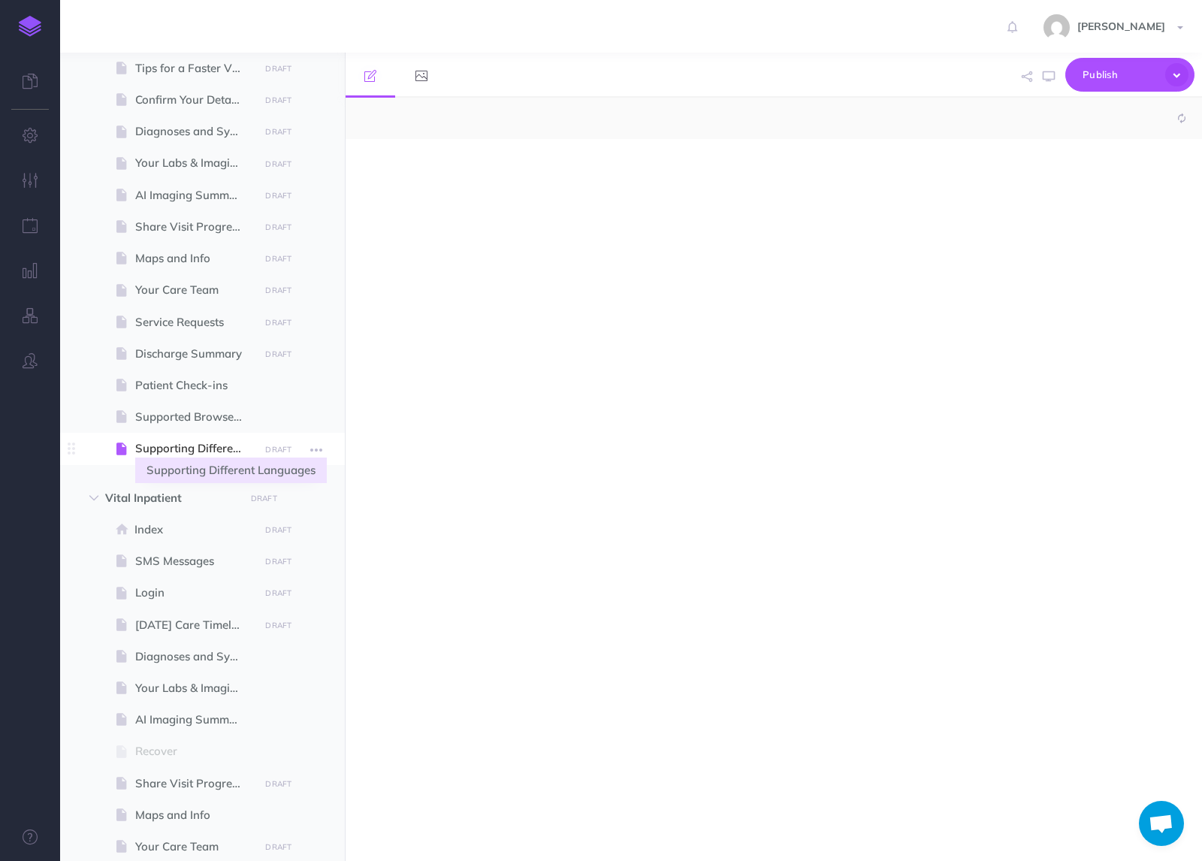
select select "null"
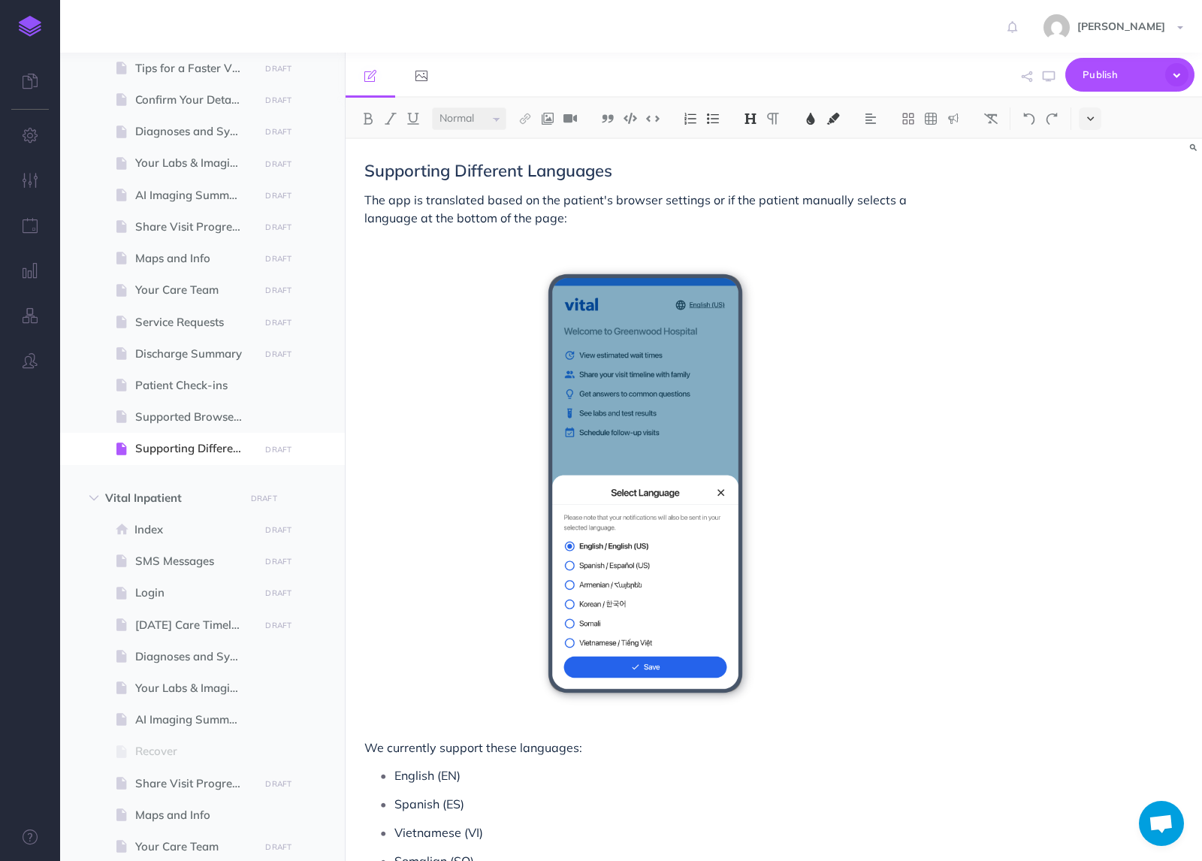
click at [1089, 116] on icon at bounding box center [1090, 118] width 7 height 11
click at [1087, 260] on img at bounding box center [1091, 257] width 14 height 8
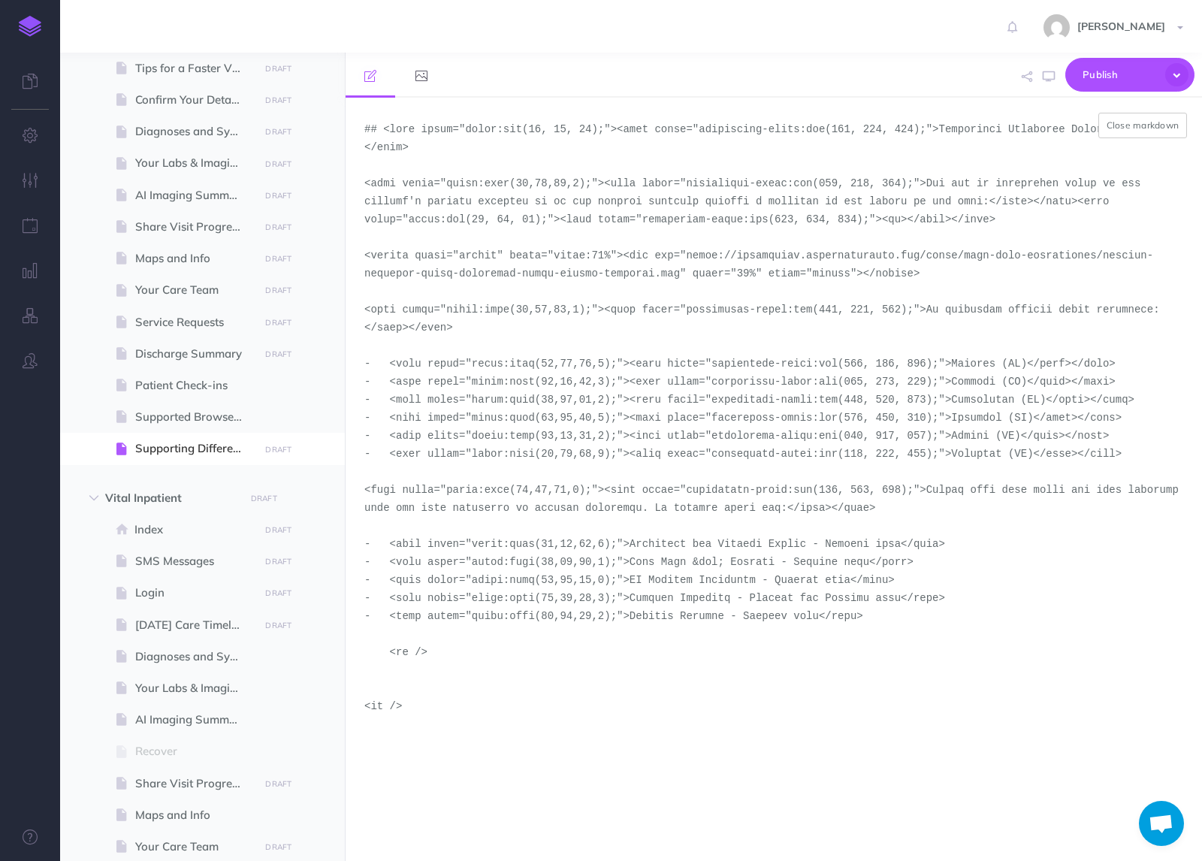
drag, startPoint x: 681, startPoint y: 277, endPoint x: 689, endPoint y: 263, distance: 15.9
click at [689, 263] on textarea at bounding box center [774, 479] width 857 height 763
paste textarea "inpatient"
type textarea "## <span style="color:rgb(23, 43, 77);"><span style="background-color:rgb(255, …"
drag, startPoint x: 1144, startPoint y: 131, endPoint x: 1167, endPoint y: 125, distance: 23.5
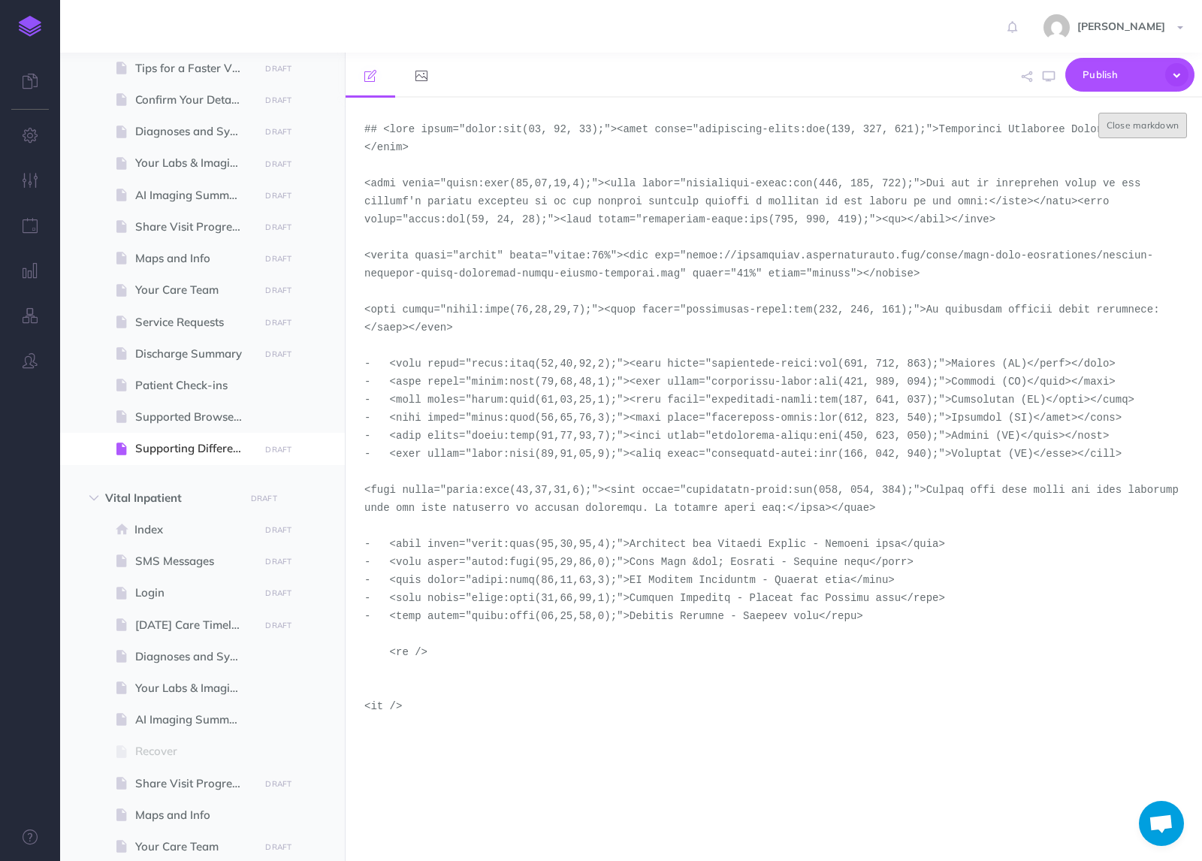
click at [1167, 125] on button "Close markdown" at bounding box center [1143, 126] width 89 height 26
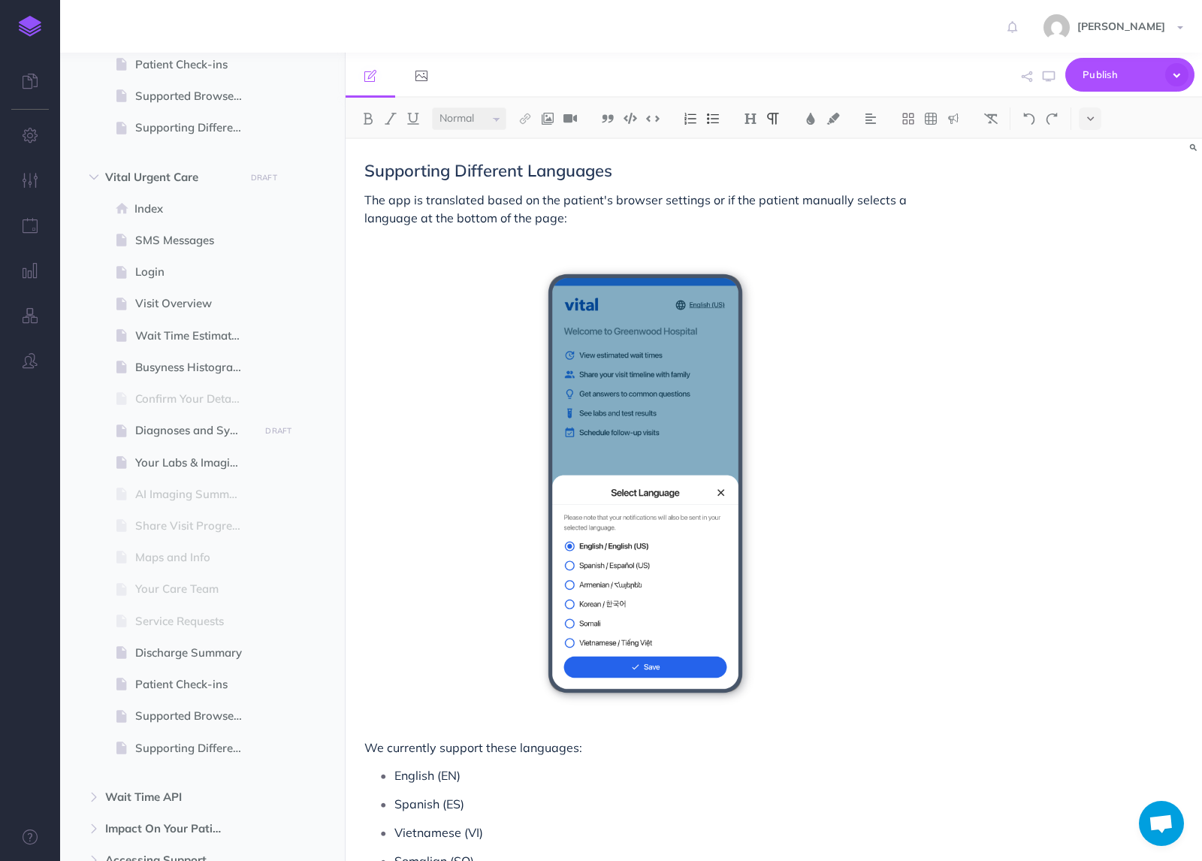
scroll to position [1531, 0]
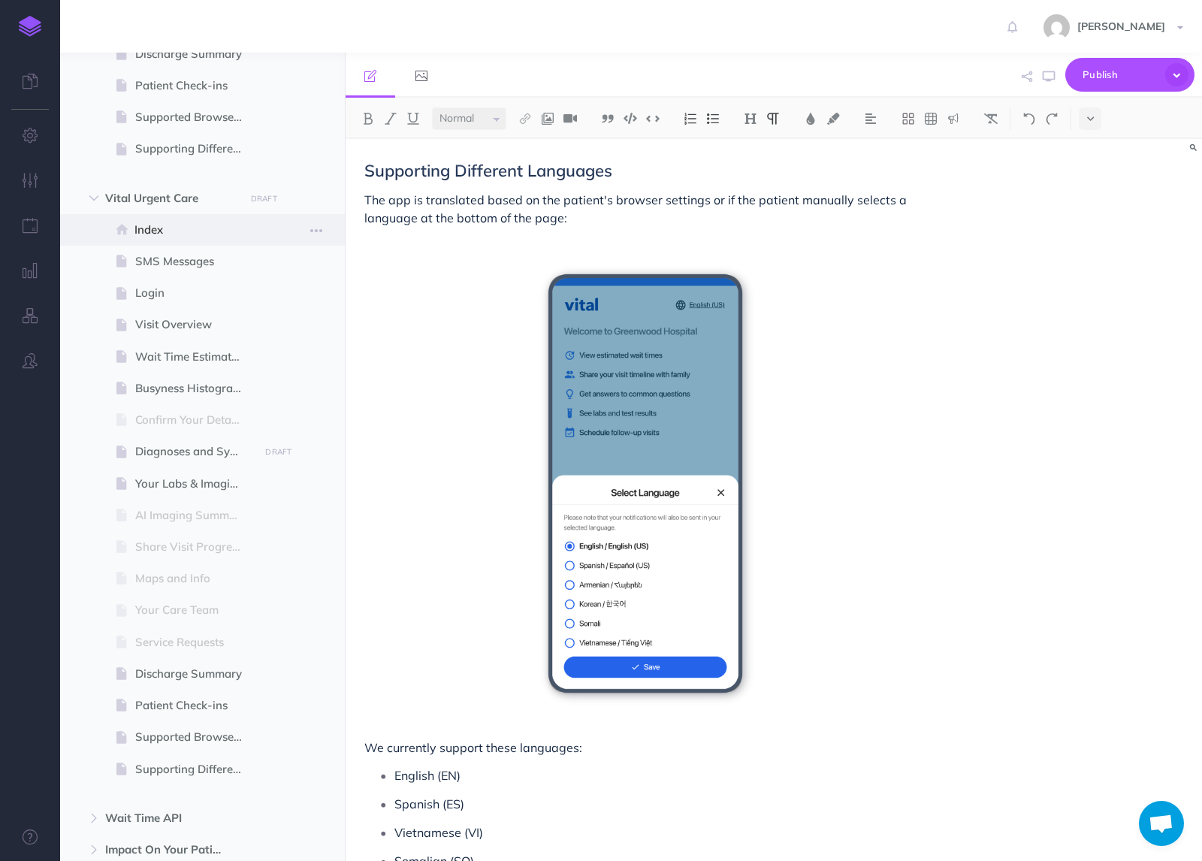
click at [156, 225] on span "Index" at bounding box center [194, 230] width 120 height 18
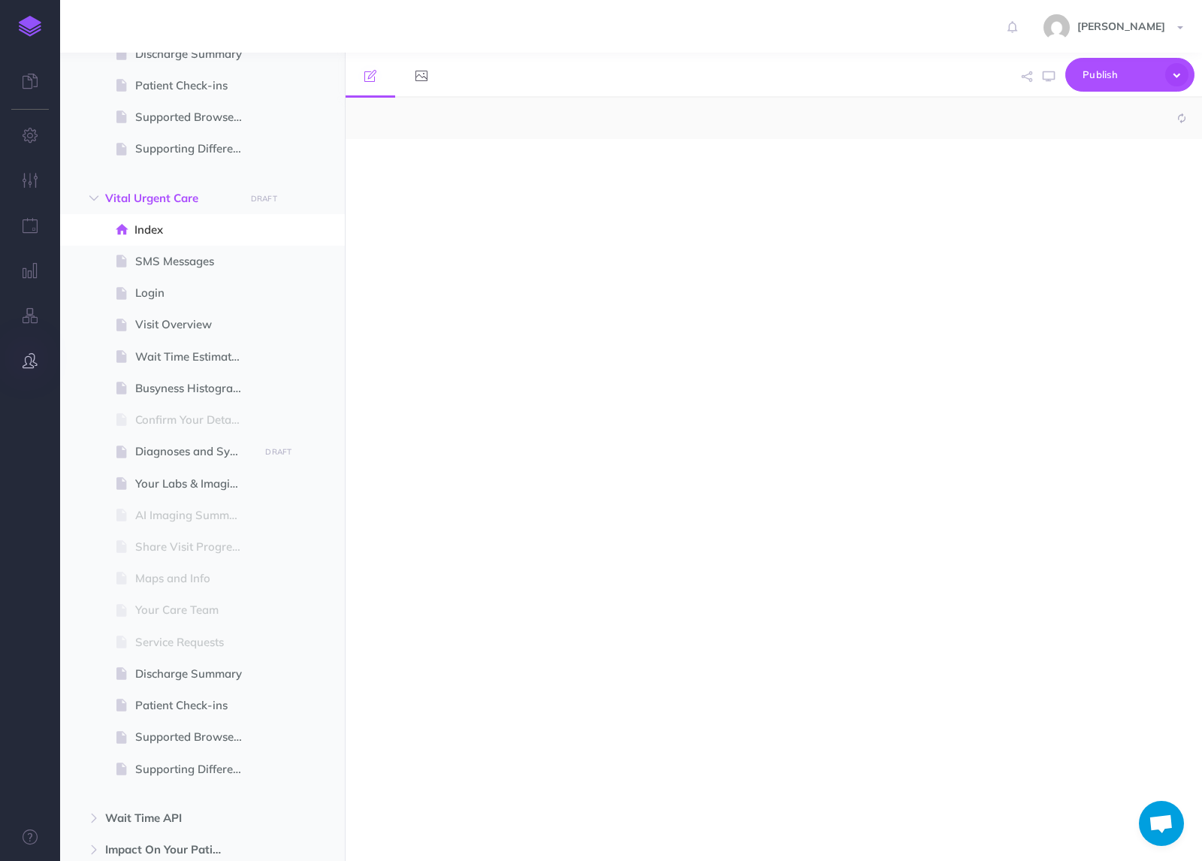
select select "null"
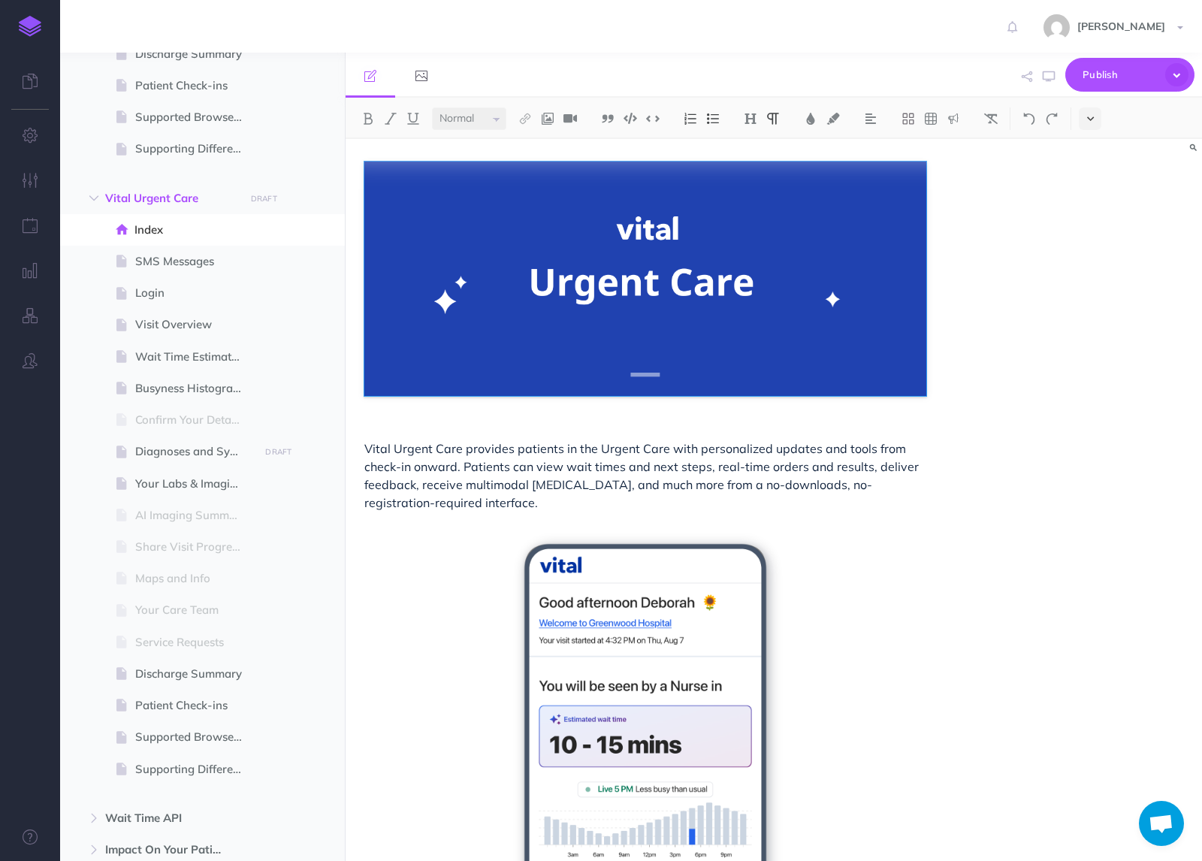
click at [1090, 110] on button at bounding box center [1090, 118] width 23 height 23
click at [1094, 264] on button at bounding box center [1090, 257] width 23 height 23
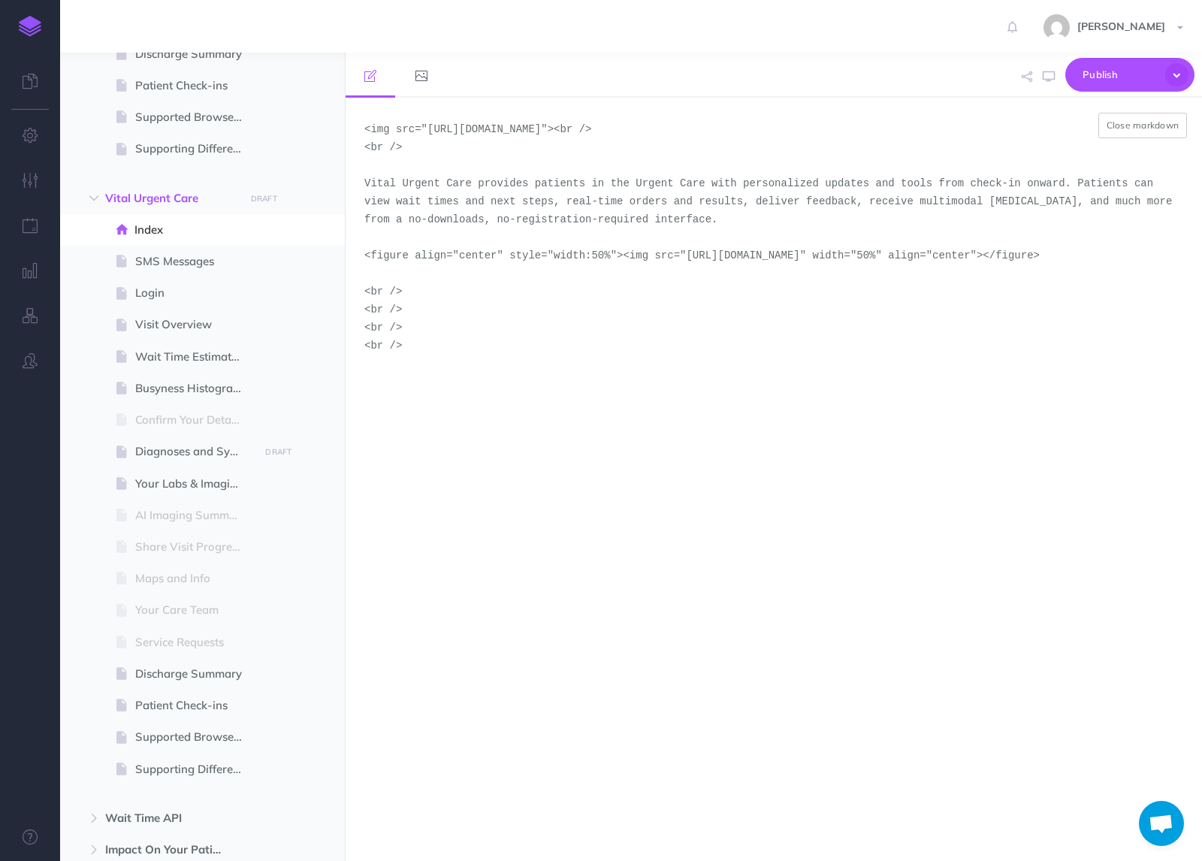
click at [639, 275] on textarea "<img src="[URL][DOMAIN_NAME]"><br /> <br /> Vital Urgent Care provides patients…" at bounding box center [774, 479] width 857 height 763
drag, startPoint x: 642, startPoint y: 276, endPoint x: 689, endPoint y: 259, distance: 49.4
click at [689, 259] on textarea "<img src="[URL][DOMAIN_NAME]"><br /> <br /> Vital Urgent Care provides patients…" at bounding box center [774, 479] width 857 height 763
paste textarea "demo-tool-screenshots/desktop-portrait-light"
type textarea "<img src="[URL][DOMAIN_NAME]"><br /> <br /> Vital Urgent Care provides patients…"
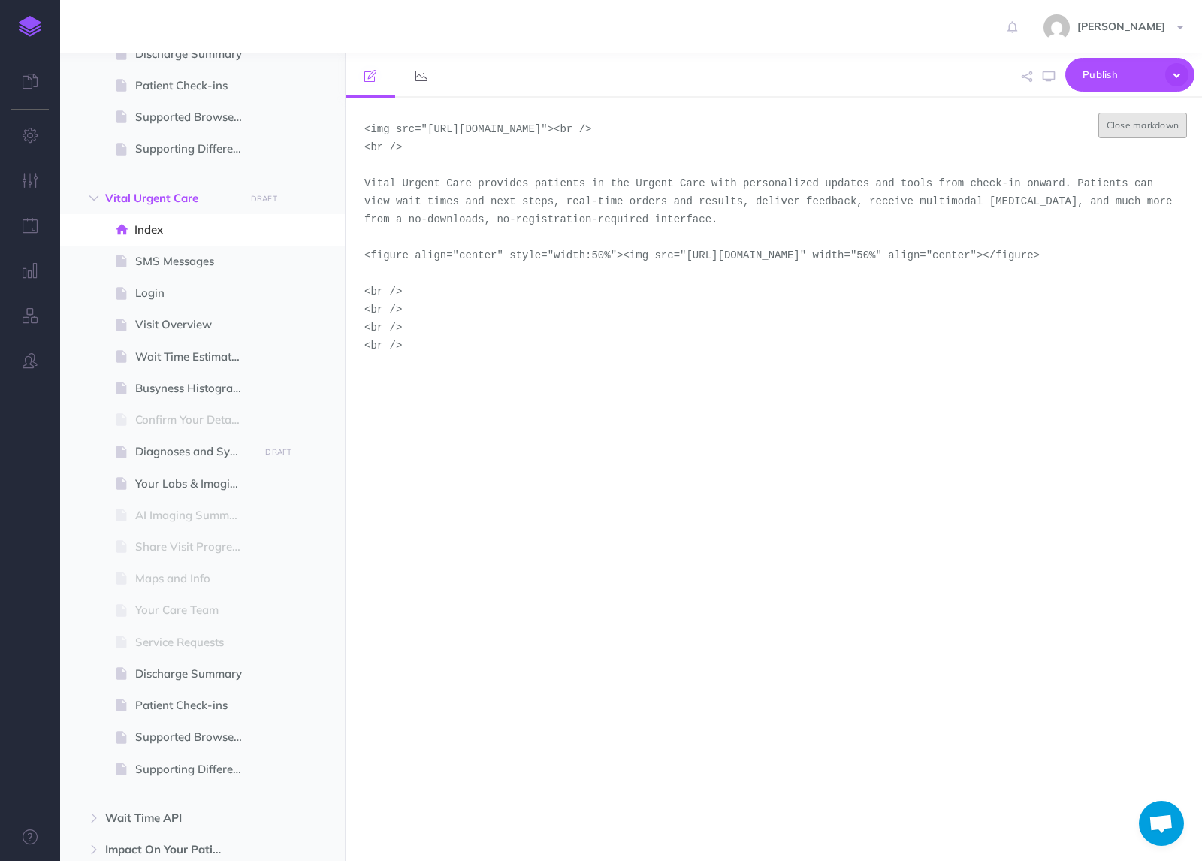
click at [1140, 126] on button "Close markdown" at bounding box center [1143, 126] width 89 height 26
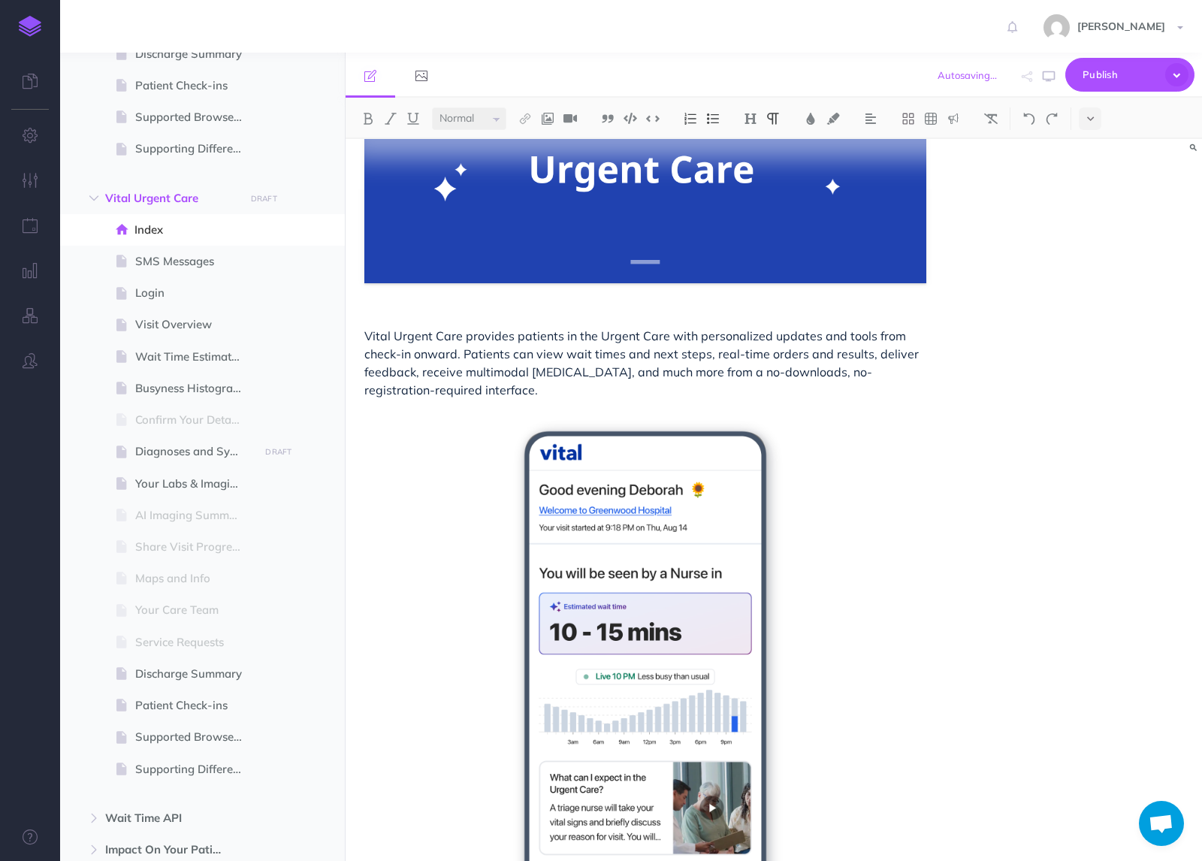
scroll to position [58, 0]
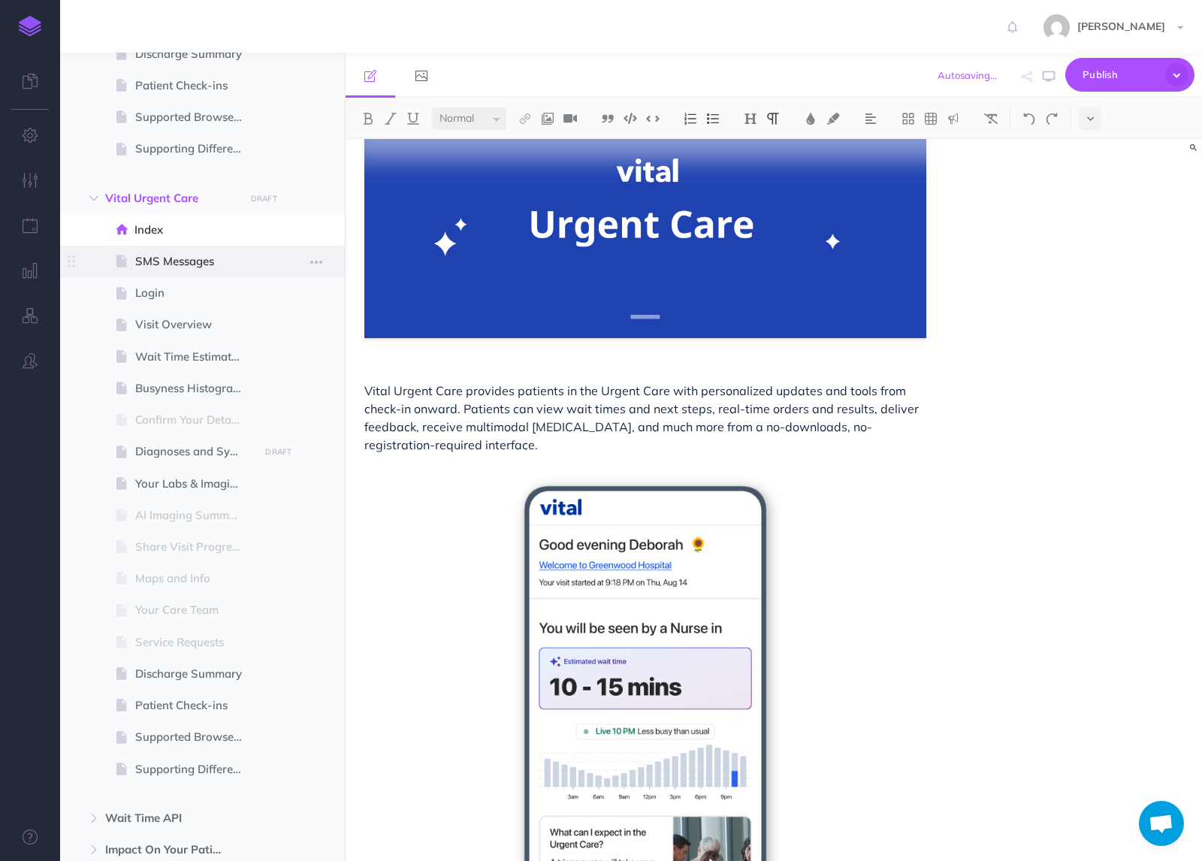
click at [193, 268] on span "SMS Messages" at bounding box center [194, 261] width 119 height 18
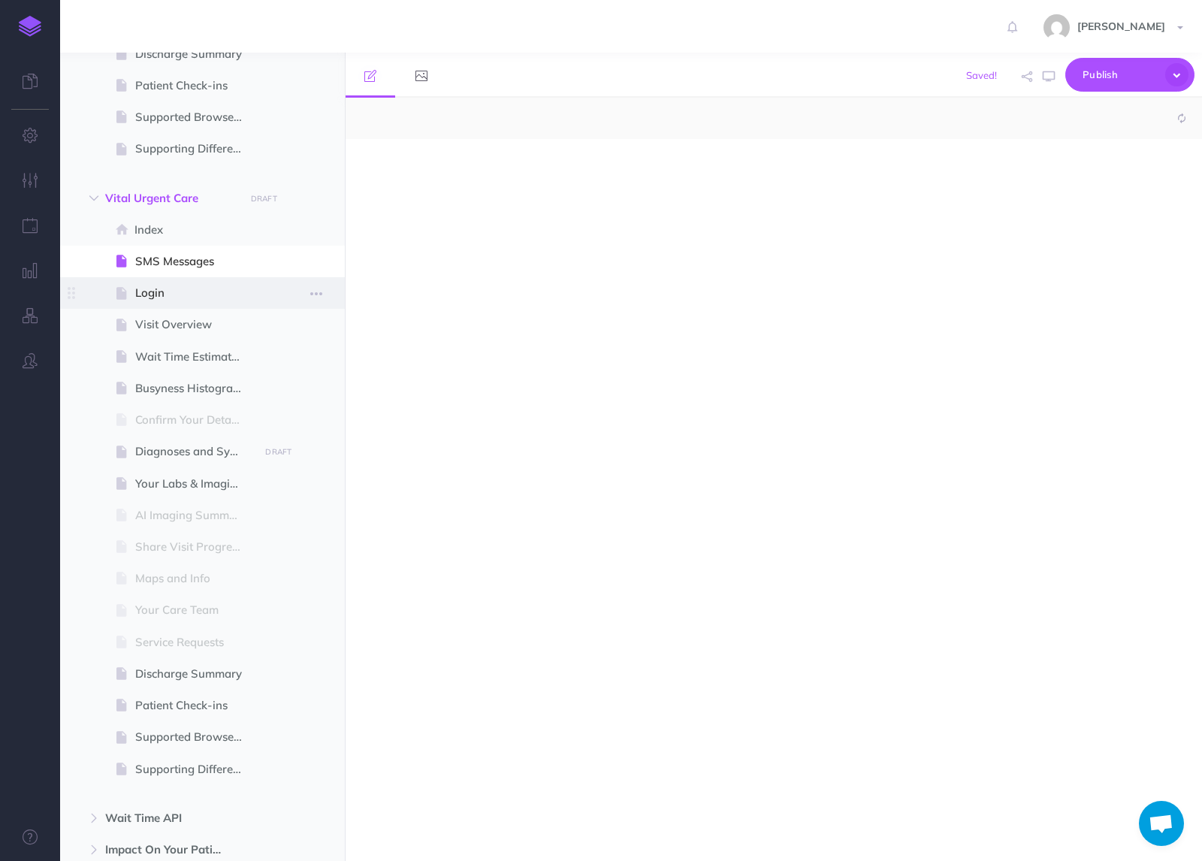
select select "null"
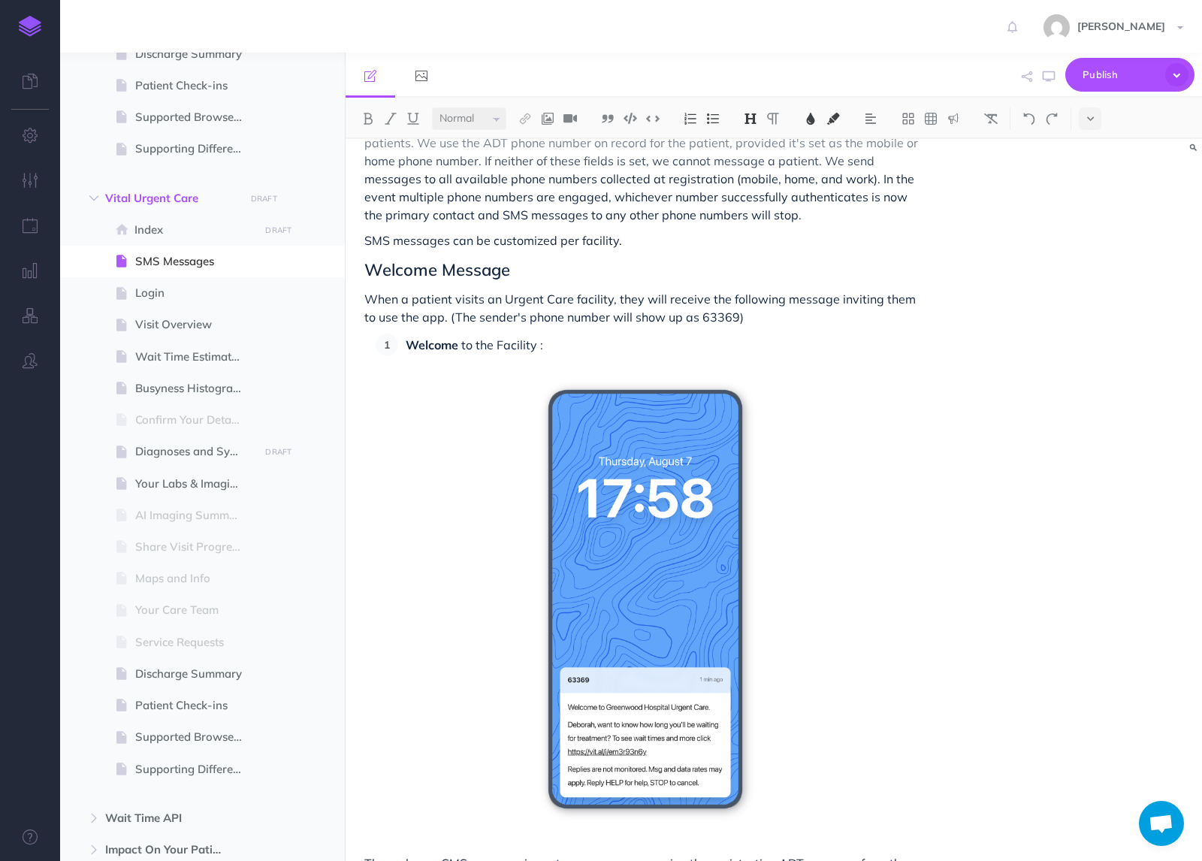
scroll to position [94, 0]
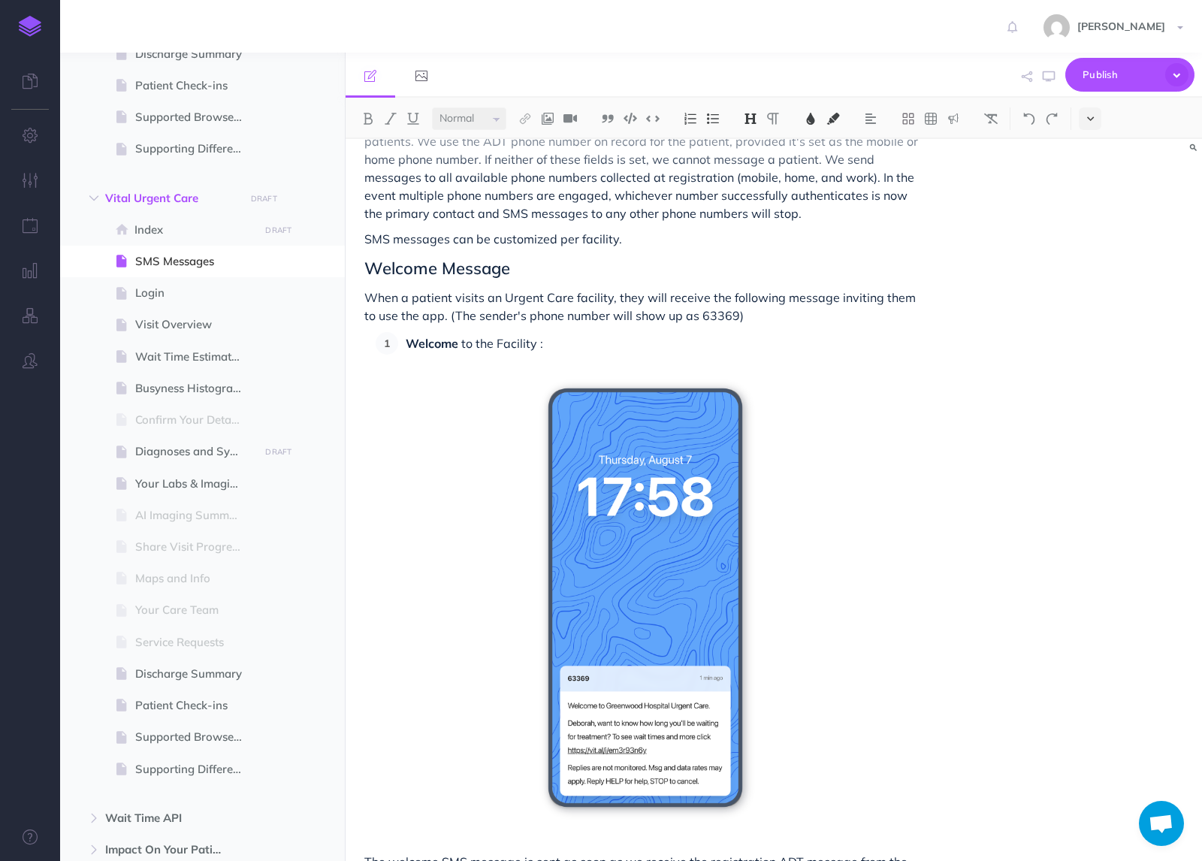
click at [1097, 117] on button at bounding box center [1090, 118] width 23 height 23
click at [1089, 259] on img at bounding box center [1091, 257] width 14 height 8
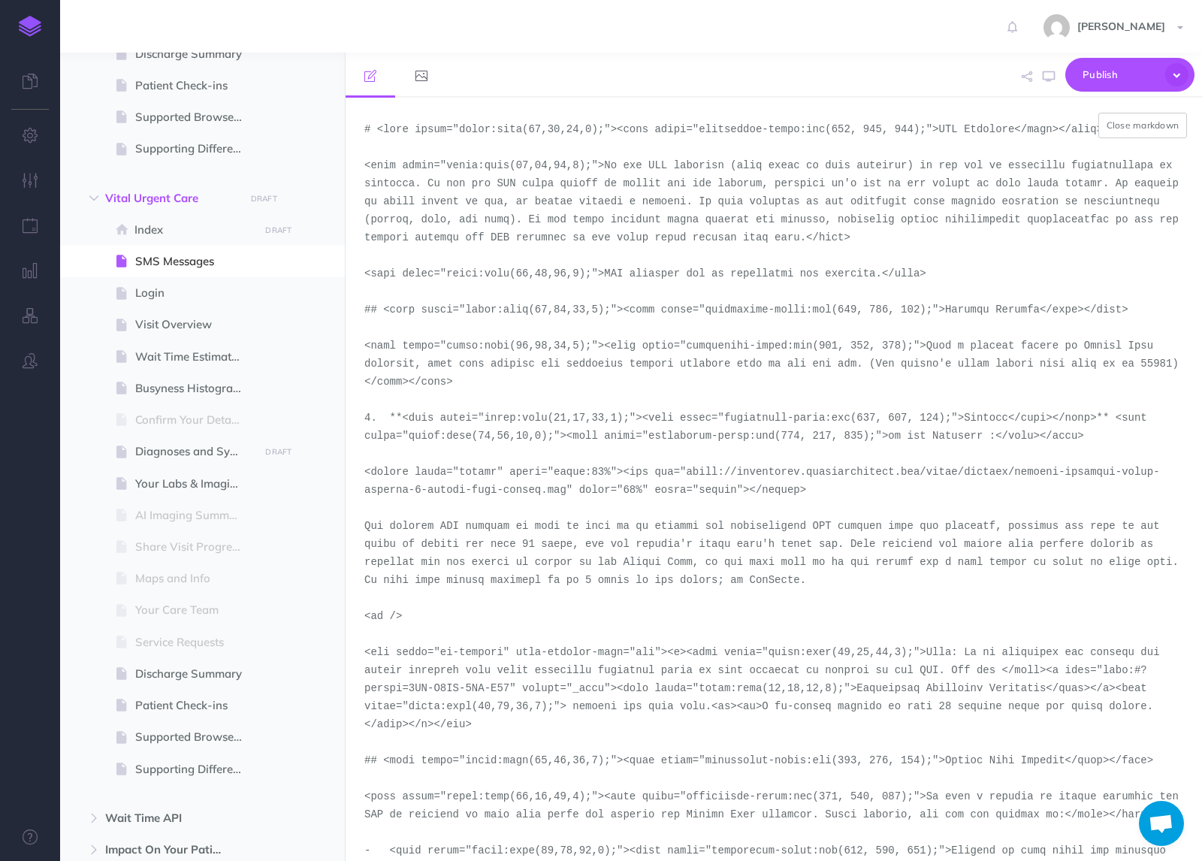
drag, startPoint x: 568, startPoint y: 492, endPoint x: 686, endPoint y: 475, distance: 119.2
click at [686, 475] on textarea at bounding box center [774, 479] width 857 height 763
paste textarea "demo-tool-screenshots/desktop-portrait-light"
click at [1138, 106] on textarea at bounding box center [774, 479] width 857 height 763
type textarea "# <span style="color:rgba(19,37,63,1);"><span style="background-color:rgb(255, …"
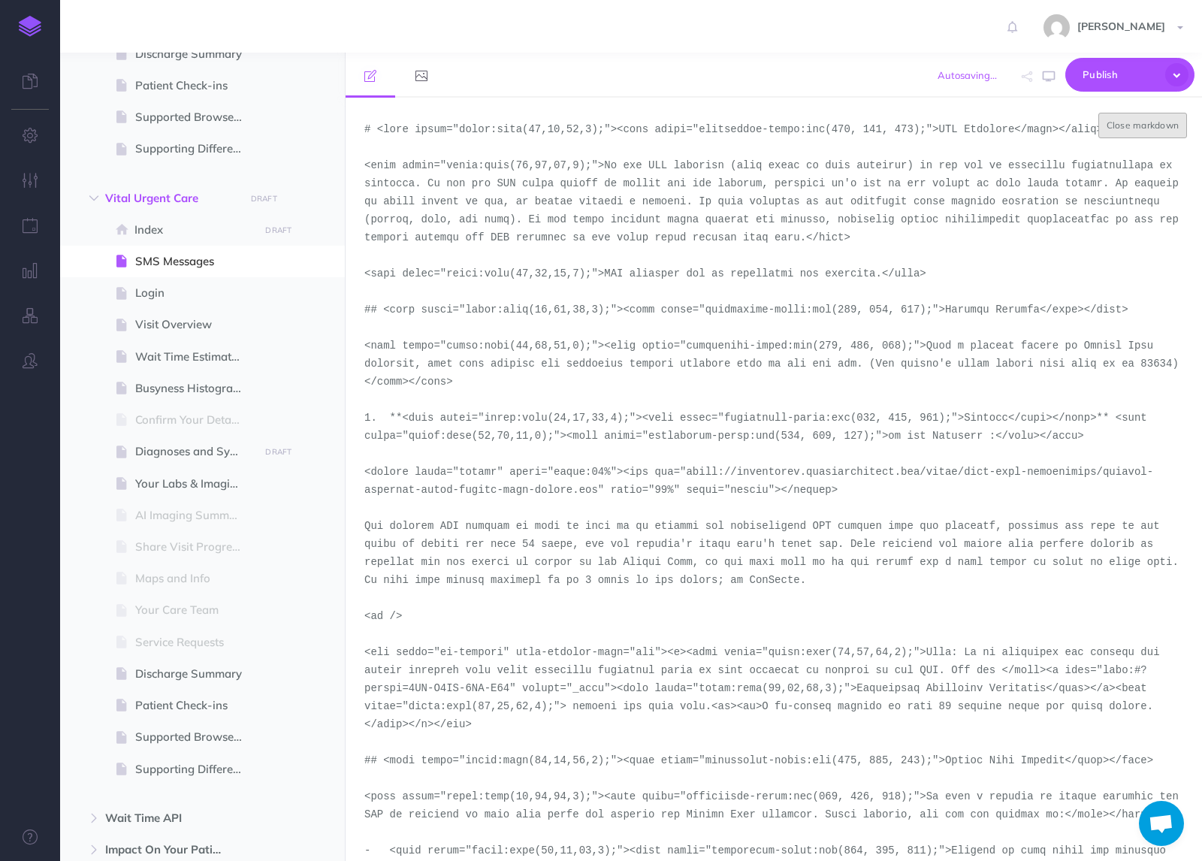
click at [1137, 119] on button "Close markdown" at bounding box center [1143, 126] width 89 height 26
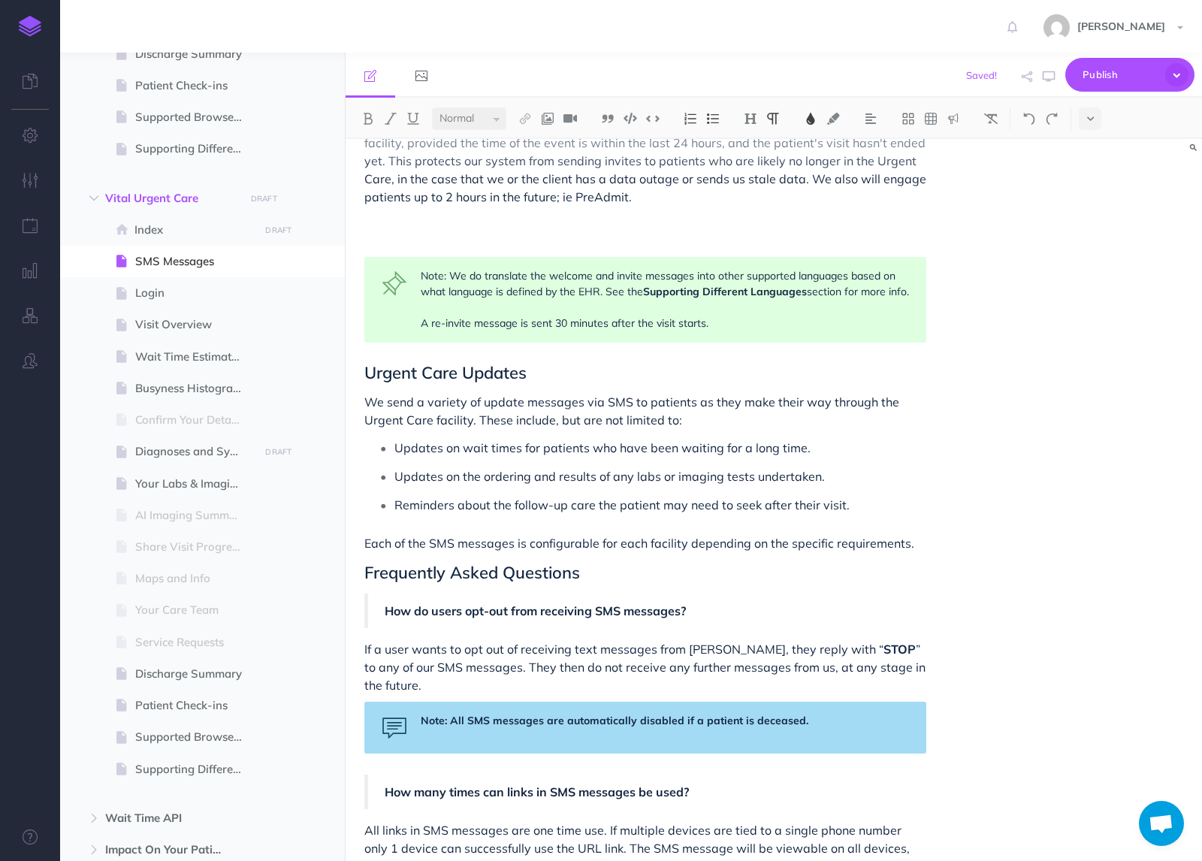
scroll to position [1166, 0]
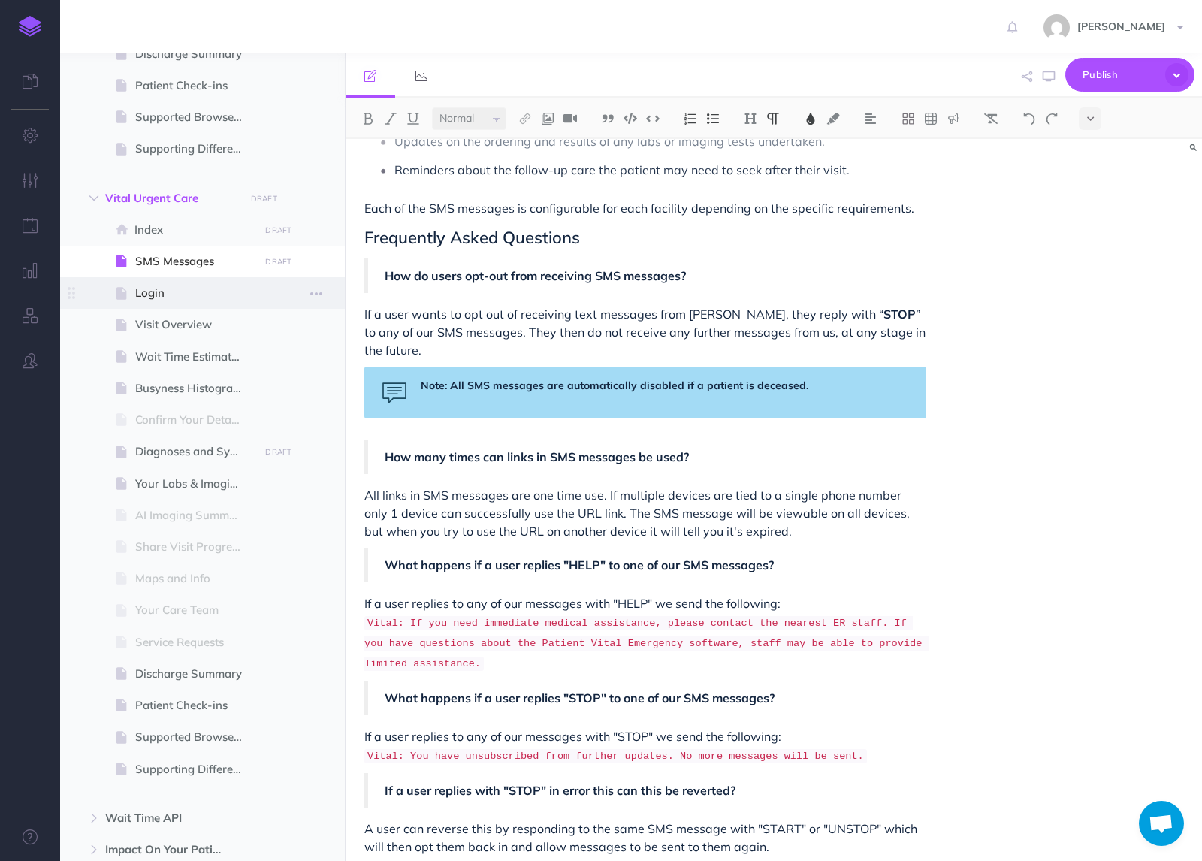
click at [167, 298] on span "Login" at bounding box center [194, 293] width 119 height 18
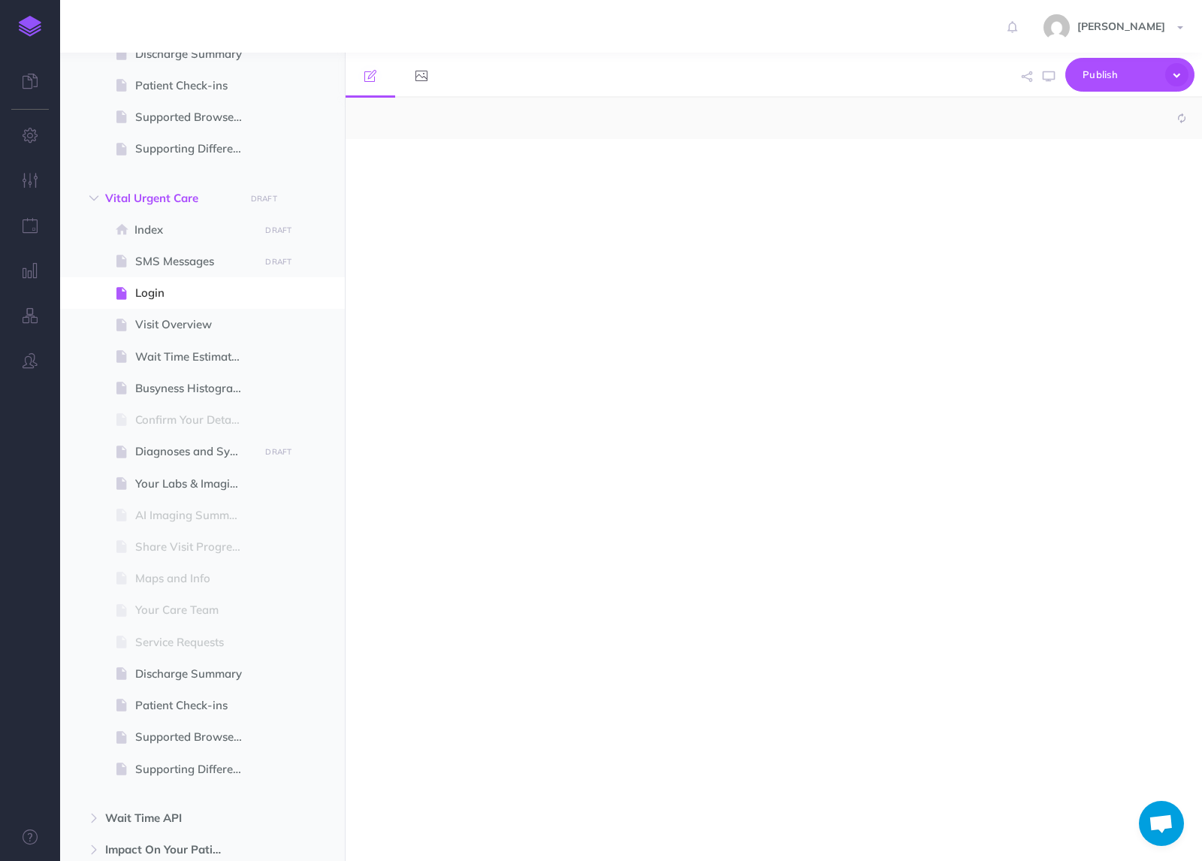
select select "null"
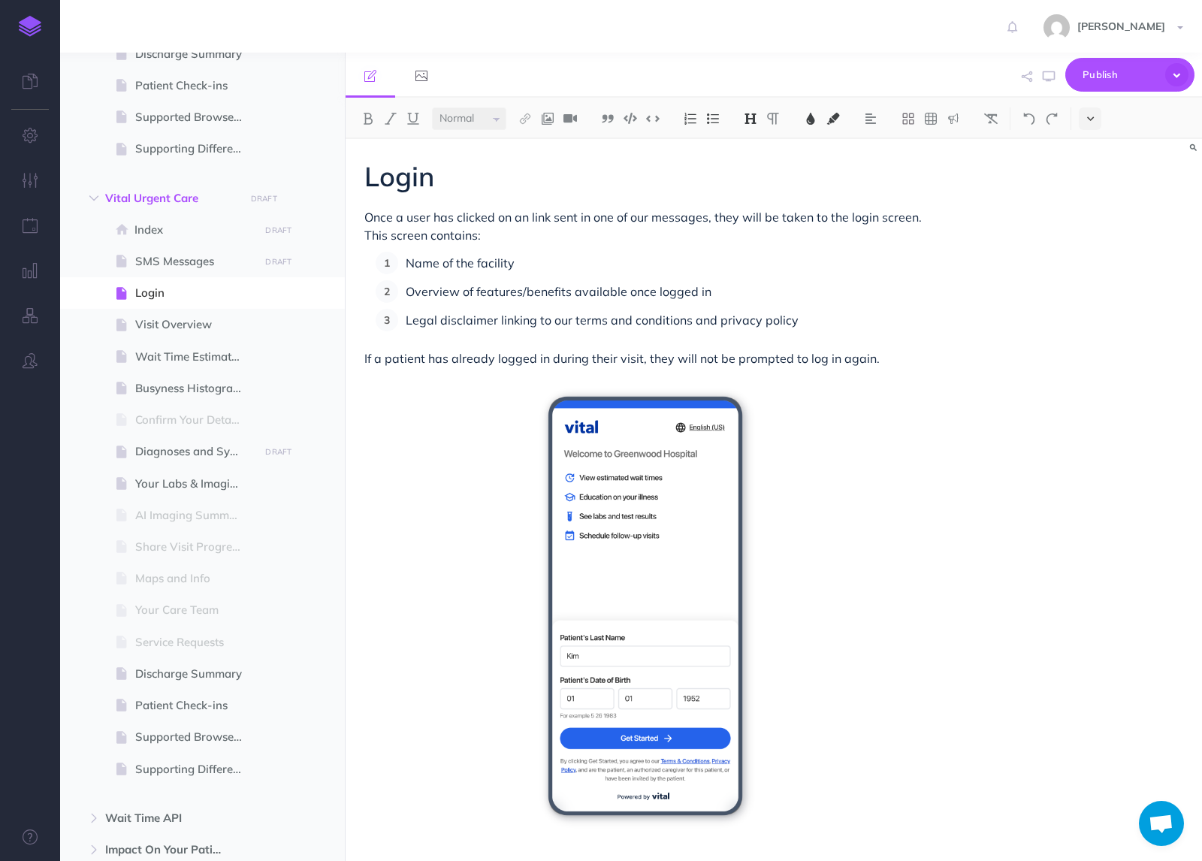
click at [1094, 116] on button at bounding box center [1090, 118] width 23 height 23
click at [1087, 260] on img at bounding box center [1091, 257] width 14 height 8
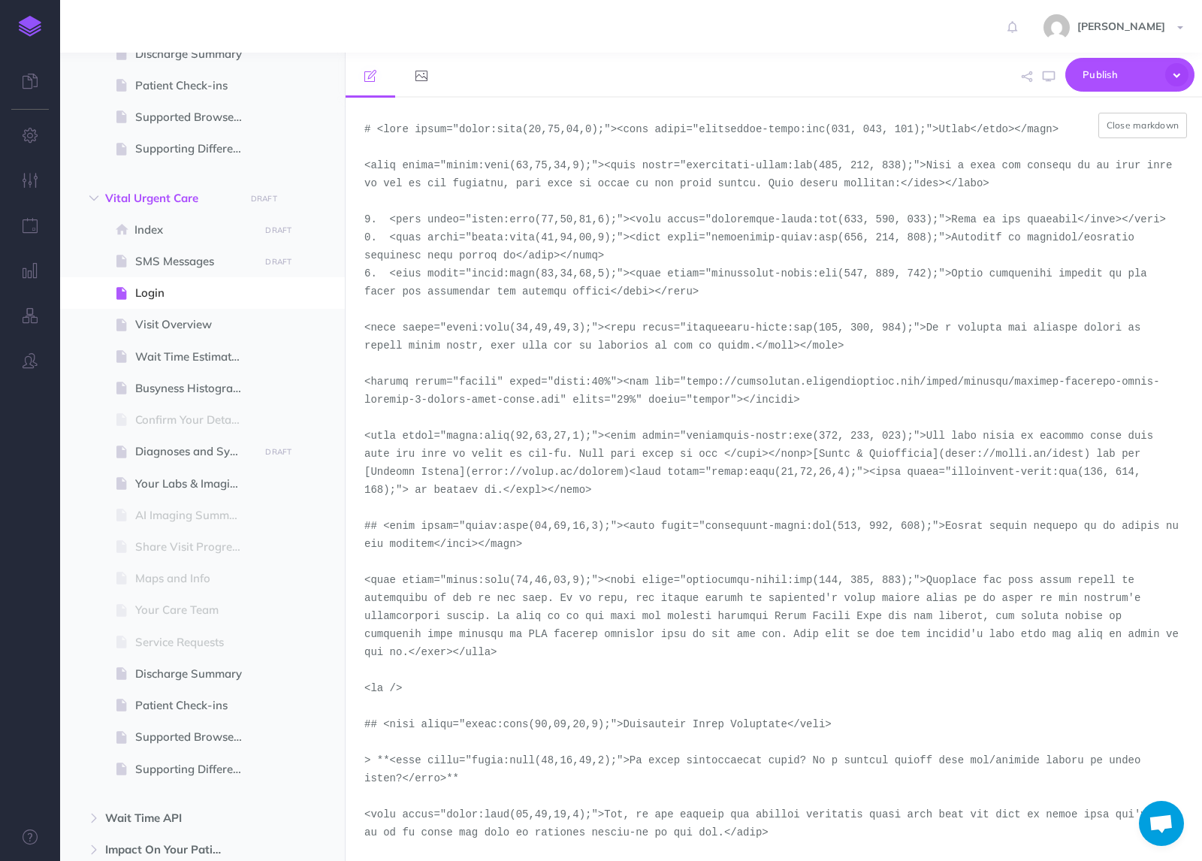
drag, startPoint x: 562, startPoint y: 400, endPoint x: 685, endPoint y: 384, distance: 124.3
click at [685, 384] on textarea at bounding box center [774, 479] width 857 height 763
paste textarea "demo-tool-screenshots/desktop-portrait-light"
type textarea "# <span style="color:rgba(19,37,63,1);"><span style="background-color:rgb(255, …"
click at [1143, 131] on button "Close markdown" at bounding box center [1143, 126] width 89 height 26
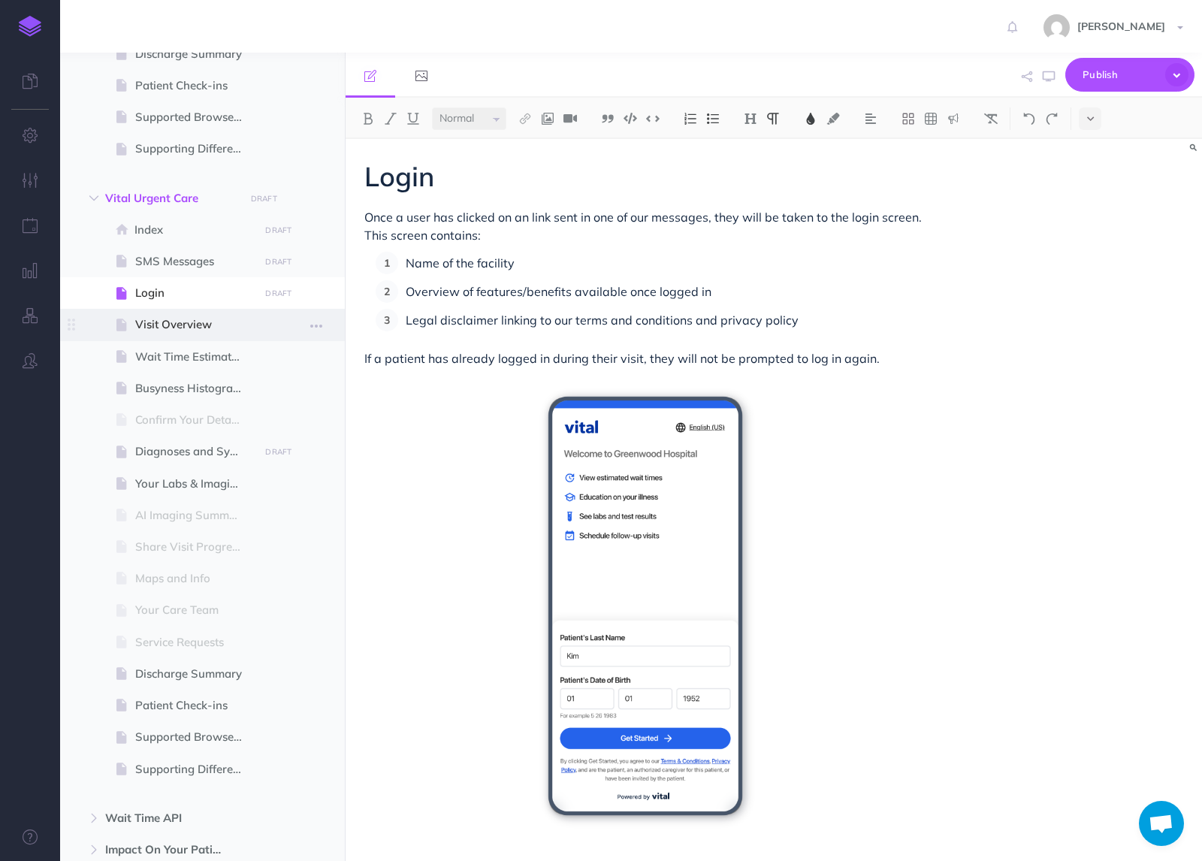
click at [166, 320] on span "Visit Overview" at bounding box center [194, 325] width 119 height 18
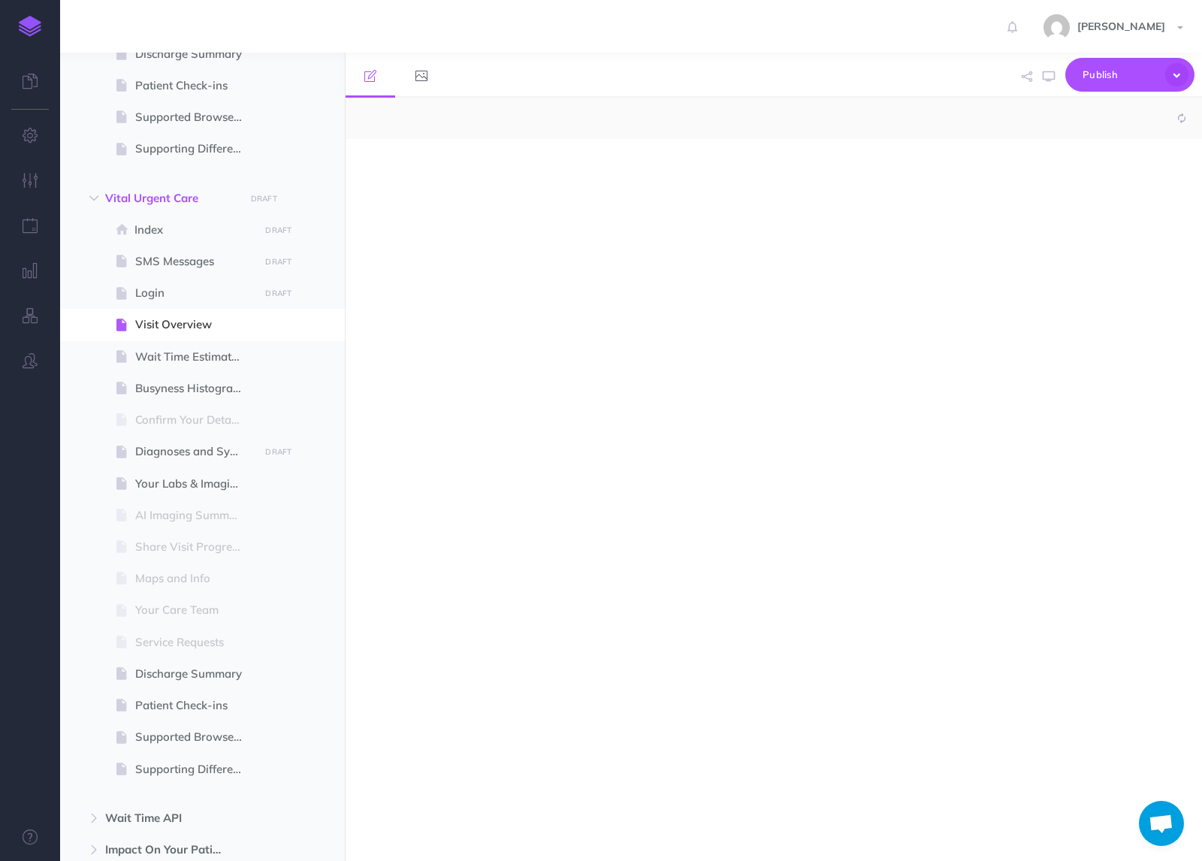
select select "null"
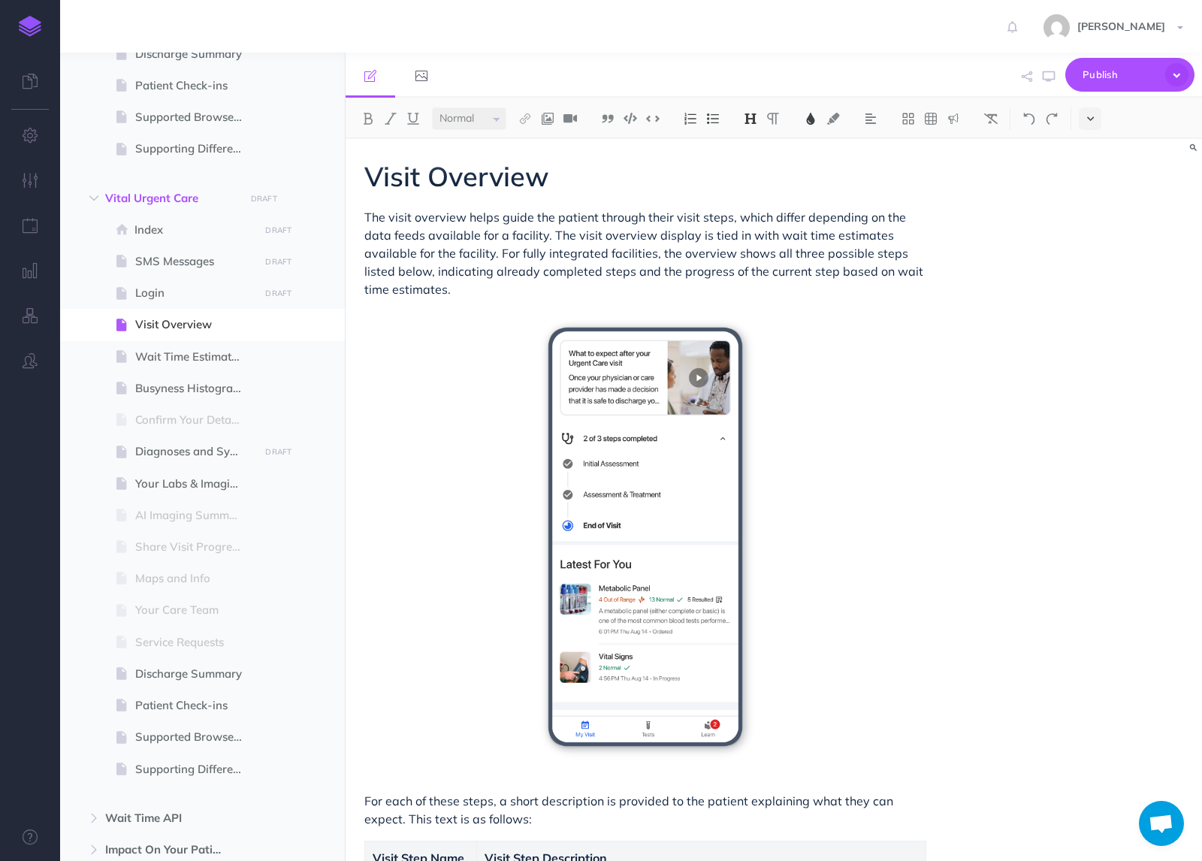
click at [1096, 123] on button at bounding box center [1090, 118] width 23 height 23
click at [1091, 258] on img at bounding box center [1091, 257] width 14 height 8
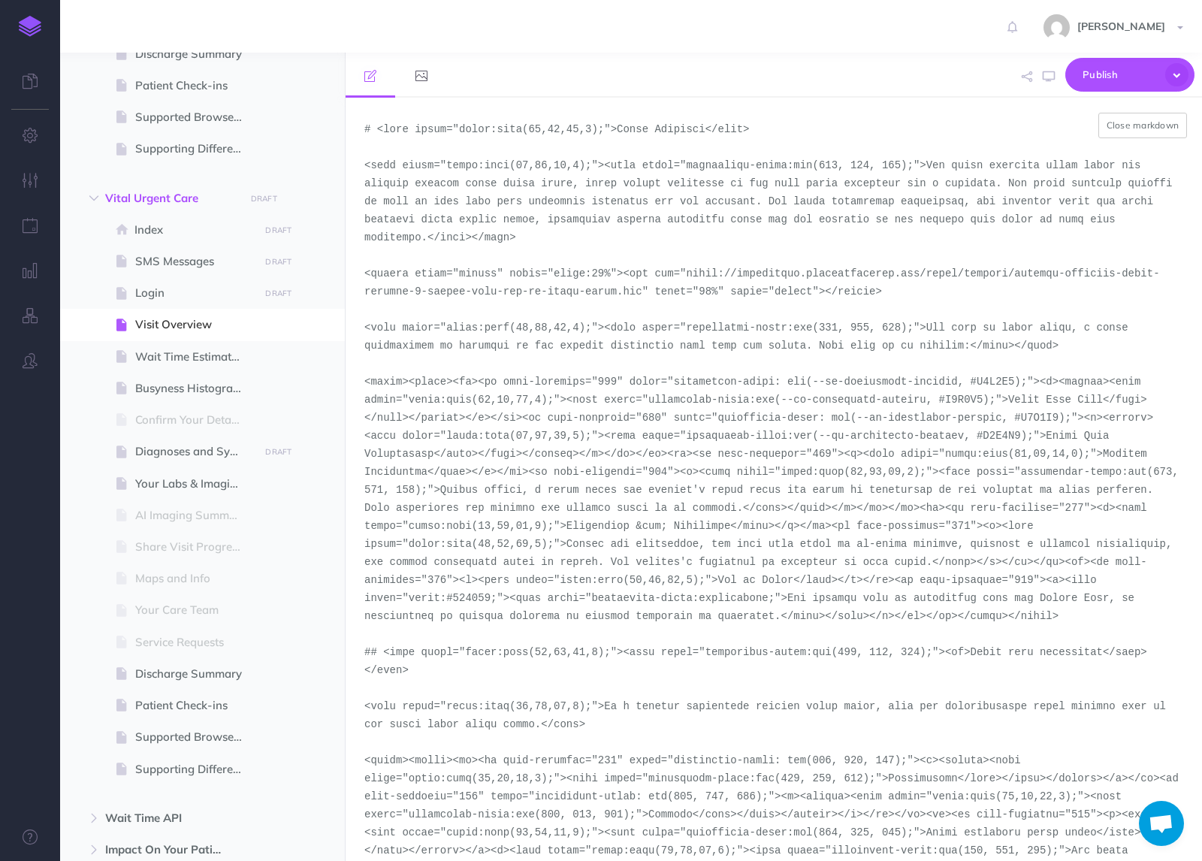
drag, startPoint x: 688, startPoint y: 271, endPoint x: 643, endPoint y: 298, distance: 52.6
click at [643, 298] on textarea at bounding box center [774, 479] width 857 height 763
paste textarea "demo-tool-screenshots/desktop-portrait-light"
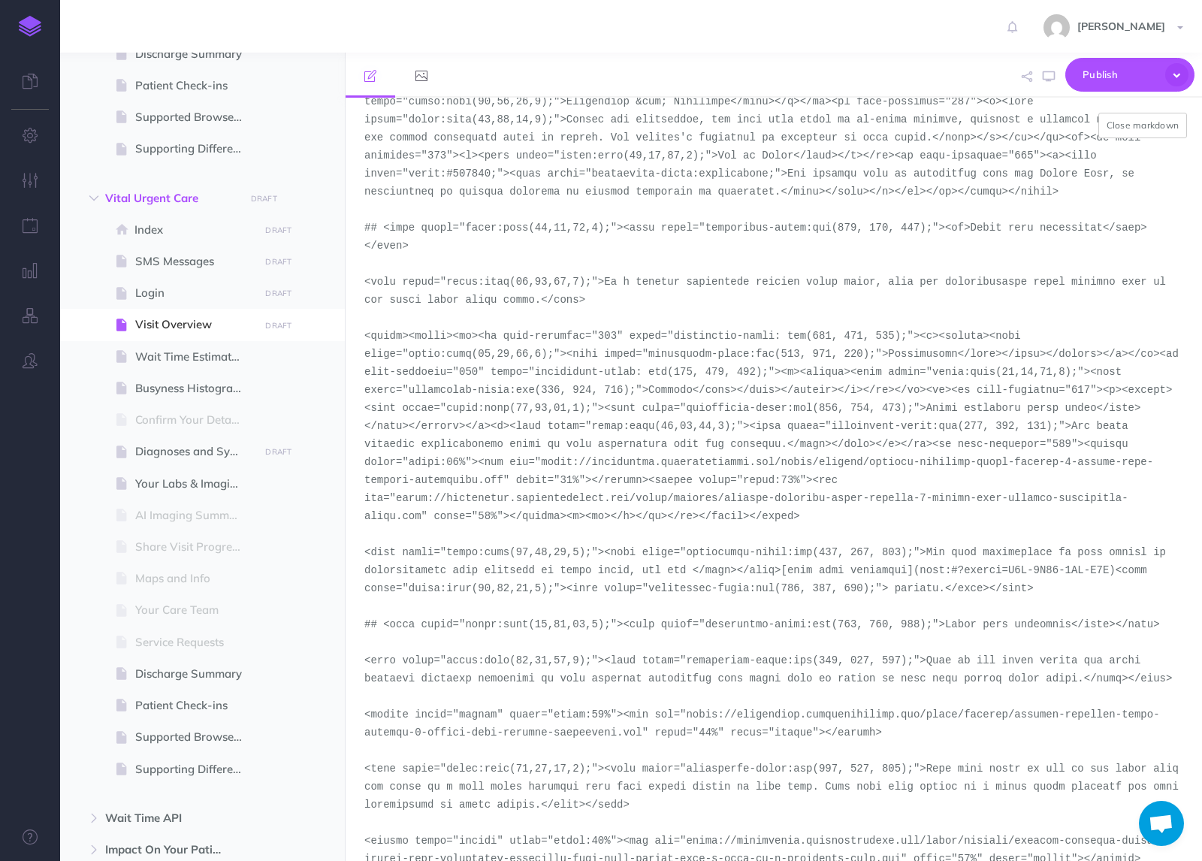
drag, startPoint x: 504, startPoint y: 479, endPoint x: 541, endPoint y: 464, distance: 40.1
click at [541, 464] on textarea at bounding box center [774, 479] width 857 height 763
paste textarea "demo-tool-screenshots/desktop-portrait-light"
drag, startPoint x: 503, startPoint y: 480, endPoint x: 543, endPoint y: 466, distance: 43.0
click at [543, 466] on textarea at bounding box center [774, 479] width 857 height 763
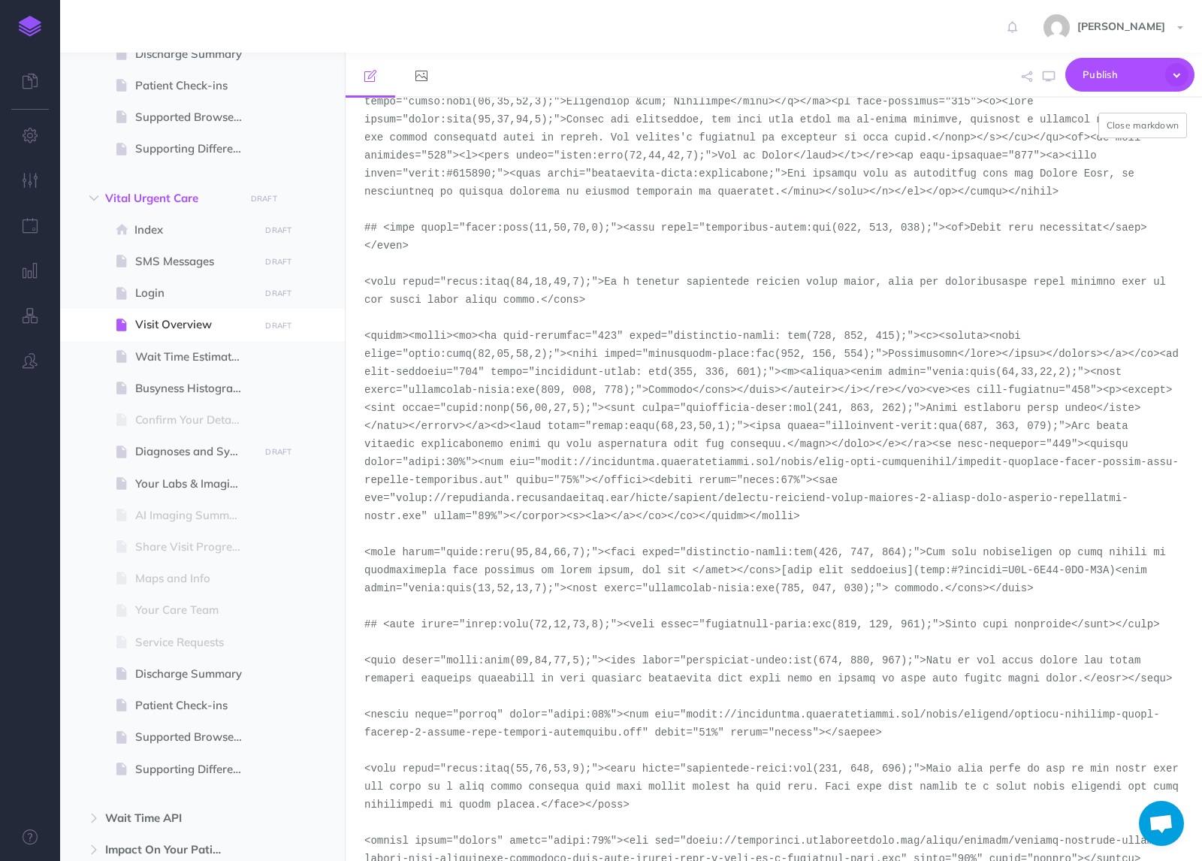
drag, startPoint x: 399, startPoint y: 500, endPoint x: 422, endPoint y: 518, distance: 29.9
click at [422, 518] on textarea at bounding box center [774, 479] width 857 height 763
paste textarea "demo-tool-screenshots/desktop-portrait-light"
drag, startPoint x: 642, startPoint y: 736, endPoint x: 687, endPoint y: 716, distance: 48.4
click at [687, 716] on textarea at bounding box center [774, 479] width 857 height 763
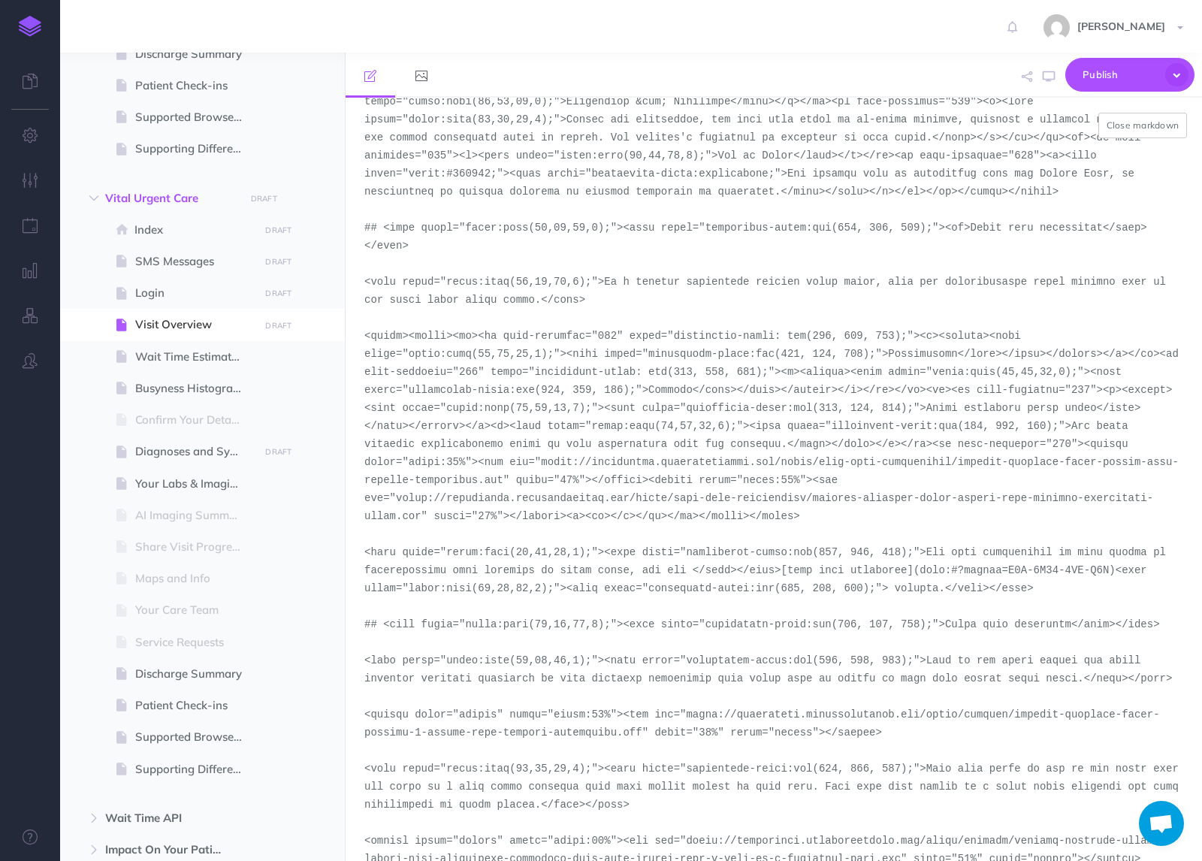
paste textarea "demo-tool-screenshots/desktop-portrait-light"
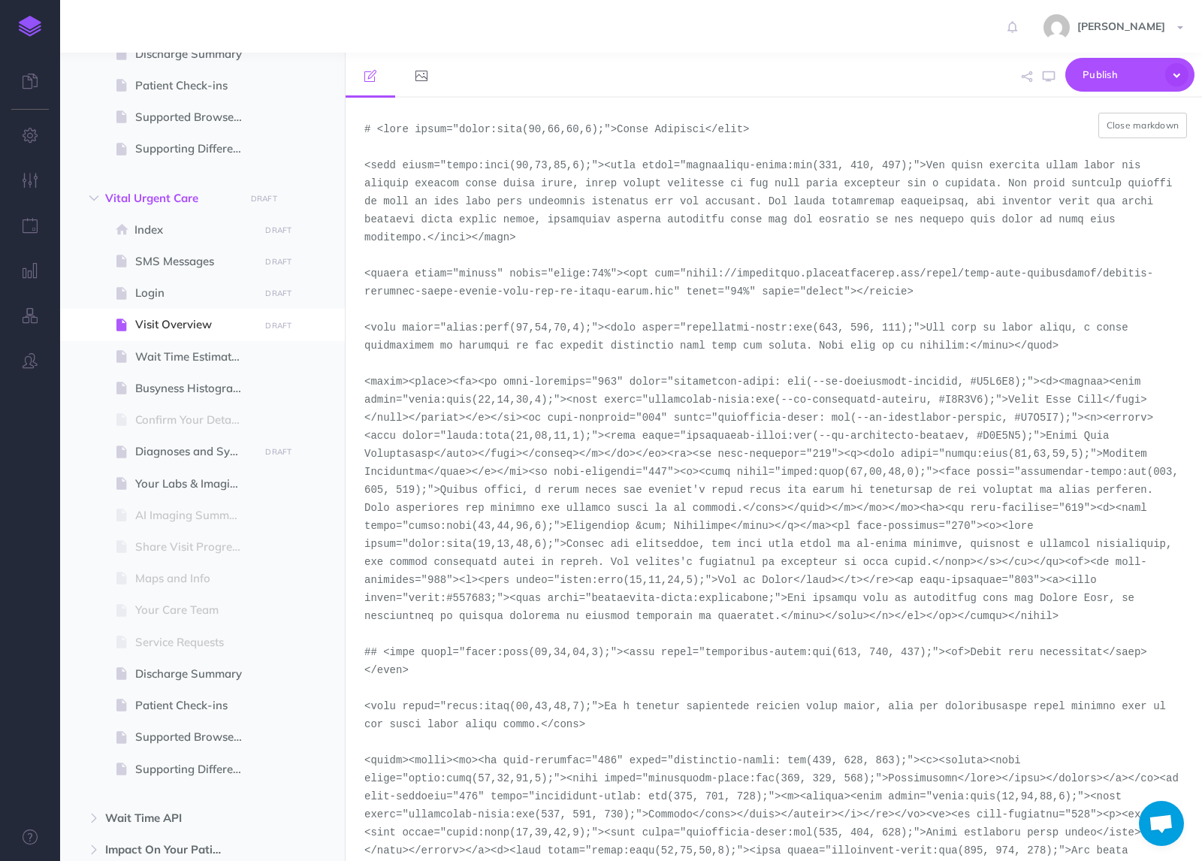
scroll to position [507, 0]
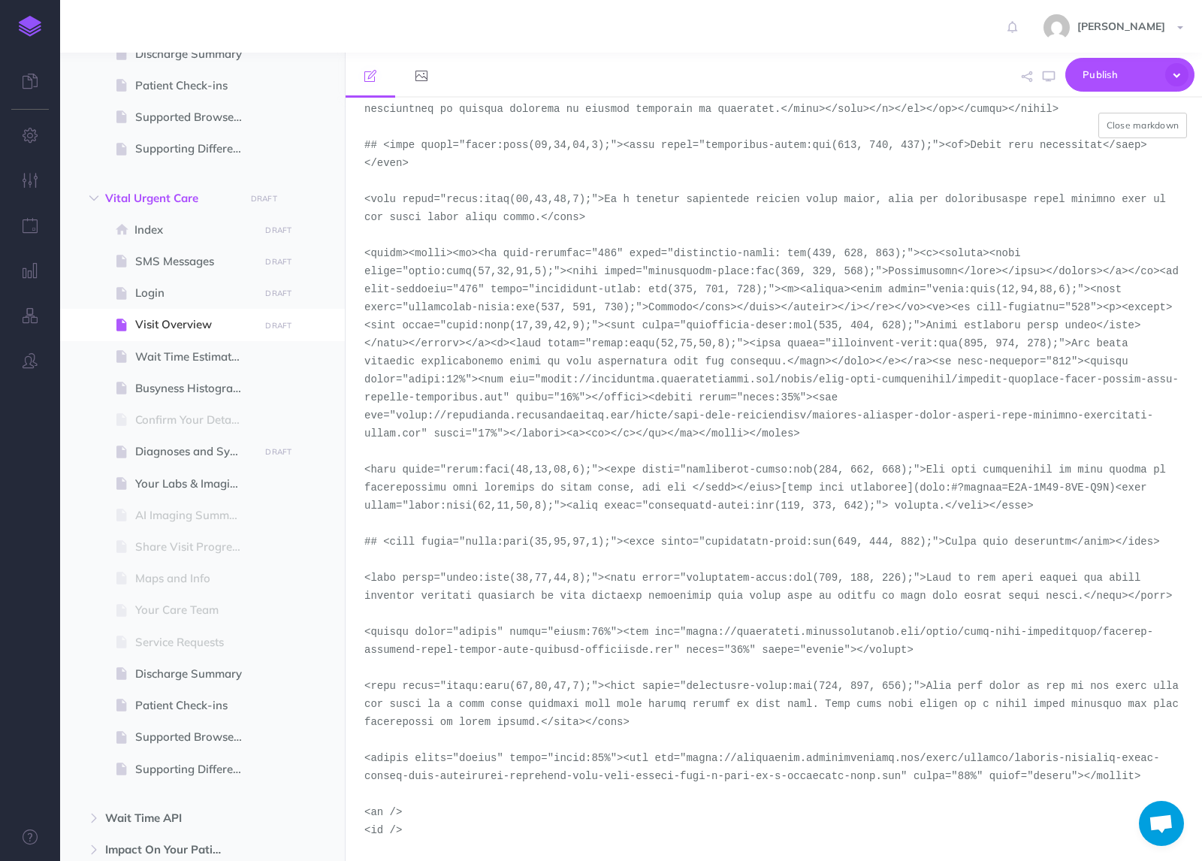
drag, startPoint x: 902, startPoint y: 778, endPoint x: 690, endPoint y: 758, distance: 213.6
click at [690, 758] on textarea at bounding box center [774, 479] width 857 height 763
paste textarea "demo-tool-screenshots"
type textarea "# <span style="color:rgba(19,37,63,1);">Visit Overview</span> <span style="colo…"
click at [1150, 127] on button "Close markdown" at bounding box center [1143, 126] width 89 height 26
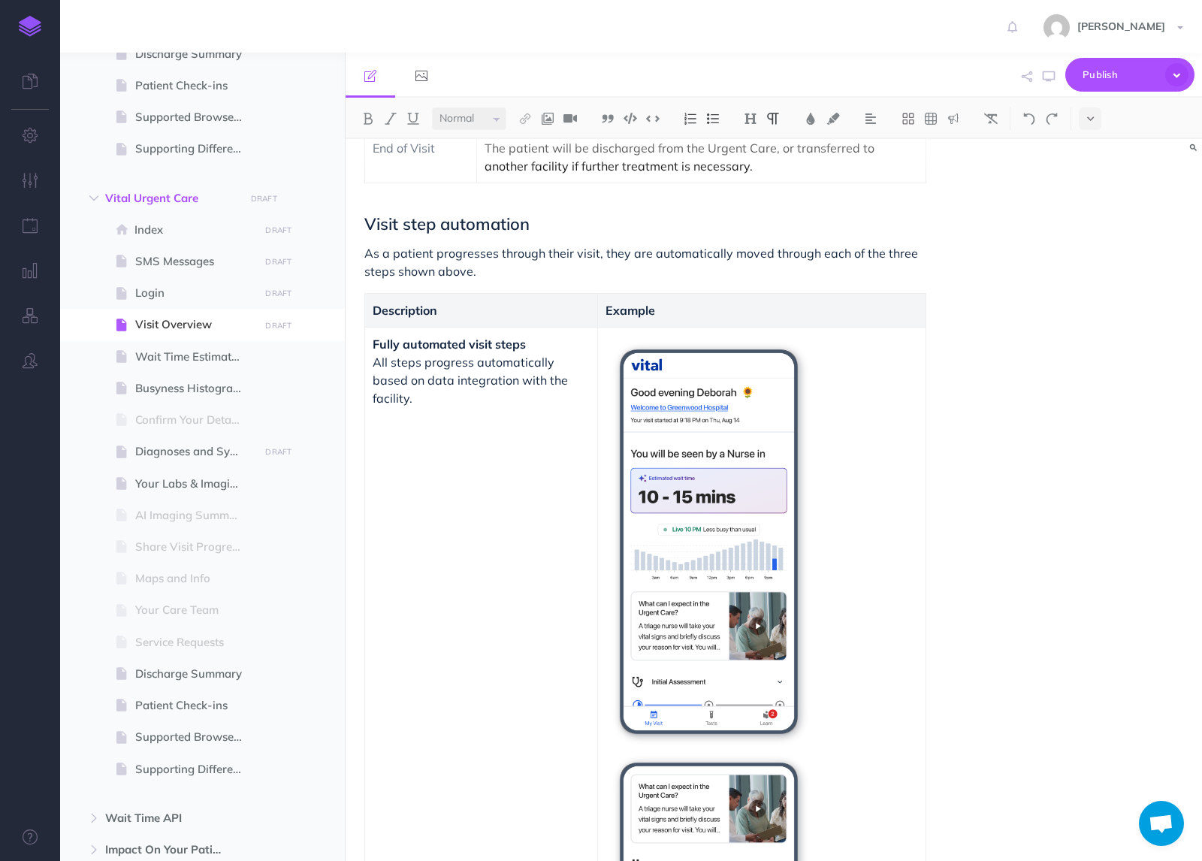
scroll to position [890, 0]
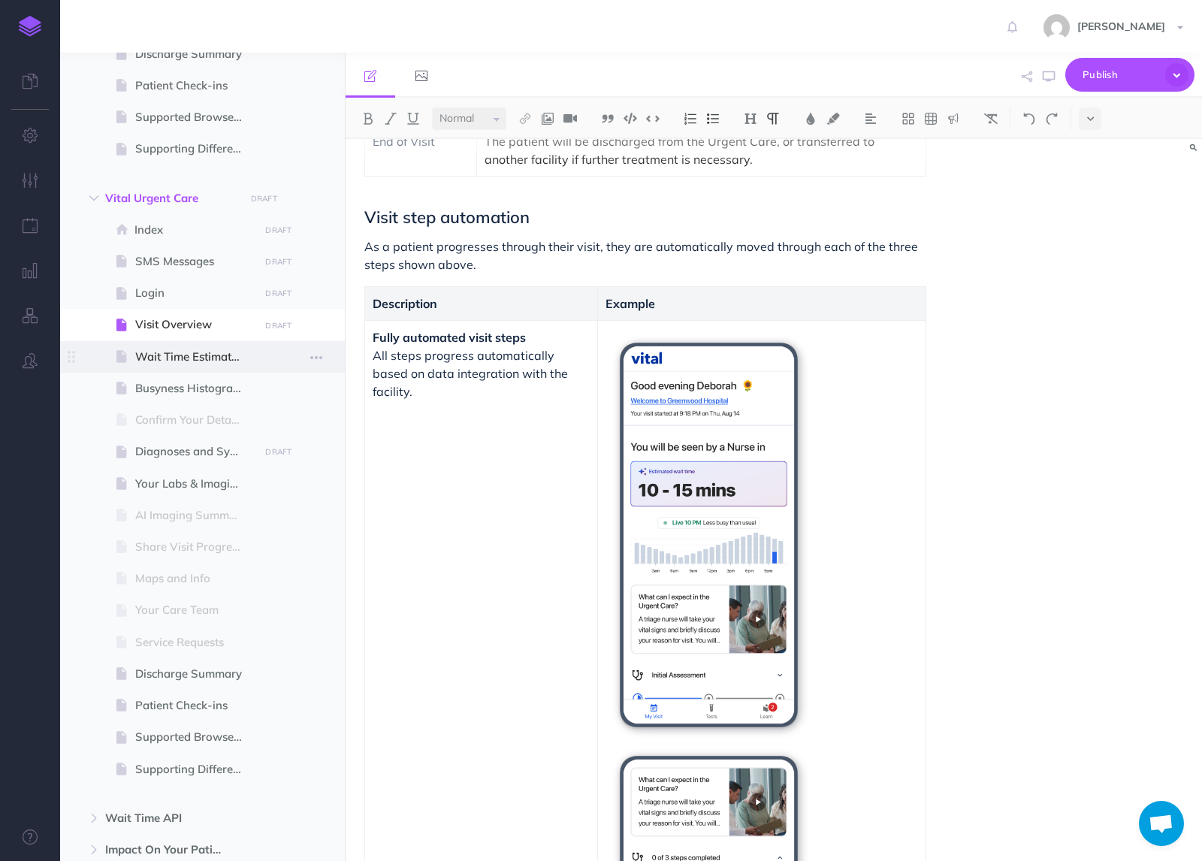
click at [170, 359] on span "Wait Time Estimates" at bounding box center [194, 357] width 119 height 18
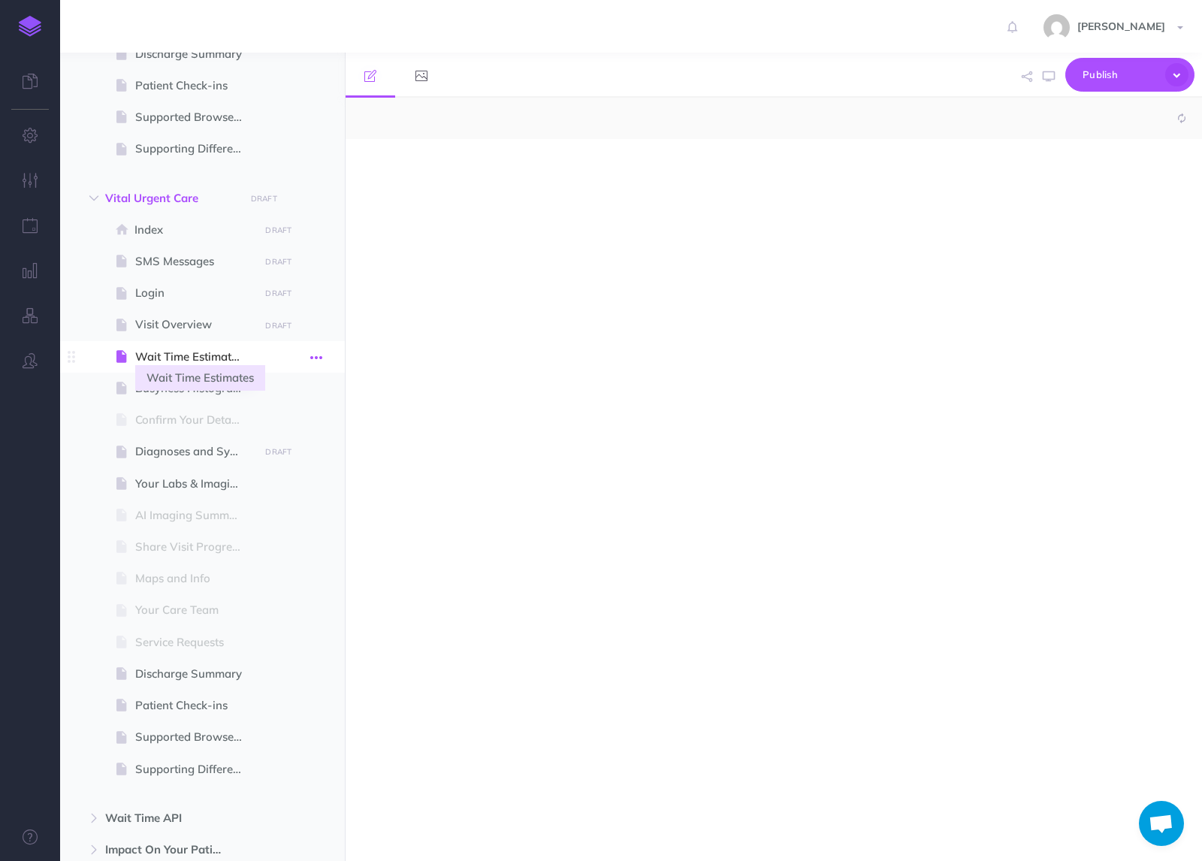
select select "null"
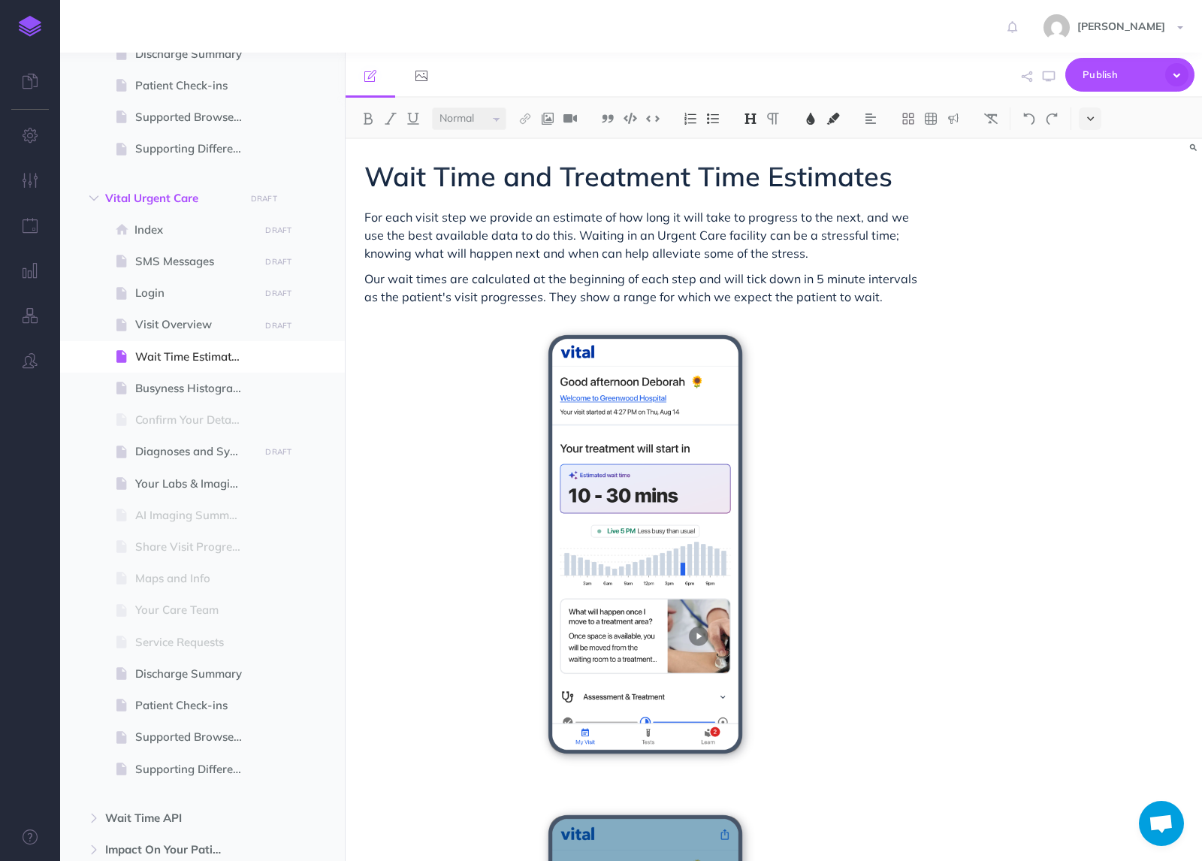
click at [1091, 119] on icon at bounding box center [1090, 118] width 7 height 11
click at [1095, 258] on img at bounding box center [1091, 257] width 14 height 8
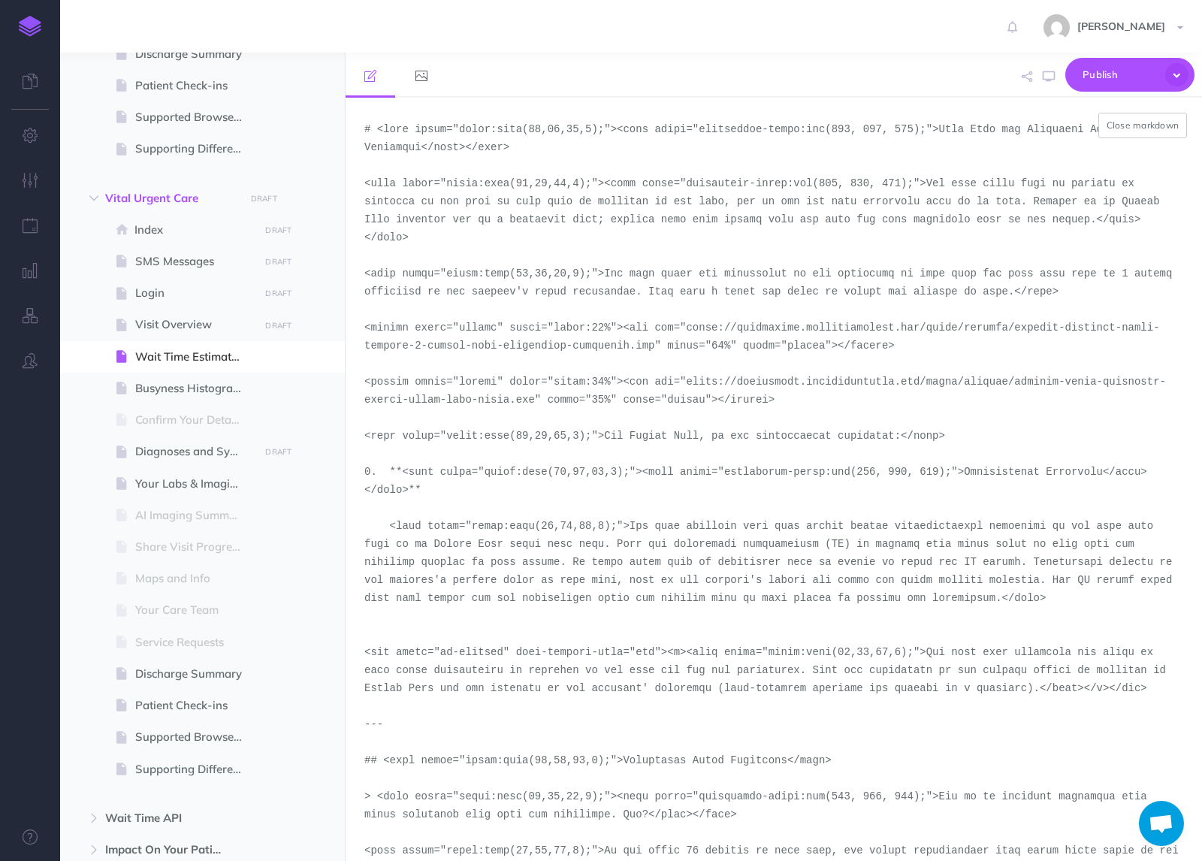
click at [1138, 138] on textarea at bounding box center [774, 479] width 857 height 763
click at [1136, 128] on button "Close markdown" at bounding box center [1143, 126] width 89 height 26
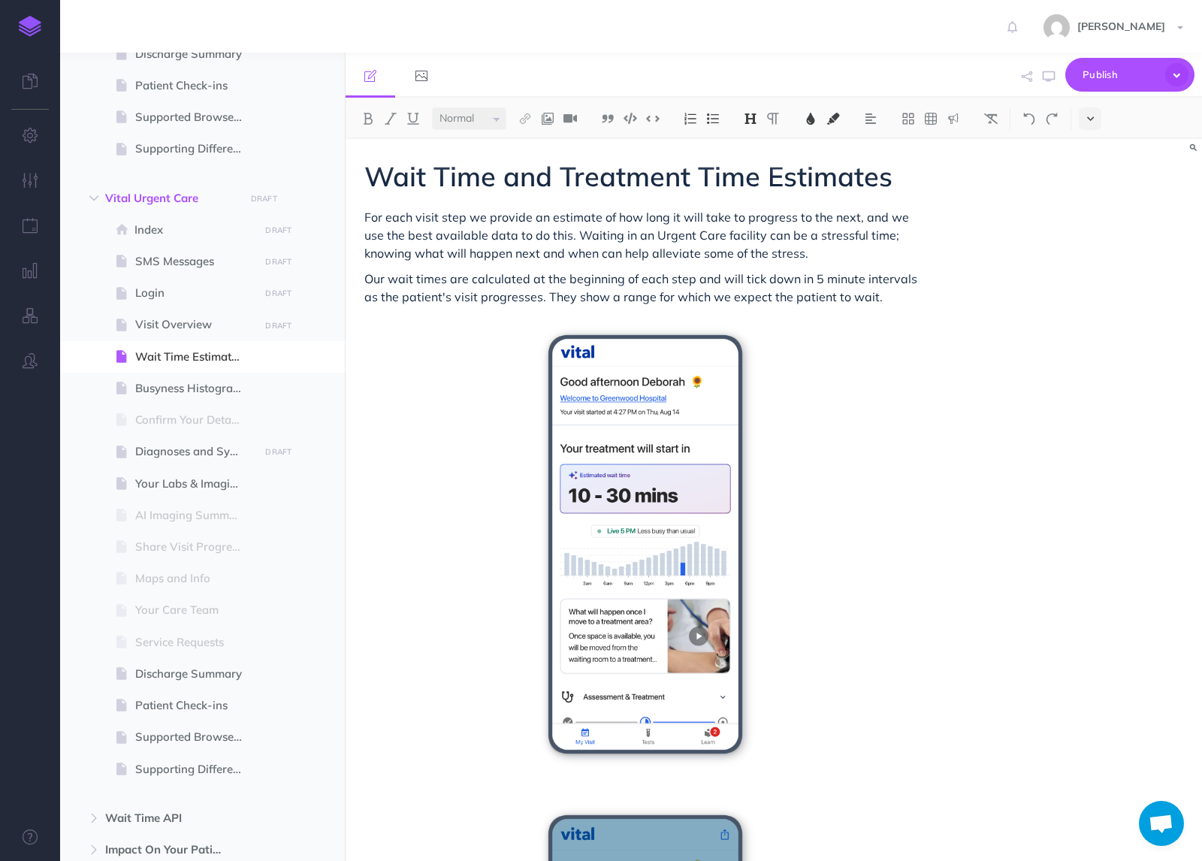
click at [1081, 116] on button at bounding box center [1090, 118] width 23 height 23
click at [1087, 259] on img at bounding box center [1091, 257] width 14 height 8
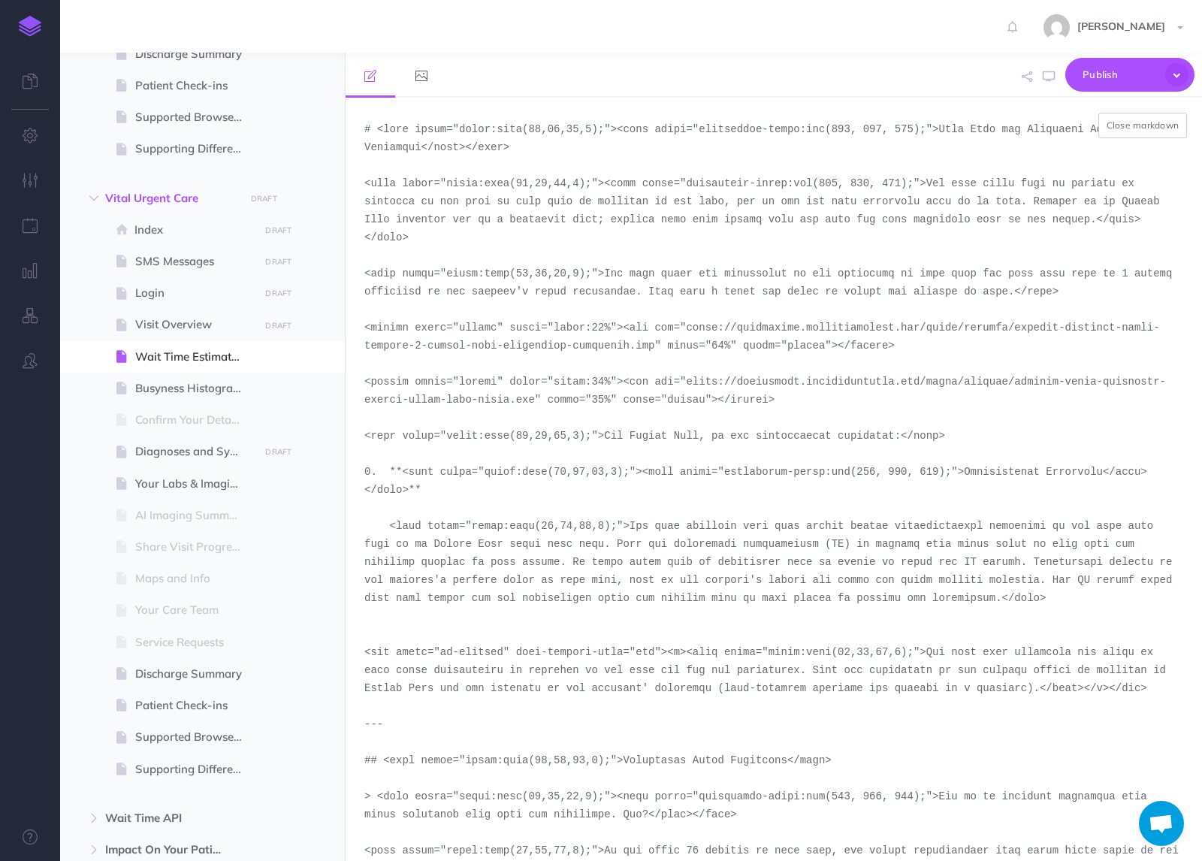
drag, startPoint x: 656, startPoint y: 346, endPoint x: 690, endPoint y: 330, distance: 37.6
click at [690, 330] on textarea at bounding box center [774, 479] width 857 height 763
paste textarea "demo-tool-screenshots/desktop-portrait-light"
drag, startPoint x: 535, startPoint y: 400, endPoint x: 687, endPoint y: 378, distance: 153.4
click at [687, 378] on textarea at bounding box center [774, 479] width 857 height 763
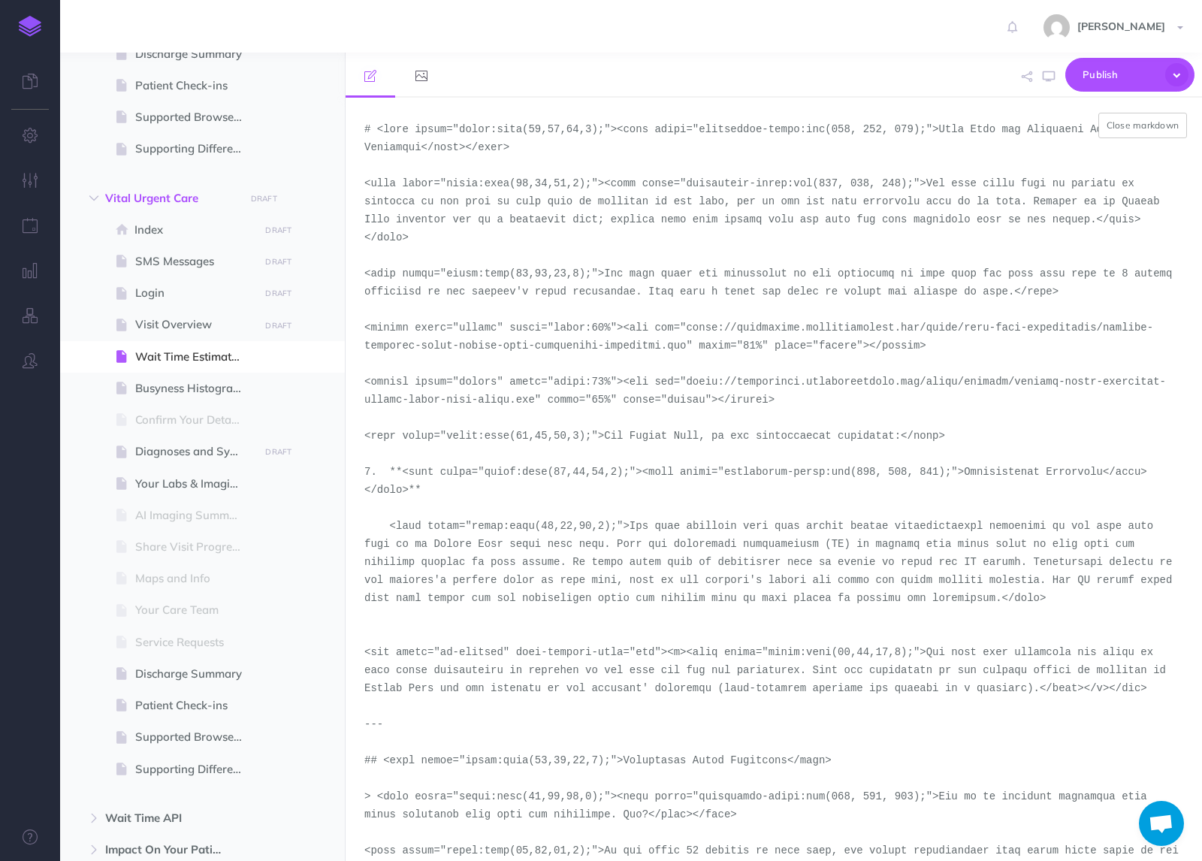
paste textarea "demo-tool-screenshots/desktop-portrait-light-urgent-care-initial-assessment"
type textarea "# <span style="color:rgba(19,37,63,1);"><span style="background-color:rgb(255, …"
click at [1144, 127] on button "Close markdown" at bounding box center [1143, 126] width 89 height 26
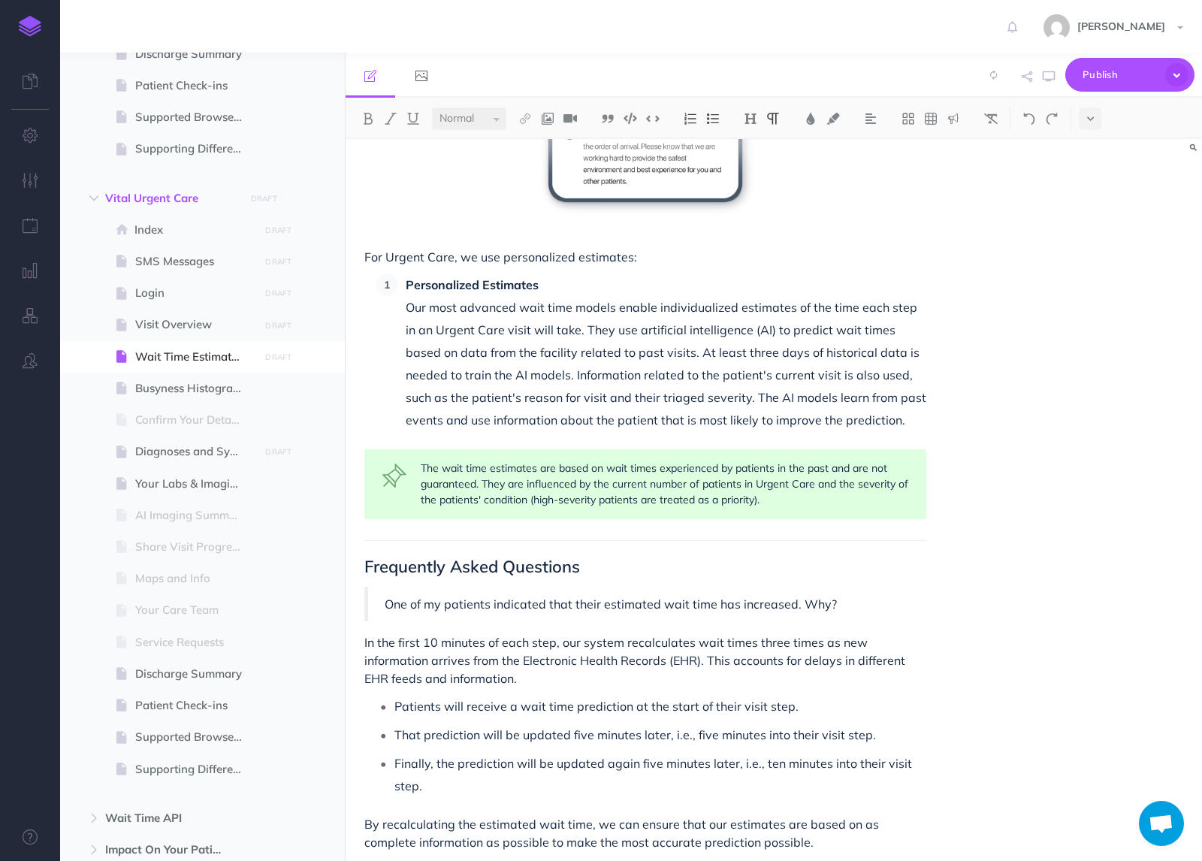
scroll to position [1094, 0]
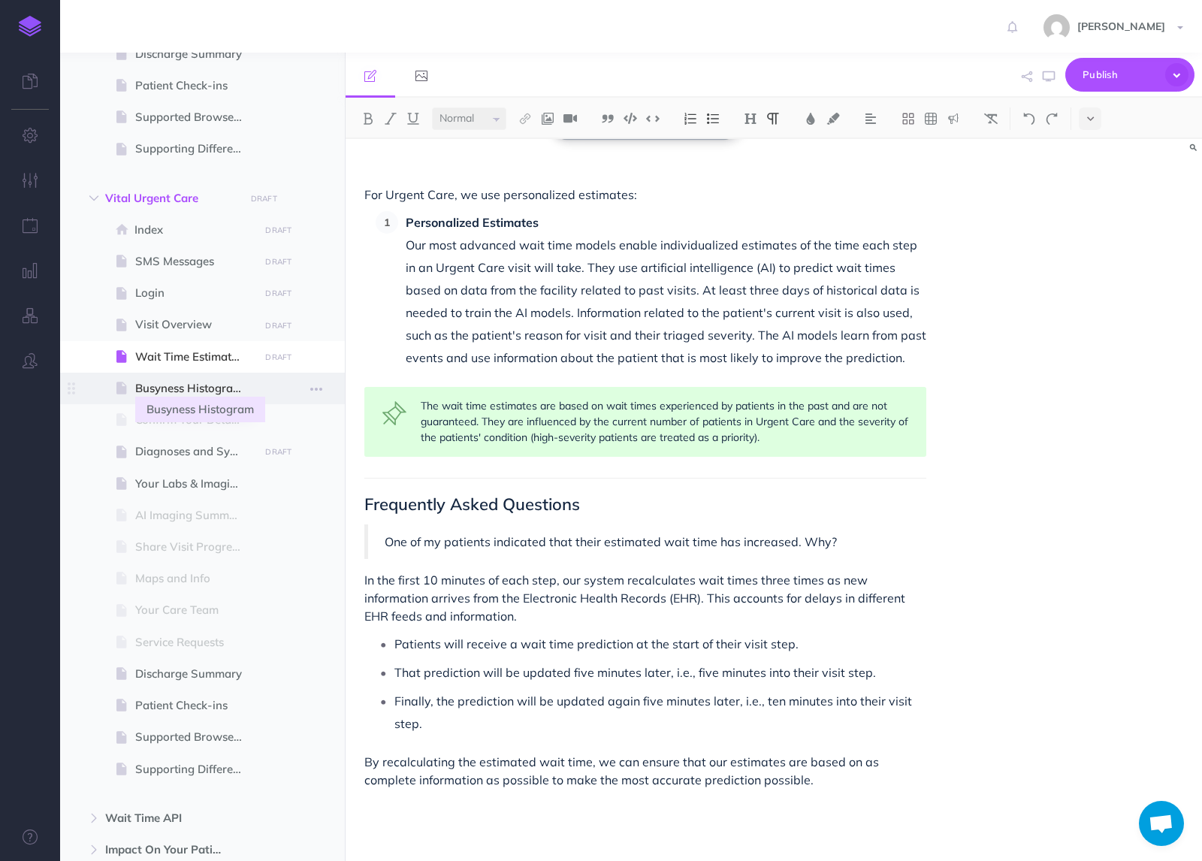
click at [181, 391] on span "Busyness Histogram" at bounding box center [194, 388] width 119 height 18
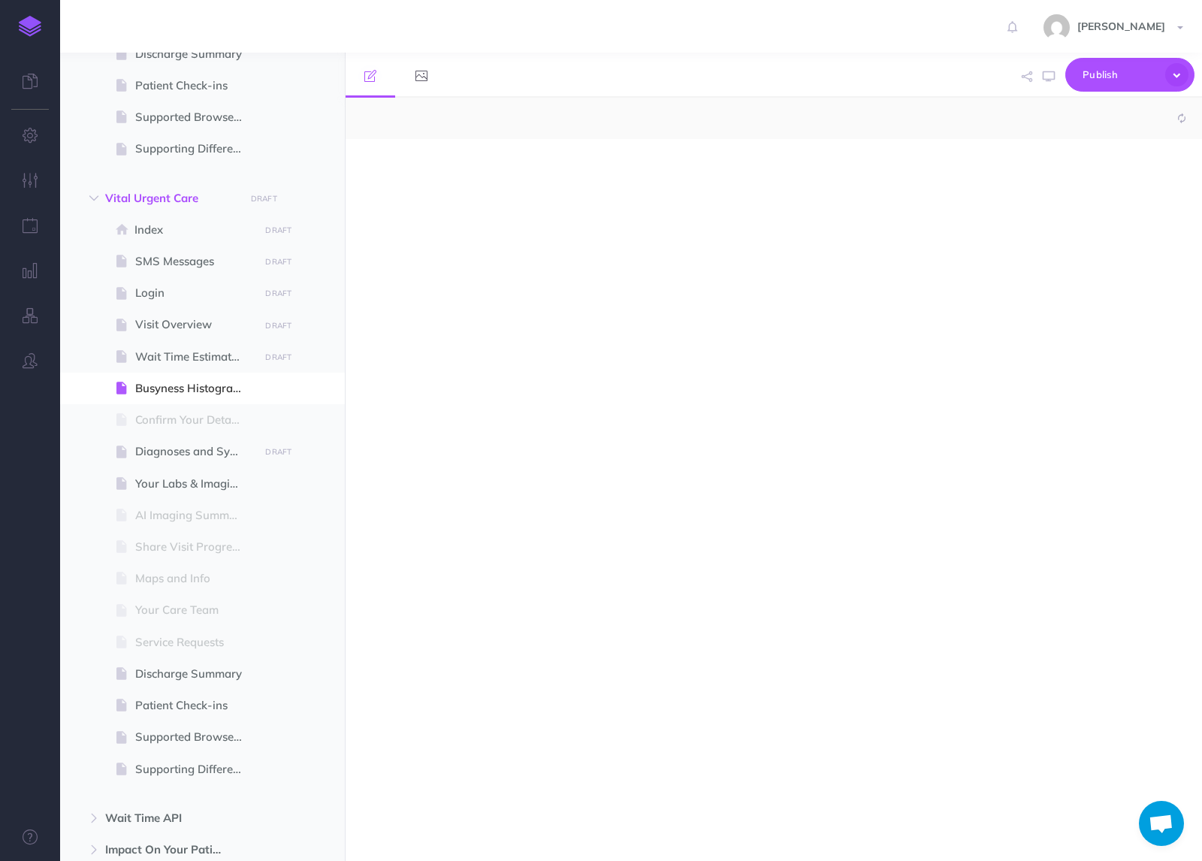
select select "null"
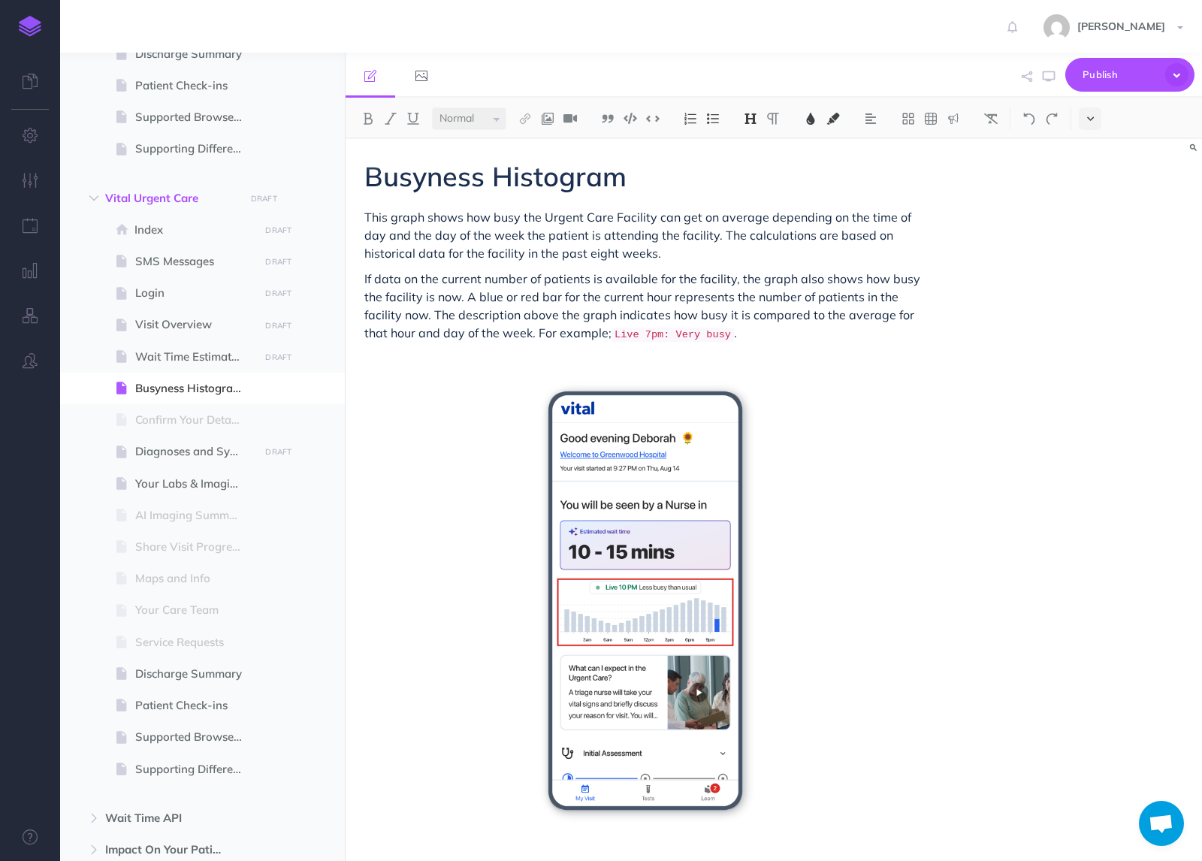
click at [1087, 116] on icon at bounding box center [1090, 118] width 7 height 11
click at [1087, 270] on div "Busyness Histogram This graph shows how busy the Urgent Care Facility can get o…" at bounding box center [774, 500] width 857 height 722
click at [1097, 119] on button at bounding box center [1090, 118] width 23 height 23
click at [1095, 256] on img at bounding box center [1091, 257] width 14 height 8
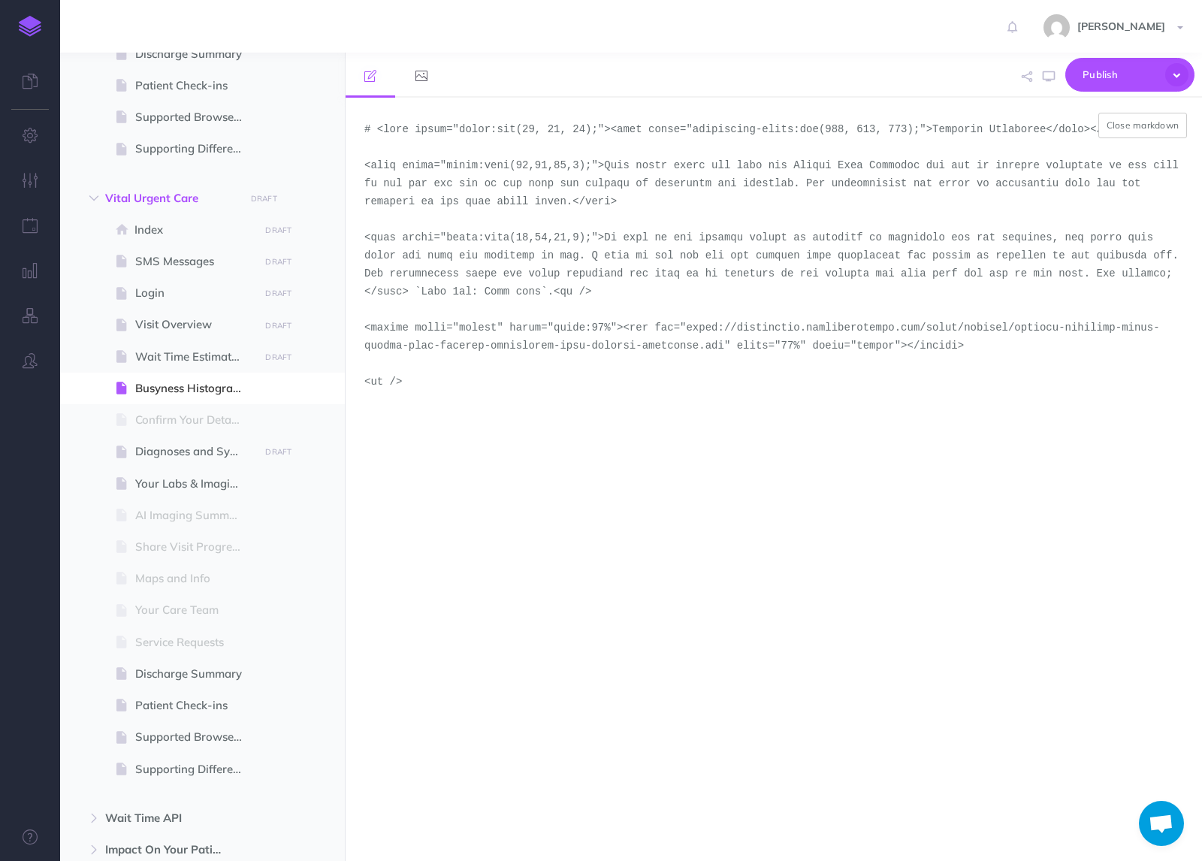
drag, startPoint x: 690, startPoint y: 328, endPoint x: 726, endPoint y: 346, distance: 40.7
click at [726, 346] on textarea at bounding box center [774, 479] width 857 height 763
paste textarea "demo-tool-screenshots"
type textarea "# <span style="color:rgb(23, 43, 77);"><span style="background-color:rgb(255, 2…"
click at [1144, 128] on button "Close markdown" at bounding box center [1143, 126] width 89 height 26
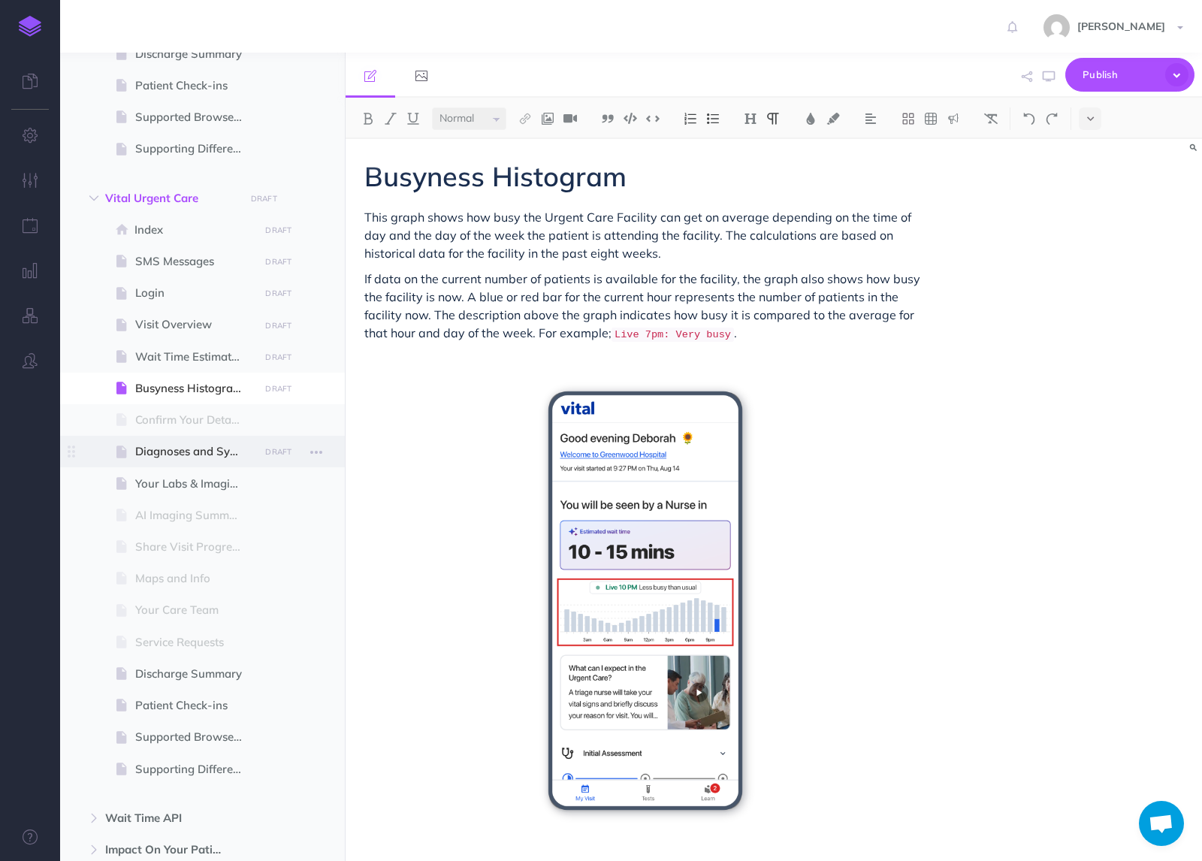
click at [177, 464] on span at bounding box center [202, 452] width 285 height 32
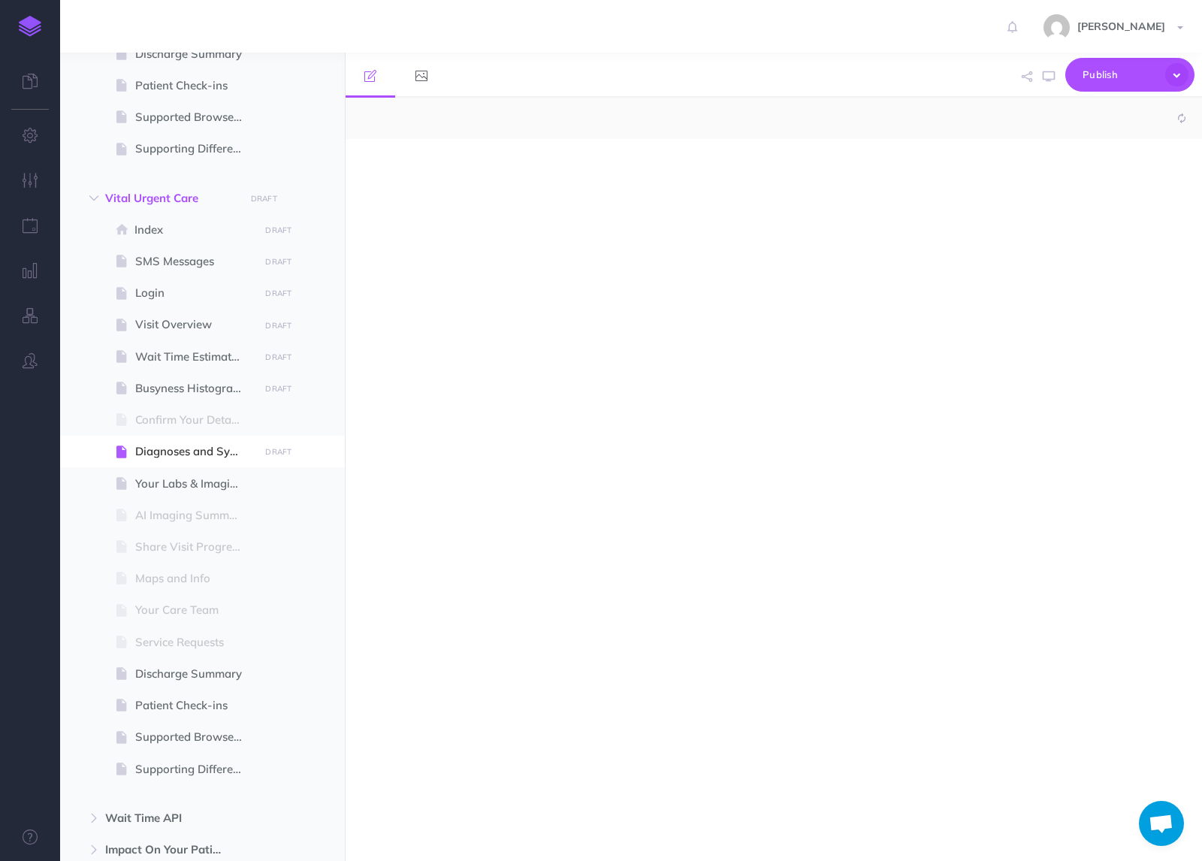
select select "null"
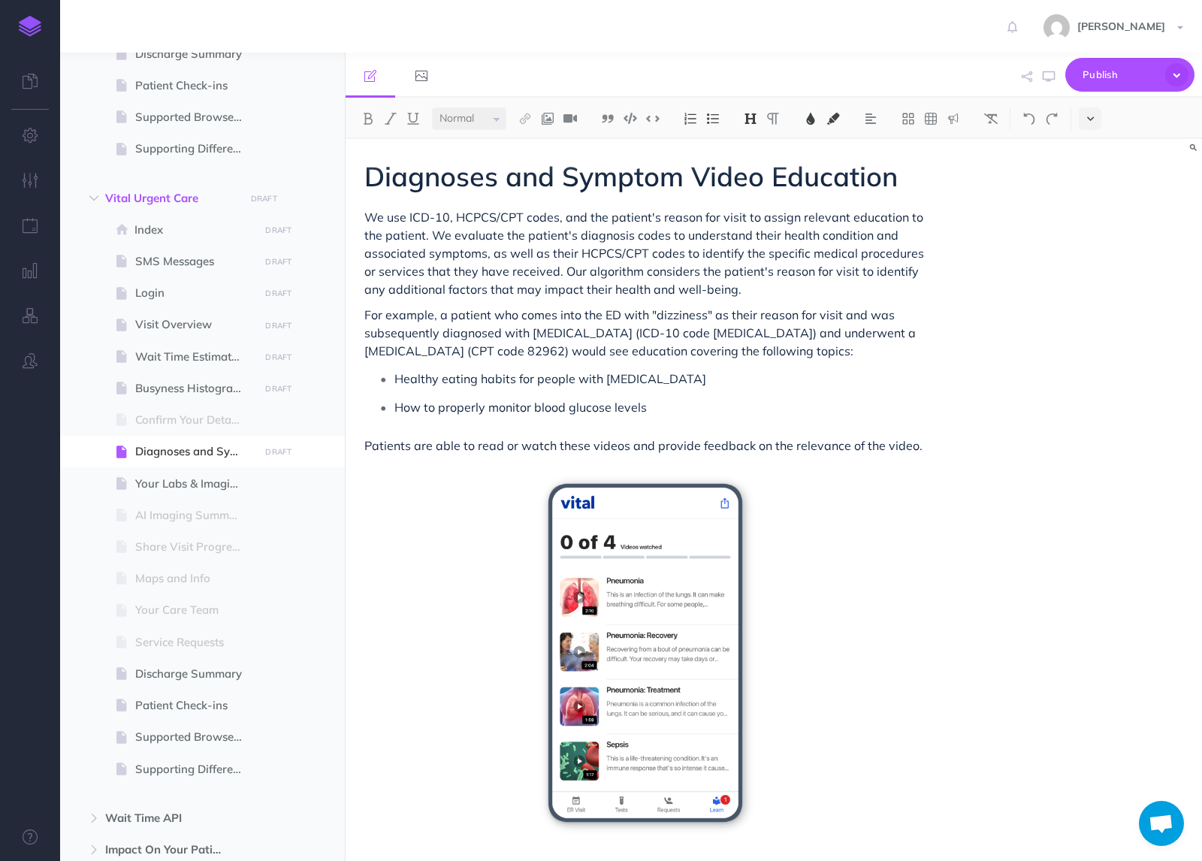
click at [1086, 128] on button at bounding box center [1090, 118] width 23 height 23
click at [1092, 249] on button at bounding box center [1090, 257] width 23 height 23
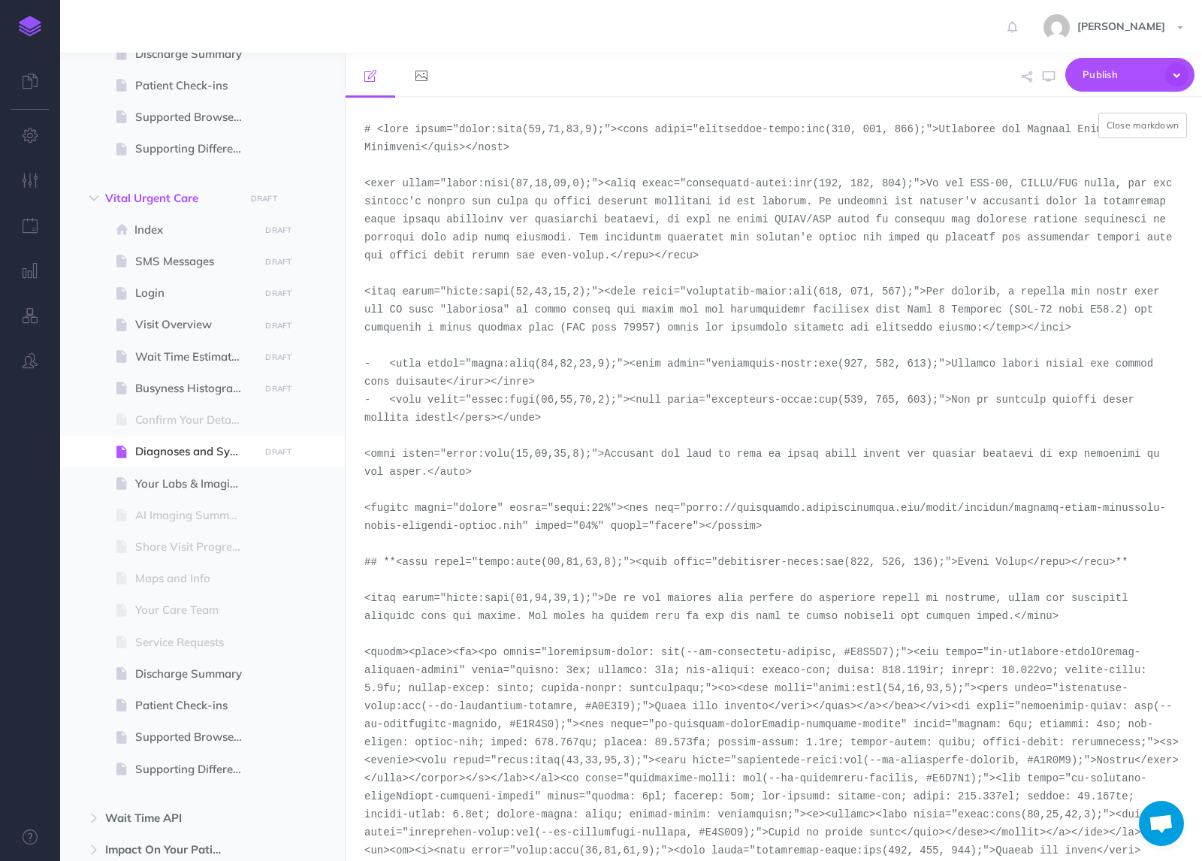
drag, startPoint x: 690, startPoint y: 506, endPoint x: 521, endPoint y: 530, distance: 170.8
click at [521, 530] on textarea at bounding box center [774, 479] width 857 height 763
paste textarea "demo-tool-screenshots/desktop-portrait-light-urgent-care"
type textarea "# <span style="color:rgba(19,37,63,1);"><span style="background-color:rgb(255, …"
click at [1138, 133] on button "Close markdown" at bounding box center [1143, 126] width 89 height 26
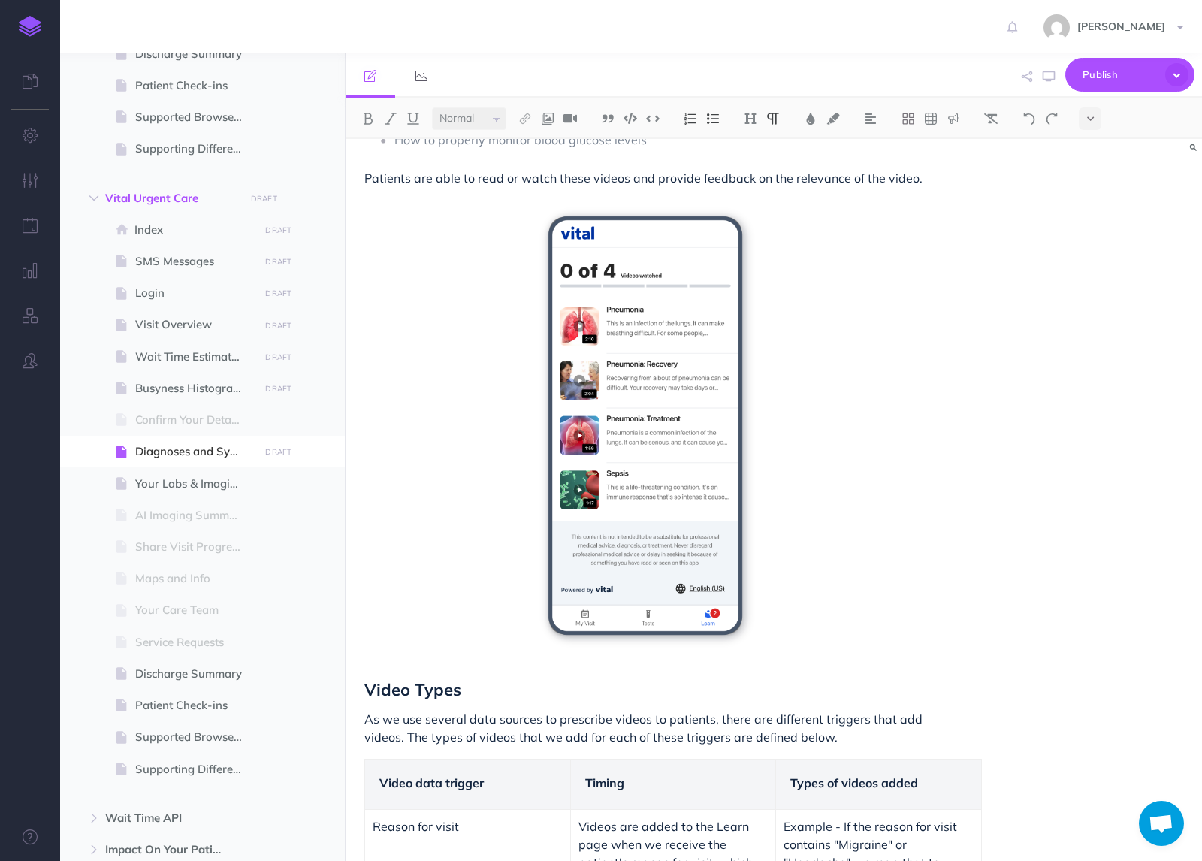
scroll to position [271, 0]
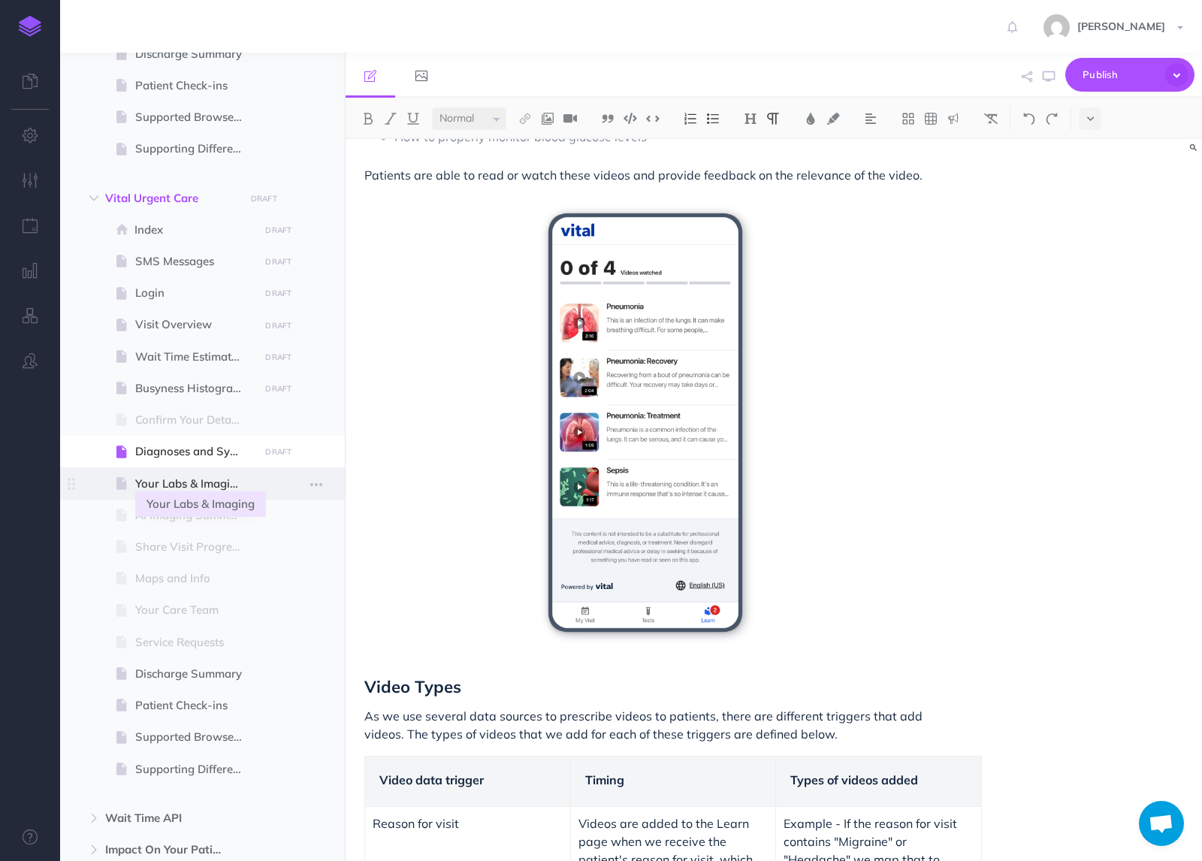
click at [167, 490] on span "Your Labs & Imaging" at bounding box center [194, 484] width 119 height 18
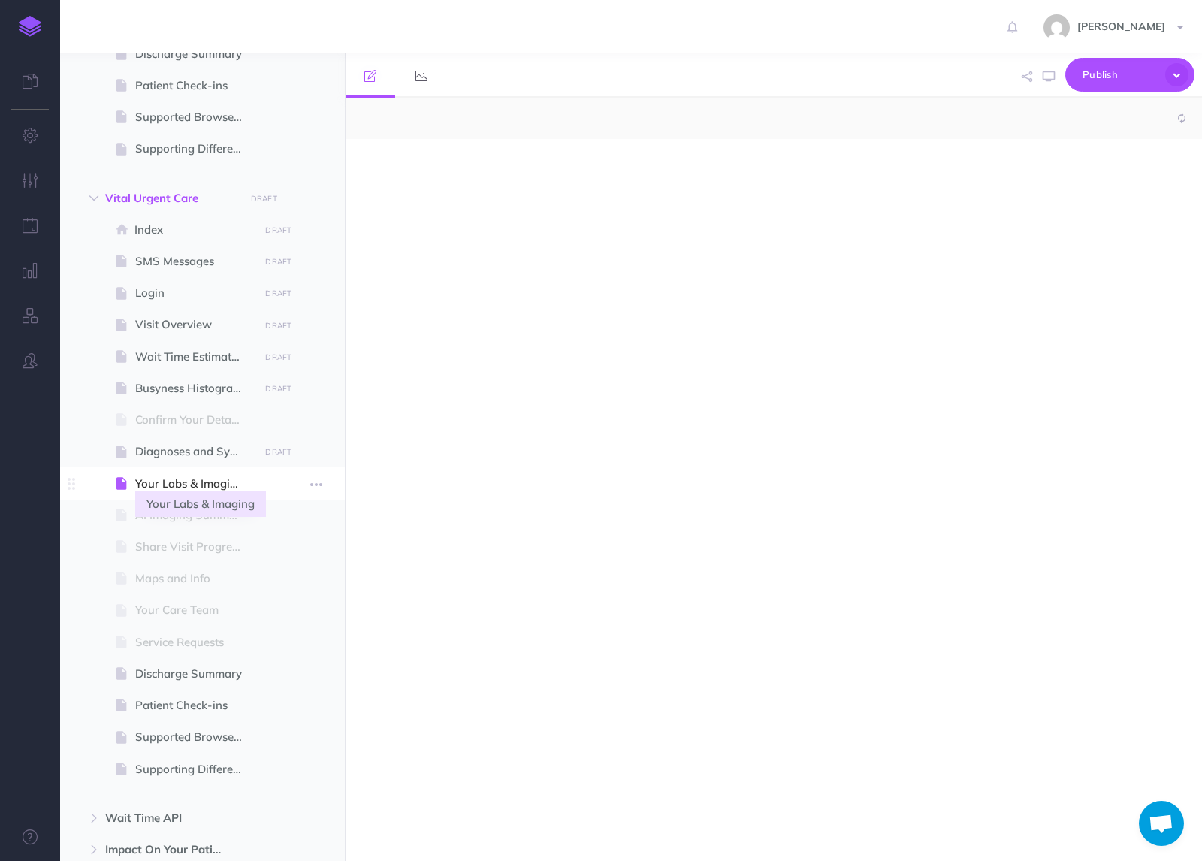
select select "null"
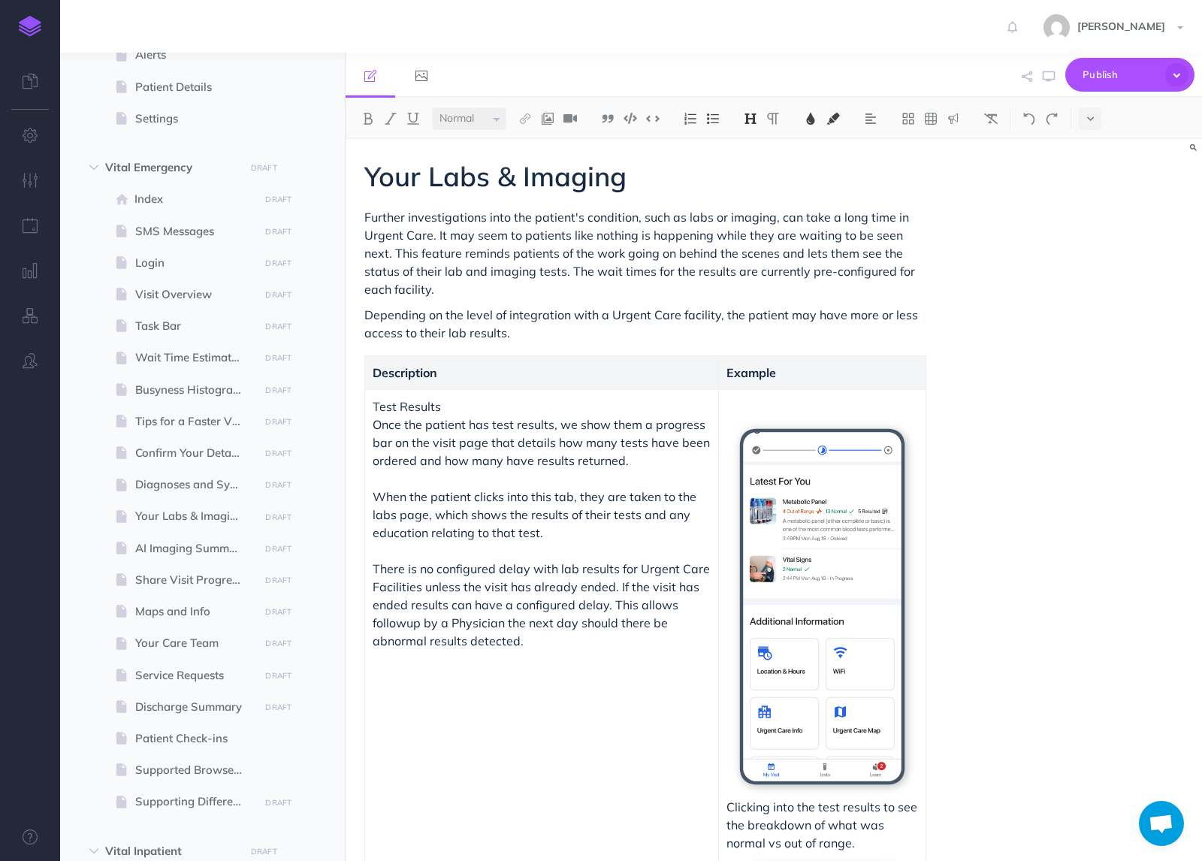
scroll to position [284, 0]
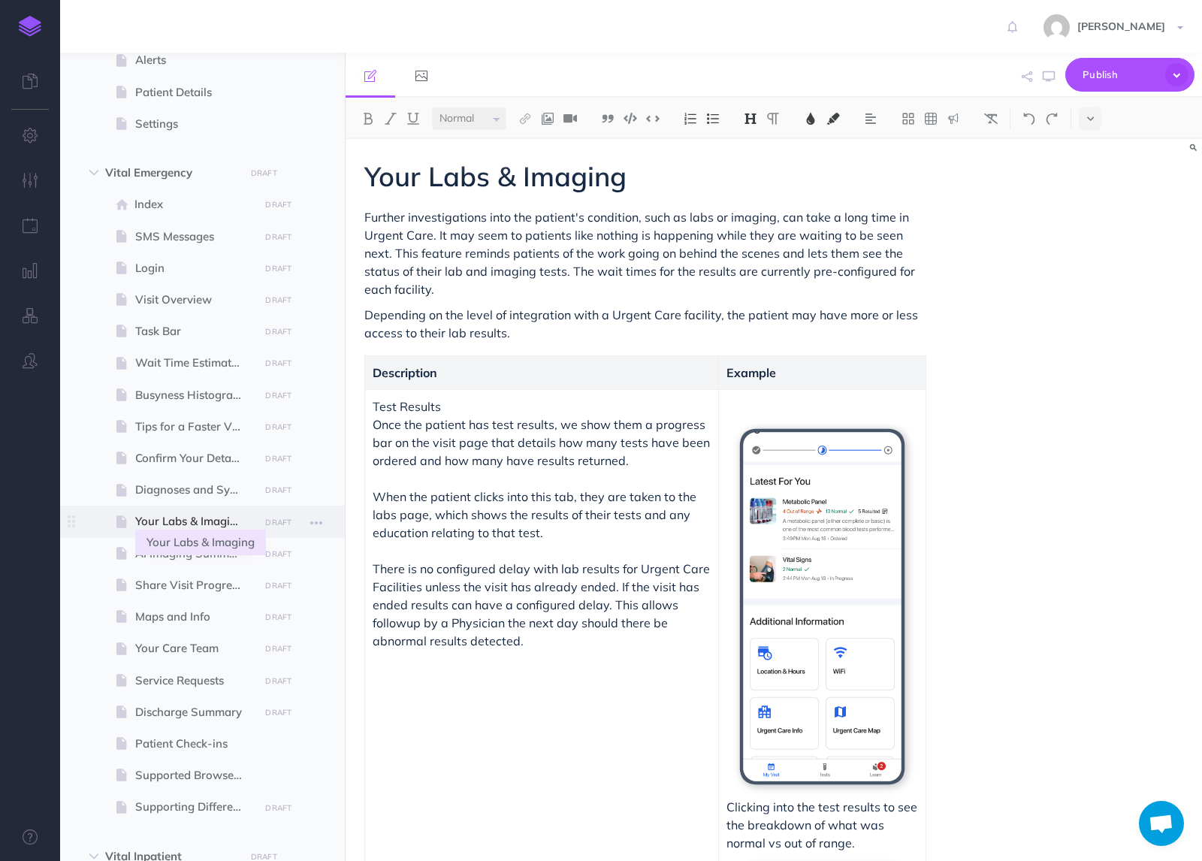
click at [186, 523] on span "Your Labs & Imaging" at bounding box center [194, 521] width 119 height 18
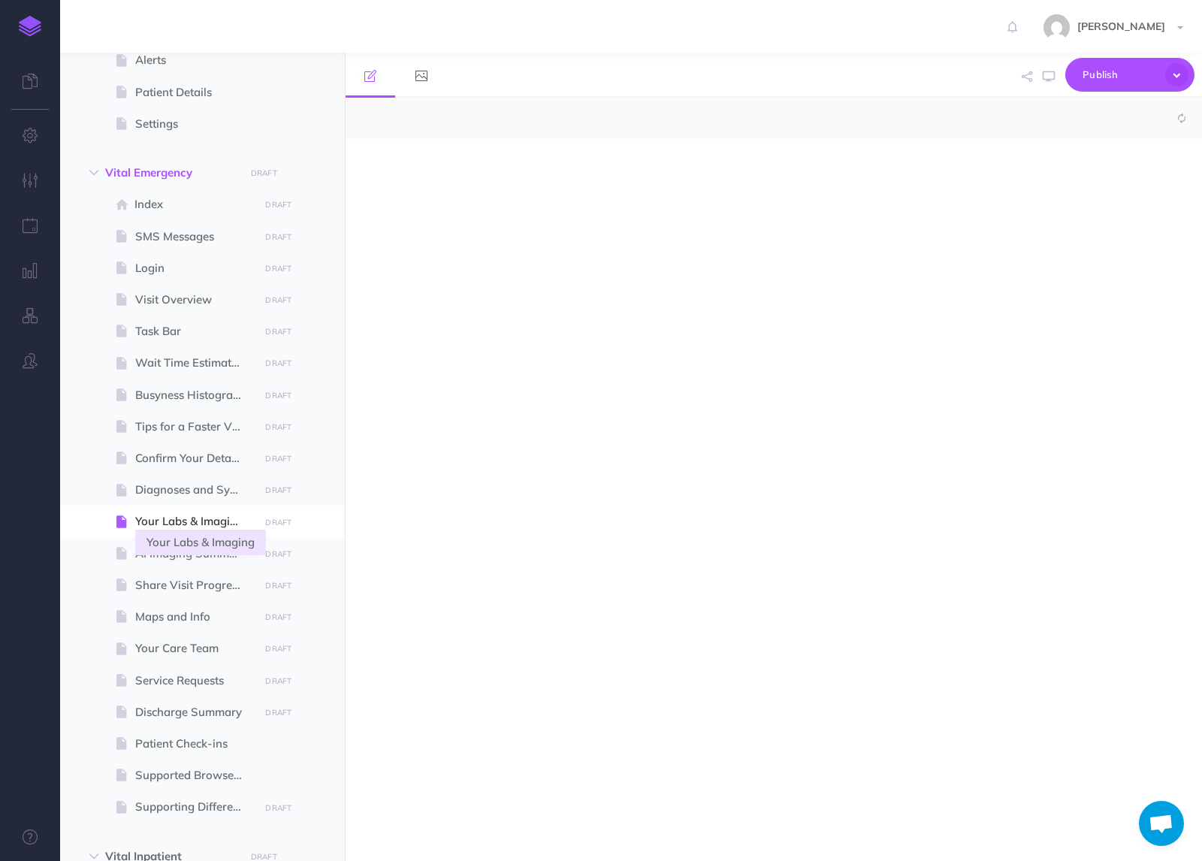
select select "null"
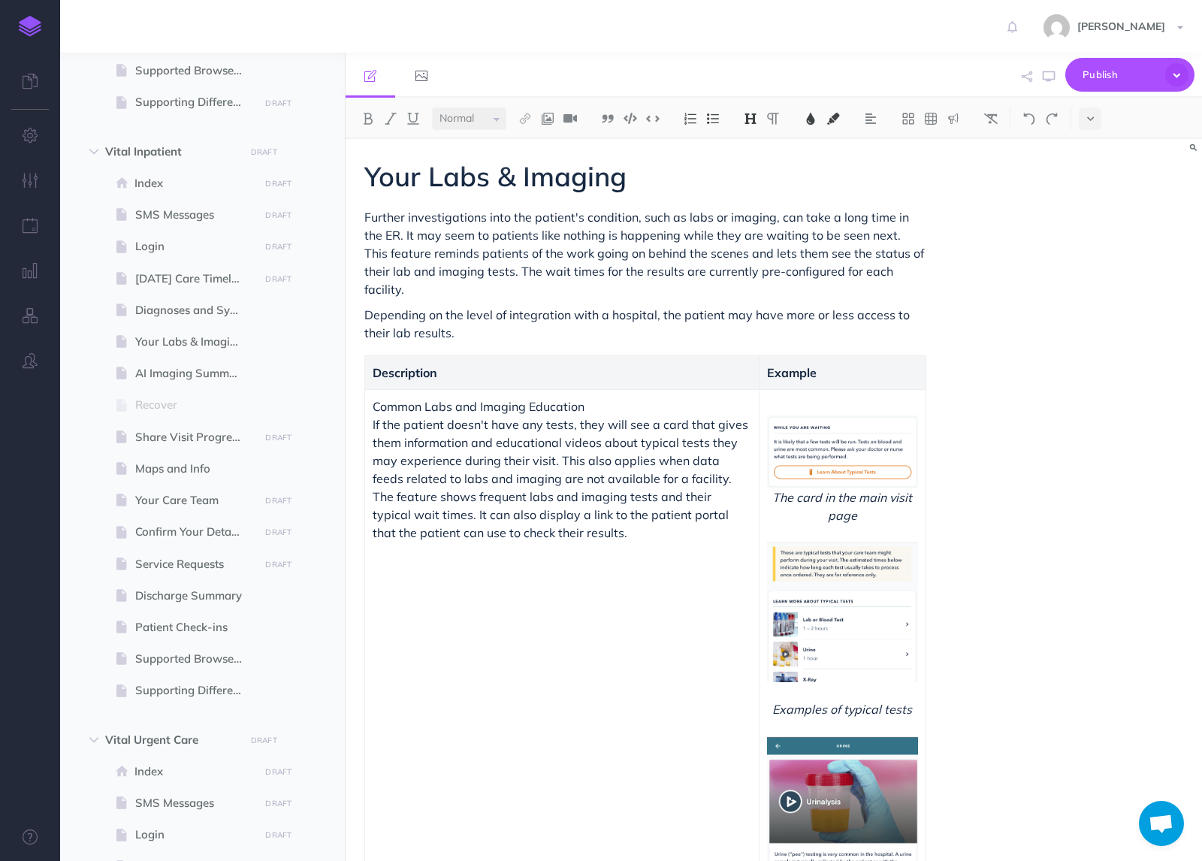
scroll to position [1296, 0]
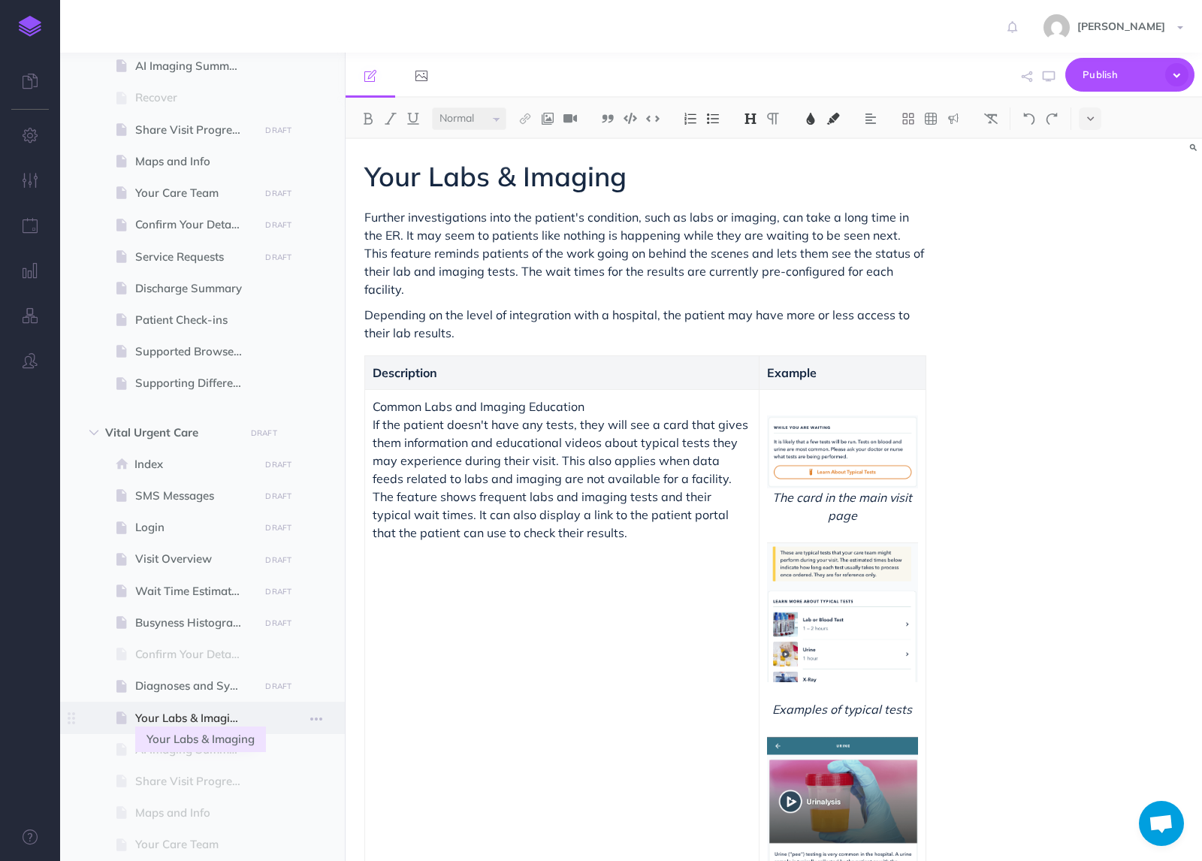
click at [154, 718] on span "Your Labs & Imaging" at bounding box center [194, 718] width 119 height 18
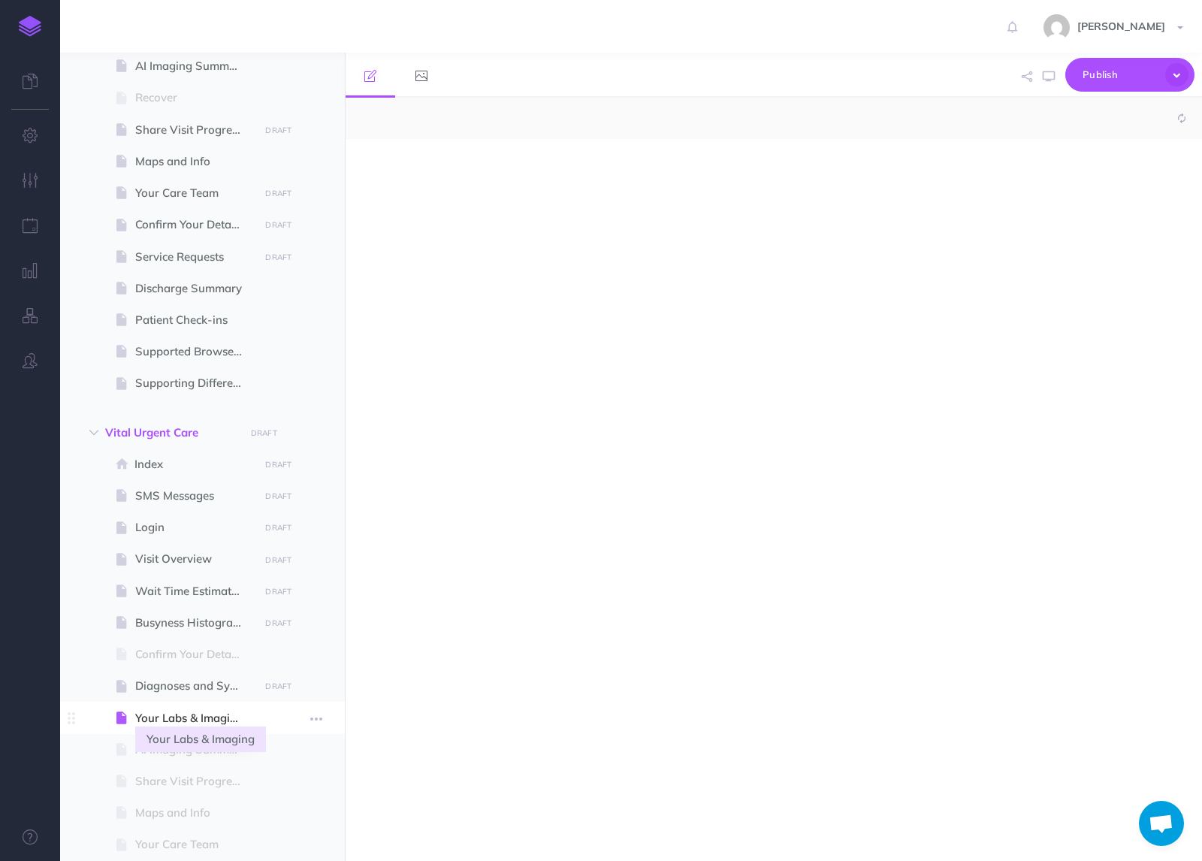
select select "null"
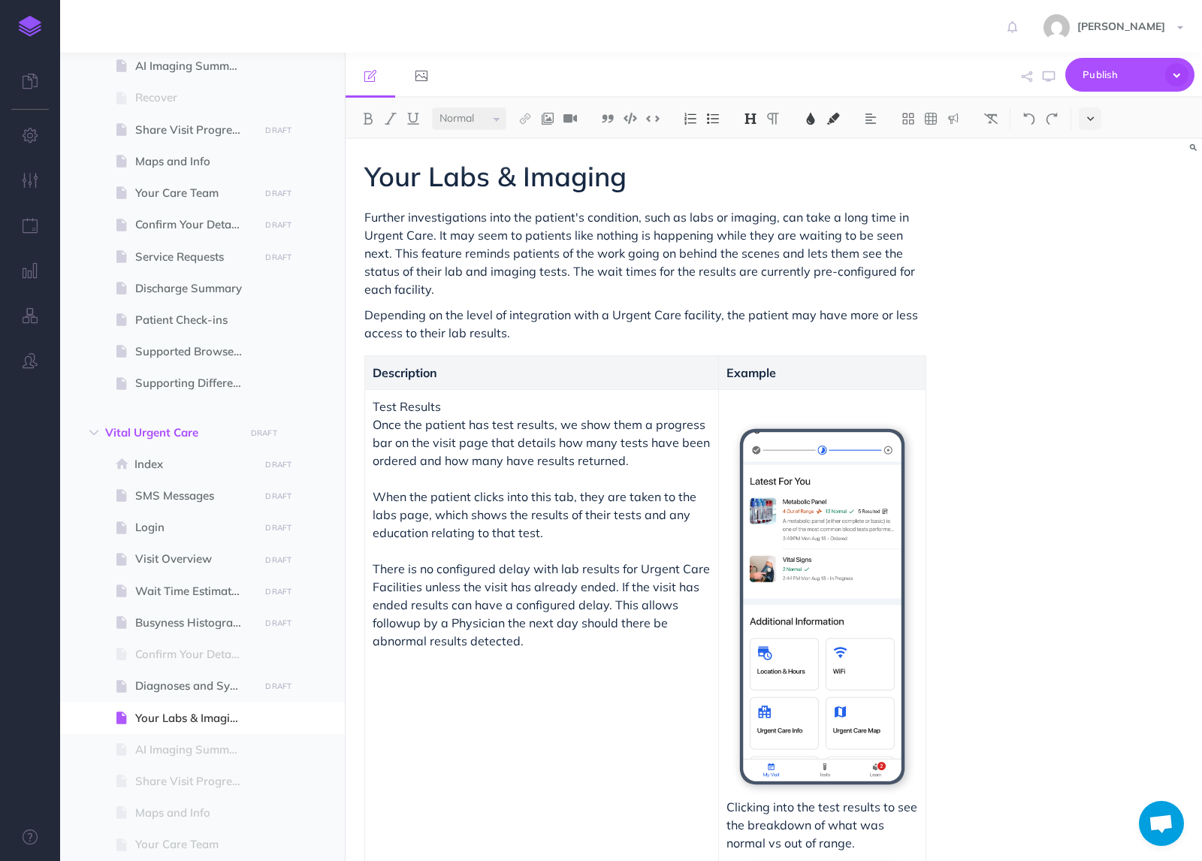
click at [1084, 119] on button at bounding box center [1090, 118] width 23 height 23
click at [1090, 261] on img at bounding box center [1091, 257] width 14 height 8
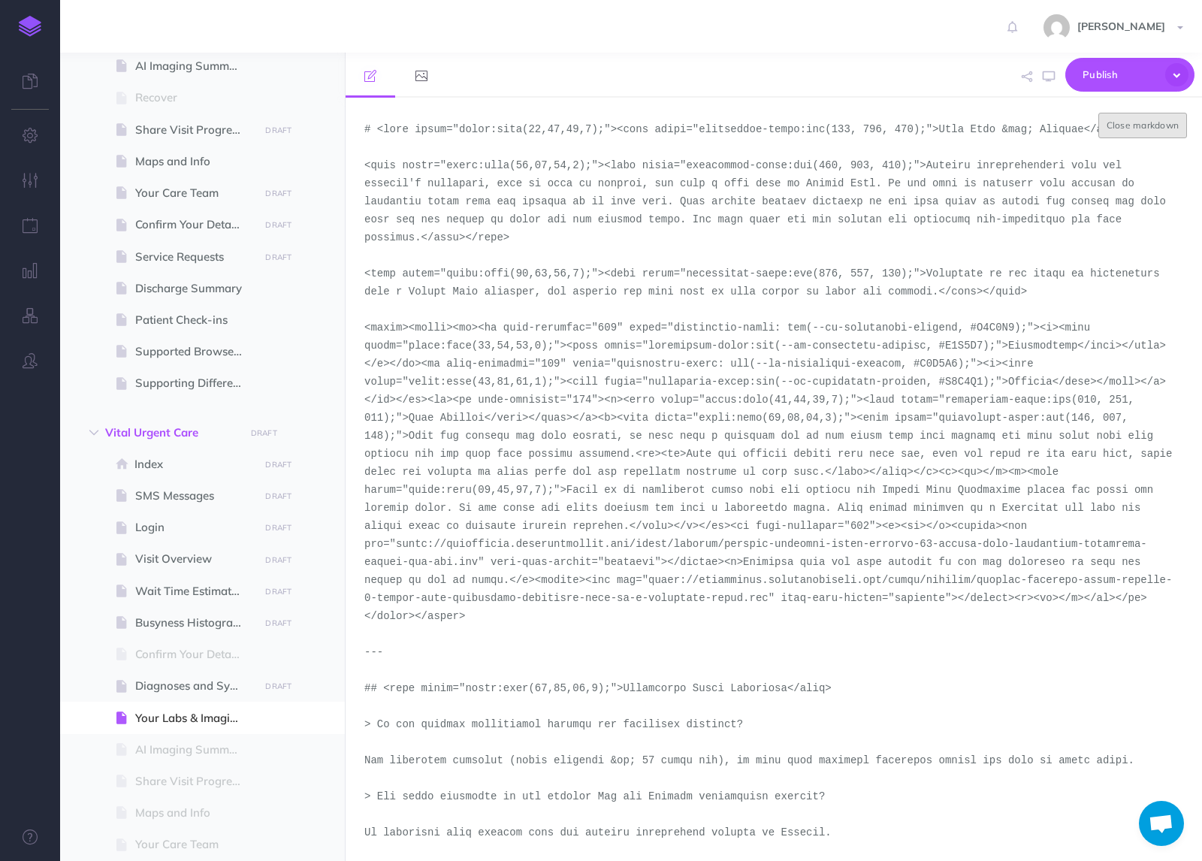
click at [1138, 125] on button "Close markdown" at bounding box center [1143, 126] width 89 height 26
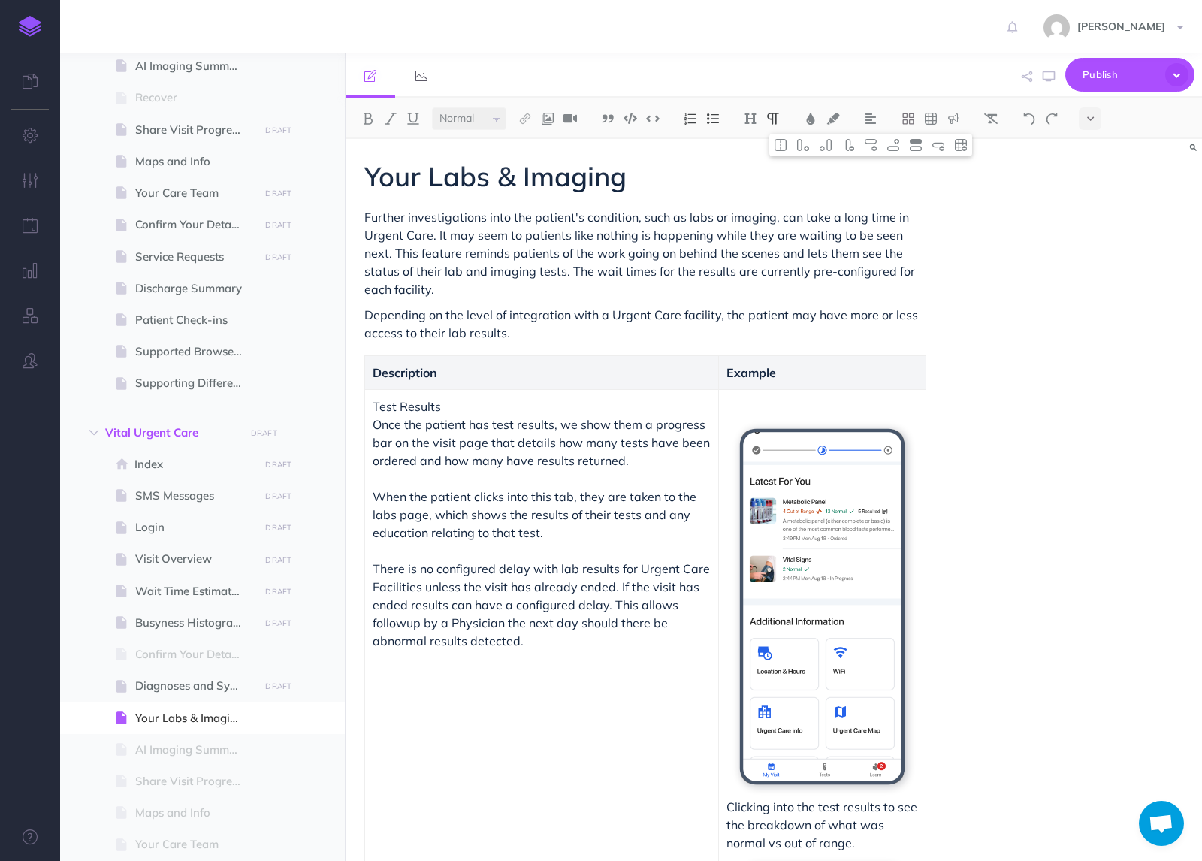
click at [836, 407] on p at bounding box center [823, 406] width 192 height 18
click at [1093, 120] on icon at bounding box center [1090, 118] width 7 height 11
click at [1090, 257] on img at bounding box center [1091, 257] width 14 height 8
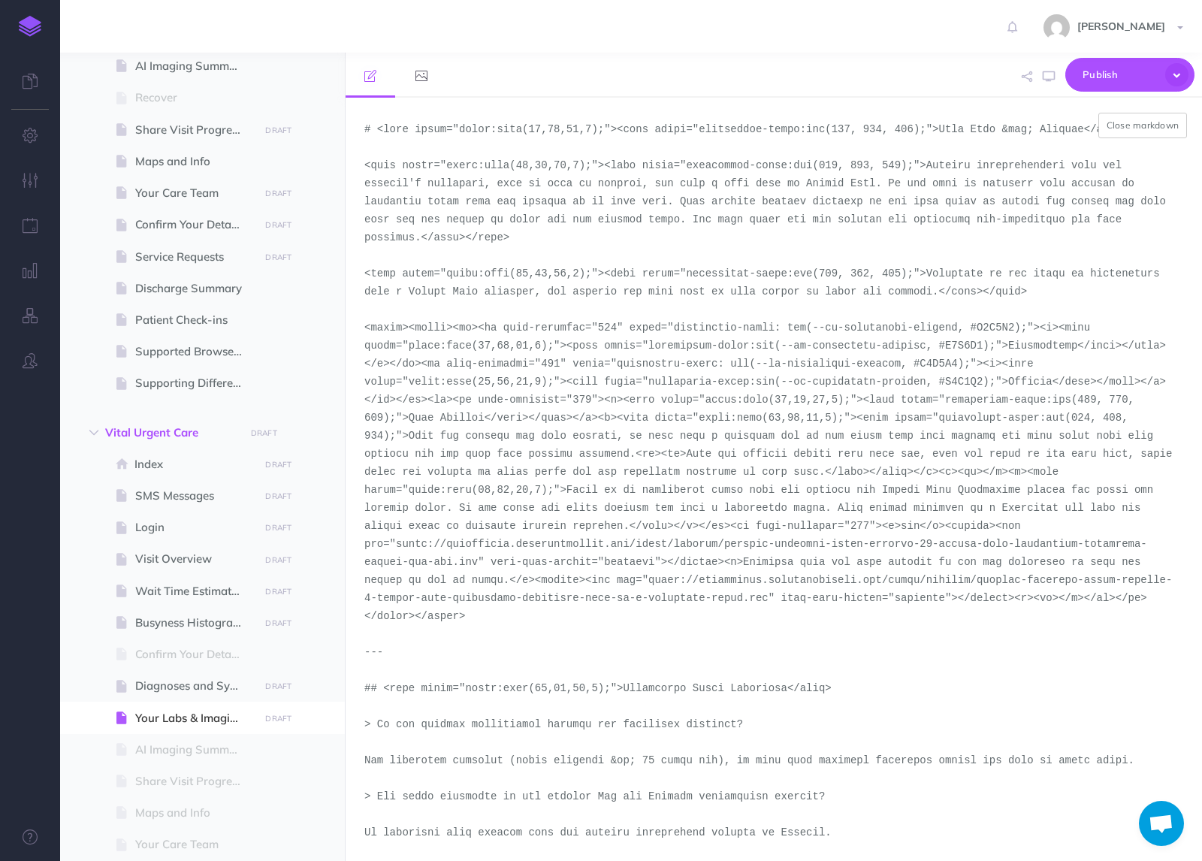
drag, startPoint x: 488, startPoint y: 560, endPoint x: 443, endPoint y: 528, distance: 55.0
click at [443, 528] on textarea at bounding box center [774, 479] width 857 height 763
drag, startPoint x: 726, startPoint y: 564, endPoint x: 938, endPoint y: 532, distance: 215.0
click at [938, 532] on textarea at bounding box center [774, 479] width 857 height 763
click at [941, 533] on textarea at bounding box center [774, 479] width 857 height 763
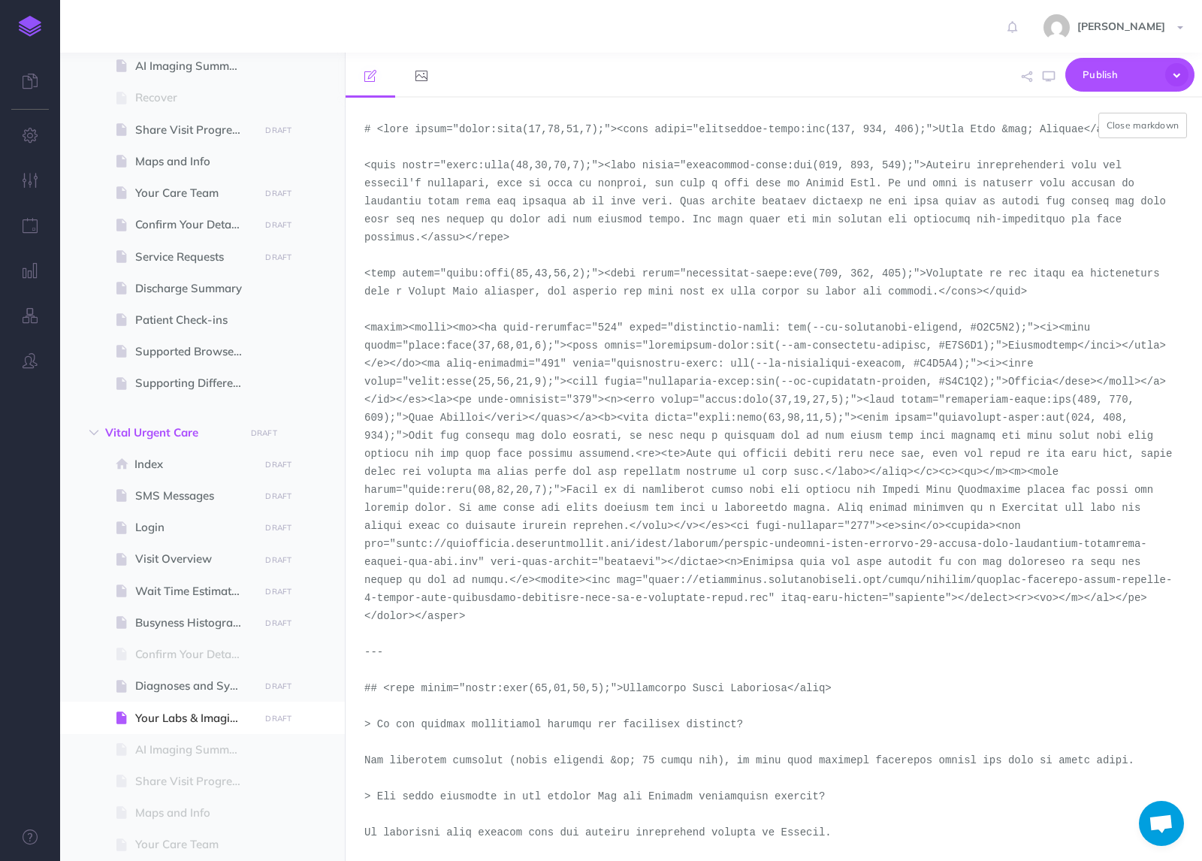
drag, startPoint x: 948, startPoint y: 525, endPoint x: 598, endPoint y: 543, distance: 350.6
click at [598, 543] on textarea at bounding box center [774, 479] width 857 height 763
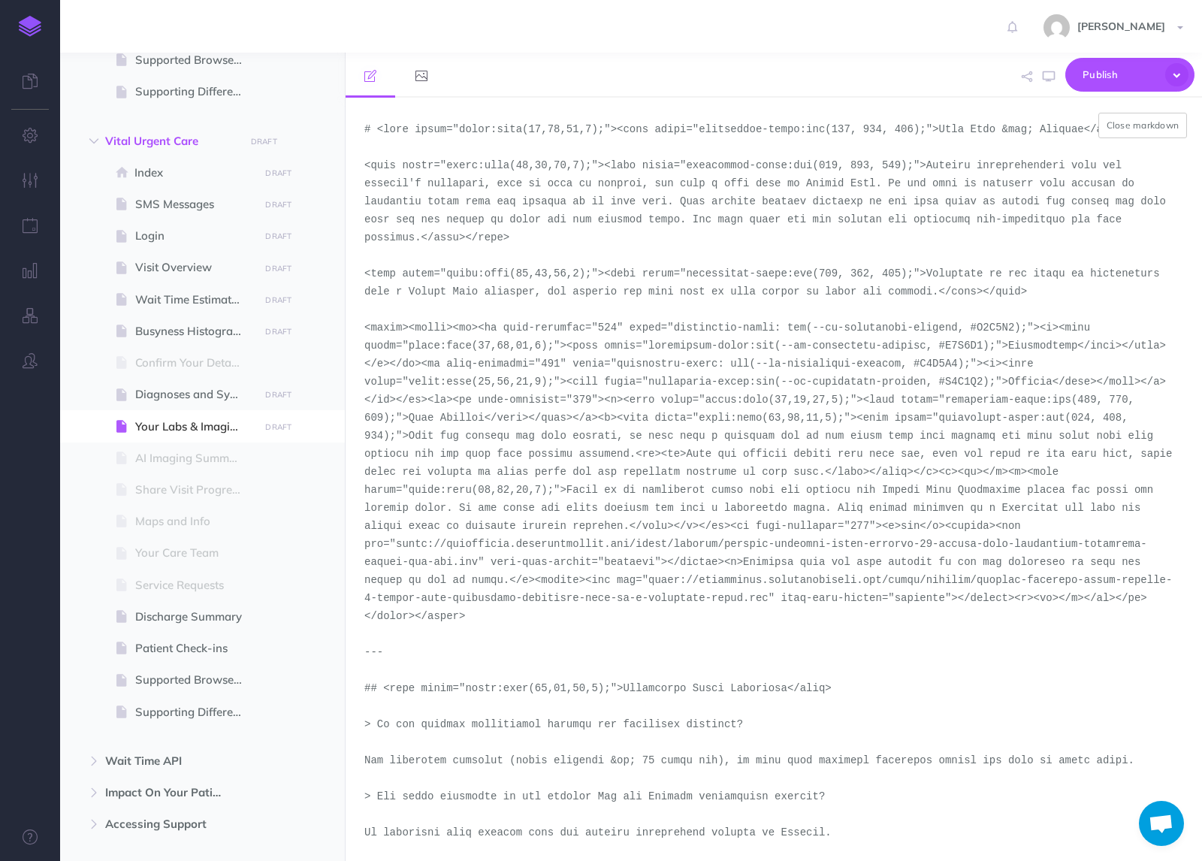
scroll to position [1635, 0]
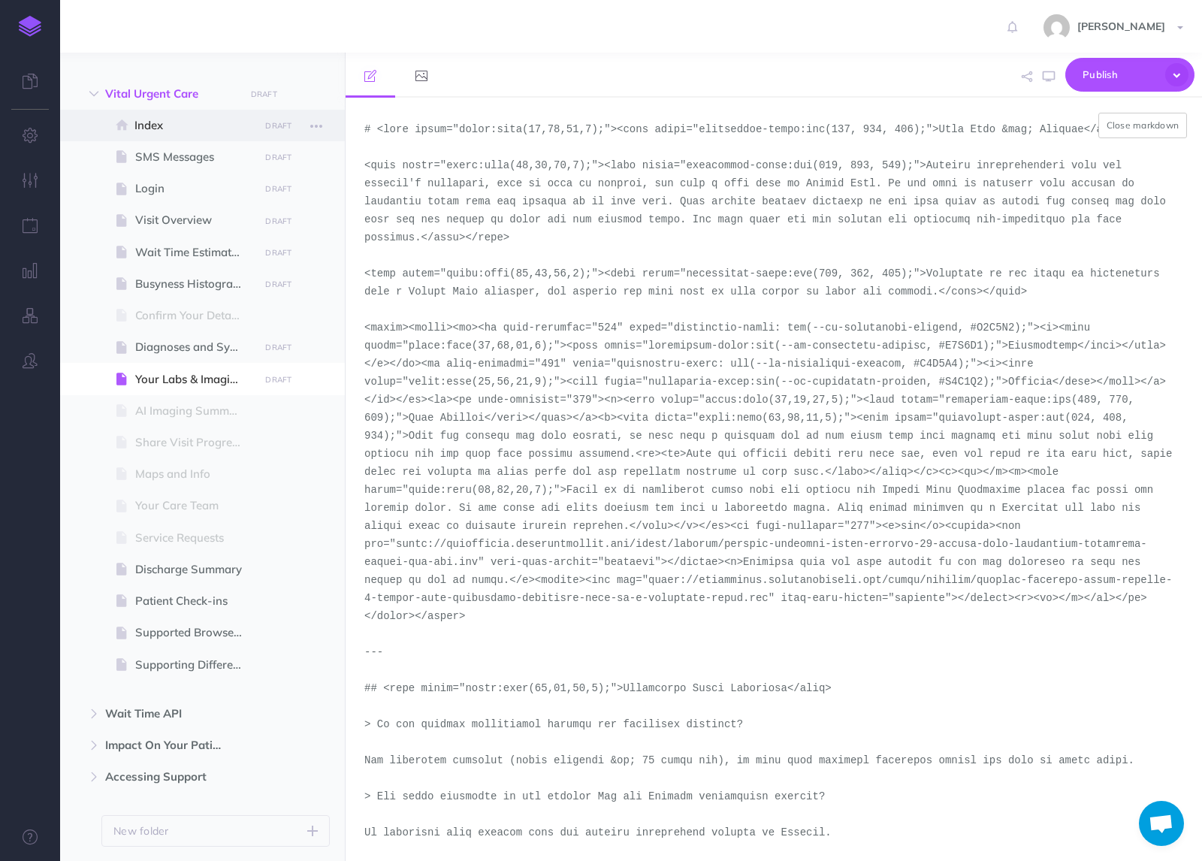
click at [179, 136] on span at bounding box center [202, 126] width 285 height 32
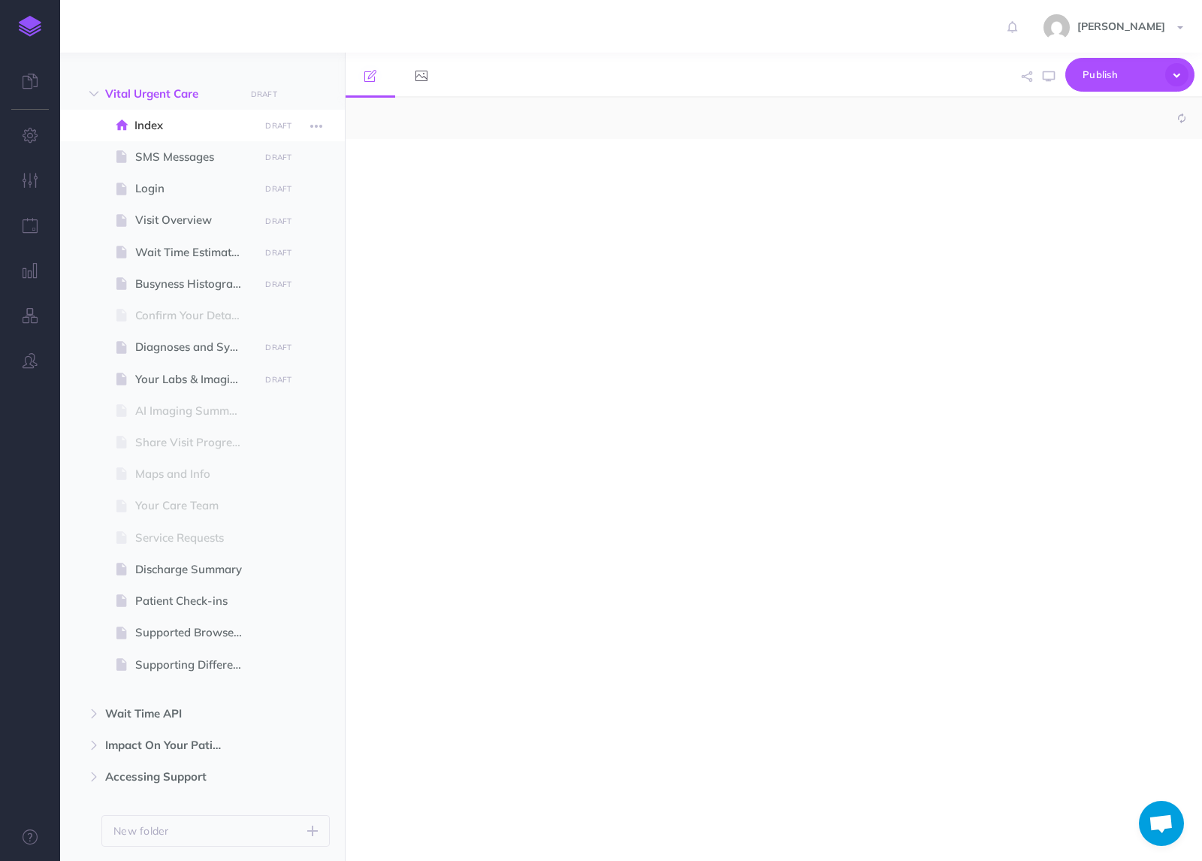
select select "null"
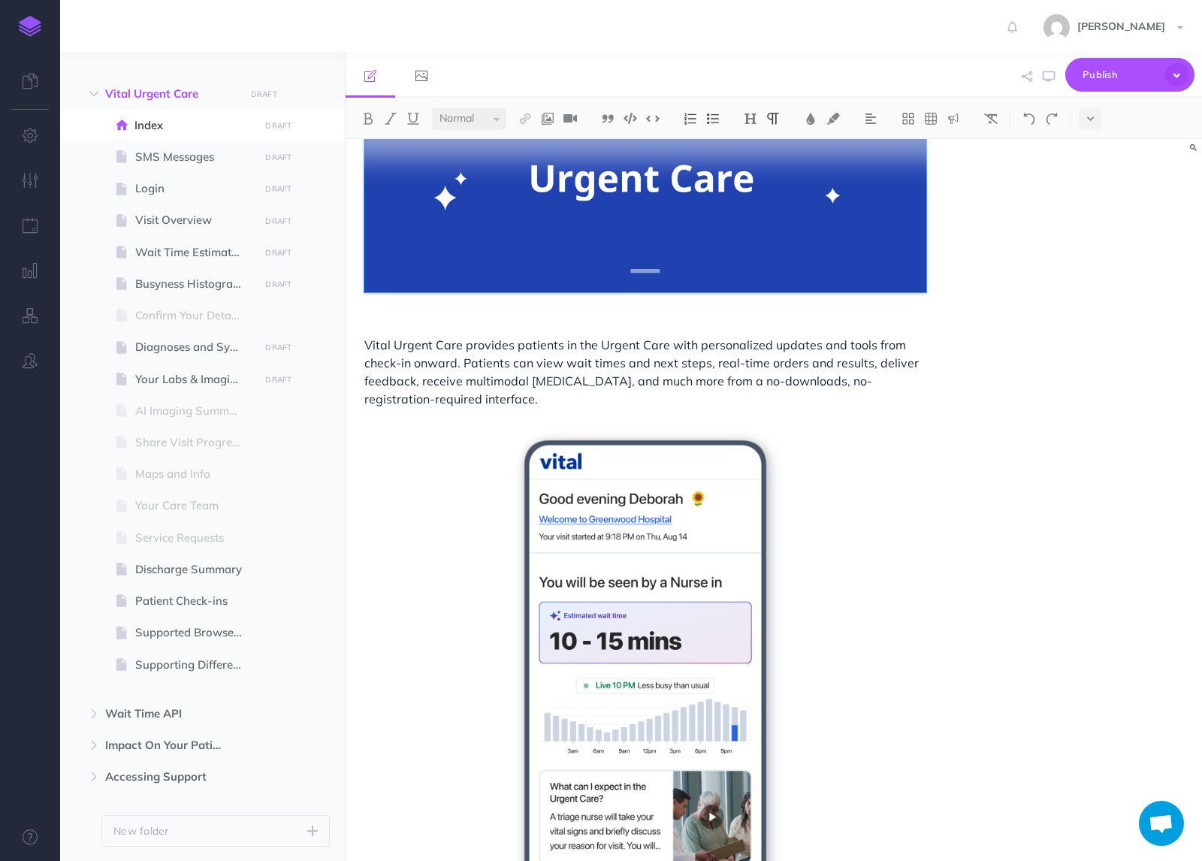
scroll to position [107, 0]
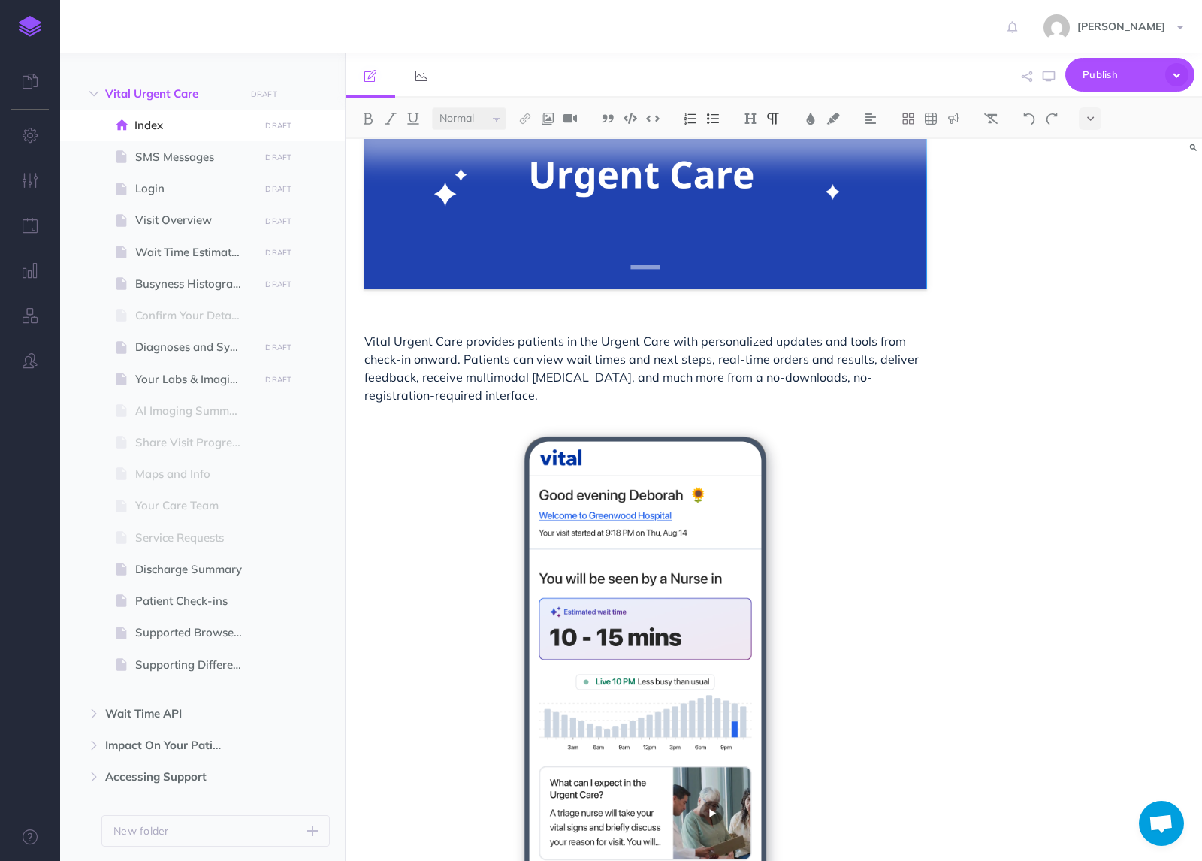
click at [1077, 119] on div at bounding box center [1086, 118] width 31 height 23
click at [1090, 119] on icon at bounding box center [1090, 118] width 7 height 11
click at [1092, 266] on button at bounding box center [1090, 257] width 23 height 23
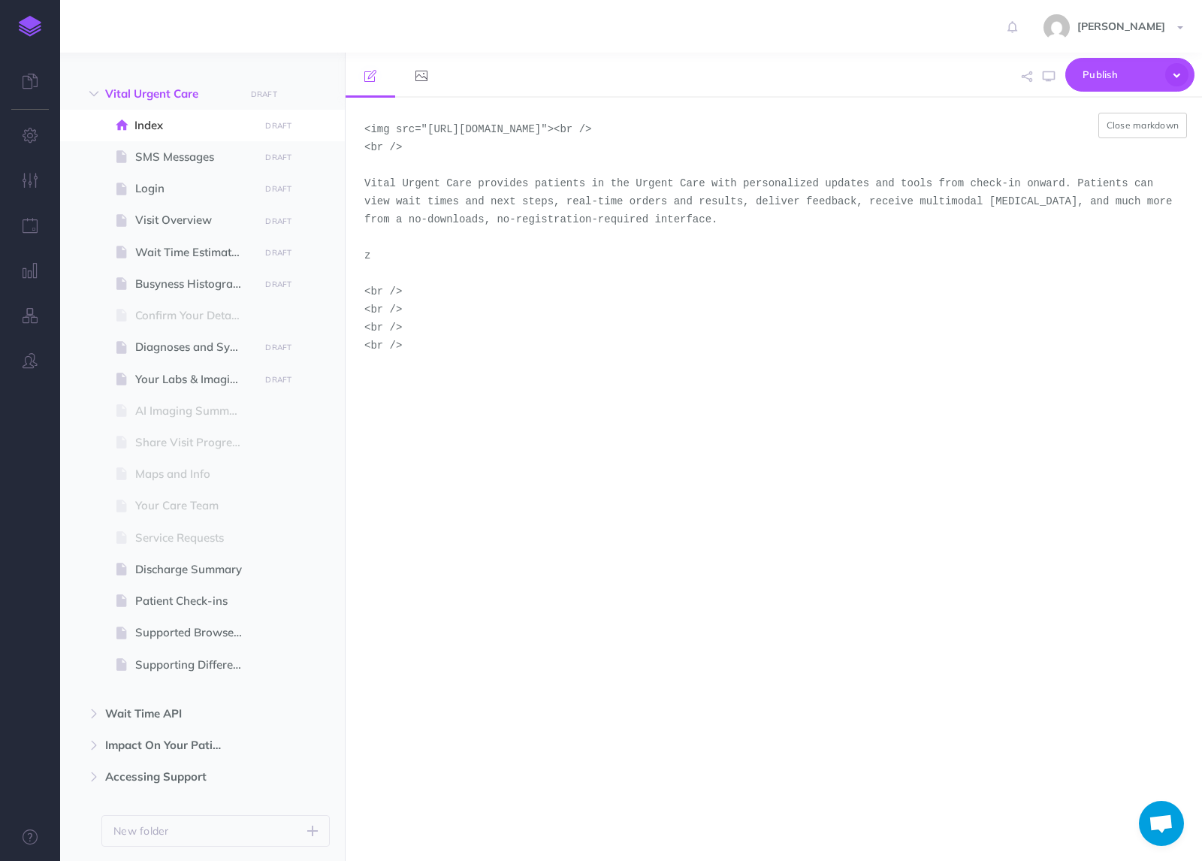
drag, startPoint x: 929, startPoint y: 272, endPoint x: 361, endPoint y: 262, distance: 567.4
click at [361, 261] on textarea "<img src="[URL][DOMAIN_NAME]"><br /> <br /> Vital Urgent Care provides patients…" at bounding box center [774, 479] width 857 height 763
type textarea "<img src="[URL][DOMAIN_NAME]"><br /> <br /> Vital Urgent Care provides patients…"
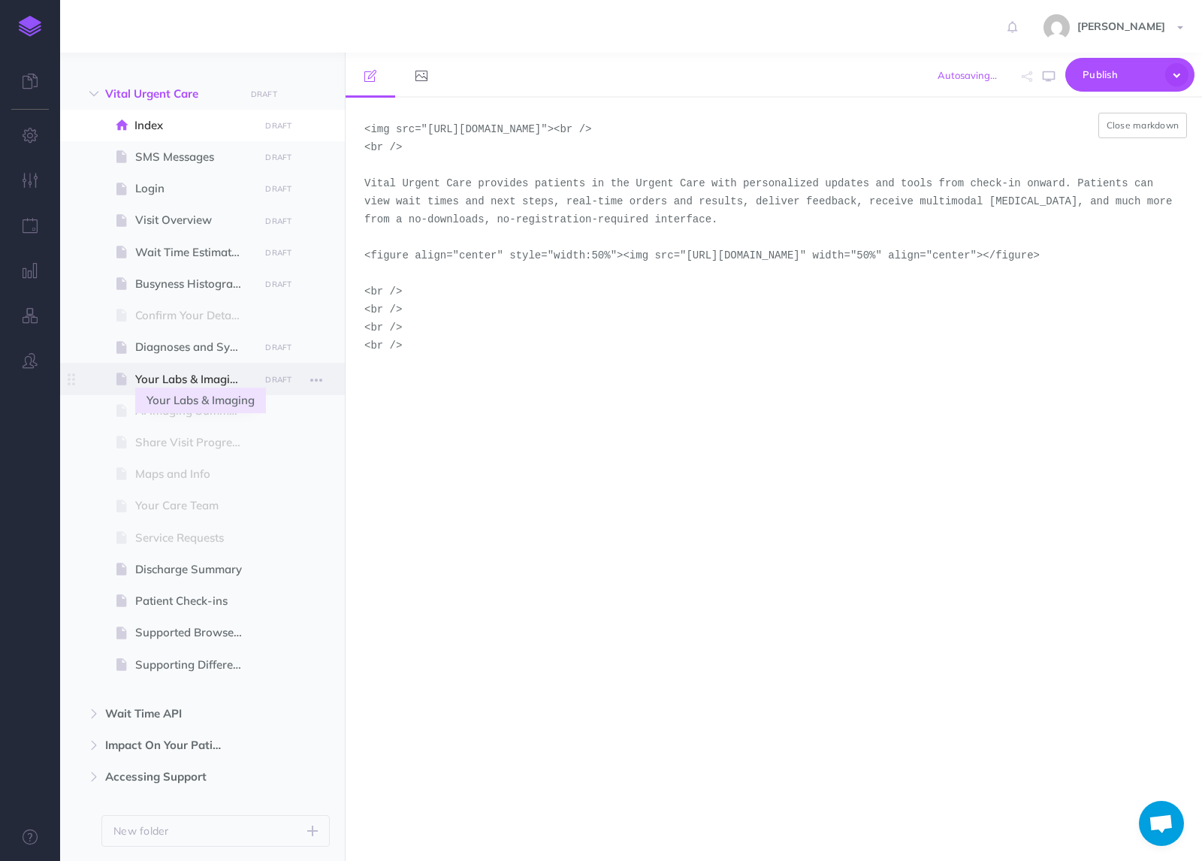
click at [191, 385] on span "Your Labs & Imaging" at bounding box center [194, 379] width 119 height 18
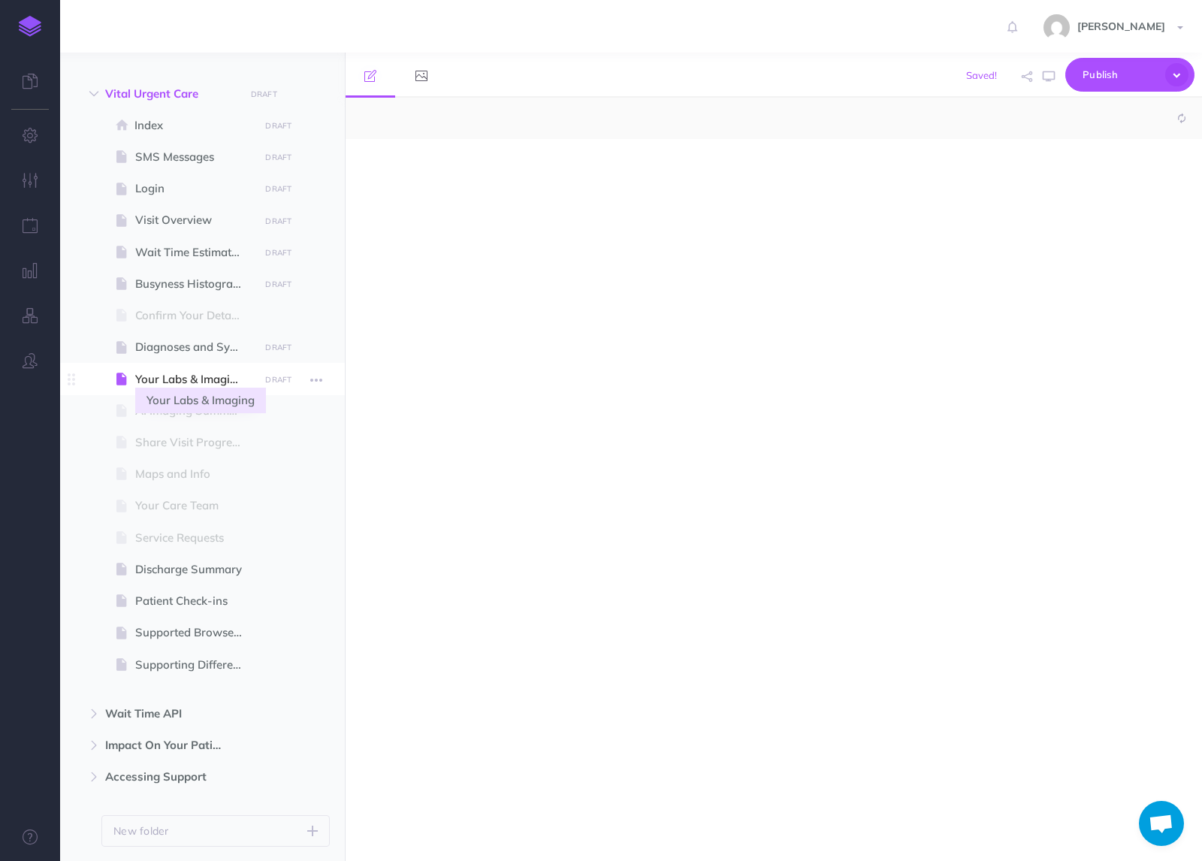
select select "null"
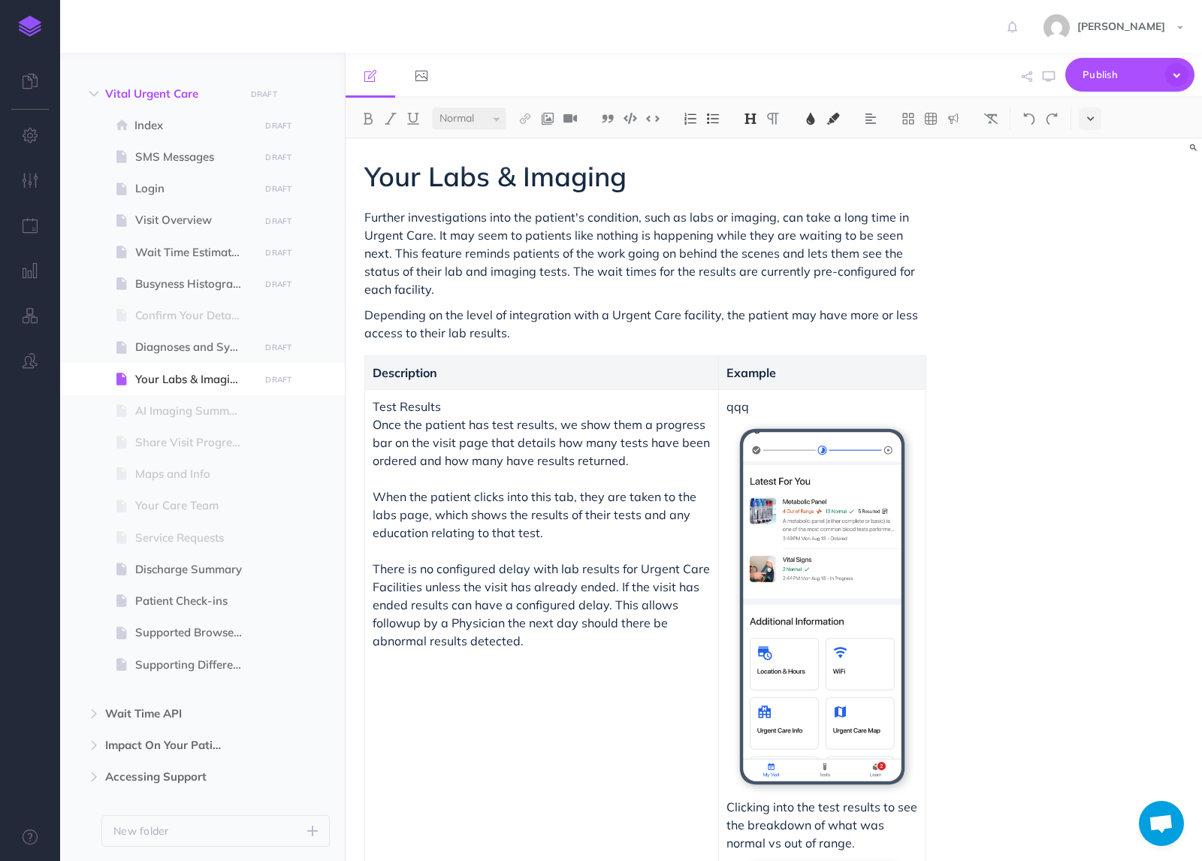
click at [1092, 110] on button at bounding box center [1090, 118] width 23 height 23
click at [1092, 255] on img at bounding box center [1091, 257] width 14 height 8
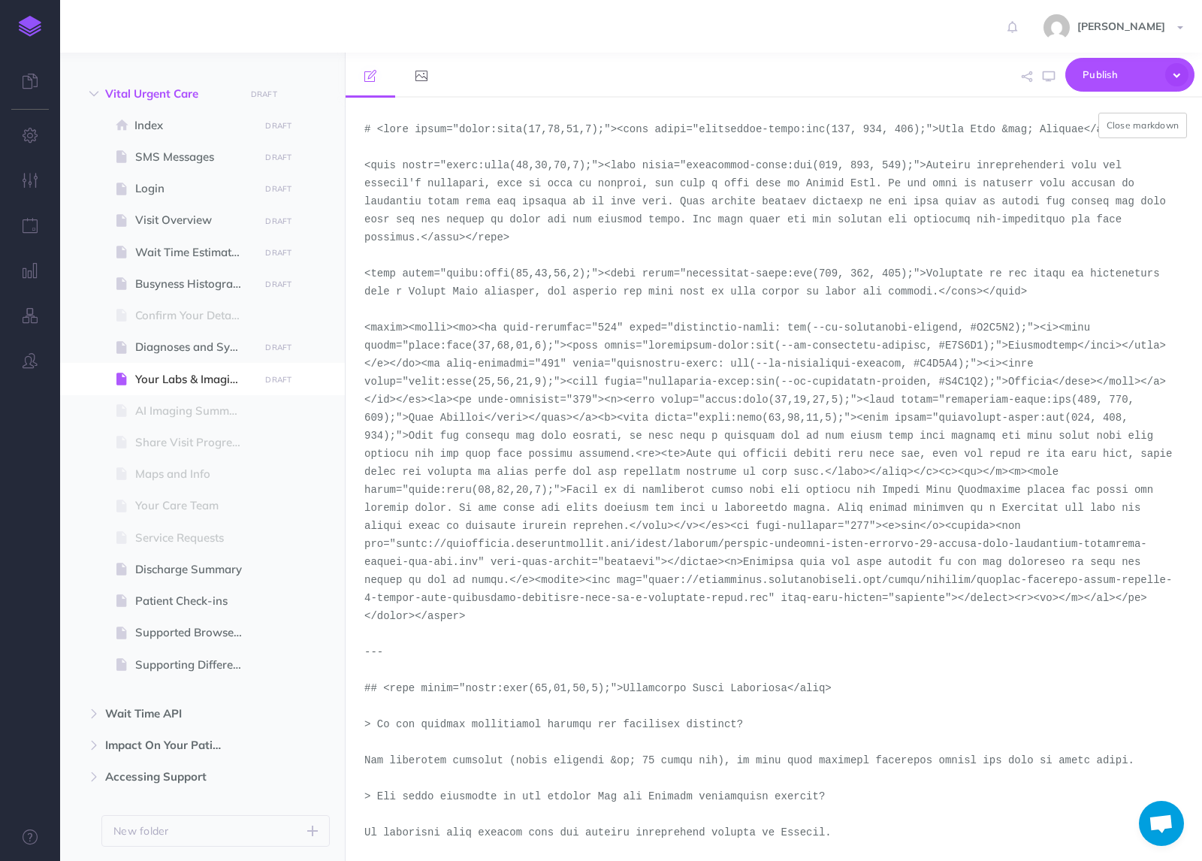
click at [911, 528] on textarea at bounding box center [774, 479] width 857 height 763
paste textarea "<figure align="center" style="width:50%"><img src="[URL][DOMAIN_NAME]" width="5…"
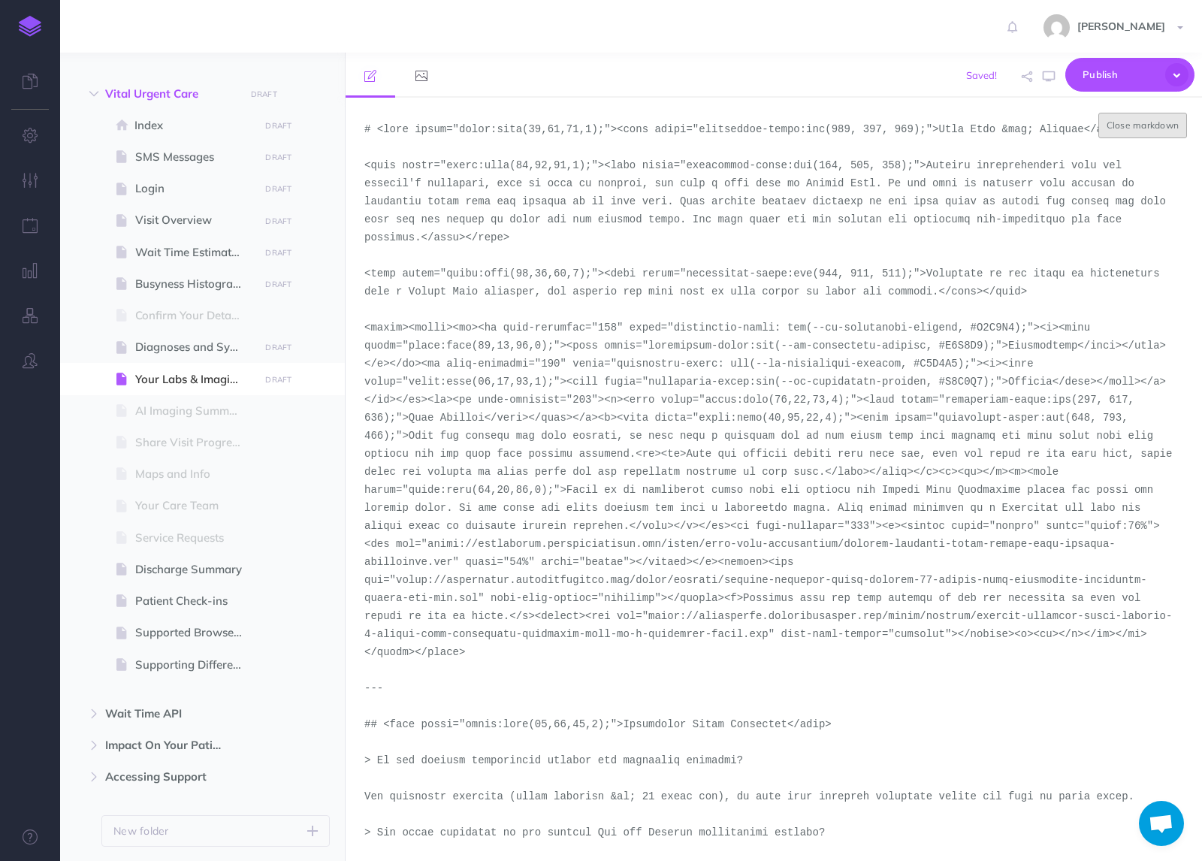
type textarea "# <span style="color:rgba(19,37,63,1);"><span style="background-color:rgb(255, …"
click at [1141, 125] on button "Close markdown" at bounding box center [1143, 126] width 89 height 26
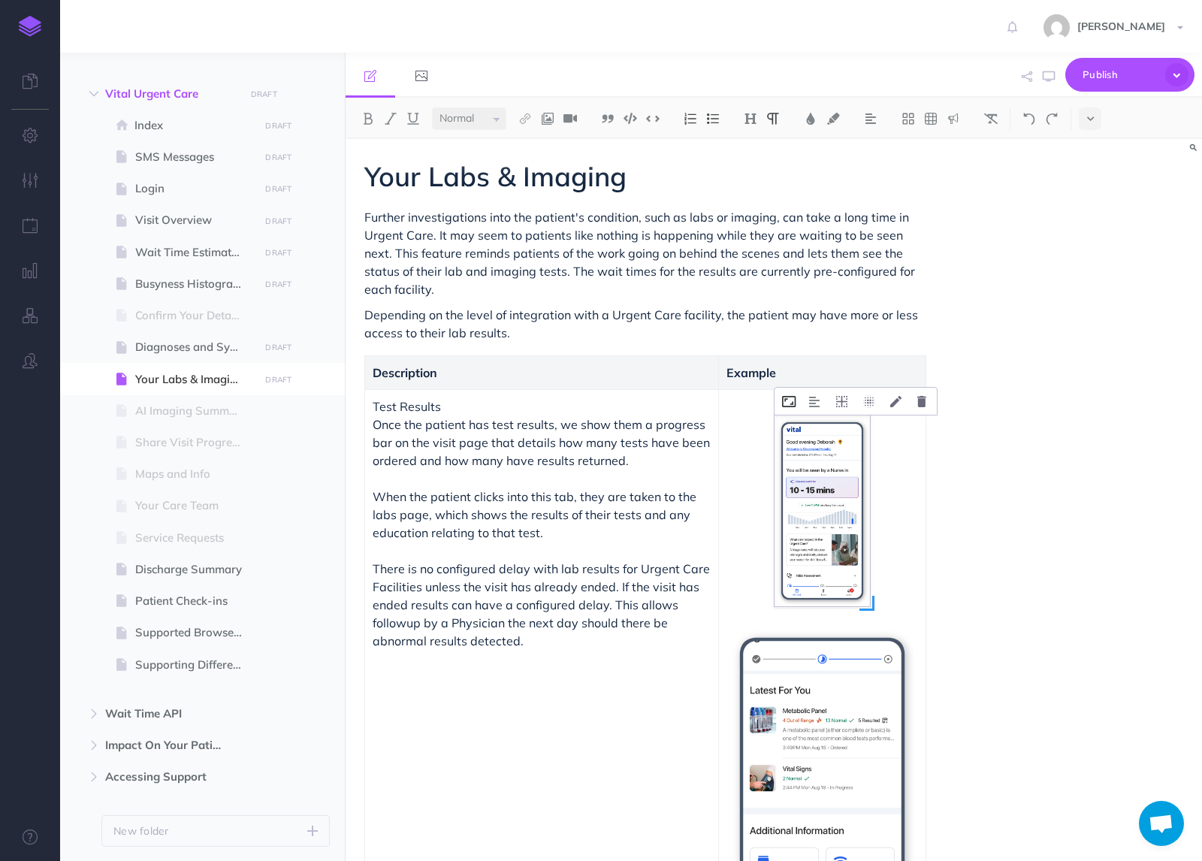
click at [787, 409] on button at bounding box center [789, 401] width 29 height 27
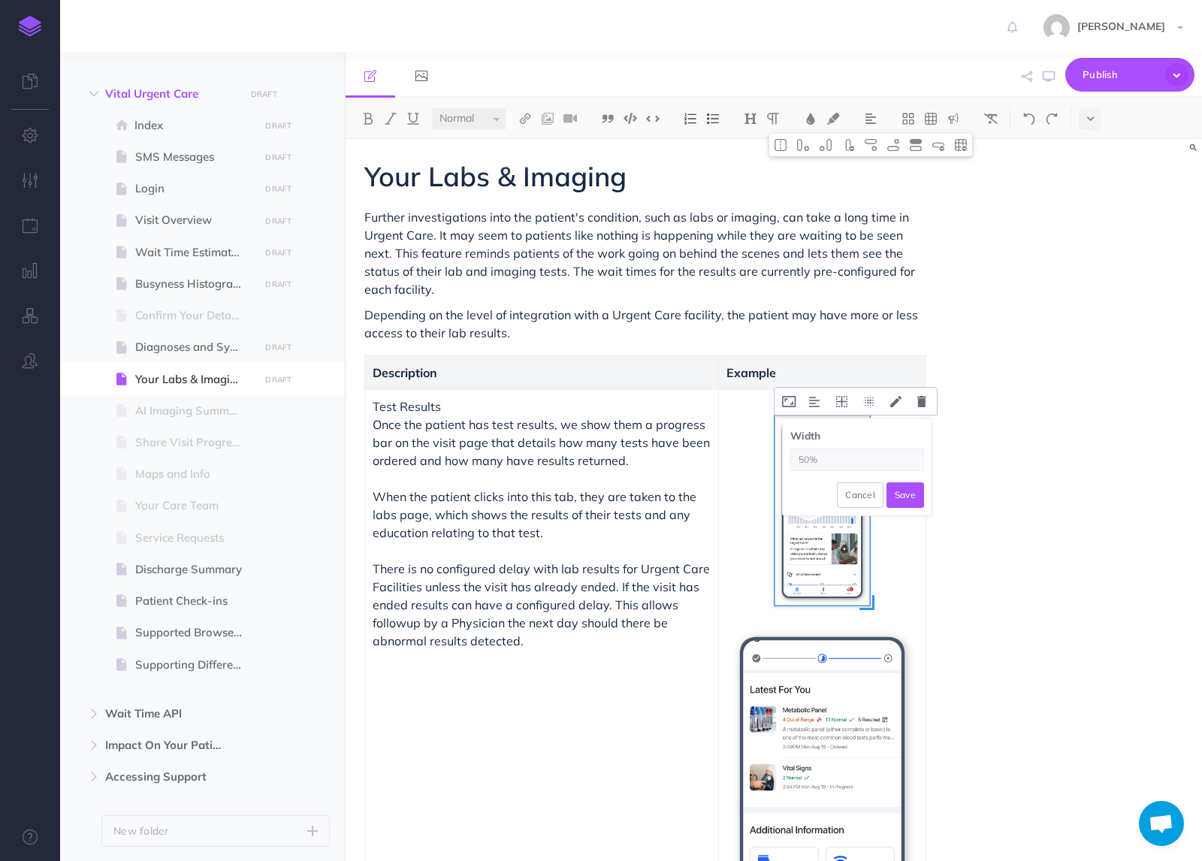
drag, startPoint x: 805, startPoint y: 459, endPoint x: 782, endPoint y: 460, distance: 23.3
click at [783, 460] on div "Width 50% Cancel Save" at bounding box center [857, 467] width 149 height 97
type input "66%"
click at [911, 494] on button "Save" at bounding box center [906, 495] width 38 height 26
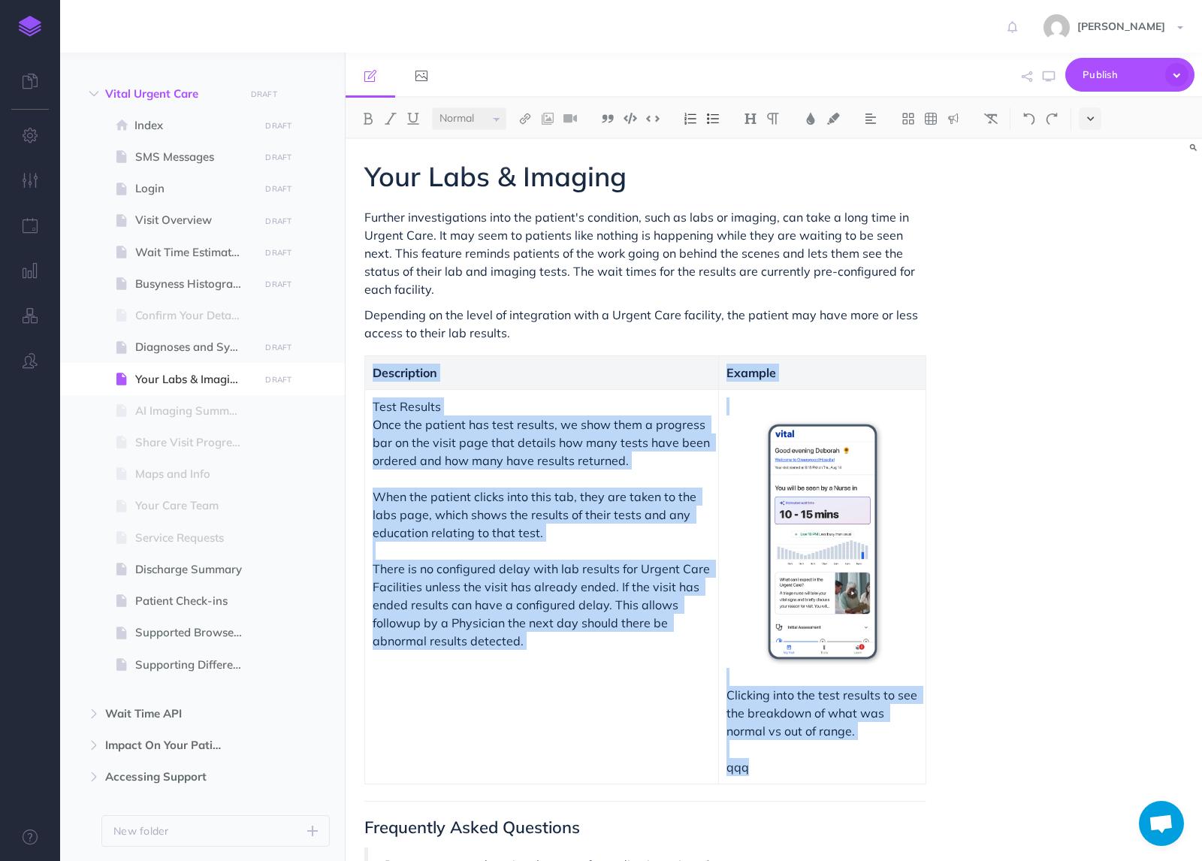
click at [1098, 122] on button at bounding box center [1090, 118] width 23 height 23
click at [1093, 255] on img at bounding box center [1091, 257] width 14 height 8
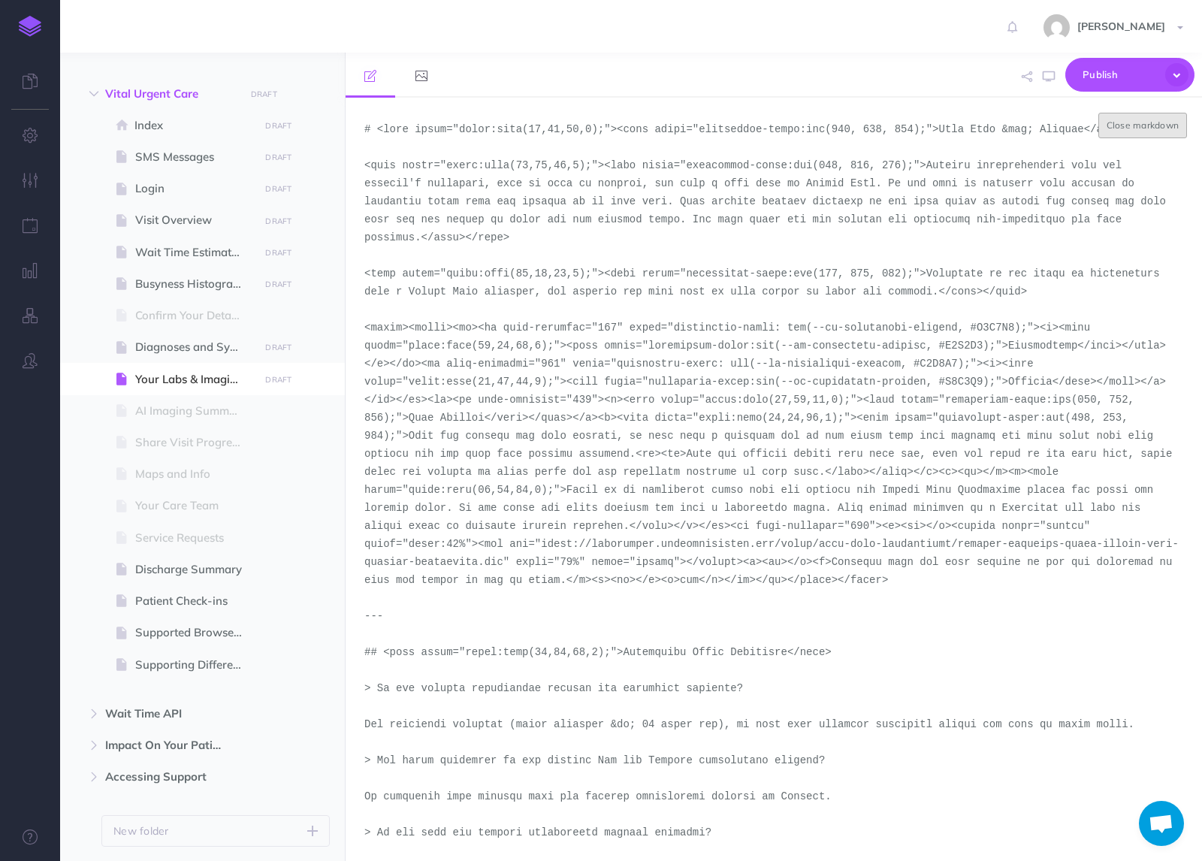
click at [1131, 132] on button "Close markdown" at bounding box center [1143, 126] width 89 height 26
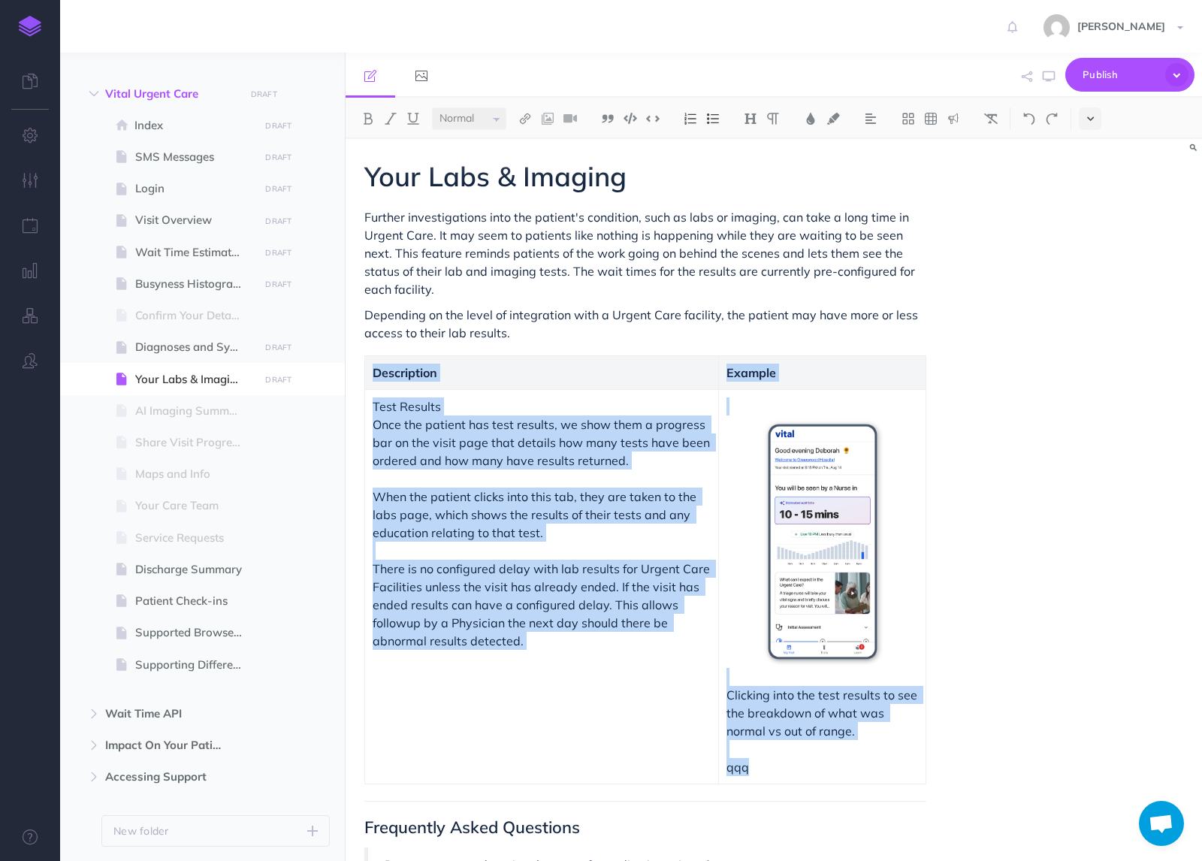
click at [1098, 119] on button at bounding box center [1090, 118] width 23 height 23
click at [1090, 255] on img at bounding box center [1091, 257] width 14 height 8
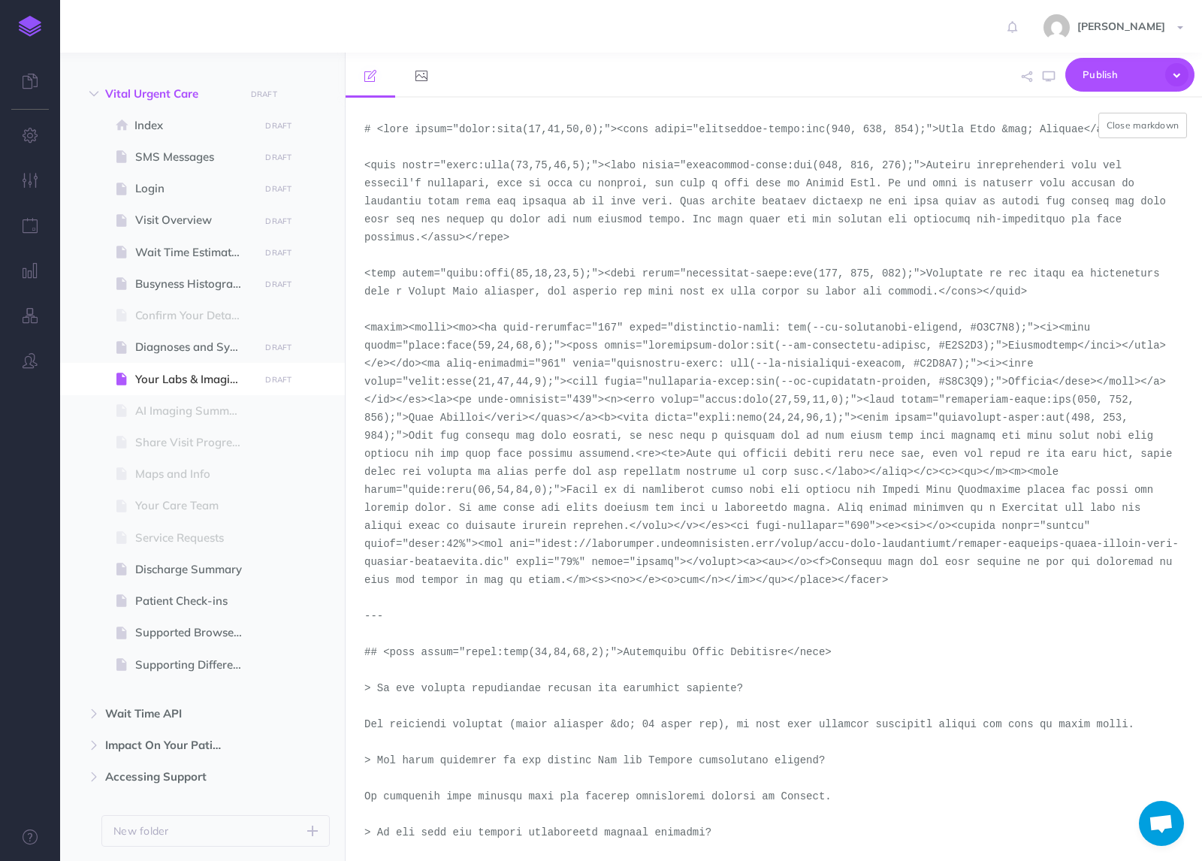
drag, startPoint x: 545, startPoint y: 545, endPoint x: 568, endPoint y: 545, distance: 23.3
click at [568, 545] on textarea at bounding box center [774, 479] width 857 height 763
drag, startPoint x: 543, startPoint y: 544, endPoint x: 503, endPoint y: 568, distance: 46.5
click at [503, 568] on textarea at bounding box center [774, 479] width 857 height 763
paste textarea "version-6-urgent-care-assessment-treatment-steps-1755211834400"
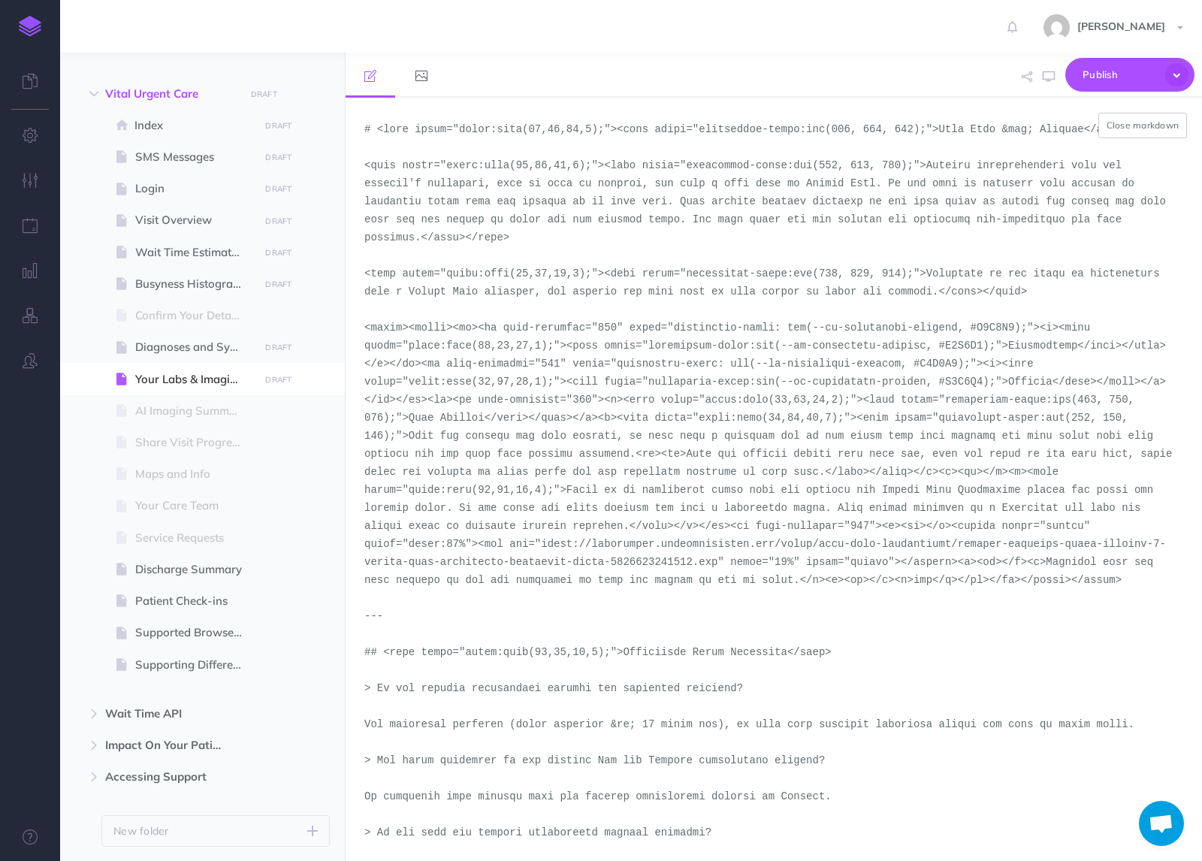
click at [1113, 187] on textarea at bounding box center [774, 479] width 857 height 763
type textarea "# <span style="color:rgba(19,37,63,1);"><span style="background-color:rgb(255, …"
click at [1147, 122] on button "Close markdown" at bounding box center [1143, 126] width 89 height 26
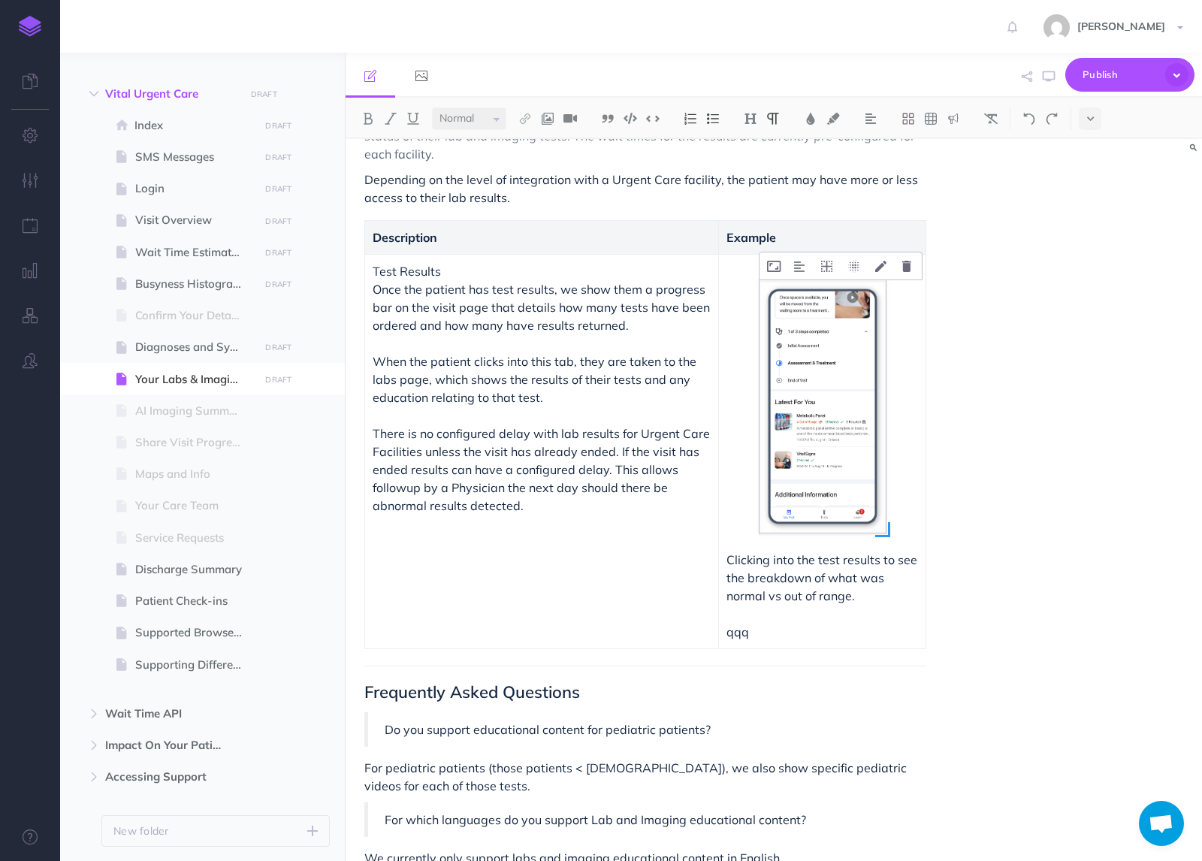
scroll to position [145, 0]
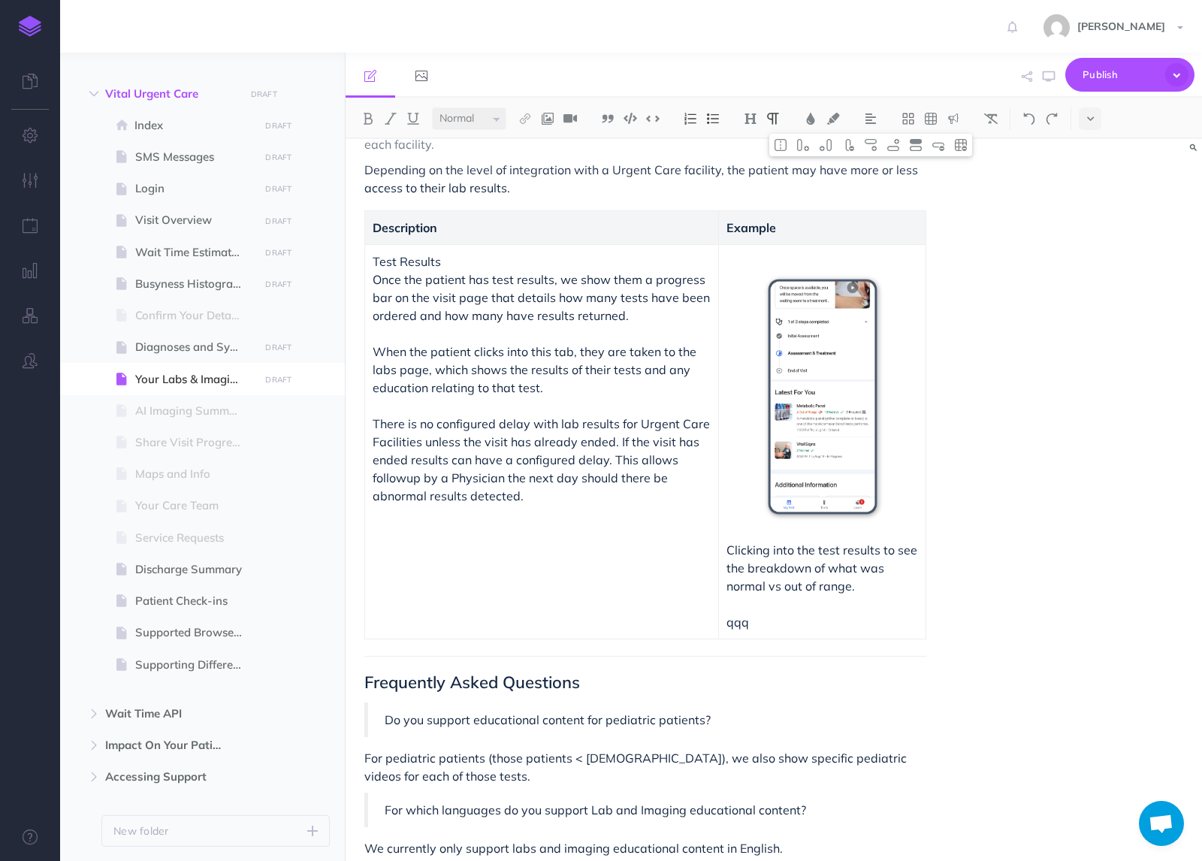
click at [812, 625] on p "qqq" at bounding box center [823, 622] width 192 height 18
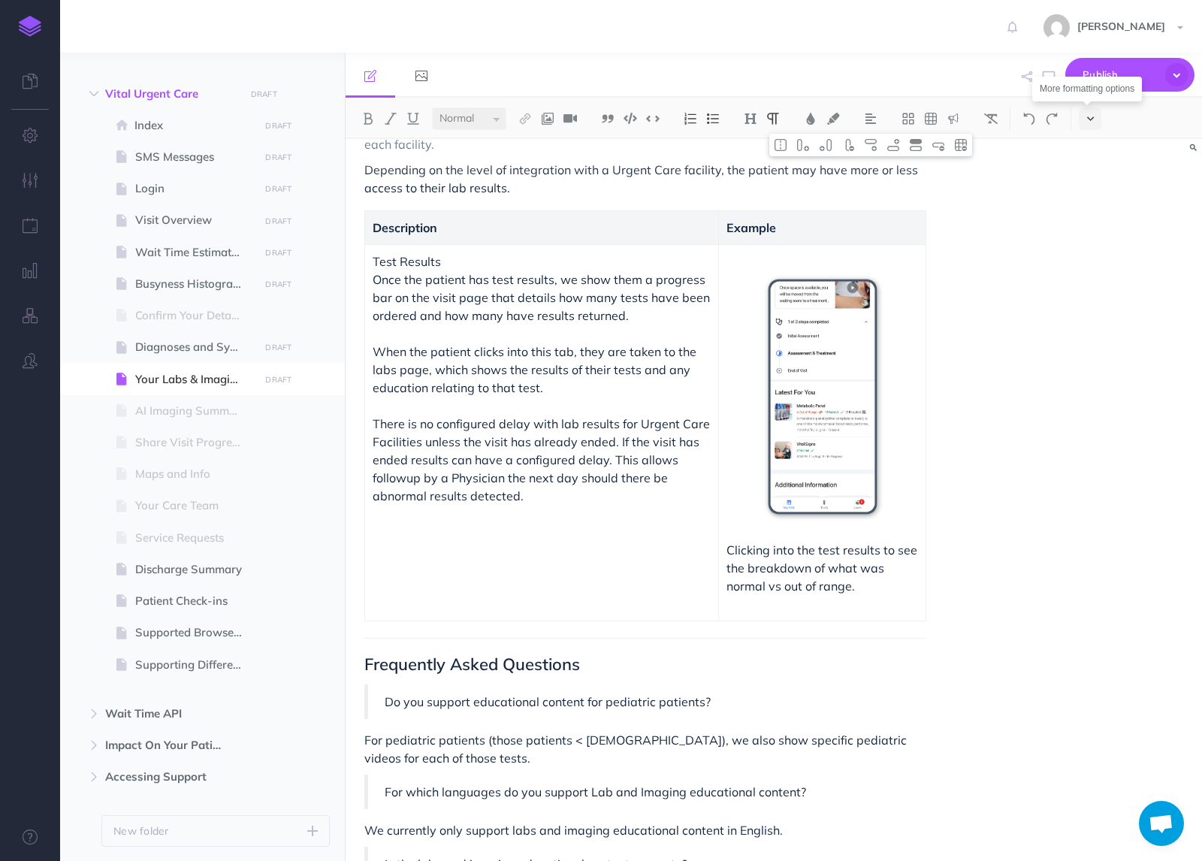
click at [1091, 117] on icon at bounding box center [1090, 118] width 7 height 11
click at [1093, 261] on button at bounding box center [1090, 257] width 23 height 23
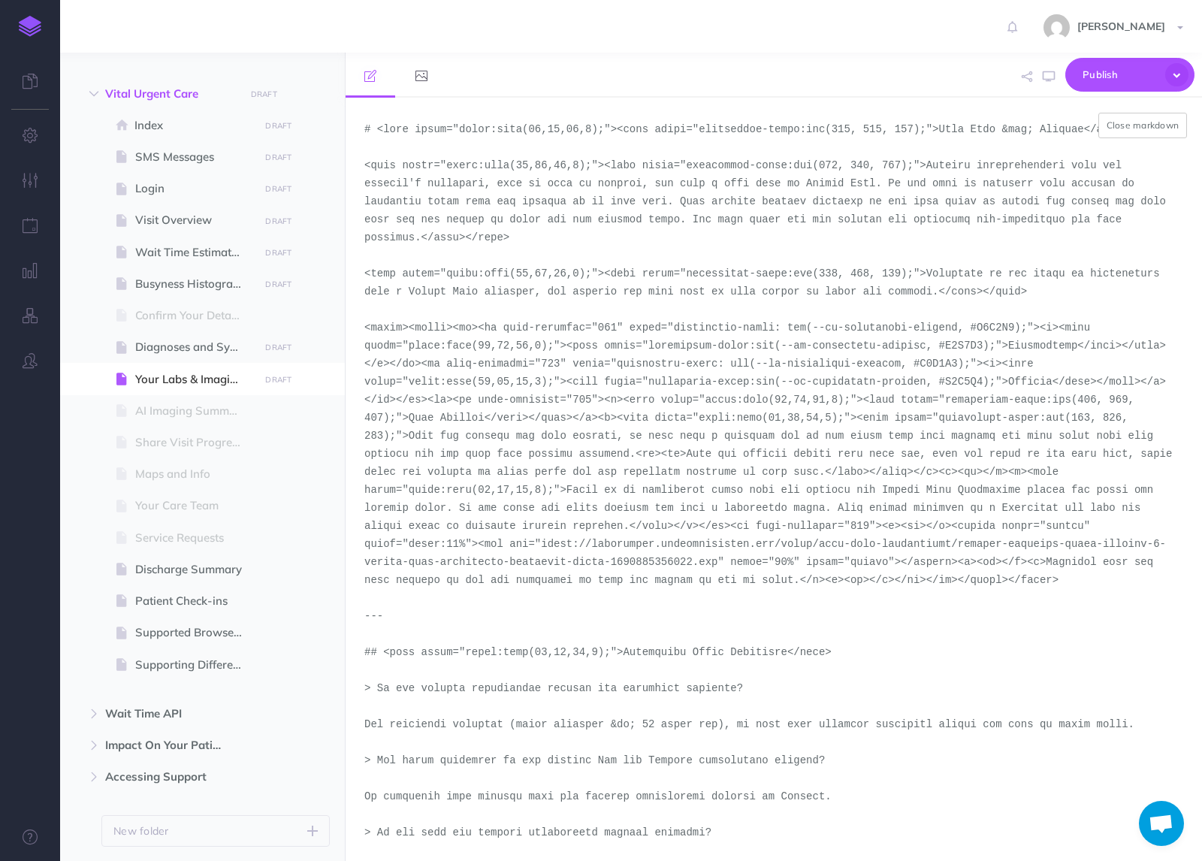
click at [1161, 108] on textarea at bounding box center [774, 479] width 857 height 763
click at [1150, 124] on button "Close markdown" at bounding box center [1143, 126] width 89 height 26
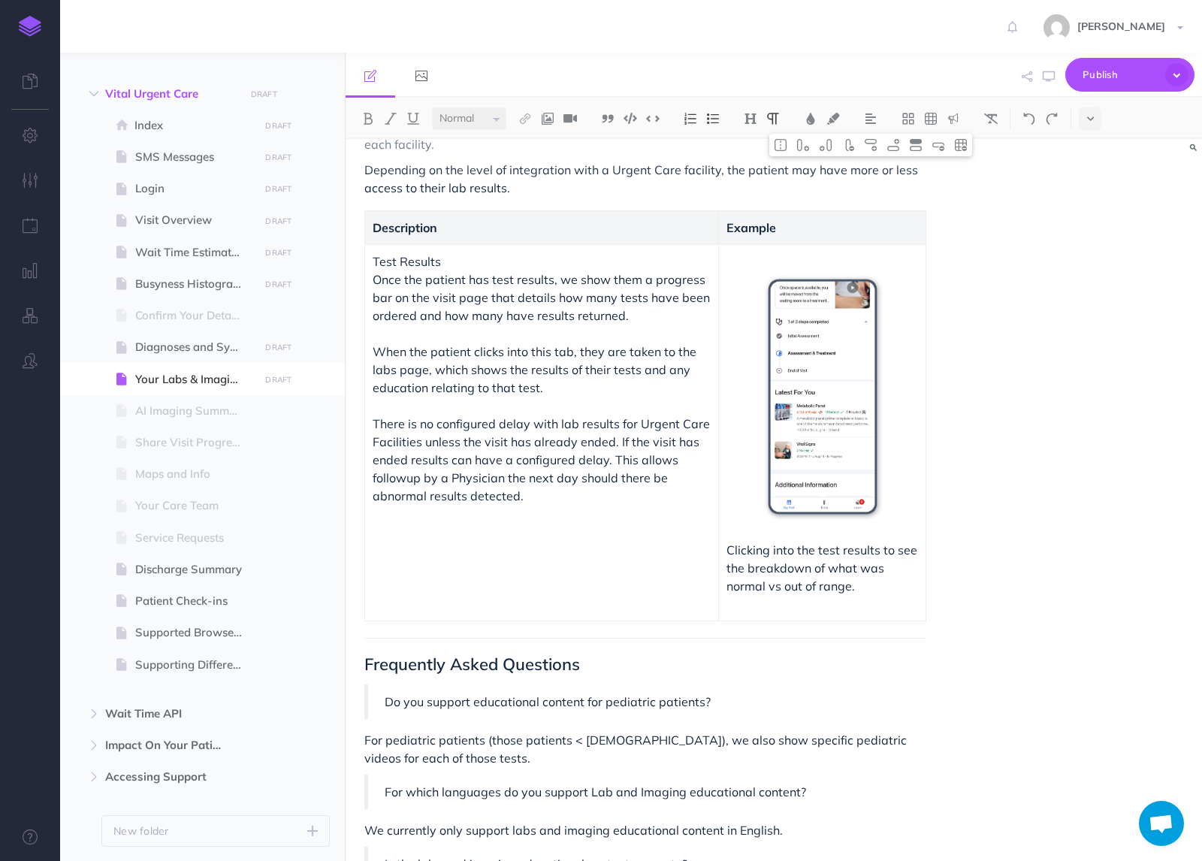
click at [863, 570] on p "Clicking into the test results to see the breakdown of what was normal vs out o…" at bounding box center [823, 568] width 192 height 54
click at [863, 595] on p at bounding box center [823, 604] width 192 height 18
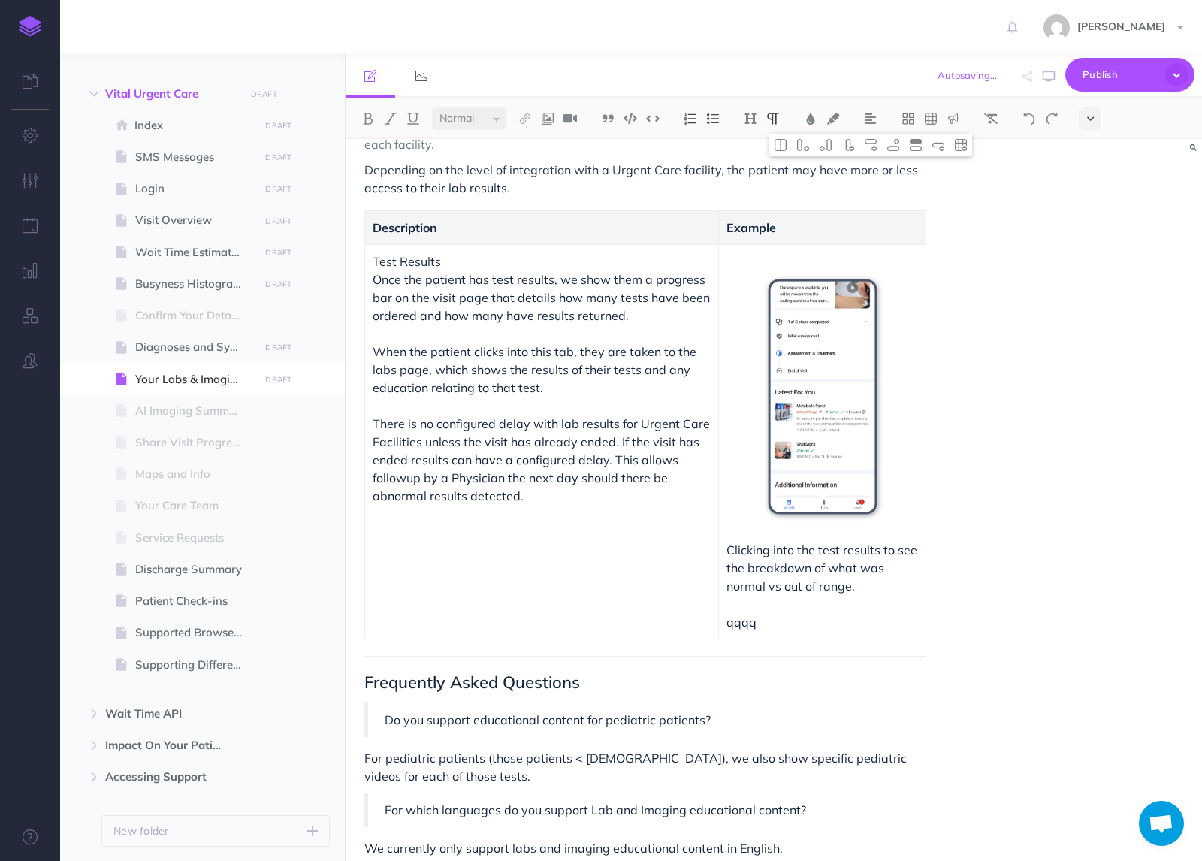
click at [1091, 121] on icon at bounding box center [1090, 118] width 7 height 11
click at [1090, 258] on img at bounding box center [1091, 257] width 14 height 8
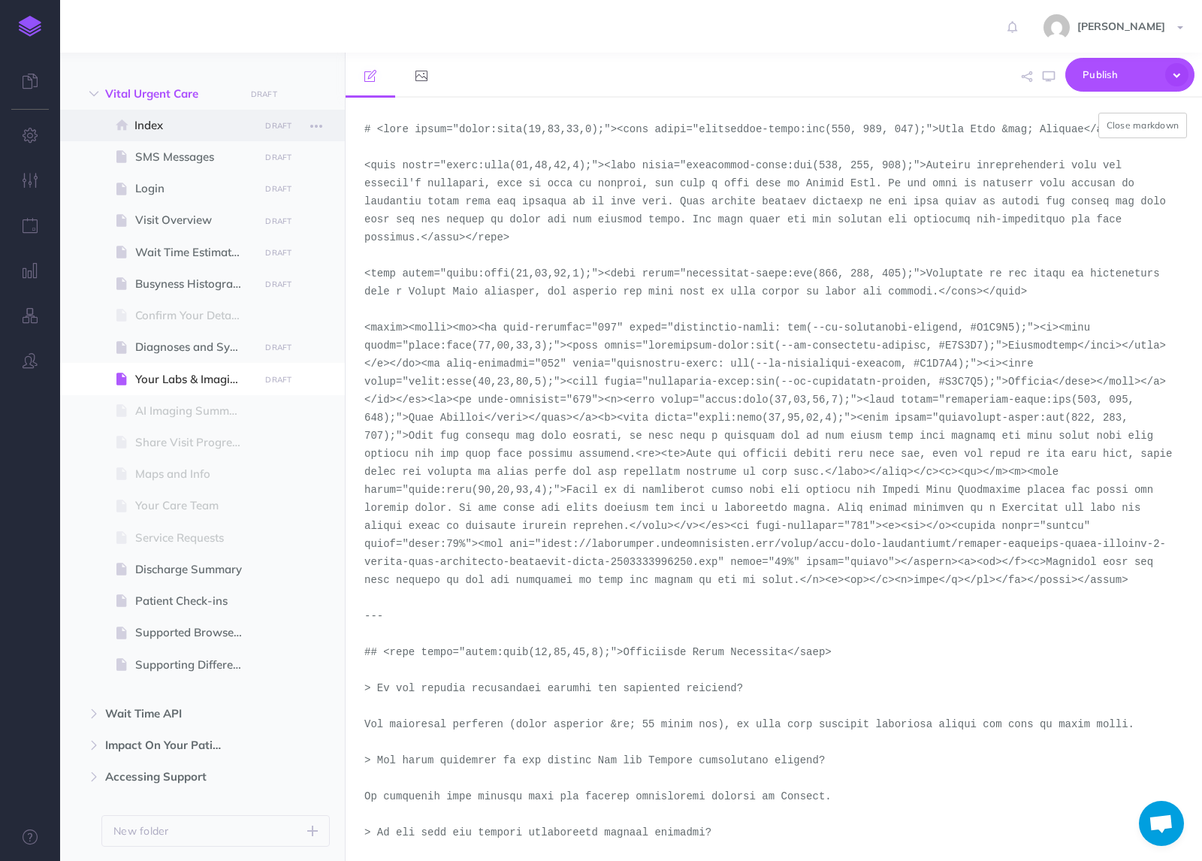
click at [171, 110] on span at bounding box center [202, 126] width 285 height 32
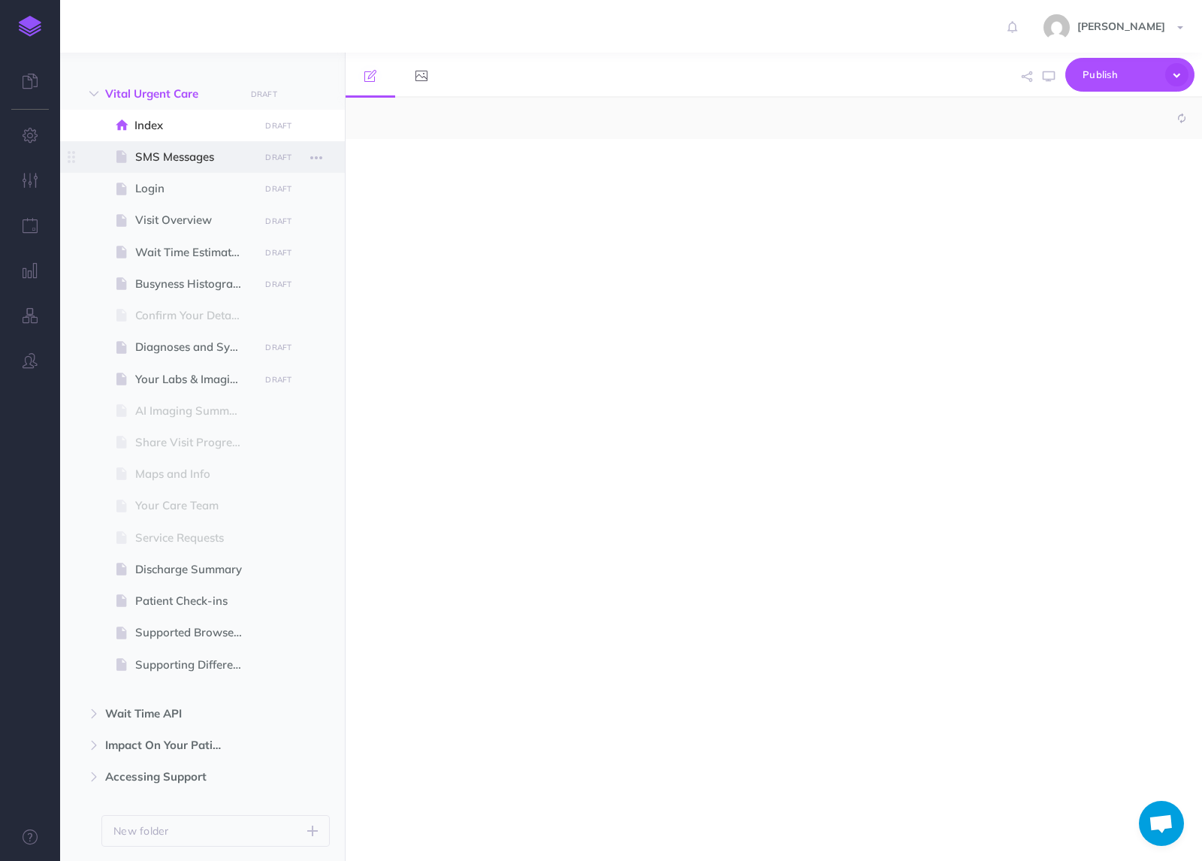
select select "null"
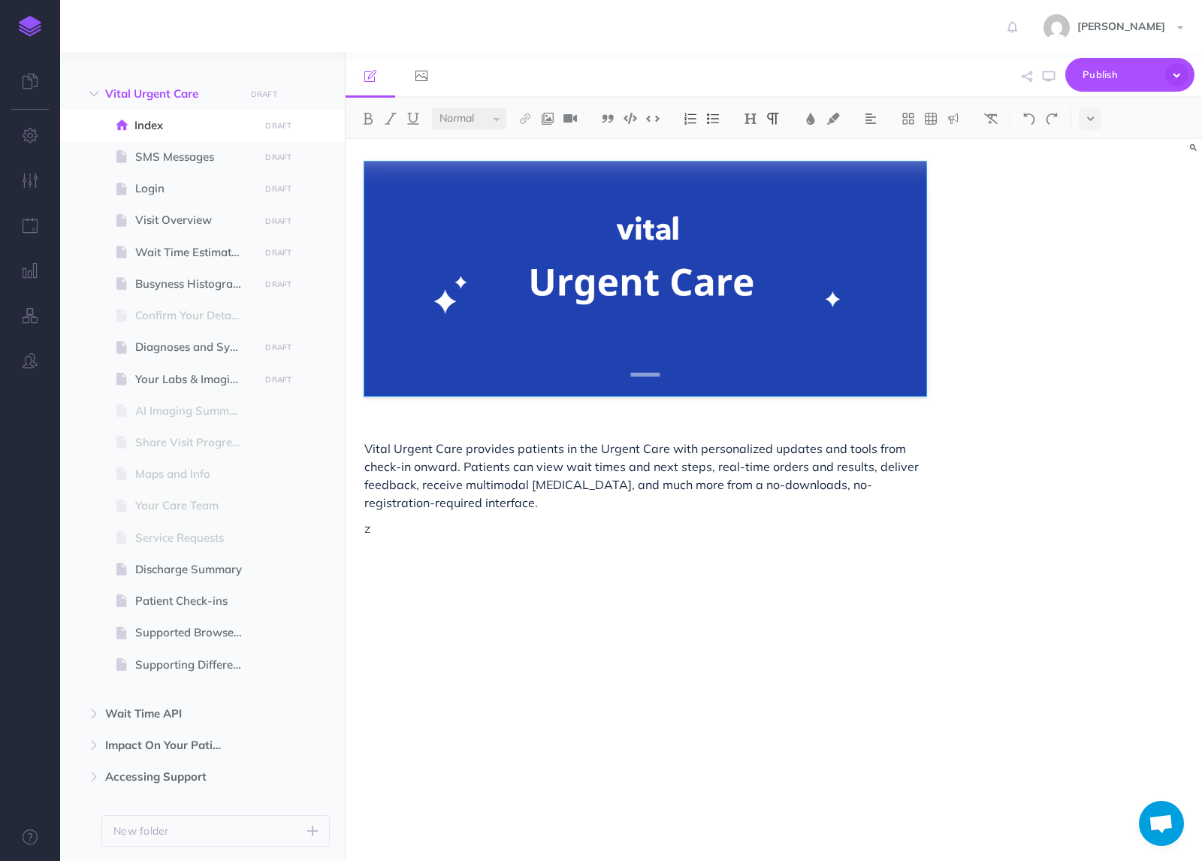
click at [434, 543] on div "Vital Urgent Care provides patients in the Urgent Care with personalized update…" at bounding box center [646, 492] width 600 height 707
click at [1090, 118] on icon at bounding box center [1090, 118] width 7 height 11
click at [142, 162] on span "SMS Messages" at bounding box center [194, 157] width 119 height 18
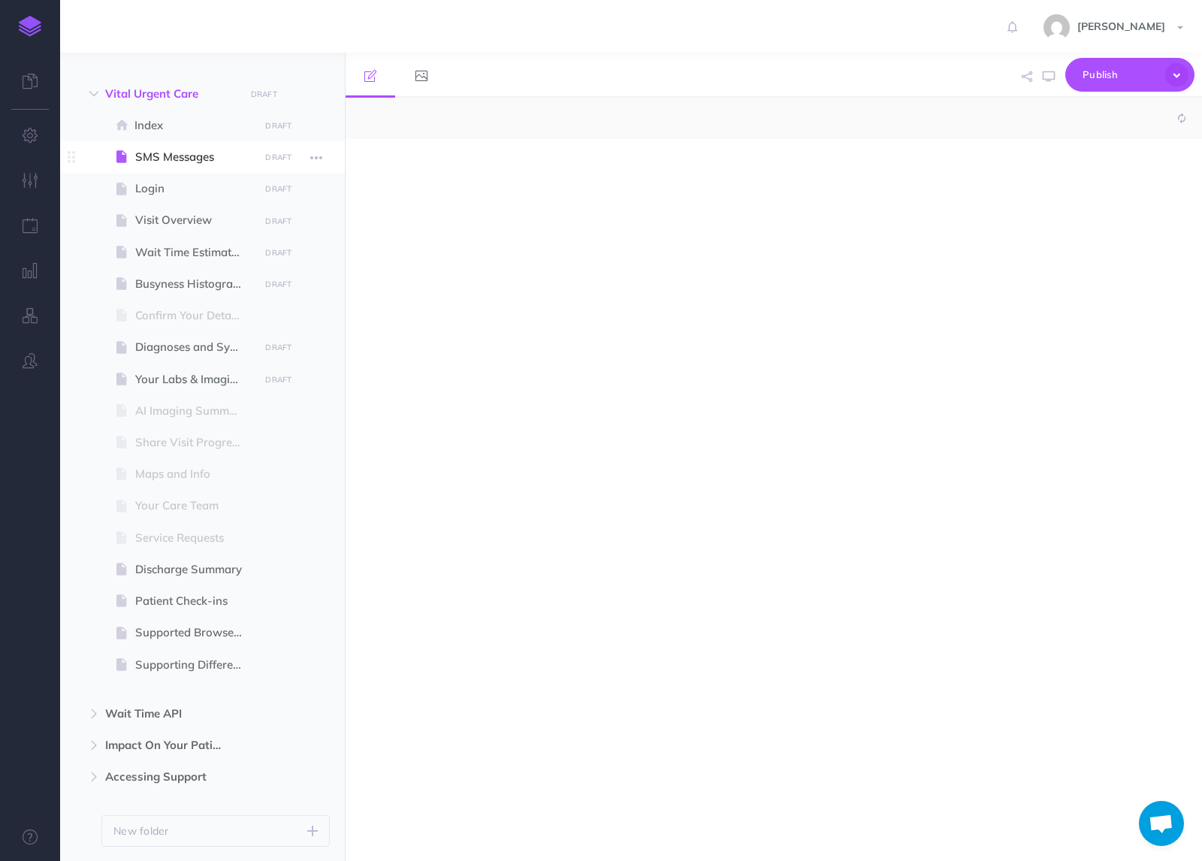
select select "null"
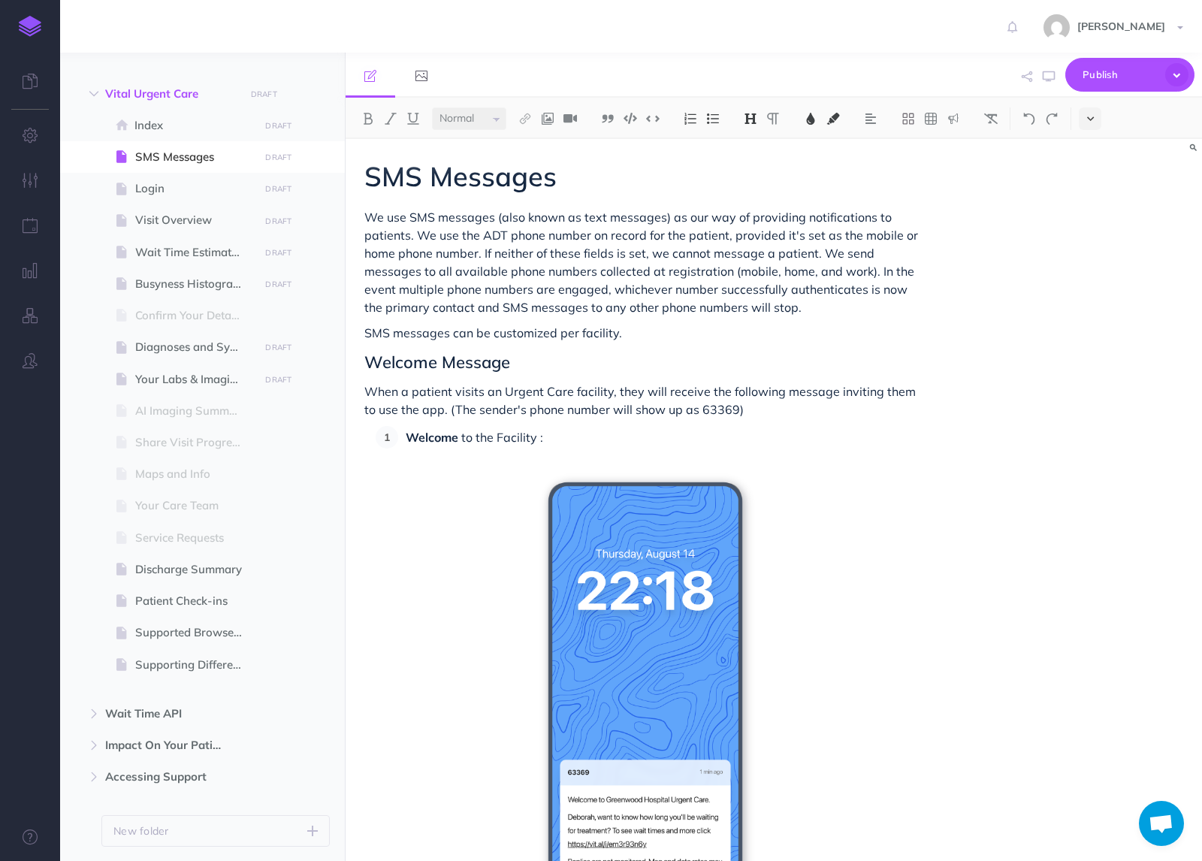
click at [1090, 118] on icon at bounding box center [1090, 118] width 7 height 11
click at [1095, 255] on img at bounding box center [1091, 257] width 14 height 8
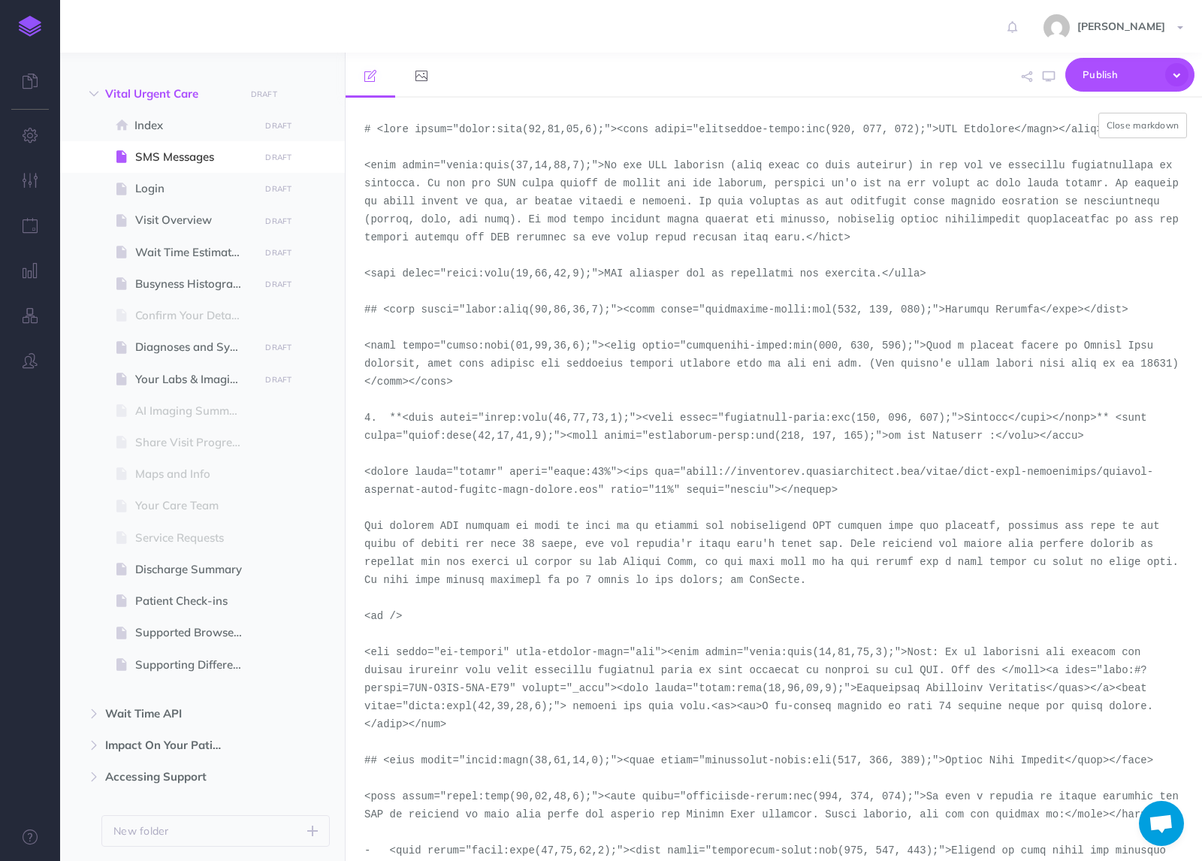
drag, startPoint x: 896, startPoint y: 492, endPoint x: 365, endPoint y: 467, distance: 531.1
click at [365, 467] on textarea at bounding box center [774, 479] width 857 height 763
click at [165, 130] on span "Index" at bounding box center [194, 125] width 120 height 18
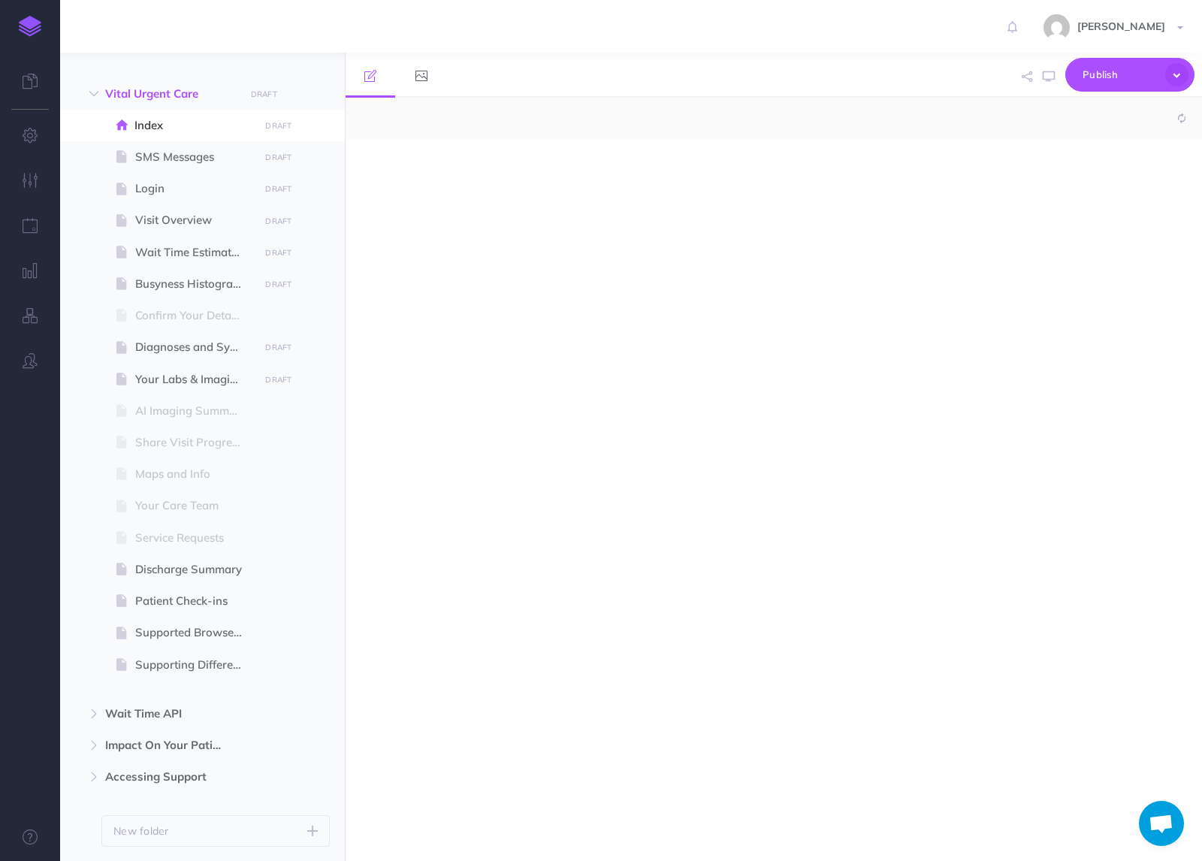
select select "null"
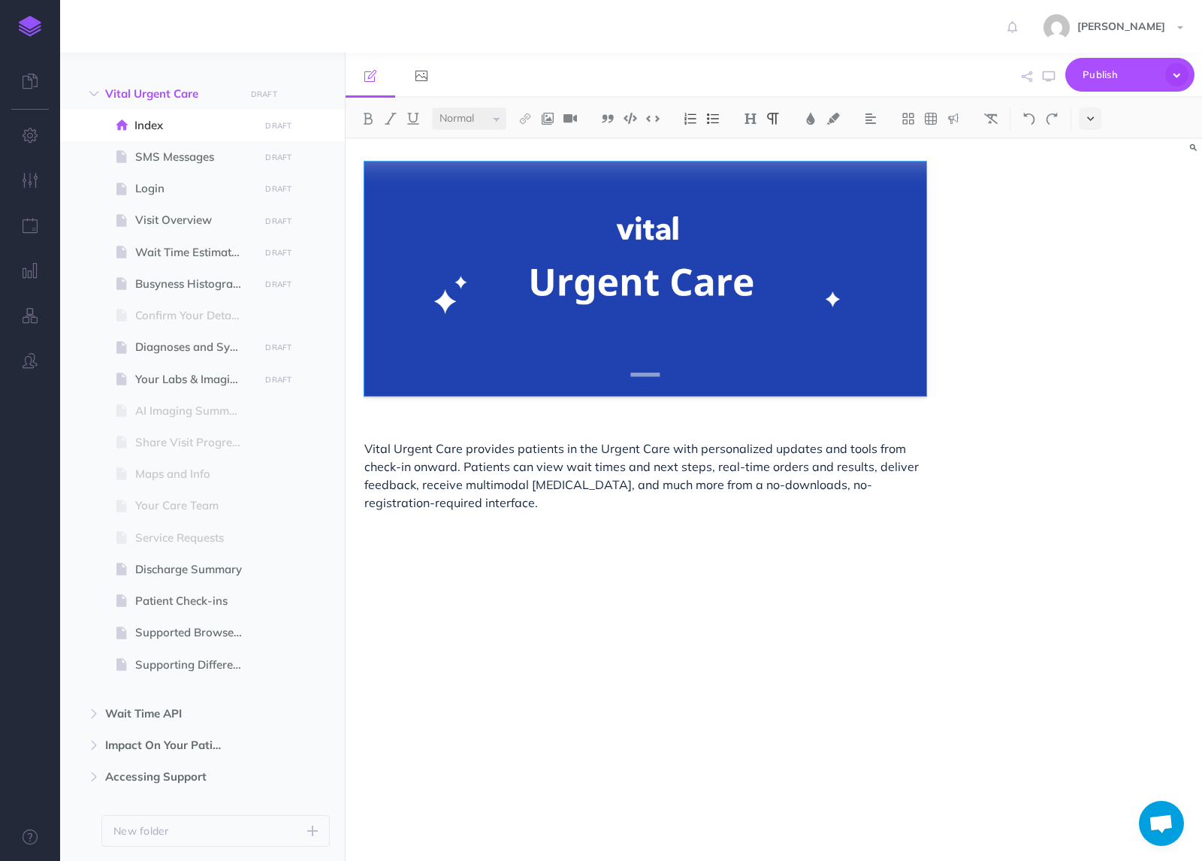
click at [1096, 123] on button at bounding box center [1090, 118] width 23 height 23
click at [1087, 256] on img at bounding box center [1091, 257] width 14 height 8
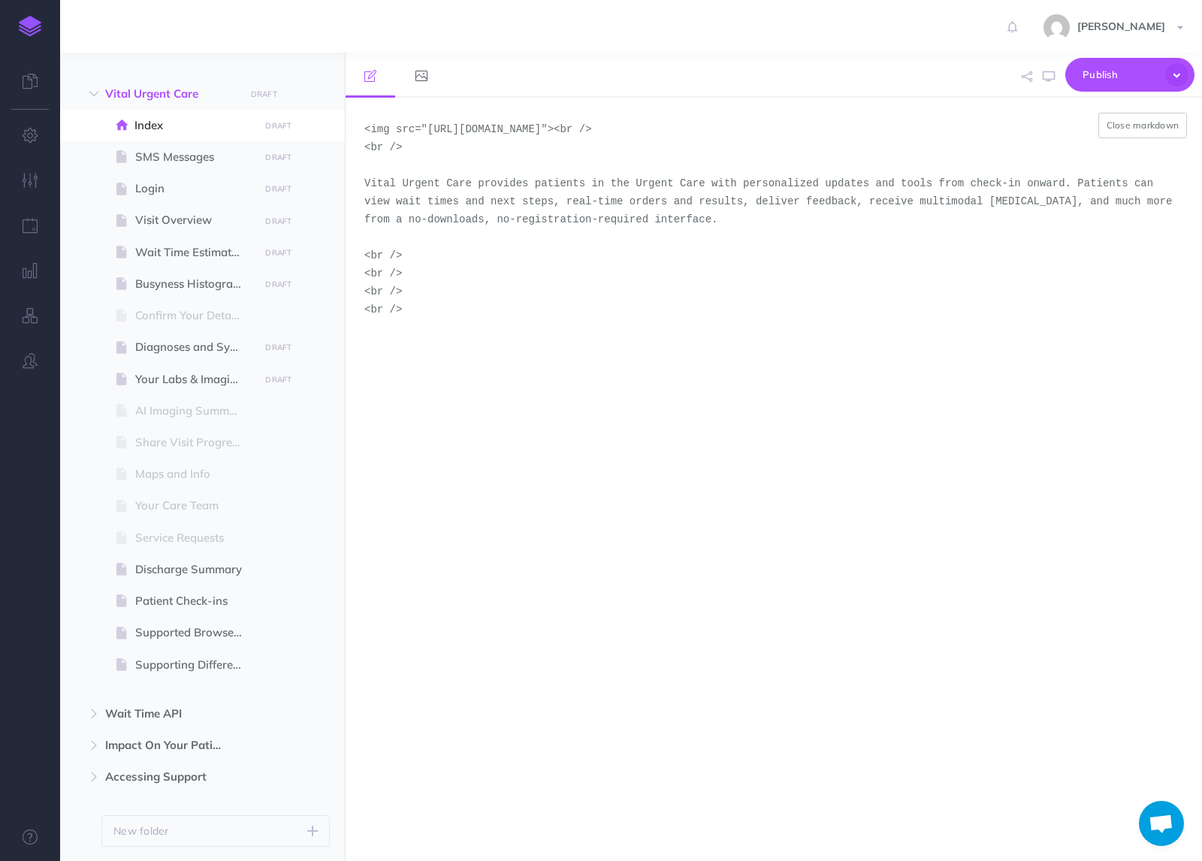
click at [393, 239] on textarea "<img src="[URL][DOMAIN_NAME]"><br /> <br /> Vital Urgent Care provides patients…" at bounding box center [774, 479] width 857 height 763
paste textarea "<figure align="center" style="width:40%"><img src="[URL][DOMAIN_NAME]" width="4…"
drag, startPoint x: 597, startPoint y: 278, endPoint x: 686, endPoint y: 253, distance: 92.1
click at [686, 253] on textarea "<img src="[URL][DOMAIN_NAME]"><br /> <br /> Vital Urgent Care provides patients…" at bounding box center [774, 479] width 857 height 763
paste textarea "itial-assessment"
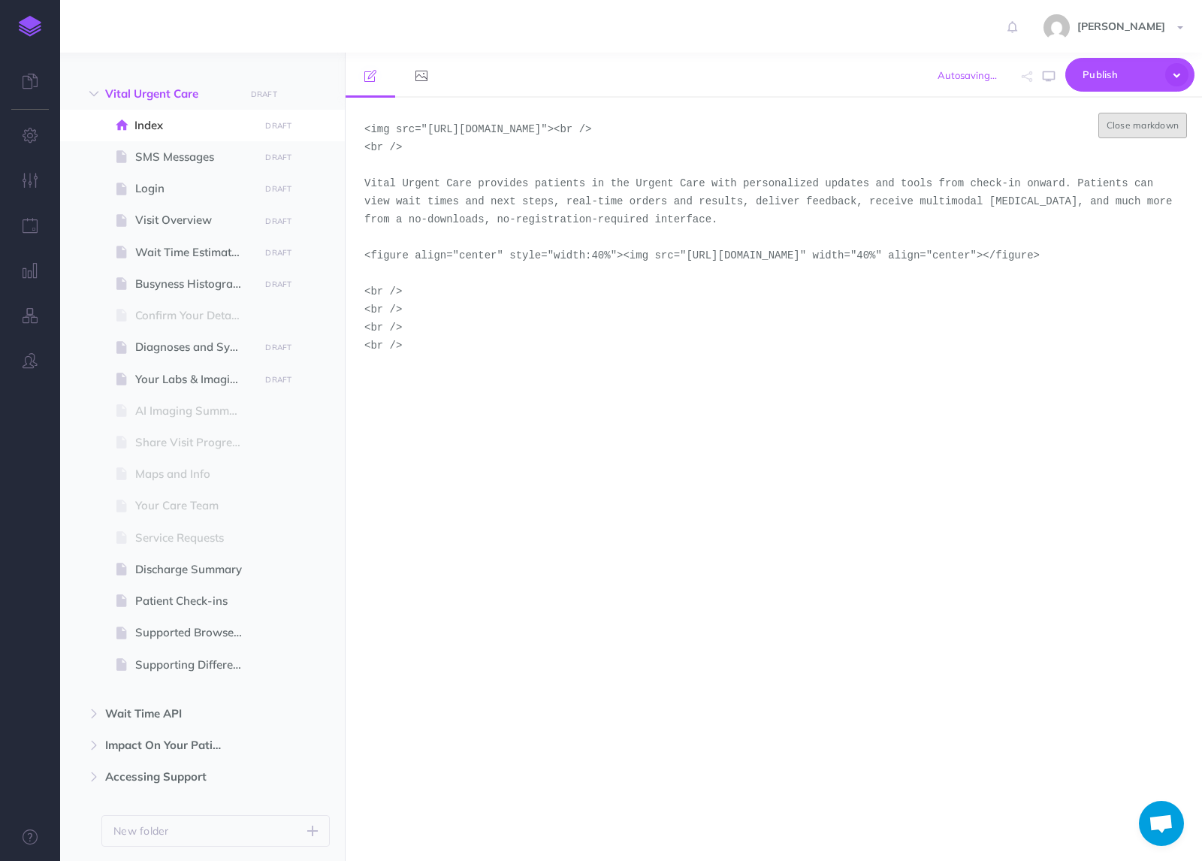
type textarea "<img src="[URL][DOMAIN_NAME]"><br /> <br /> Vital Urgent Care provides patients…"
click at [1132, 124] on button "Close markdown" at bounding box center [1143, 126] width 89 height 26
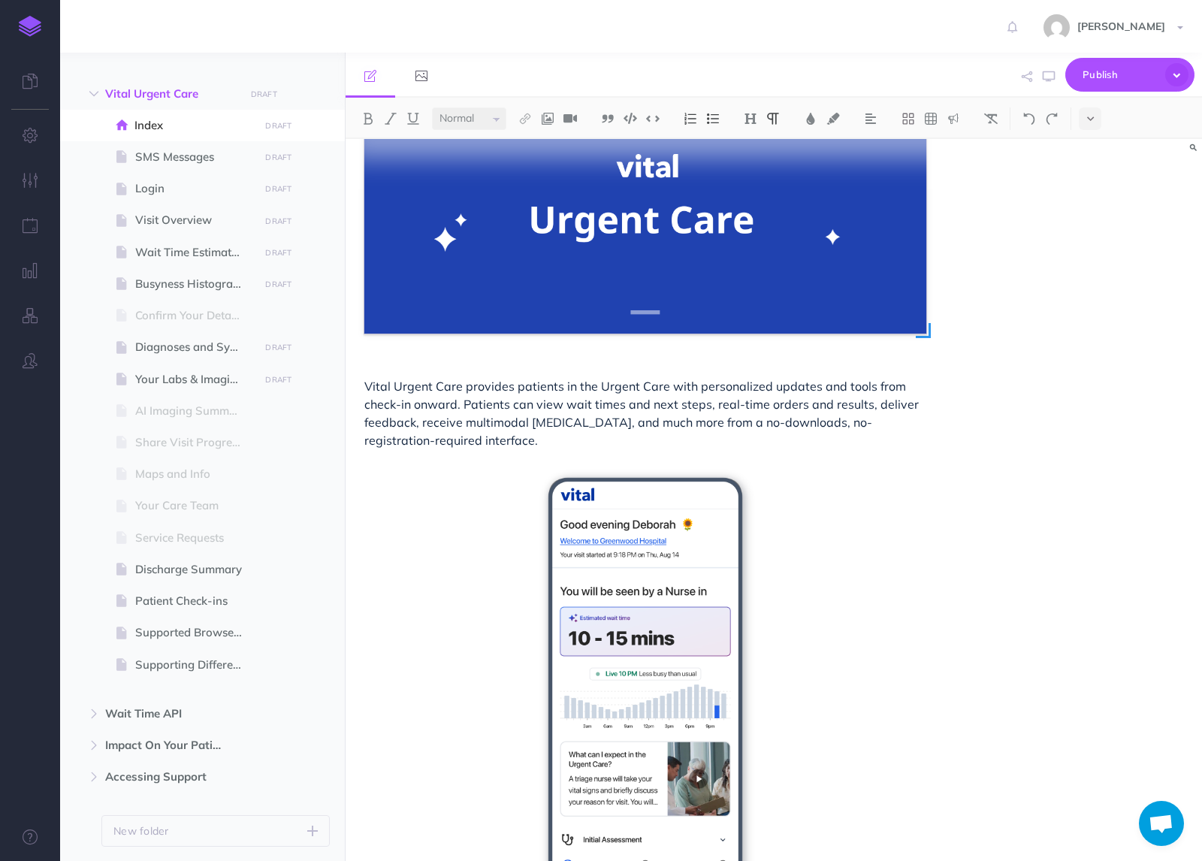
scroll to position [51, 0]
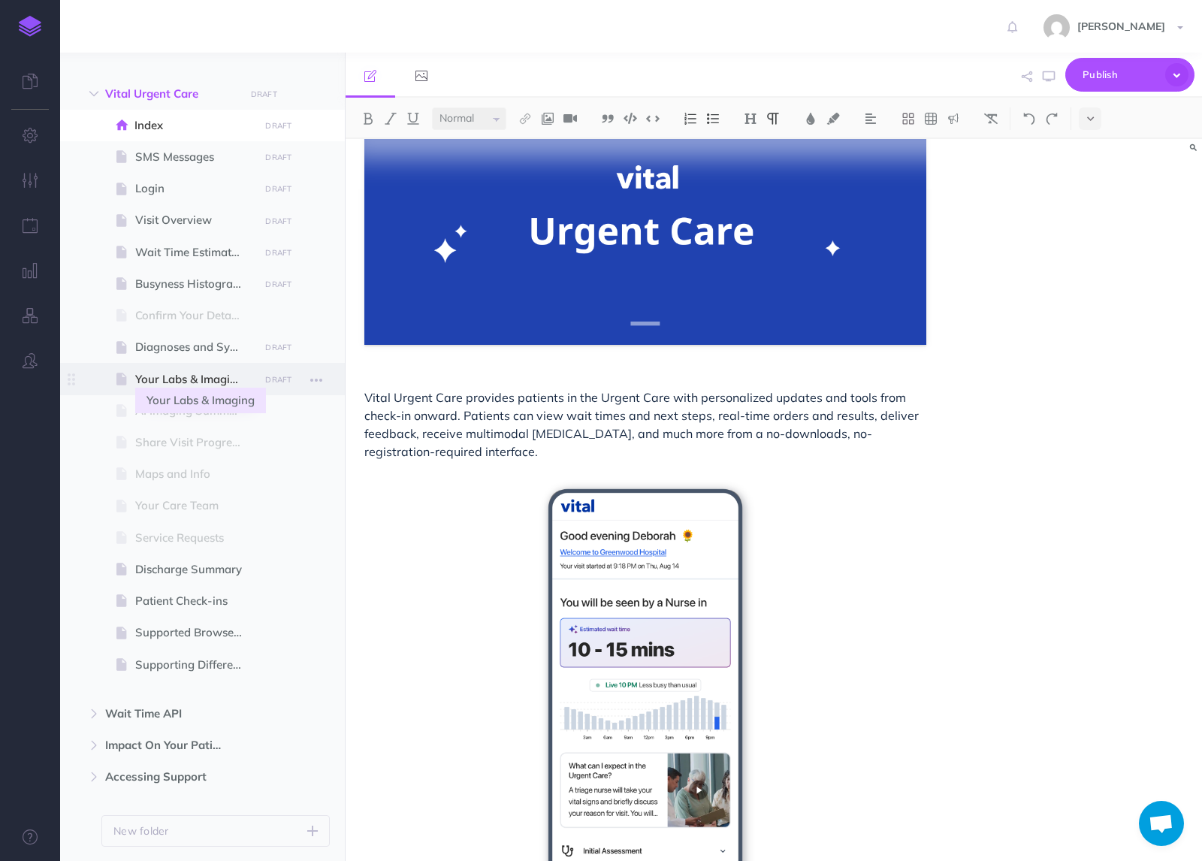
click at [186, 383] on span "Your Labs & Imaging" at bounding box center [194, 379] width 119 height 18
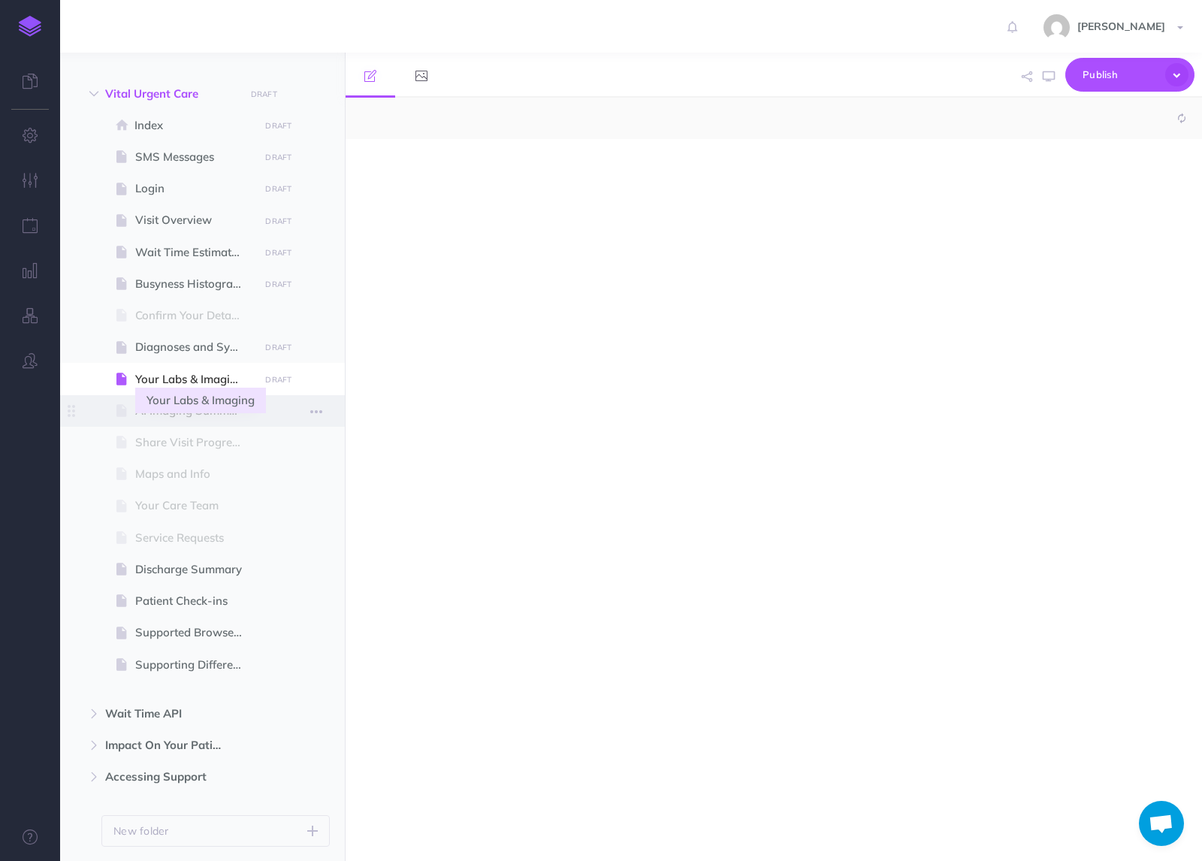
select select "null"
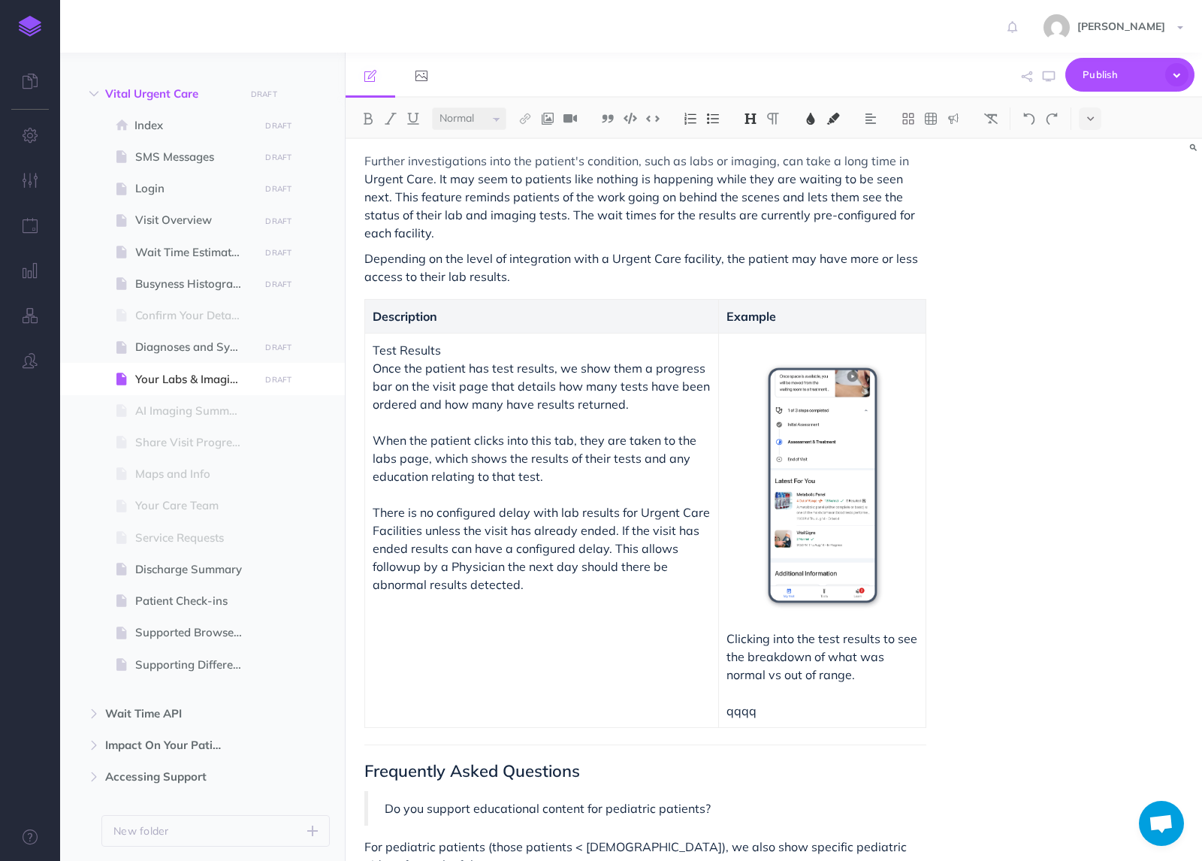
scroll to position [71, 0]
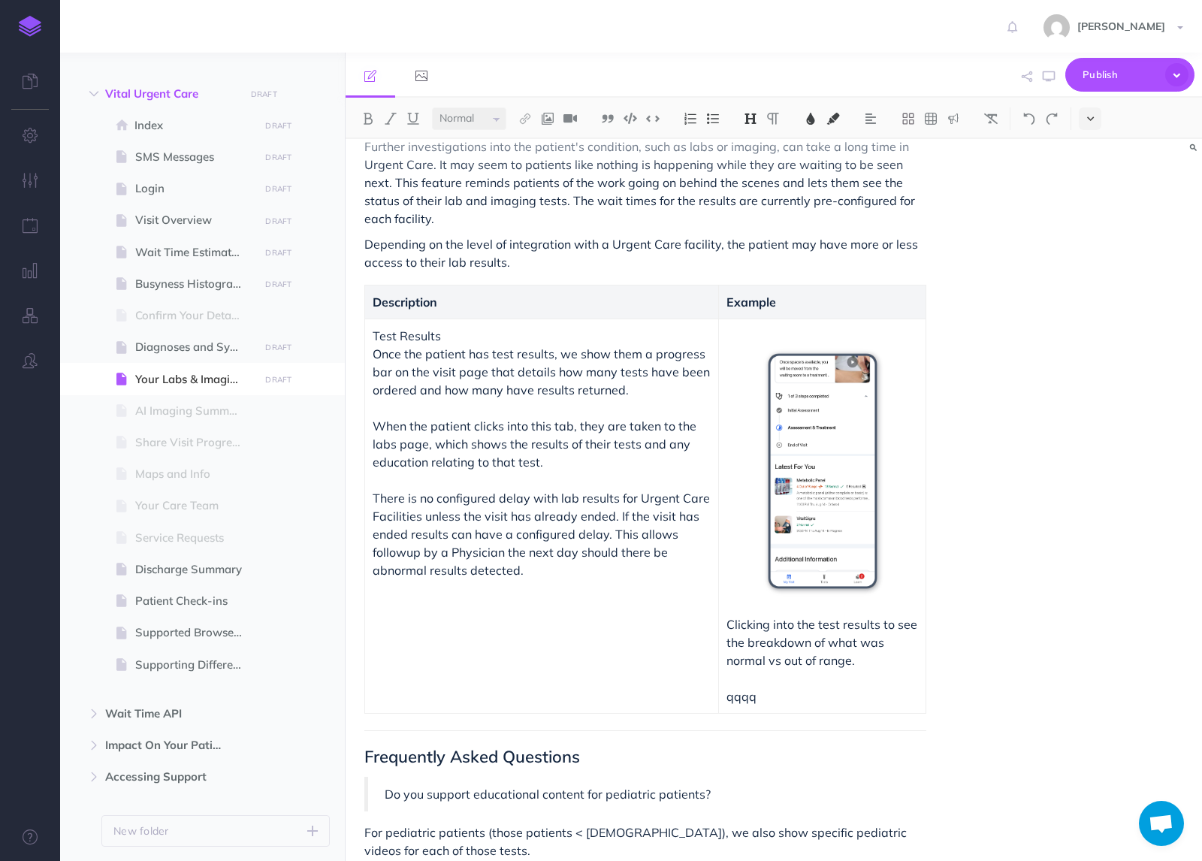
click at [1092, 108] on button at bounding box center [1090, 118] width 23 height 23
click at [1085, 268] on div "Your Labs & Imaging Further investigations into the patient's condition, such a…" at bounding box center [774, 500] width 857 height 722
click at [158, 126] on span "Index" at bounding box center [194, 125] width 120 height 18
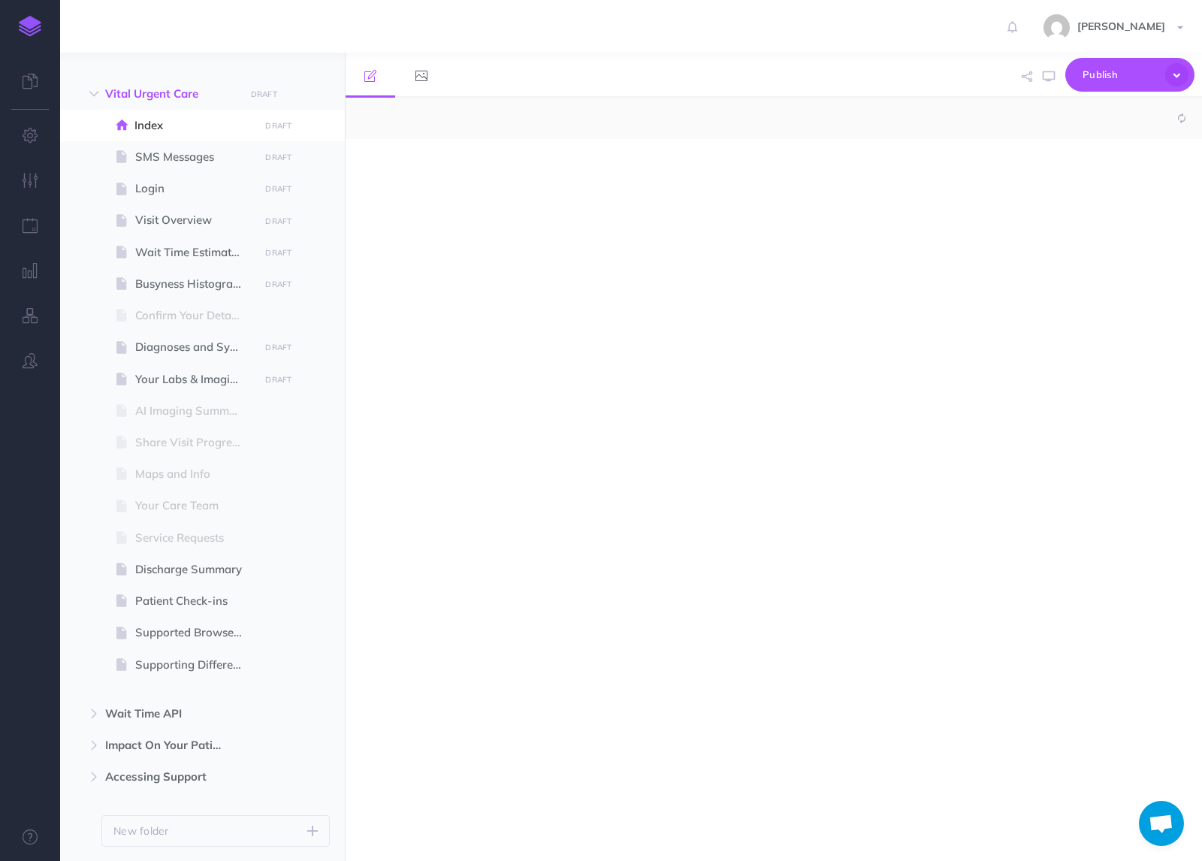
select select "null"
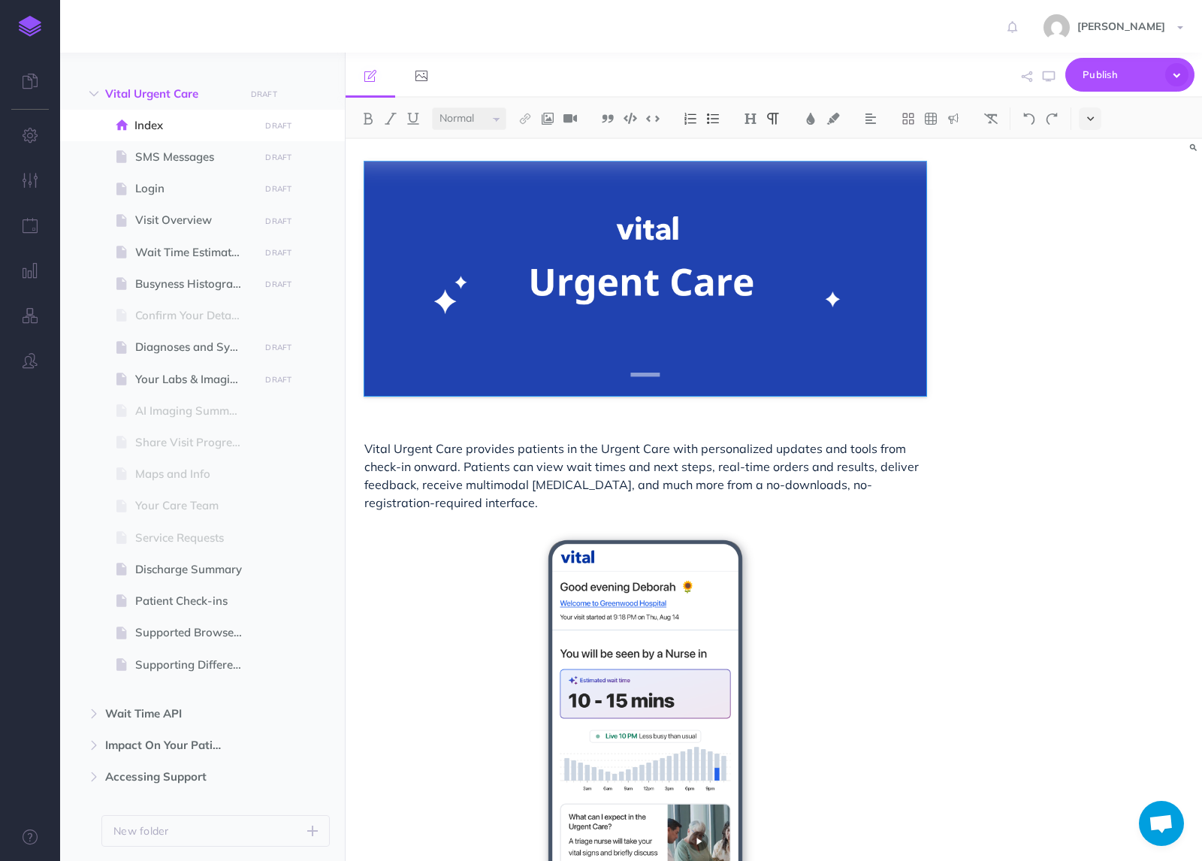
click at [1087, 117] on icon at bounding box center [1090, 118] width 7 height 11
click at [1089, 257] on img at bounding box center [1091, 257] width 14 height 8
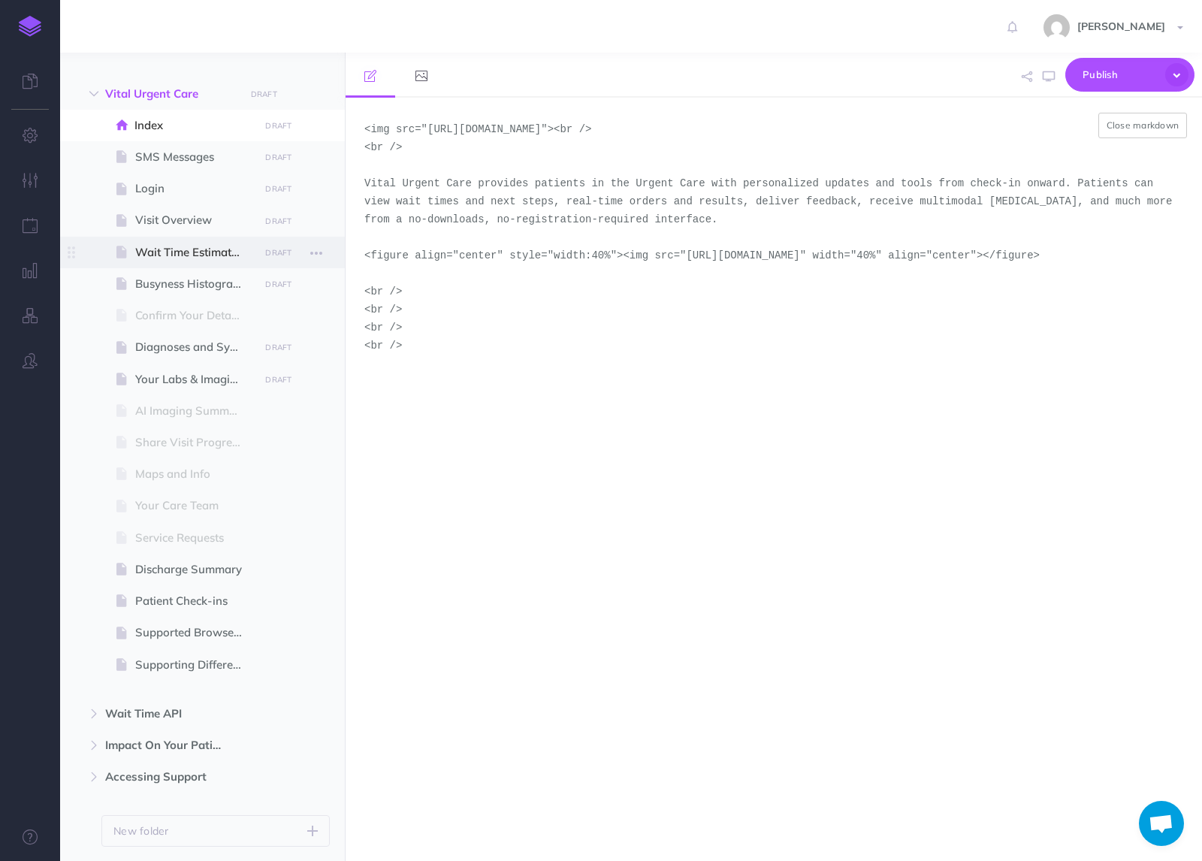
drag, startPoint x: 957, startPoint y: 280, endPoint x: 341, endPoint y: 264, distance: 616.3
click at [341, 264] on div "Product Guide Collapse all Expand all Expand to root folders [URL][DOMAIN_NAME]…" at bounding box center [631, 457] width 1142 height 808
click at [179, 383] on span "Your Labs & Imaging" at bounding box center [194, 379] width 119 height 18
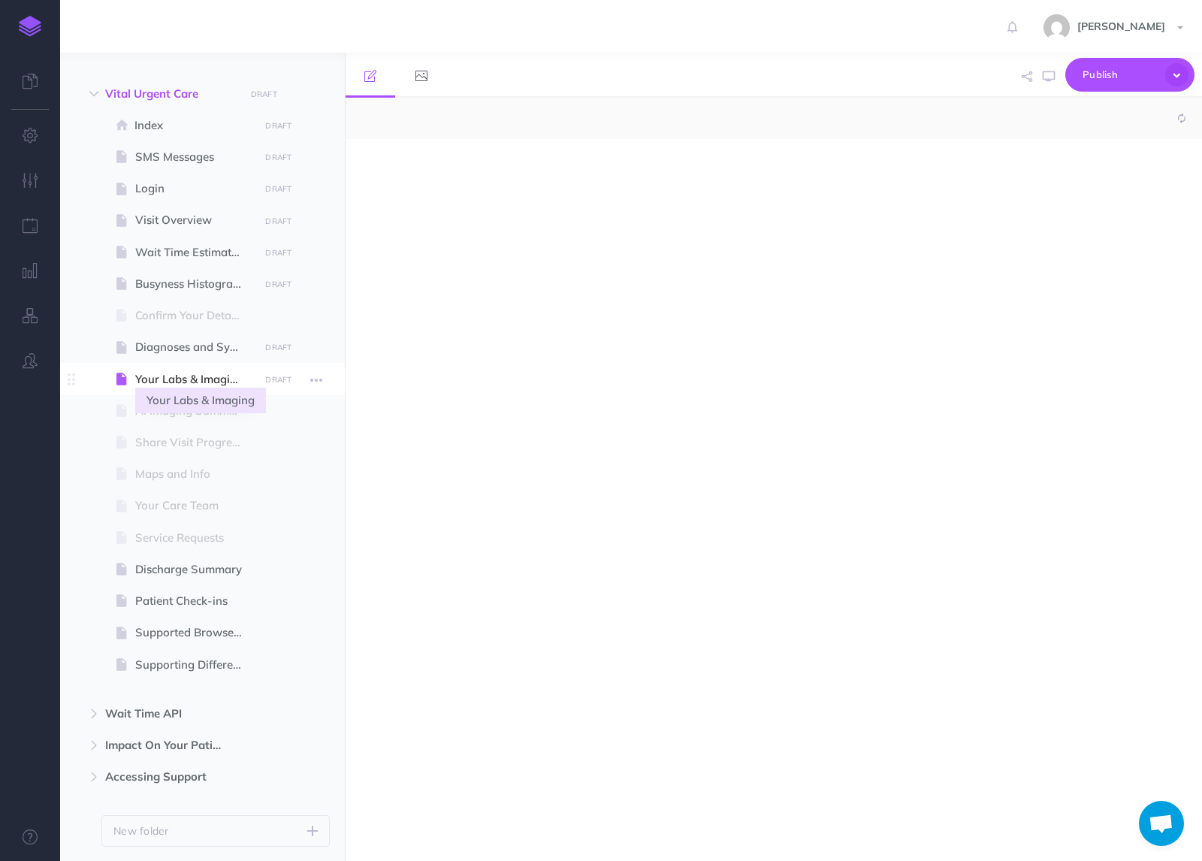
select select "null"
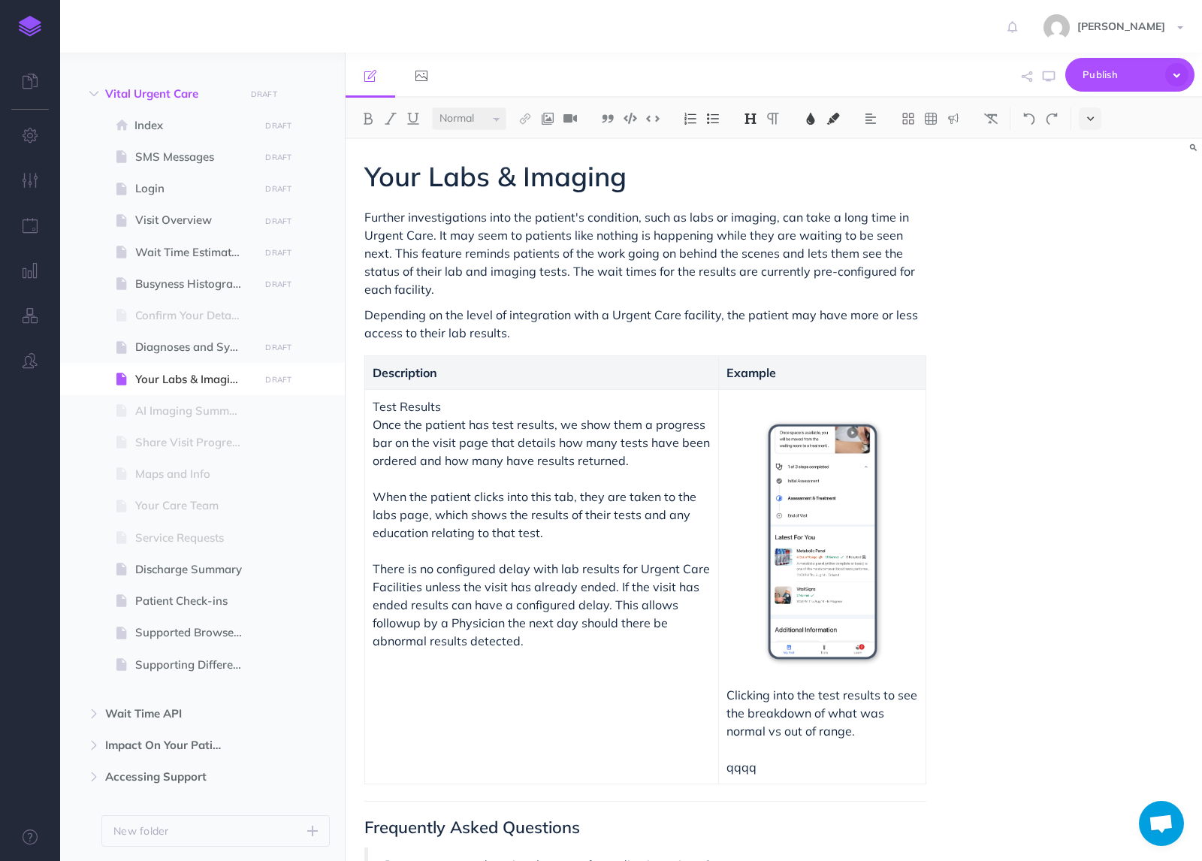
click at [1079, 119] on button at bounding box center [1090, 118] width 23 height 23
click at [1092, 266] on button at bounding box center [1090, 257] width 23 height 23
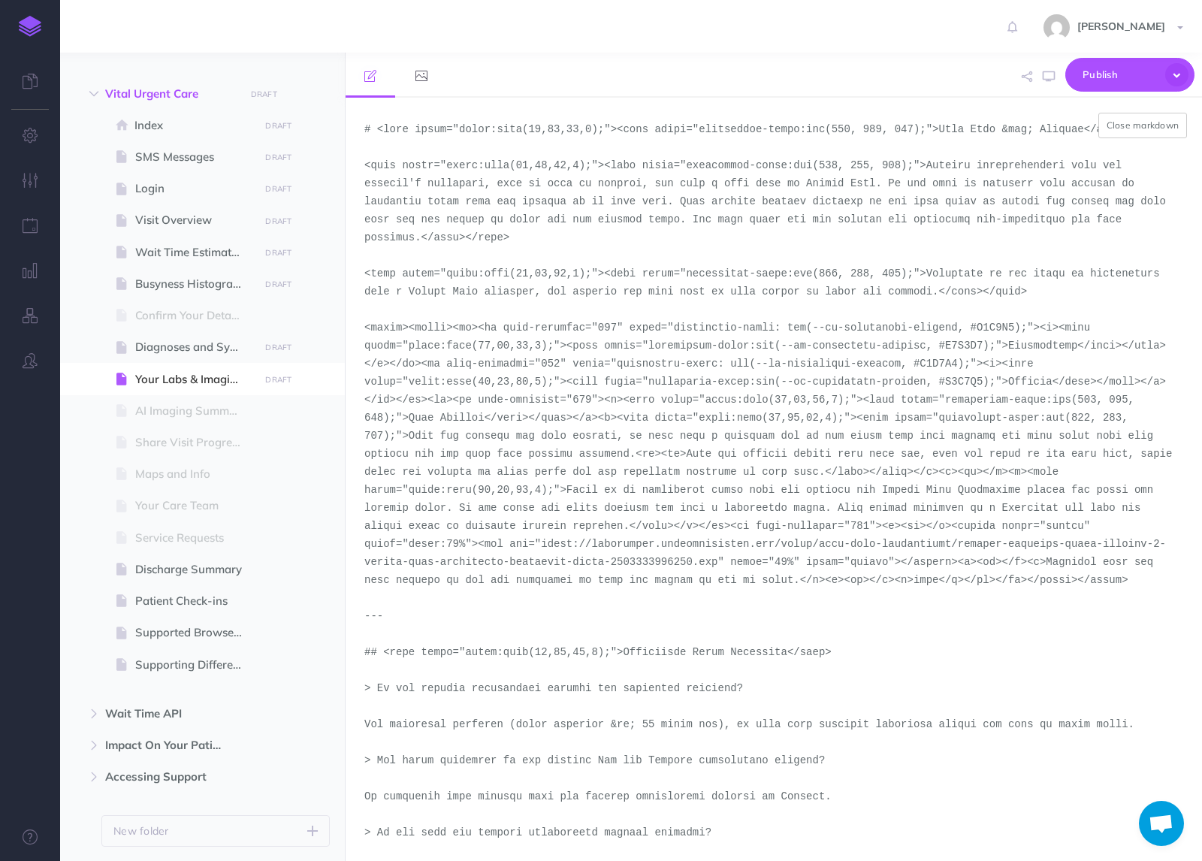
click at [924, 584] on textarea at bounding box center [774, 479] width 857 height 763
paste textarea "<figure align="center" style="width:40%"><img src="[URL][DOMAIN_NAME]" width="4…"
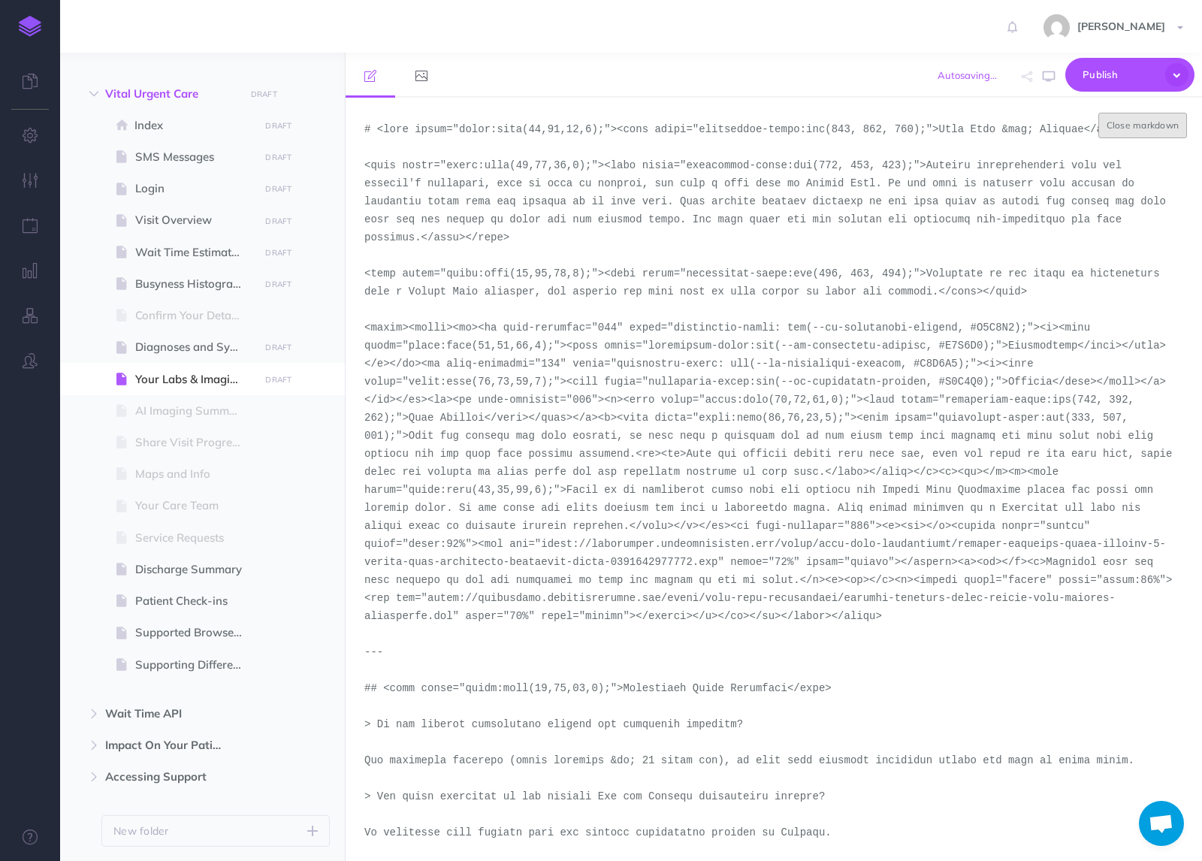
type textarea "# <span style="color:rgba(19,37,63,1);"><span style="background-color:rgb(255, …"
click at [1136, 130] on button "Close markdown" at bounding box center [1143, 126] width 89 height 26
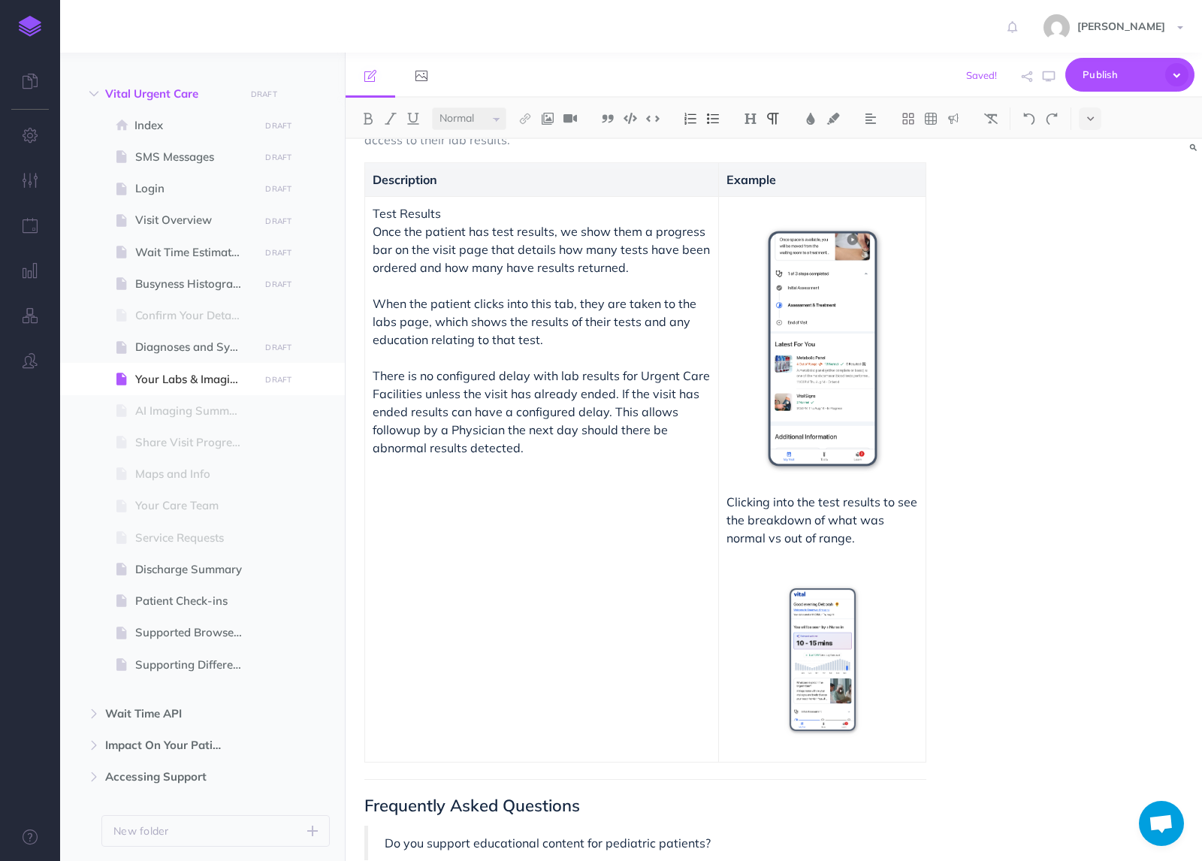
scroll to position [310, 0]
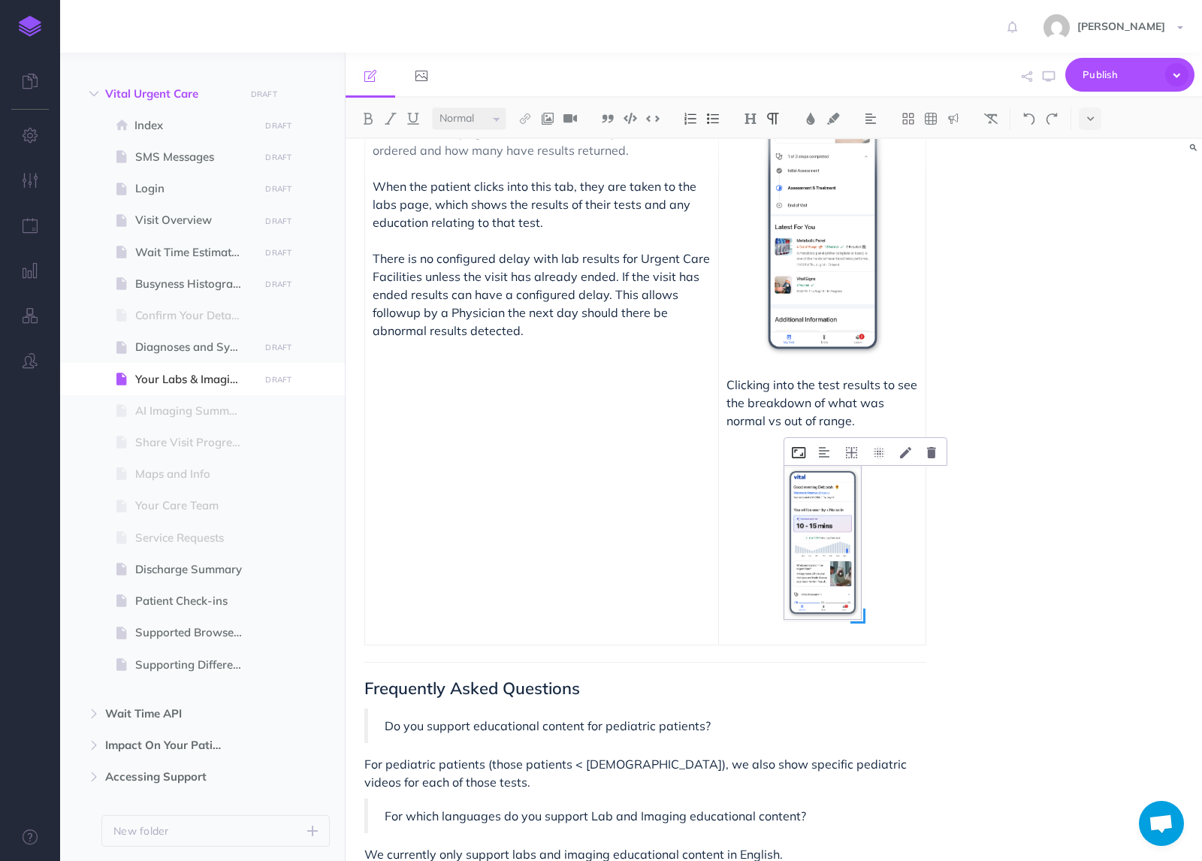
click at [793, 452] on icon at bounding box center [799, 452] width 14 height 11
drag, startPoint x: 818, startPoint y: 510, endPoint x: 805, endPoint y: 510, distance: 12.8
click at [805, 510] on input "40%" at bounding box center [867, 510] width 134 height 23
type input "66%"
click at [912, 533] on button "Save" at bounding box center [915, 546] width 38 height 26
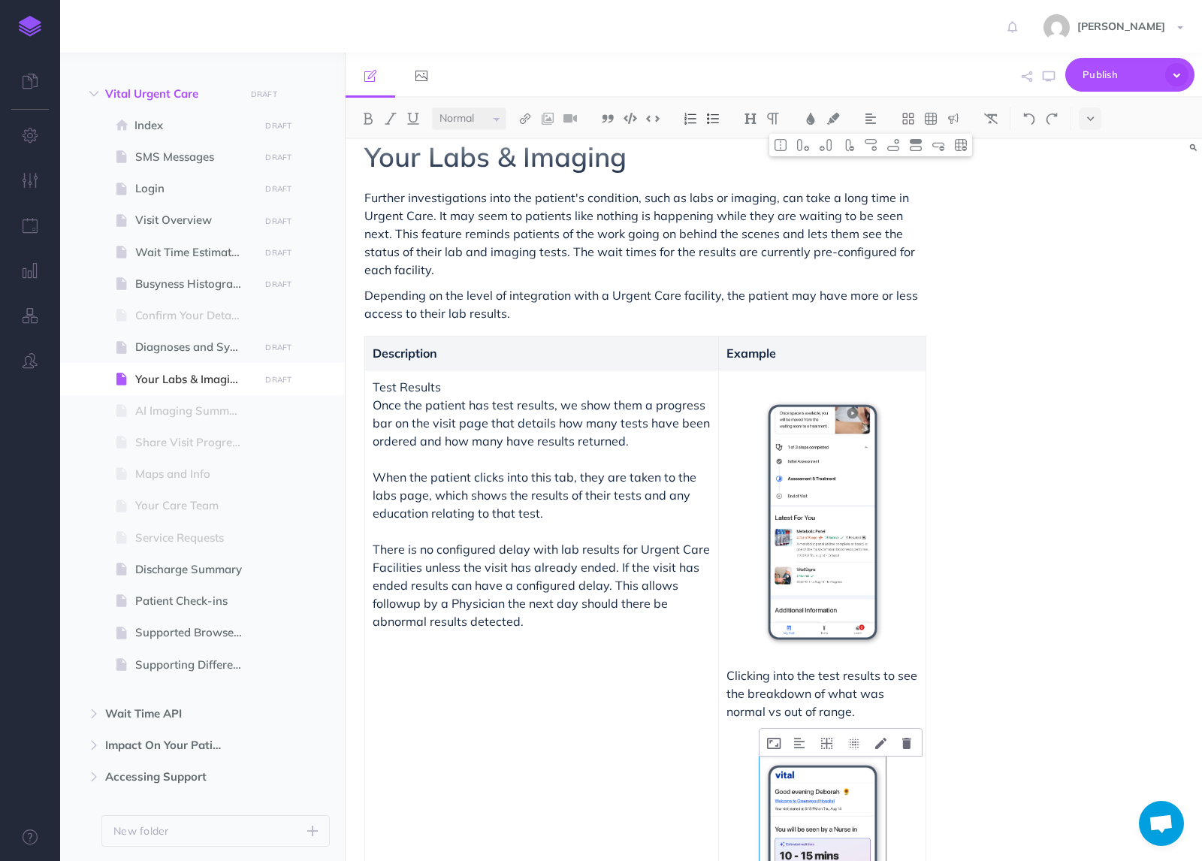
scroll to position [0, 0]
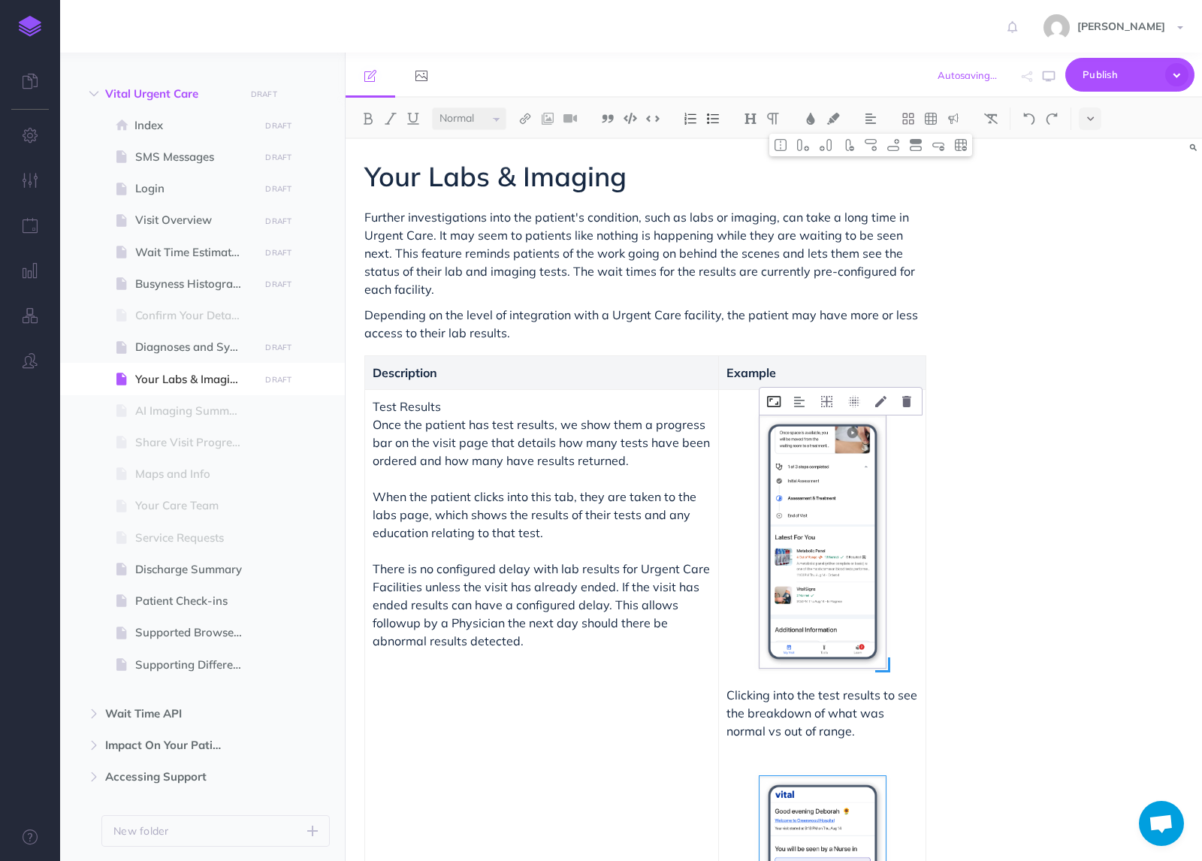
click at [775, 404] on icon at bounding box center [774, 401] width 14 height 11
click at [1130, 472] on div "Your Labs & Imaging Further investigations into the patient's condition, such a…" at bounding box center [774, 500] width 857 height 722
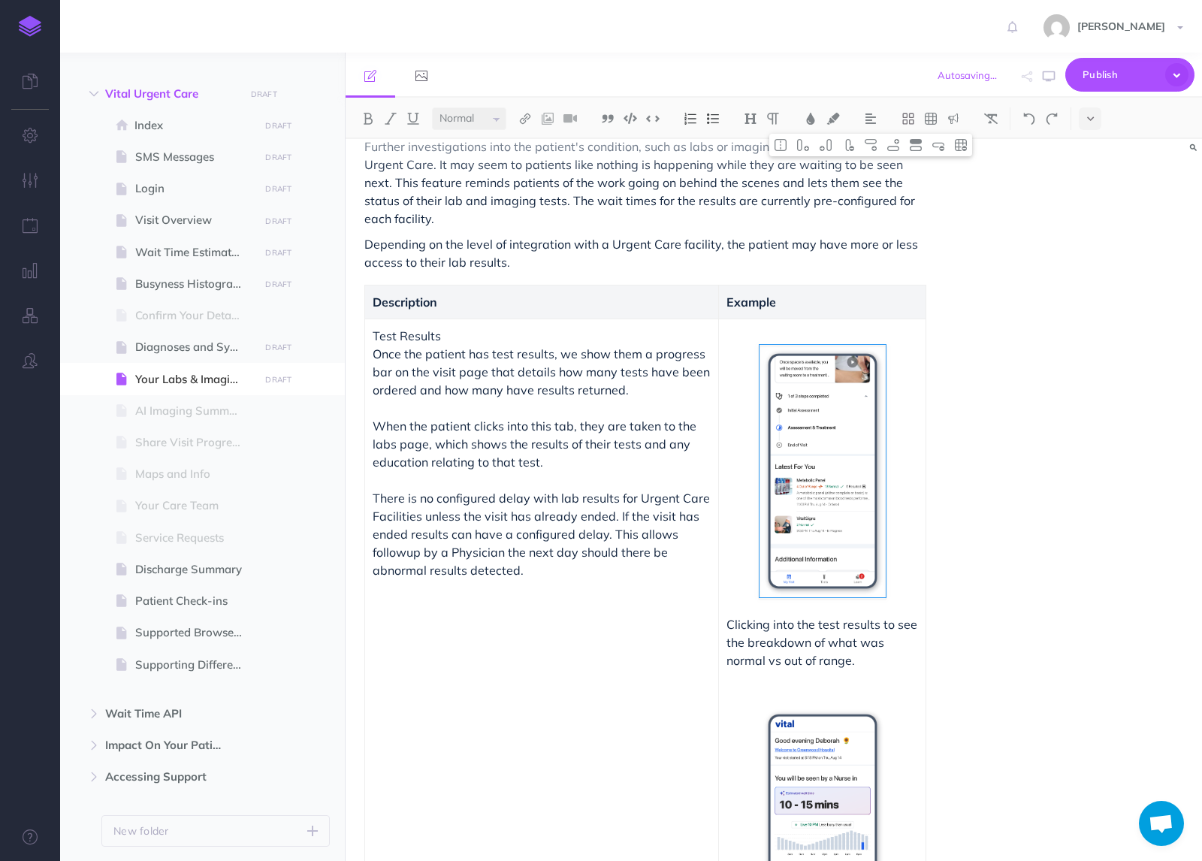
scroll to position [65, 0]
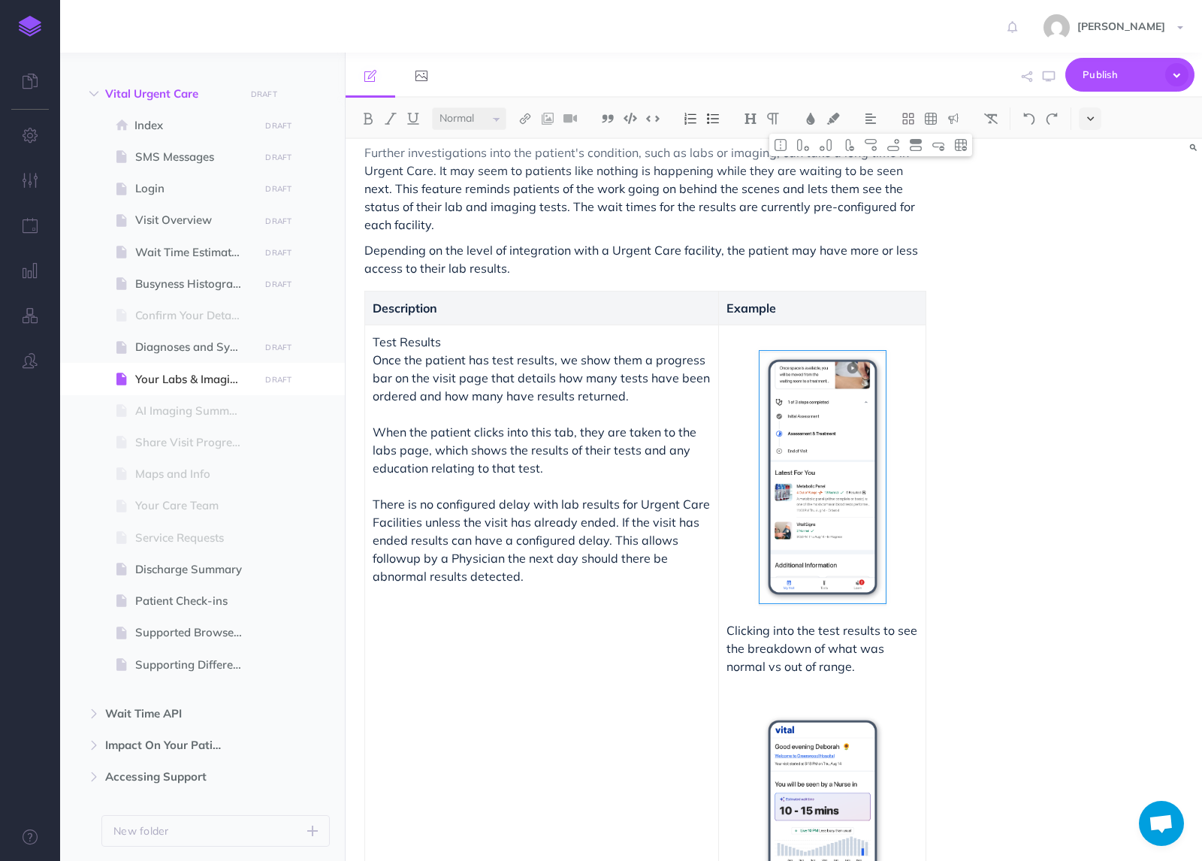
click at [1094, 121] on button at bounding box center [1090, 118] width 23 height 23
click at [1087, 267] on button at bounding box center [1090, 257] width 23 height 23
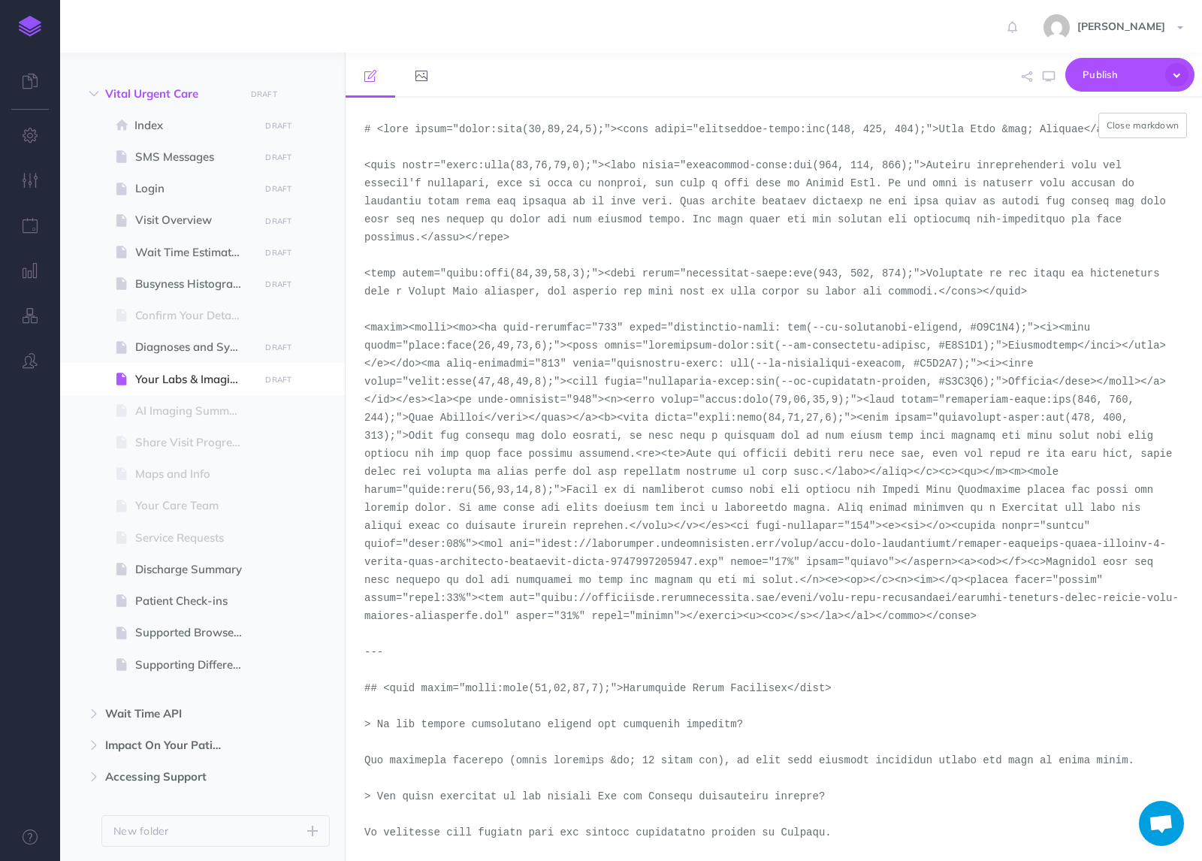
drag, startPoint x: 502, startPoint y: 620, endPoint x: 542, endPoint y: 602, distance: 43.7
click at [542, 602] on textarea at bounding box center [774, 479] width 857 height 763
paste textarea "version-3-urgent-care-assessment-treatment-what-is-a-metabolic-panel"
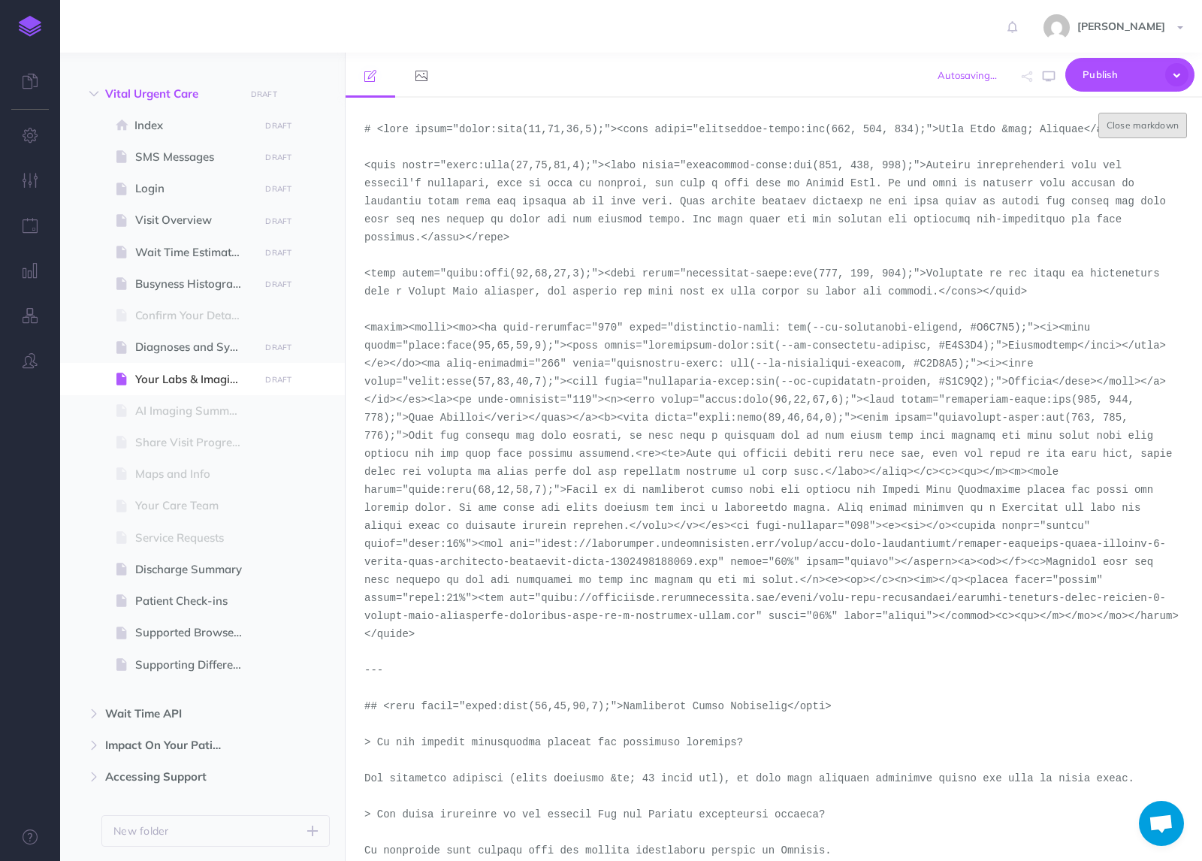
type textarea "# <span style="color:rgba(19,37,63,1);"><span style="background-color:rgb(255, …"
click at [1130, 126] on button "Close markdown" at bounding box center [1143, 126] width 89 height 26
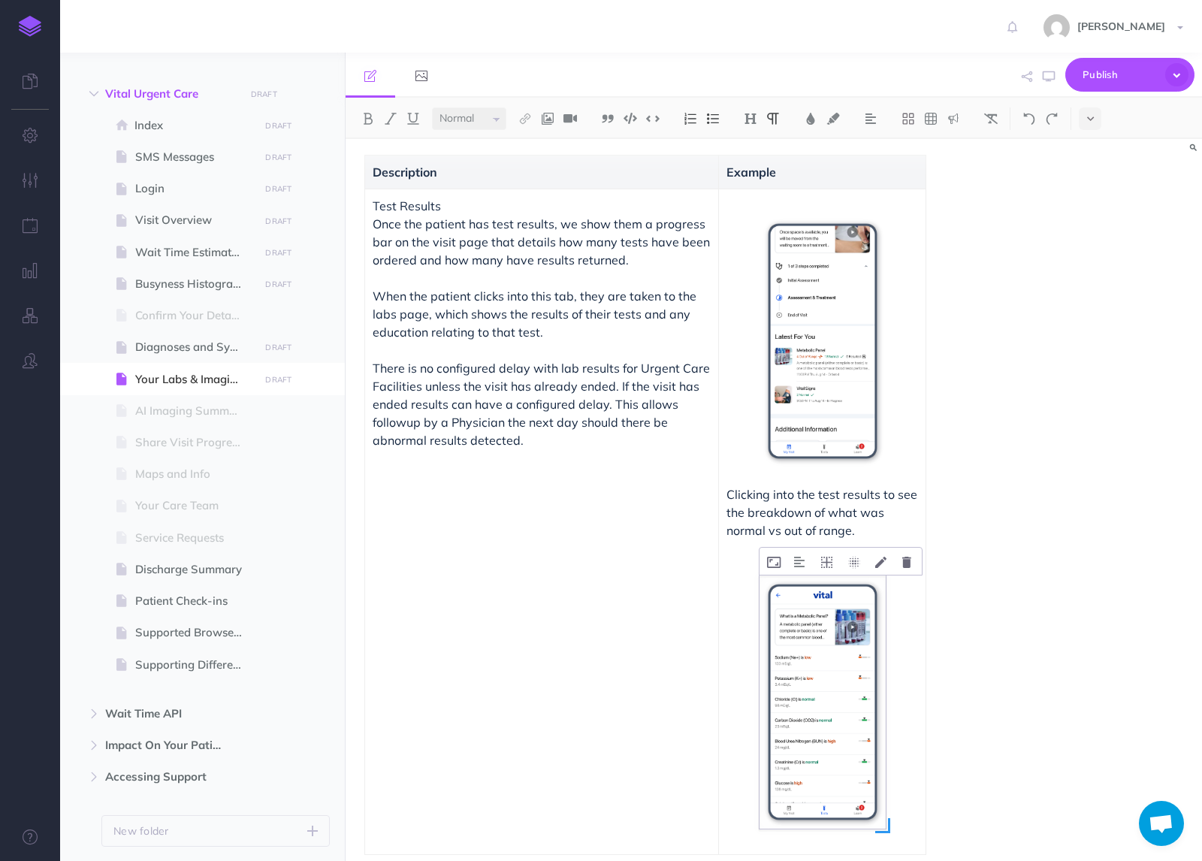
scroll to position [0, 0]
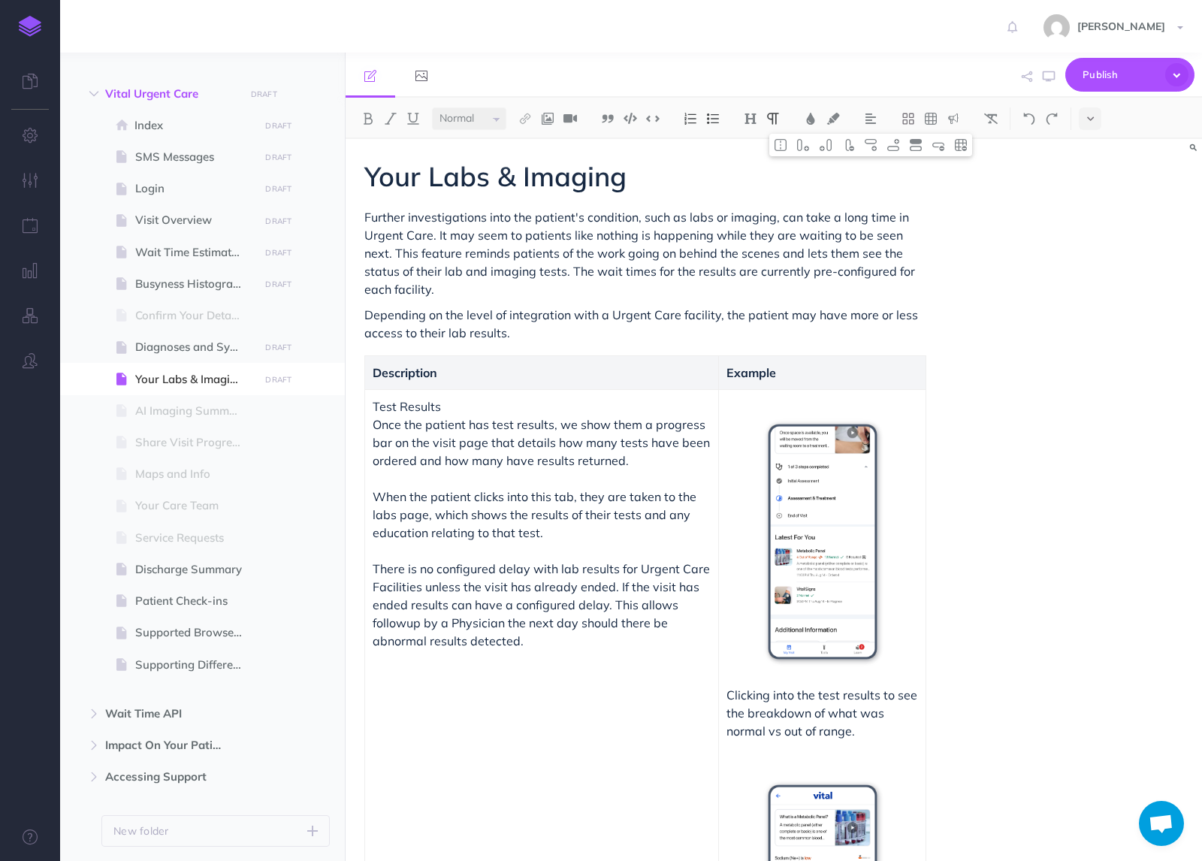
click at [775, 400] on p at bounding box center [823, 406] width 192 height 18
click at [775, 405] on icon at bounding box center [774, 401] width 14 height 11
click at [618, 743] on td "Test Results Once the patient has test results, we show them a progress bar on …" at bounding box center [542, 721] width 354 height 665
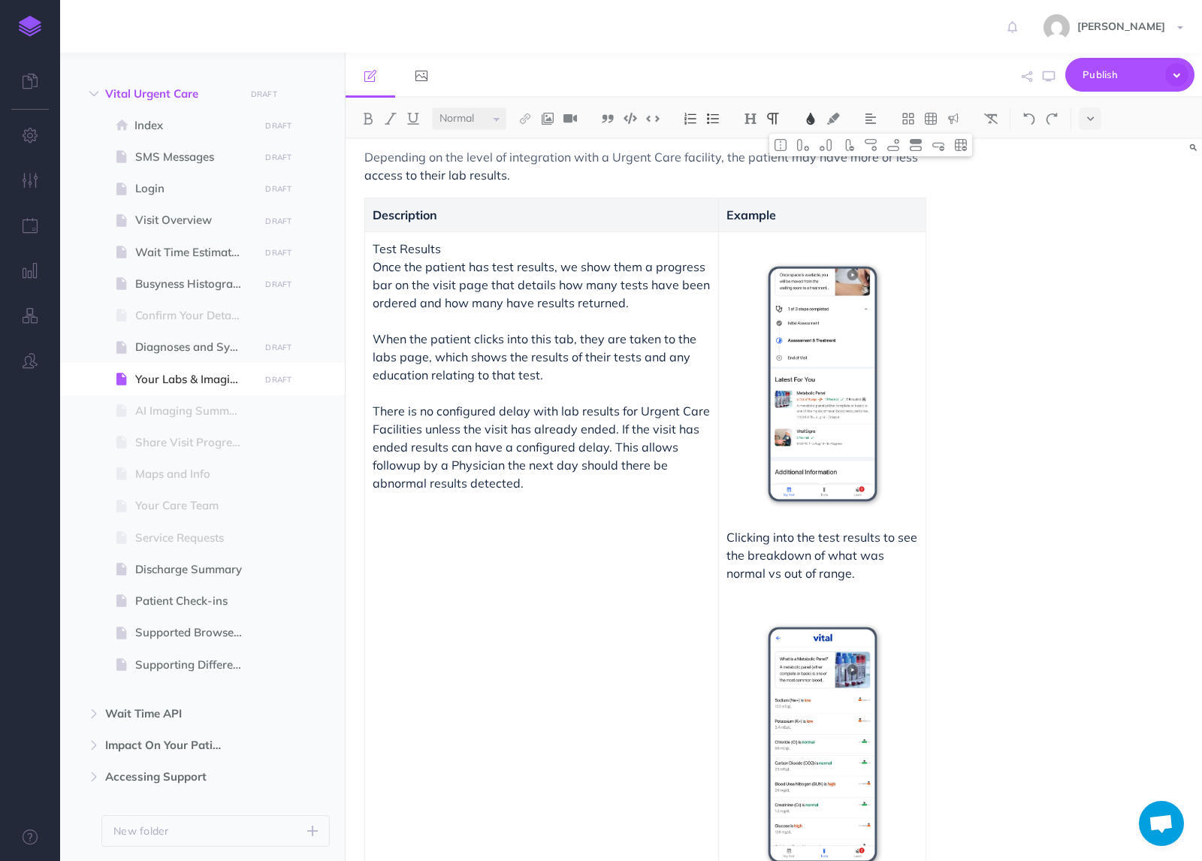
scroll to position [211, 0]
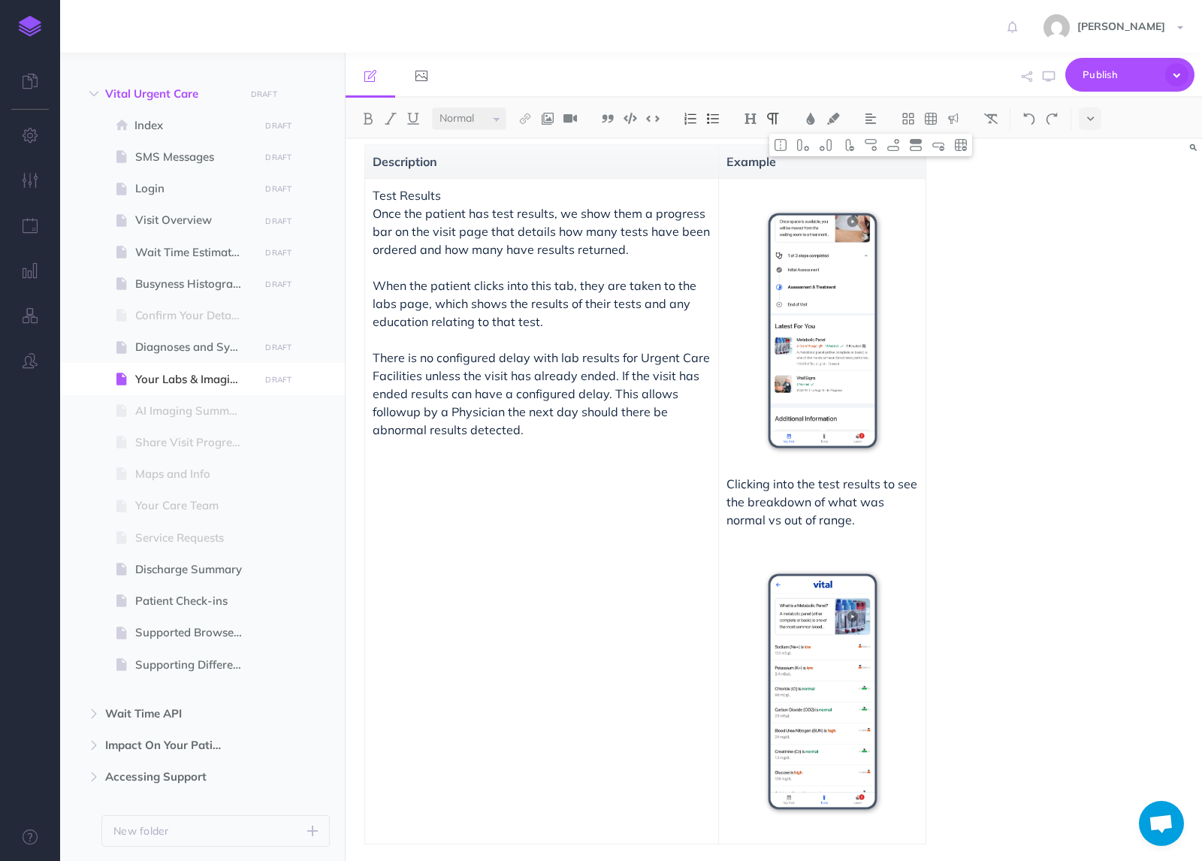
click at [727, 555] on p at bounding box center [823, 556] width 192 height 18
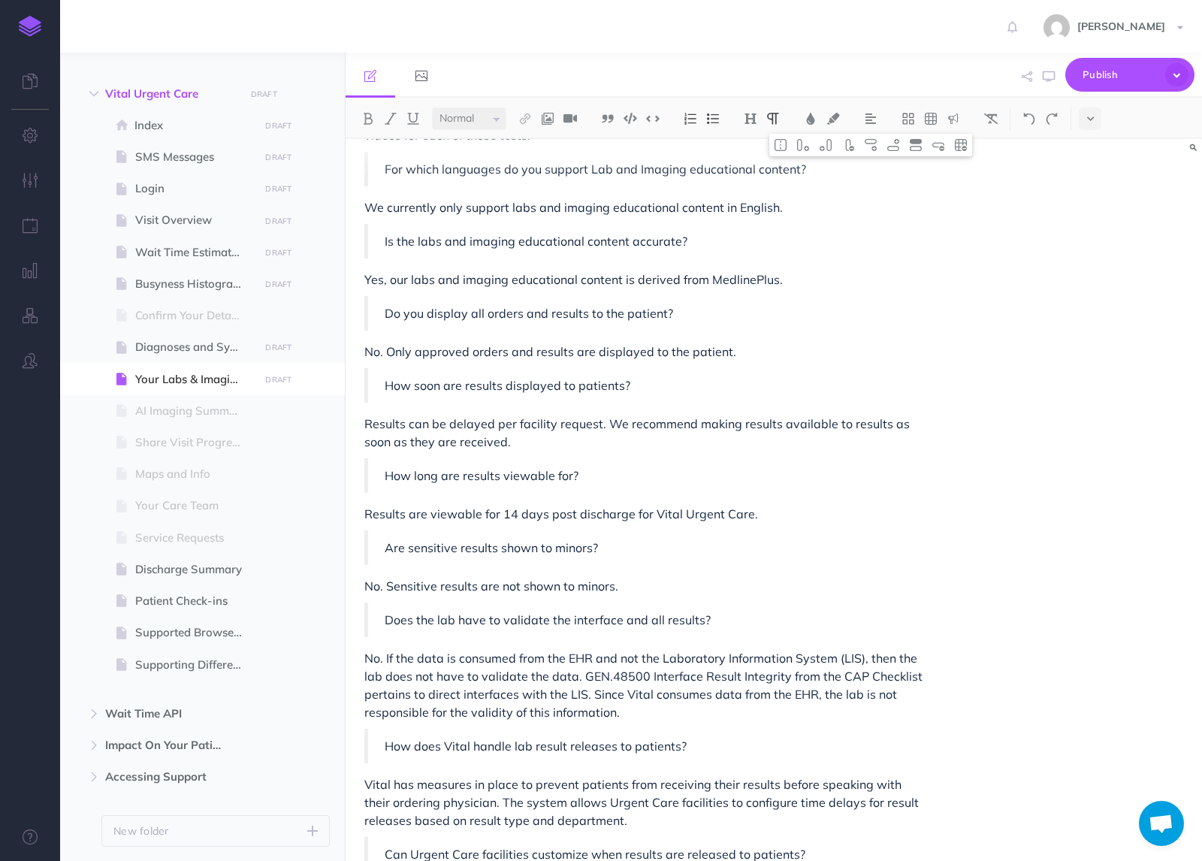
scroll to position [1028, 0]
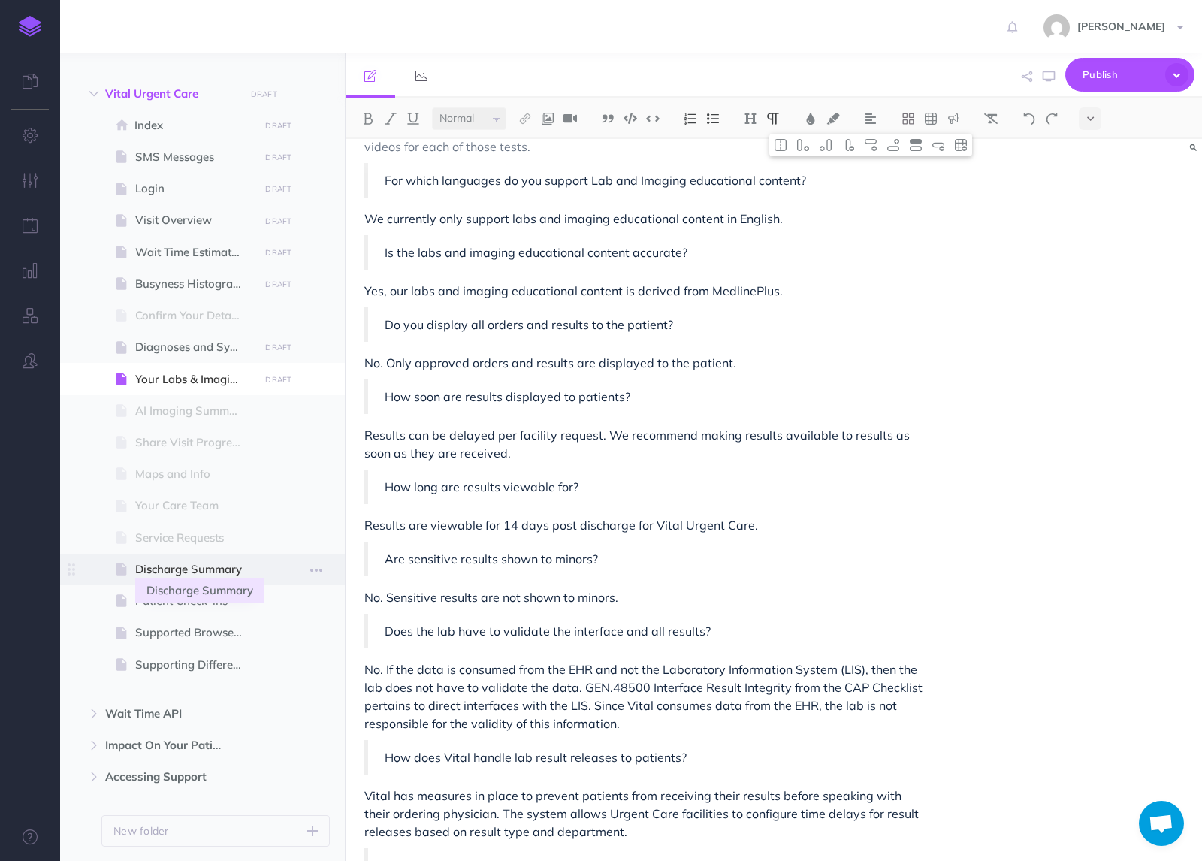
click at [174, 567] on span "Discharge Summary" at bounding box center [194, 570] width 119 height 18
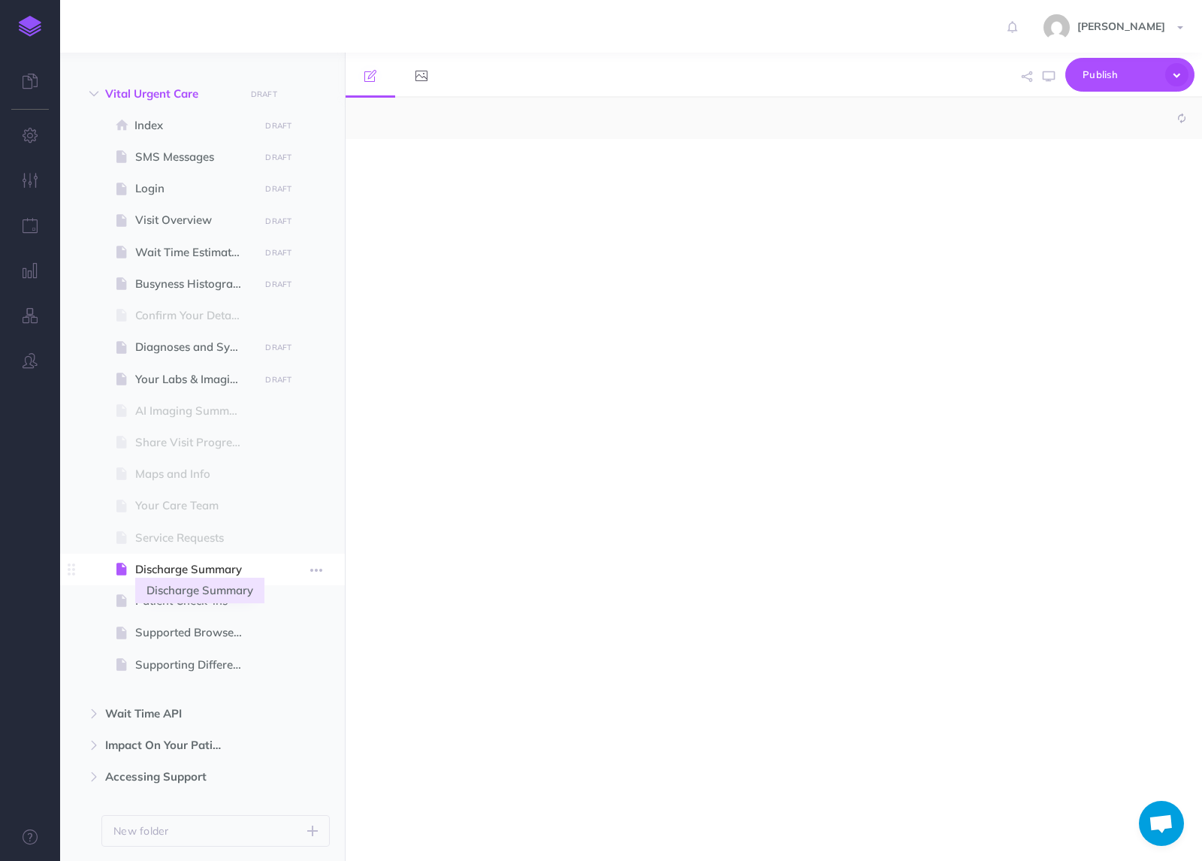
select select "null"
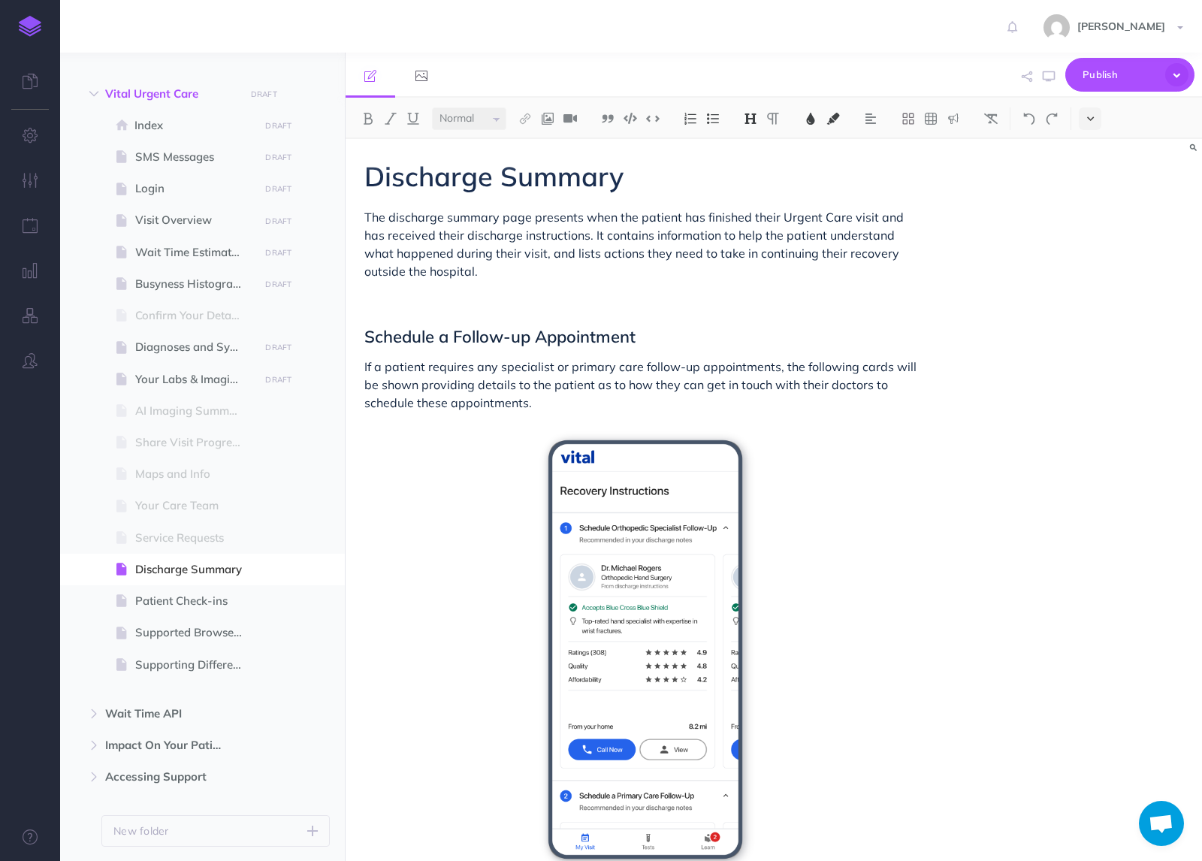
click at [1099, 113] on button at bounding box center [1090, 118] width 23 height 23
click at [1087, 252] on button at bounding box center [1090, 257] width 23 height 23
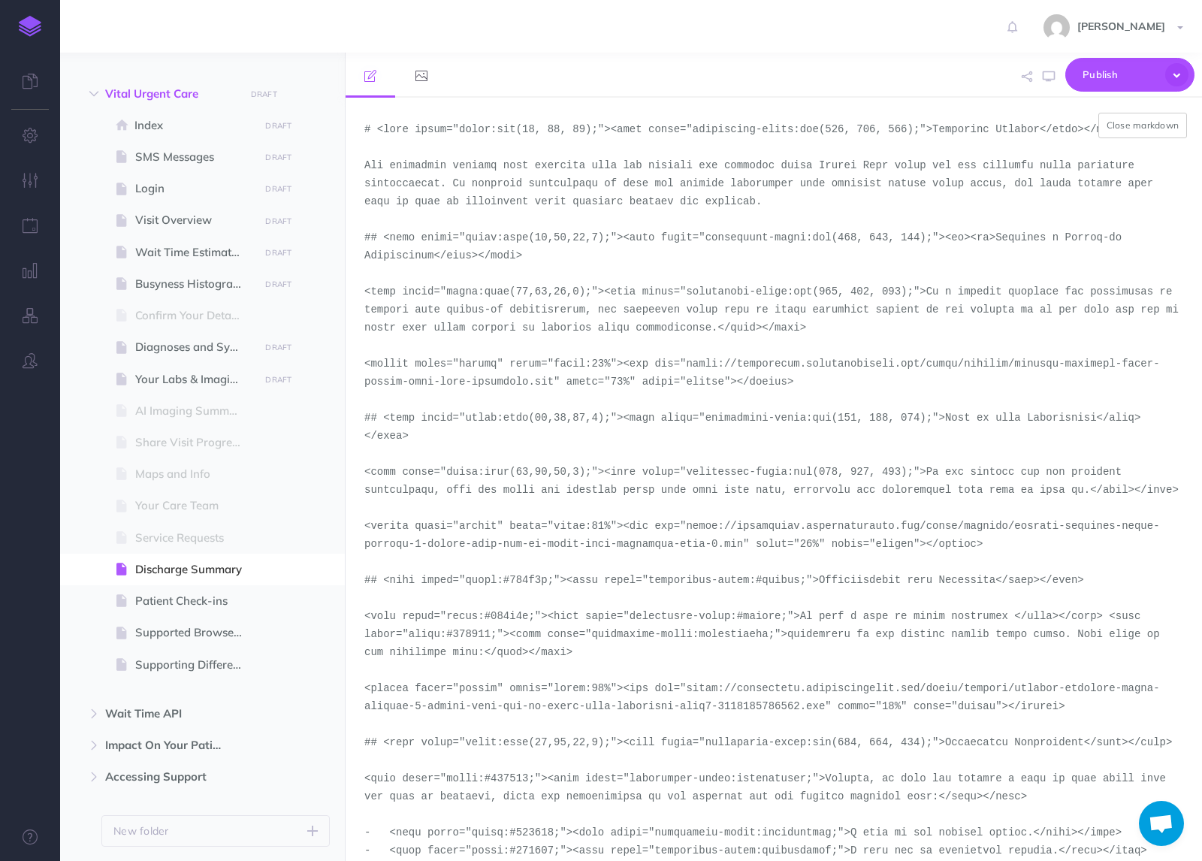
drag, startPoint x: 553, startPoint y: 383, endPoint x: 690, endPoint y: 361, distance: 138.6
click at [690, 361] on textarea at bounding box center [774, 479] width 857 height 763
paste textarea "demo-tool-screenshots"
drag, startPoint x: 744, startPoint y: 542, endPoint x: 688, endPoint y: 526, distance: 58.5
click at [688, 526] on textarea at bounding box center [774, 479] width 857 height 763
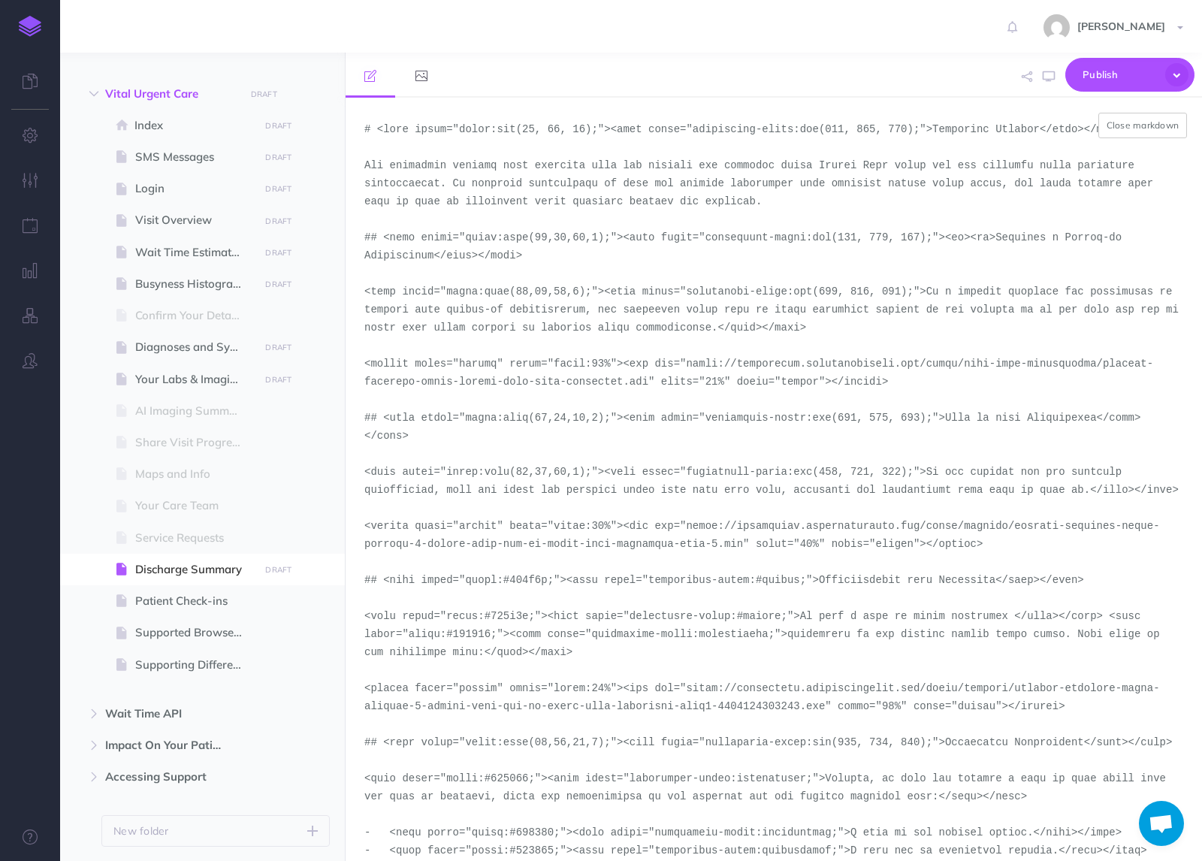
paste textarea "demo-tool-screenshots/desktop-portrait-light-urgent-care-end-of-visit-post-disc…"
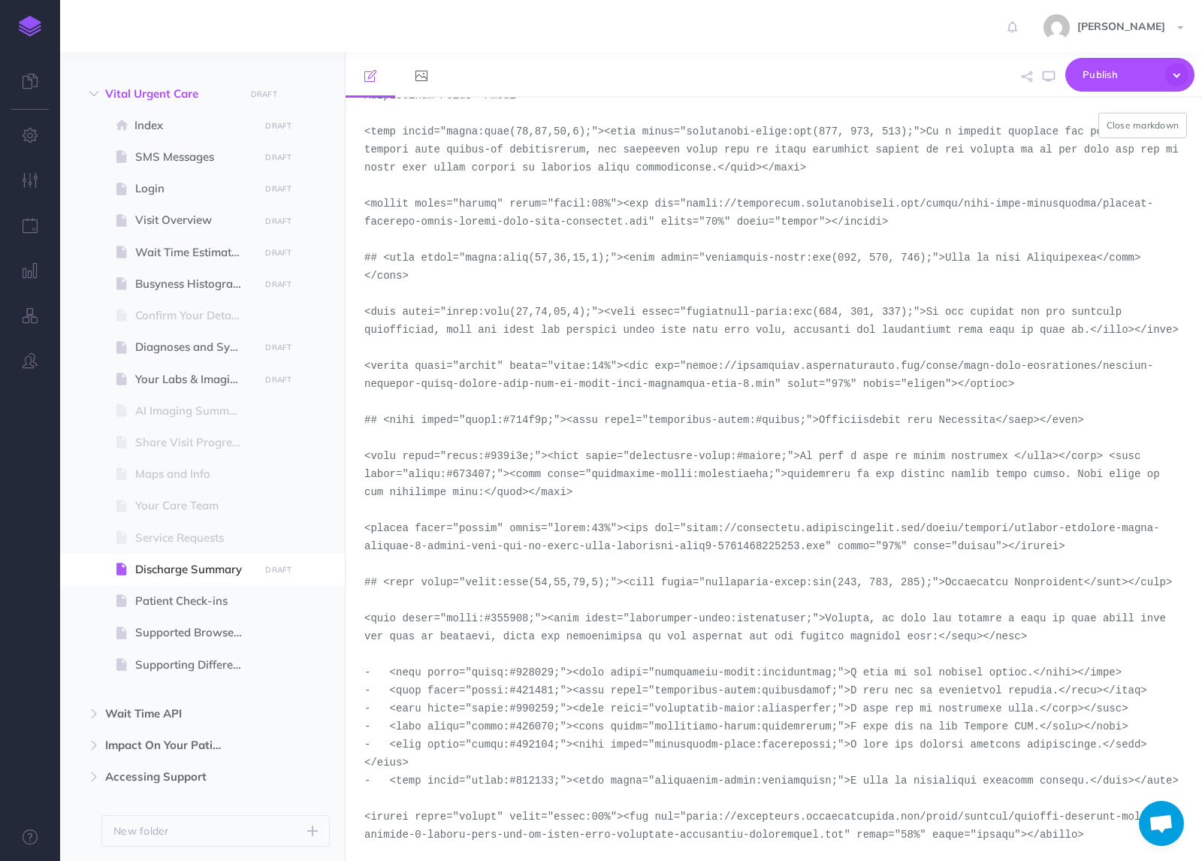
scroll to position [163, 0]
drag, startPoint x: 827, startPoint y: 544, endPoint x: 690, endPoint y: 526, distance: 137.9
click at [690, 526] on textarea at bounding box center [774, 479] width 857 height 763
paste textarea "demo-tool-screenshots/desktop-portrait-light-urgent-care-end-of-visit-post-disc…"
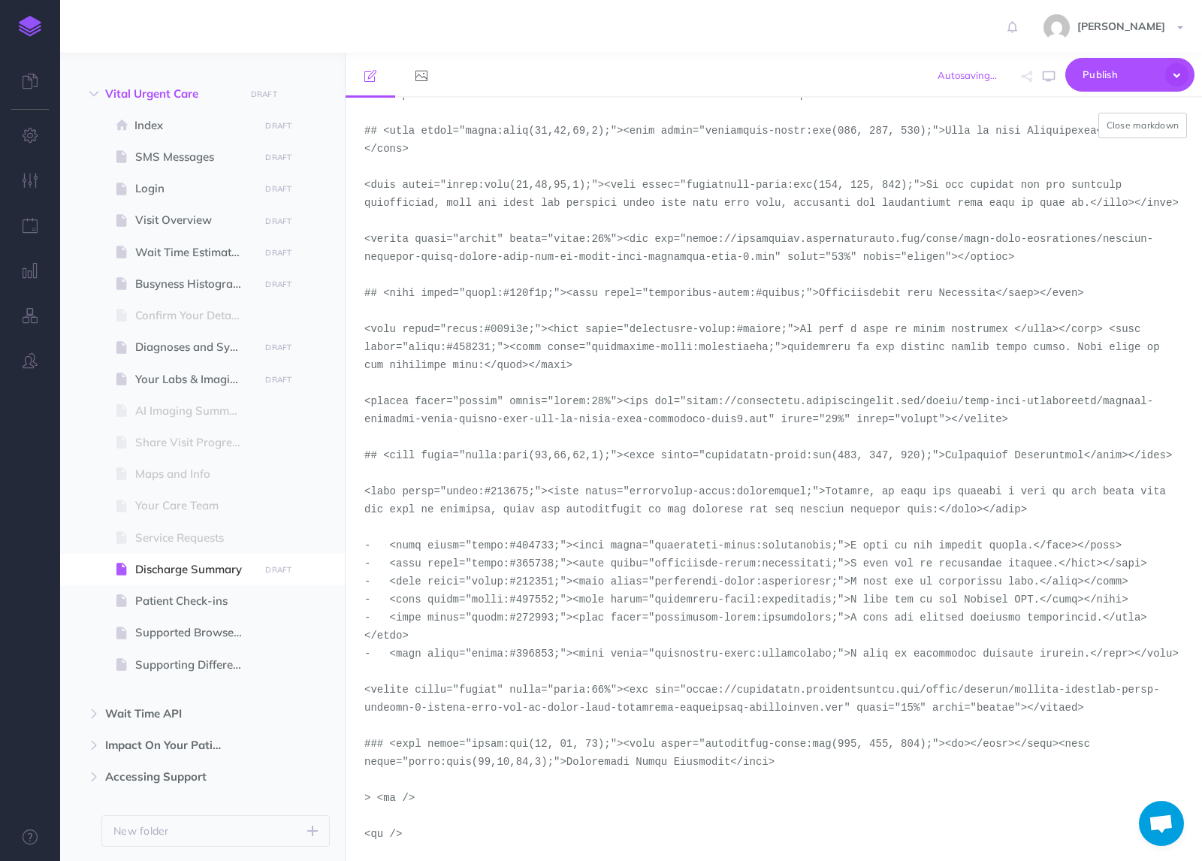
scroll to position [291, 0]
drag, startPoint x: 848, startPoint y: 707, endPoint x: 690, endPoint y: 689, distance: 158.8
click at [690, 689] on textarea at bounding box center [774, 479] width 857 height 763
paste textarea "demo-tool-screenshots/desktop-portrait-light"
type textarea "# <span style="color:rgb(23, 43, 77);"><span style="background-color:rgb(255, 2…"
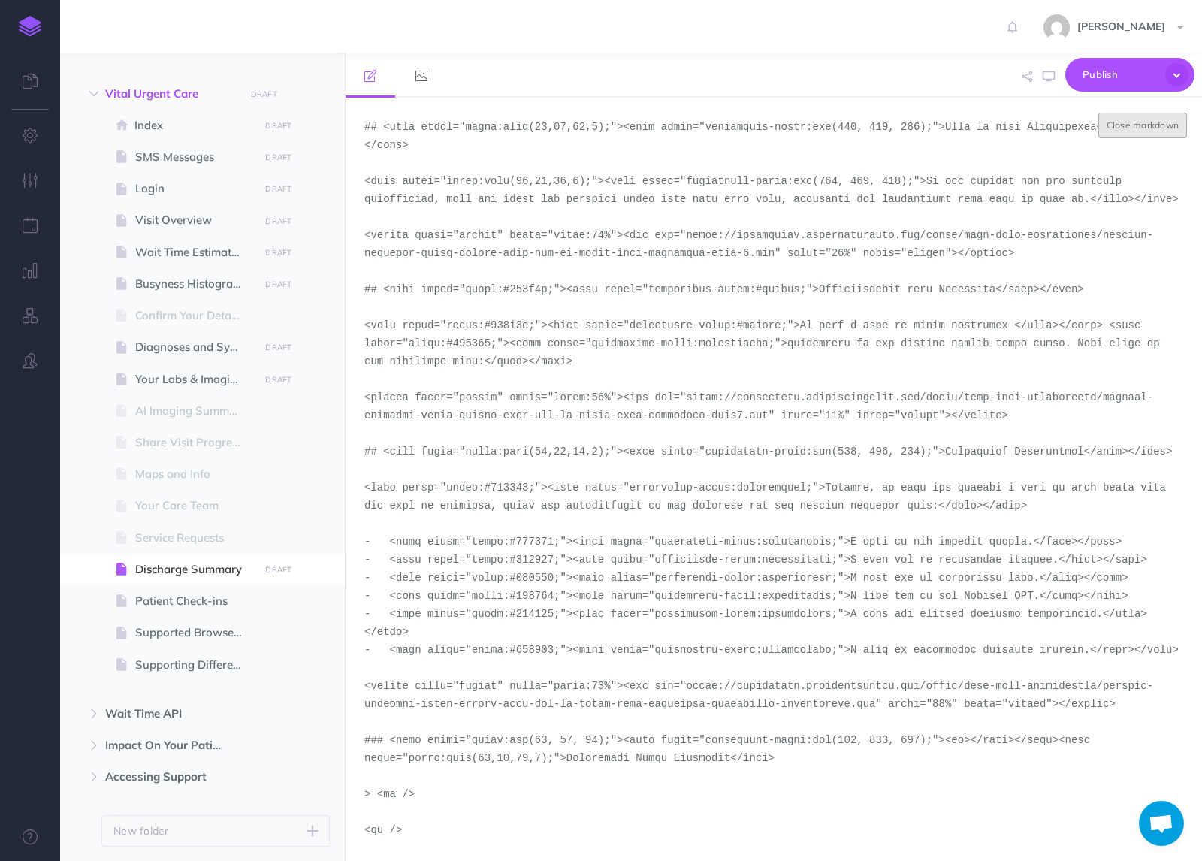
click at [1144, 128] on button "Close markdown" at bounding box center [1143, 126] width 89 height 26
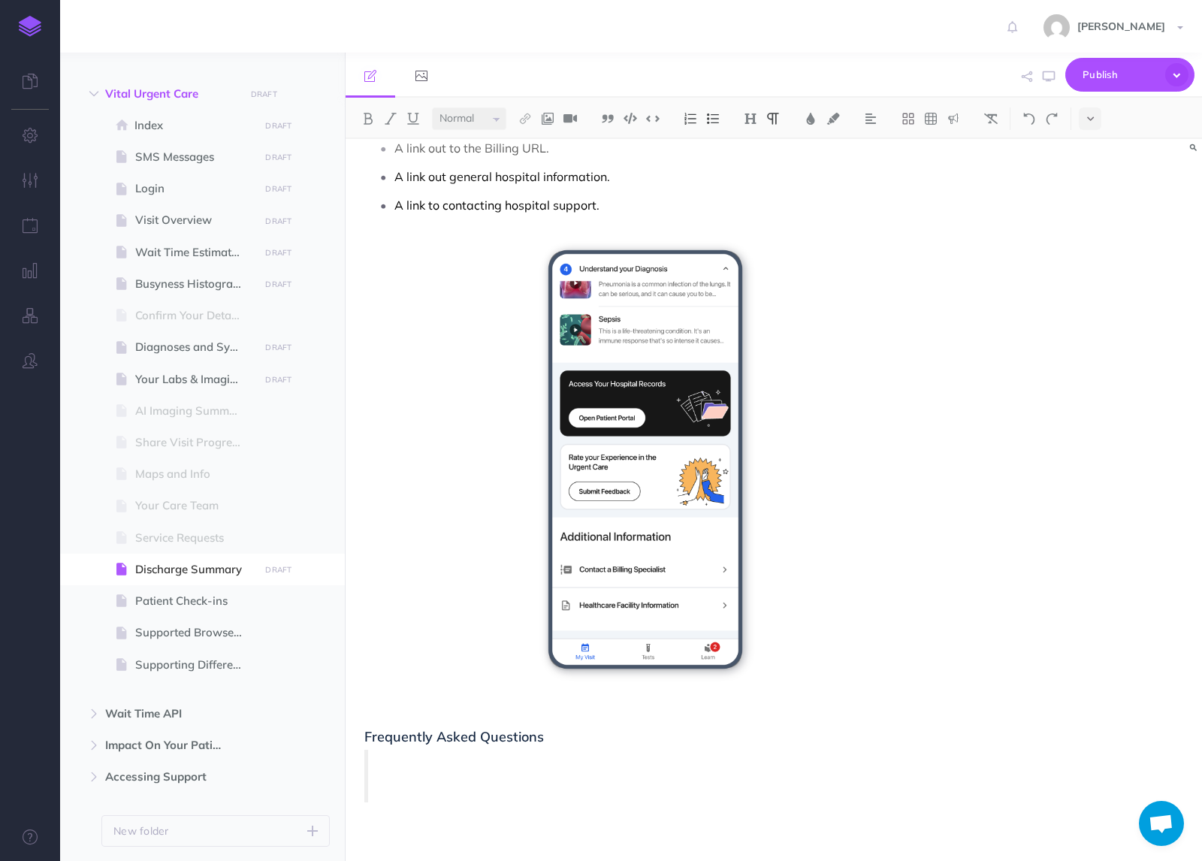
scroll to position [2063, 0]
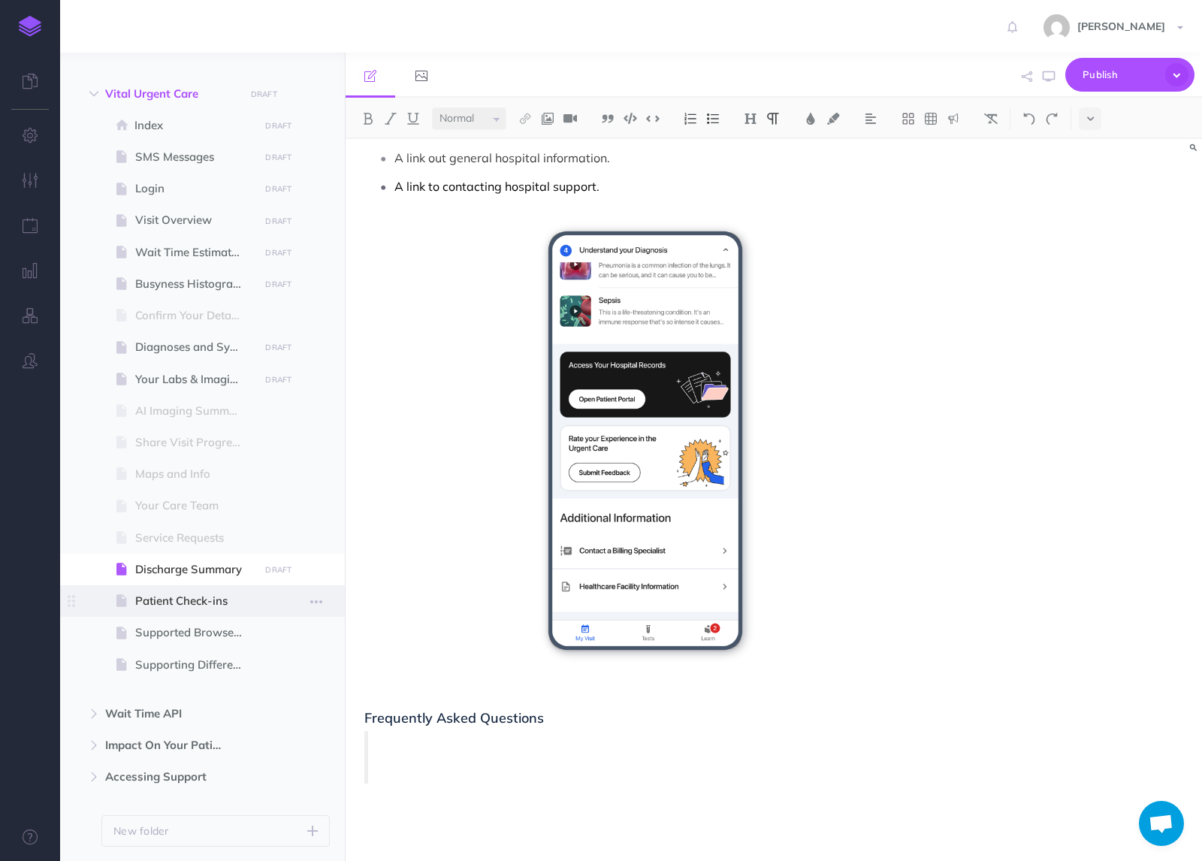
click at [210, 608] on span "Patient Check-ins" at bounding box center [194, 601] width 119 height 18
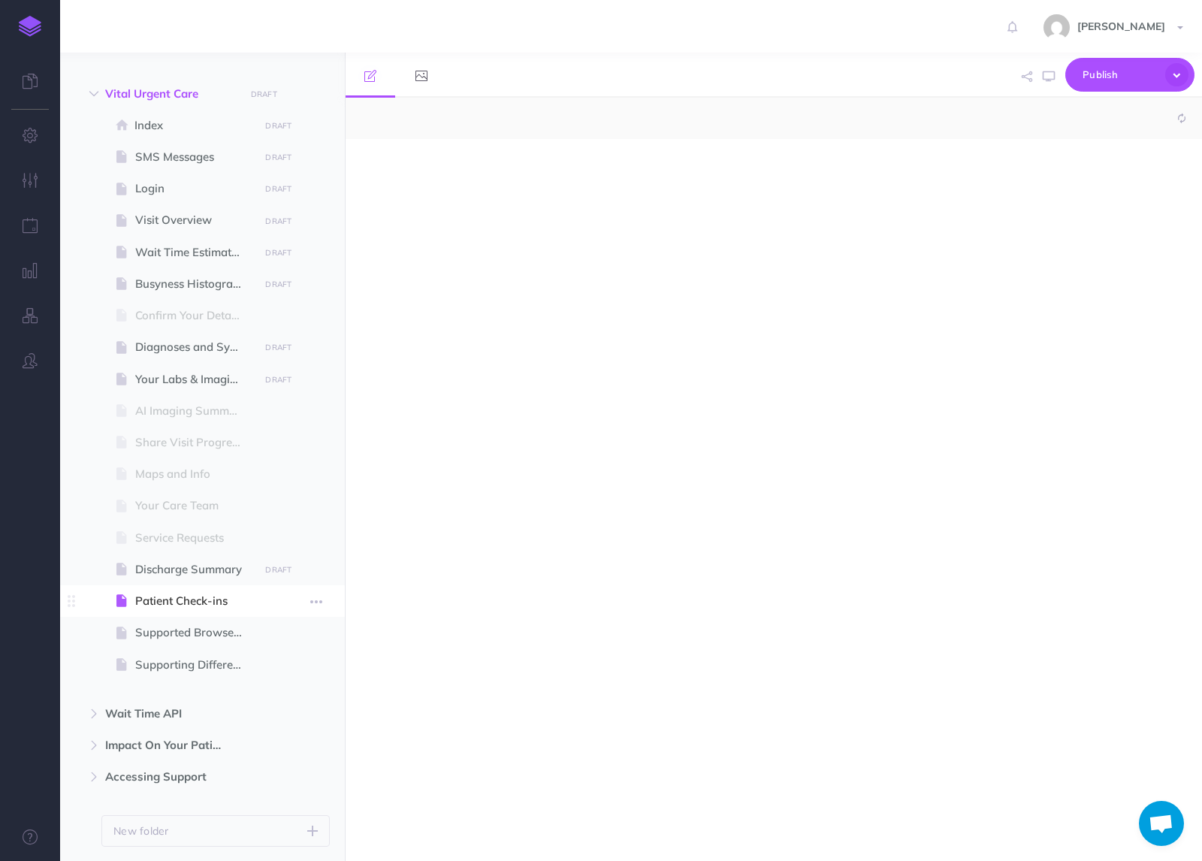
select select "null"
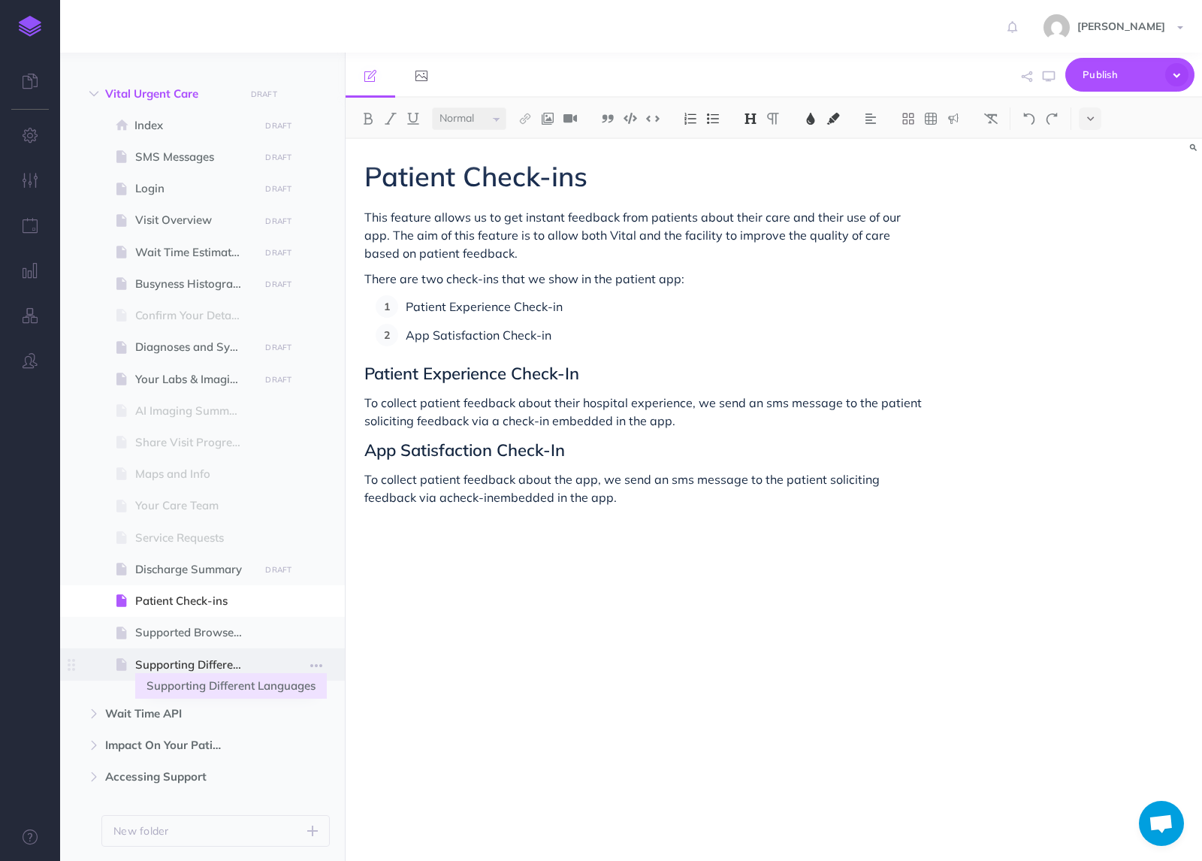
click at [168, 660] on span "Supporting Different Languages" at bounding box center [194, 665] width 119 height 18
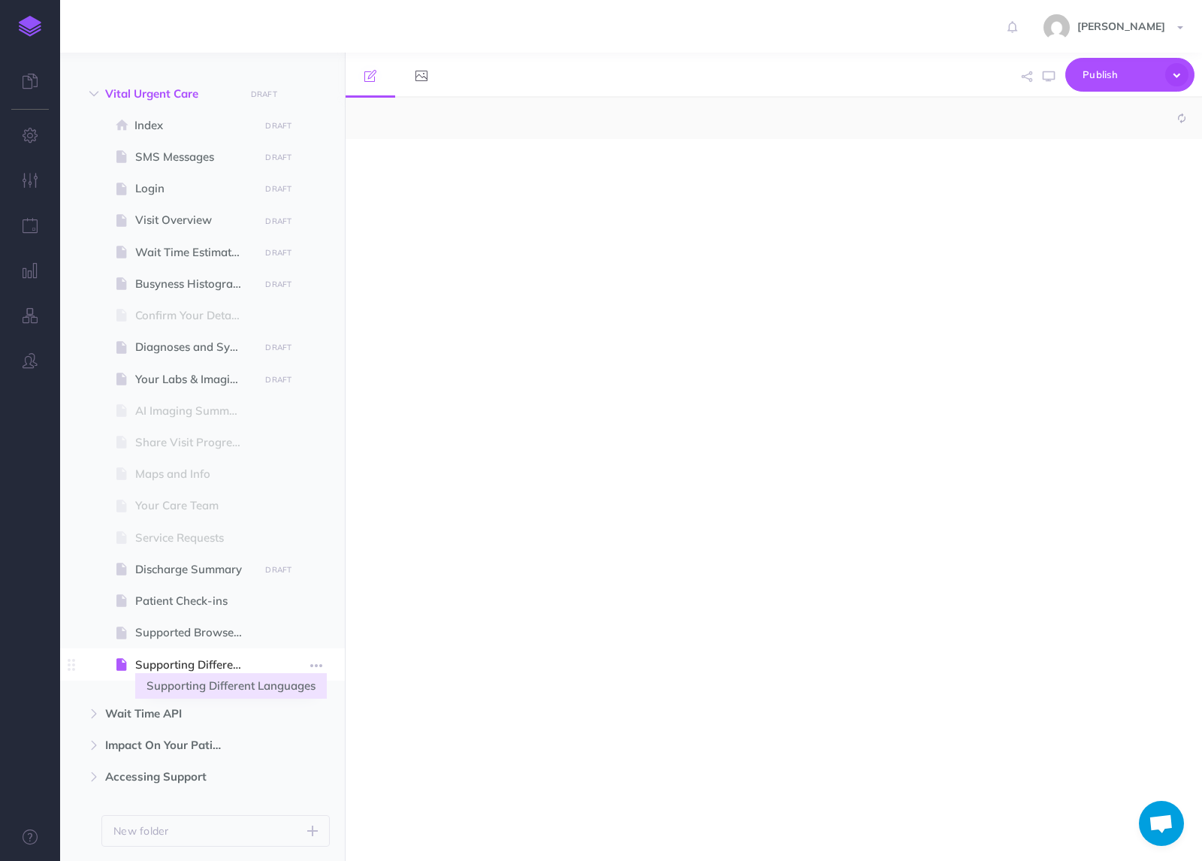
select select "null"
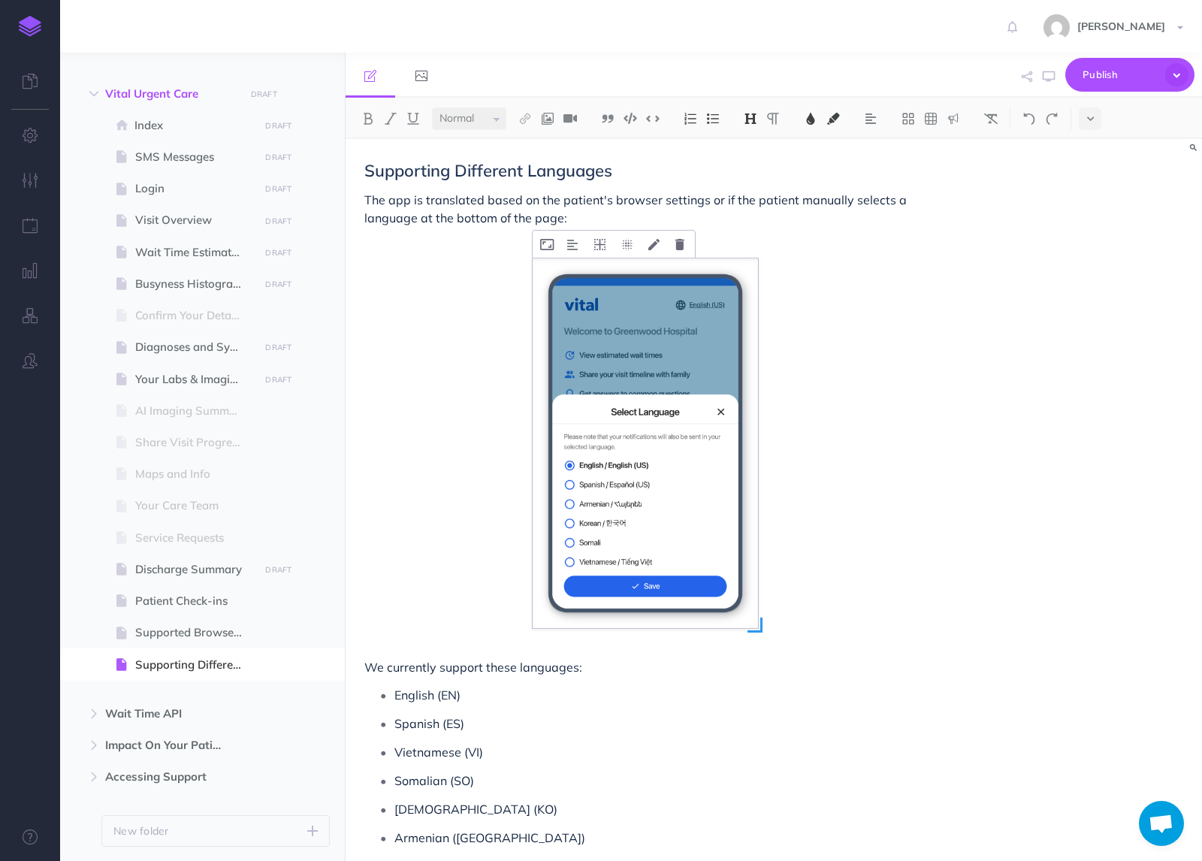
scroll to position [303, 0]
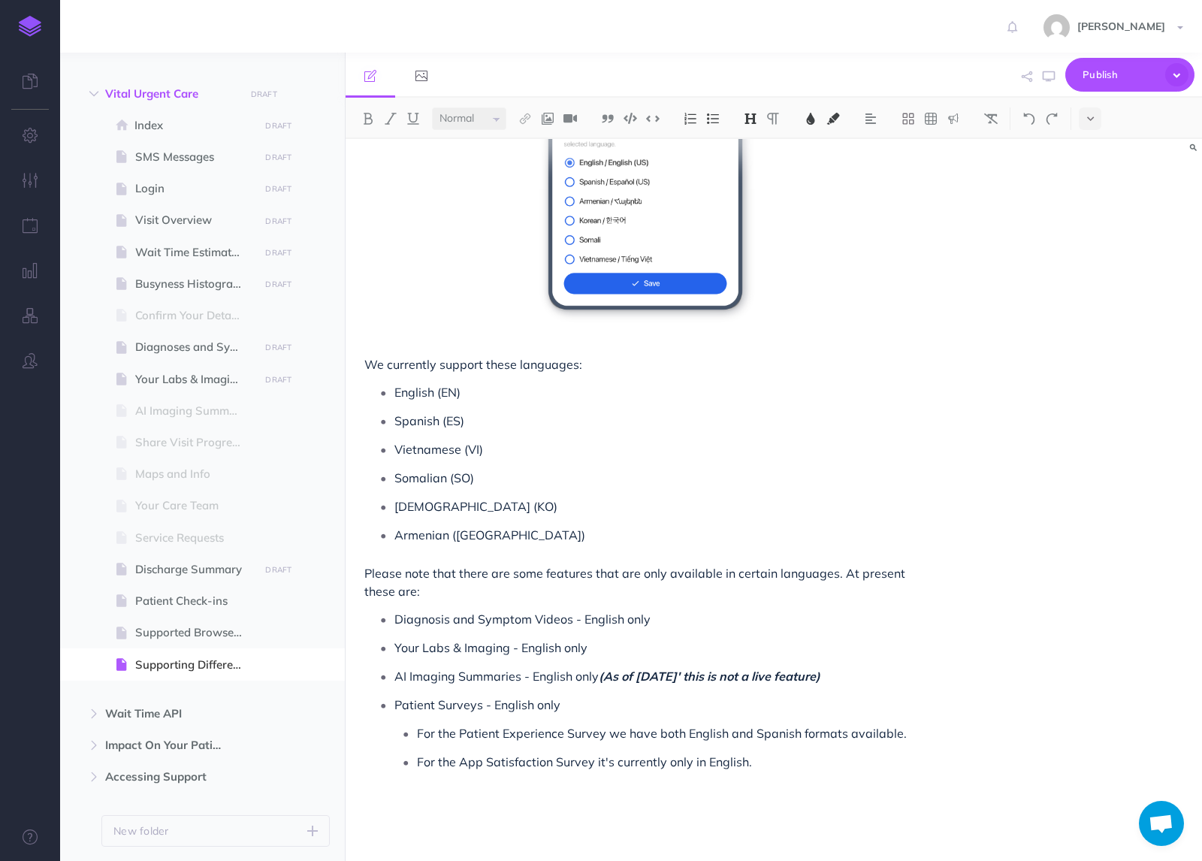
click at [1108, 110] on div "Small Normal Large H1 H2 H3 H4" at bounding box center [774, 118] width 857 height 41
click at [1093, 120] on icon at bounding box center [1090, 118] width 7 height 11
click at [1089, 258] on img at bounding box center [1091, 257] width 14 height 8
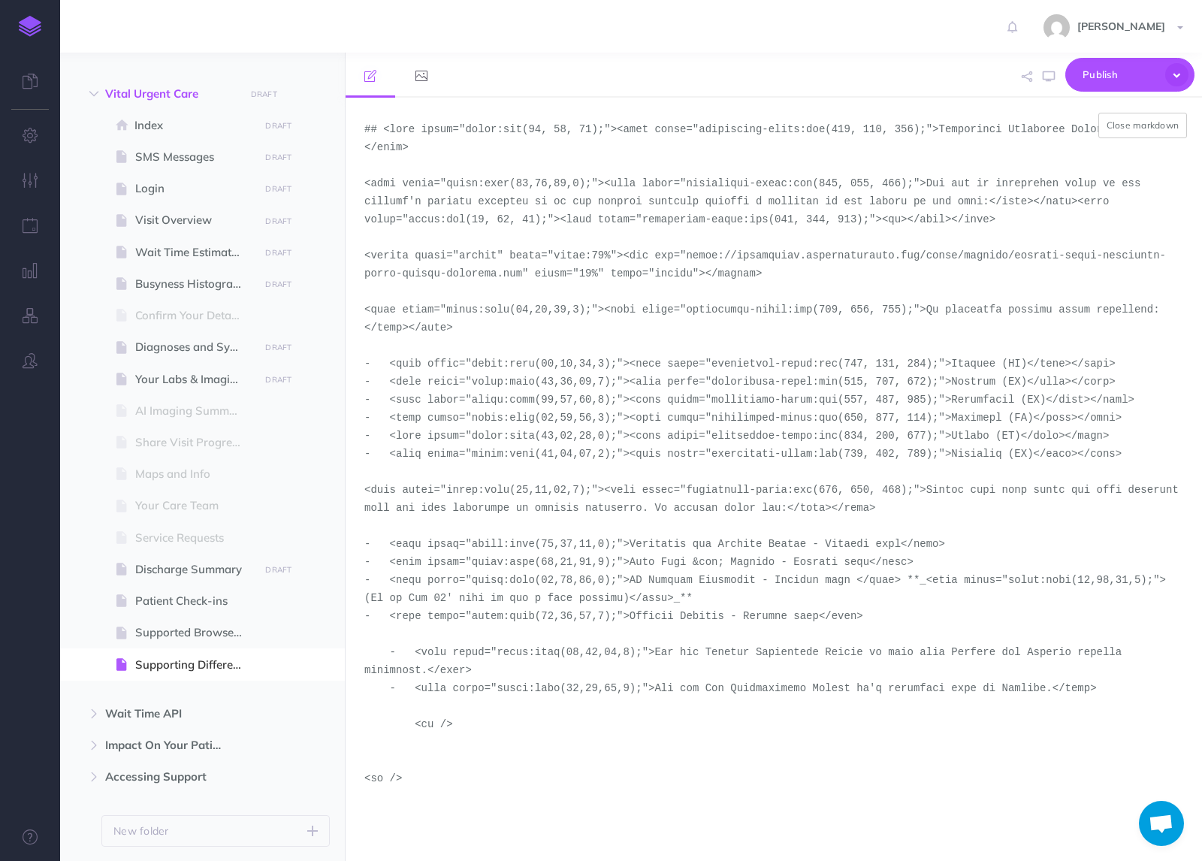
drag, startPoint x: 523, startPoint y: 275, endPoint x: 688, endPoint y: 246, distance: 167.8
click at [688, 246] on textarea at bounding box center [774, 479] width 857 height 763
paste textarea "demo-tool-screenshots/desktop-portrait-light-urgent-care"
type textarea "## <span style="color:rgb(23, 43, 77);"><span style="background-color:rgb(255, …"
click at [1165, 125] on button "Close markdown" at bounding box center [1143, 126] width 89 height 26
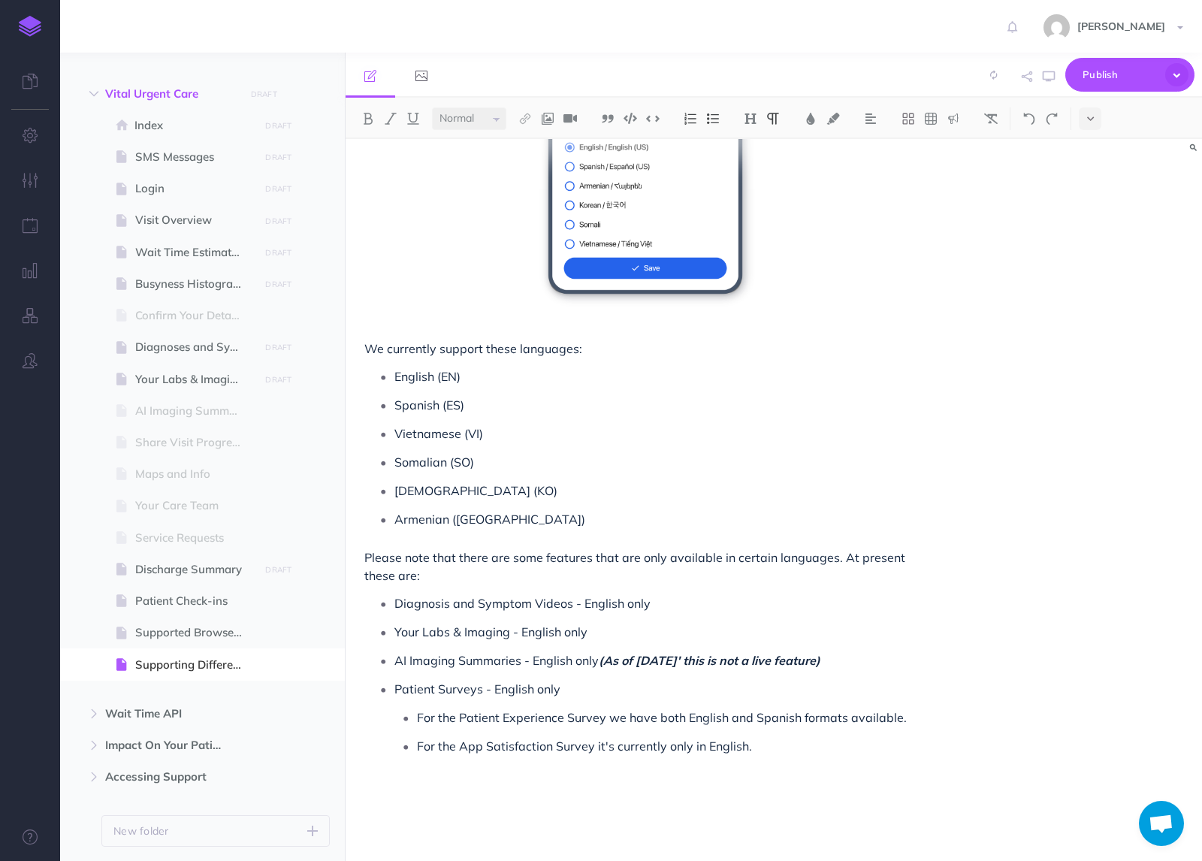
scroll to position [423, 0]
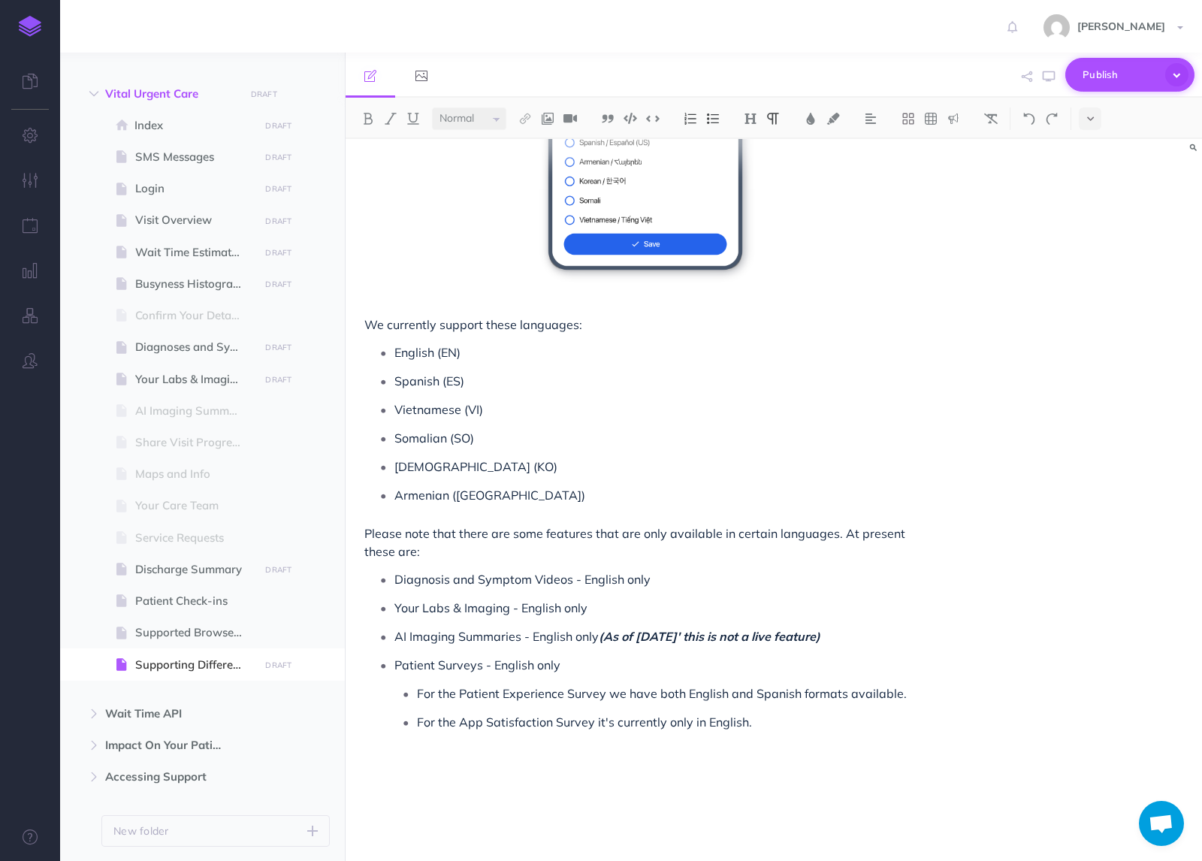
click at [1175, 72] on icon "button" at bounding box center [1176, 74] width 23 height 23
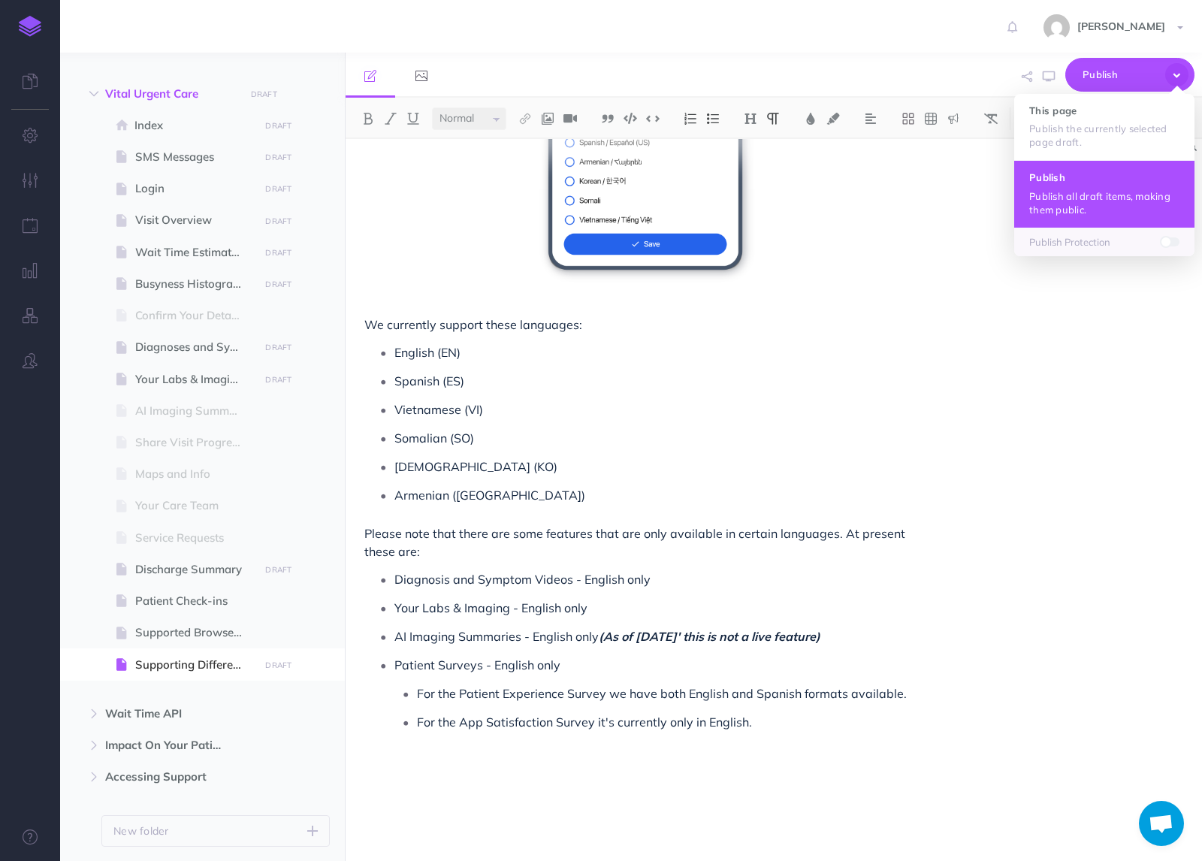
click at [1096, 190] on p "Publish all draft items, making them public." at bounding box center [1104, 202] width 150 height 27
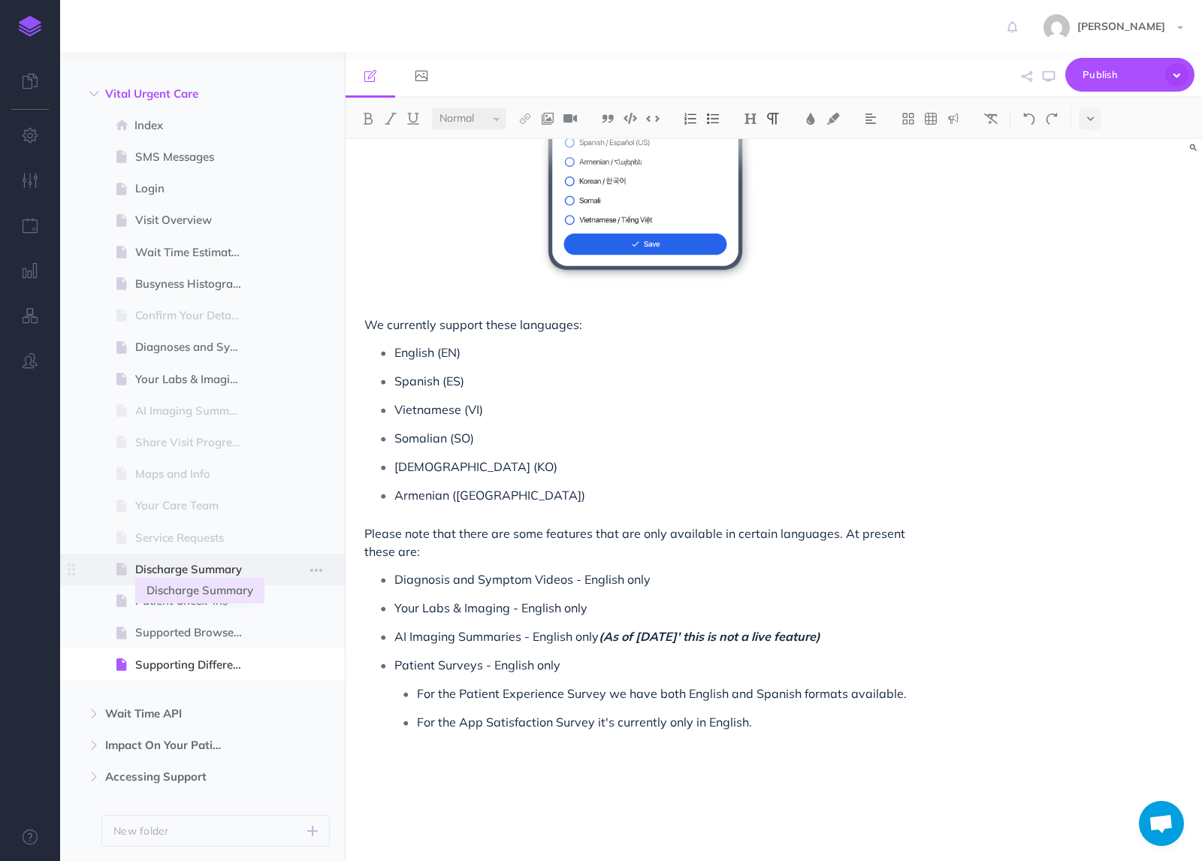
click at [195, 564] on span "Discharge Summary" at bounding box center [194, 570] width 119 height 18
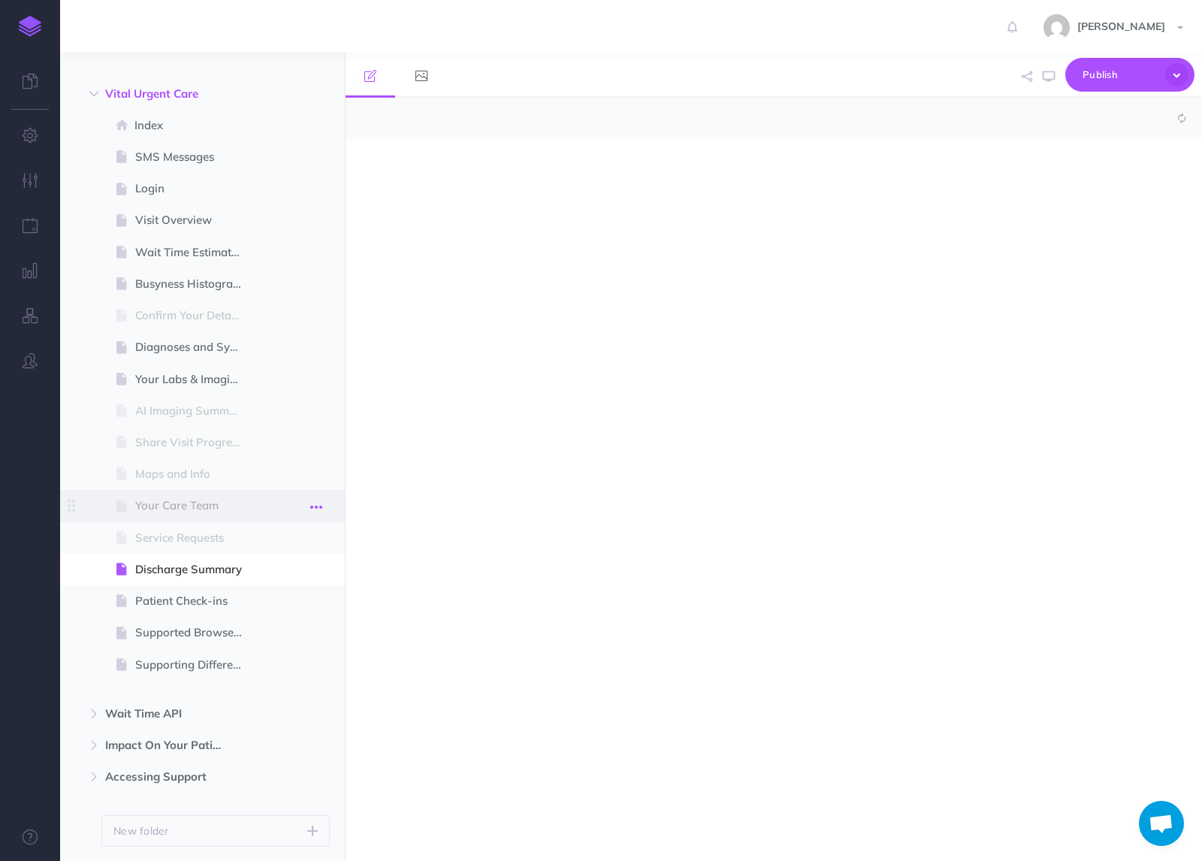
select select "null"
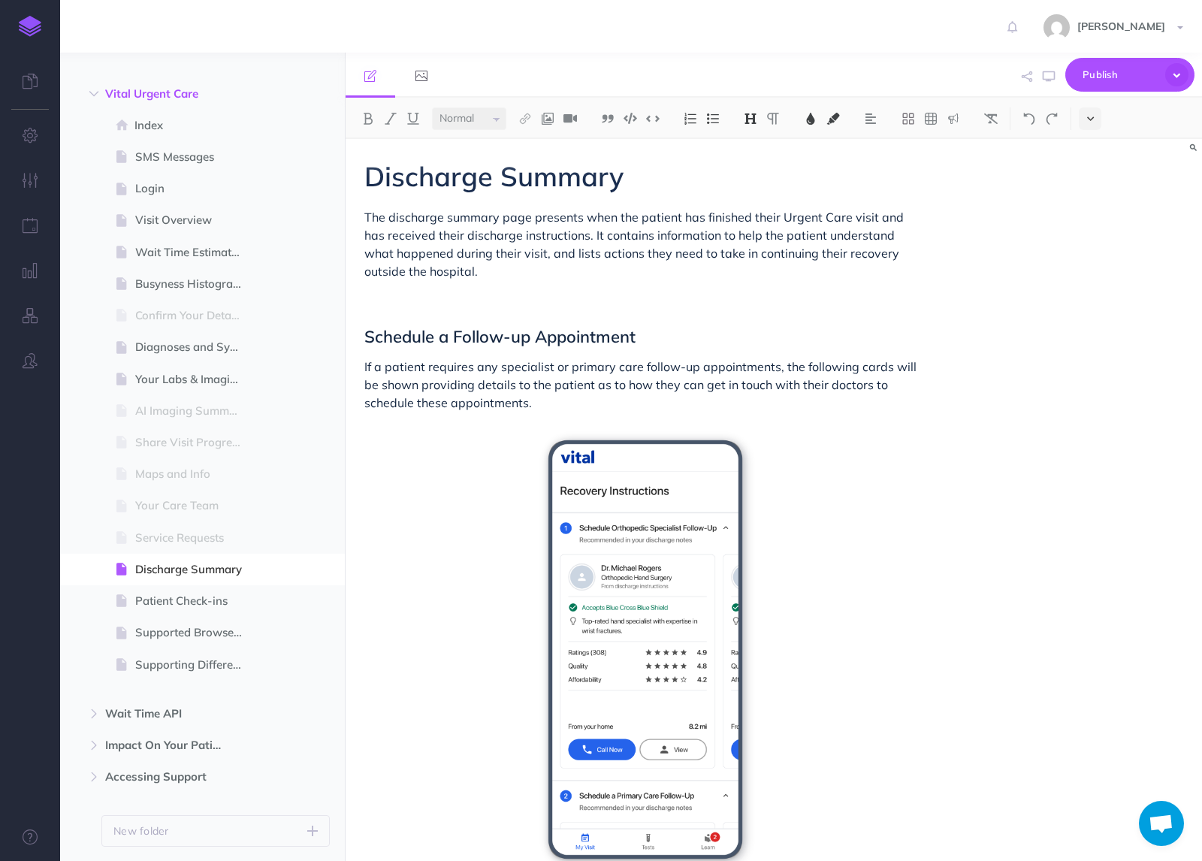
click at [1085, 112] on button at bounding box center [1090, 118] width 23 height 23
click at [1095, 256] on img at bounding box center [1091, 257] width 14 height 8
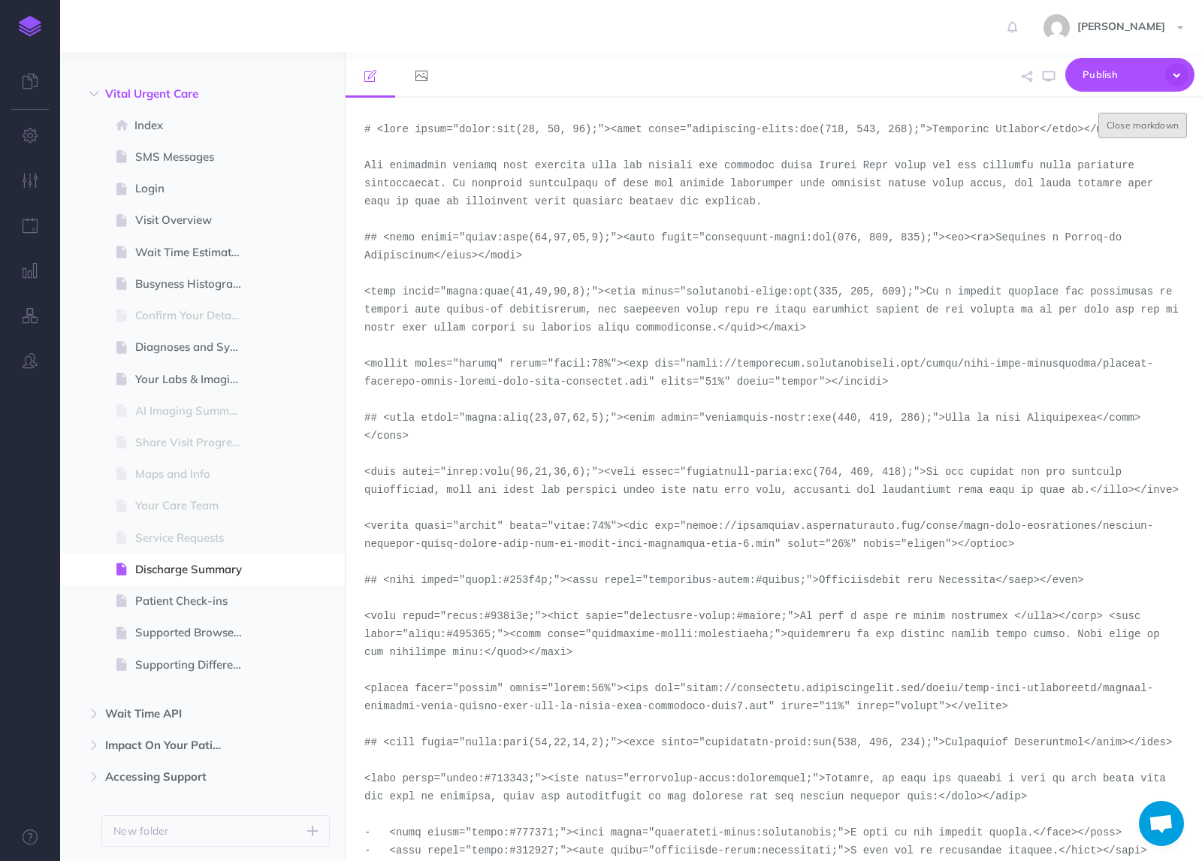
click at [1120, 119] on button "Close markdown" at bounding box center [1143, 126] width 89 height 26
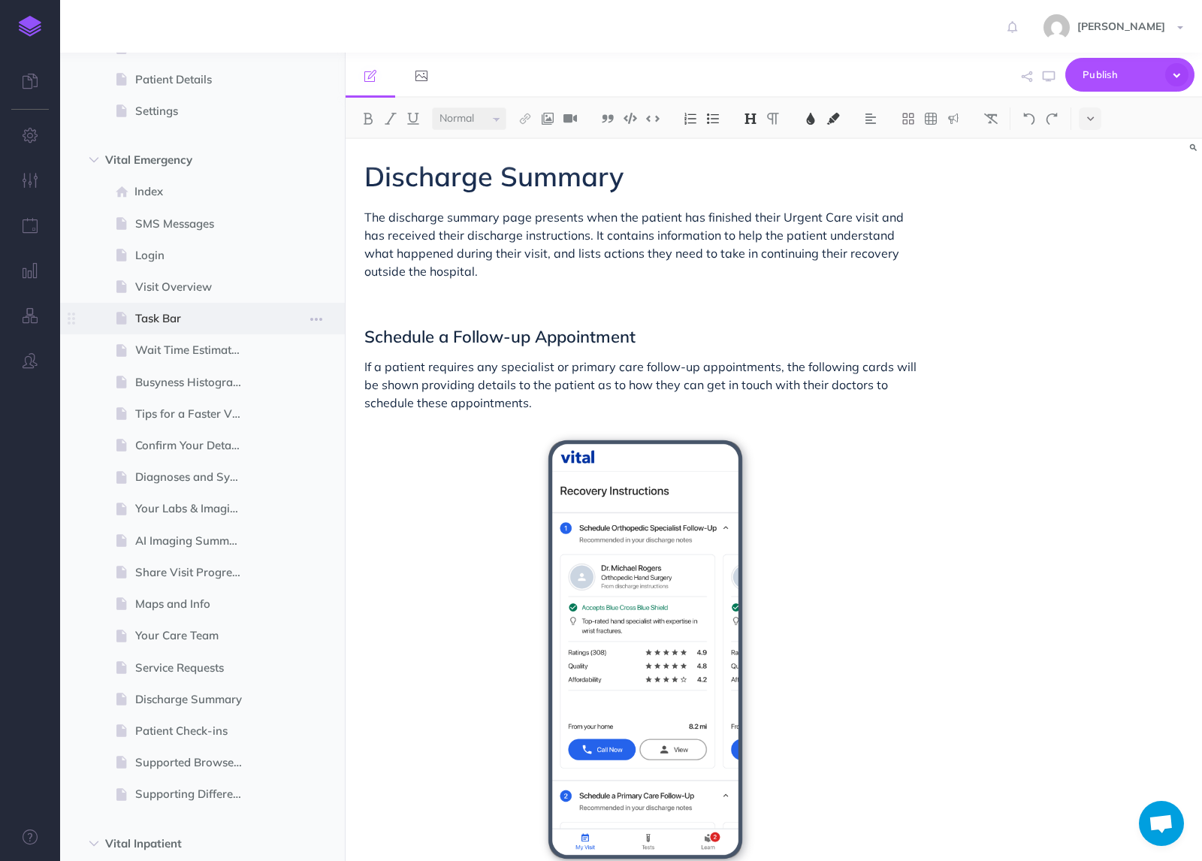
scroll to position [403, 0]
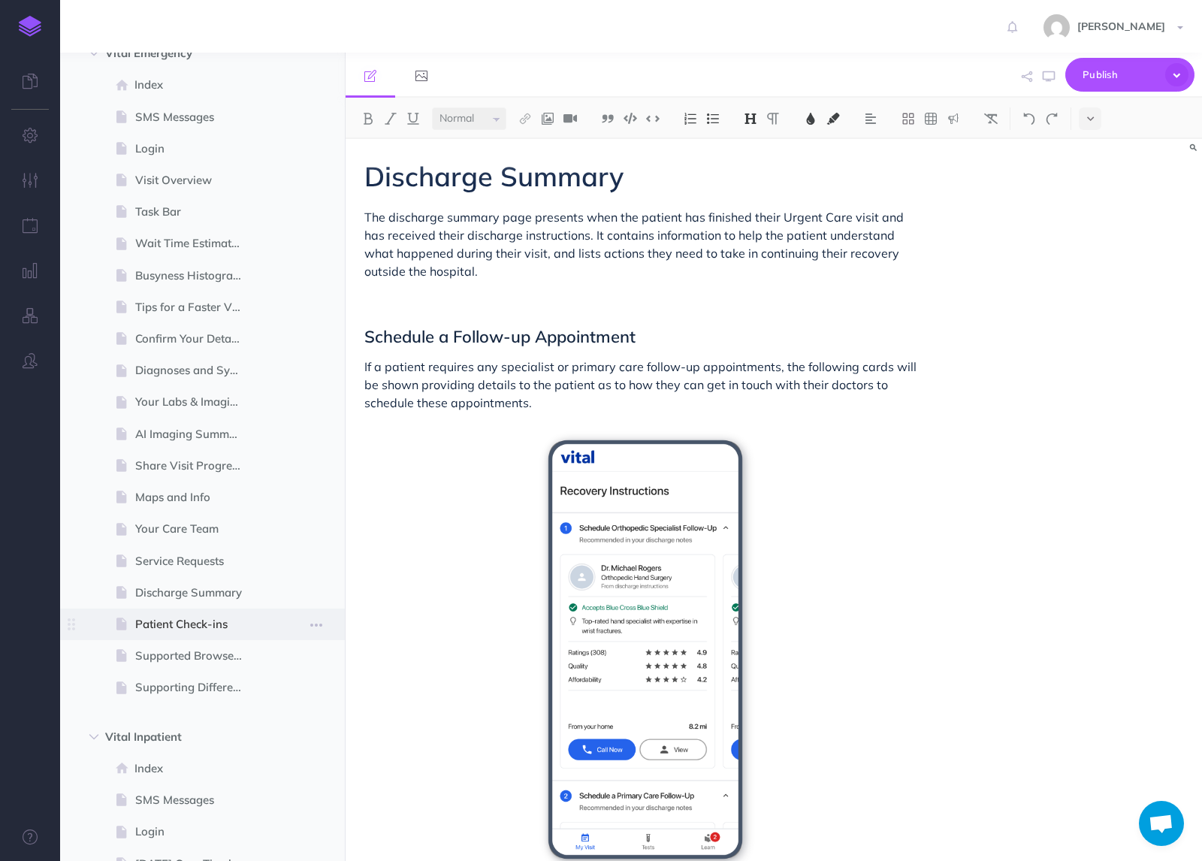
click at [197, 613] on span at bounding box center [202, 625] width 285 height 32
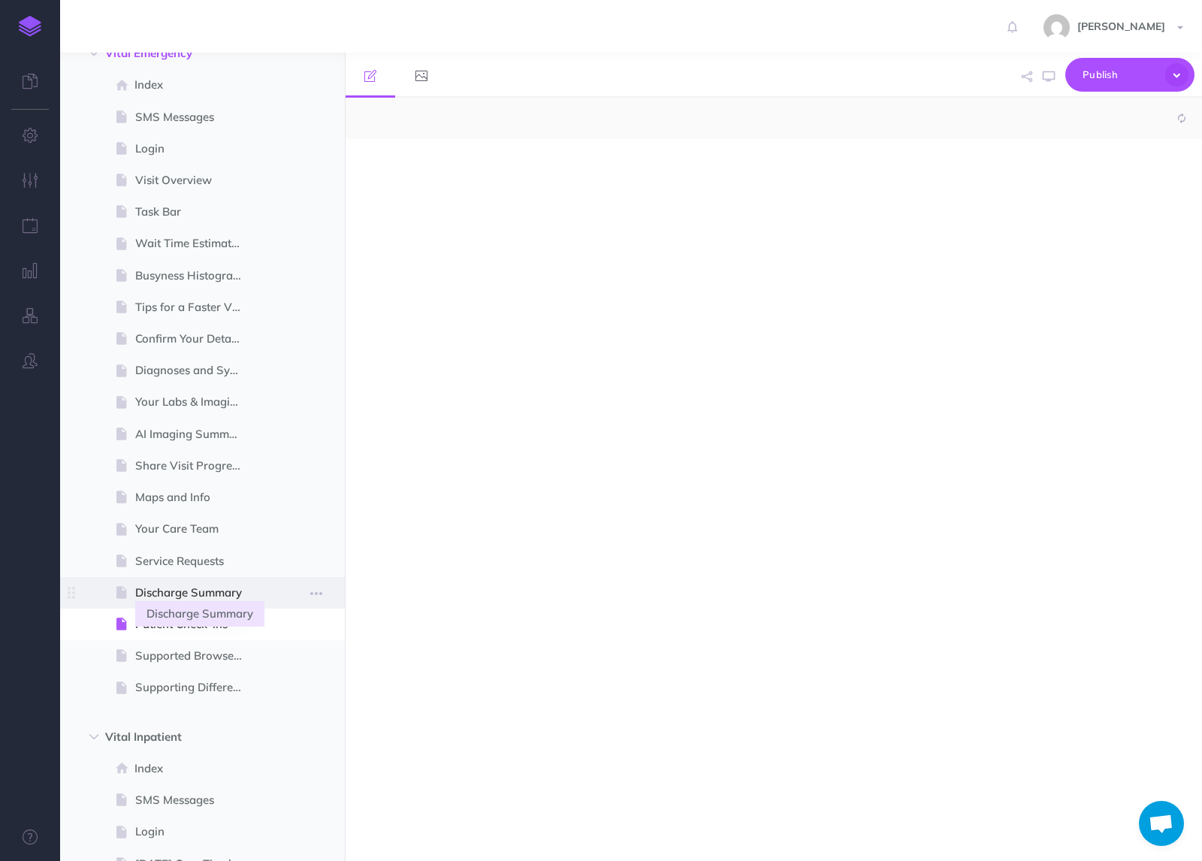
click at [197, 585] on span "Discharge Summary" at bounding box center [194, 593] width 119 height 18
select select "null"
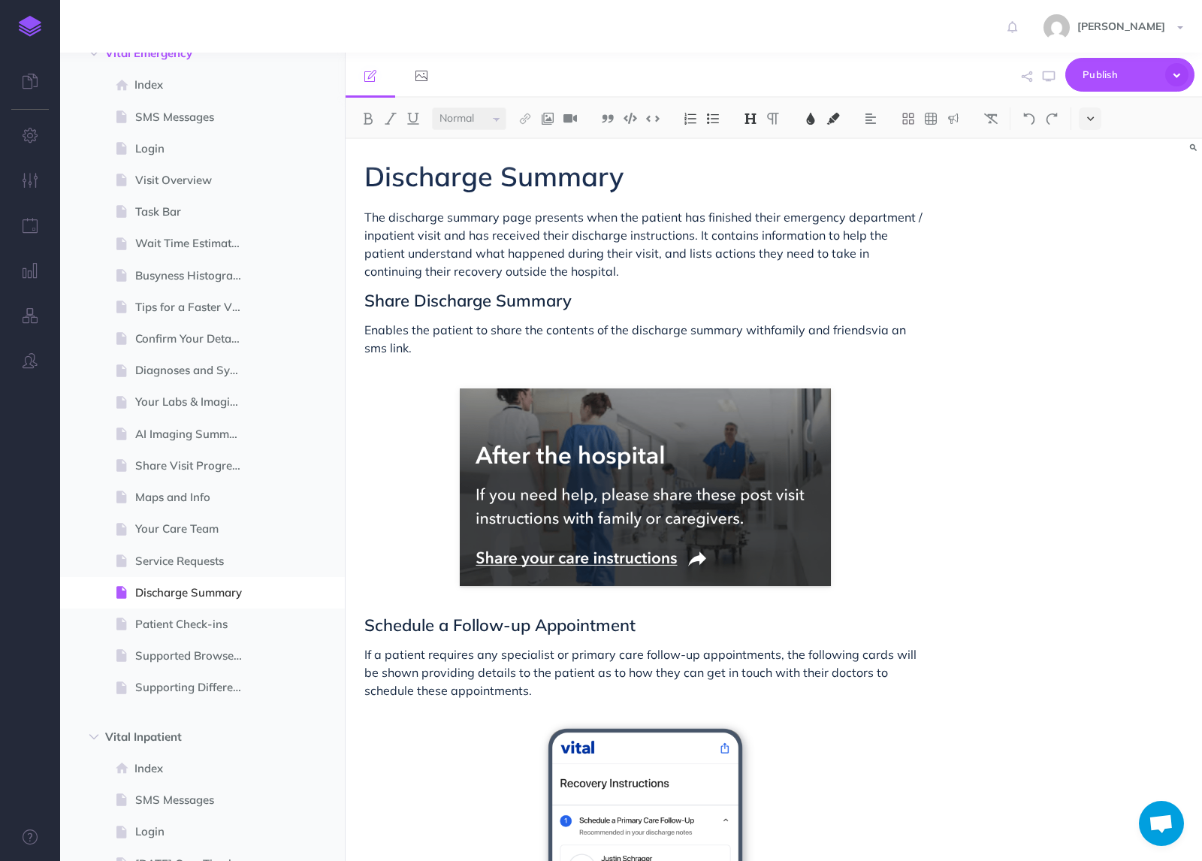
click at [1090, 116] on icon at bounding box center [1090, 118] width 7 height 11
click at [1092, 250] on button at bounding box center [1090, 257] width 23 height 23
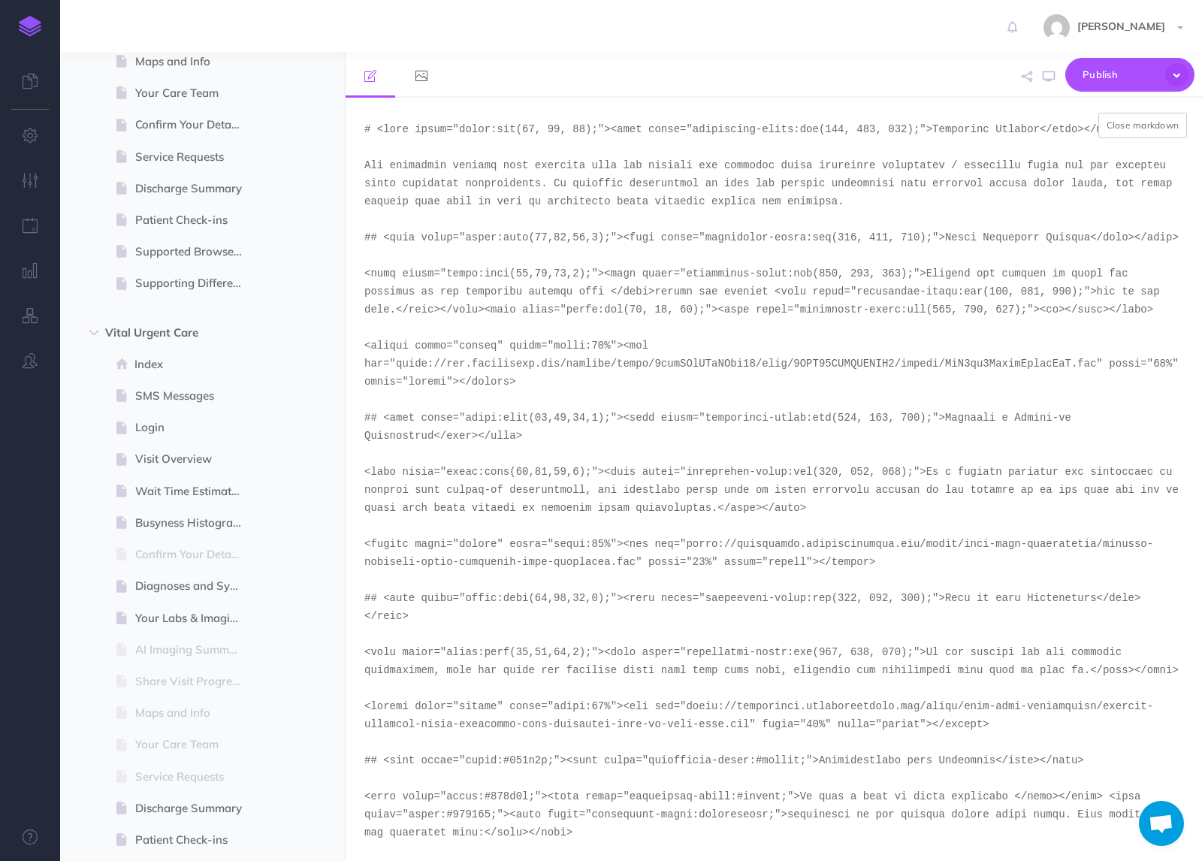
scroll to position [1439, 0]
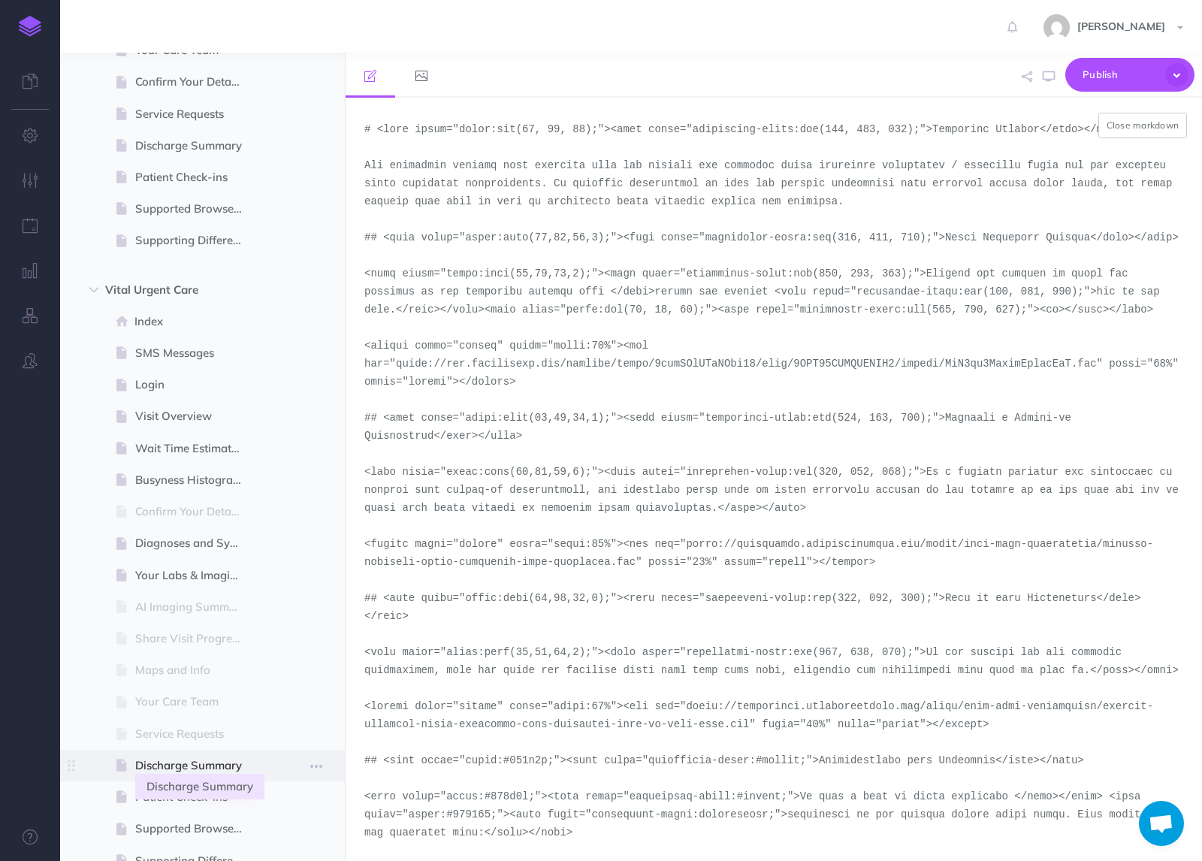
click at [199, 767] on span "Discharge Summary" at bounding box center [194, 766] width 119 height 18
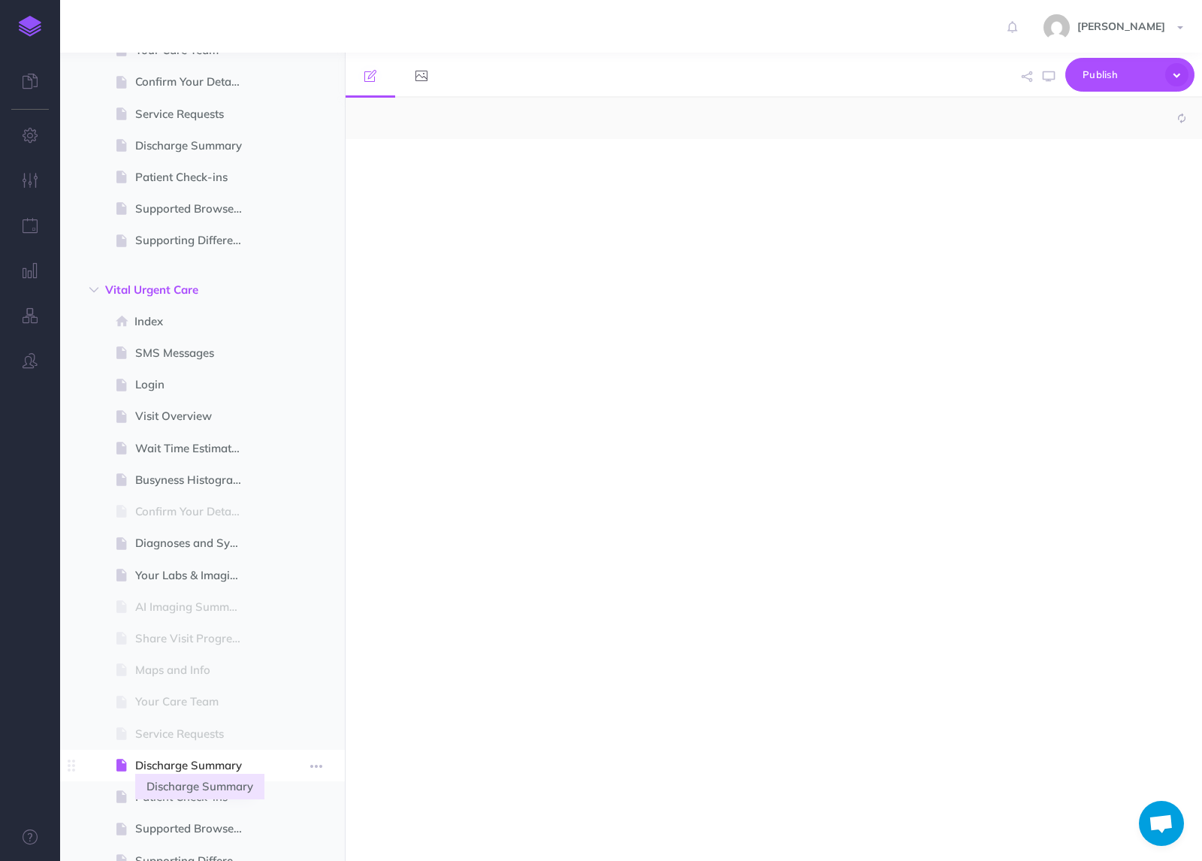
select select "null"
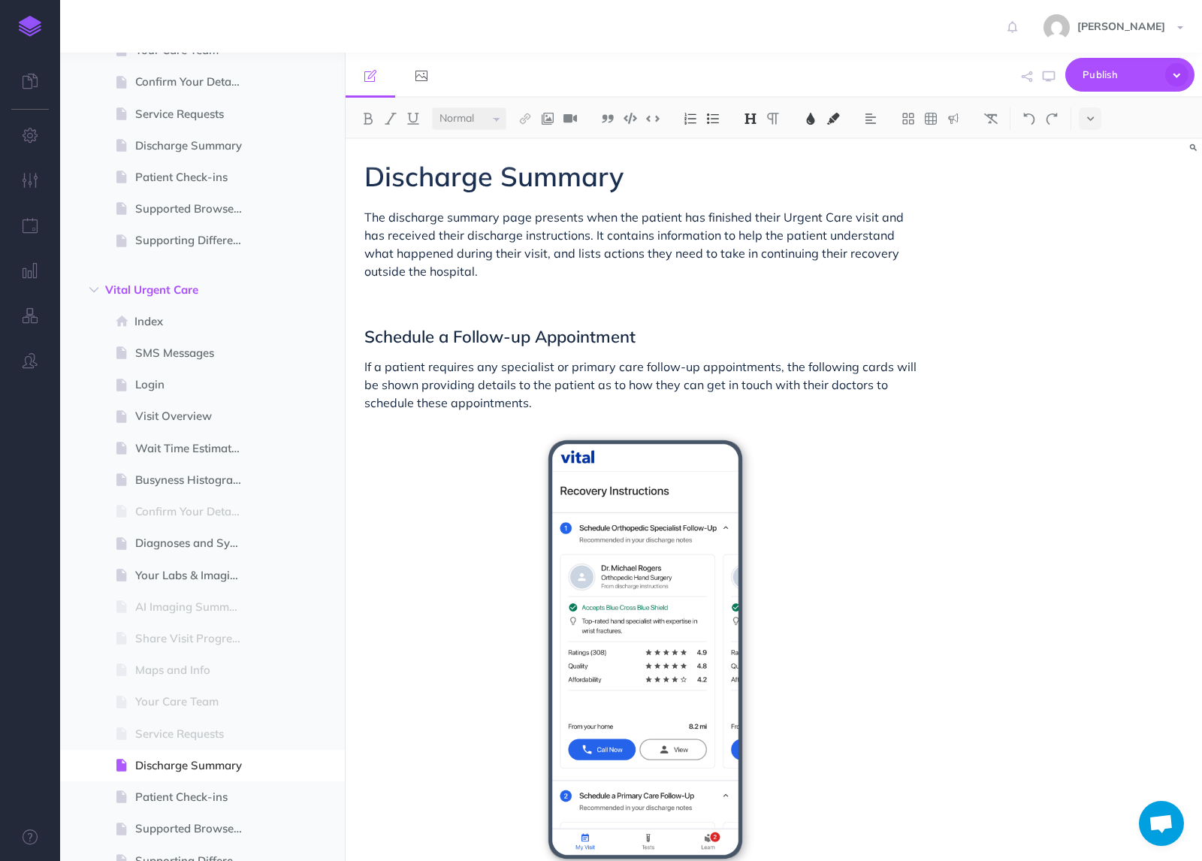
click at [1102, 116] on div "Small Normal Large H1 H2 H3 H4" at bounding box center [774, 118] width 857 height 41
click at [1091, 116] on icon at bounding box center [1090, 118] width 7 height 11
click at [1092, 262] on button at bounding box center [1090, 257] width 23 height 23
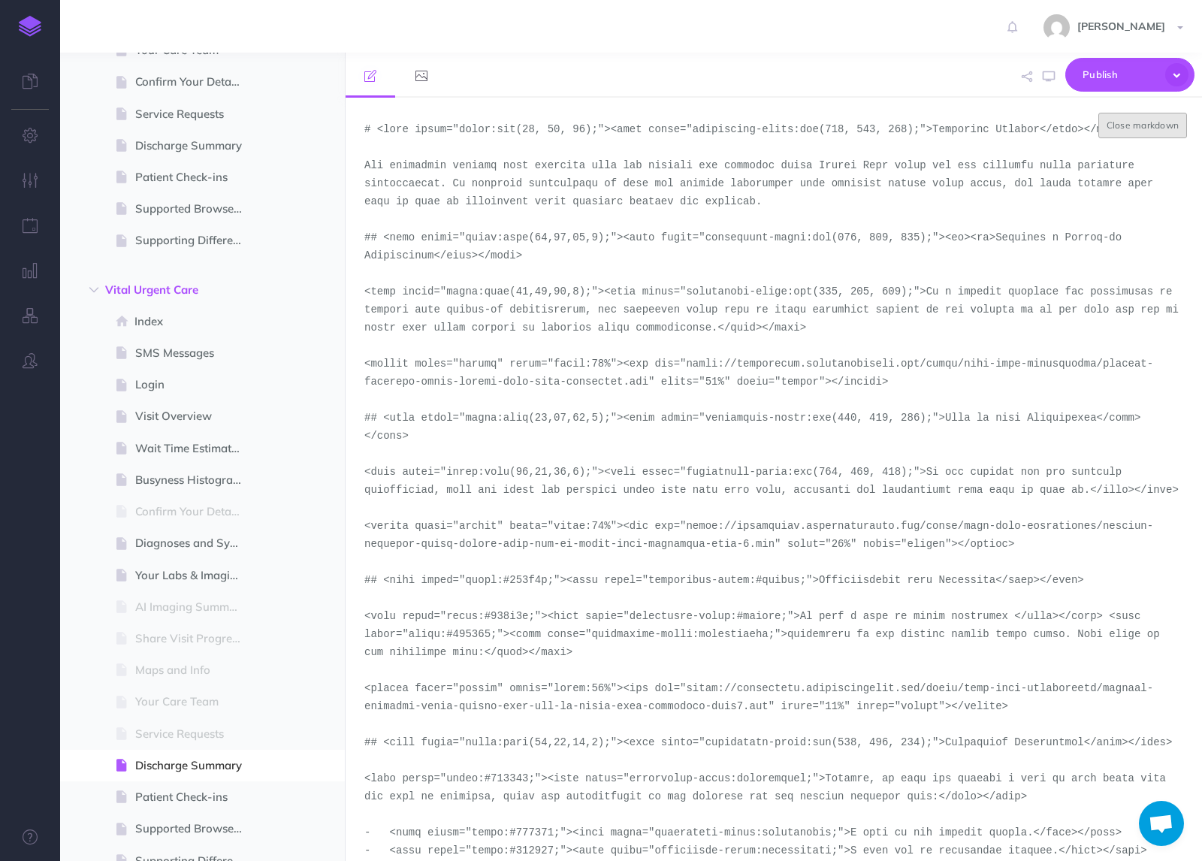
click at [1126, 129] on button "Close markdown" at bounding box center [1143, 126] width 89 height 26
